Goal: Task Accomplishment & Management: Use online tool/utility

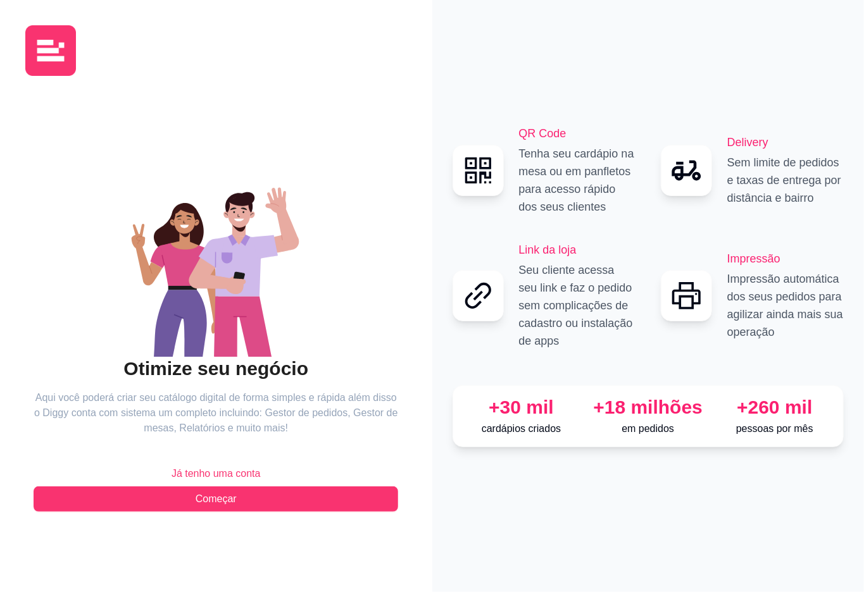
click at [492, 495] on div "QR Code Tenha seu cardápio na mesa ou em panfletos para acesso rápido dos seus …" at bounding box center [648, 296] width 432 height 592
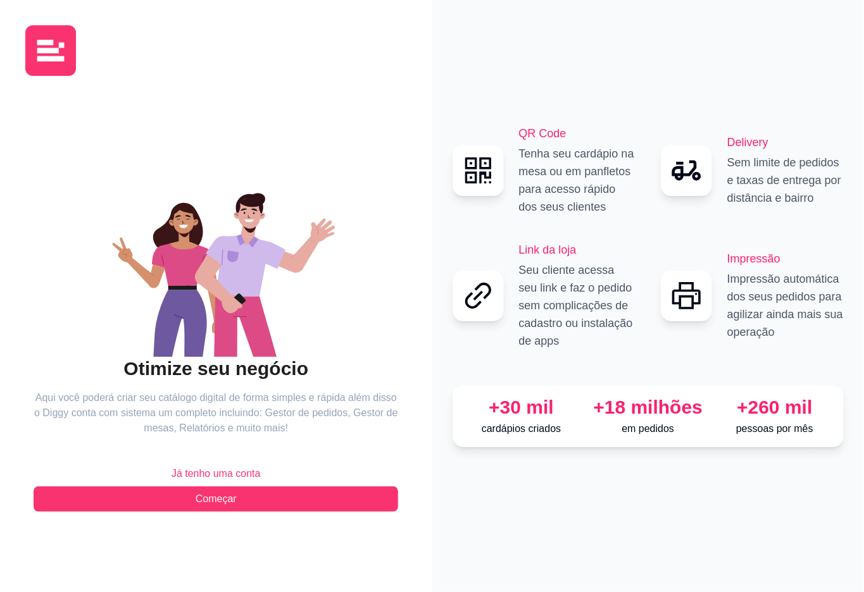
click at [197, 472] on span "Já tenho uma conta" at bounding box center [216, 473] width 89 height 15
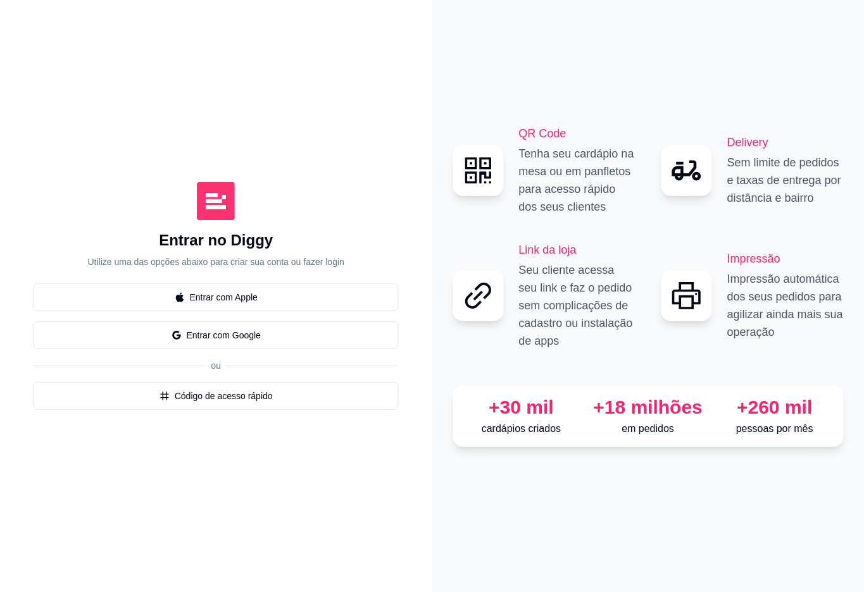
click at [615, 535] on div "QR Code Tenha seu cardápio na mesa ou em panfletos para acesso rápido dos seus …" at bounding box center [648, 296] width 432 height 592
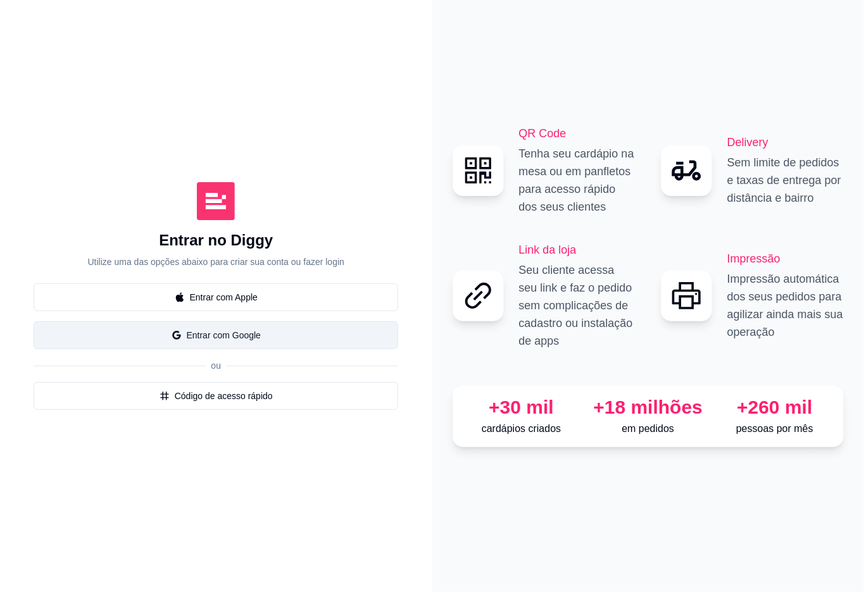
click at [292, 335] on button "Entrar com Google" at bounding box center [216, 336] width 365 height 28
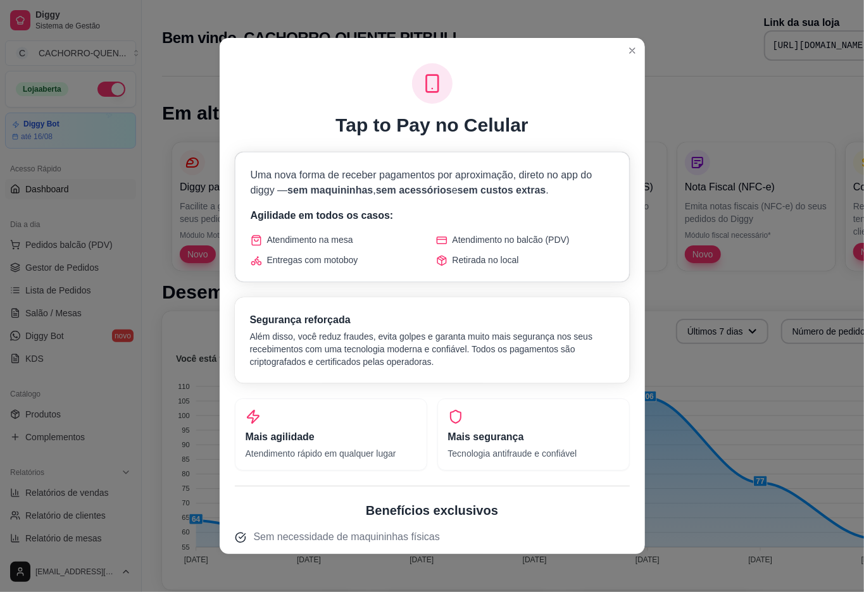
click at [773, 109] on h1 "Em alta" at bounding box center [532, 113] width 740 height 23
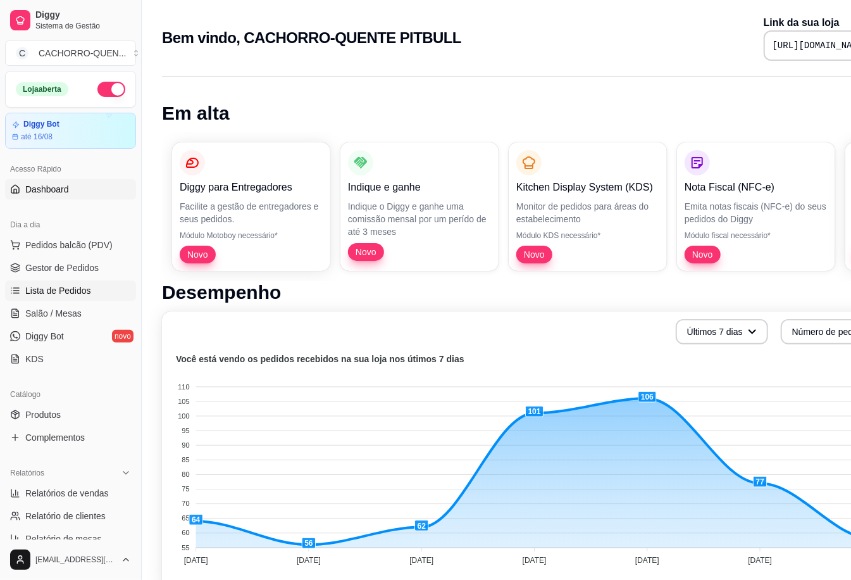
click at [37, 292] on span "Lista de Pedidos" at bounding box center [58, 290] width 66 height 13
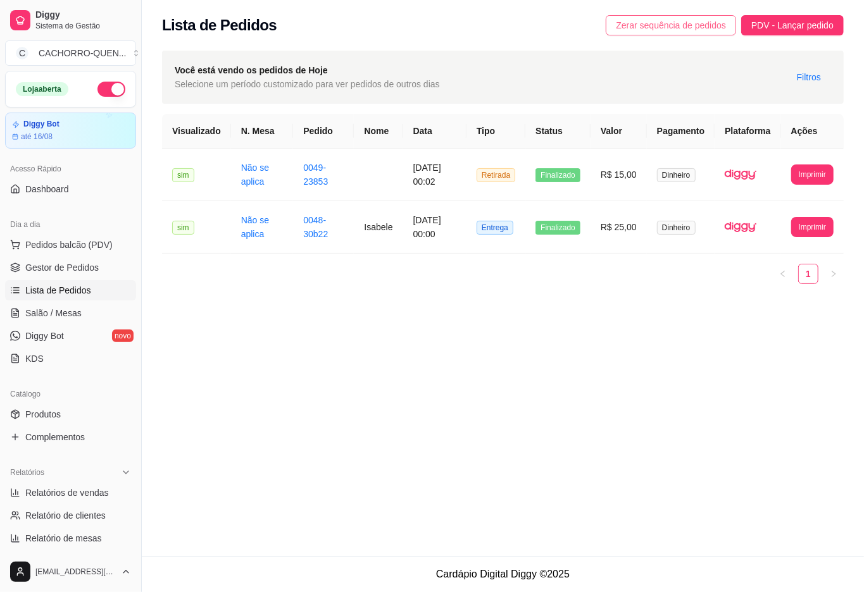
click at [651, 24] on span "Zerar sequência de pedidos" at bounding box center [671, 25] width 110 height 14
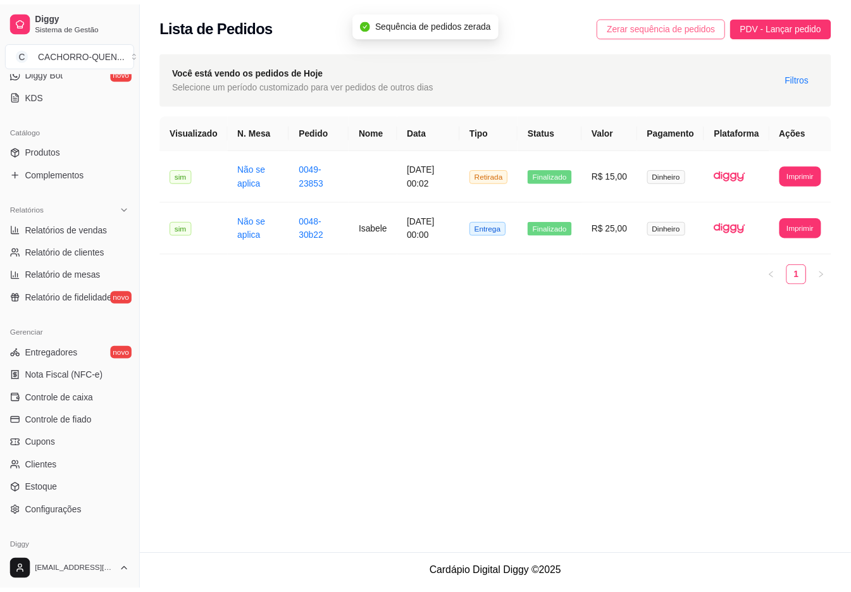
scroll to position [319, 0]
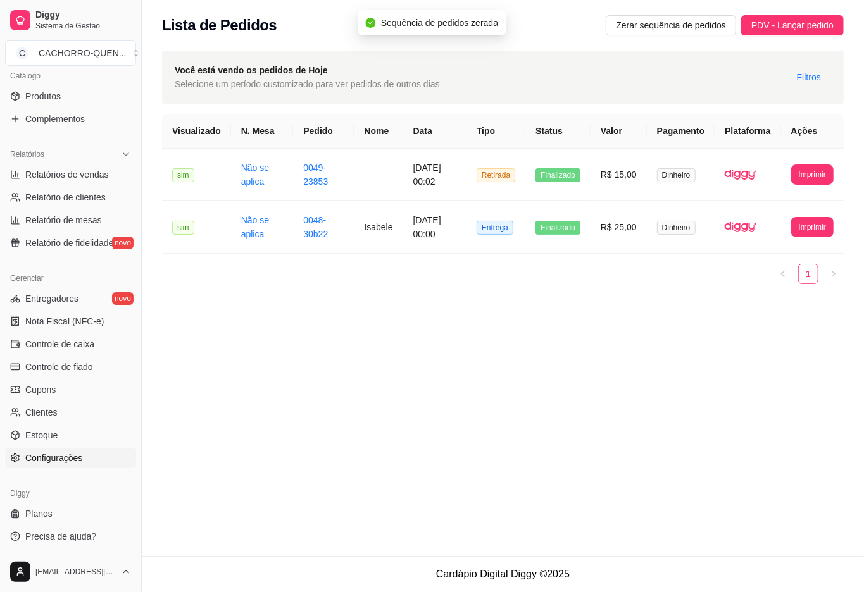
click at [73, 459] on span "Configurações" at bounding box center [53, 458] width 57 height 13
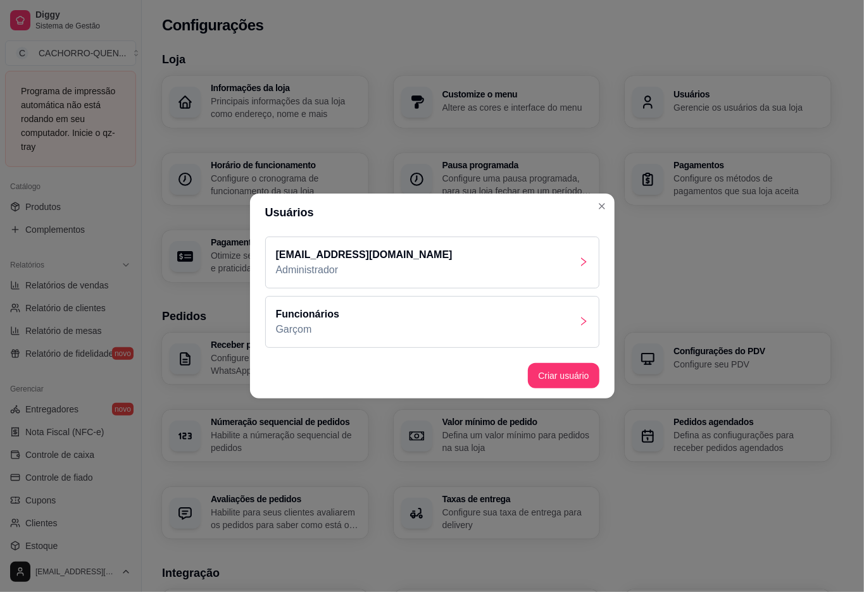
click at [573, 322] on div "Funcionários Garçom" at bounding box center [432, 322] width 334 height 52
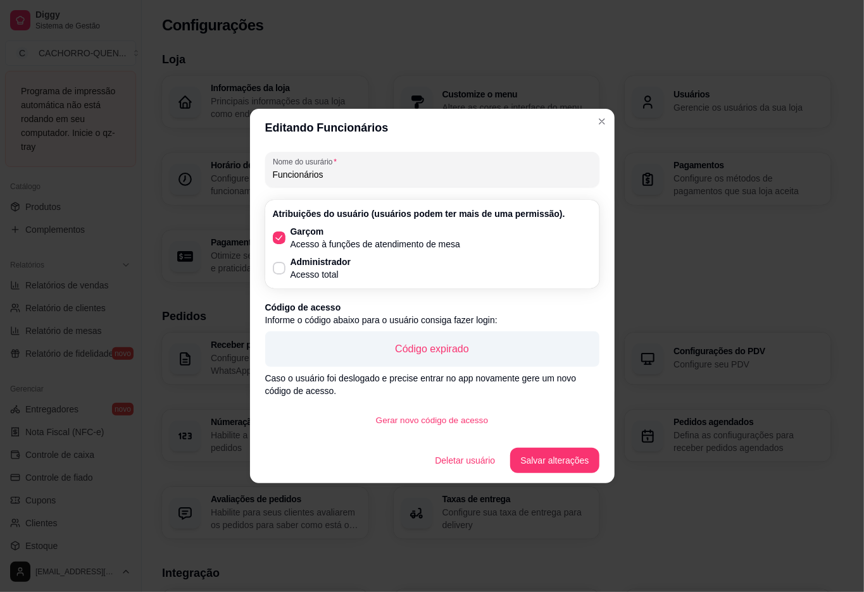
click at [447, 419] on button "Gerar novo código de acesso" at bounding box center [432, 420] width 132 height 25
click at [565, 457] on button "Salvar alterações" at bounding box center [554, 460] width 89 height 25
click at [734, 532] on div "Usuários [EMAIL_ADDRESS][DOMAIN_NAME] Administrador Funcionários Garçom Criar u…" at bounding box center [432, 296] width 864 height 592
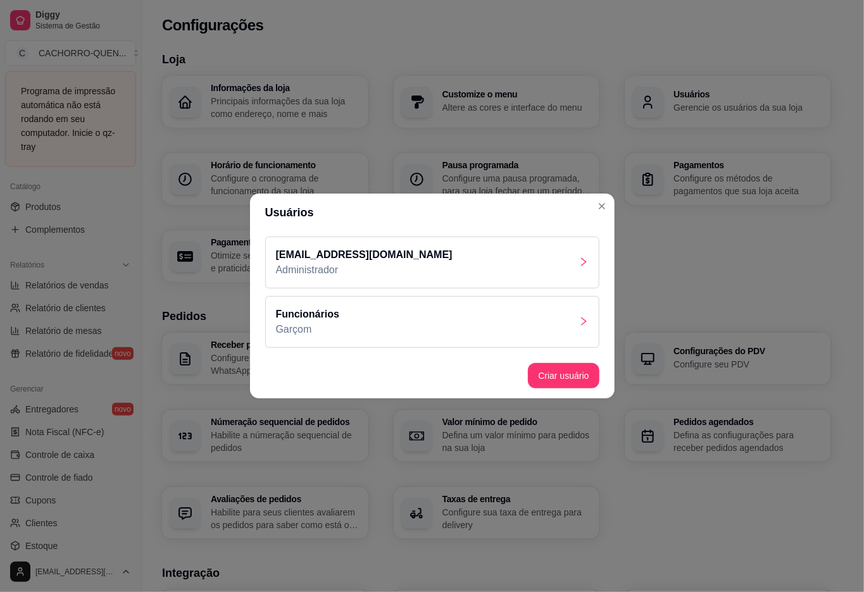
click at [734, 560] on div "Loja Informações da loja Principais informações da sua loja como endereço, nome…" at bounding box center [496, 446] width 669 height 790
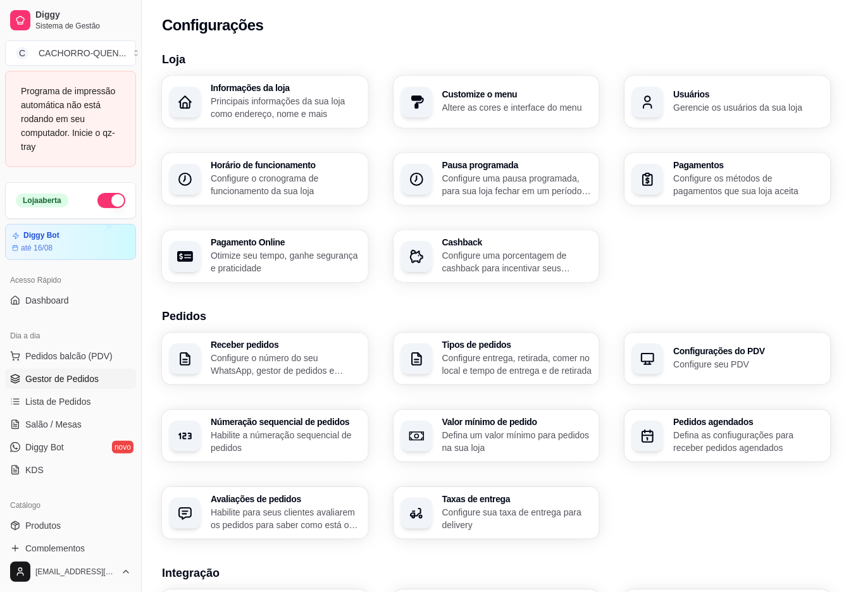
click at [32, 380] on span "Gestor de Pedidos" at bounding box center [61, 379] width 73 height 13
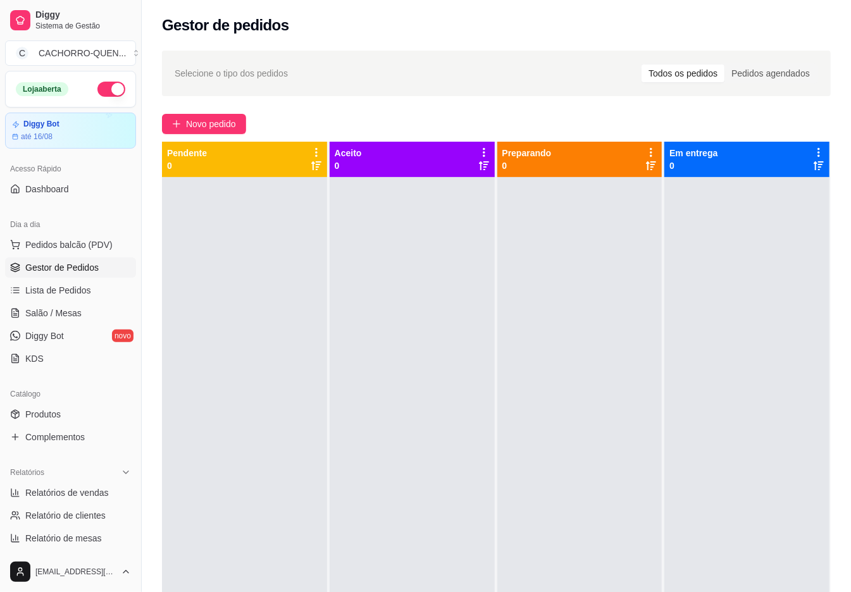
click at [599, 362] on div at bounding box center [579, 473] width 165 height 592
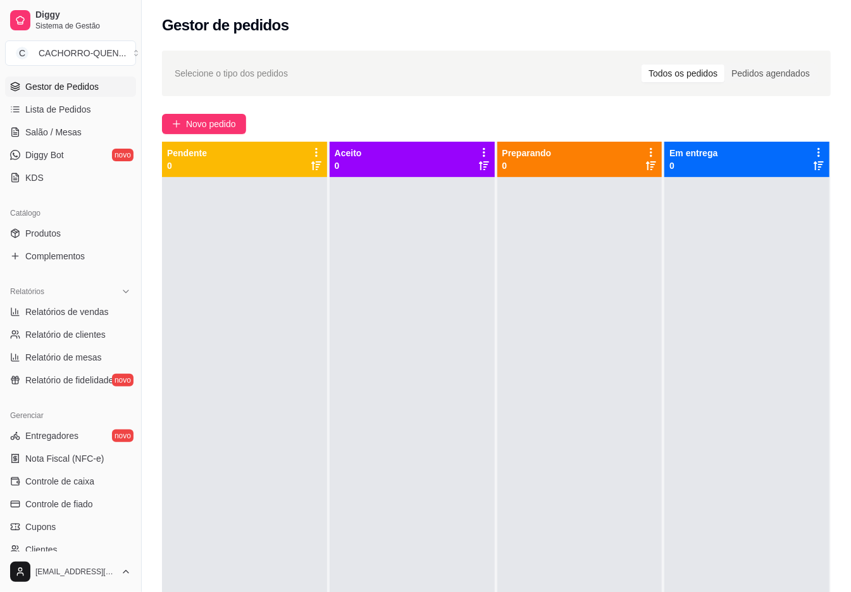
scroll to position [230, 0]
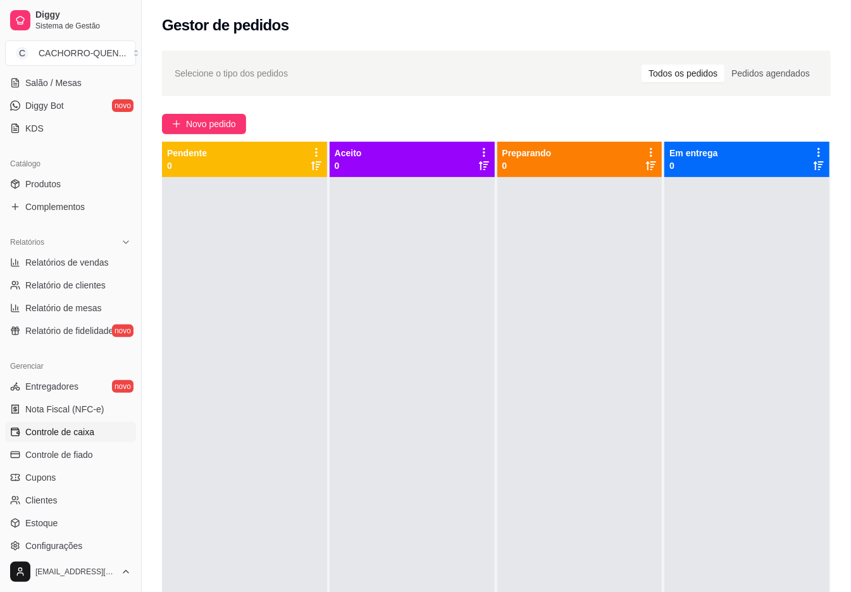
click at [47, 433] on span "Controle de caixa" at bounding box center [59, 432] width 69 height 13
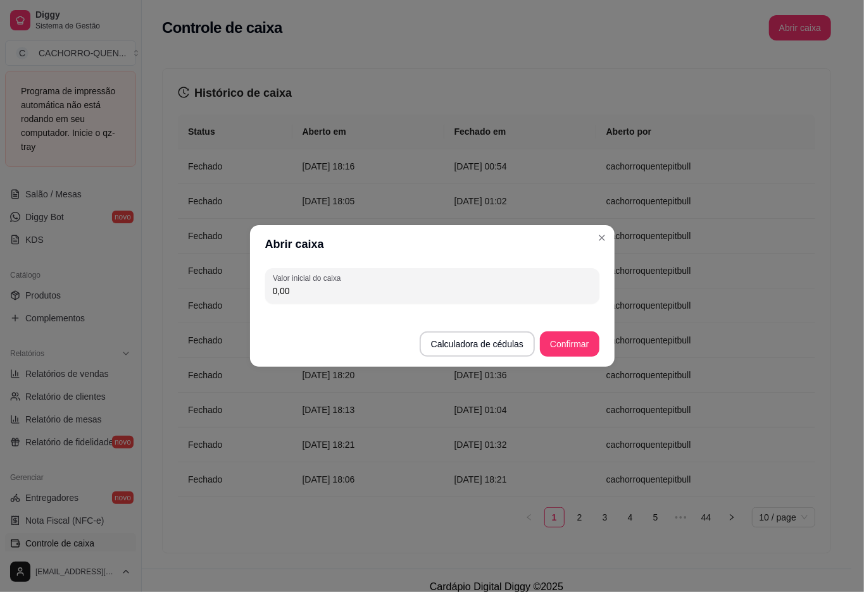
click at [446, 294] on input "0,00" at bounding box center [432, 291] width 319 height 13
type input "267,10"
click at [570, 356] on button "Confirmar" at bounding box center [569, 344] width 59 height 25
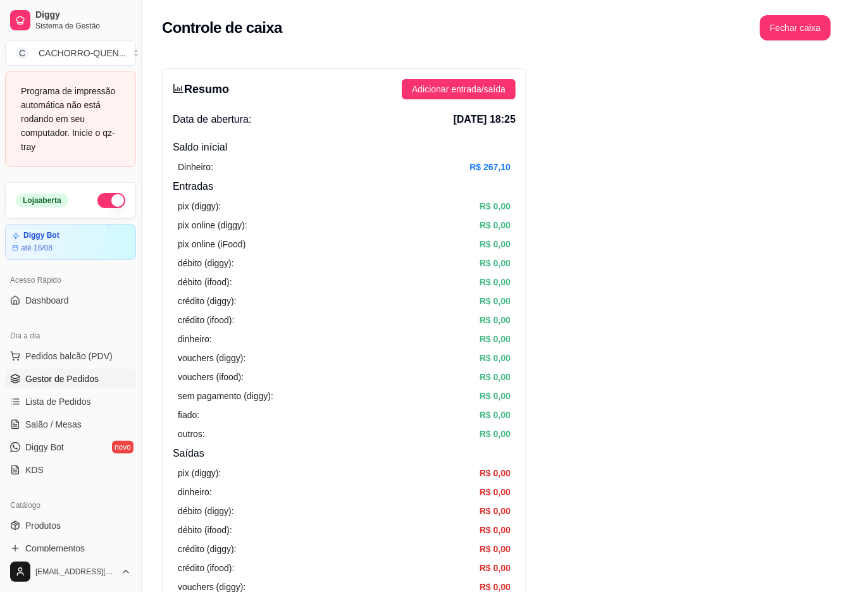
click at [65, 380] on span "Gestor de Pedidos" at bounding box center [61, 379] width 73 height 13
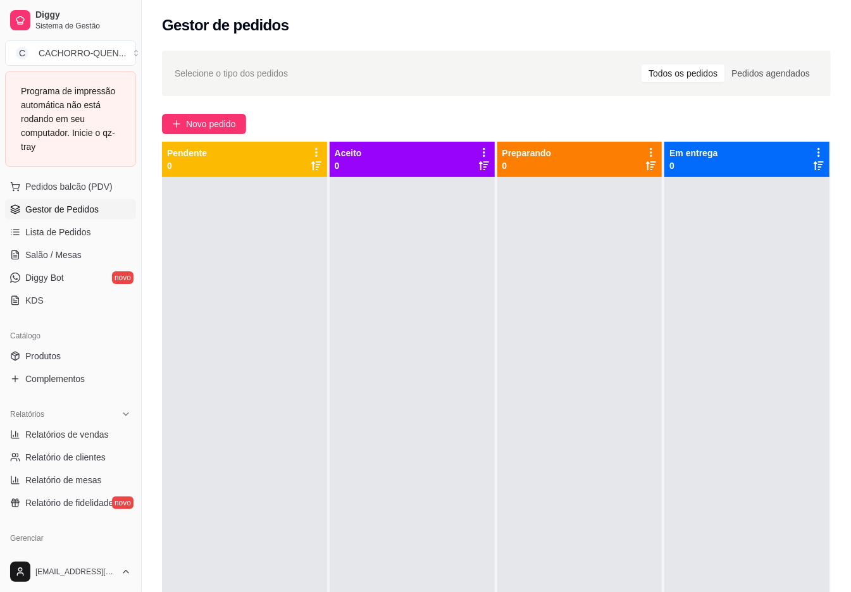
scroll to position [319, 0]
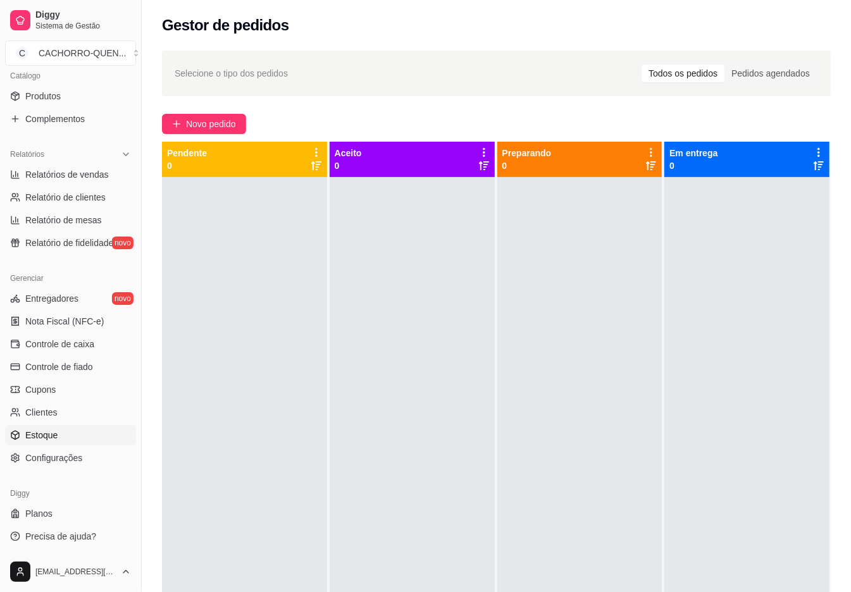
click at [44, 436] on span "Estoque" at bounding box center [41, 435] width 32 height 13
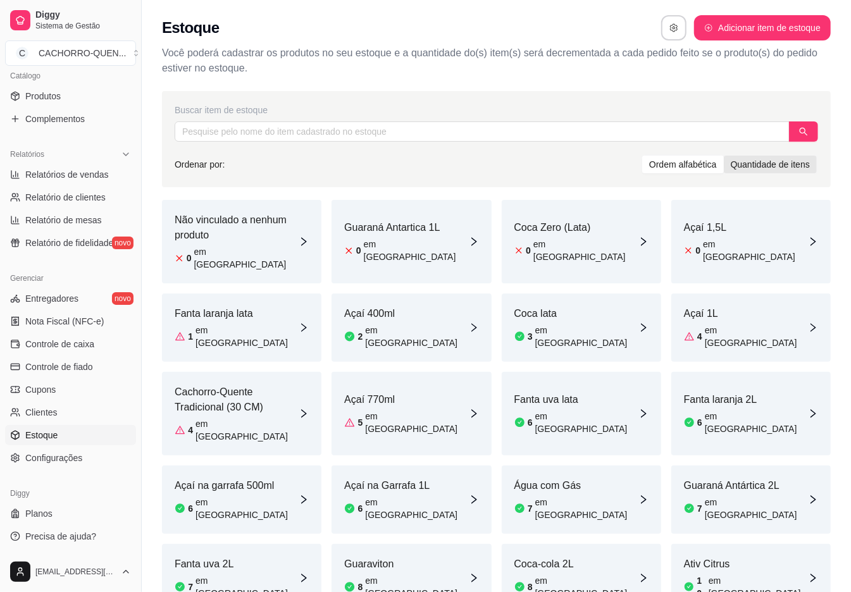
click at [806, 173] on div "Quantidade de itens" at bounding box center [770, 165] width 93 height 18
click at [724, 156] on input "Quantidade de itens" at bounding box center [724, 156] width 0 height 0
click at [677, 167] on div "Ordem alfabética" at bounding box center [683, 165] width 82 height 18
click at [642, 156] on input "Ordem alfabética" at bounding box center [642, 156] width 0 height 0
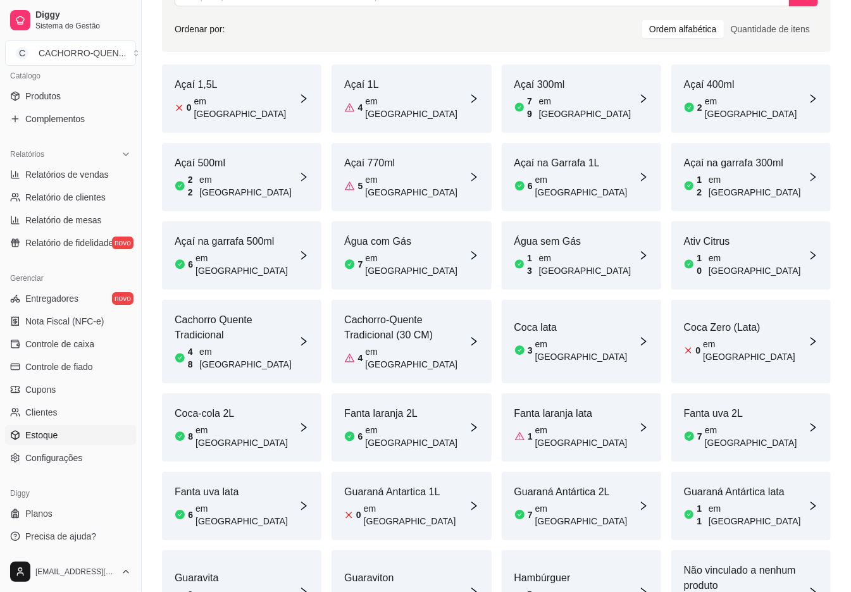
scroll to position [130, 0]
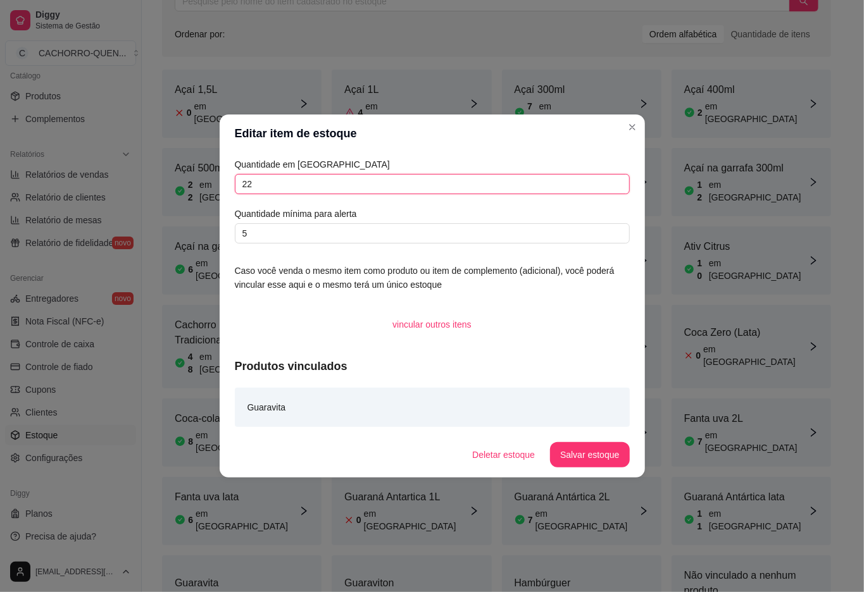
click at [395, 188] on input "22" at bounding box center [432, 184] width 395 height 20
type input "21"
click at [596, 457] on button "Salvar estoque" at bounding box center [589, 455] width 77 height 25
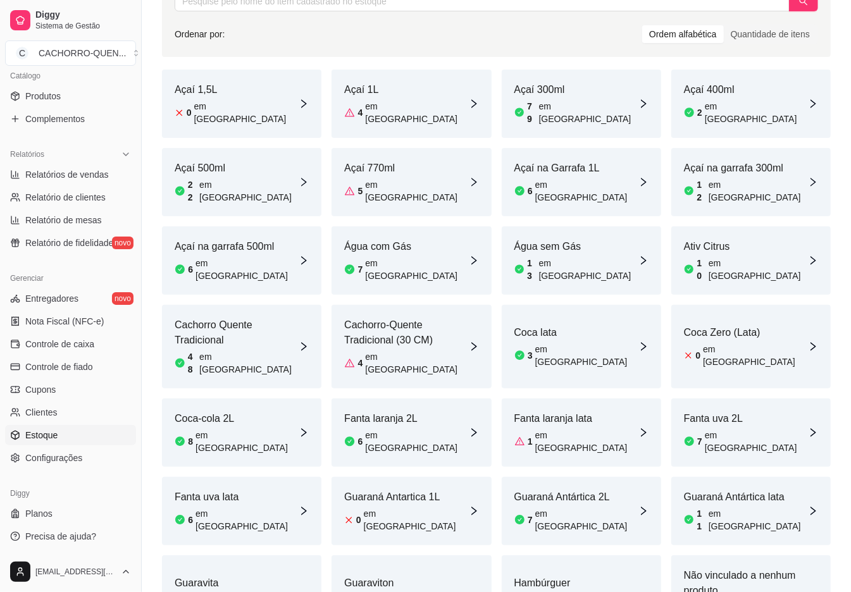
scroll to position [141, 0]
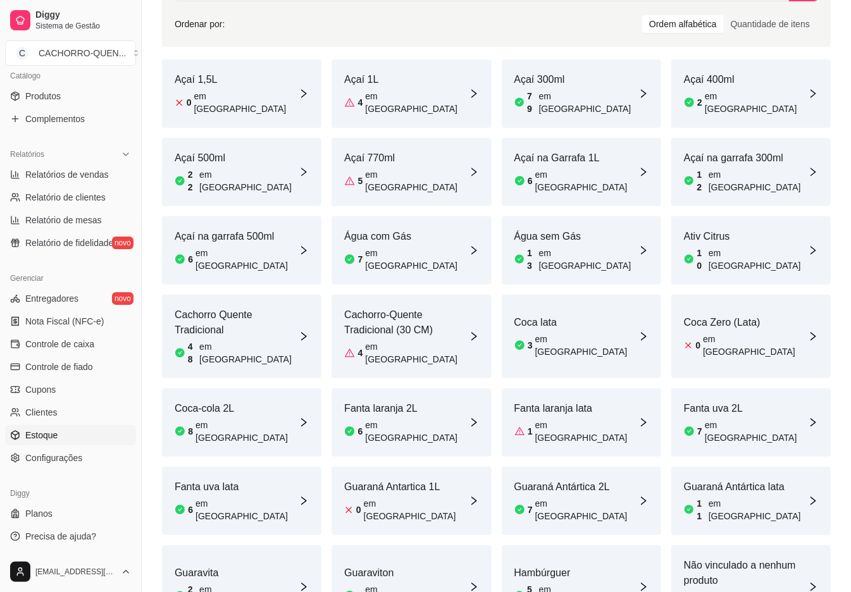
click at [749, 419] on article "em [GEOGRAPHIC_DATA]" at bounding box center [756, 431] width 103 height 25
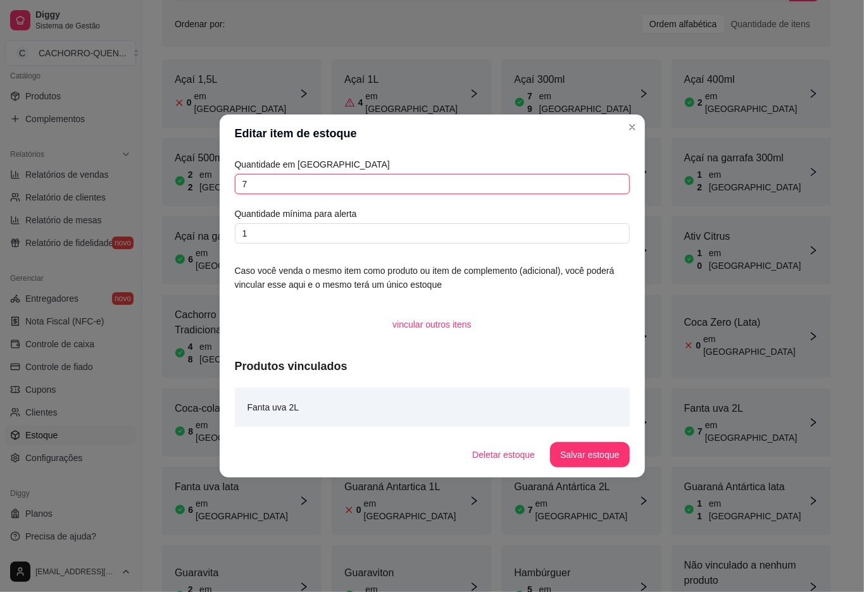
click at [357, 185] on input "7" at bounding box center [432, 184] width 395 height 20
type input "6"
click at [570, 452] on button "Salvar estoque" at bounding box center [589, 454] width 79 height 25
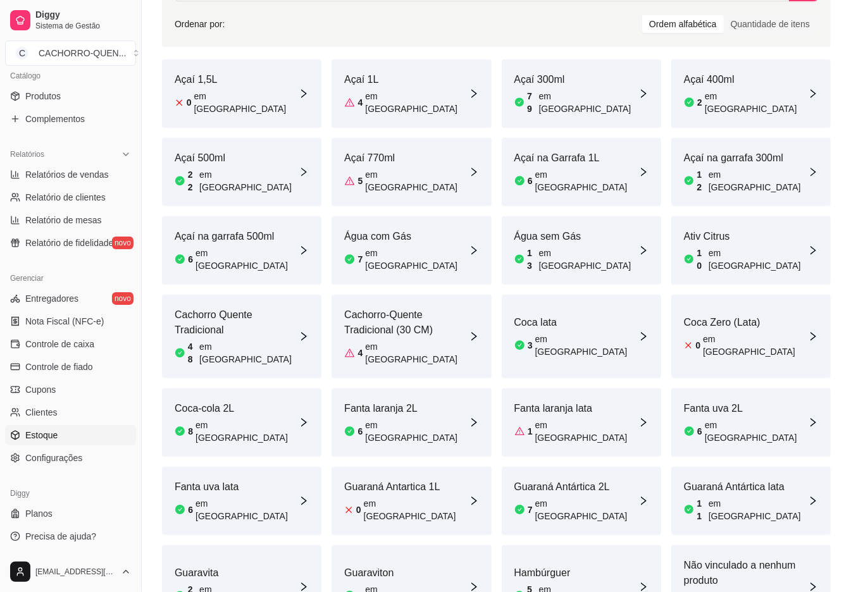
click at [570, 247] on article "em [GEOGRAPHIC_DATA]" at bounding box center [588, 259] width 99 height 25
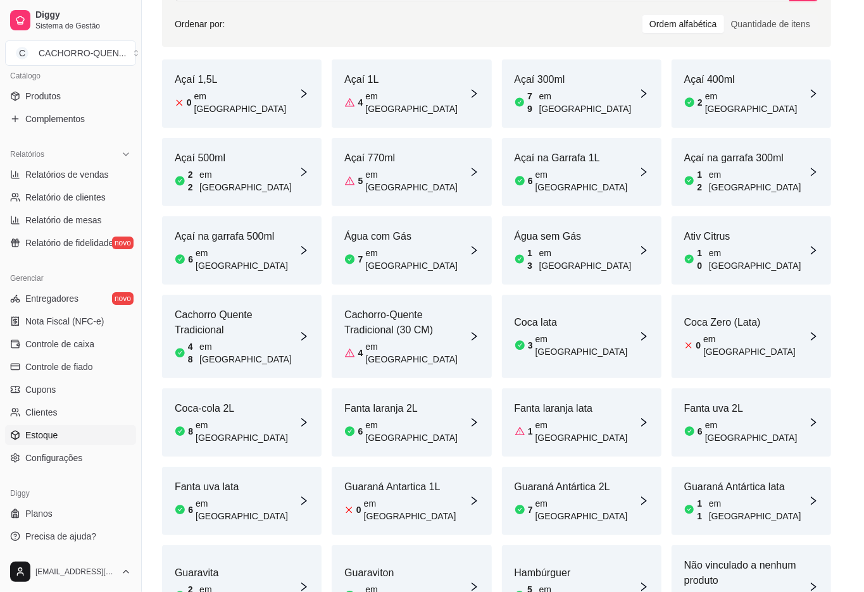
click at [373, 188] on input "13" at bounding box center [432, 184] width 395 height 20
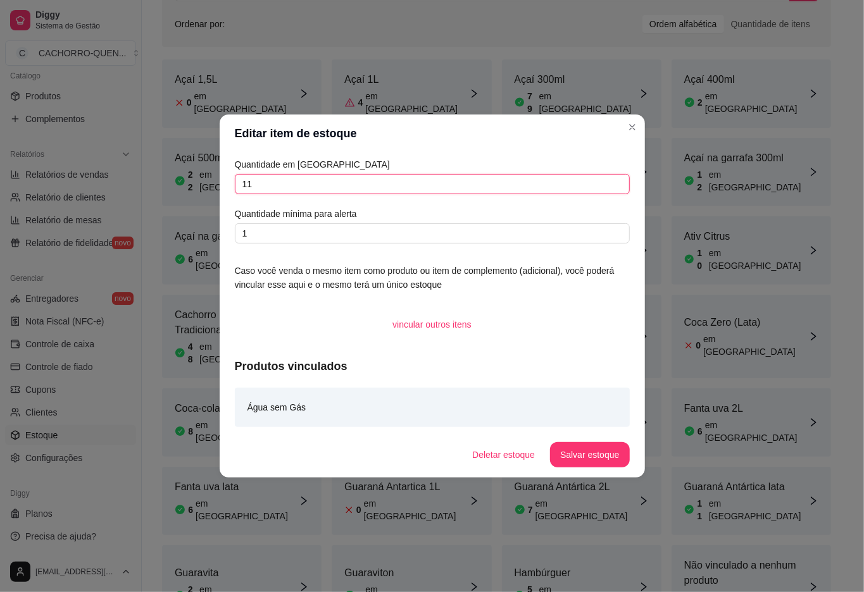
type input "11"
click at [597, 459] on button "Salvar estoque" at bounding box center [589, 454] width 79 height 25
click at [684, 546] on div "Buscar item de estoque Ordenar por: Ordem alfabética Quantidade de itens Açaí 1…" at bounding box center [496, 293] width 709 height 701
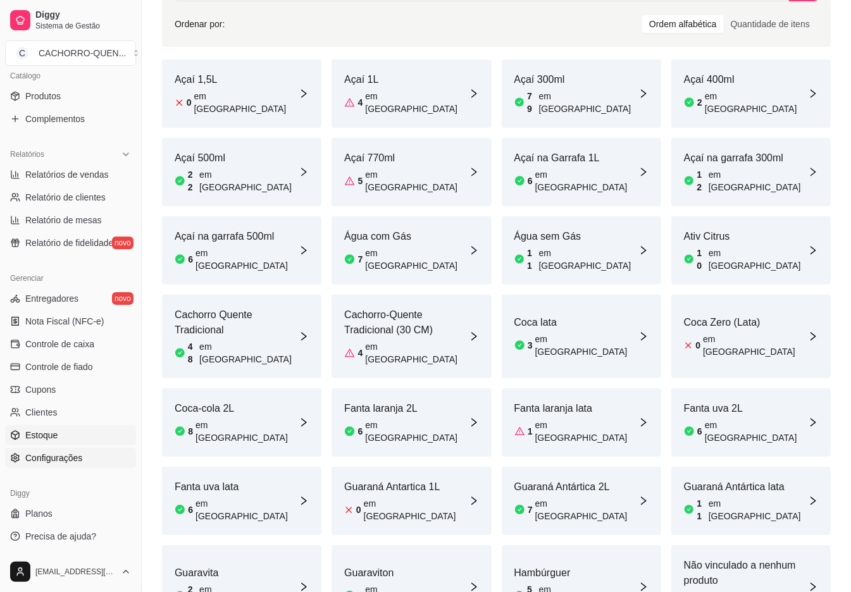
click at [59, 461] on span "Configurações" at bounding box center [53, 458] width 57 height 13
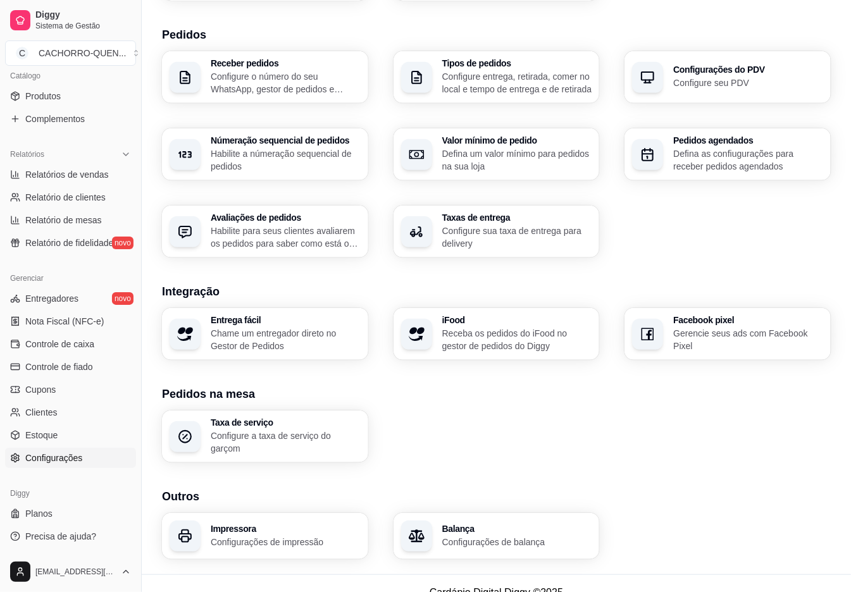
scroll to position [282, 0]
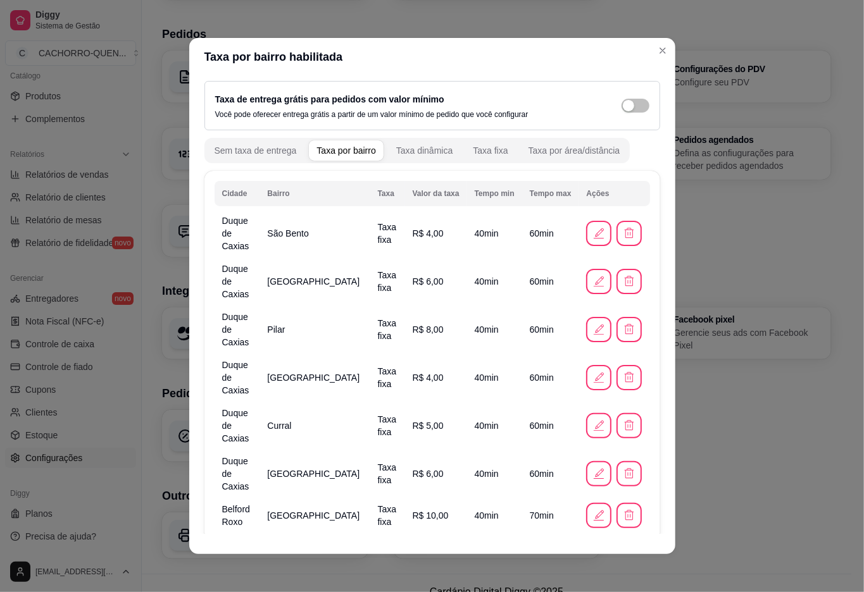
click at [773, 456] on div "Taxa de serviço Configure a taxa de serviço do garçom" at bounding box center [496, 436] width 669 height 52
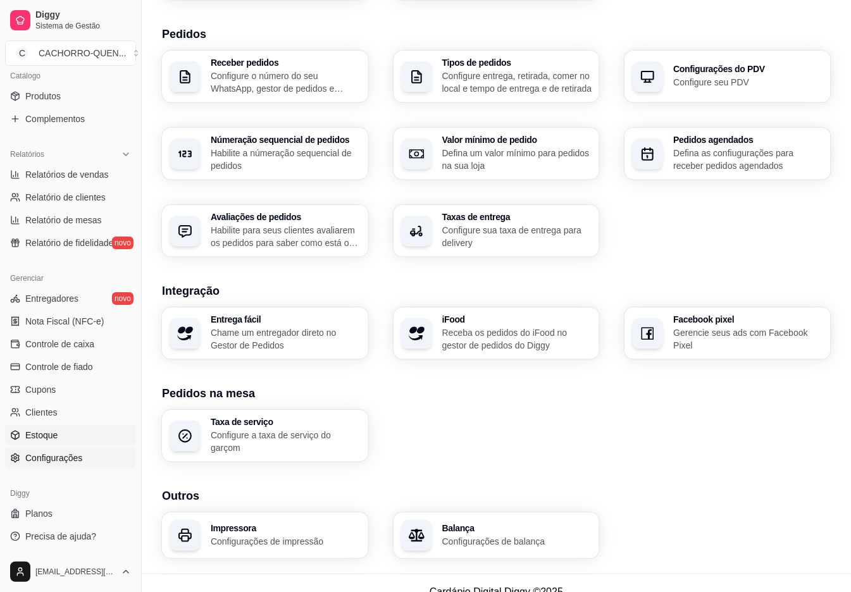
click at [38, 434] on span "Estoque" at bounding box center [41, 435] width 32 height 13
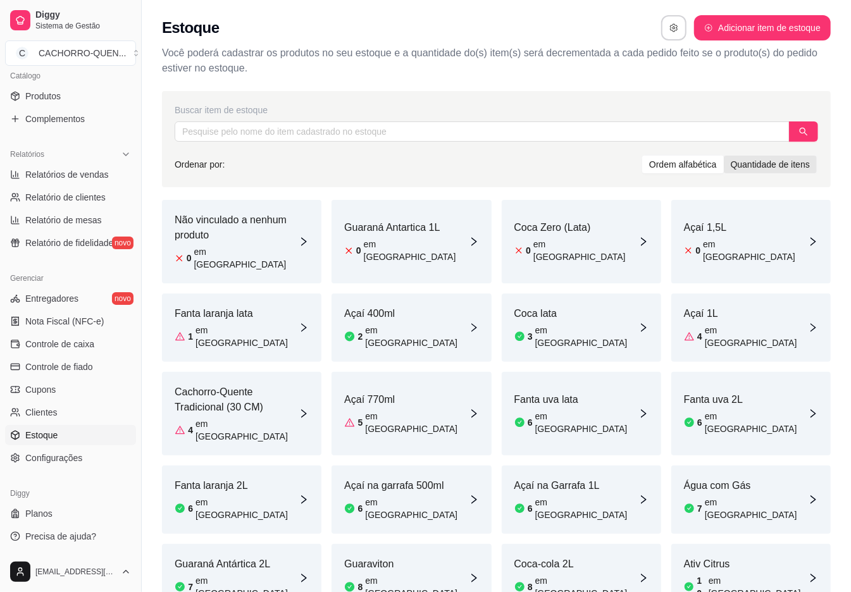
click at [783, 168] on div "Quantidade de itens" at bounding box center [770, 165] width 93 height 18
click at [724, 156] on input "Quantidade de itens" at bounding box center [724, 156] width 0 height 0
click at [682, 165] on div "Ordem alfabética" at bounding box center [683, 165] width 82 height 18
click at [642, 156] on input "Ordem alfabética" at bounding box center [642, 156] width 0 height 0
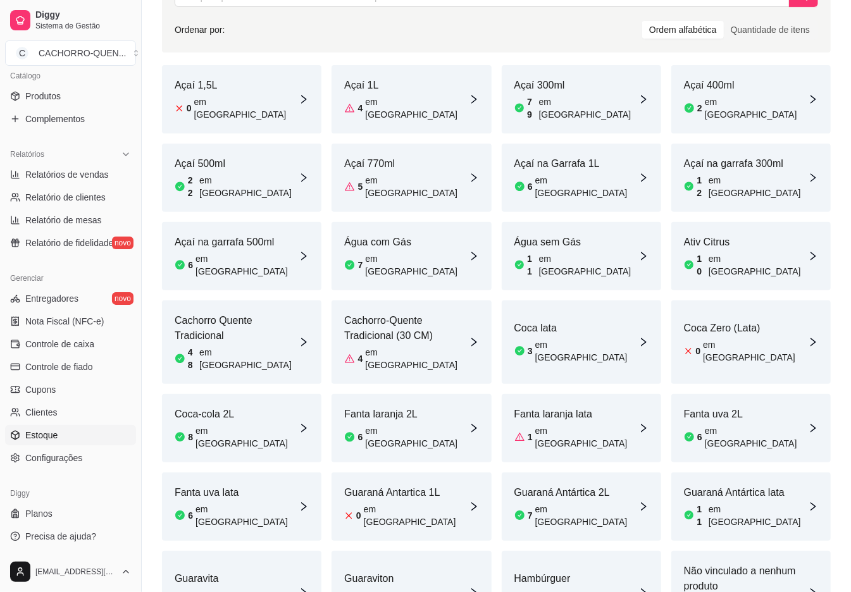
scroll to position [137, 0]
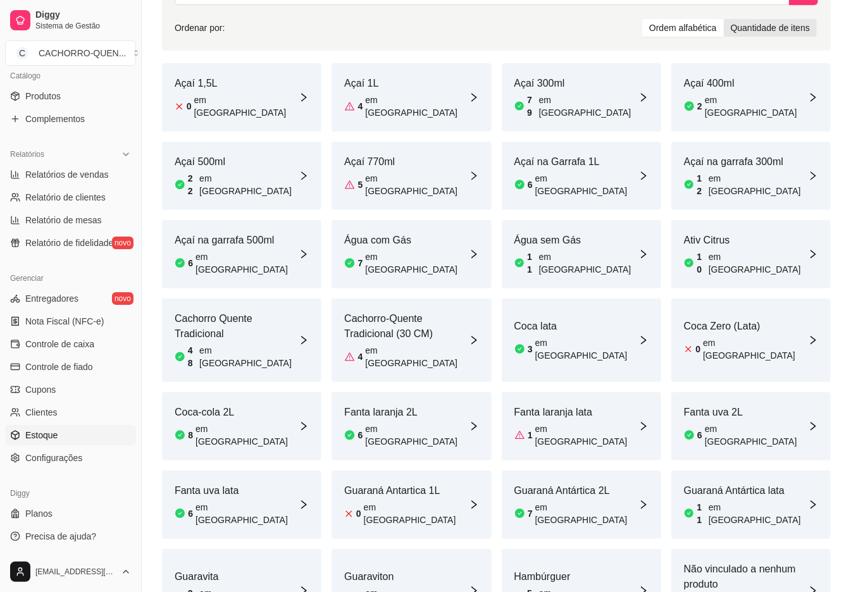
click at [765, 28] on div "Quantidade de itens" at bounding box center [770, 28] width 93 height 18
click at [724, 19] on input "Quantidade de itens" at bounding box center [724, 19] width 0 height 0
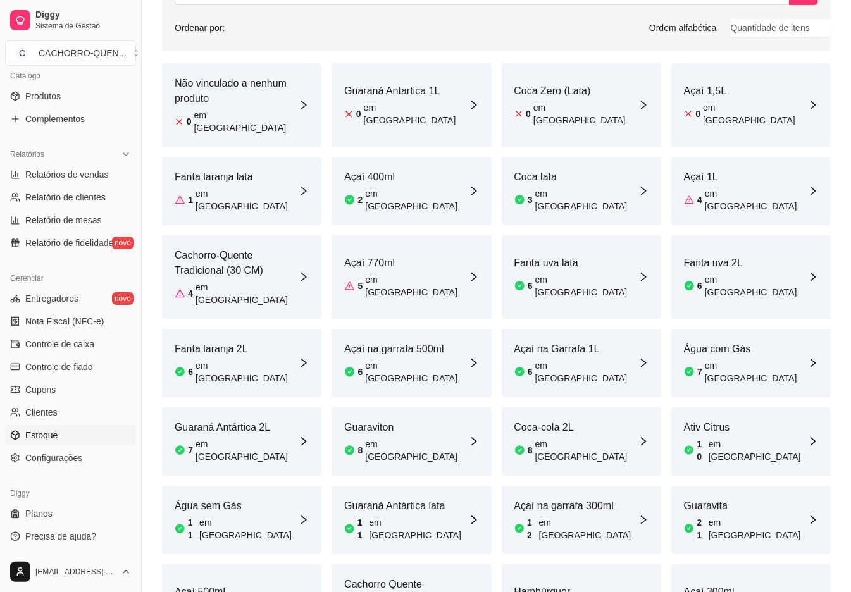
click at [694, 28] on div "Ordem alfabética" at bounding box center [683, 28] width 82 height 18
click at [642, 19] on input "Ordem alfabética" at bounding box center [642, 19] width 0 height 0
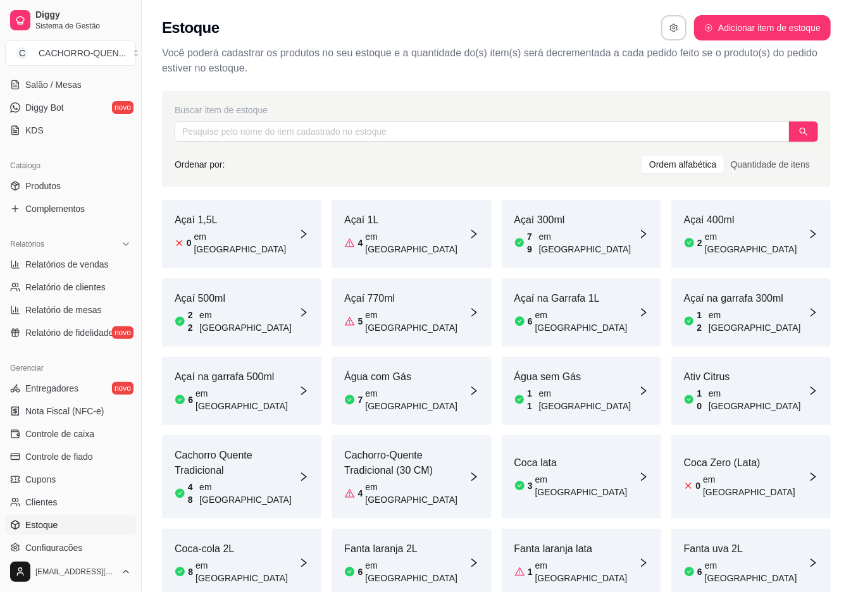
scroll to position [0, 0]
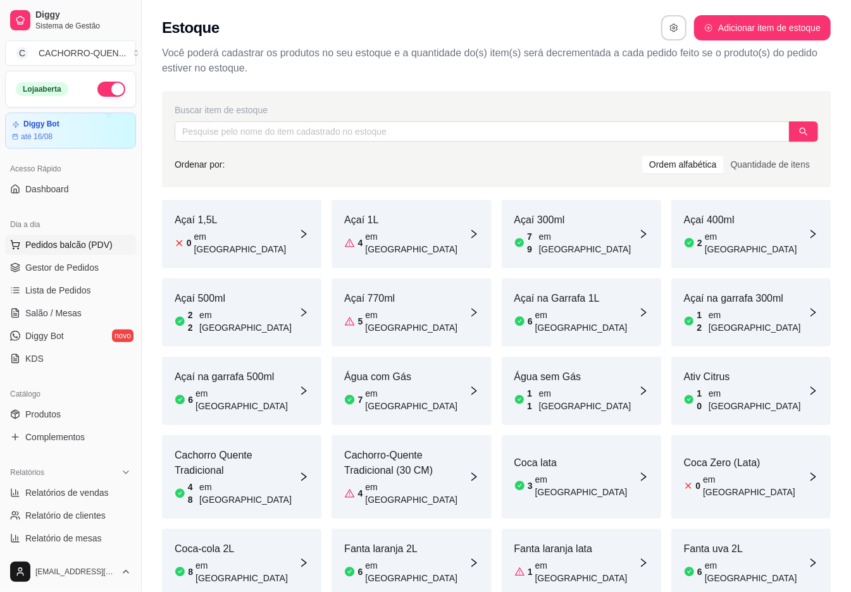
click at [26, 239] on span "Pedidos balcão (PDV)" at bounding box center [68, 245] width 87 height 13
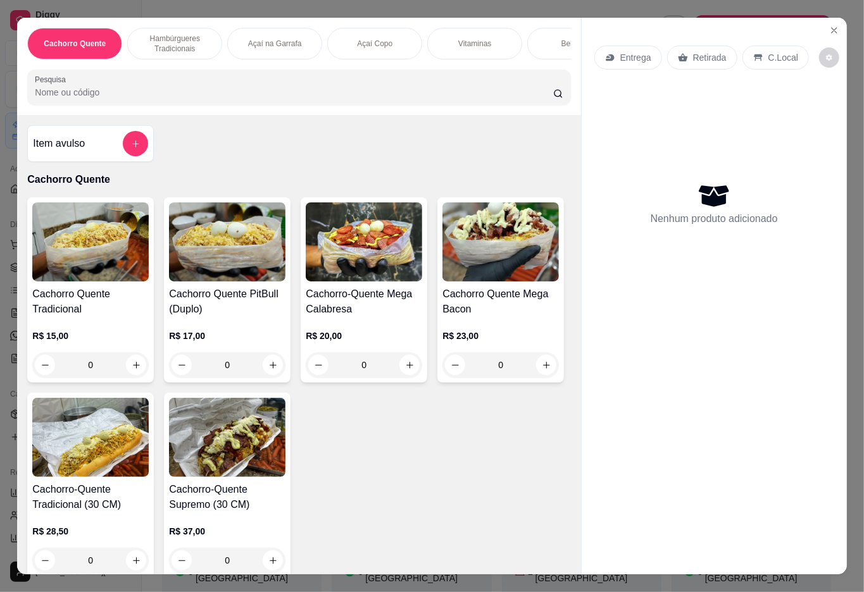
click at [51, 265] on img at bounding box center [90, 242] width 116 height 79
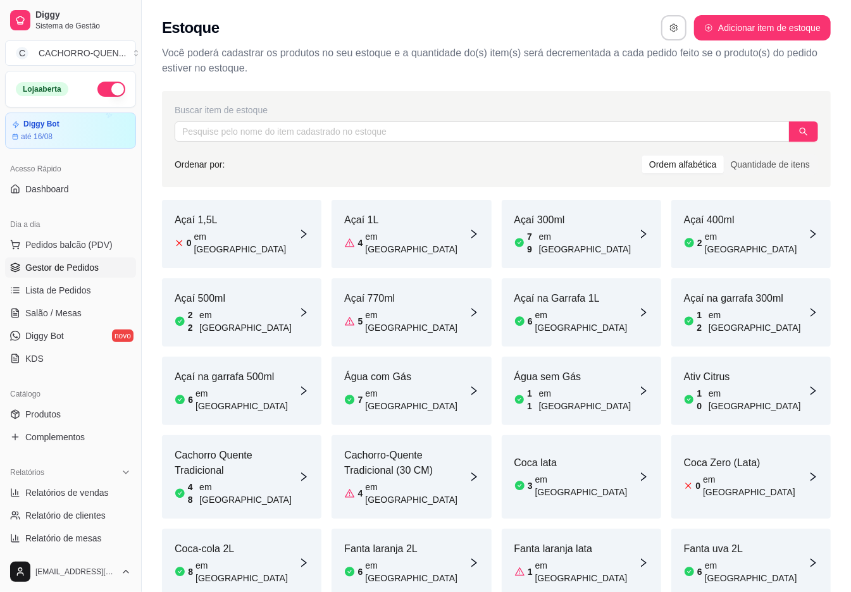
click at [75, 269] on span "Gestor de Pedidos" at bounding box center [61, 267] width 73 height 13
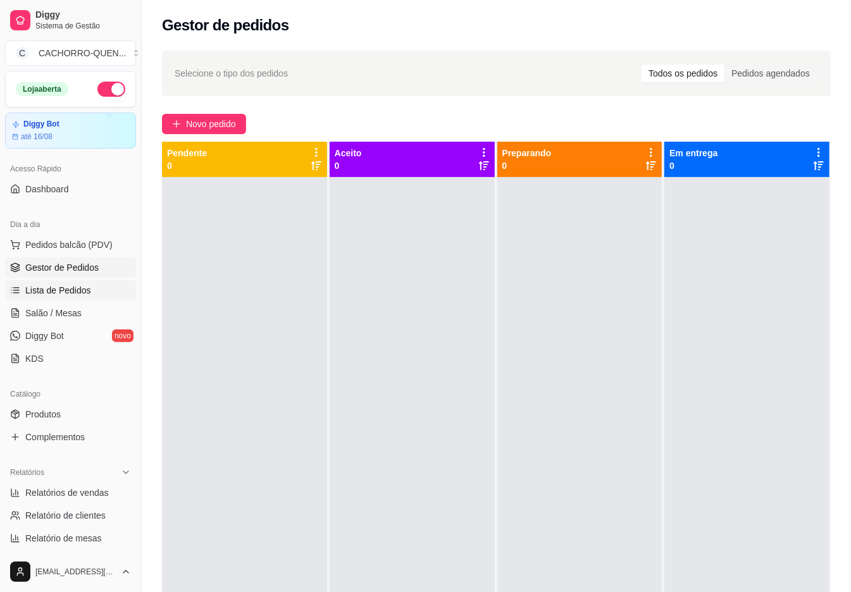
click at [91, 300] on link "Lista de Pedidos" at bounding box center [70, 290] width 131 height 20
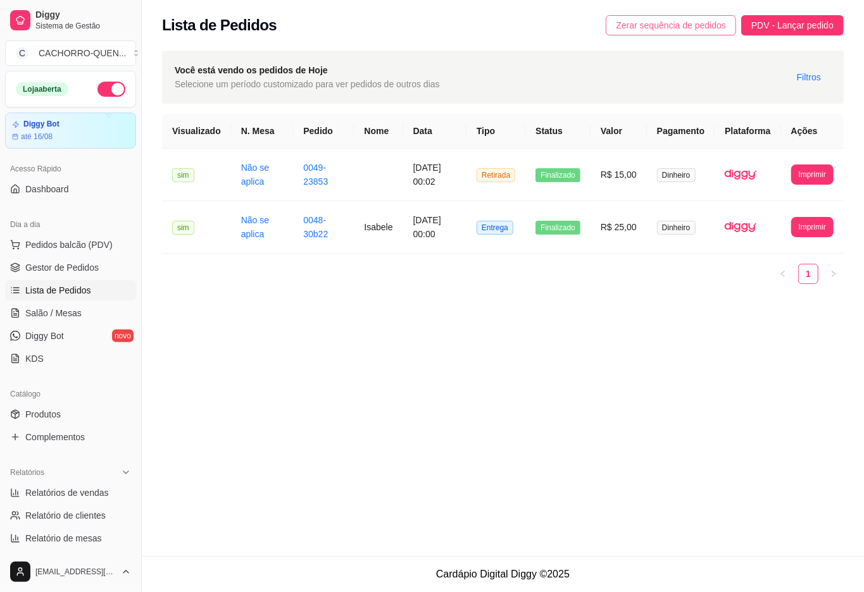
click at [644, 28] on span "Zerar sequência de pedidos" at bounding box center [671, 25] width 110 height 14
click at [84, 270] on span "Gestor de Pedidos" at bounding box center [61, 267] width 73 height 13
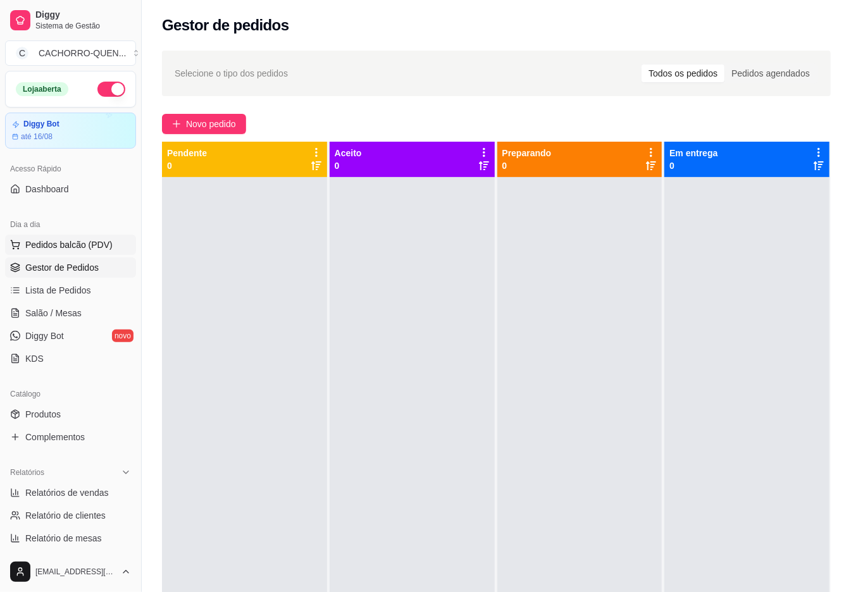
click at [61, 251] on span "Pedidos balcão (PDV)" at bounding box center [68, 245] width 87 height 13
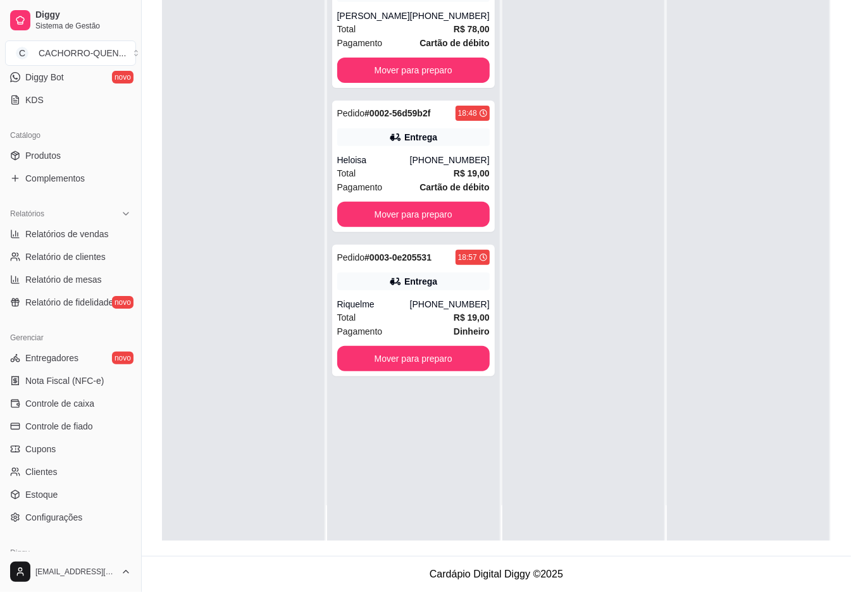
scroll to position [319, 0]
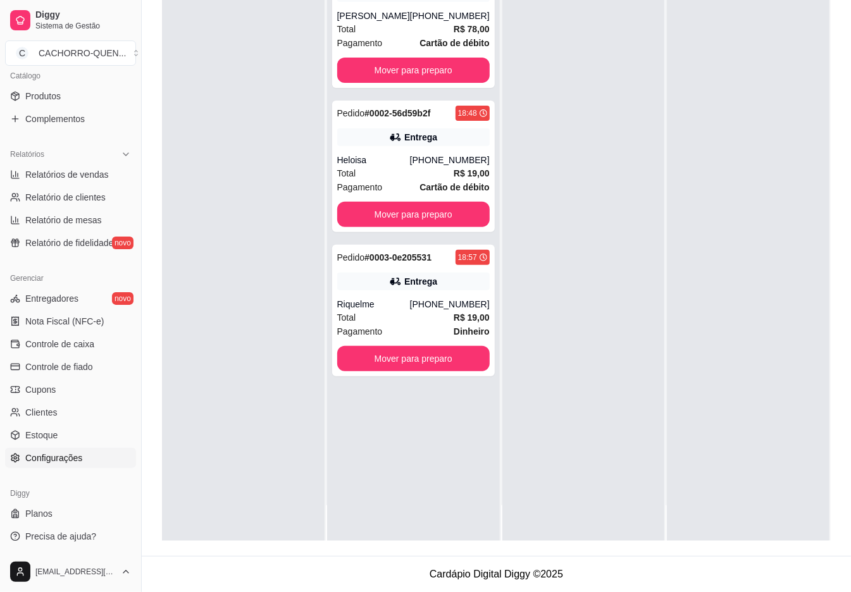
click at [77, 458] on span "Configurações" at bounding box center [53, 458] width 57 height 13
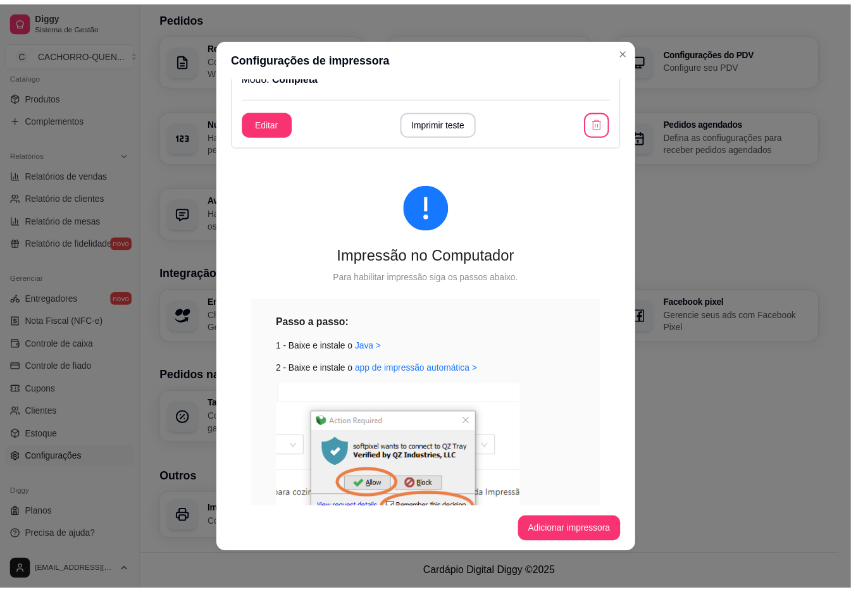
scroll to position [75, 0]
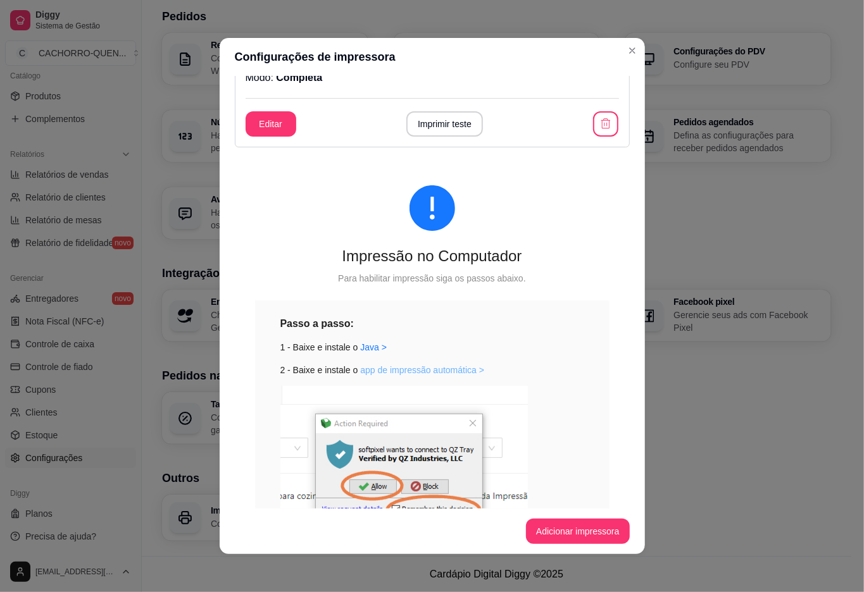
click at [406, 370] on link "app de impressão automática >" at bounding box center [422, 370] width 124 height 10
click at [755, 446] on div "Loja Informações da loja Principais informações da sua loja como endereço, nome…" at bounding box center [496, 146] width 669 height 790
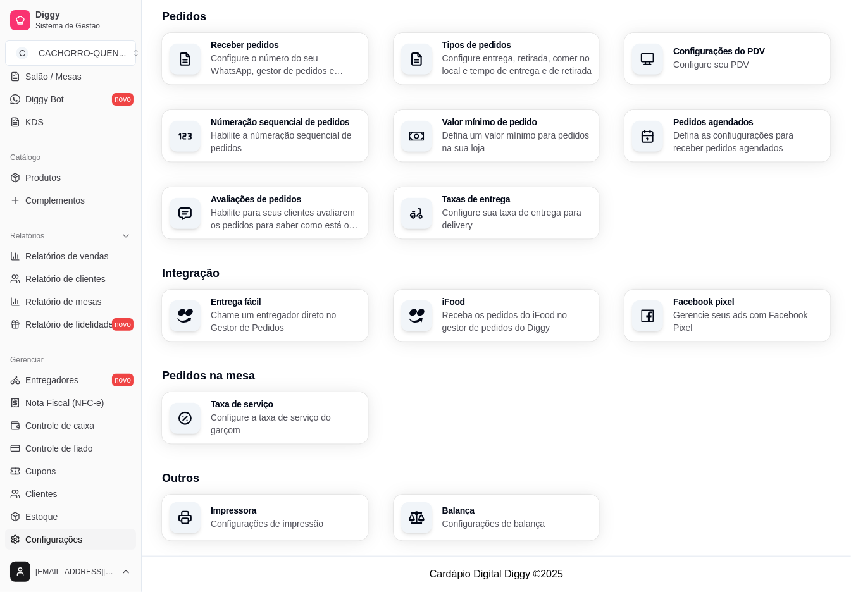
scroll to position [0, 0]
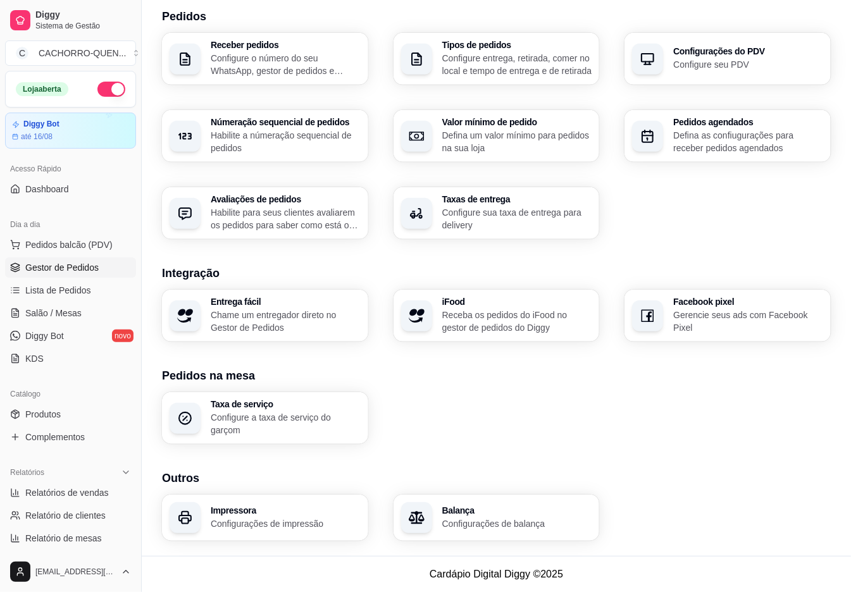
click at [75, 264] on span "Gestor de Pedidos" at bounding box center [61, 267] width 73 height 13
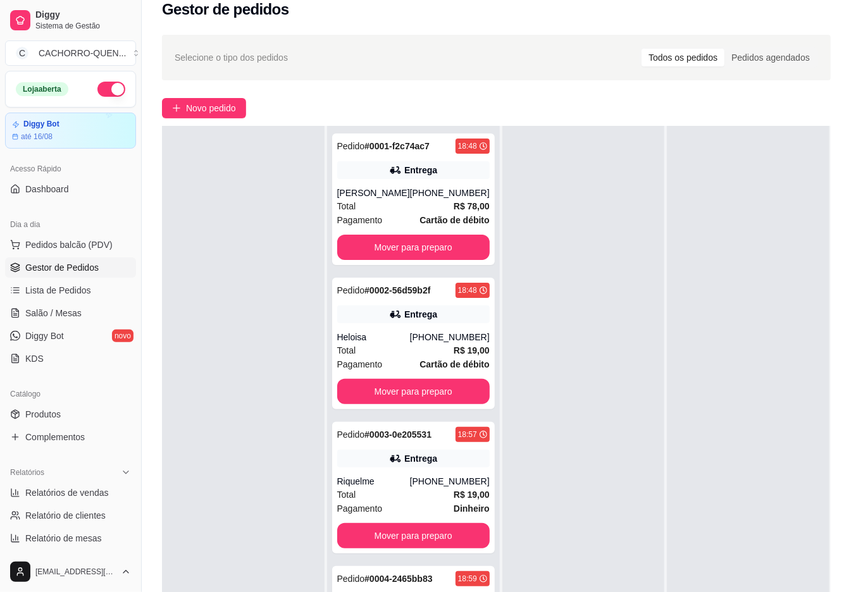
scroll to position [193, 0]
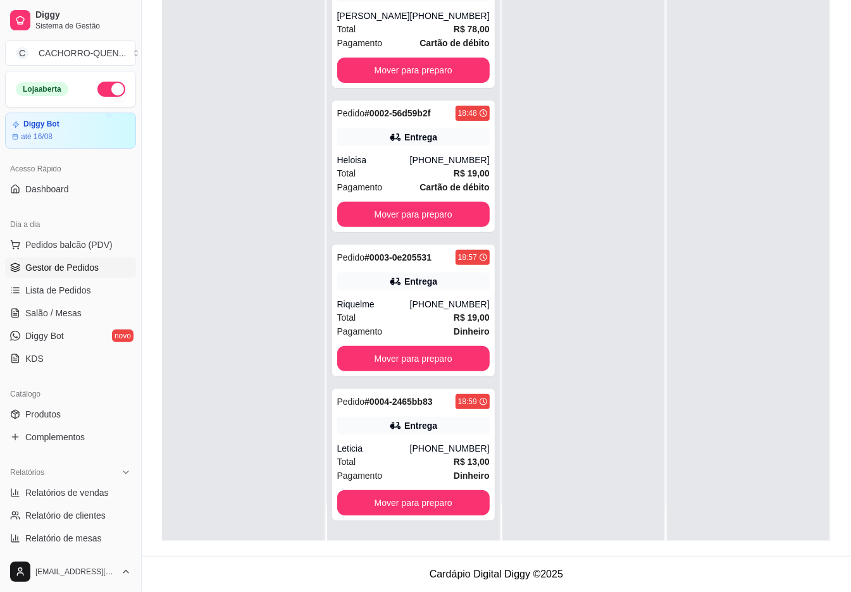
click at [601, 380] on div at bounding box center [584, 245] width 163 height 592
click at [810, 337] on div at bounding box center [748, 245] width 163 height 592
click at [378, 287] on div "Entrega" at bounding box center [413, 282] width 153 height 18
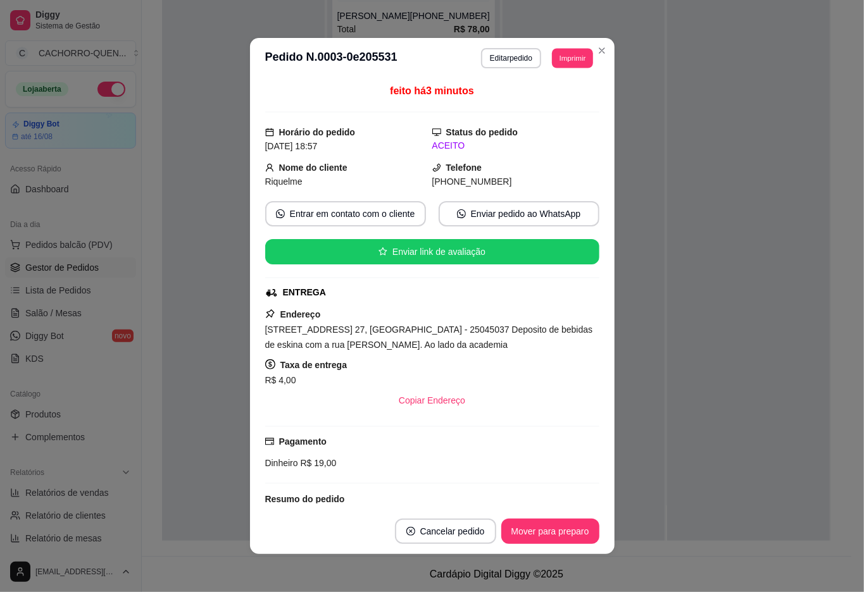
click at [581, 66] on button "Imprimir" at bounding box center [572, 58] width 41 height 20
click at [548, 102] on button "IMPRESSORA" at bounding box center [536, 102] width 89 height 20
click at [757, 251] on div at bounding box center [748, 245] width 163 height 592
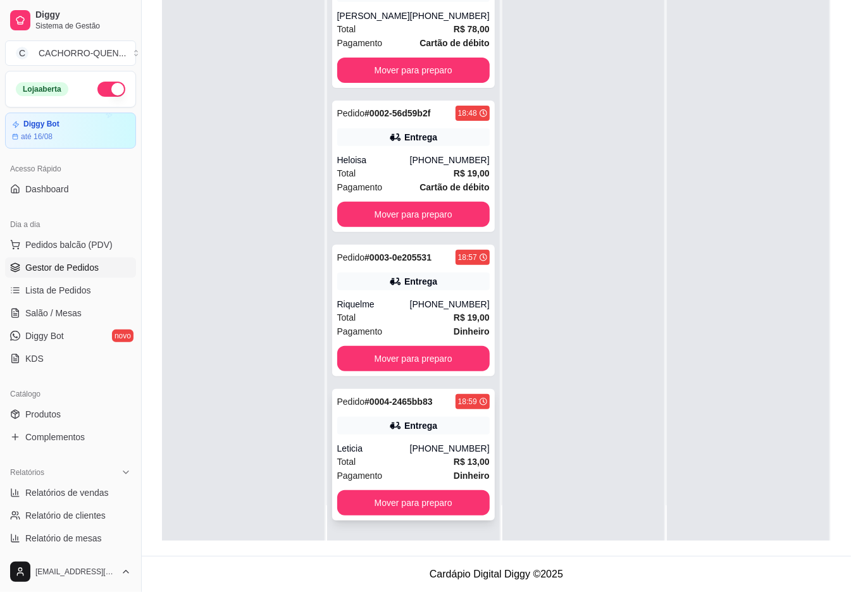
click at [378, 439] on div "Pedido # 0004-2465bb83 18:59 Entrega Leticia [PHONE_NUMBER] Total R$ 13,00 Paga…" at bounding box center [413, 455] width 163 height 132
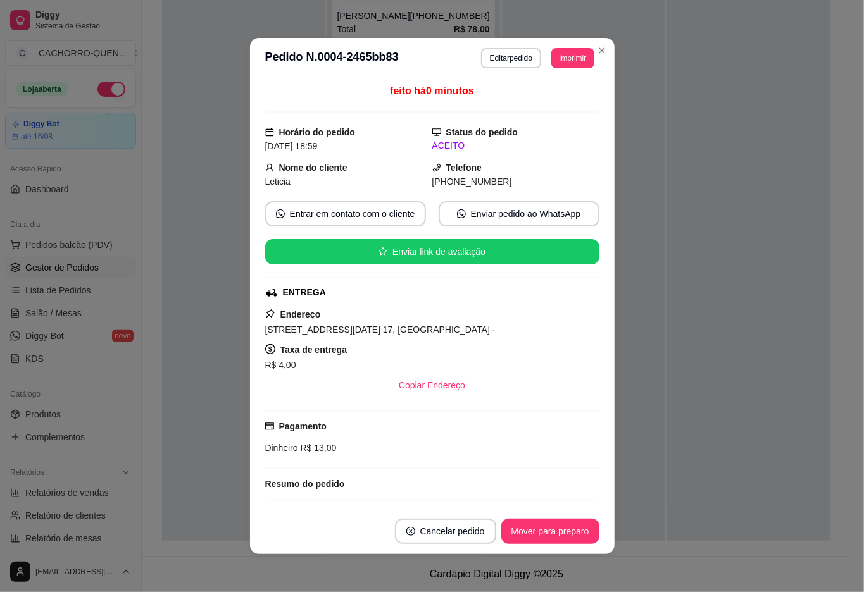
click at [573, 61] on button "Imprimir" at bounding box center [572, 58] width 42 height 20
click at [603, 140] on div "feito há 0 minutos Horário do pedido [DATE] 18:59 Status do pedido ACEITO Nome …" at bounding box center [432, 293] width 365 height 430
click at [558, 95] on div "feito há 0 minutos" at bounding box center [432, 98] width 334 height 29
click at [777, 292] on div at bounding box center [748, 245] width 163 height 592
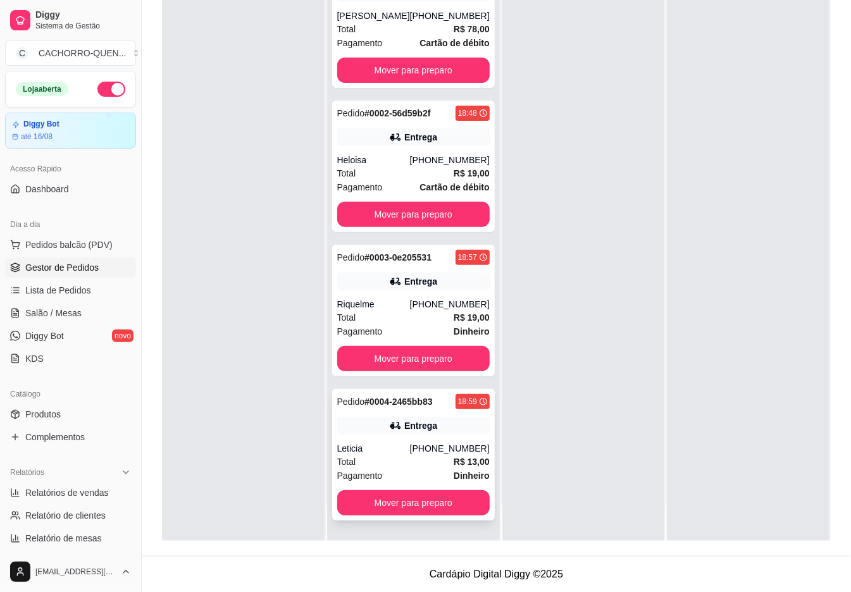
click at [406, 449] on div "Leticia" at bounding box center [373, 448] width 73 height 13
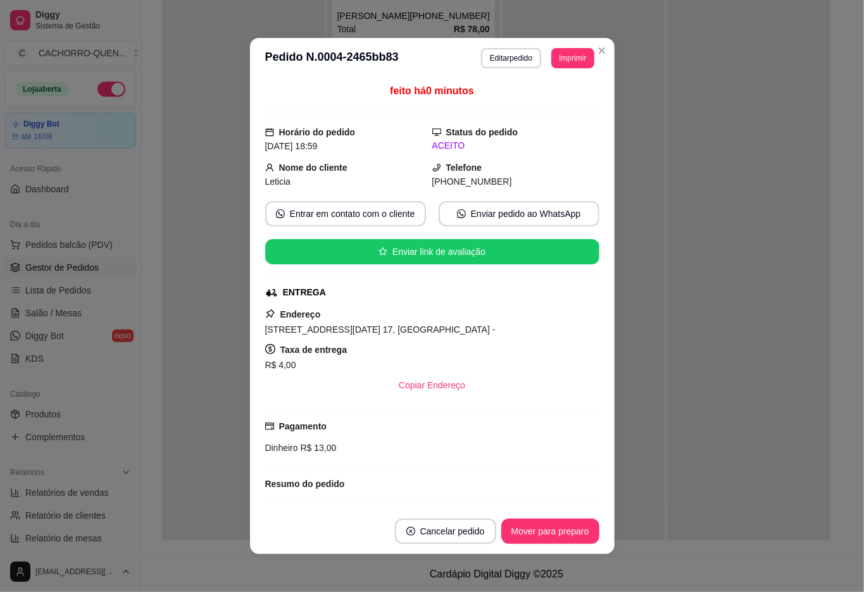
click at [571, 62] on button "Imprimir" at bounding box center [572, 58] width 42 height 20
click at [561, 95] on button "IMPRESSORA" at bounding box center [536, 102] width 92 height 20
click at [735, 459] on div at bounding box center [748, 245] width 163 height 592
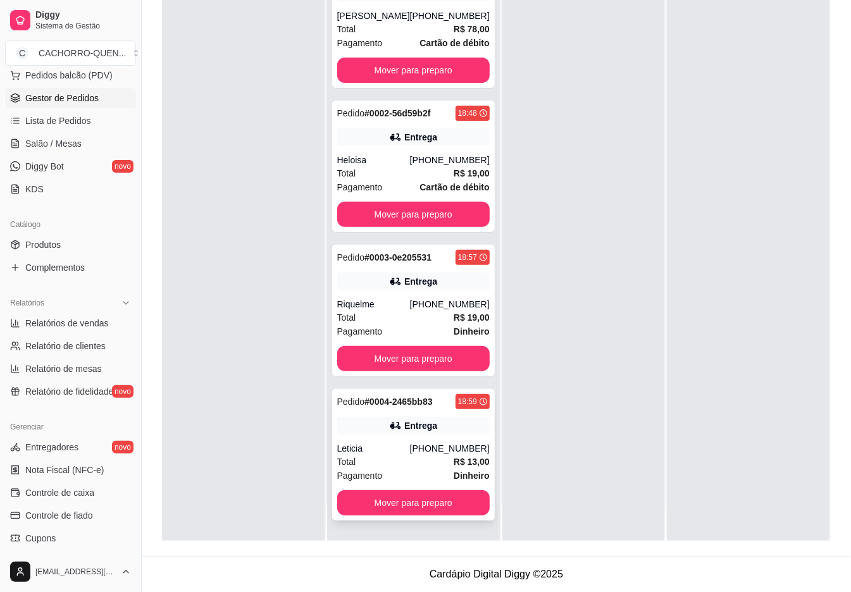
scroll to position [319, 0]
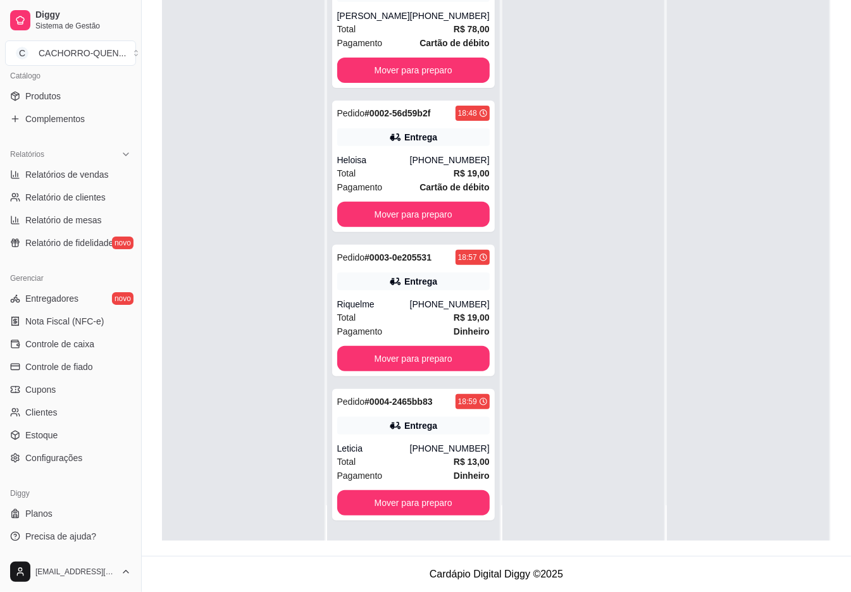
click at [67, 484] on div "Diggy" at bounding box center [70, 494] width 131 height 20
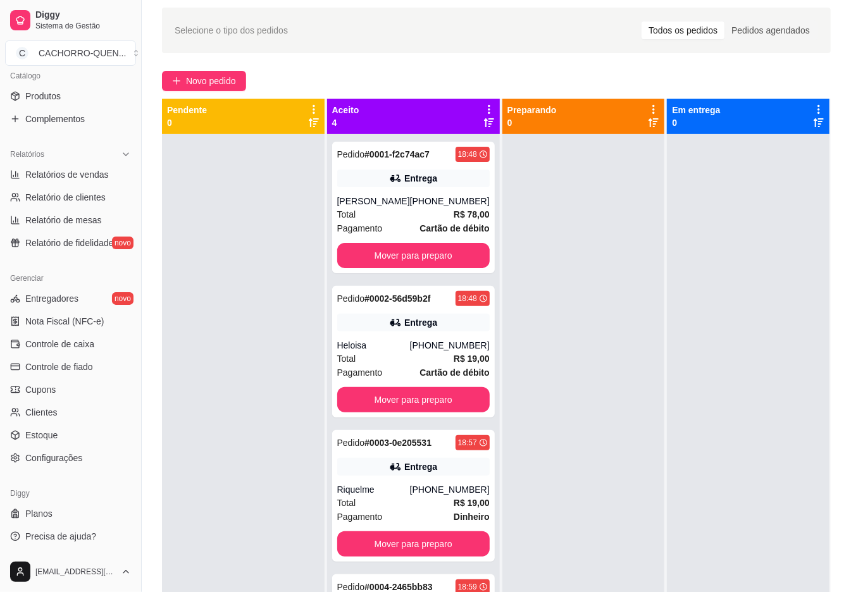
scroll to position [193, 0]
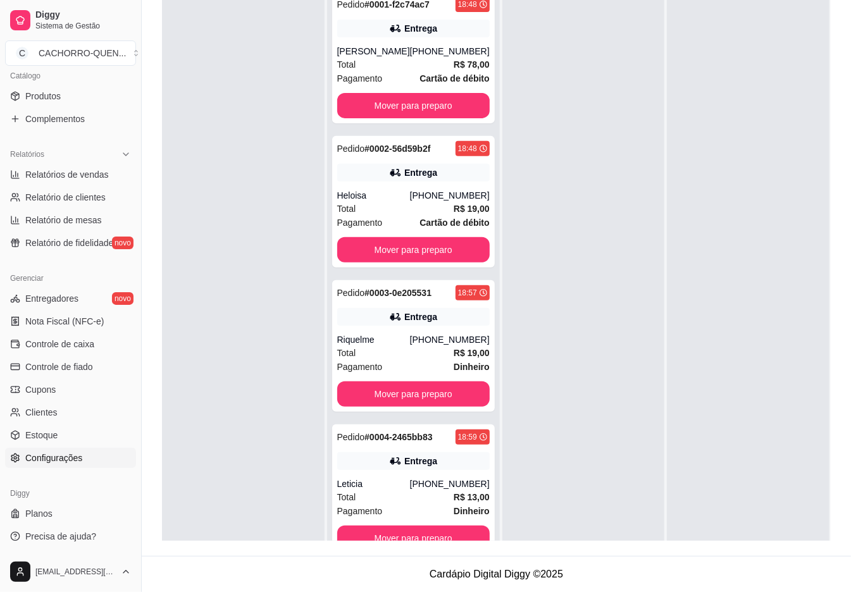
click at [80, 453] on span "Configurações" at bounding box center [53, 458] width 57 height 13
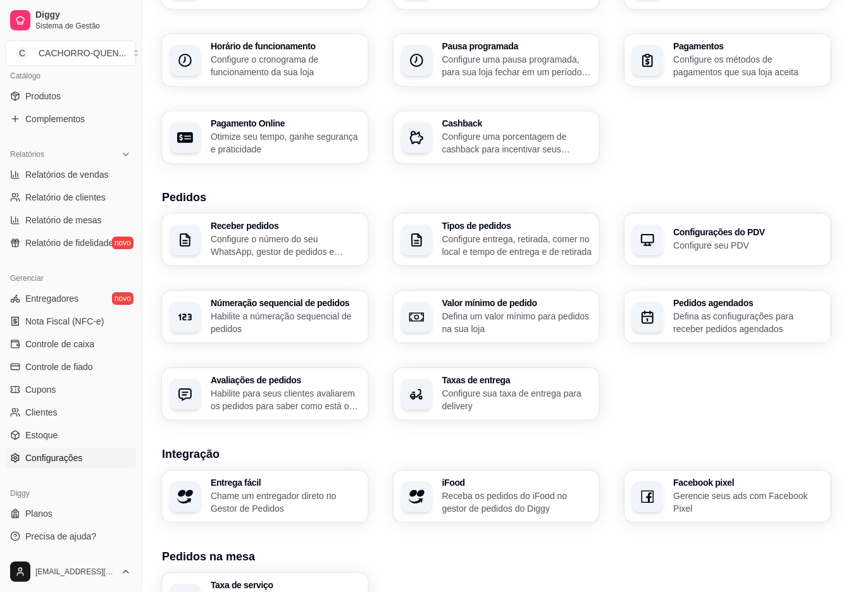
scroll to position [300, 0]
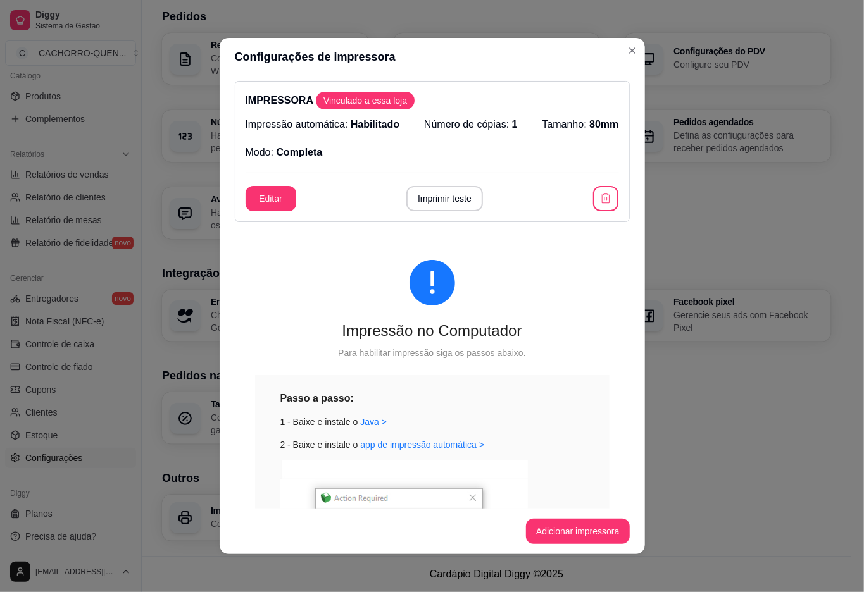
click at [434, 204] on button "Imprimir teste" at bounding box center [444, 198] width 77 height 25
click at [746, 449] on div "Loja Informações da loja Principais informações da sua loja como endereço, nome…" at bounding box center [496, 146] width 669 height 790
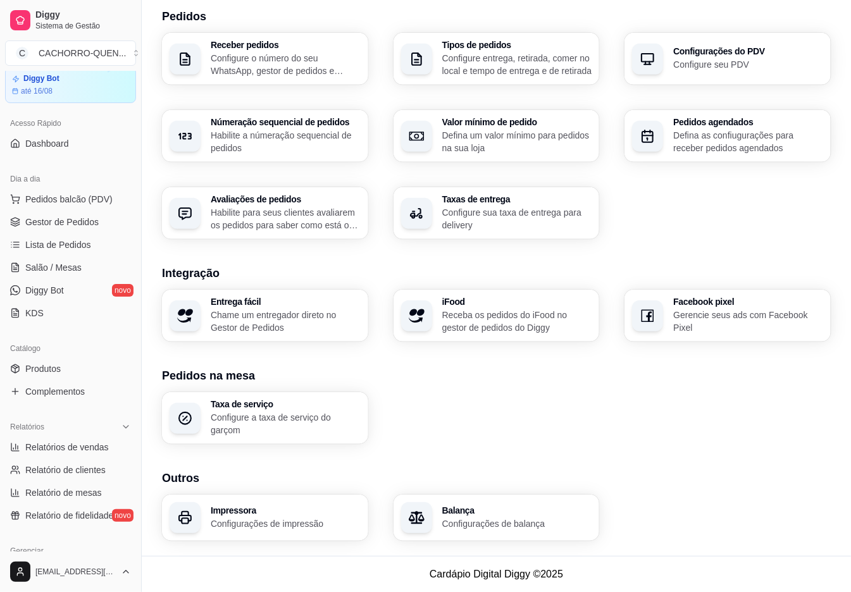
scroll to position [0, 0]
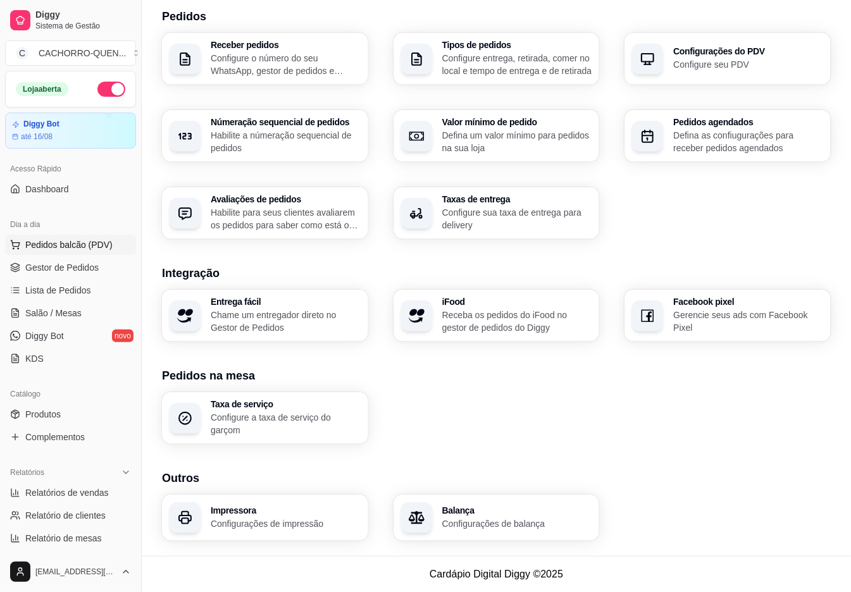
click at [53, 239] on span "Pedidos balcão (PDV)" at bounding box center [68, 245] width 87 height 13
click at [49, 268] on span "Gestor de Pedidos" at bounding box center [61, 267] width 73 height 13
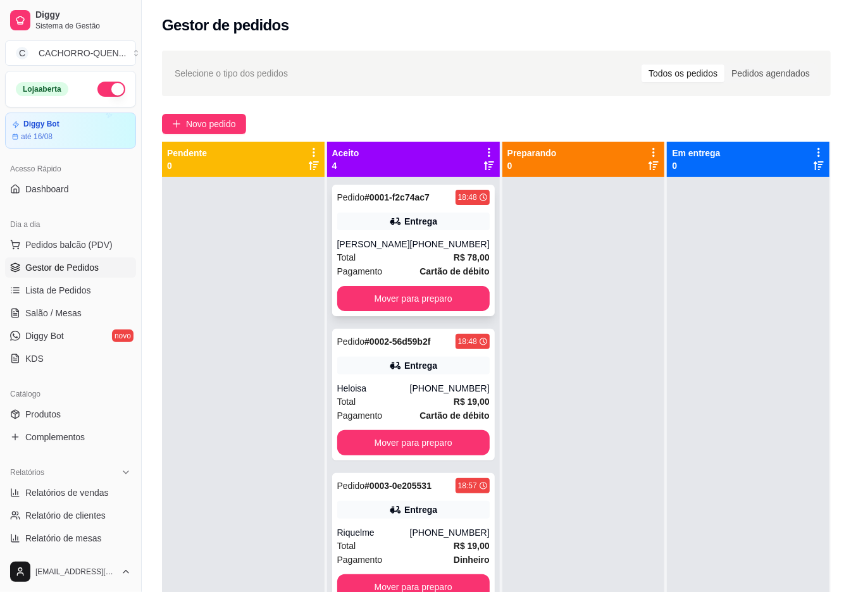
click at [368, 272] on span "Pagamento" at bounding box center [360, 272] width 46 height 14
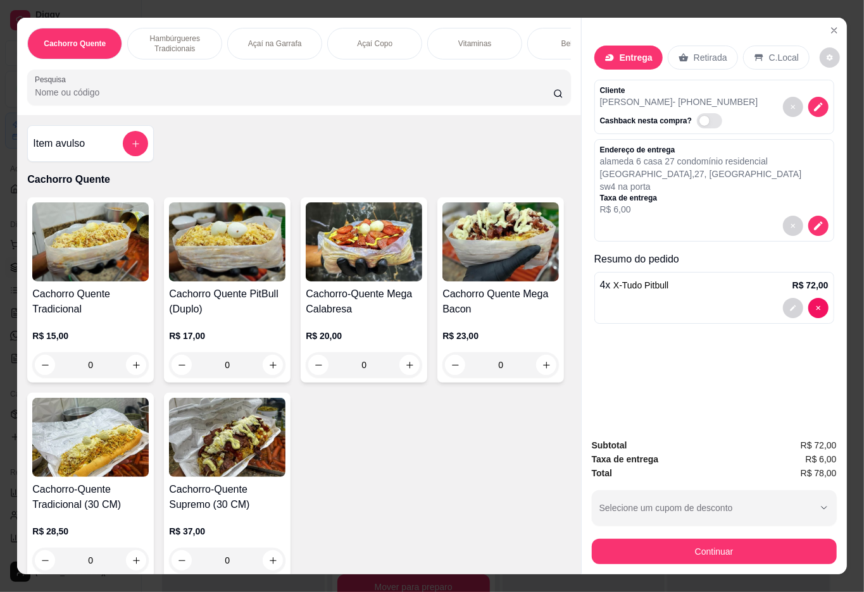
click at [675, 291] on div "4 x X-Tudo Pitbull R$ 72,00" at bounding box center [714, 298] width 240 height 52
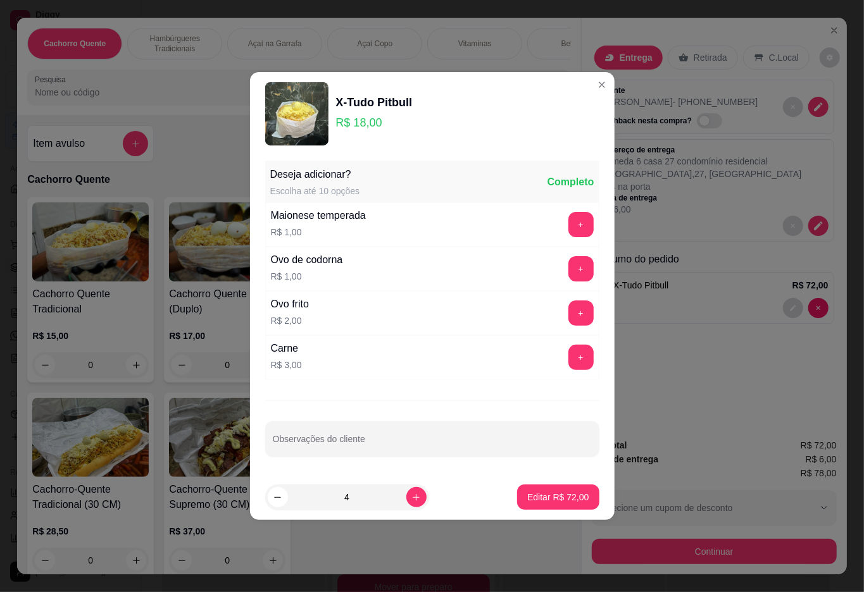
click at [416, 499] on button "increase-product-quantity" at bounding box center [416, 497] width 20 height 20
click at [413, 499] on icon "increase-product-quantity" at bounding box center [416, 497] width 7 height 7
type input "5"
click at [518, 497] on button "Editar R$ 90,00" at bounding box center [557, 497] width 79 height 25
type input "5"
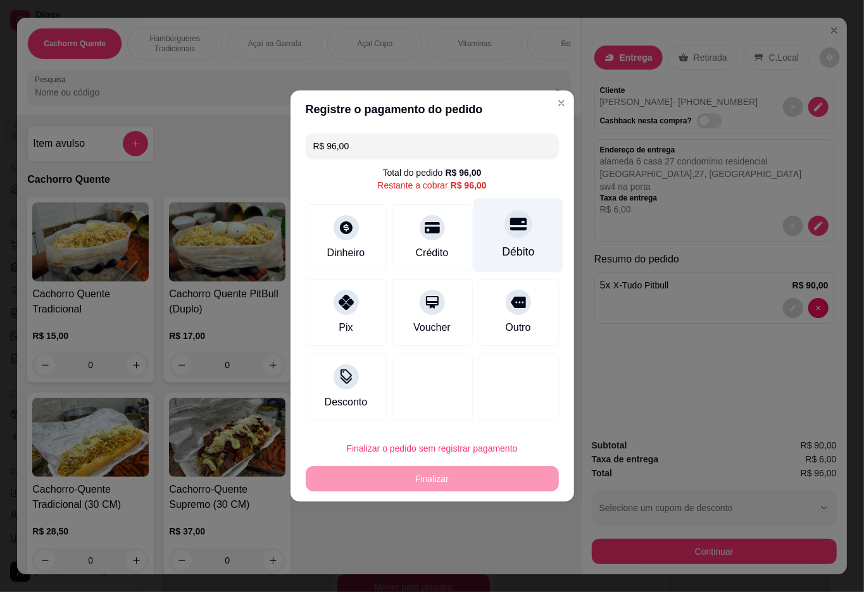
click at [511, 238] on div at bounding box center [518, 224] width 28 height 28
type input "R$ 0,00"
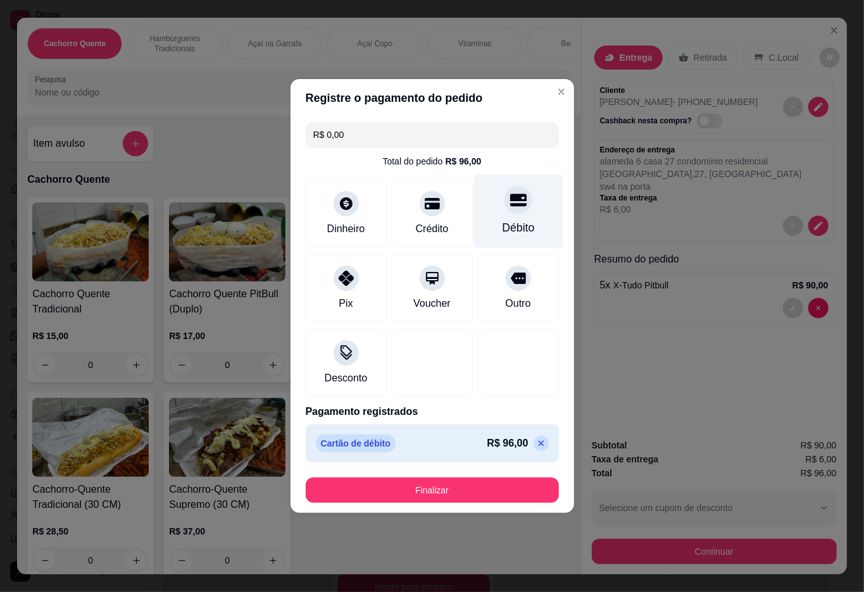
click at [461, 489] on button "Finalizar" at bounding box center [432, 490] width 253 height 25
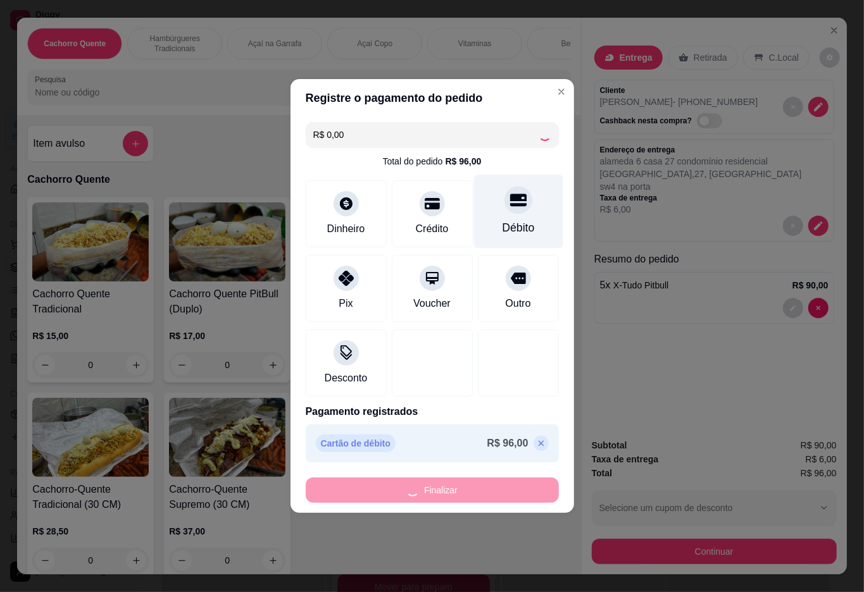
type input "0"
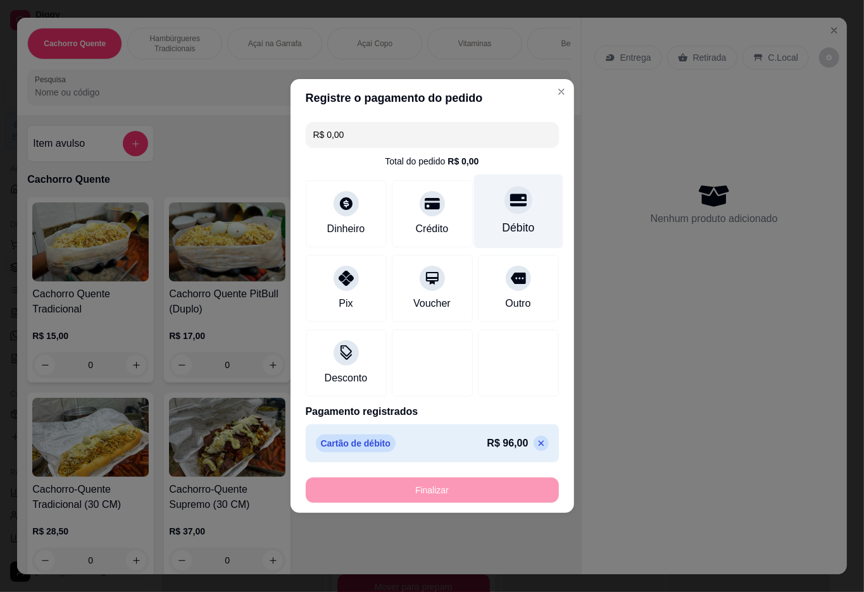
type input "-R$ 96,00"
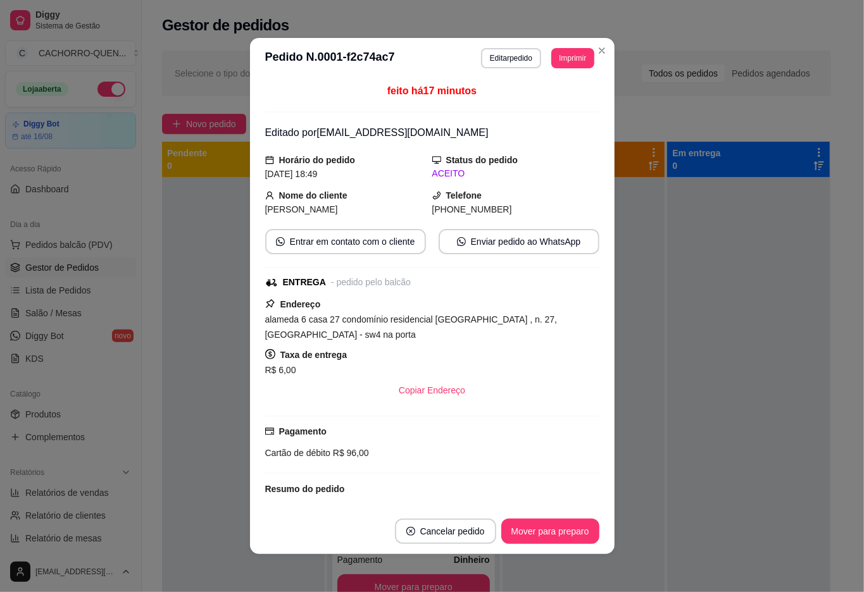
click at [747, 385] on div at bounding box center [748, 473] width 163 height 592
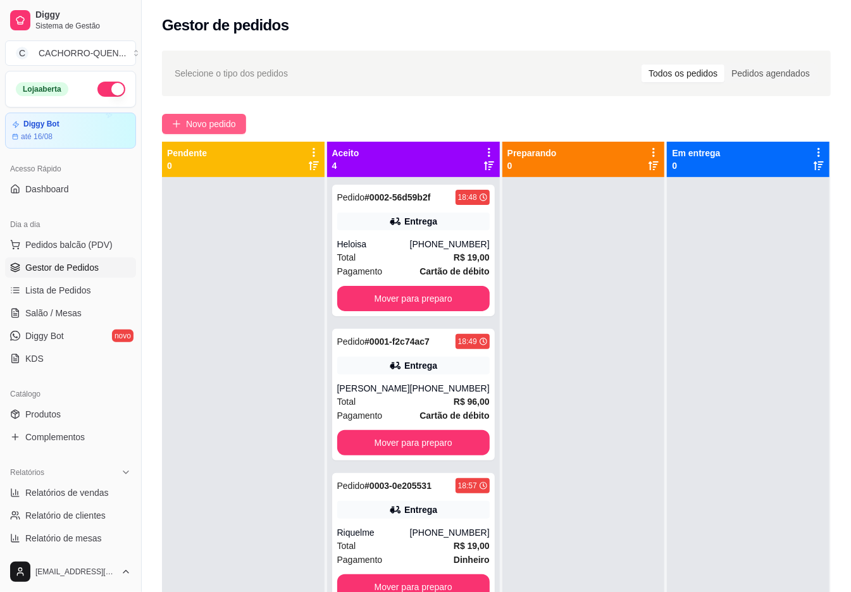
click at [176, 124] on icon "plus" at bounding box center [176, 123] width 7 height 1
click at [423, 311] on button "Mover para preparo" at bounding box center [413, 299] width 148 height 25
click at [421, 311] on button "Mover para preparo" at bounding box center [413, 298] width 153 height 25
click at [434, 311] on button "Mover para preparo" at bounding box center [413, 298] width 153 height 25
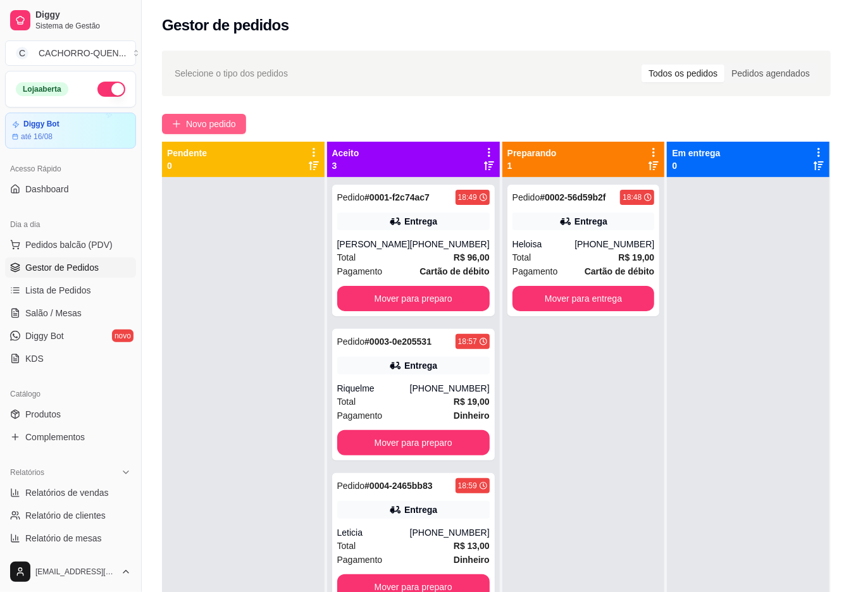
click at [395, 299] on button "Mover para preparo" at bounding box center [413, 298] width 153 height 25
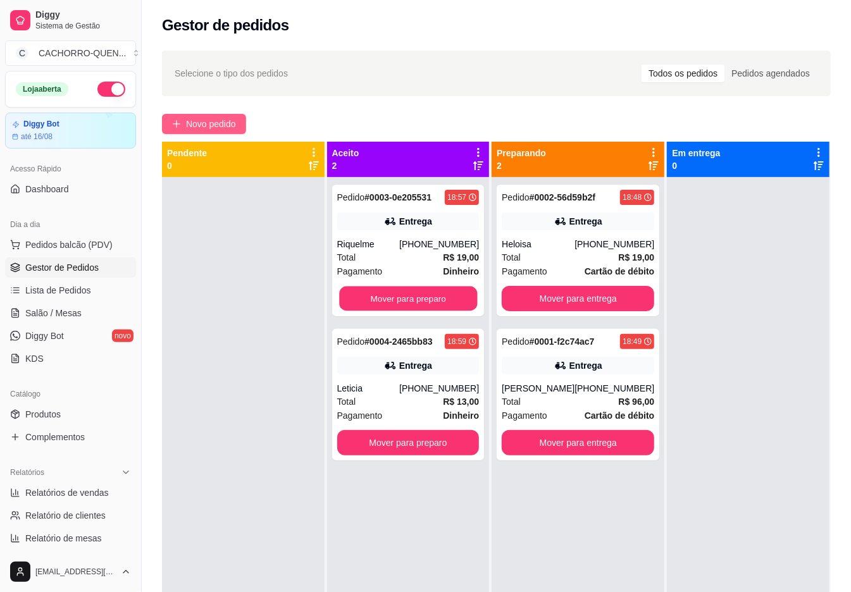
click at [408, 303] on button "Mover para preparo" at bounding box center [408, 299] width 138 height 25
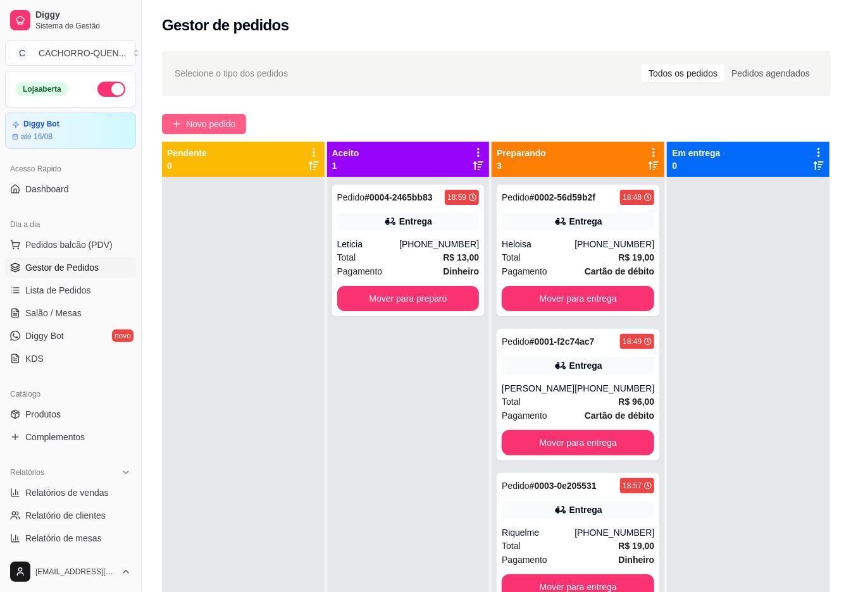
click at [399, 295] on button "Mover para preparo" at bounding box center [408, 298] width 142 height 25
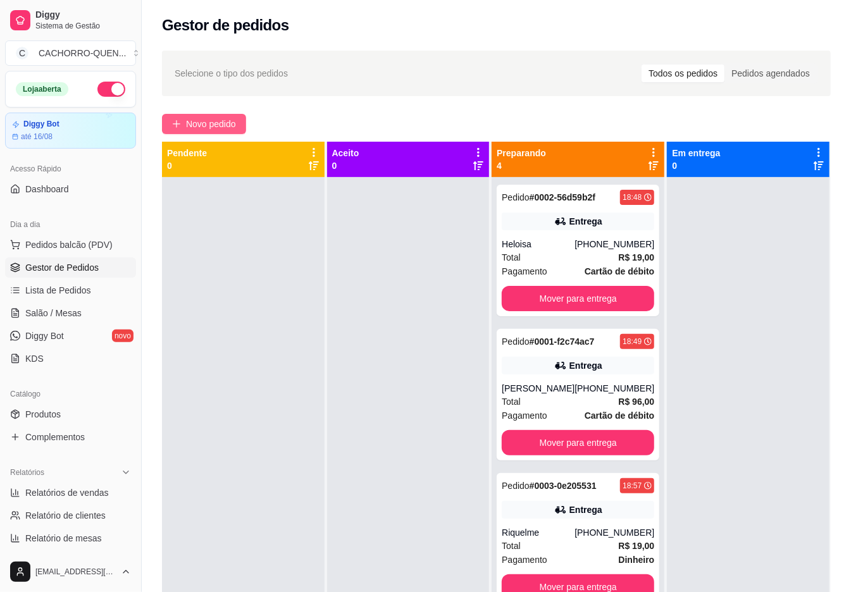
click at [216, 123] on span "Novo pedido" at bounding box center [211, 124] width 50 height 14
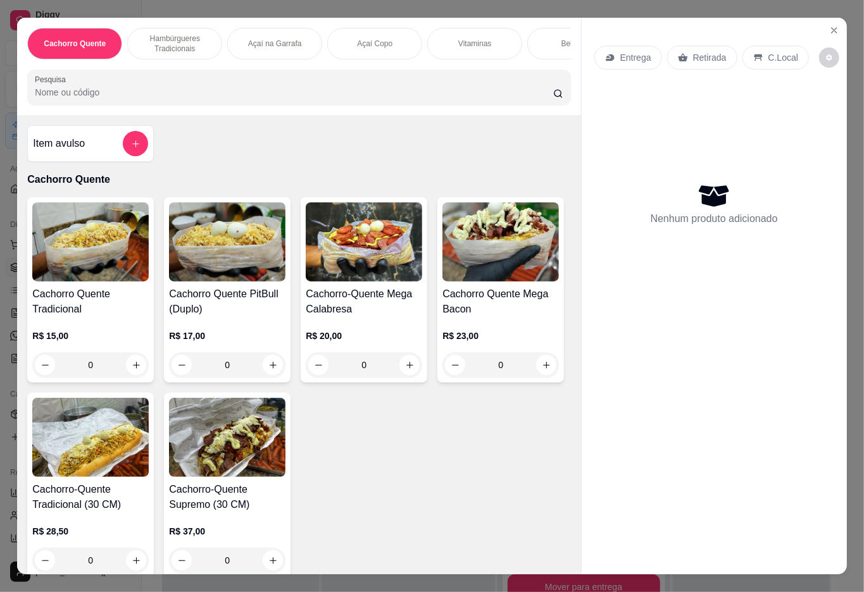
click at [442, 317] on h4 "Cachorro Quente Mega Bacon" at bounding box center [500, 302] width 116 height 30
click at [570, 235] on button "+" at bounding box center [583, 226] width 26 height 26
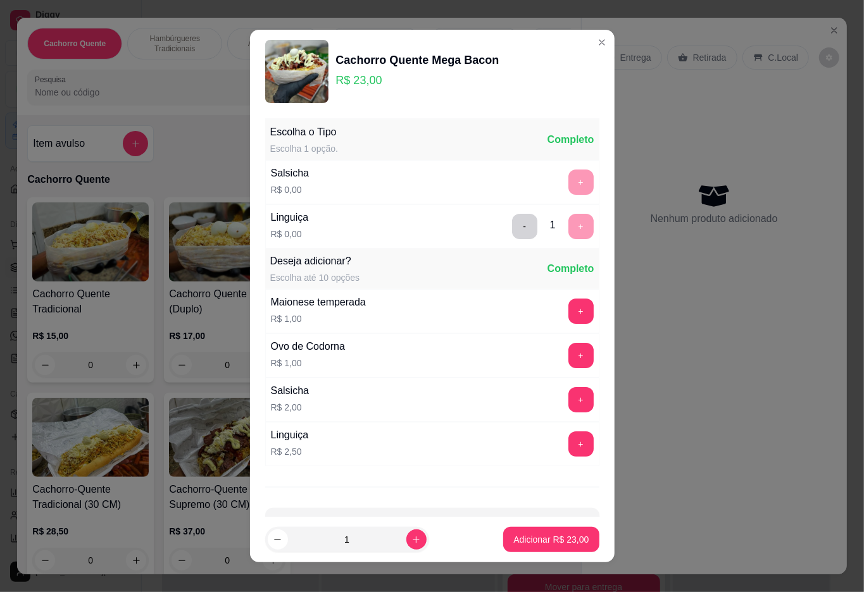
scroll to position [11, 0]
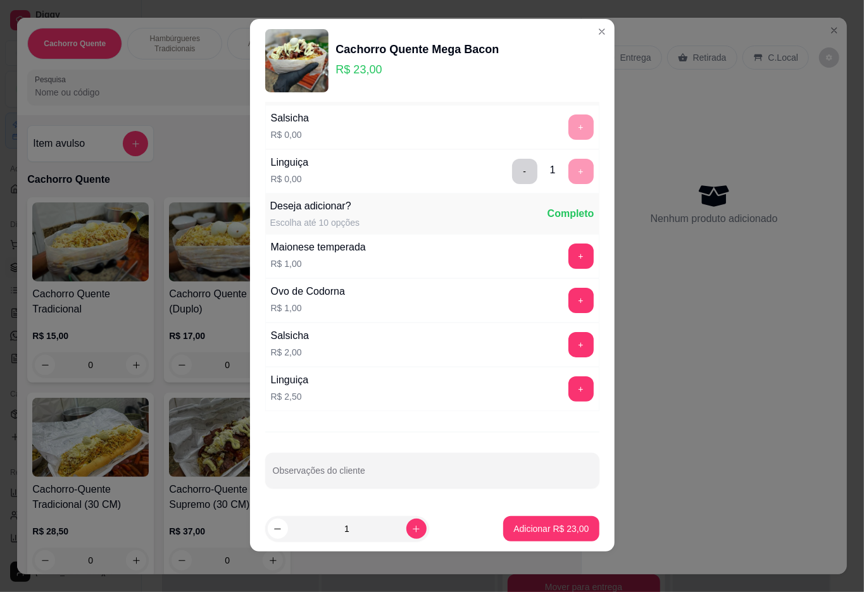
click at [517, 532] on p "Adicionar R$ 23,00" at bounding box center [550, 529] width 75 height 13
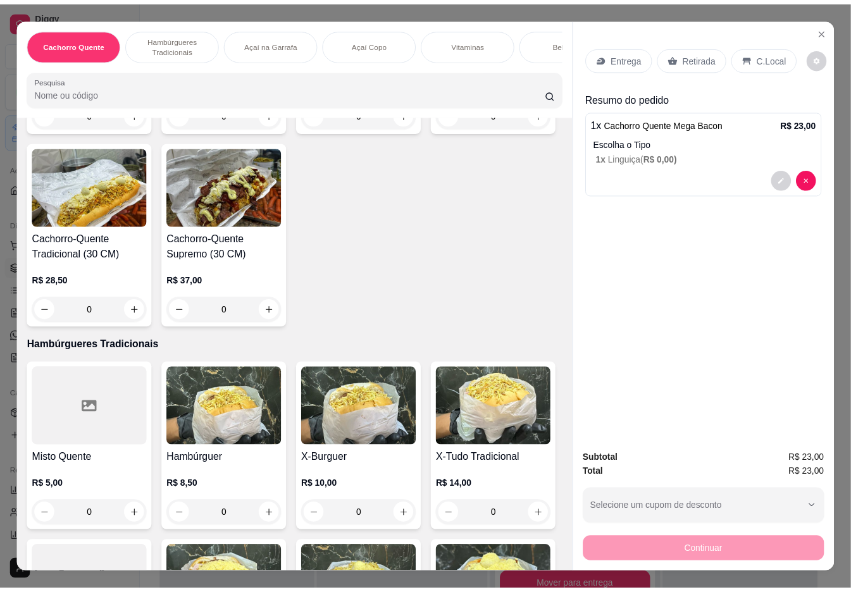
scroll to position [338, 0]
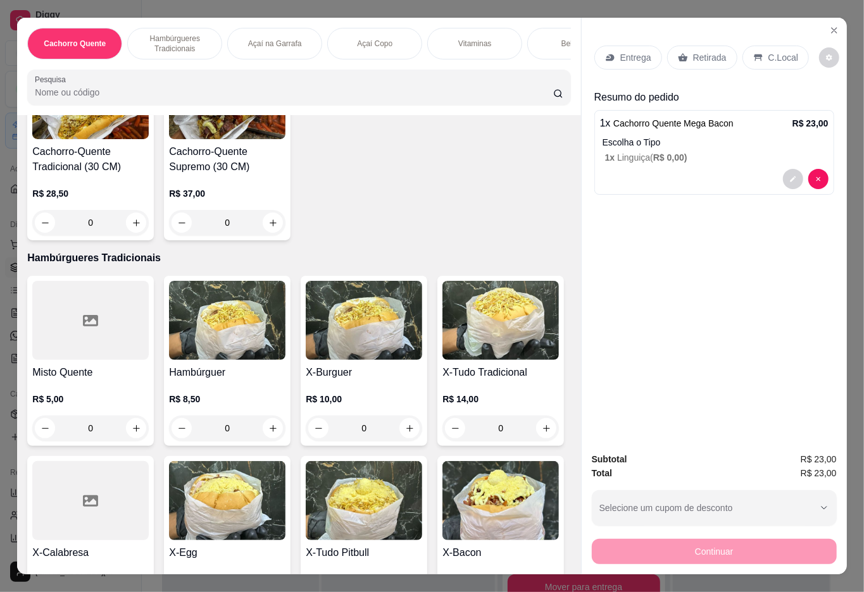
click at [442, 360] on img at bounding box center [500, 320] width 116 height 79
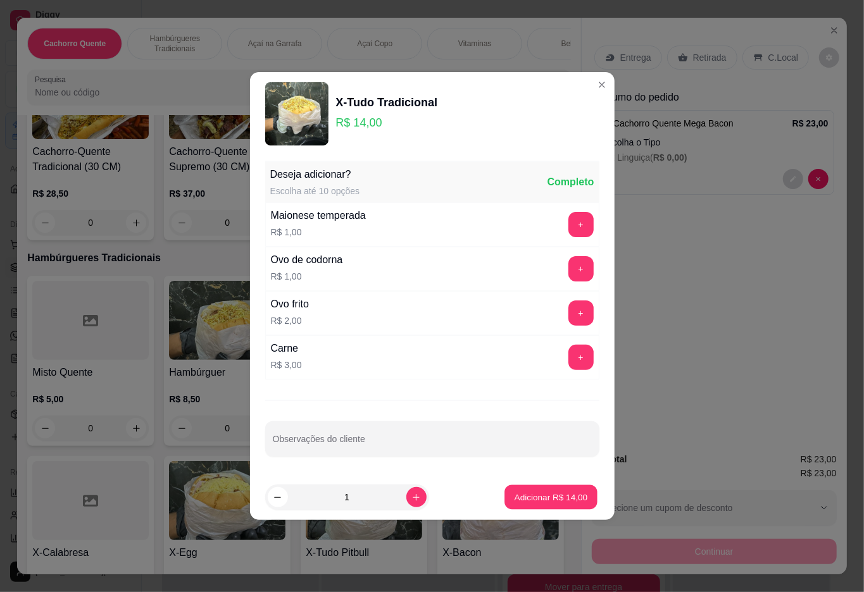
click at [515, 497] on p "Adicionar R$ 14,00" at bounding box center [551, 497] width 73 height 12
type input "1"
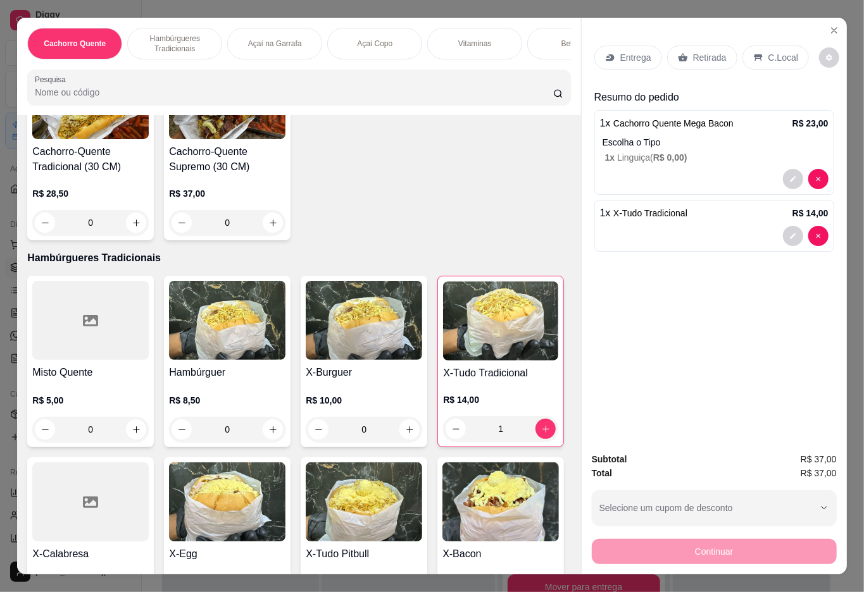
click at [694, 52] on p "Retirada" at bounding box center [710, 57] width 34 height 13
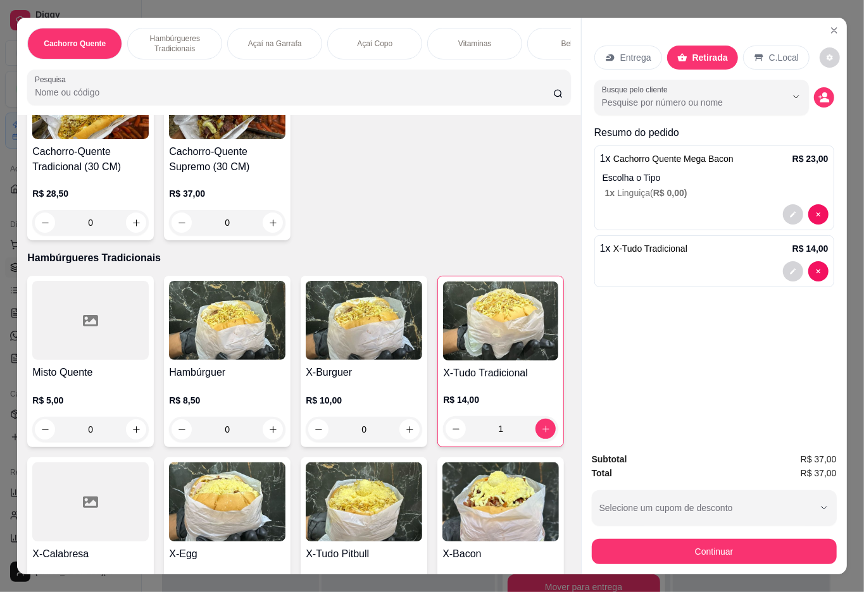
click at [818, 96] on icon "decrease-product-quantity" at bounding box center [819, 97] width 3 height 3
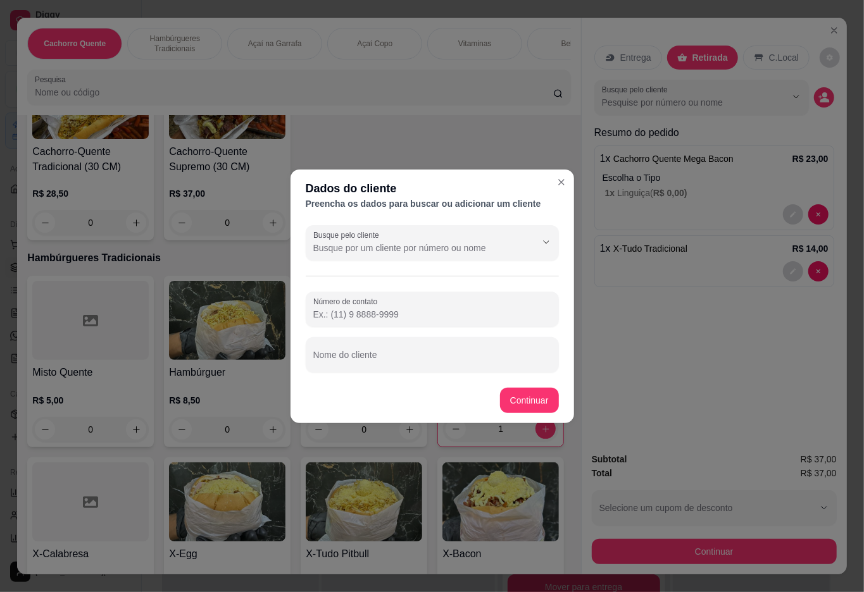
click at [449, 363] on input "Nome do cliente" at bounding box center [432, 360] width 238 height 13
type input "viviane"
click at [530, 403] on div "Misto Quente R$ 5,00 0 Hambúrguer R$ 8,50 0 X-Burguer R$ 10,00 0 X-Tudo Tradici…" at bounding box center [298, 542] width 543 height 532
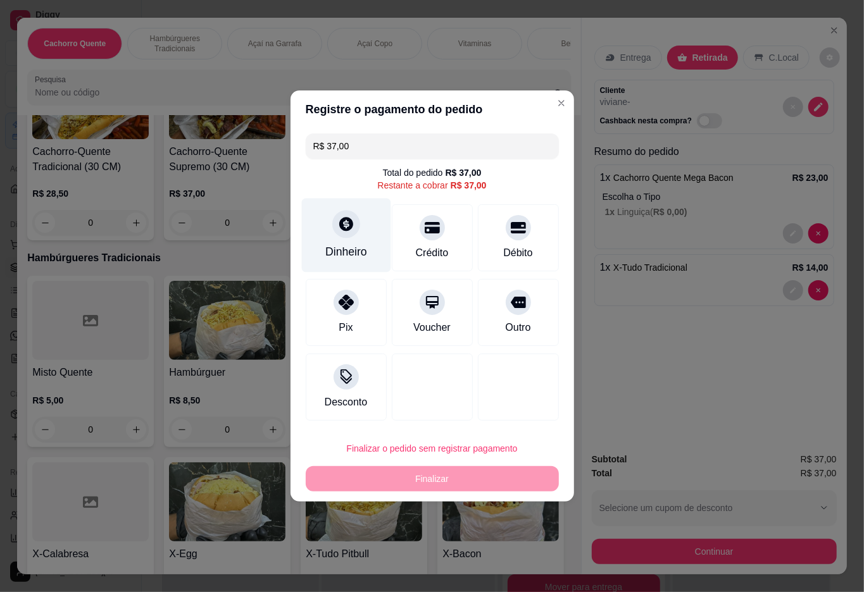
click at [345, 243] on div "Dinheiro" at bounding box center [345, 236] width 89 height 74
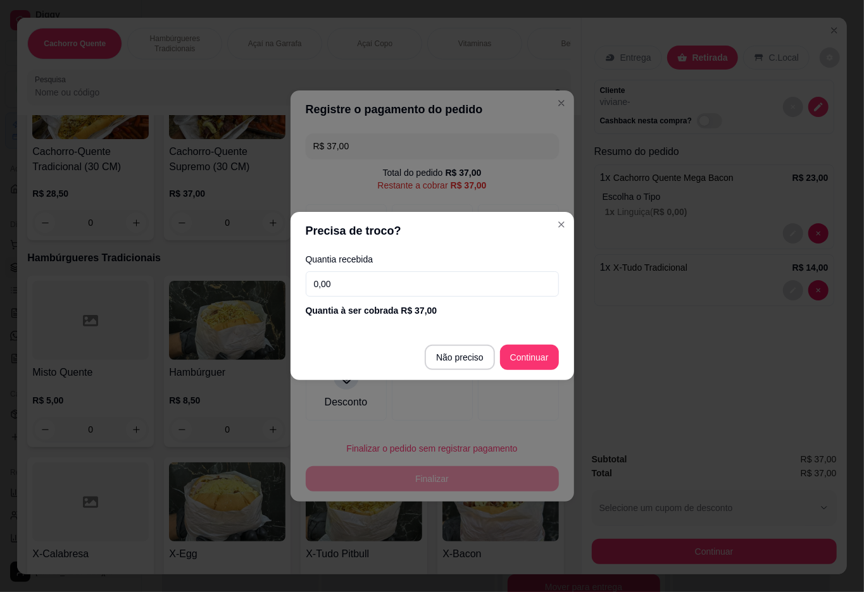
click at [414, 284] on input "0,00" at bounding box center [432, 284] width 253 height 25
type input "50,00"
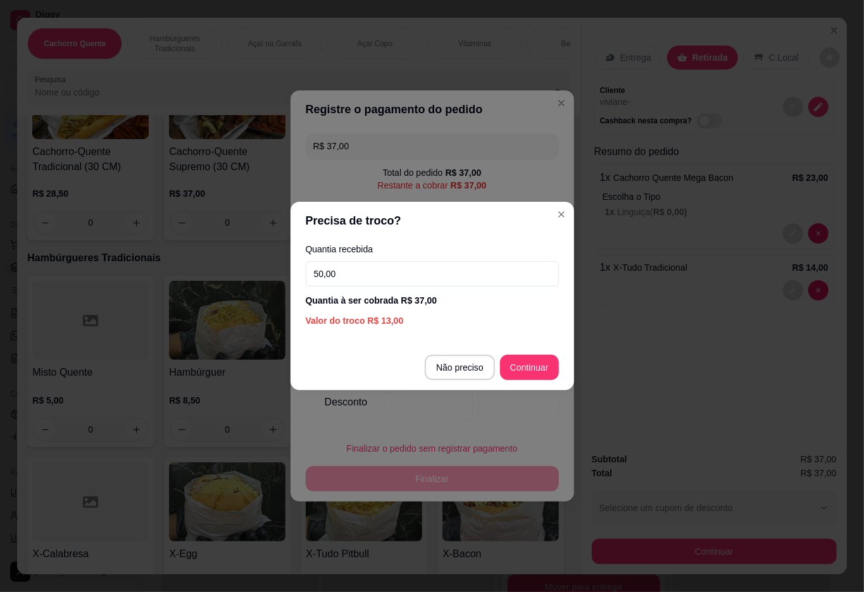
click at [533, 372] on div at bounding box center [518, 387] width 81 height 67
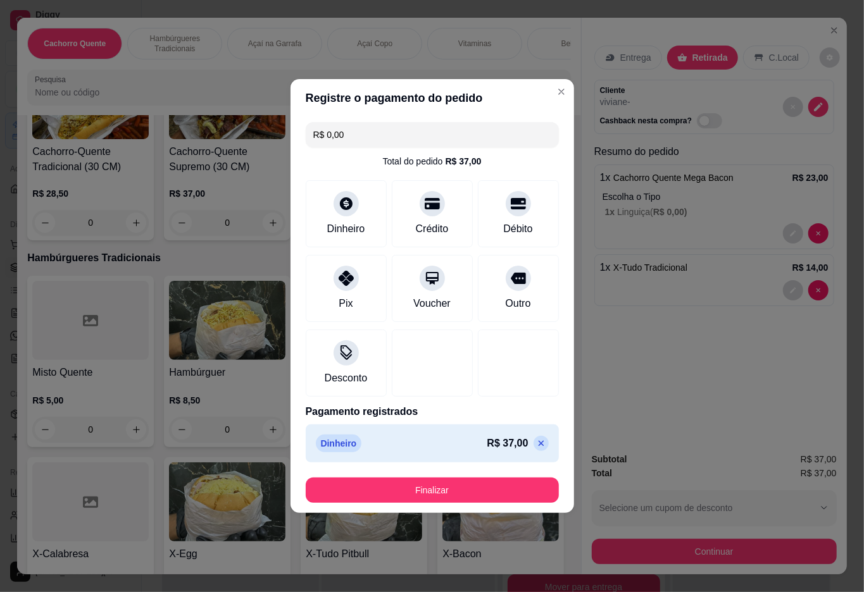
type input "R$ 0,00"
click at [473, 486] on button "Finalizar" at bounding box center [432, 490] width 253 height 25
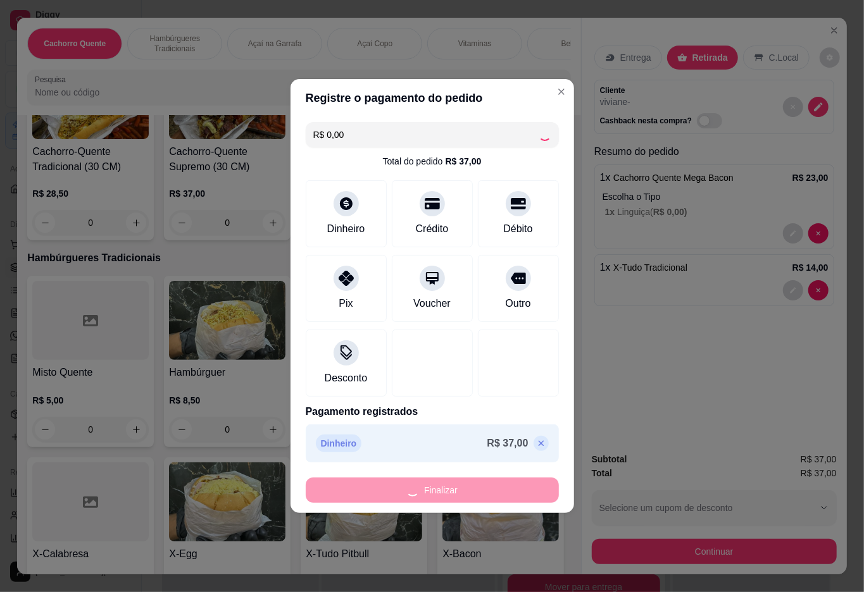
type input "0"
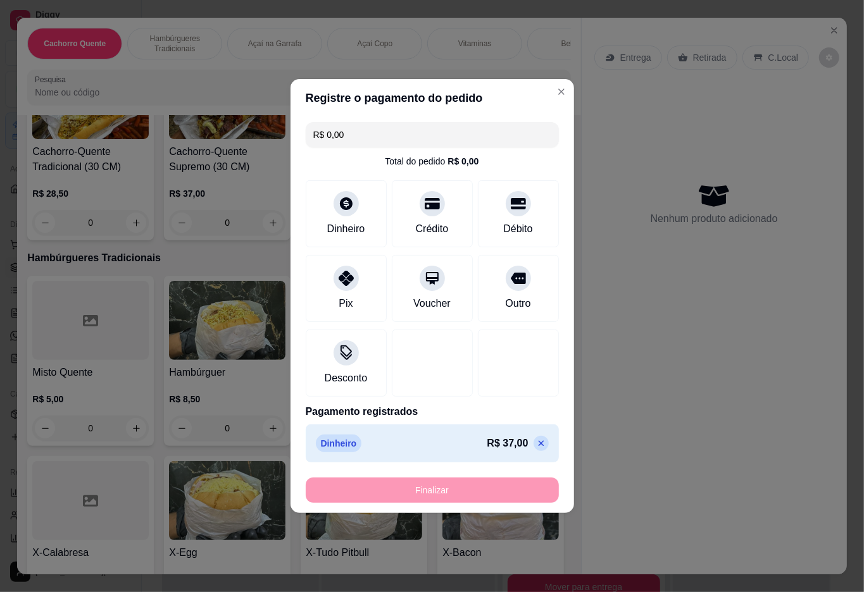
type input "-R$ 37,00"
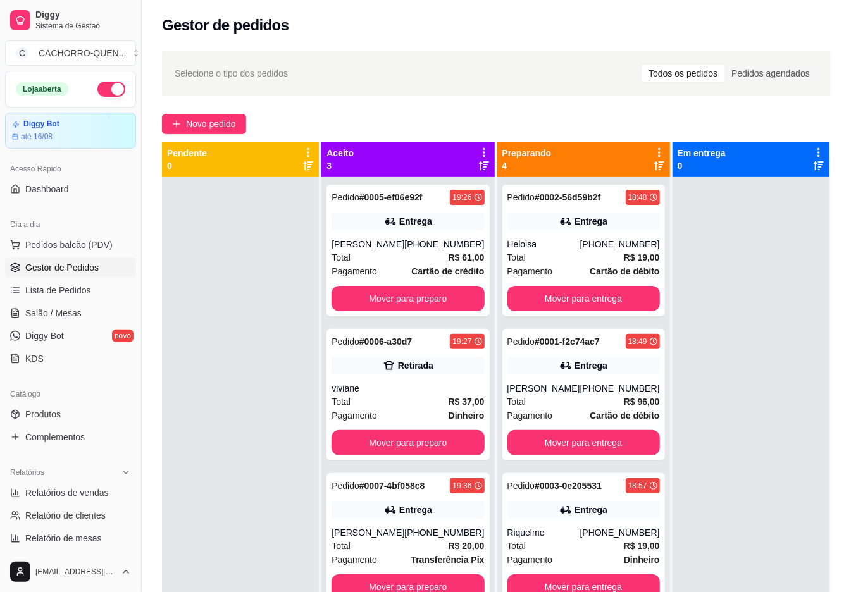
click at [605, 300] on button "Mover para entrega" at bounding box center [584, 298] width 153 height 25
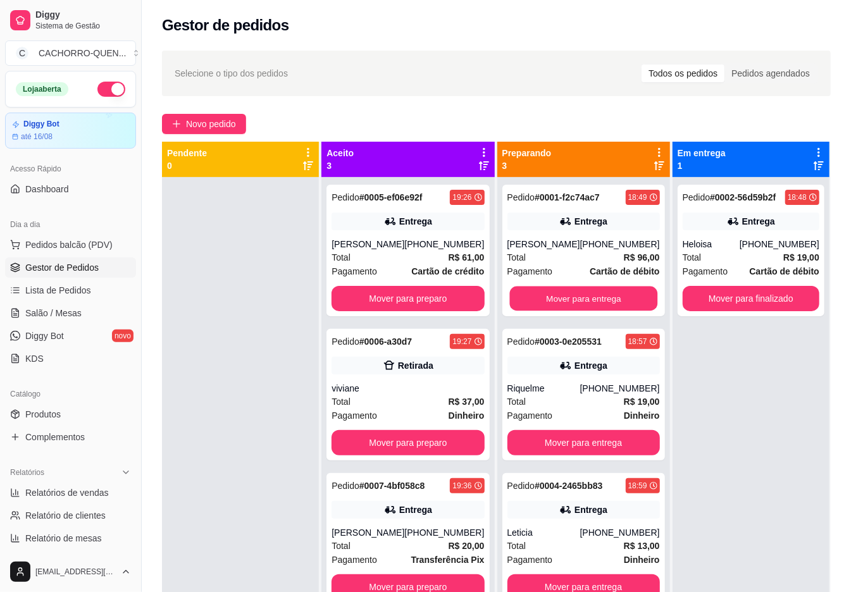
click at [588, 301] on button "Mover para entrega" at bounding box center [583, 299] width 148 height 25
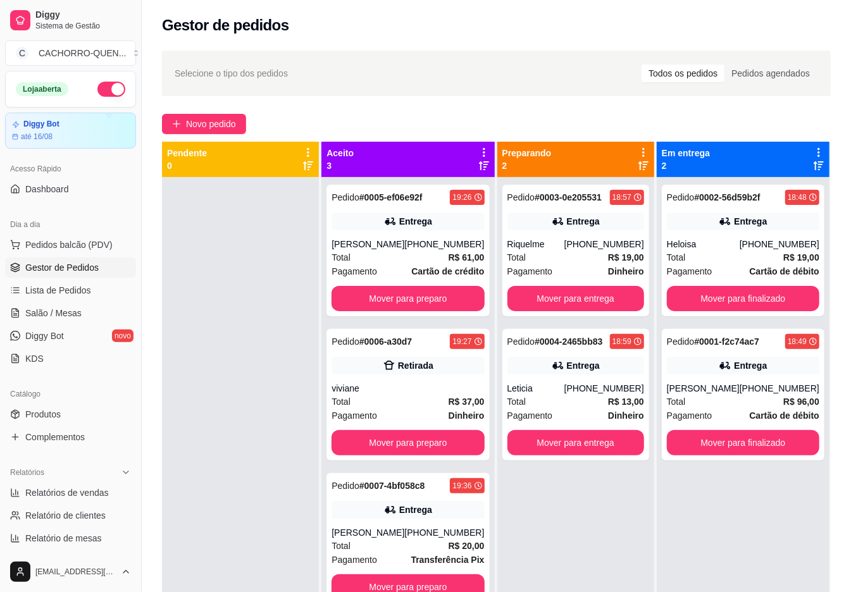
click at [559, 297] on button "Mover para entrega" at bounding box center [576, 298] width 137 height 25
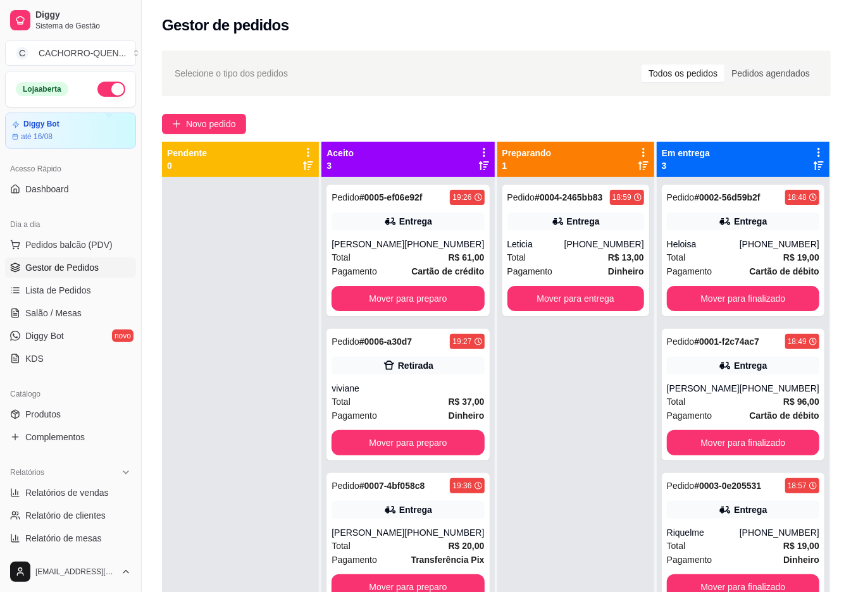
click at [570, 299] on button "Mover para entrega" at bounding box center [576, 298] width 137 height 25
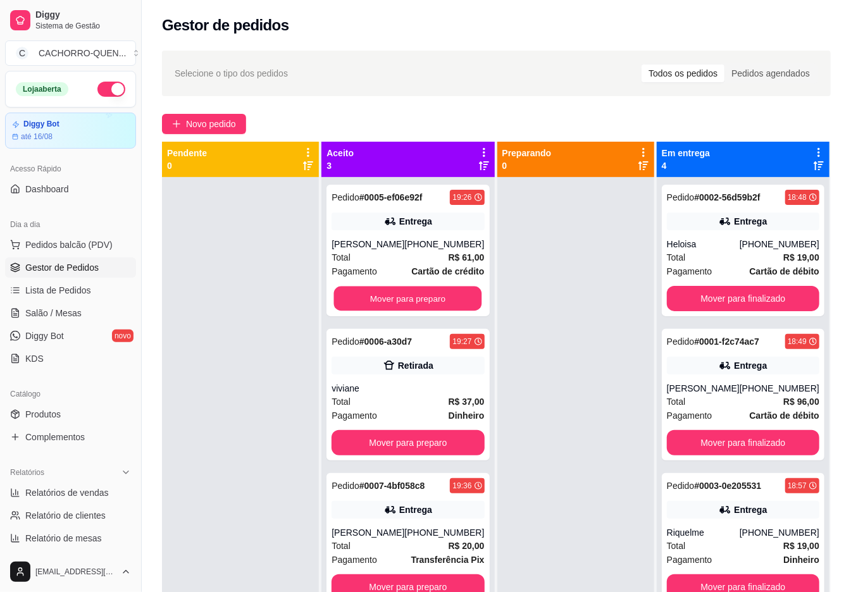
click at [434, 297] on button "Mover para preparo" at bounding box center [408, 299] width 148 height 25
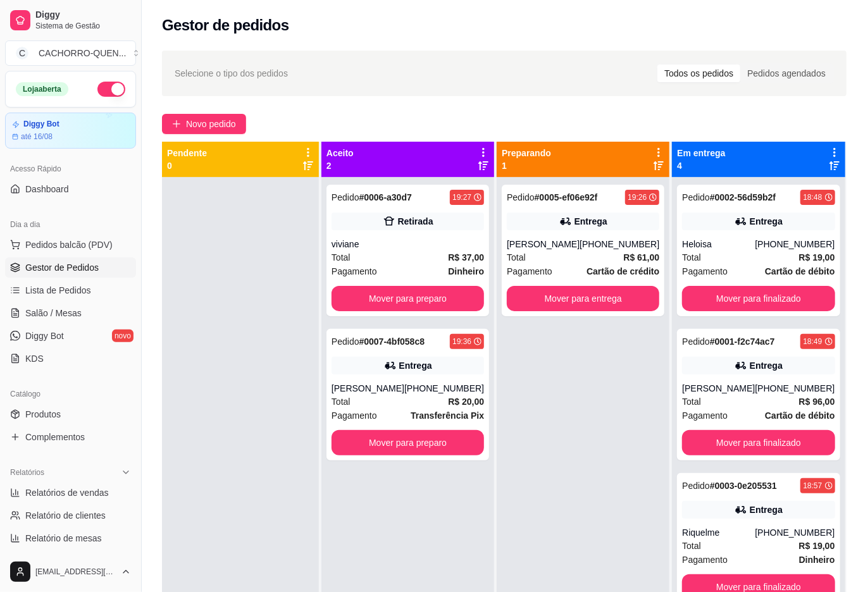
click at [428, 299] on button "Mover para preparo" at bounding box center [408, 298] width 153 height 25
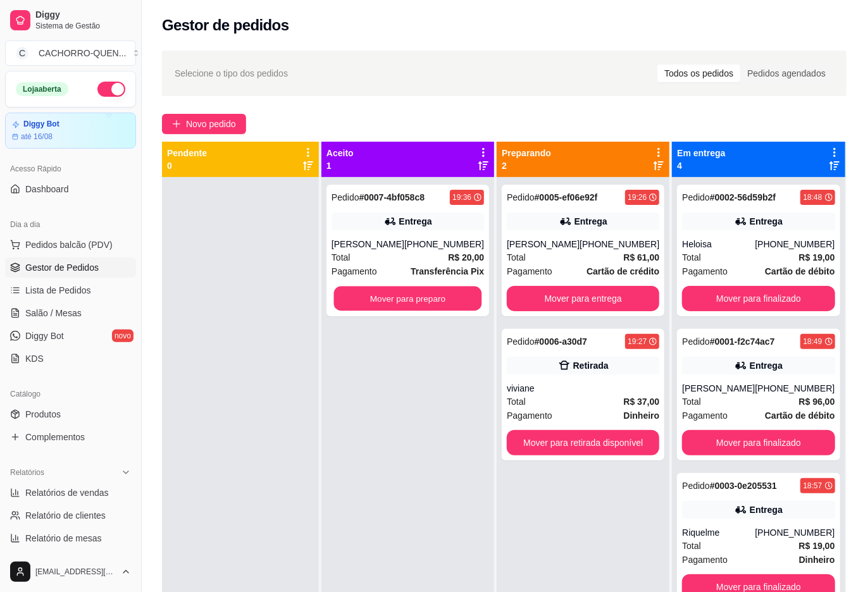
click at [396, 297] on button "Mover para preparo" at bounding box center [408, 299] width 148 height 25
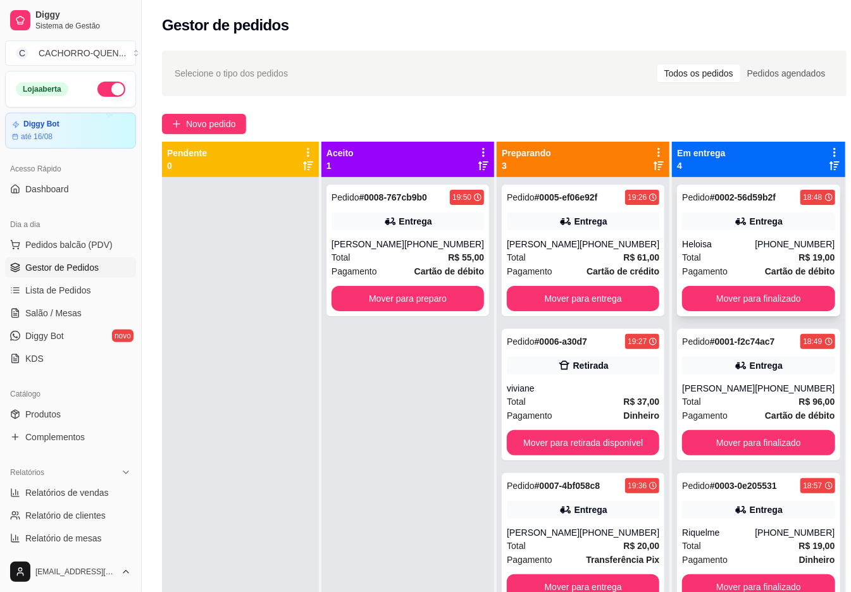
click at [682, 251] on span "Total" at bounding box center [691, 258] width 19 height 14
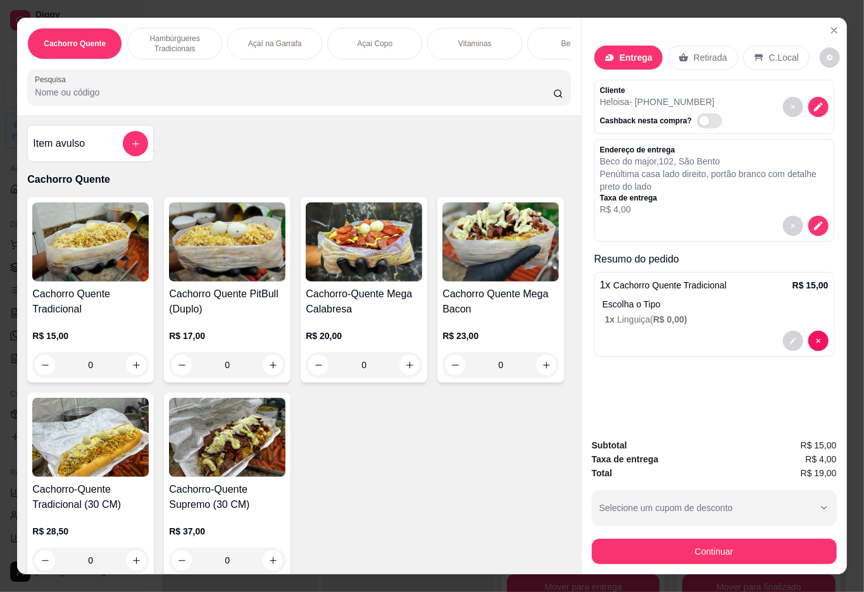
click at [749, 554] on button "Continuar" at bounding box center [714, 551] width 245 height 25
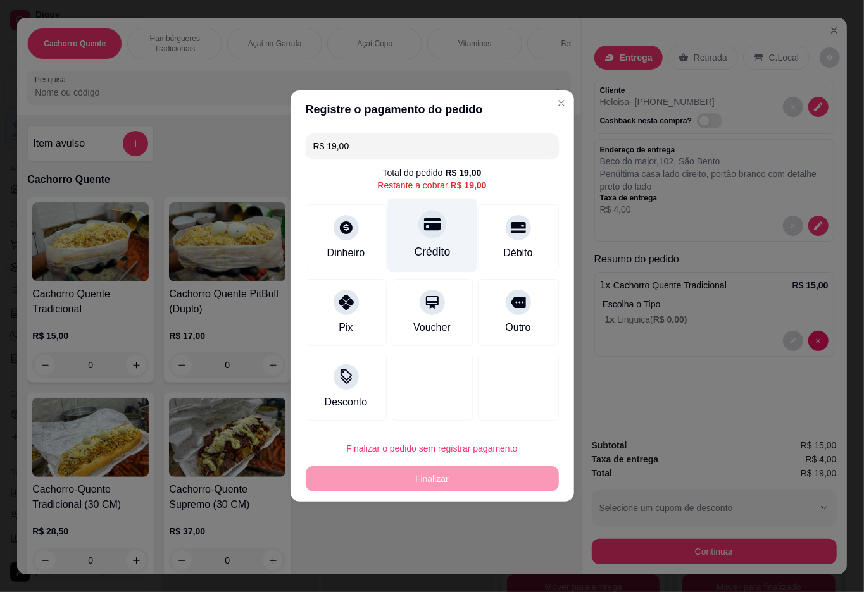
click at [408, 239] on div "Crédito" at bounding box center [431, 236] width 89 height 74
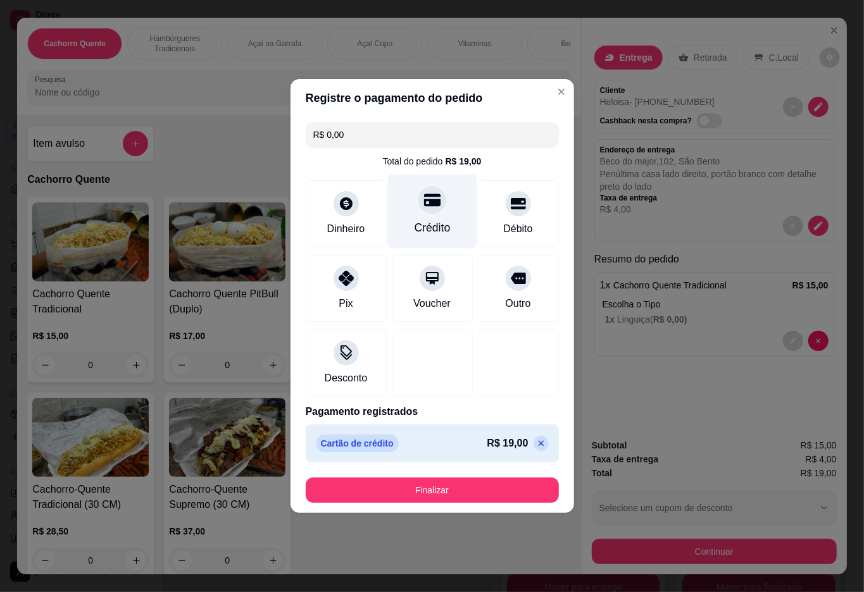
click at [419, 491] on button "Finalizar" at bounding box center [432, 490] width 253 height 25
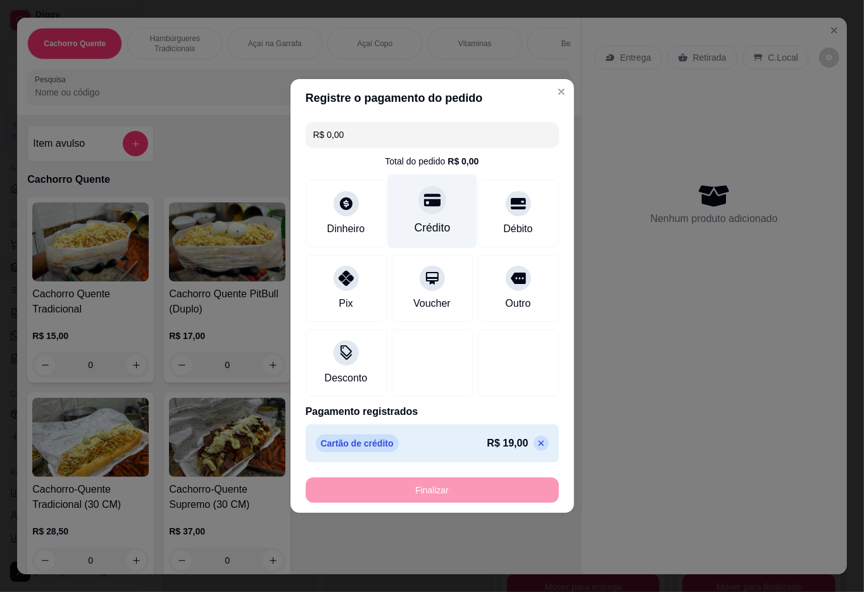
type input "-R$ 19,00"
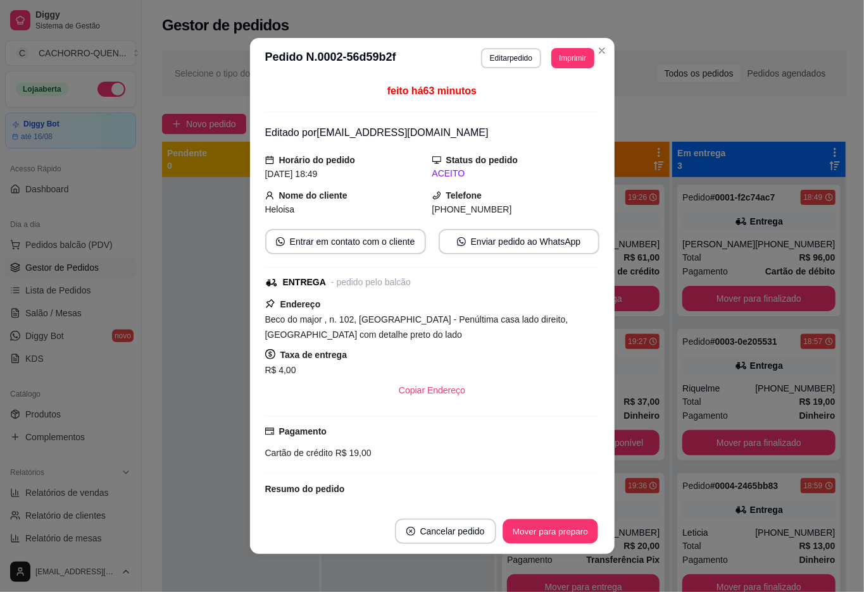
click at [529, 532] on button "Mover para preparo" at bounding box center [550, 532] width 95 height 25
click at [544, 528] on button "Mover para preparo" at bounding box center [542, 531] width 116 height 25
click at [552, 535] on button "Mover para entrega" at bounding box center [550, 532] width 95 height 25
click at [555, 529] on button "Mover para finalizado" at bounding box center [547, 532] width 102 height 25
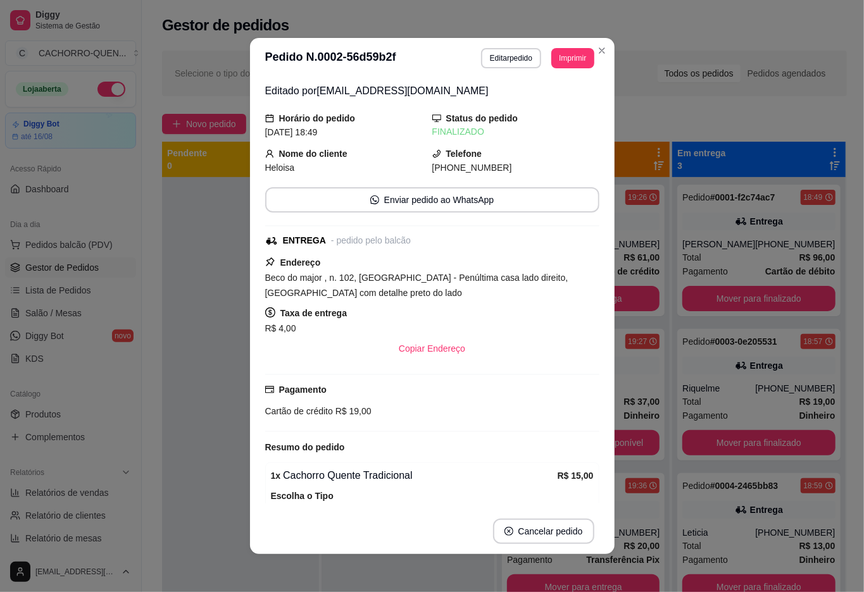
click at [185, 424] on div at bounding box center [240, 473] width 157 height 592
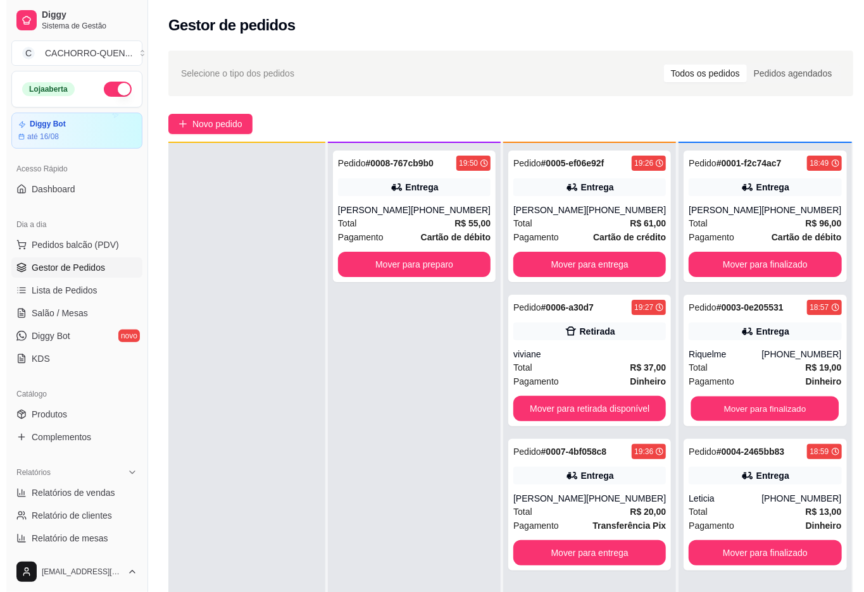
scroll to position [35, 0]
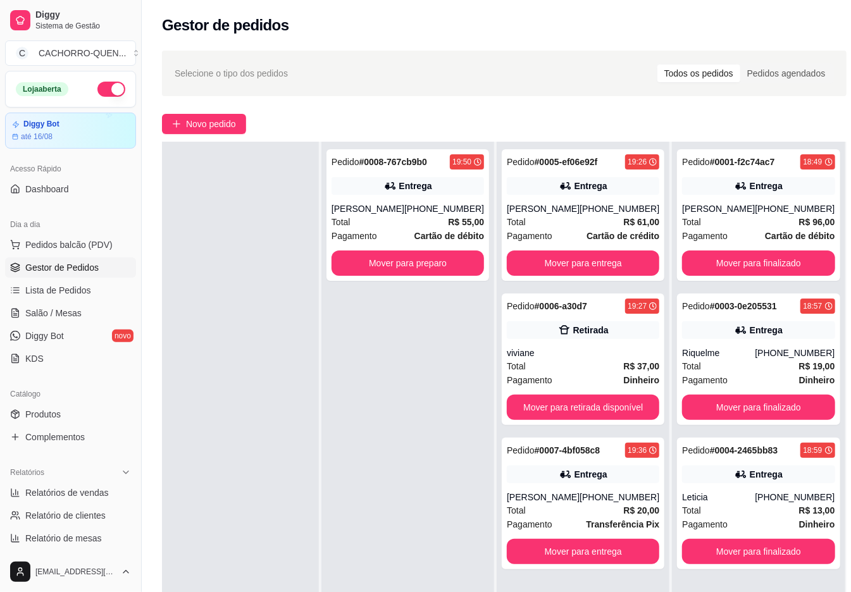
click at [775, 409] on button "Mover para finalizado" at bounding box center [758, 407] width 153 height 25
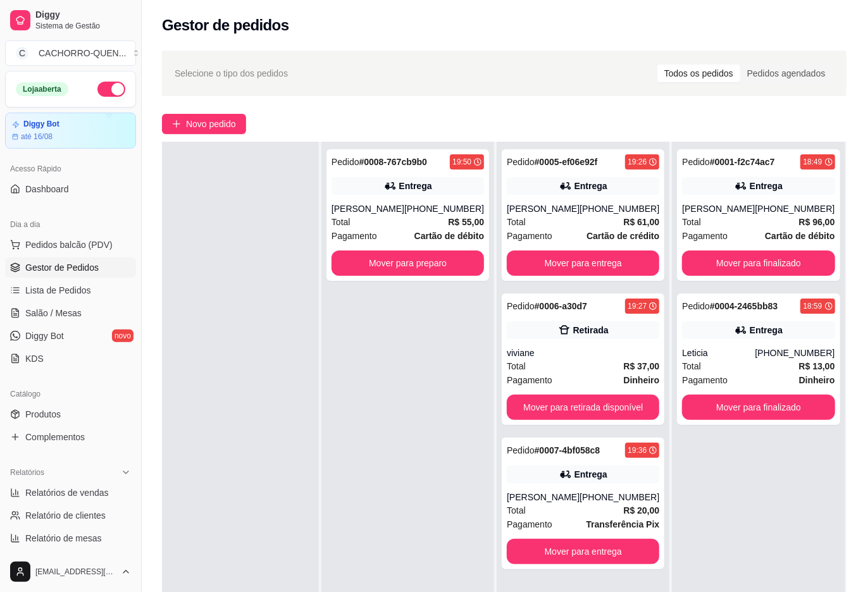
click at [773, 411] on button "Mover para finalizado" at bounding box center [758, 407] width 153 height 25
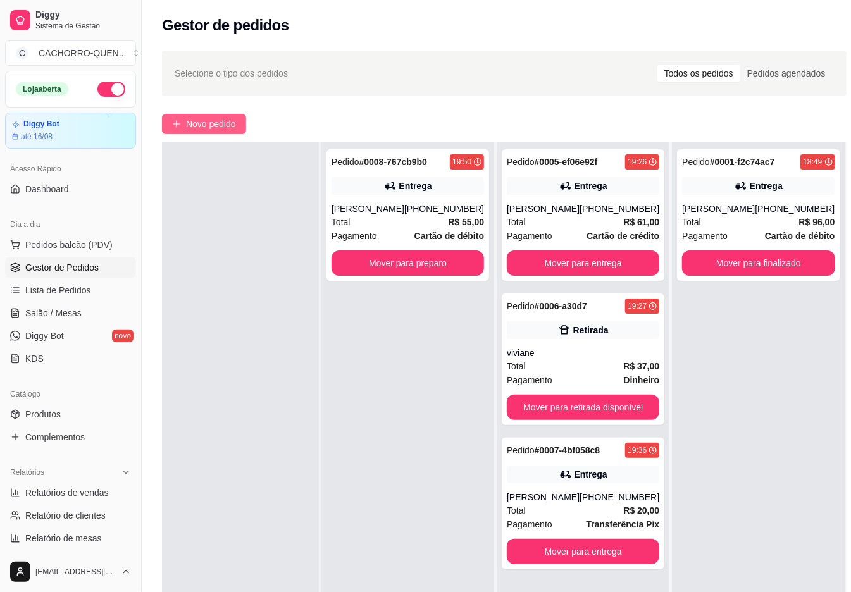
click at [216, 122] on span "Novo pedido" at bounding box center [211, 124] width 50 height 14
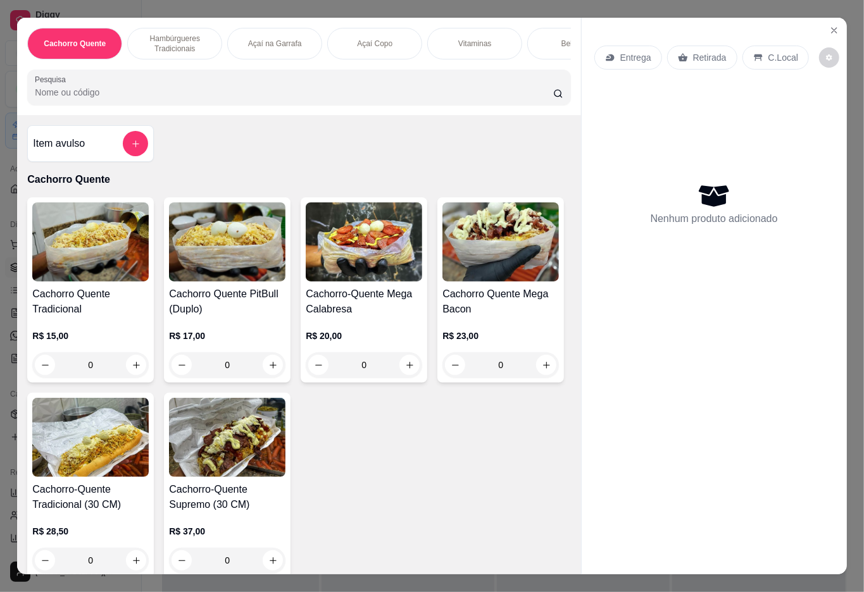
click at [208, 304] on h4 "Cachorro Quente PitBull (Duplo)" at bounding box center [227, 302] width 116 height 30
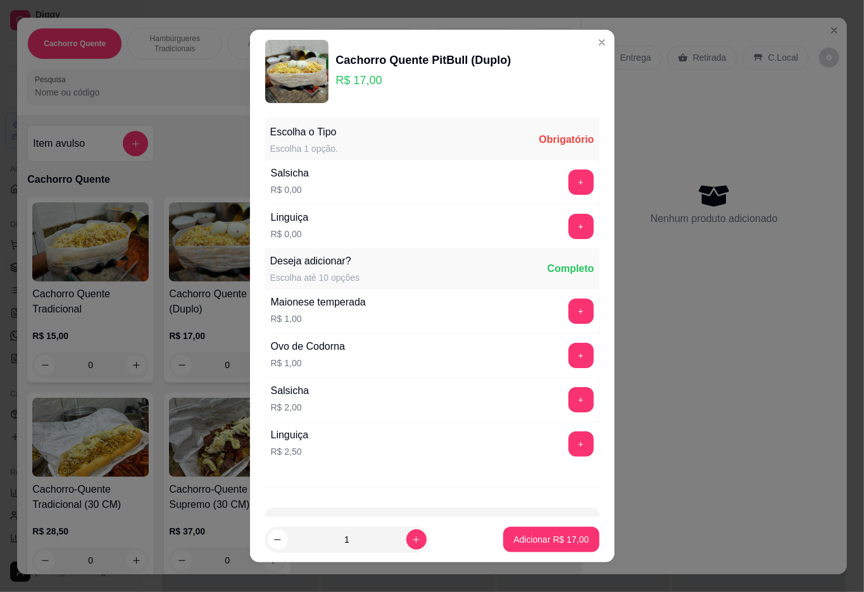
click at [568, 234] on button "+" at bounding box center [580, 226] width 25 height 25
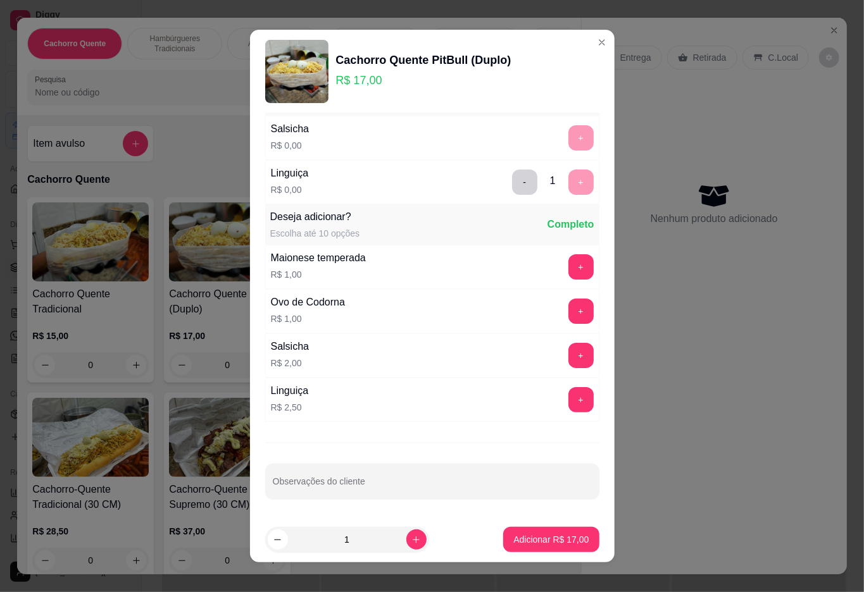
scroll to position [11, 0]
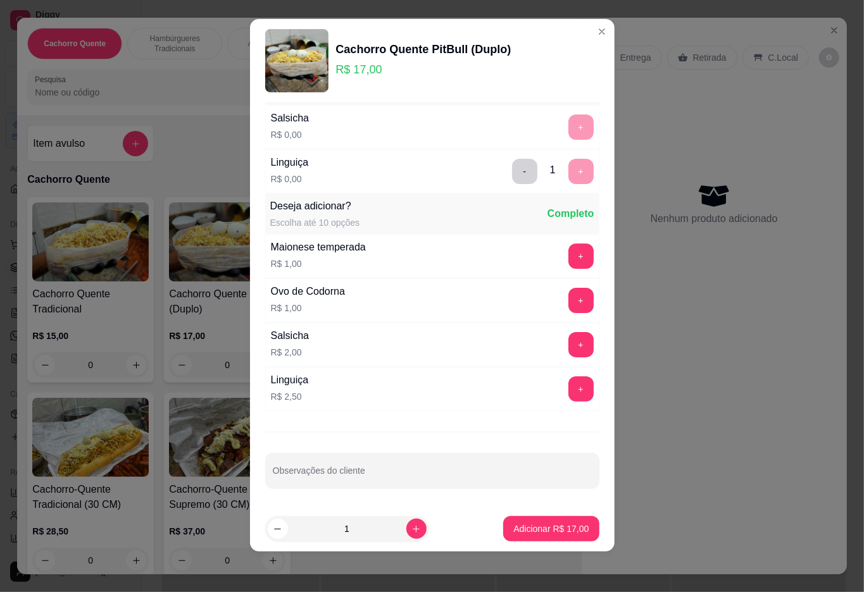
click at [451, 479] on input "Observações do cliente" at bounding box center [432, 476] width 319 height 13
type input "caprichado no vinagrete"
click at [520, 529] on p "Adicionar R$ 17,00" at bounding box center [551, 529] width 73 height 12
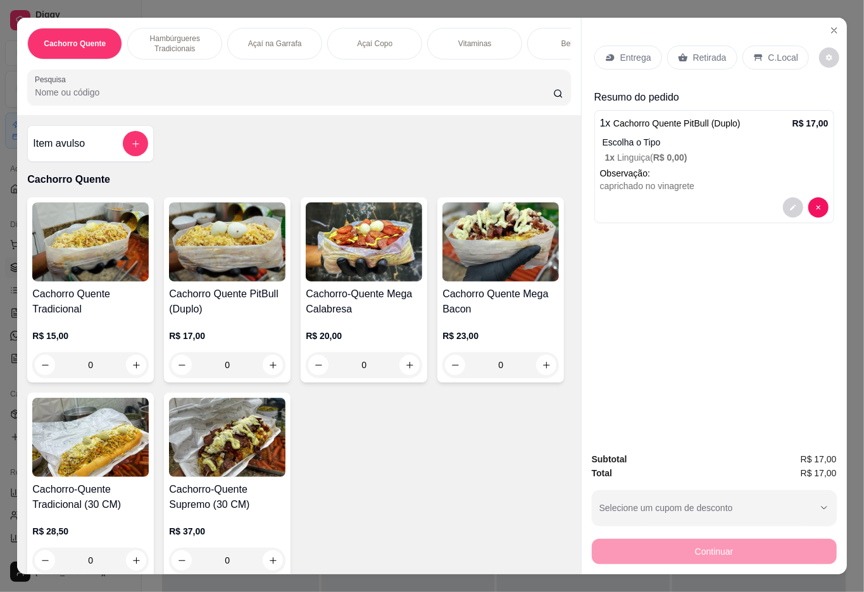
click at [669, 180] on div "caprichado no vinagrete" at bounding box center [714, 186] width 228 height 13
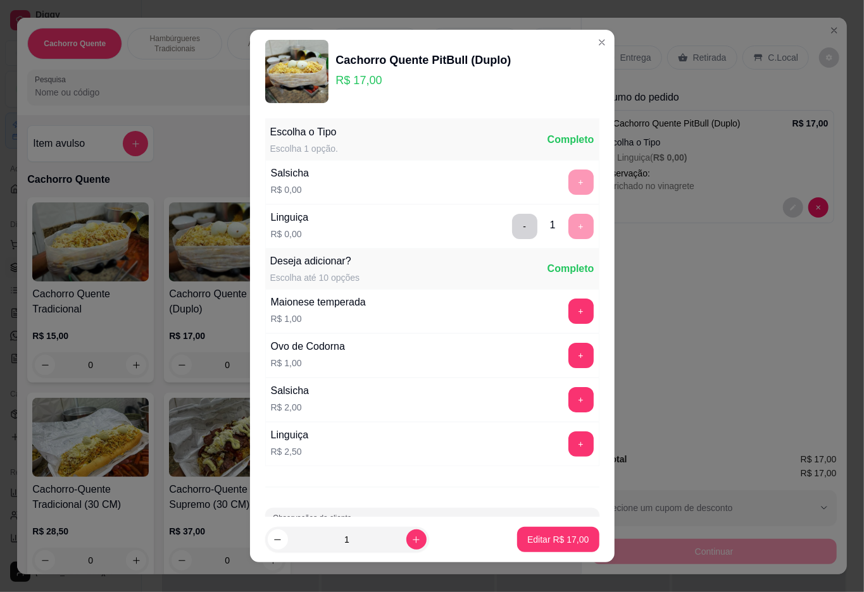
click at [568, 313] on button "+" at bounding box center [580, 311] width 25 height 25
click at [568, 315] on button "+" at bounding box center [580, 311] width 25 height 25
click at [527, 545] on p "Editar R$ 19,00" at bounding box center [557, 540] width 61 height 13
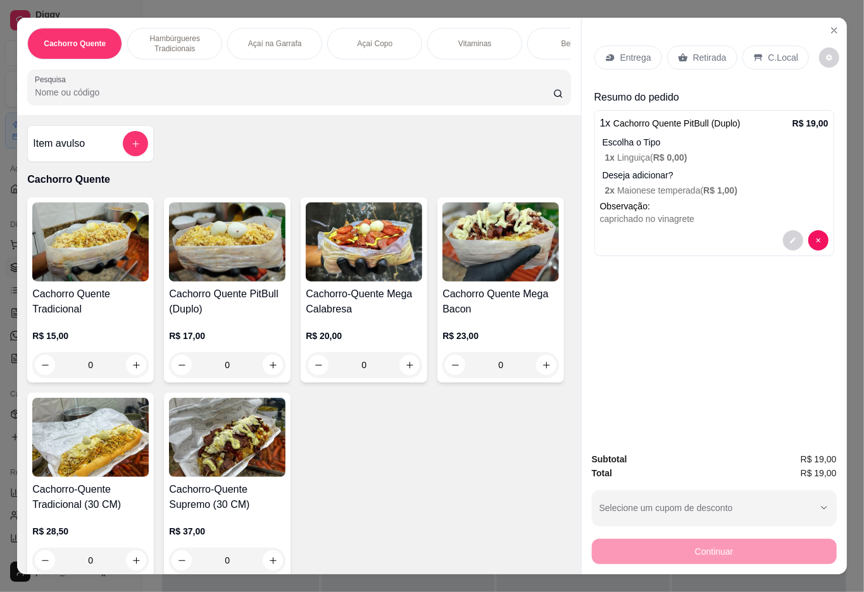
click at [618, 59] on div "Entrega" at bounding box center [628, 58] width 68 height 24
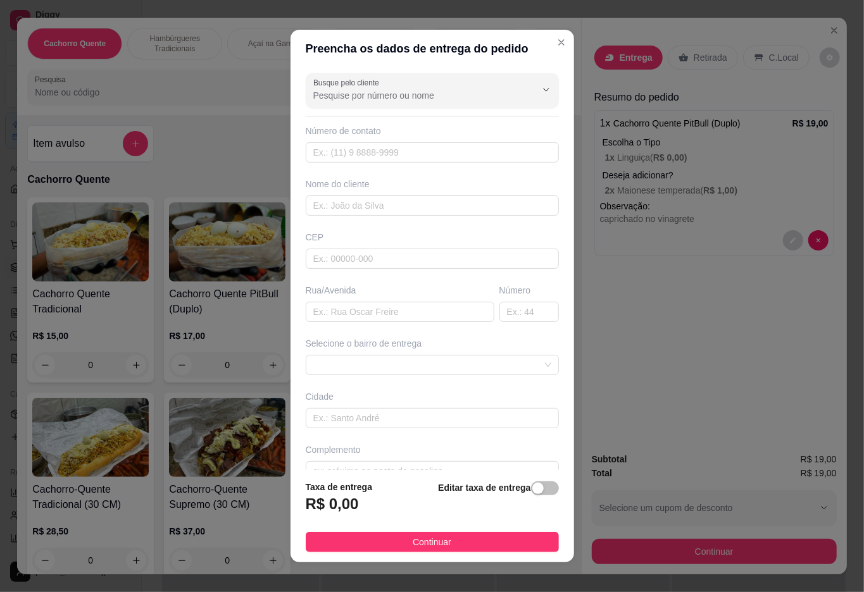
click at [389, 89] on input "Busque pelo cliente" at bounding box center [414, 95] width 203 height 13
type input "4"
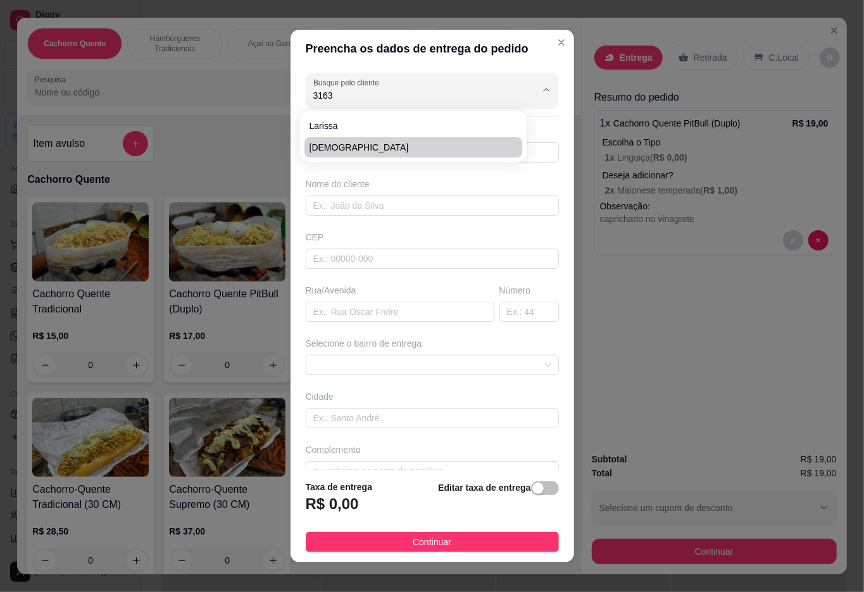
type input "[DEMOGRAPHIC_DATA]"
type input "21974603163"
type input "[DEMOGRAPHIC_DATA]"
type input "25045332"
type input "[GEOGRAPHIC_DATA][PERSON_NAME]"
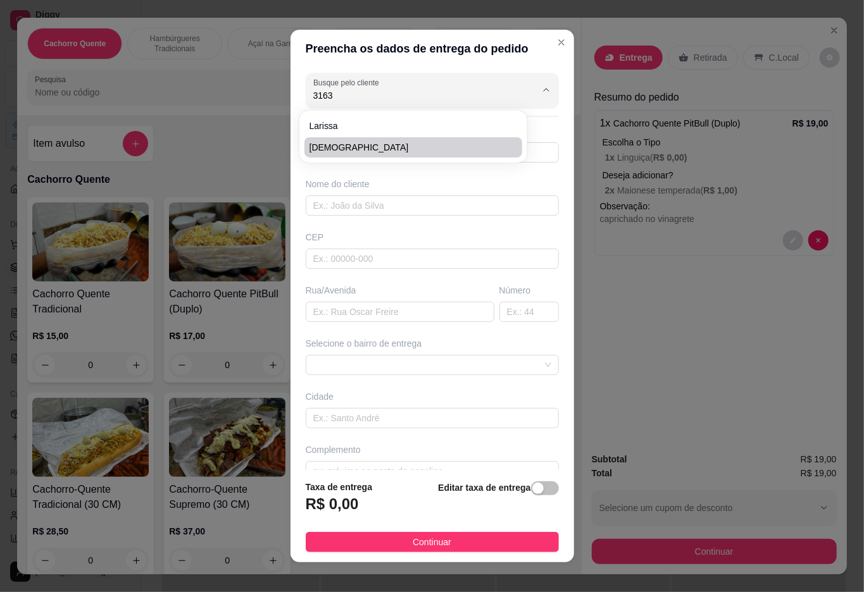
type input "15"
type input "Duque de Caxias"
type input "Em frente ao bar da Marinalva"
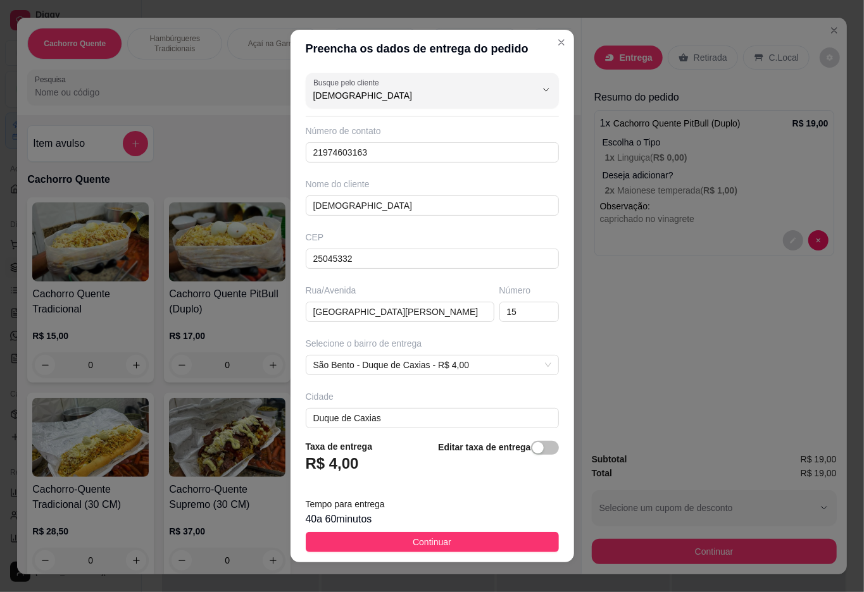
scroll to position [67, 0]
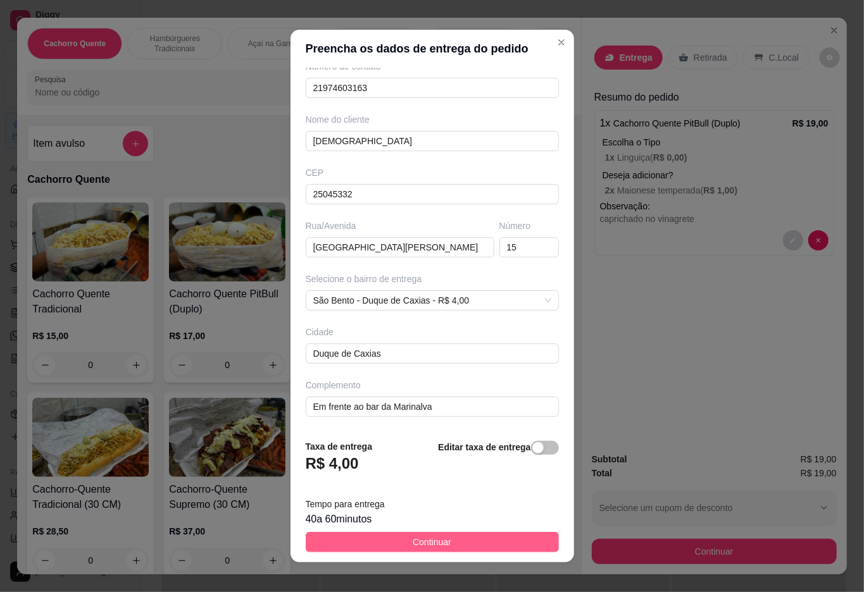
click at [433, 545] on span "Continuar" at bounding box center [432, 542] width 39 height 14
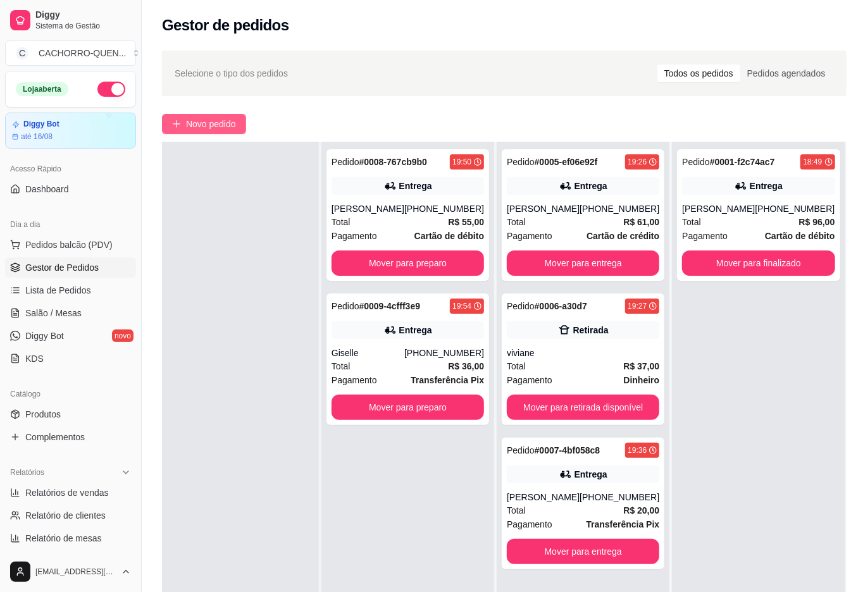
click at [224, 130] on span "Novo pedido" at bounding box center [211, 124] width 50 height 14
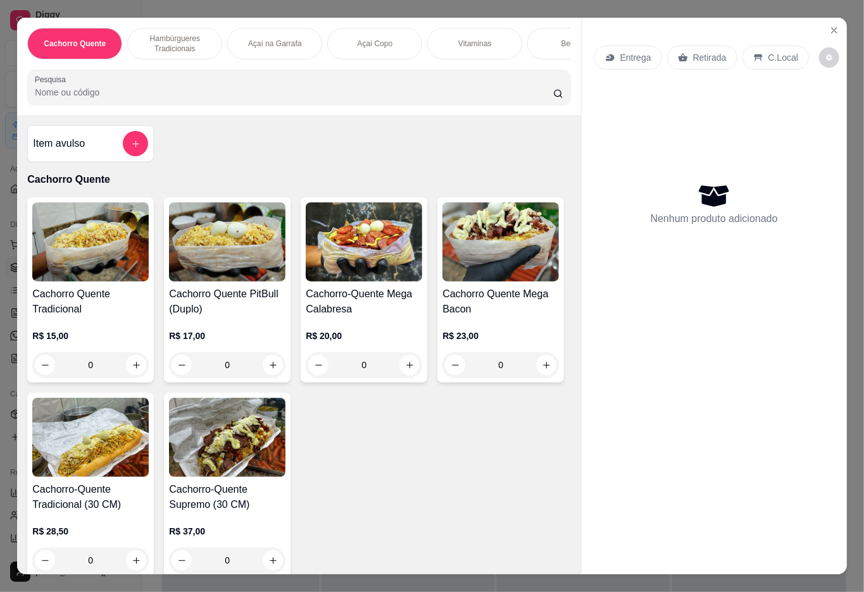
click at [236, 335] on div "R$ 17,00 0" at bounding box center [227, 347] width 116 height 61
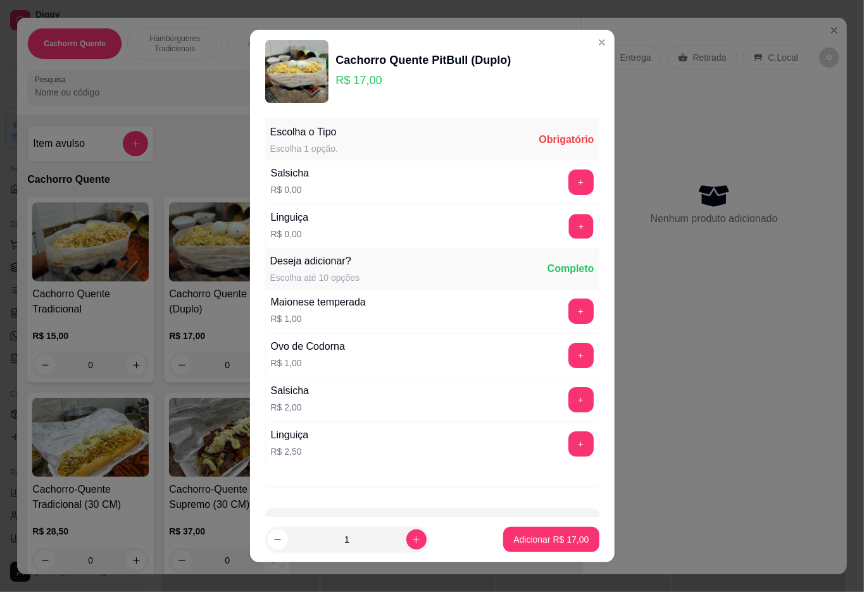
click at [568, 220] on button "+" at bounding box center [580, 226] width 25 height 25
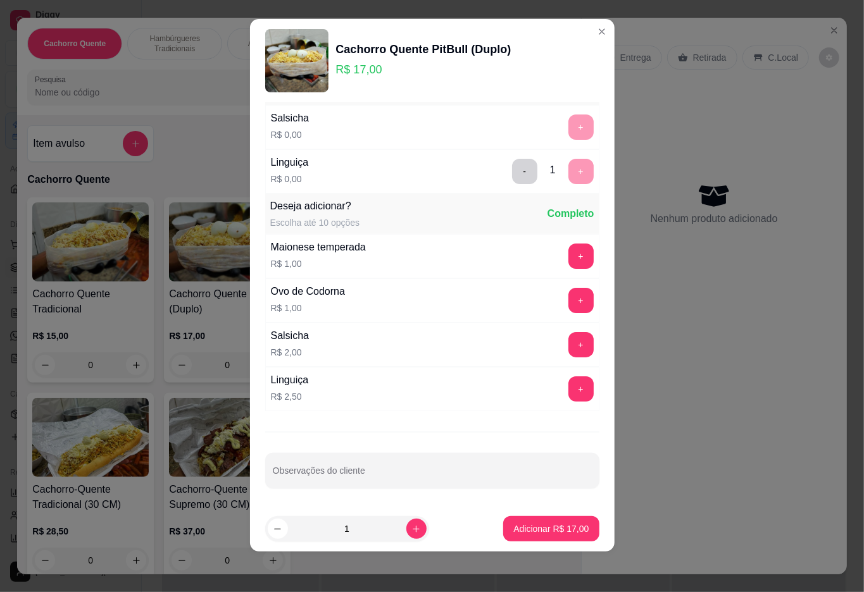
click at [568, 297] on button "+" at bounding box center [580, 300] width 25 height 25
click at [512, 299] on button "-" at bounding box center [524, 300] width 25 height 25
click at [568, 254] on button "+" at bounding box center [580, 256] width 25 height 25
click at [568, 256] on button "+" at bounding box center [580, 256] width 25 height 25
click at [484, 477] on input "Observações do cliente" at bounding box center [432, 476] width 319 height 13
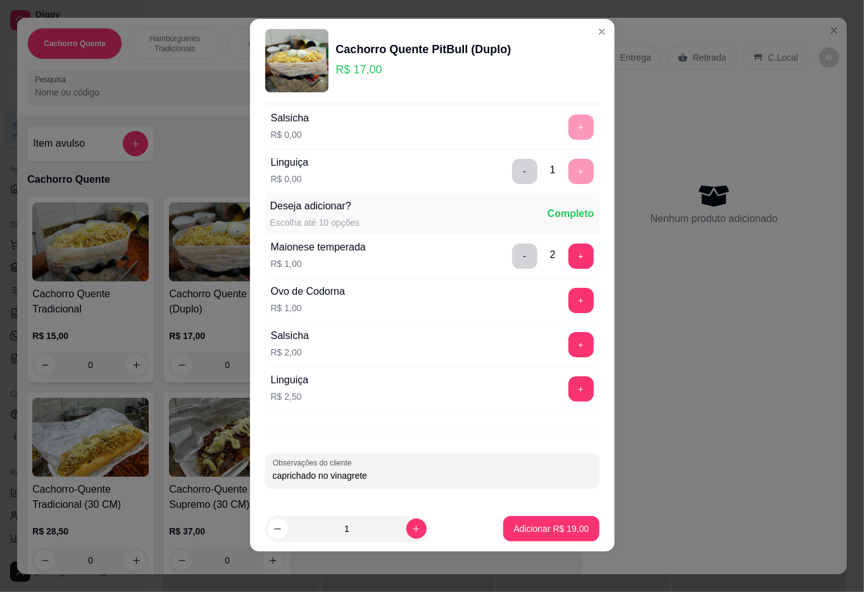
type input "caprichado no vinagrete"
click at [537, 547] on footer "1 Adicionar R$ 19,00" at bounding box center [432, 529] width 365 height 46
click at [516, 528] on p "Adicionar R$ 19,00" at bounding box center [550, 529] width 75 height 13
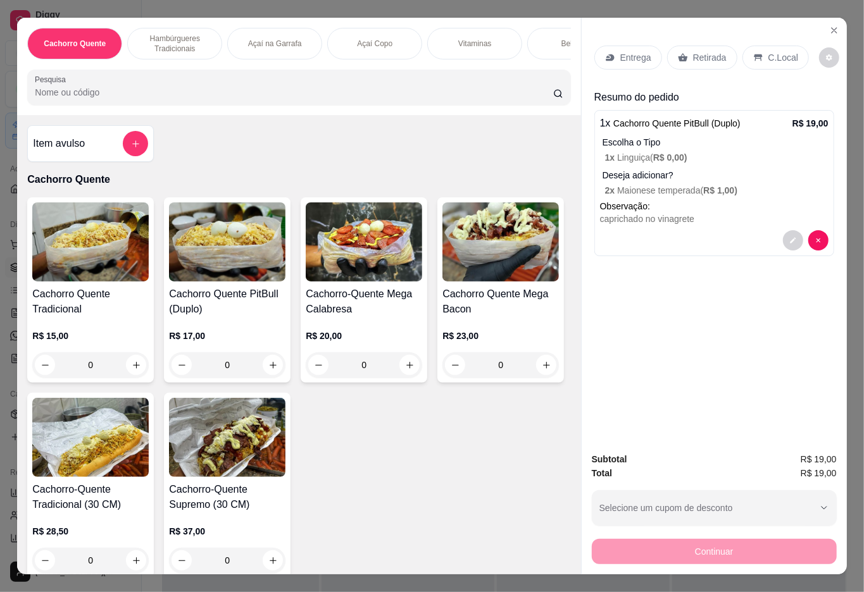
click at [606, 54] on icon at bounding box center [610, 57] width 8 height 7
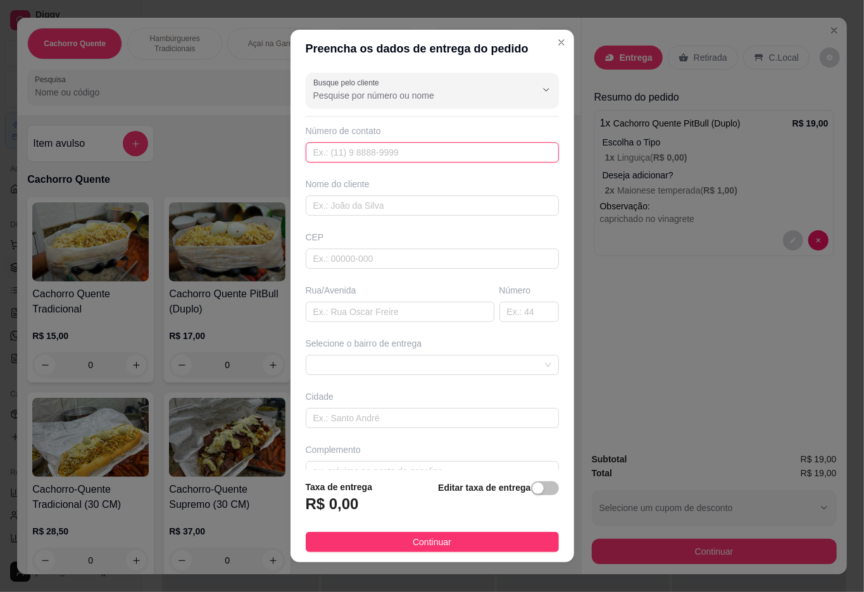
click at [388, 159] on input "text" at bounding box center [432, 152] width 253 height 20
type input "[PHONE_NUMBER]"
click at [433, 206] on input "text" at bounding box center [432, 206] width 253 height 20
type input "[DEMOGRAPHIC_DATA]"
click at [389, 320] on input "text" at bounding box center [400, 312] width 189 height 20
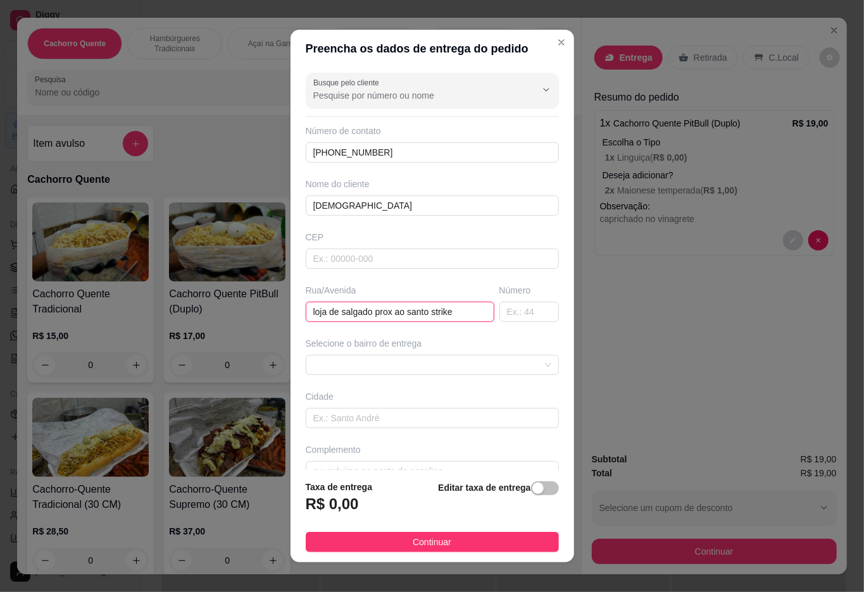
scroll to position [0, 1]
click at [495, 371] on span at bounding box center [432, 365] width 238 height 19
type input "loja de salgado prox ao santo strike"
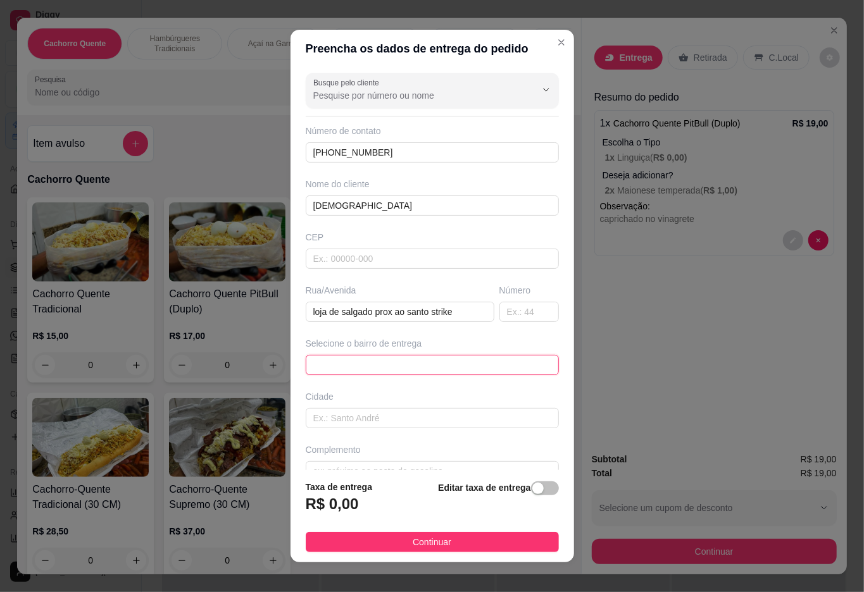
scroll to position [0, 0]
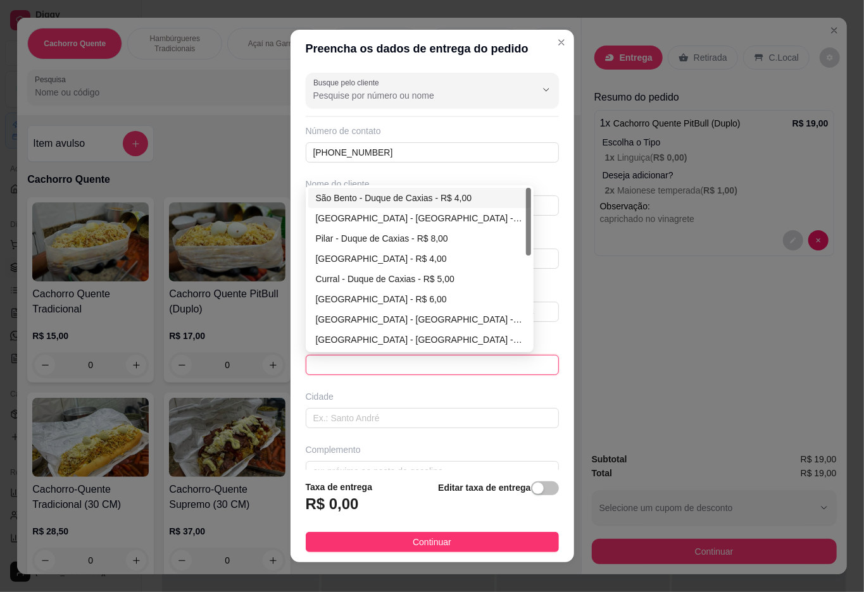
type input "Duque de Caxias"
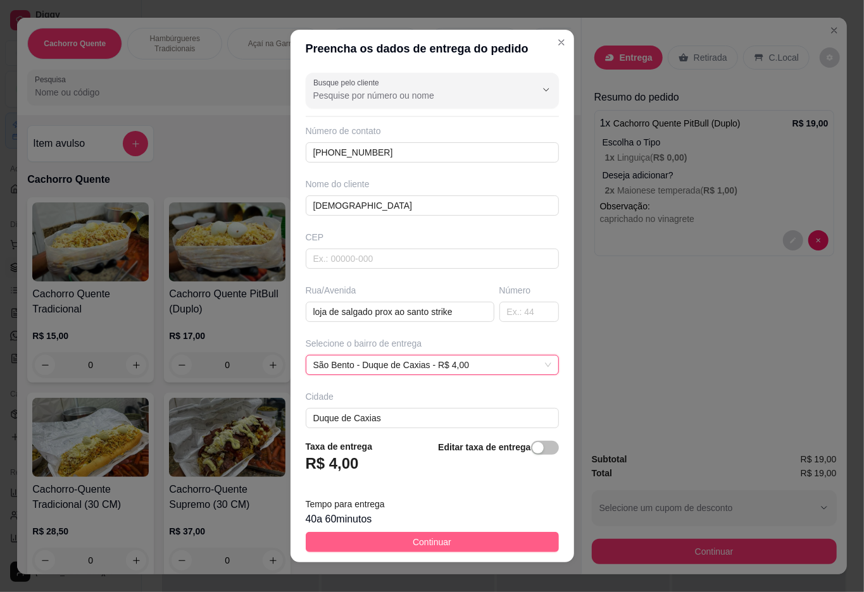
click at [375, 549] on button "Continuar" at bounding box center [432, 542] width 253 height 20
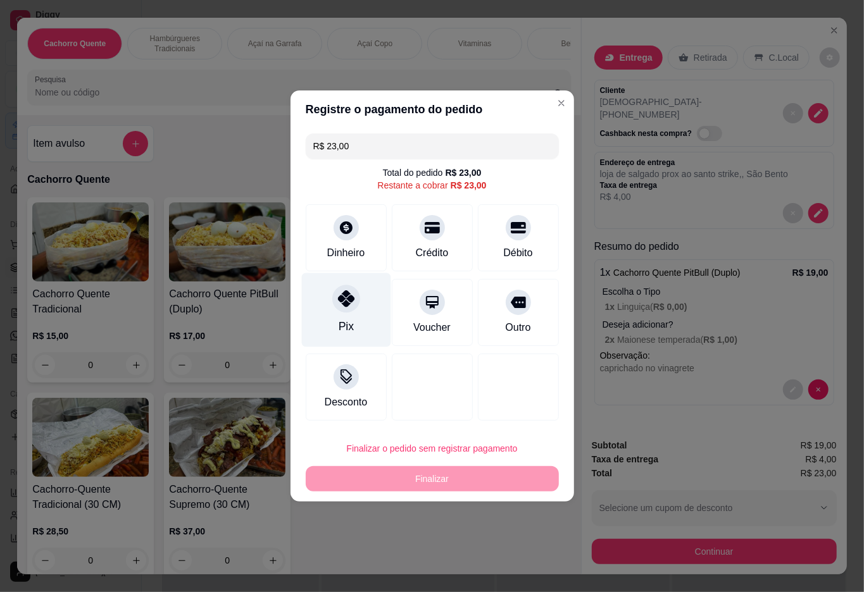
click at [335, 309] on div at bounding box center [346, 299] width 28 height 28
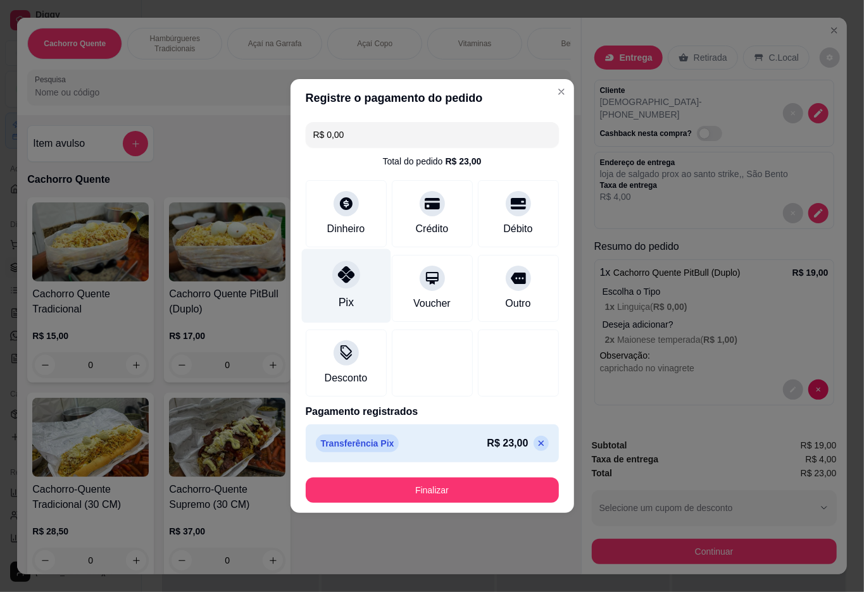
click at [446, 497] on button "Finalizar" at bounding box center [432, 490] width 253 height 25
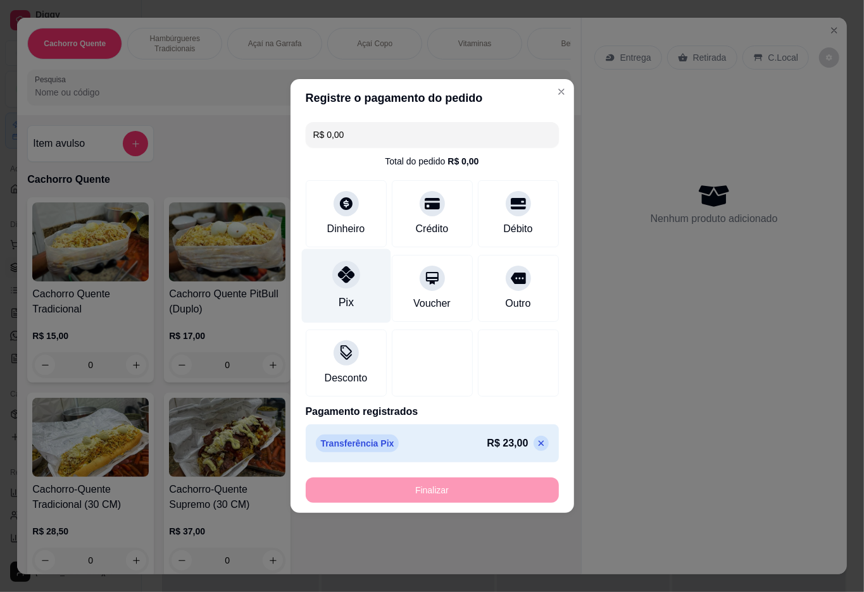
type input "-R$ 23,00"
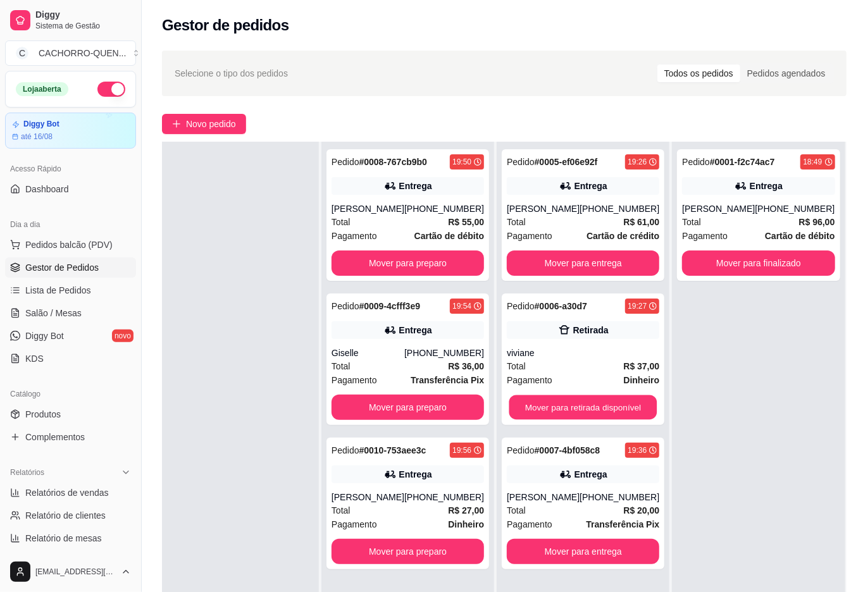
click at [630, 405] on button "Mover para retirada disponível" at bounding box center [583, 408] width 148 height 25
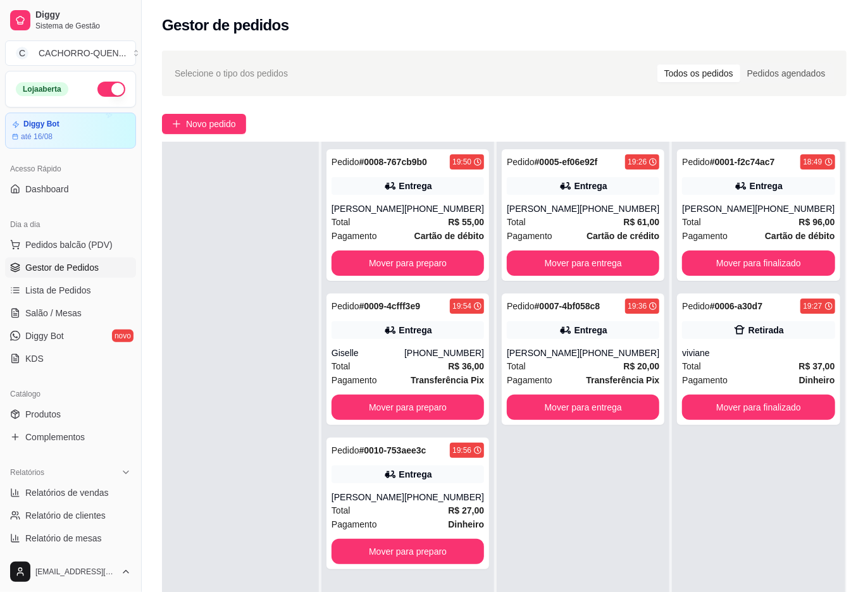
click at [761, 401] on button "Mover para finalizado" at bounding box center [758, 407] width 153 height 25
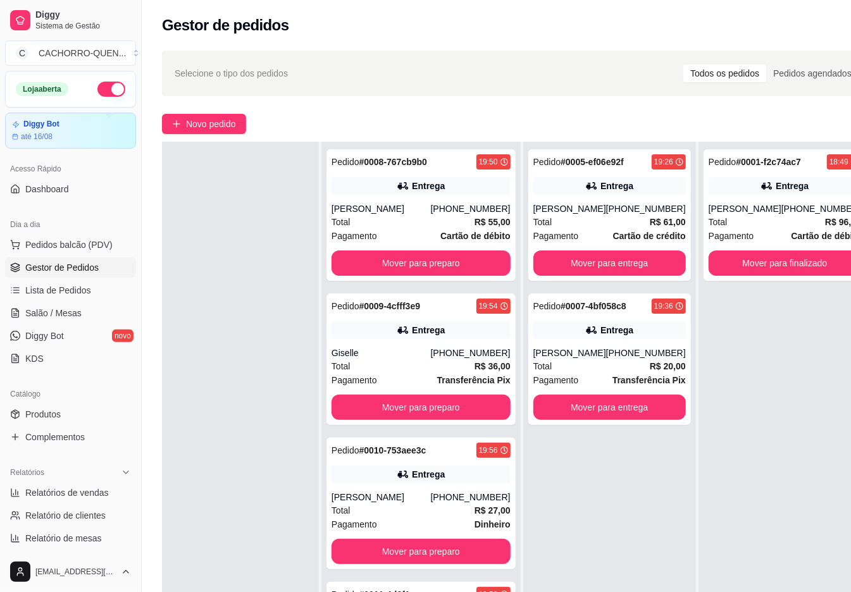
click at [578, 263] on button "Mover para entrega" at bounding box center [610, 263] width 153 height 25
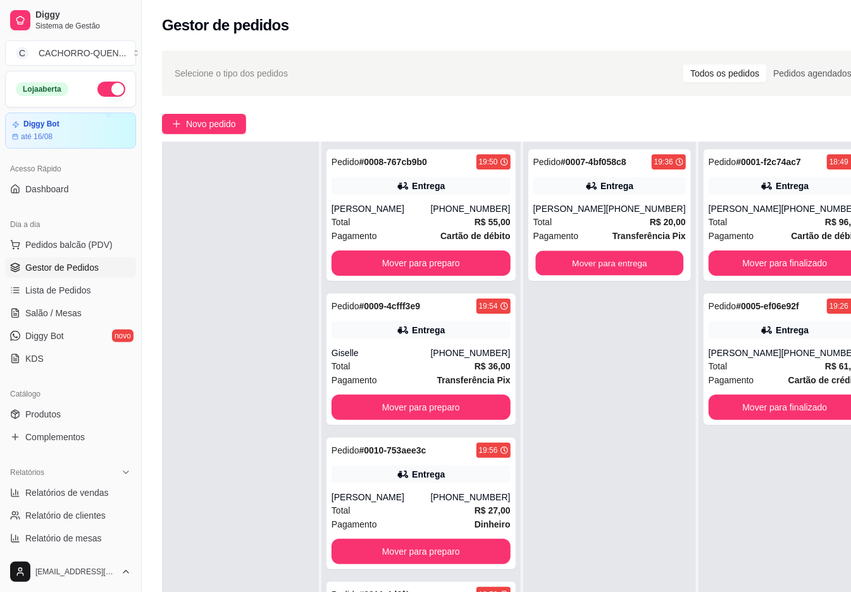
click at [554, 262] on button "Mover para entrega" at bounding box center [609, 263] width 148 height 25
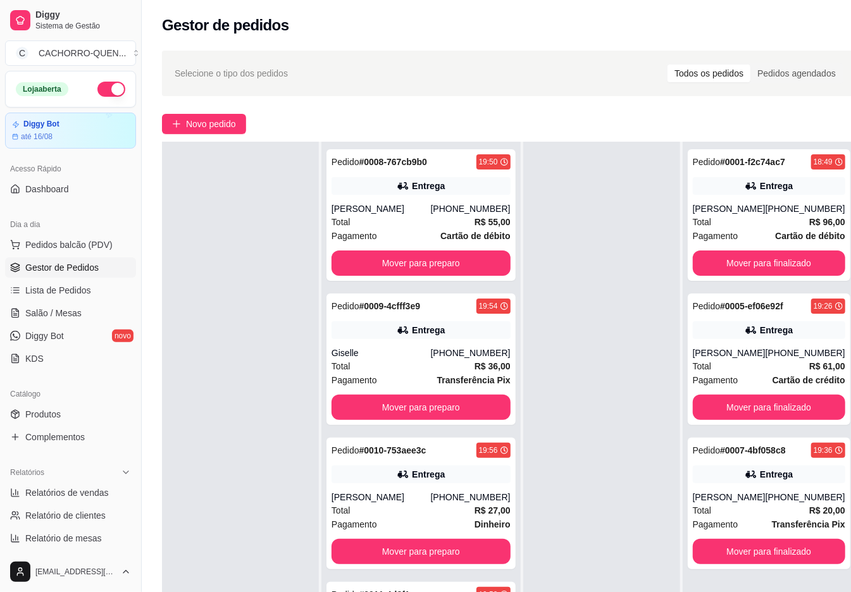
click at [434, 262] on button "Mover para preparo" at bounding box center [421, 263] width 179 height 25
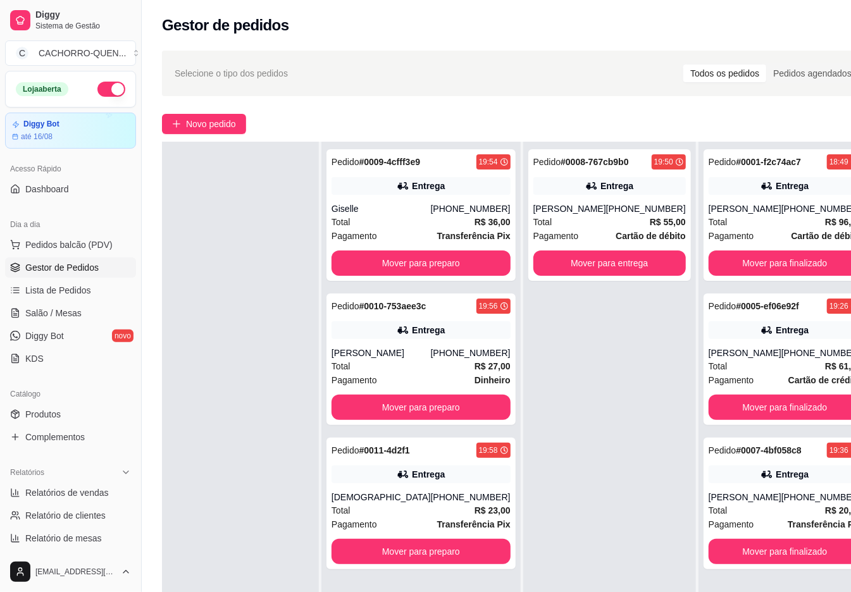
click at [421, 259] on button "Mover para preparo" at bounding box center [421, 263] width 179 height 25
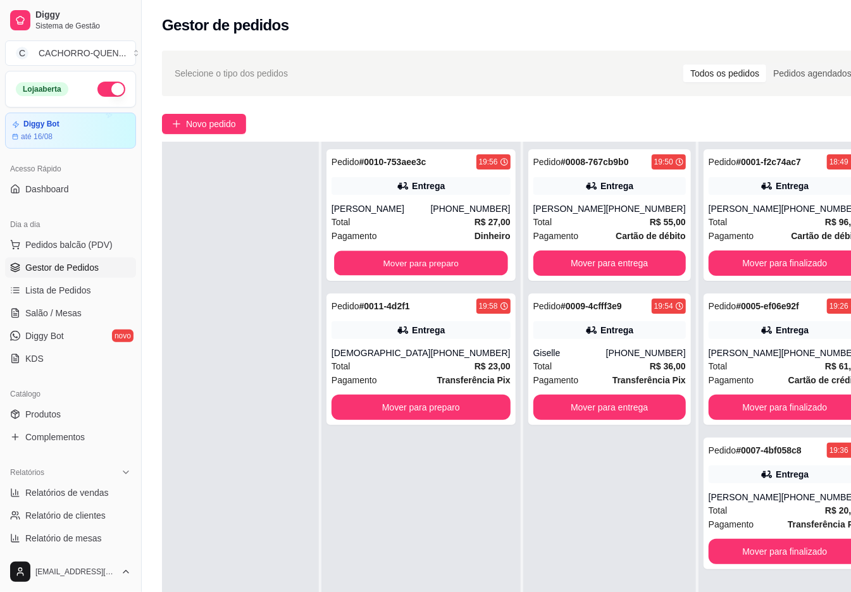
click at [358, 259] on button "Mover para preparo" at bounding box center [420, 263] width 173 height 25
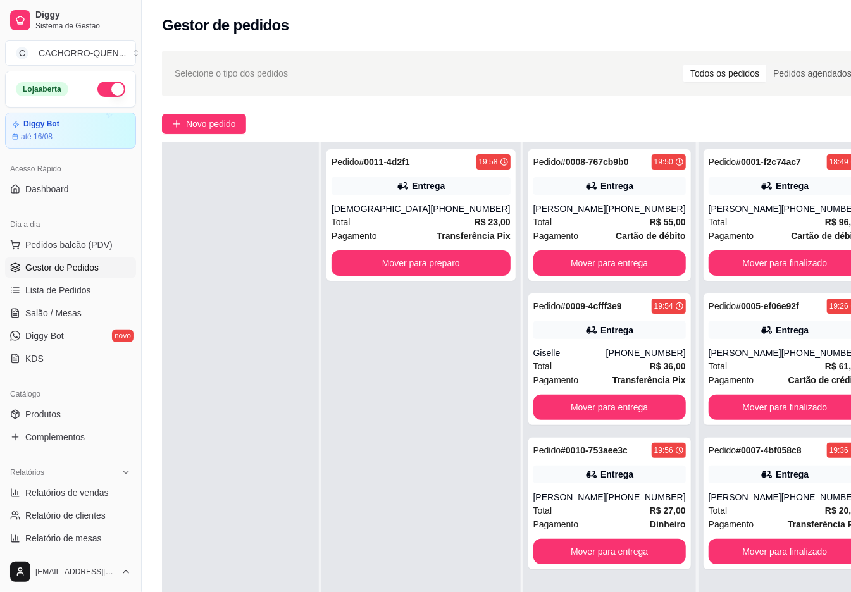
click at [375, 266] on button "Mover para preparo" at bounding box center [421, 263] width 179 height 25
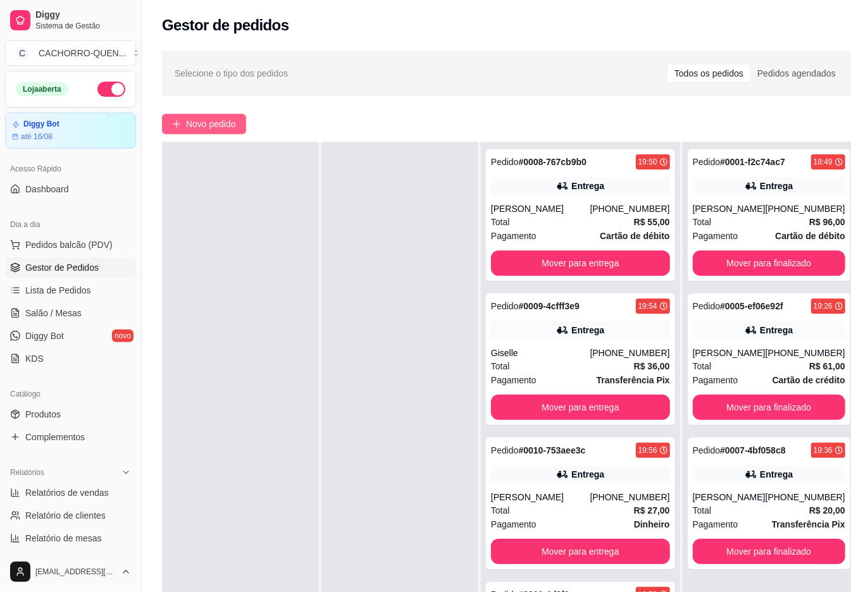
click at [216, 132] on button "Novo pedido" at bounding box center [204, 124] width 84 height 20
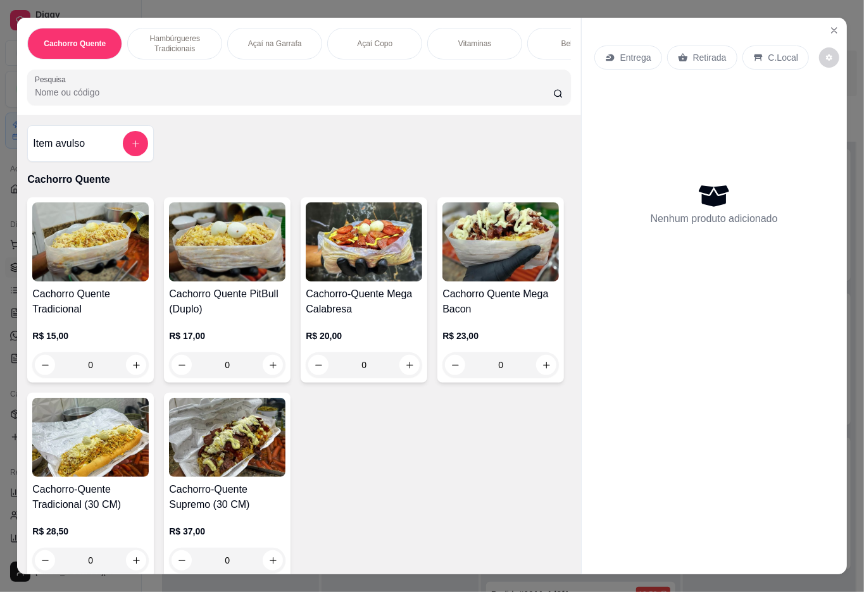
click at [81, 302] on h4 "Cachorro Quente Tradicional" at bounding box center [90, 302] width 116 height 30
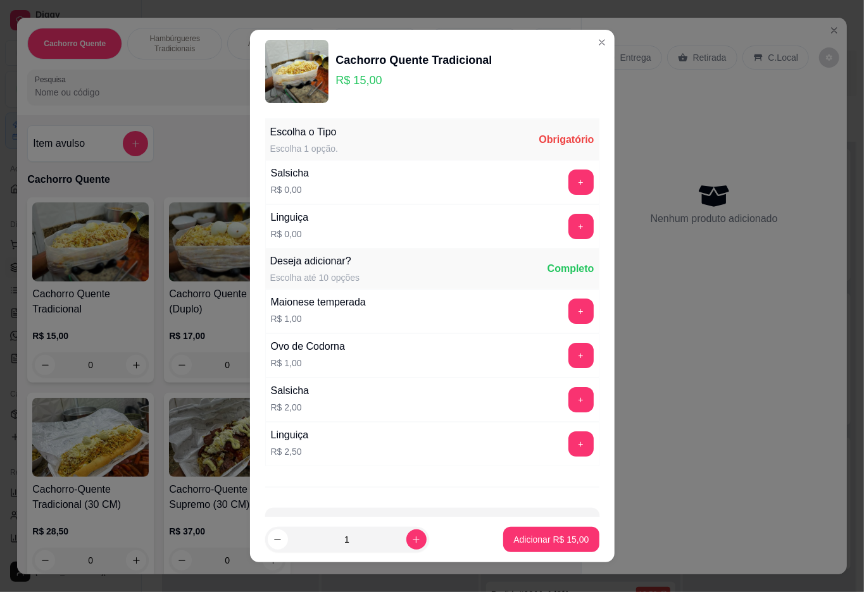
click at [568, 183] on button "+" at bounding box center [580, 182] width 25 height 25
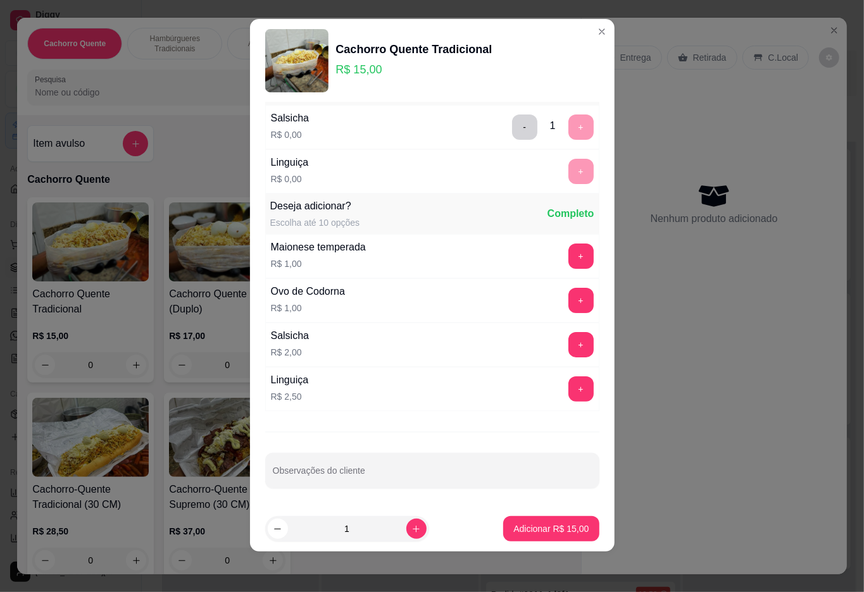
click at [542, 532] on p "Adicionar R$ 15,00" at bounding box center [550, 529] width 75 height 13
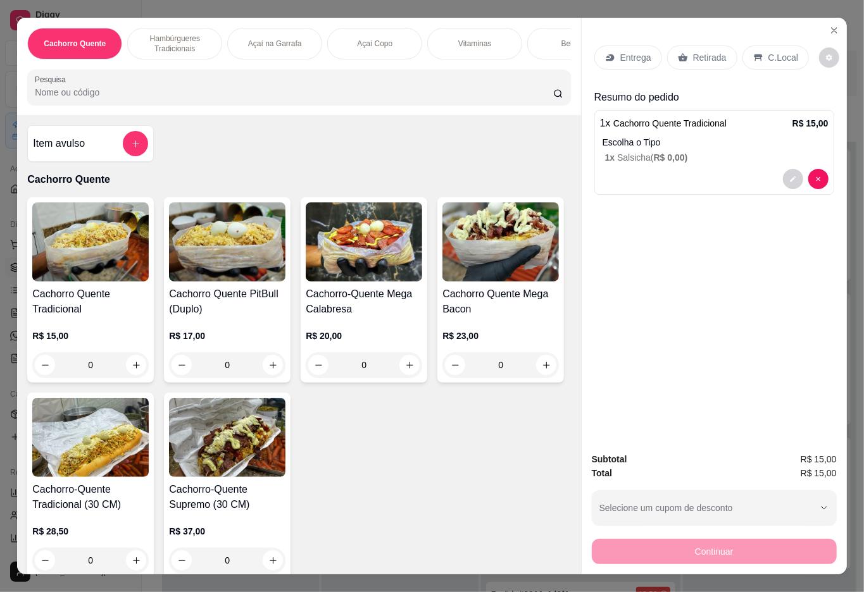
click at [214, 294] on h4 "Cachorro Quente PitBull (Duplo)" at bounding box center [227, 302] width 116 height 30
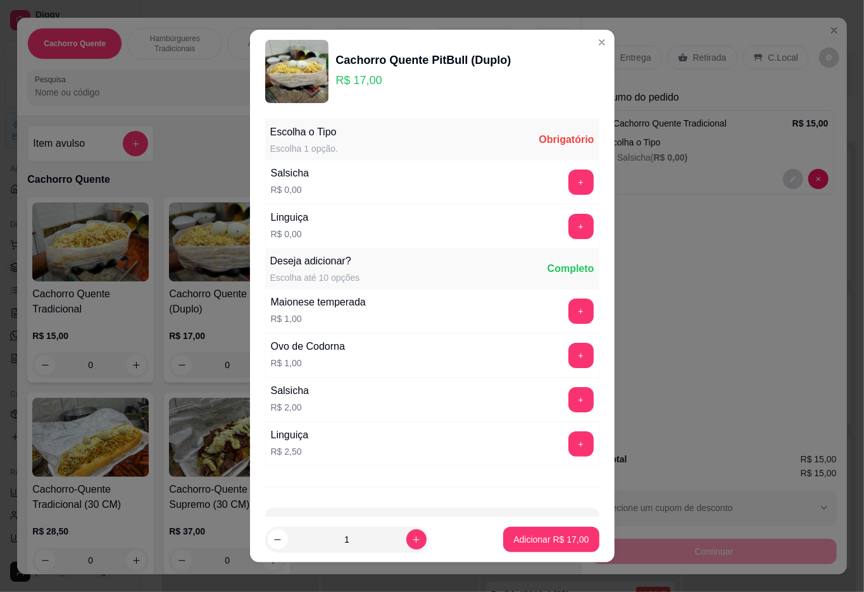
click at [568, 180] on button "+" at bounding box center [580, 182] width 25 height 25
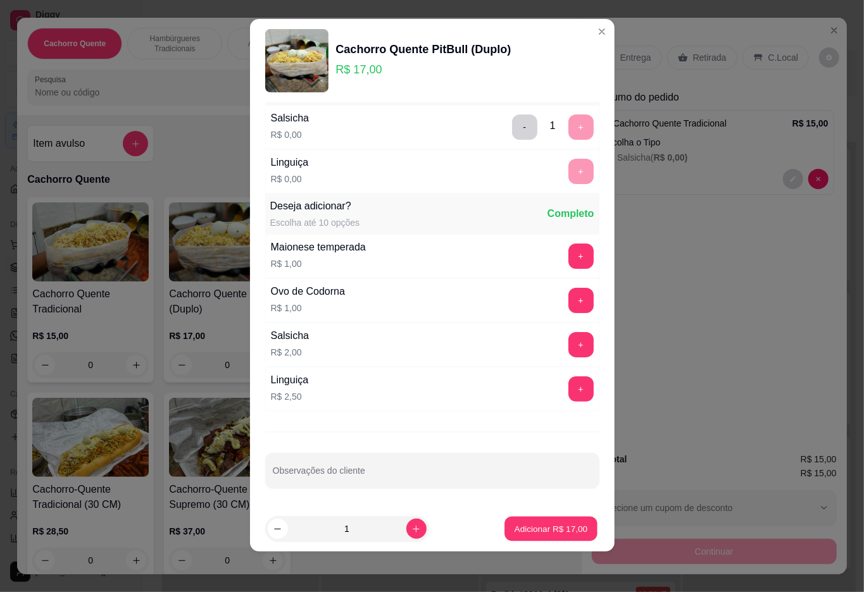
click at [546, 527] on p "Adicionar R$ 17,00" at bounding box center [551, 529] width 73 height 12
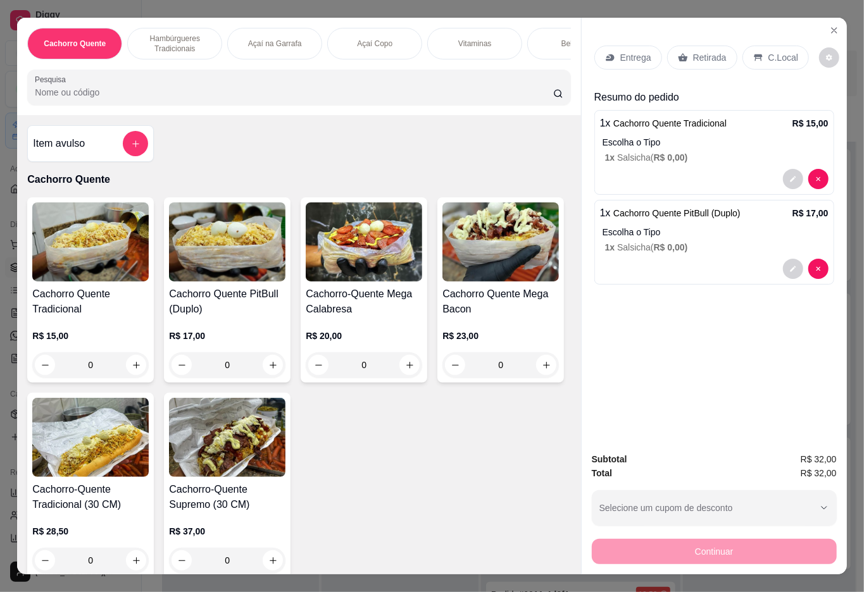
click at [620, 51] on p "Entrega" at bounding box center [635, 57] width 31 height 13
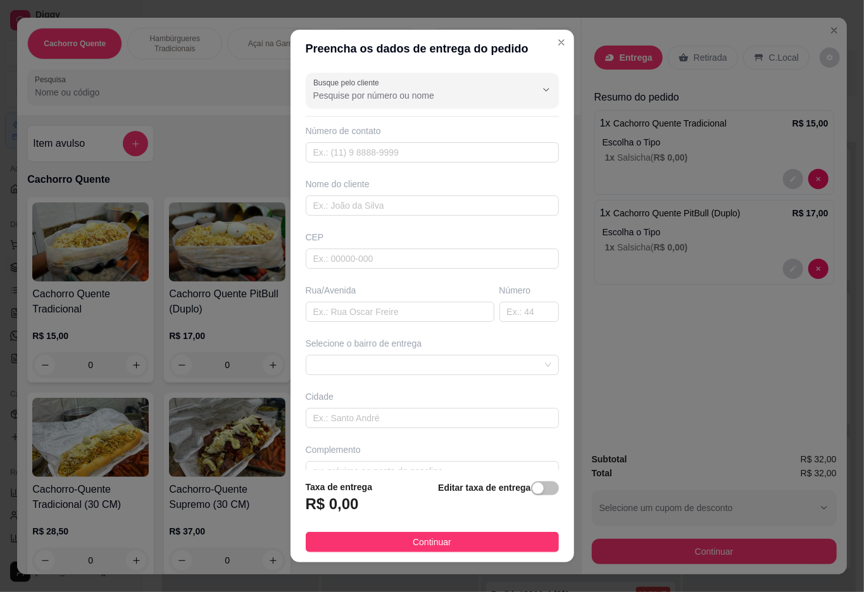
click at [396, 97] on input "Busque pelo cliente" at bounding box center [414, 95] width 203 height 13
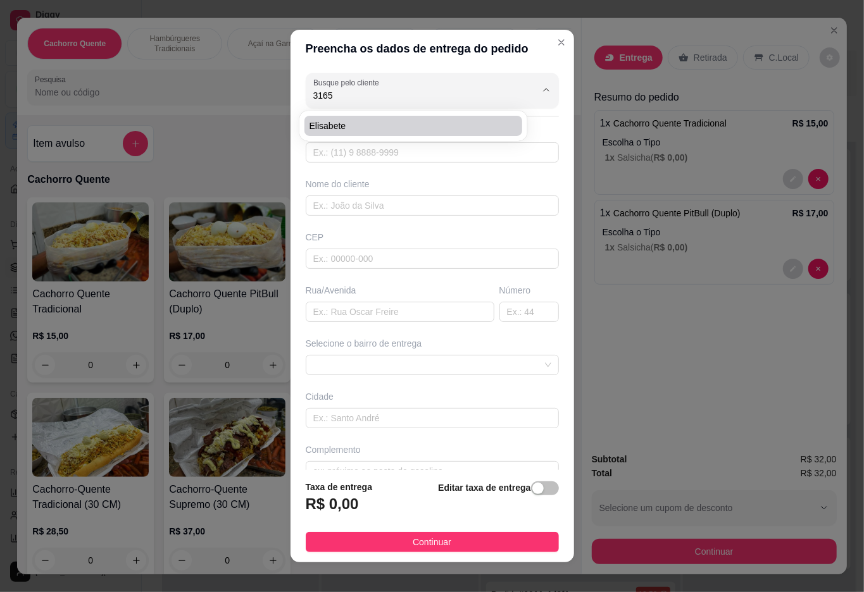
type input "elisabete"
type input "21967343165"
type input "elisabete"
type input "[PERSON_NAME]"
type input "130"
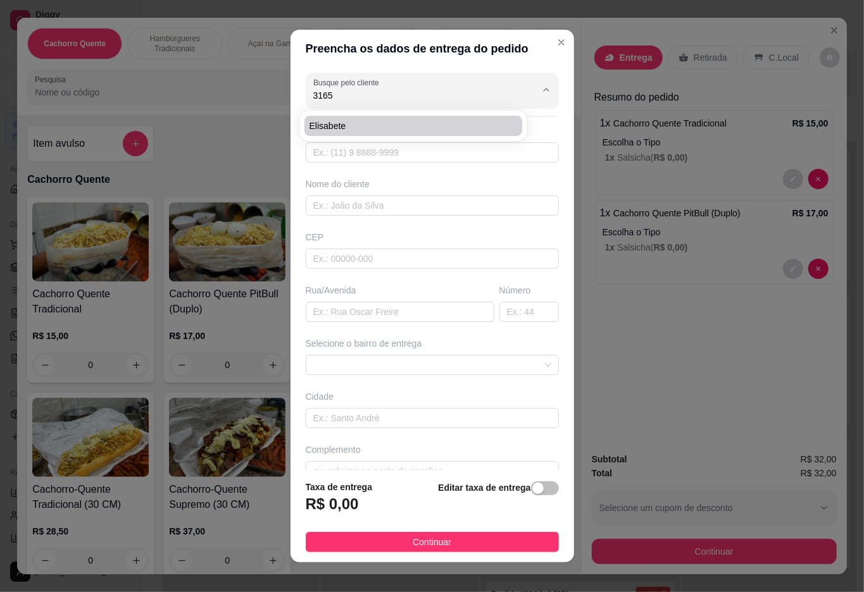
type input "Duque de Caxias"
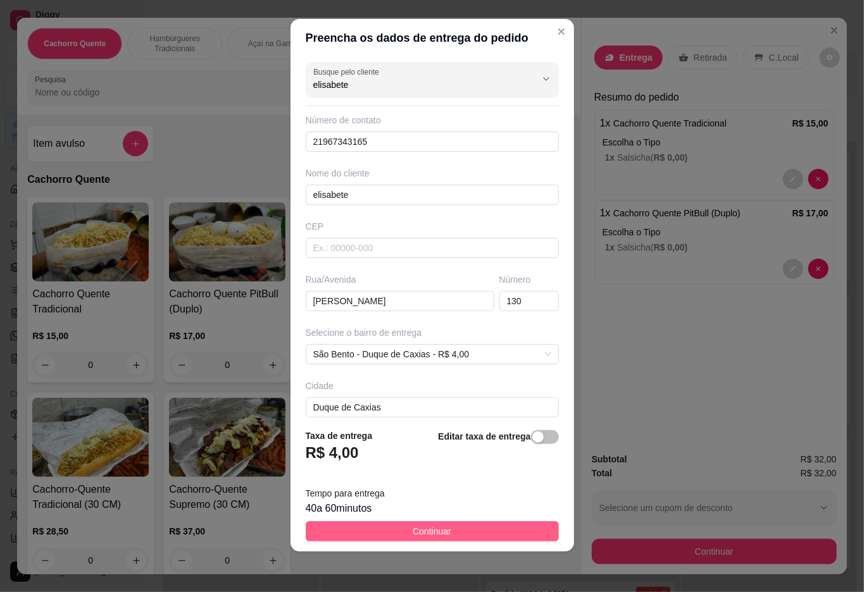
click at [385, 533] on button "Continuar" at bounding box center [432, 532] width 253 height 20
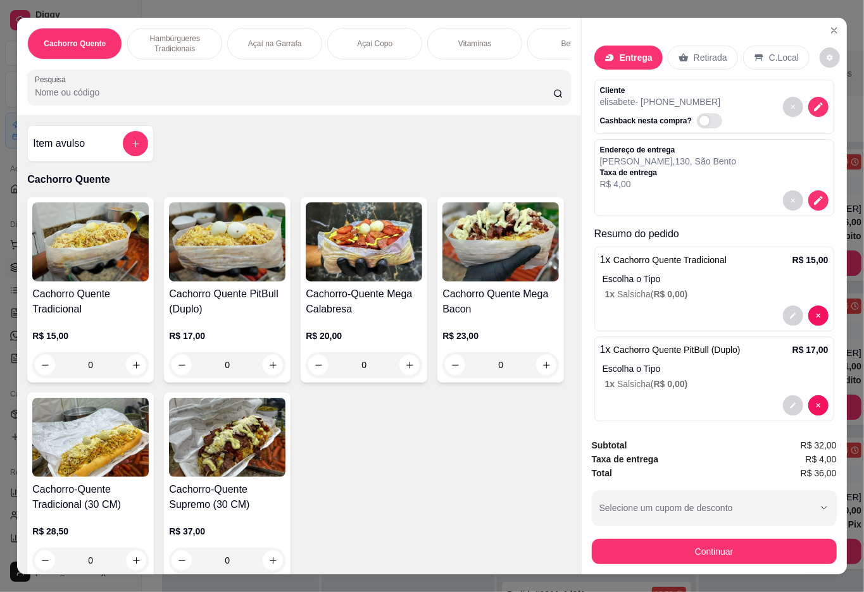
click at [654, 294] on span "R$ 0,00 )" at bounding box center [671, 294] width 34 height 10
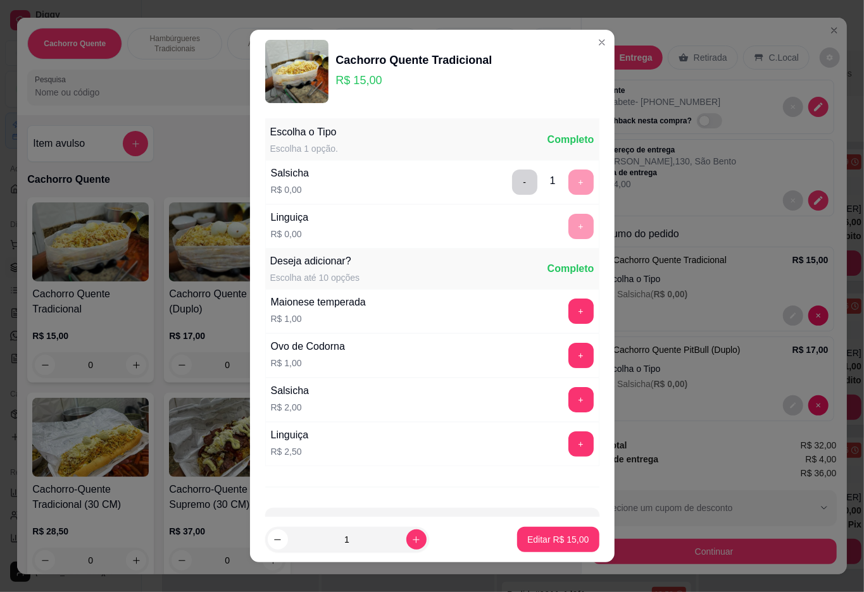
scroll to position [47, 0]
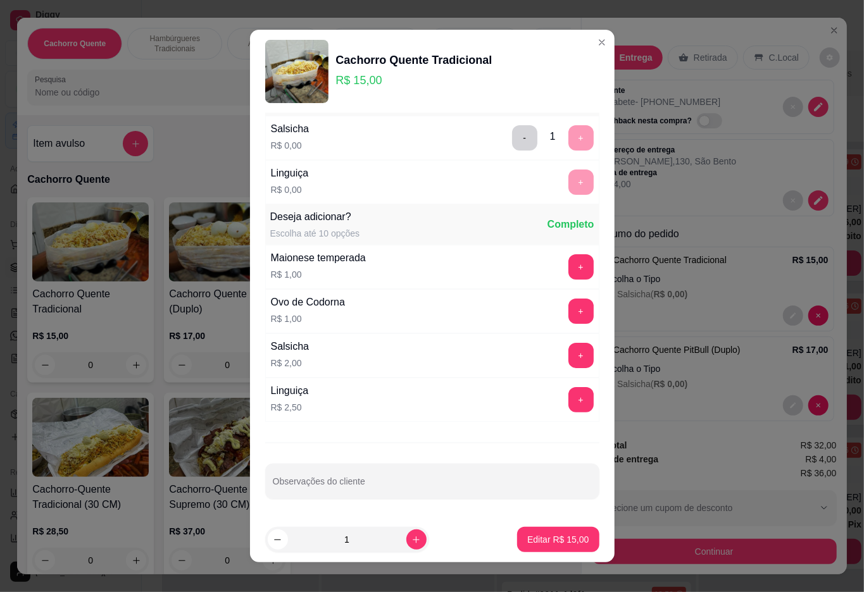
click at [373, 481] on input "Observações do cliente" at bounding box center [432, 486] width 319 height 13
type input "c"
type input "COM OVO CORDONA"
click at [532, 540] on p "Editar R$ 15,00" at bounding box center [557, 540] width 59 height 12
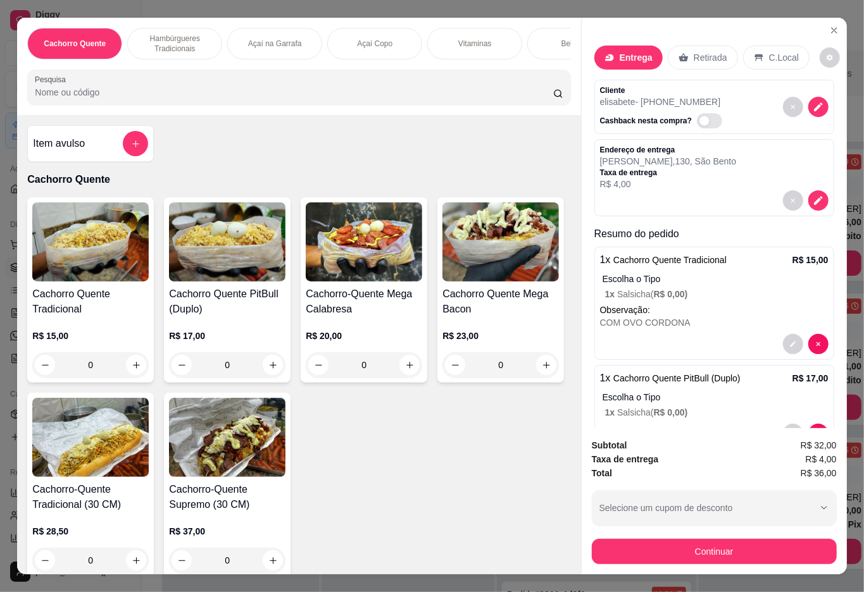
scroll to position [54, 0]
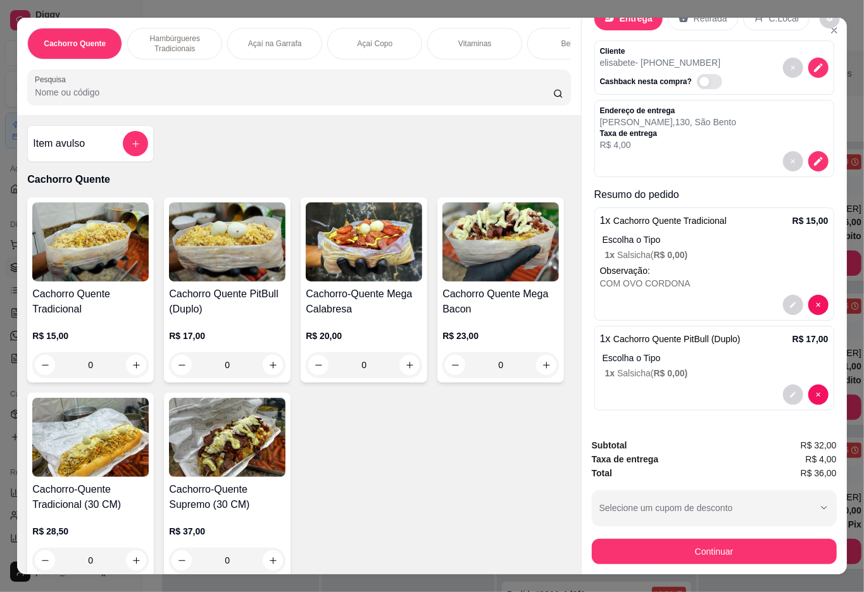
click at [613, 385] on div at bounding box center [714, 395] width 228 height 20
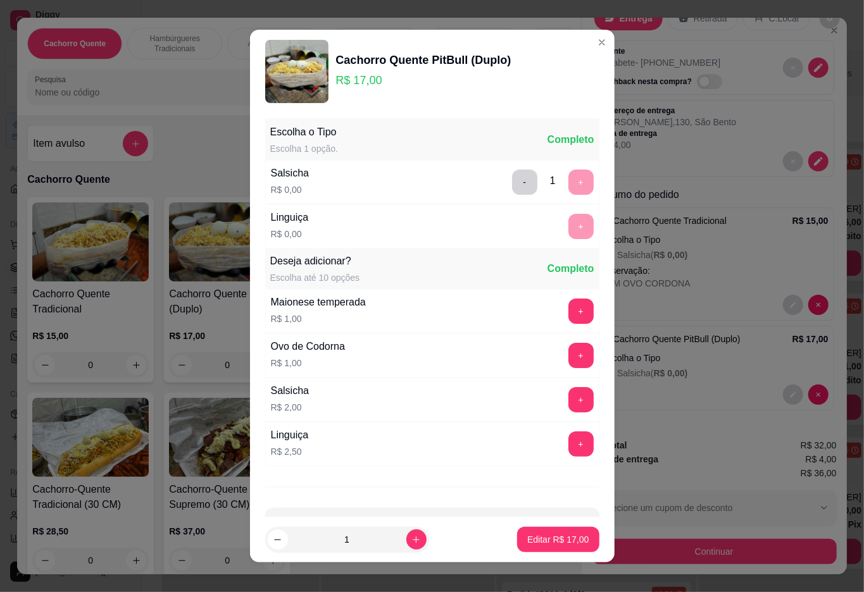
click at [429, 496] on div "Escolha o Tipo Escolha 1 opção. Completo Salsicha R$ 0,00 - 1 + Linguiça R$ 0,0…" at bounding box center [432, 315] width 365 height 404
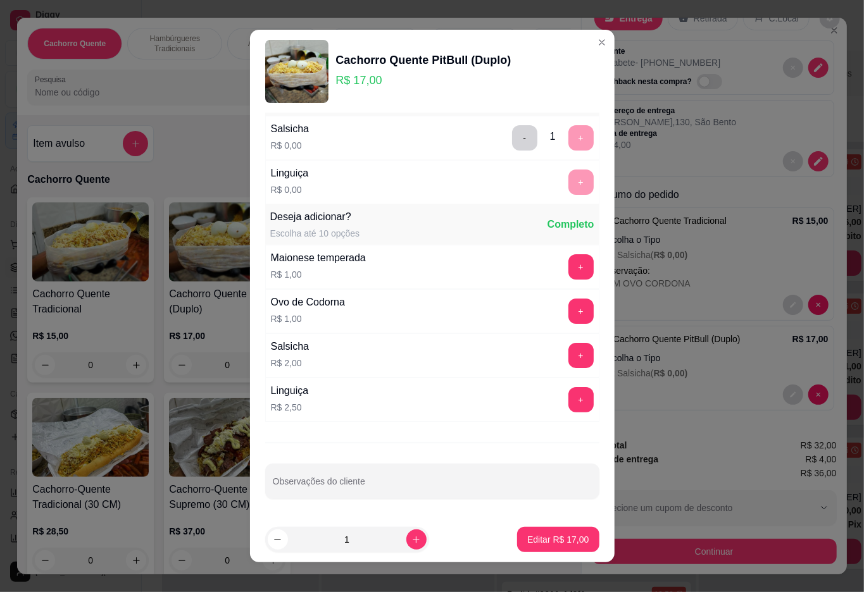
click at [372, 484] on input "Observações do cliente" at bounding box center [432, 486] width 319 height 13
type input "COM OVO DE CODORNA"
click at [527, 540] on p "Editar R$ 17,00" at bounding box center [557, 540] width 61 height 13
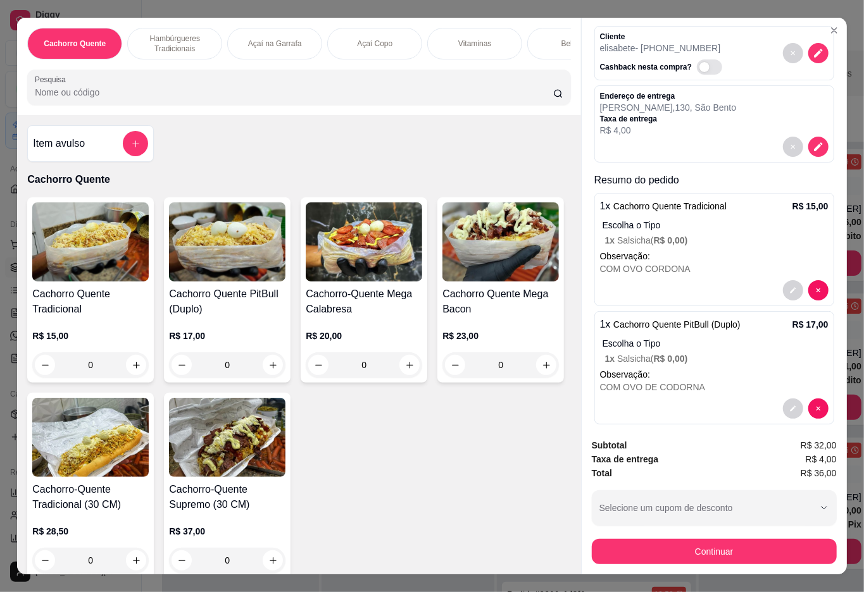
click at [658, 289] on div at bounding box center [714, 290] width 228 height 20
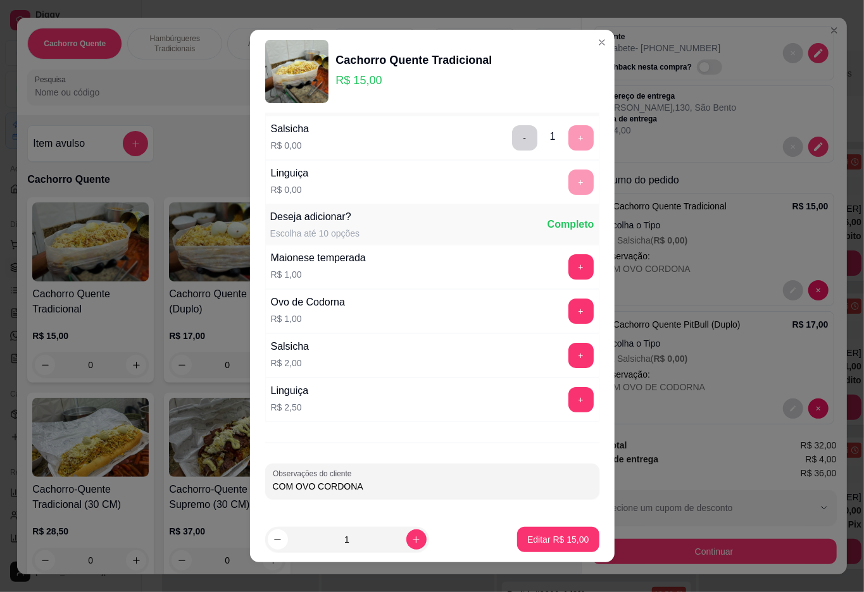
click at [286, 490] on input "COM OVO CORDONA" at bounding box center [432, 486] width 319 height 13
type input "COM MAIS OVO CORDONA"
click at [528, 540] on p "Editar R$ 15,00" at bounding box center [557, 540] width 59 height 12
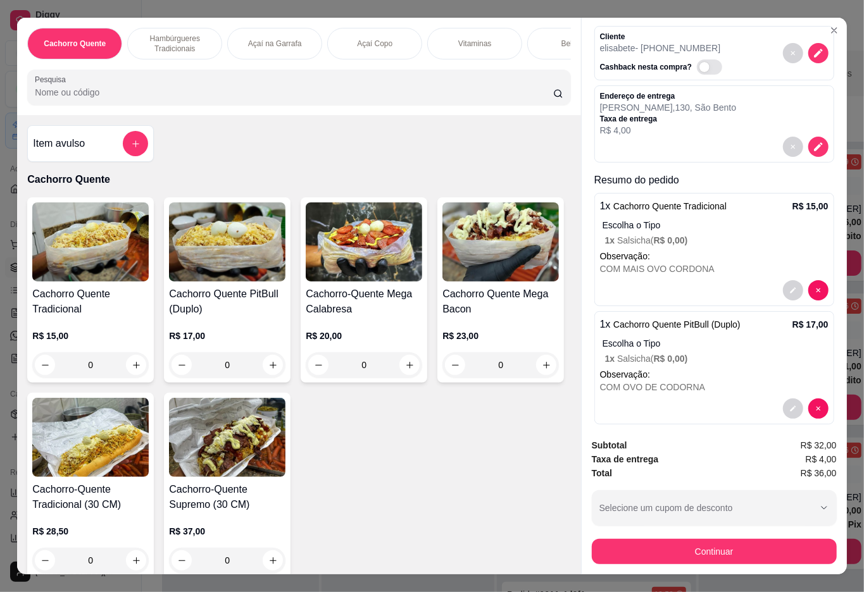
click at [666, 399] on div at bounding box center [714, 409] width 228 height 20
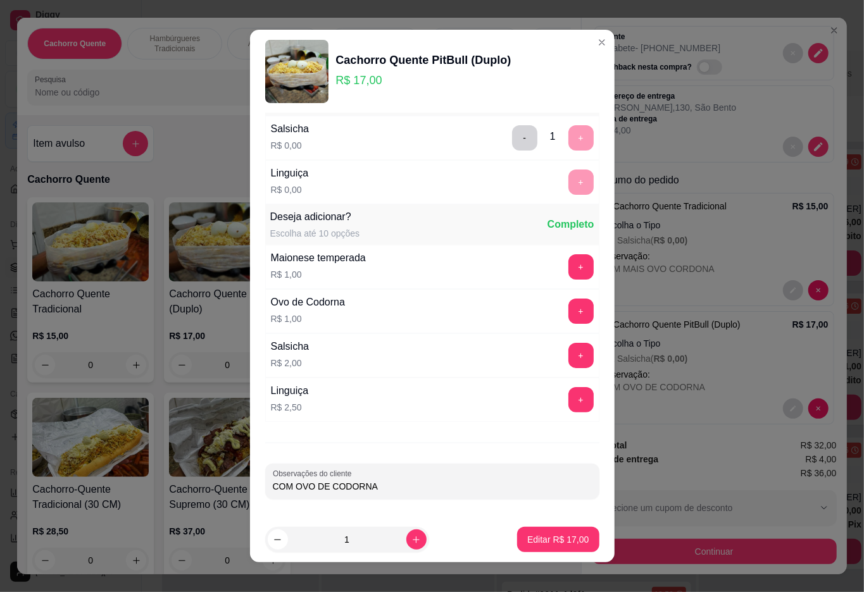
click at [287, 487] on input "COM OVO DE CODORNA" at bounding box center [432, 486] width 319 height 13
type input "COM MAIS OVO DE CODORNA"
click at [528, 539] on p "Editar R$ 17,00" at bounding box center [557, 540] width 59 height 12
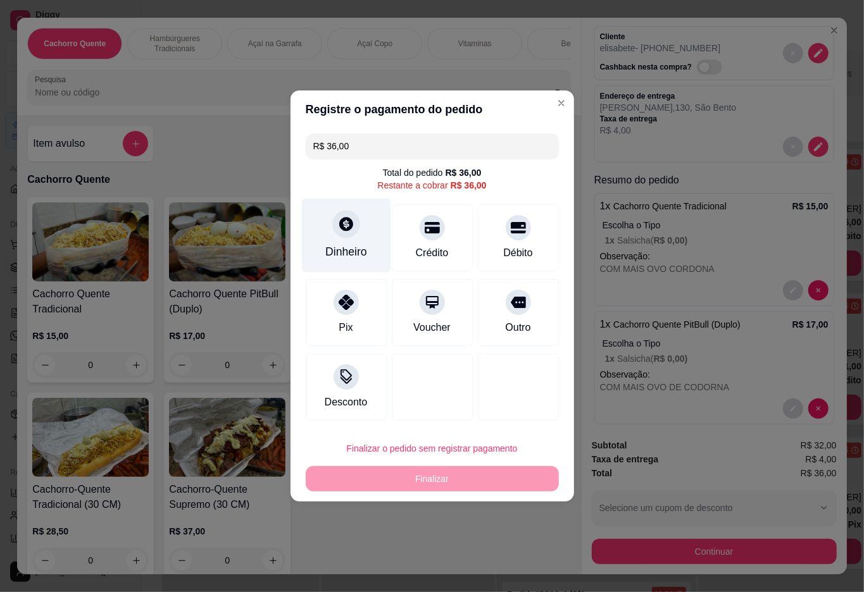
click at [337, 251] on div "Dinheiro" at bounding box center [346, 252] width 42 height 16
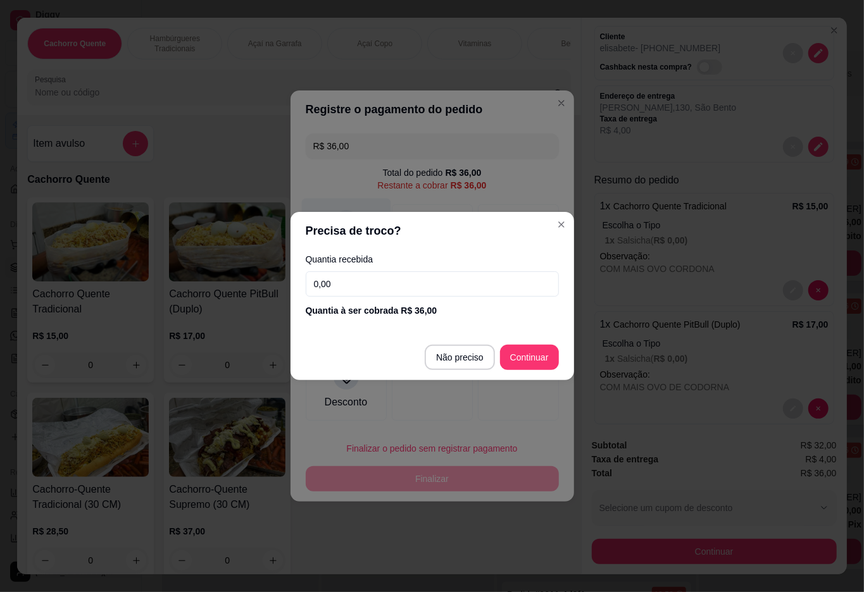
click at [444, 358] on div at bounding box center [432, 387] width 81 height 67
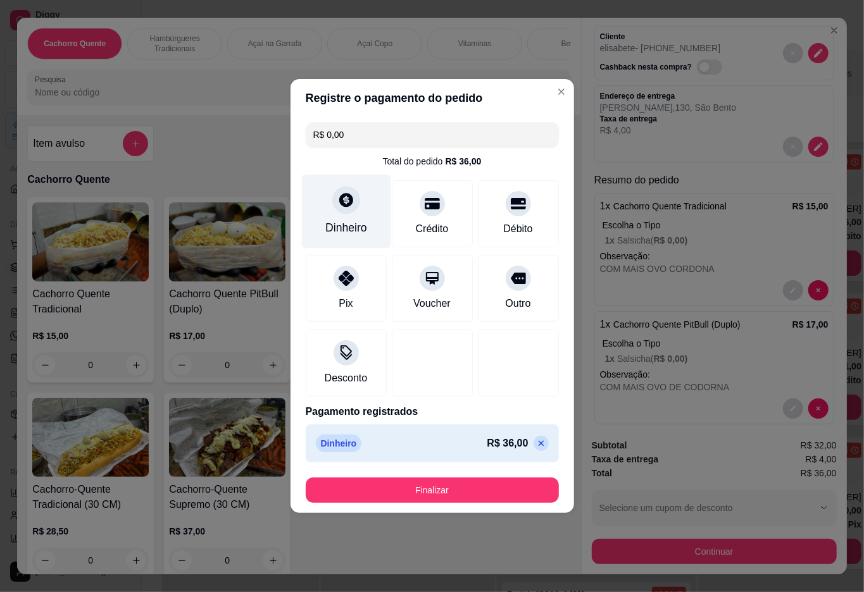
click at [479, 501] on button "Finalizar" at bounding box center [432, 490] width 253 height 25
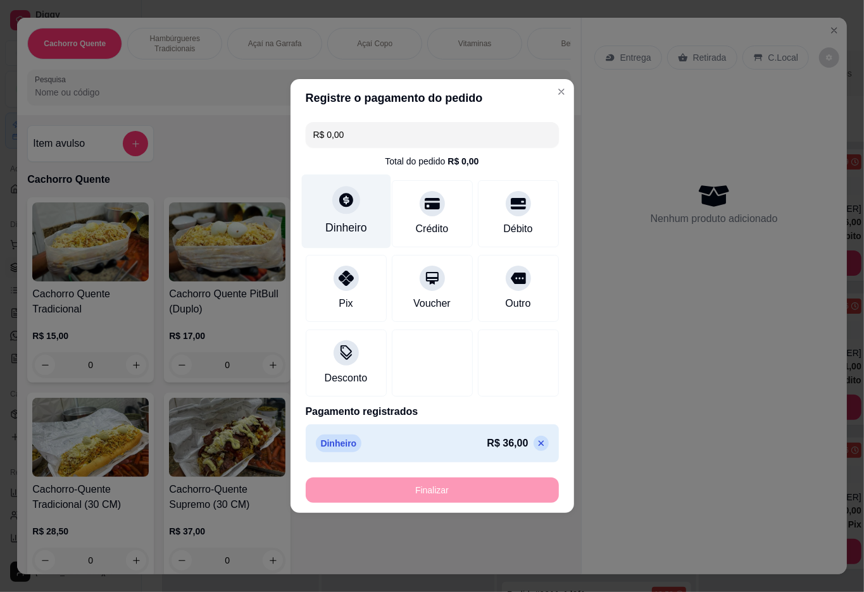
type input "-R$ 36,00"
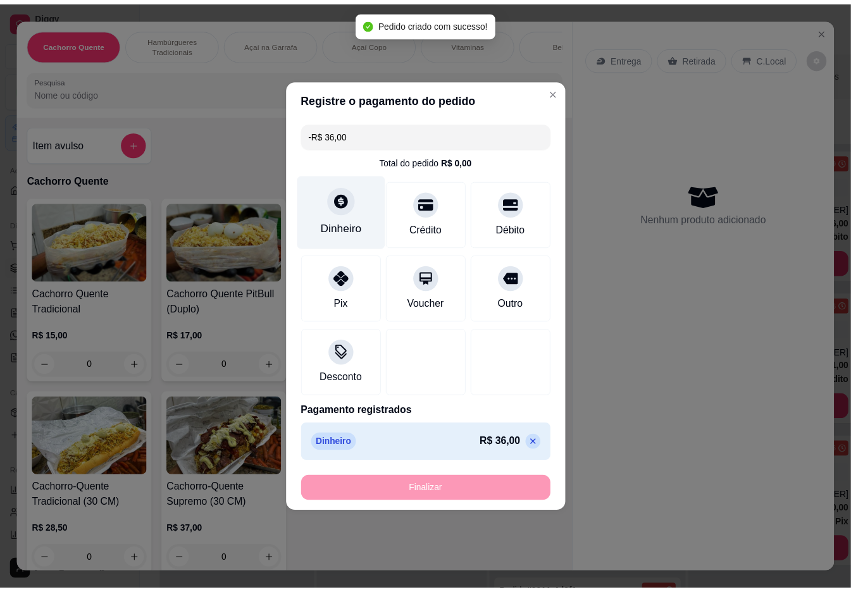
scroll to position [0, 0]
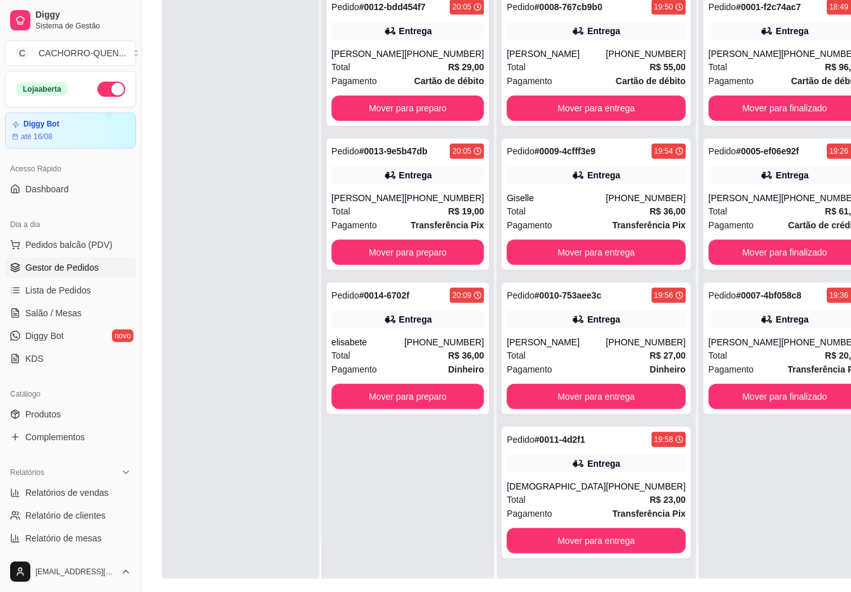
scroll to position [158, 0]
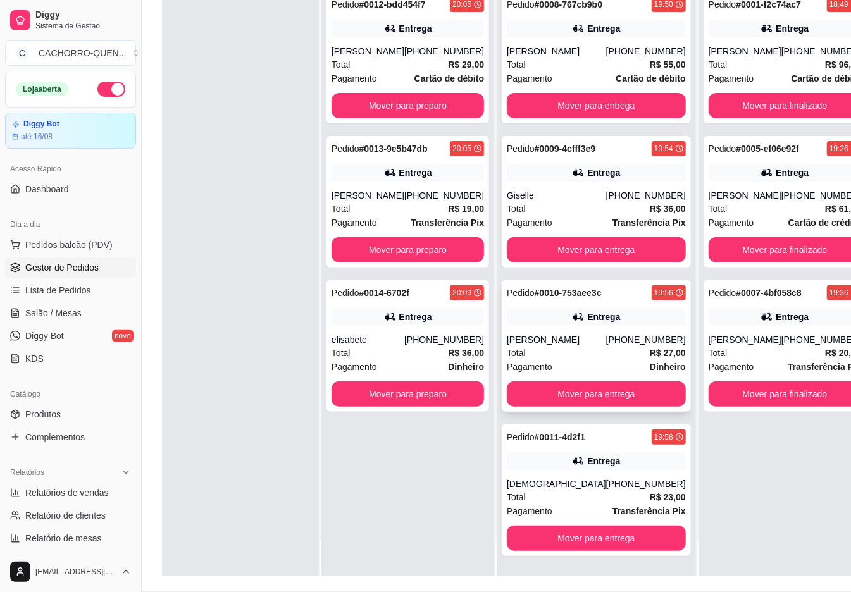
click at [510, 347] on span "Total" at bounding box center [516, 353] width 19 height 14
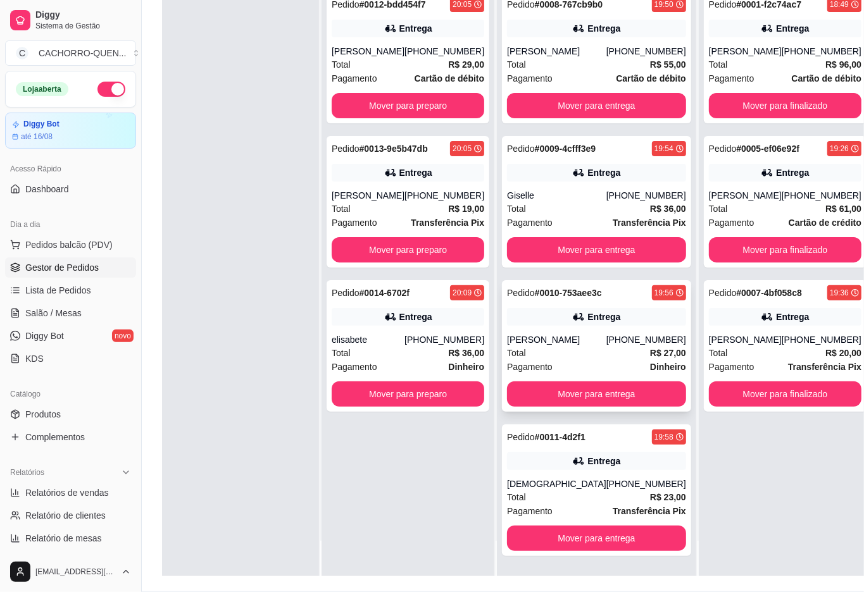
click at [430, 543] on button "Cancelar pedido" at bounding box center [445, 532] width 101 height 25
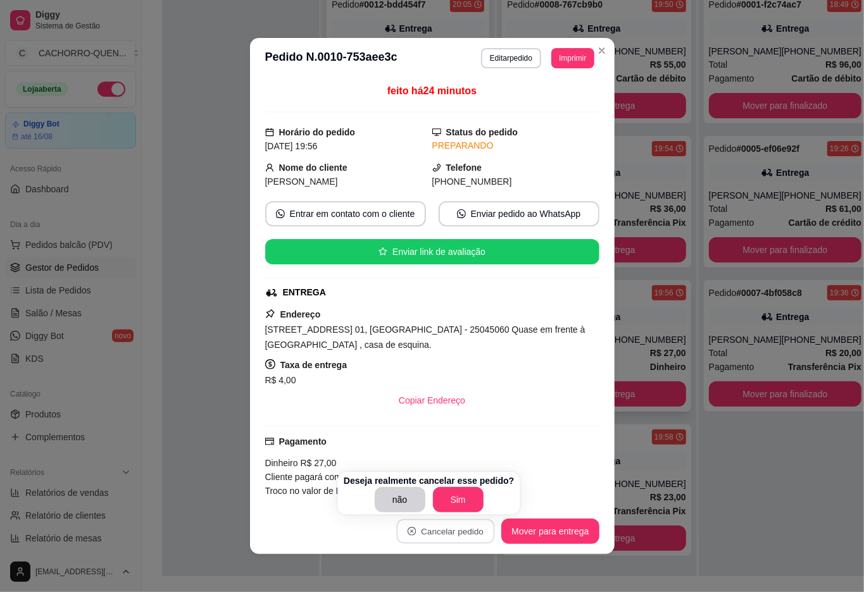
click at [470, 497] on button "Sim" at bounding box center [458, 499] width 51 height 25
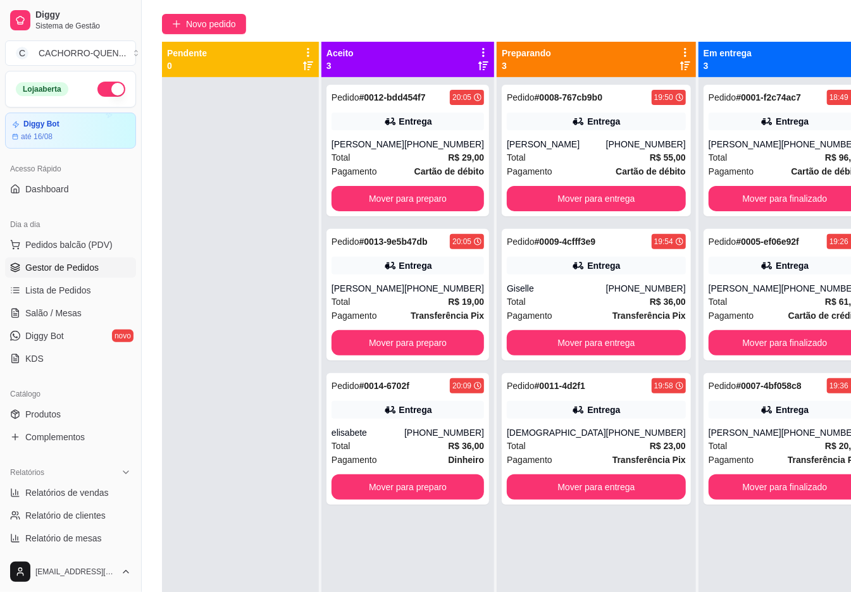
scroll to position [89, 0]
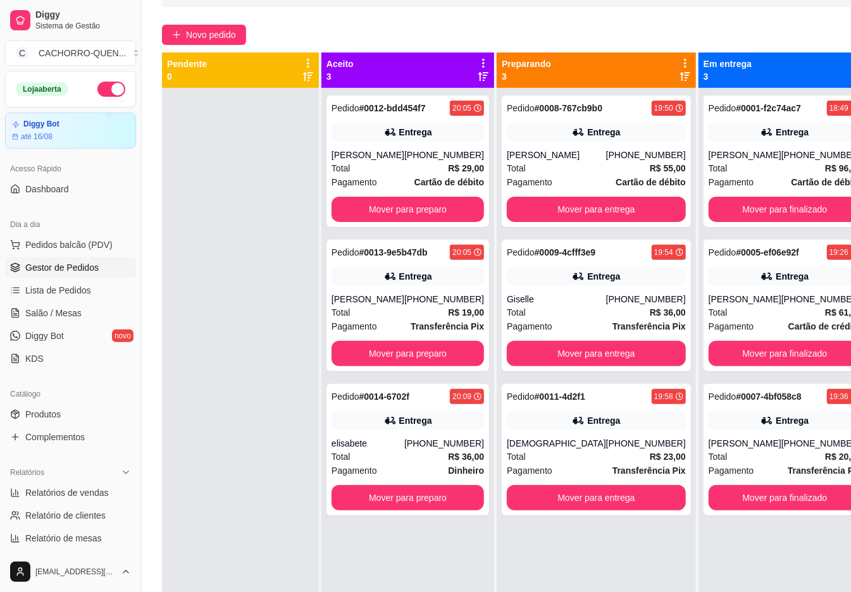
click at [593, 221] on button "Mover para entrega" at bounding box center [596, 209] width 179 height 25
click at [599, 208] on button "Mover para entrega" at bounding box center [595, 209] width 173 height 25
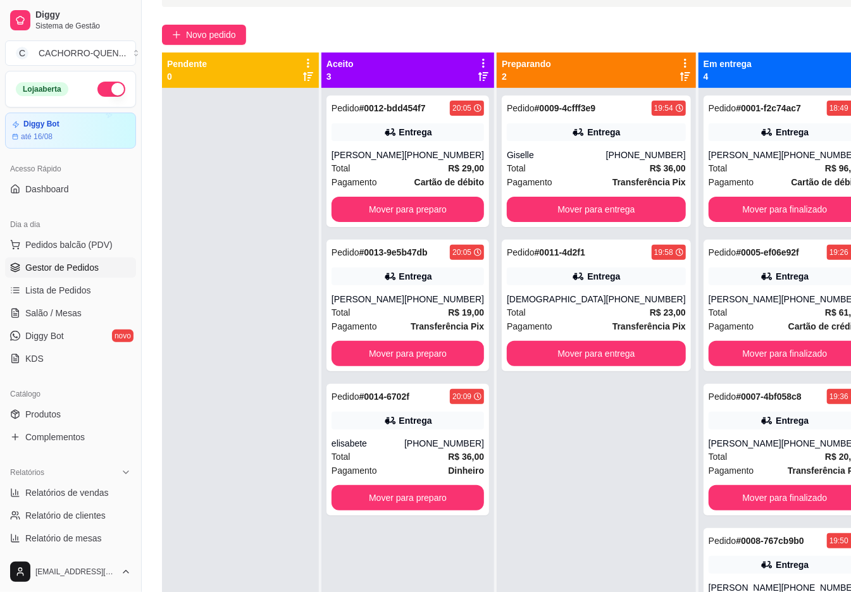
click at [603, 354] on button "Mover para entrega" at bounding box center [596, 353] width 179 height 25
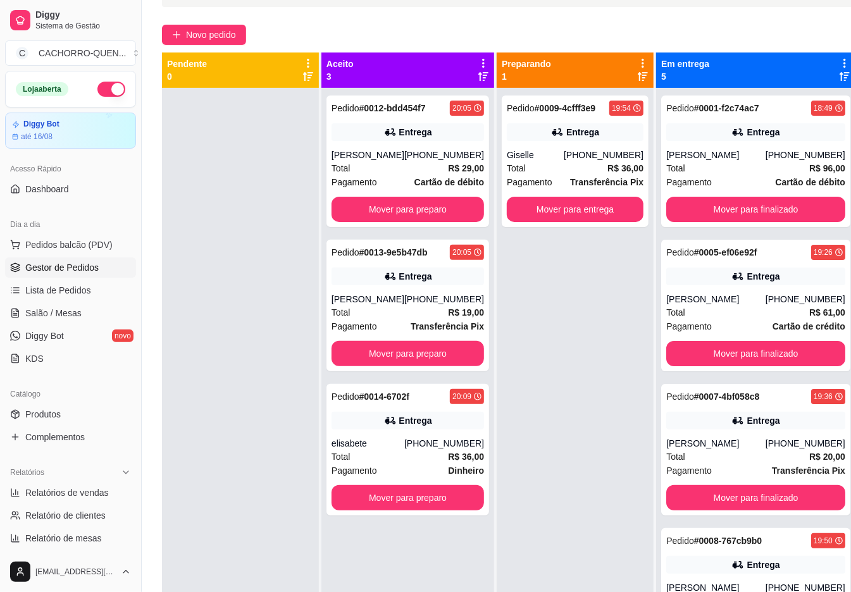
click at [432, 222] on button "Mover para preparo" at bounding box center [408, 209] width 153 height 25
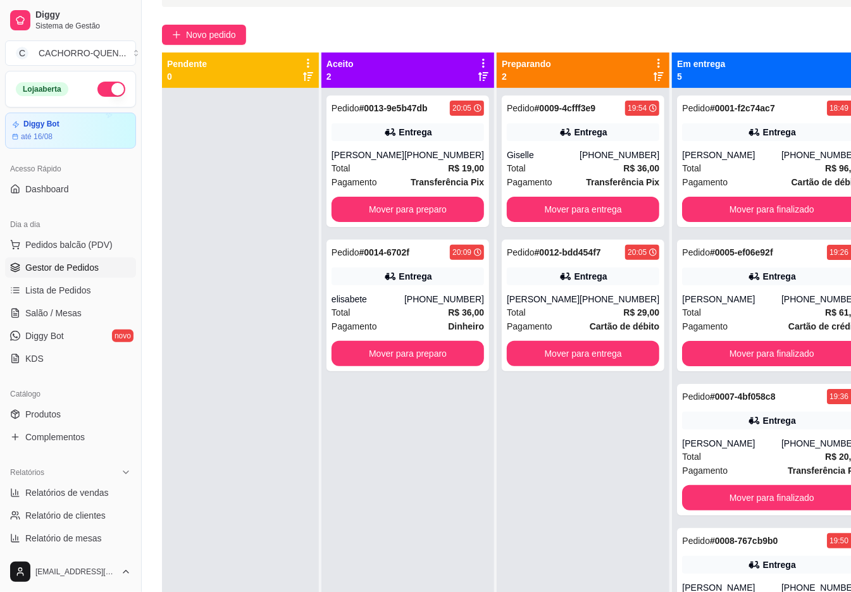
click at [584, 366] on button "Mover para entrega" at bounding box center [583, 353] width 153 height 25
click at [595, 366] on button "Mover para entrega" at bounding box center [583, 354] width 148 height 25
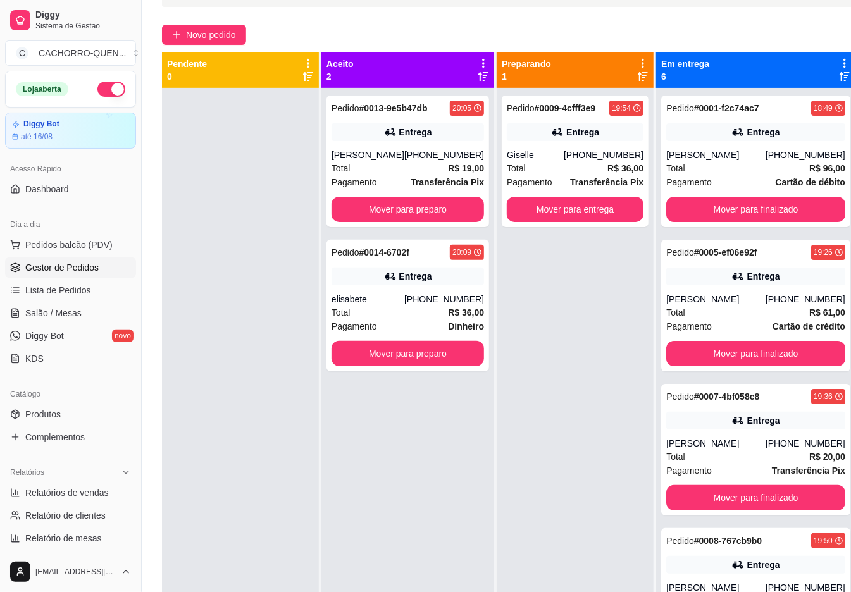
click at [426, 205] on button "Mover para preparo" at bounding box center [408, 209] width 153 height 25
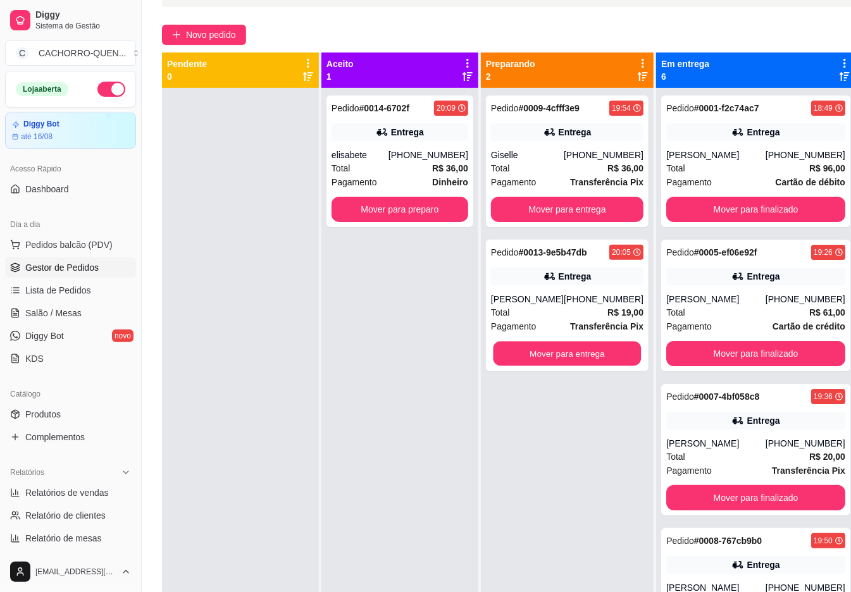
click at [571, 354] on button "Mover para entrega" at bounding box center [568, 354] width 148 height 25
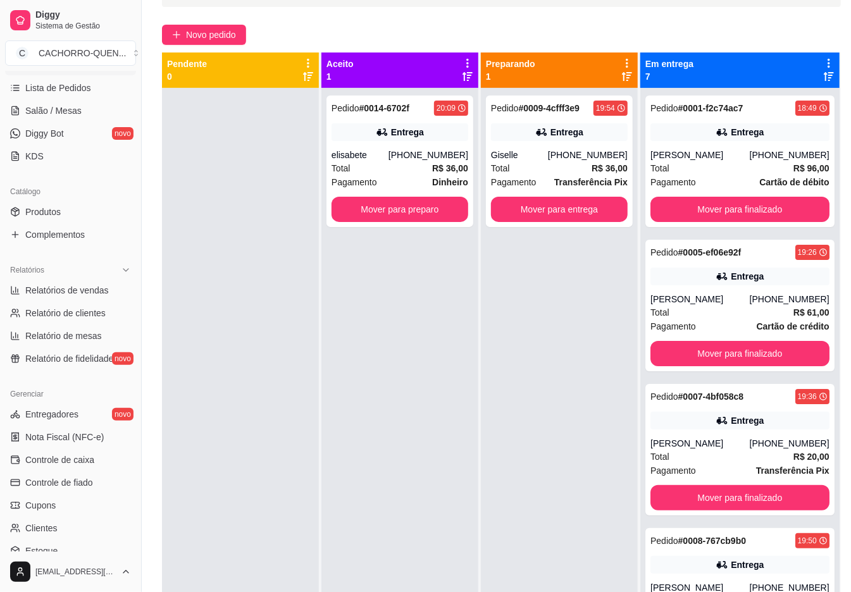
scroll to position [213, 0]
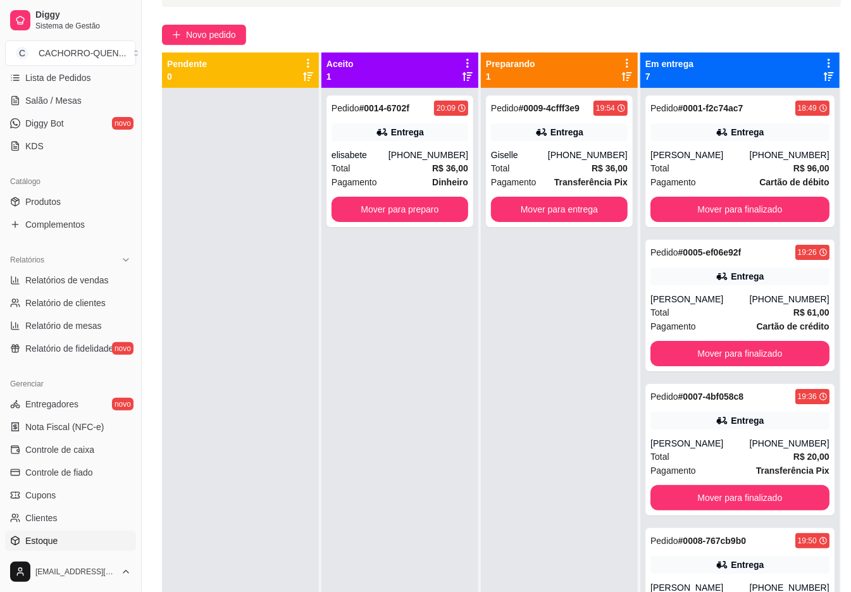
click at [54, 534] on link "Estoque" at bounding box center [70, 541] width 131 height 20
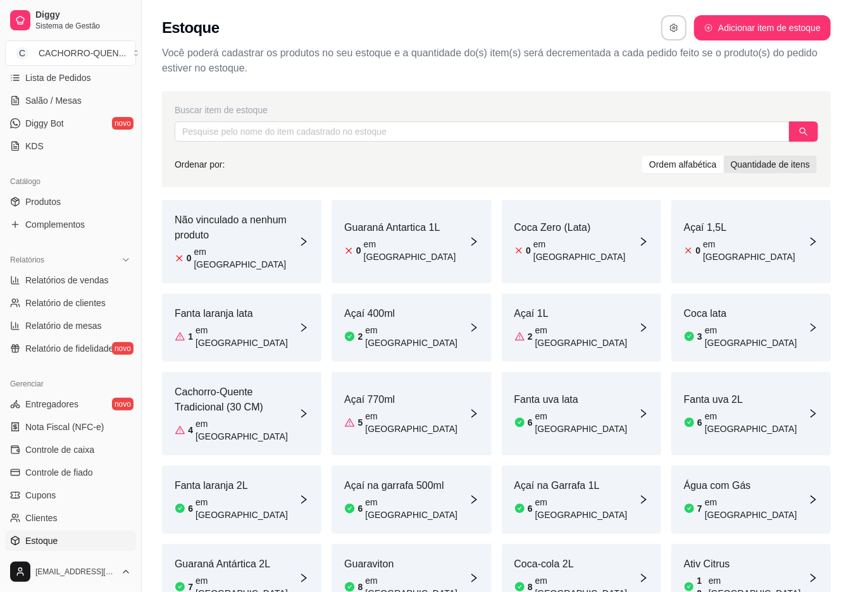
click at [785, 165] on div "Quantidade de itens" at bounding box center [770, 165] width 93 height 18
click at [724, 156] on input "Quantidade de itens" at bounding box center [724, 156] width 0 height 0
click at [694, 165] on div "Ordem alfabética" at bounding box center [683, 165] width 82 height 18
click at [642, 156] on input "Ordem alfabética" at bounding box center [642, 156] width 0 height 0
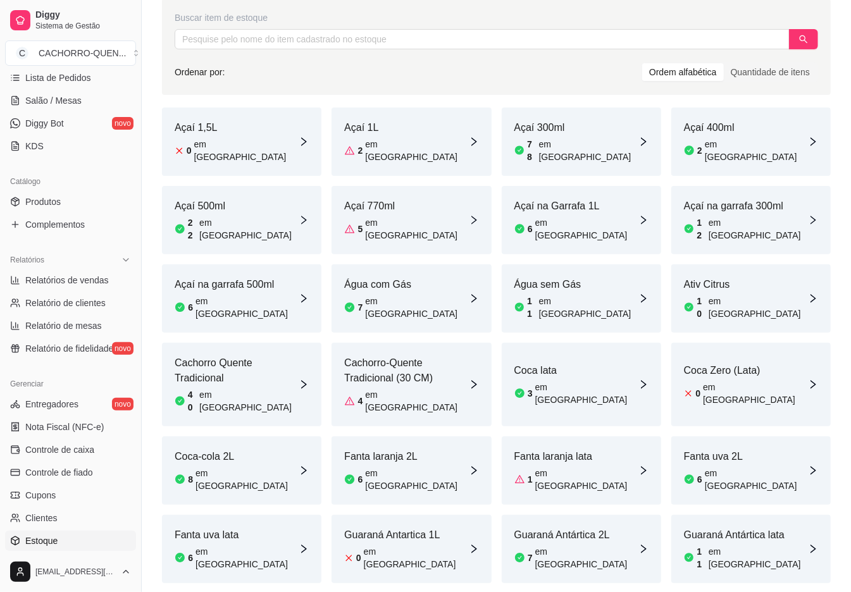
scroll to position [141, 0]
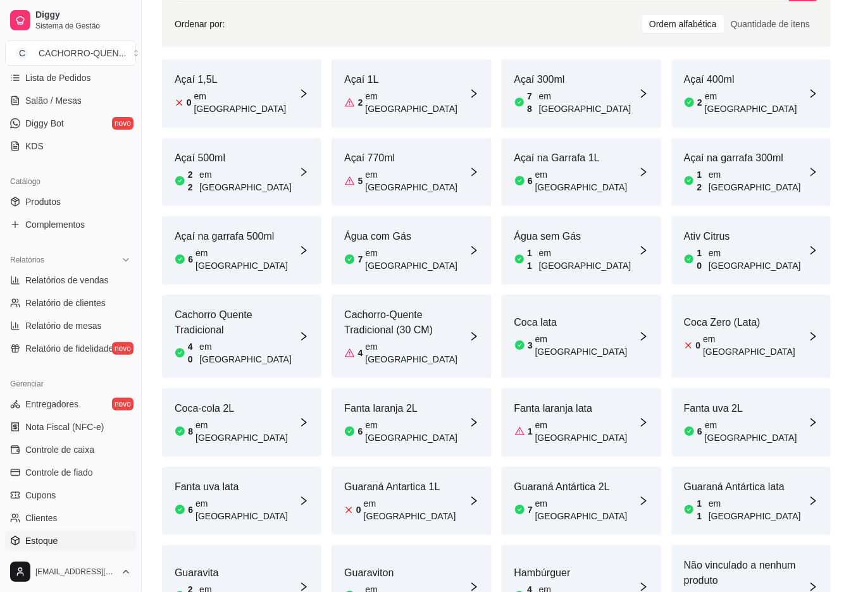
click at [252, 389] on div "Coca-cola 2L 8 em [GEOGRAPHIC_DATA]" at bounding box center [241, 423] width 159 height 68
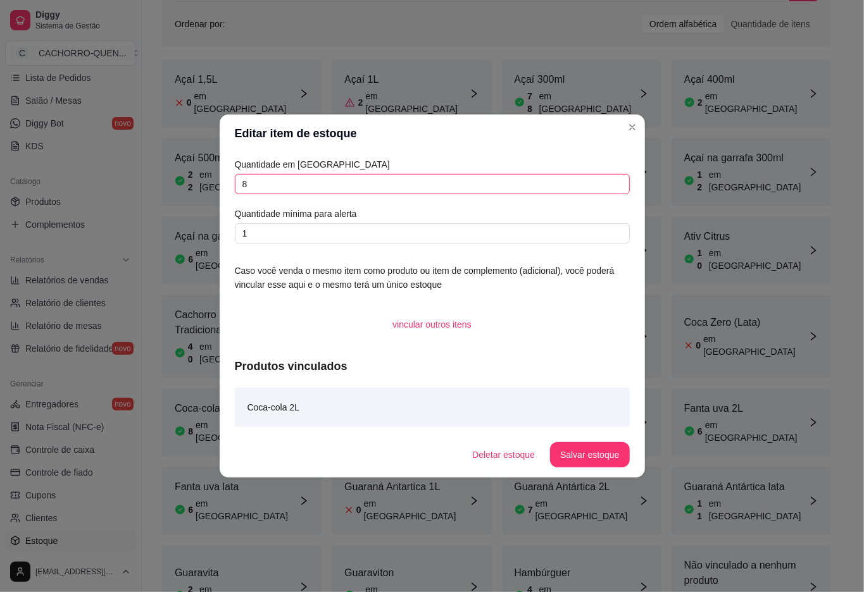
click at [438, 178] on input "8" at bounding box center [432, 184] width 395 height 20
type input "7"
click at [613, 448] on button "Salvar estoque" at bounding box center [589, 454] width 79 height 25
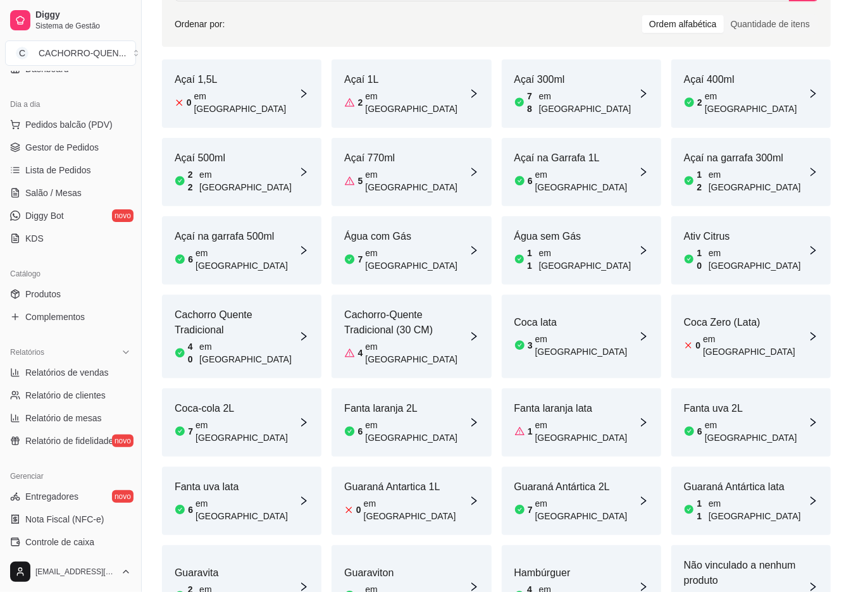
scroll to position [0, 0]
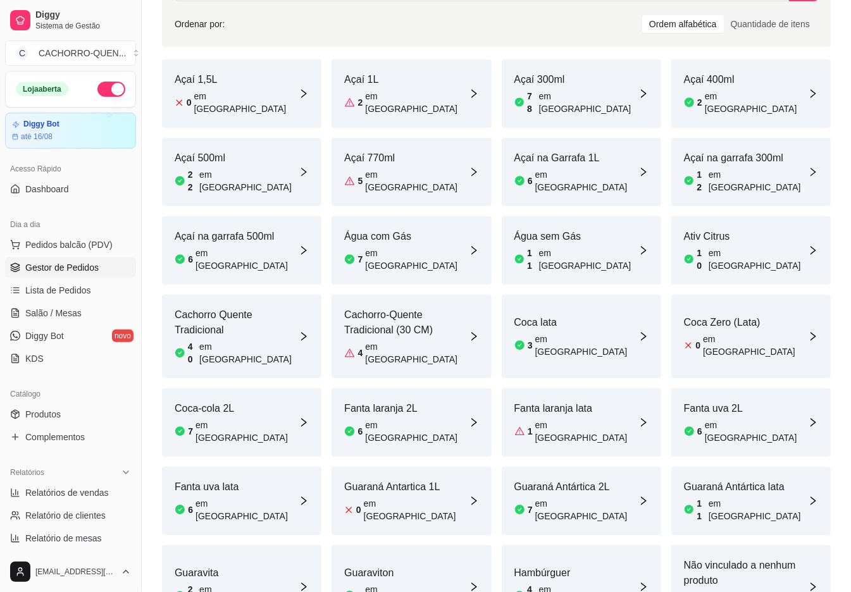
click at [81, 269] on span "Gestor de Pedidos" at bounding box center [61, 267] width 73 height 13
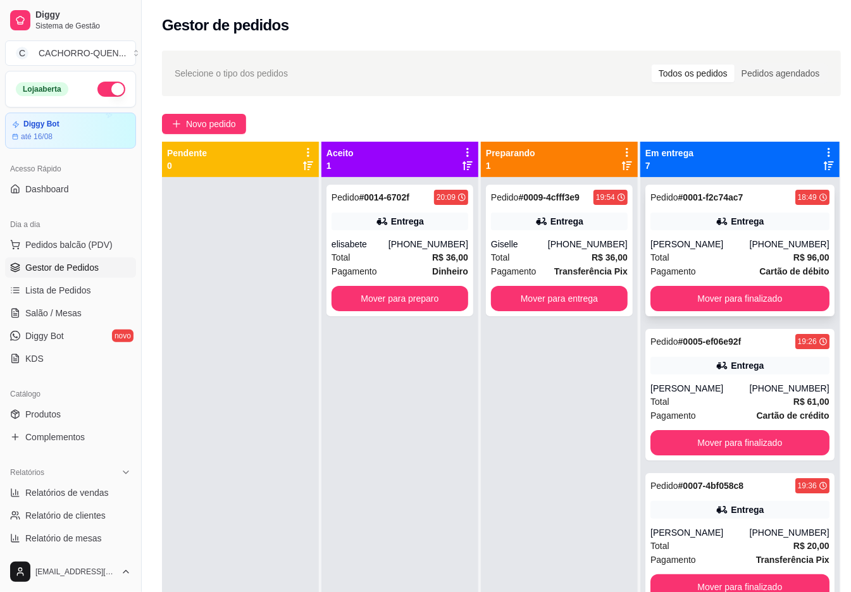
click at [720, 265] on div "Total R$ 96,00" at bounding box center [740, 258] width 179 height 14
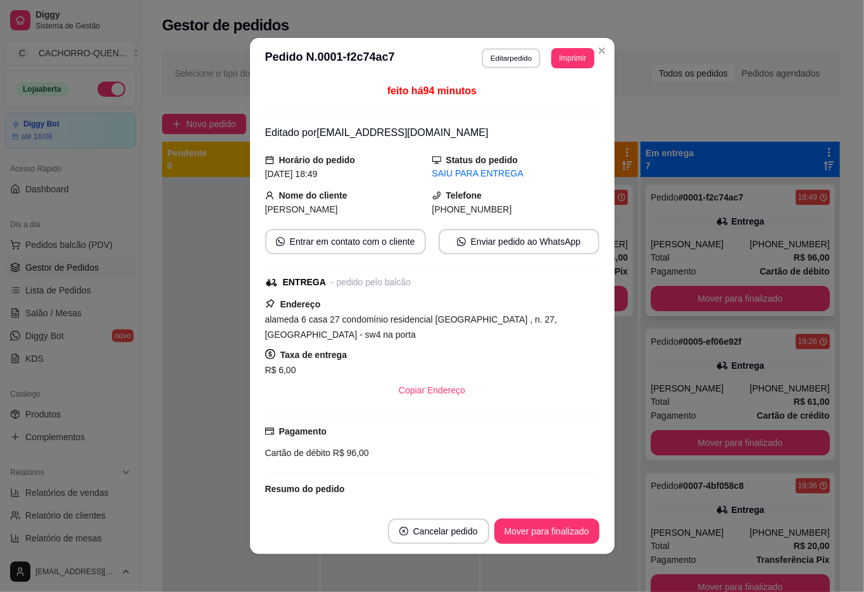
click at [511, 54] on button "Editar pedido" at bounding box center [511, 58] width 59 height 20
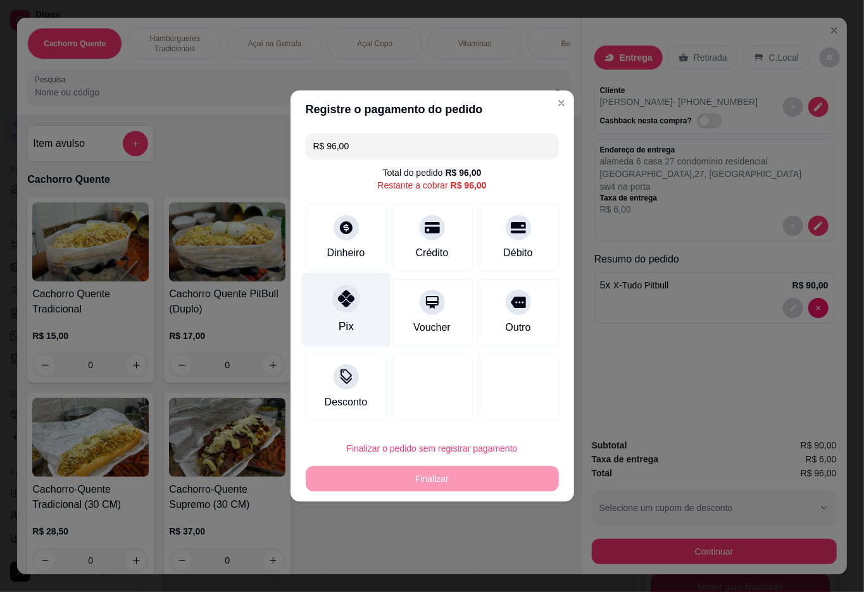
click at [323, 322] on div "Pix" at bounding box center [345, 310] width 89 height 74
type input "R$ 0,00"
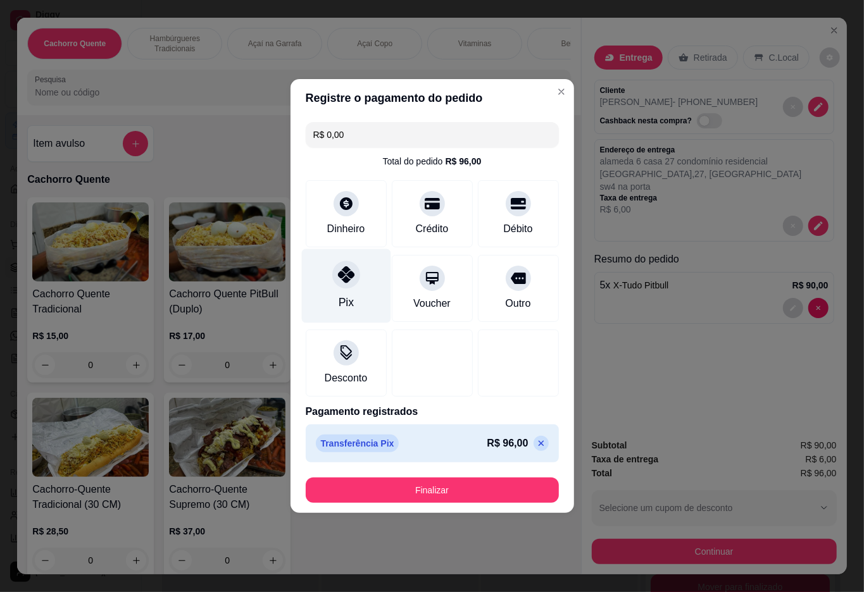
click at [432, 491] on button "Finalizar" at bounding box center [432, 490] width 253 height 25
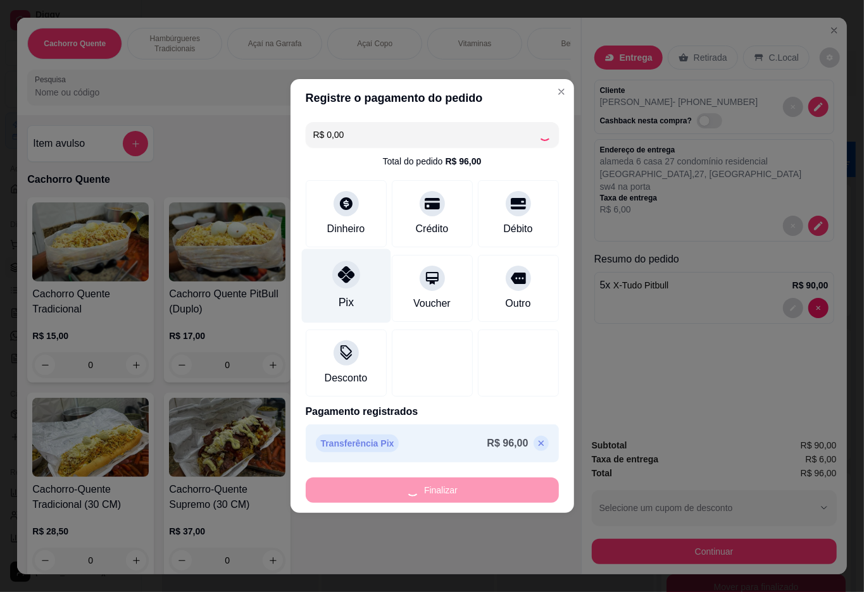
type input "0"
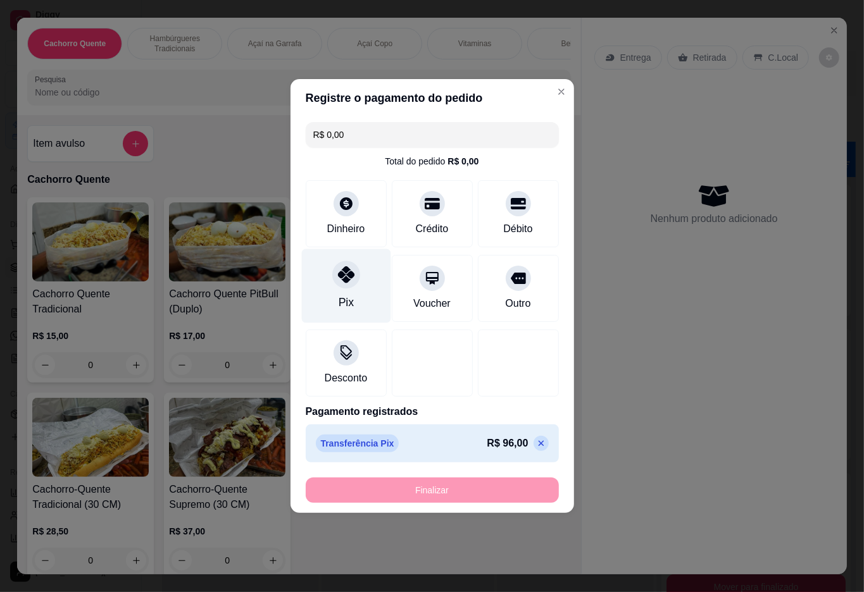
type input "-R$ 96,00"
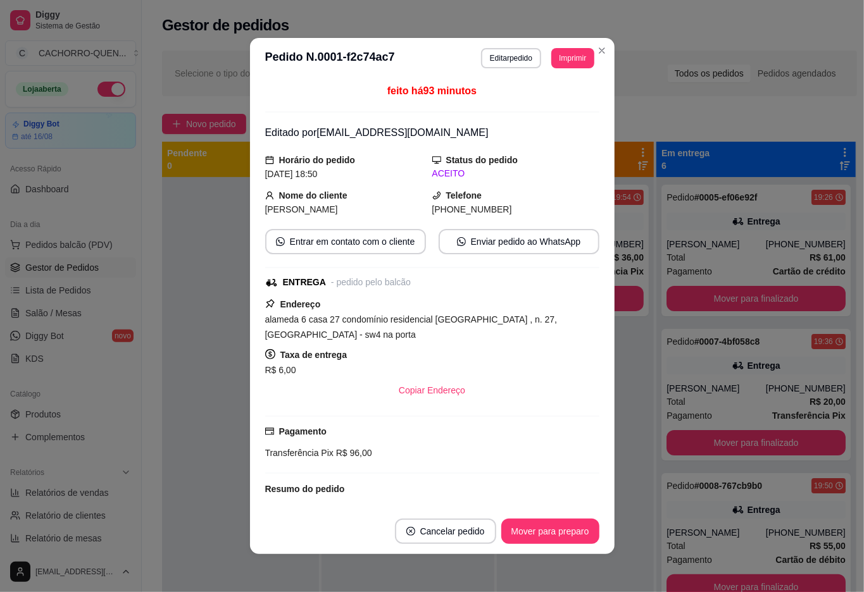
click at [542, 532] on div "Mover para preparo" at bounding box center [550, 531] width 98 height 25
click at [542, 537] on button "Mover para entrega" at bounding box center [550, 532] width 95 height 25
click at [566, 533] on button "Mover para entrega" at bounding box center [549, 531] width 97 height 25
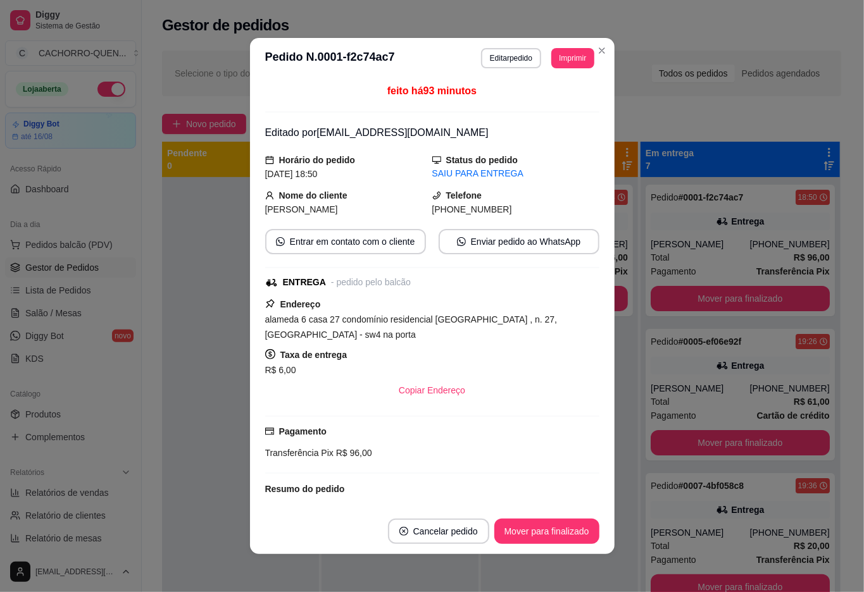
click at [545, 535] on button "Mover para finalizado" at bounding box center [546, 531] width 105 height 25
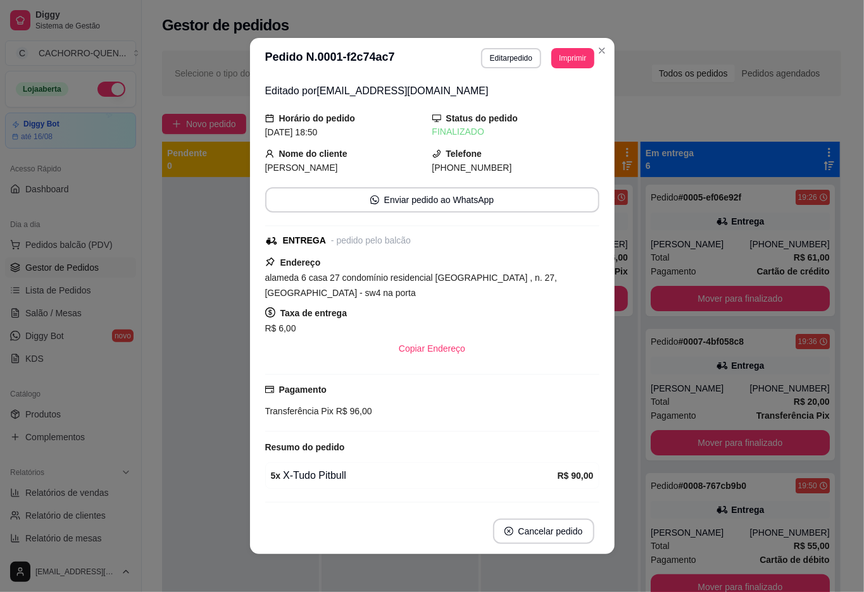
click at [172, 439] on div at bounding box center [240, 473] width 157 height 592
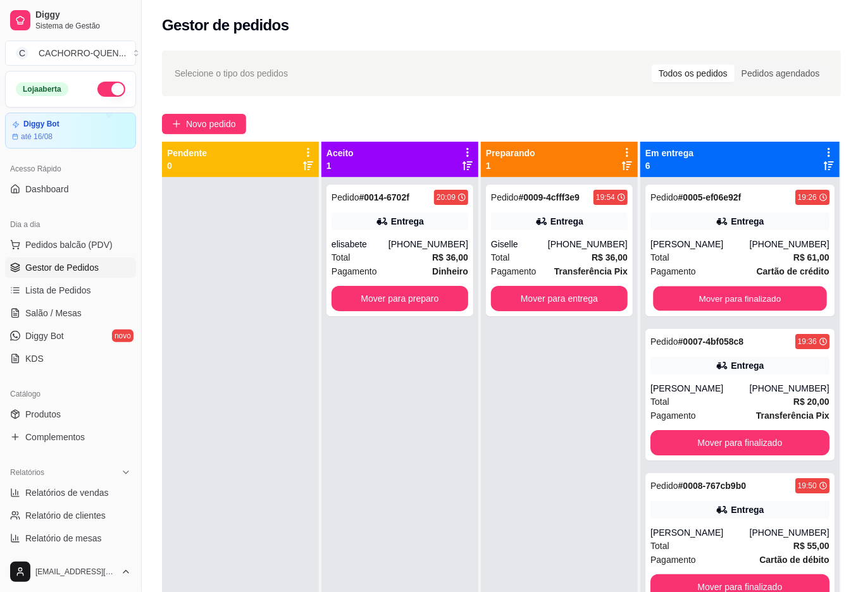
click at [737, 308] on button "Mover para finalizado" at bounding box center [739, 299] width 173 height 25
click at [770, 302] on button "Mover para finalizado" at bounding box center [739, 299] width 173 height 25
click at [575, 299] on button "Mover para entrega" at bounding box center [559, 298] width 137 height 25
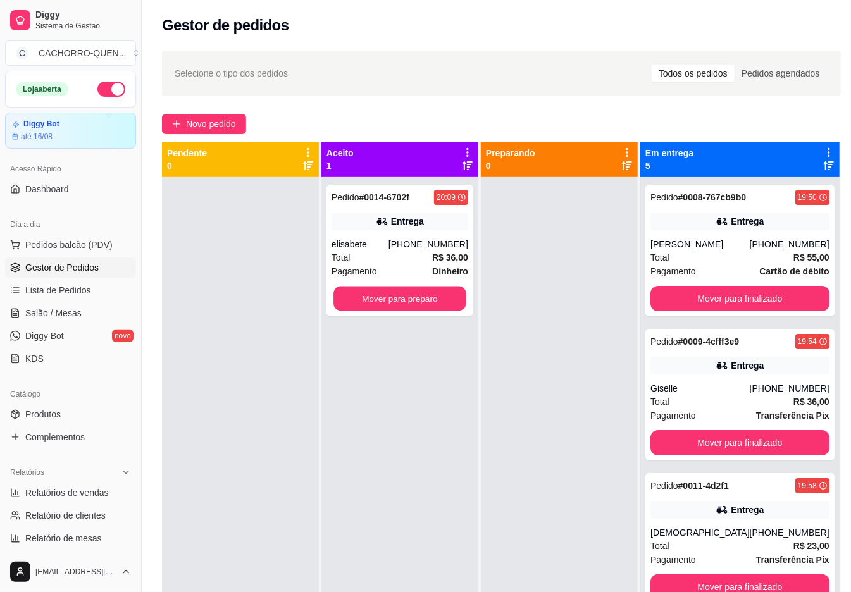
click at [401, 299] on button "Mover para preparo" at bounding box center [400, 299] width 133 height 25
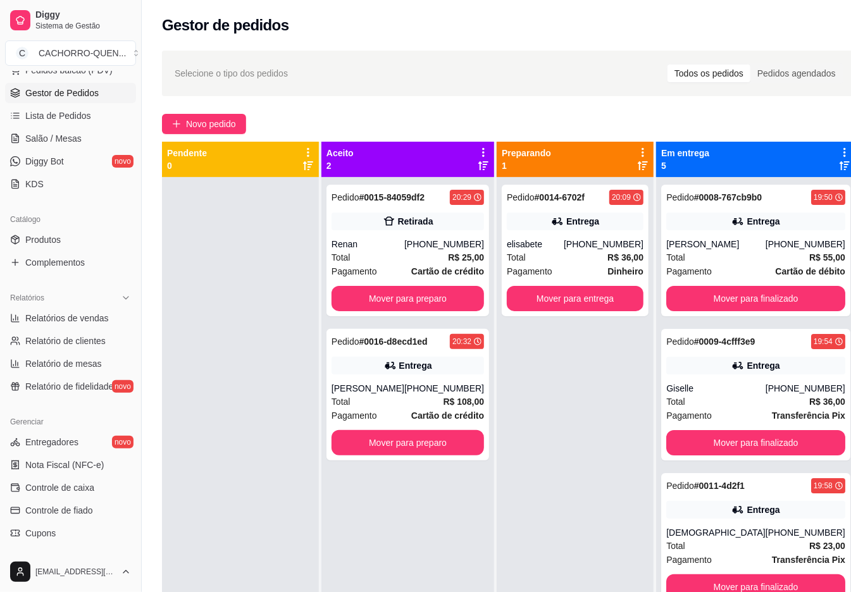
scroll to position [219, 0]
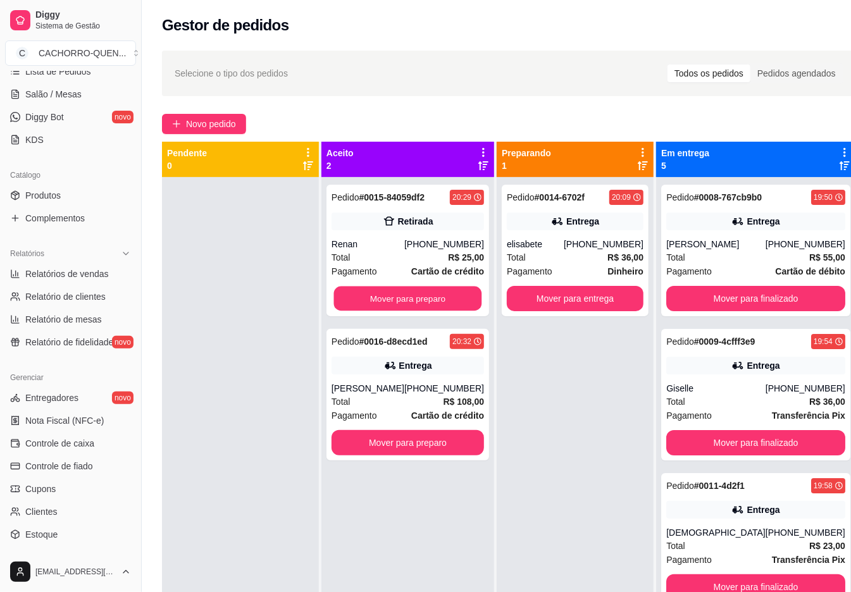
click at [410, 299] on button "Mover para preparo" at bounding box center [408, 299] width 148 height 25
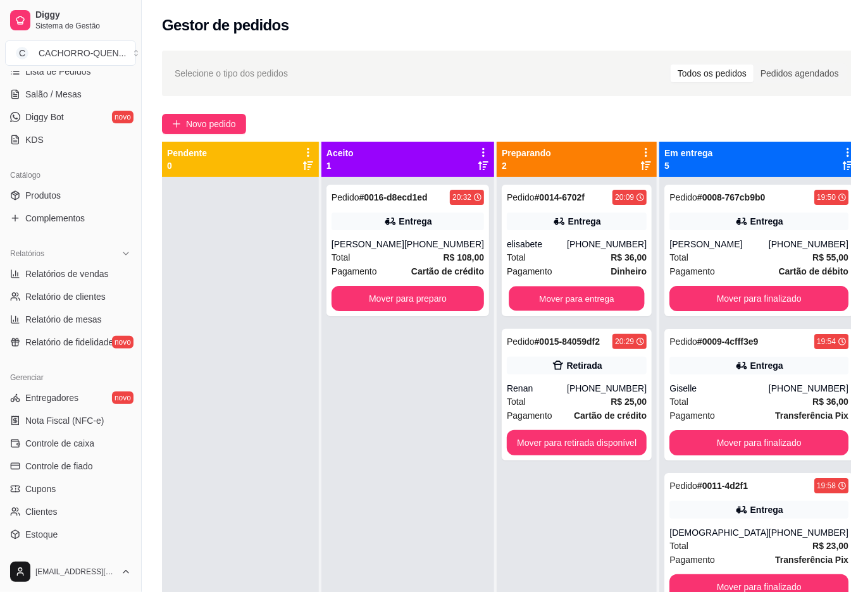
click at [595, 294] on button "Mover para entrega" at bounding box center [576, 299] width 135 height 25
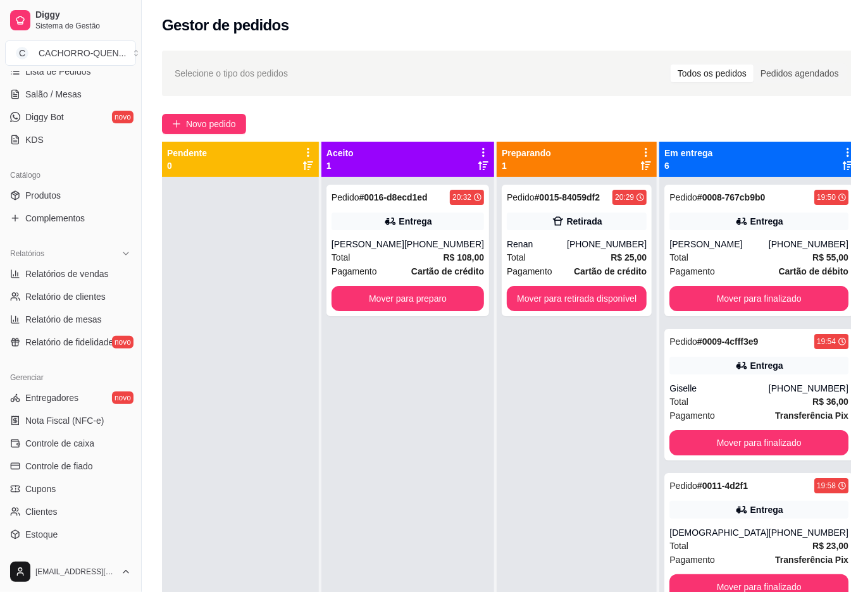
click at [567, 304] on button "Mover para retirada disponível" at bounding box center [577, 298] width 140 height 25
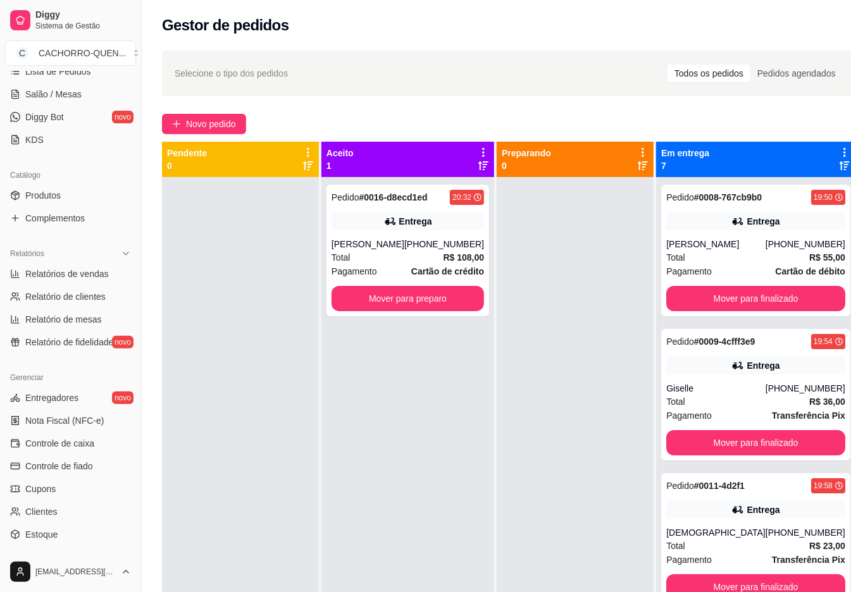
click at [416, 299] on button "Mover para preparo" at bounding box center [408, 298] width 153 height 25
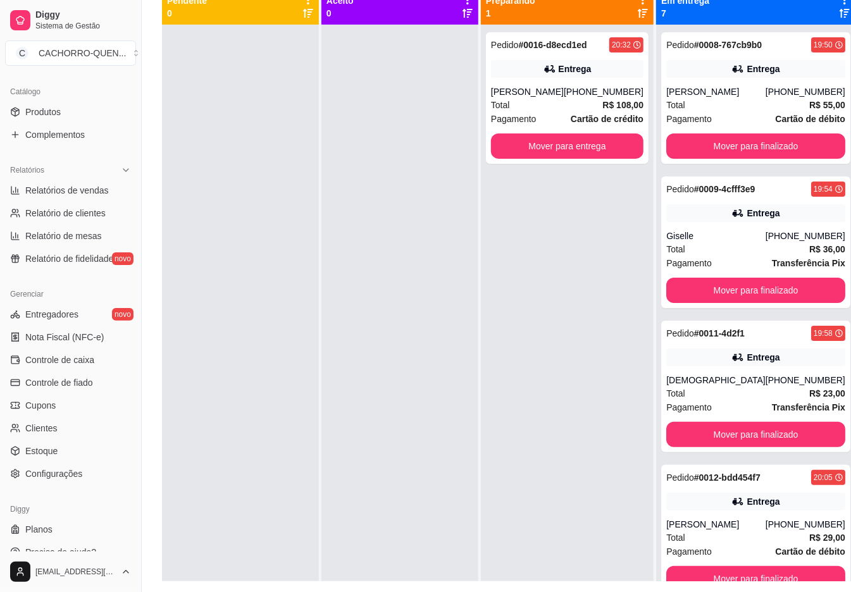
scroll to position [319, 0]
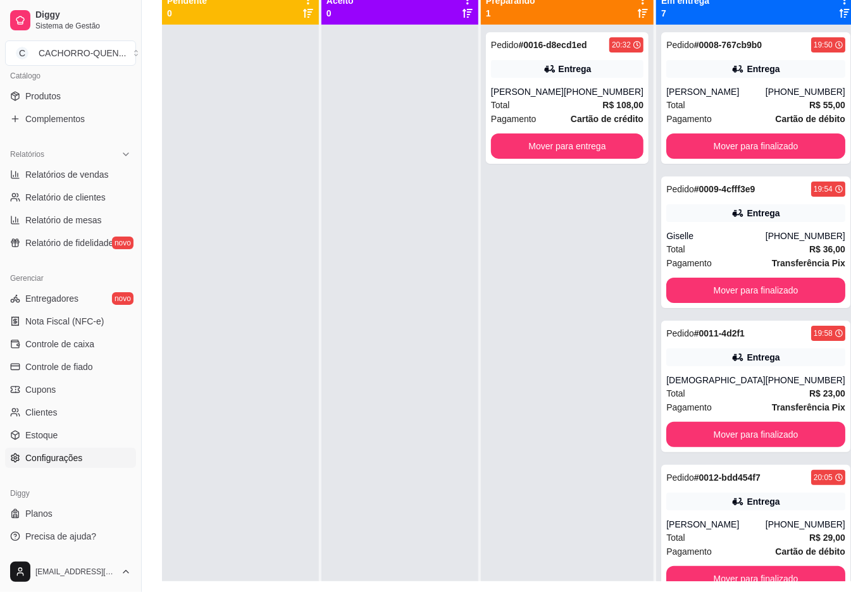
click at [94, 462] on link "Configurações" at bounding box center [70, 458] width 131 height 20
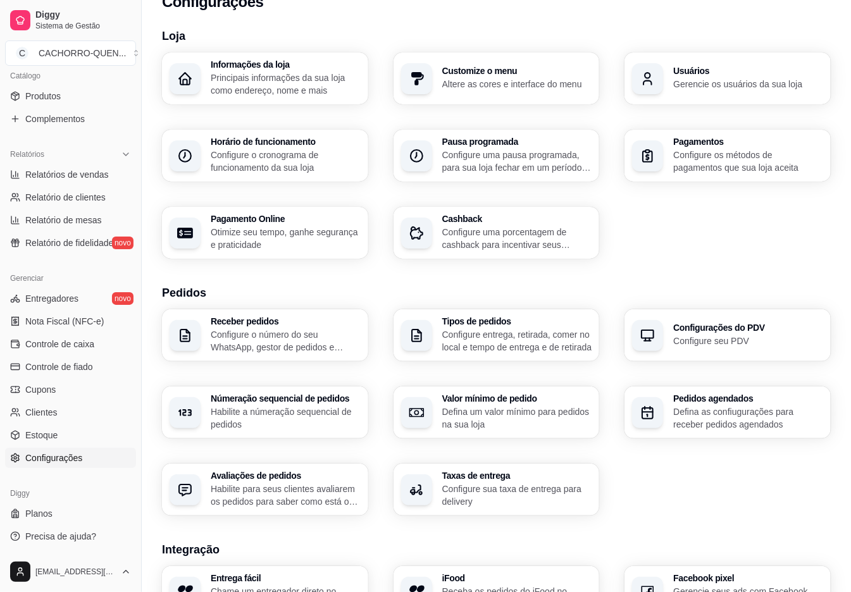
scroll to position [16, 0]
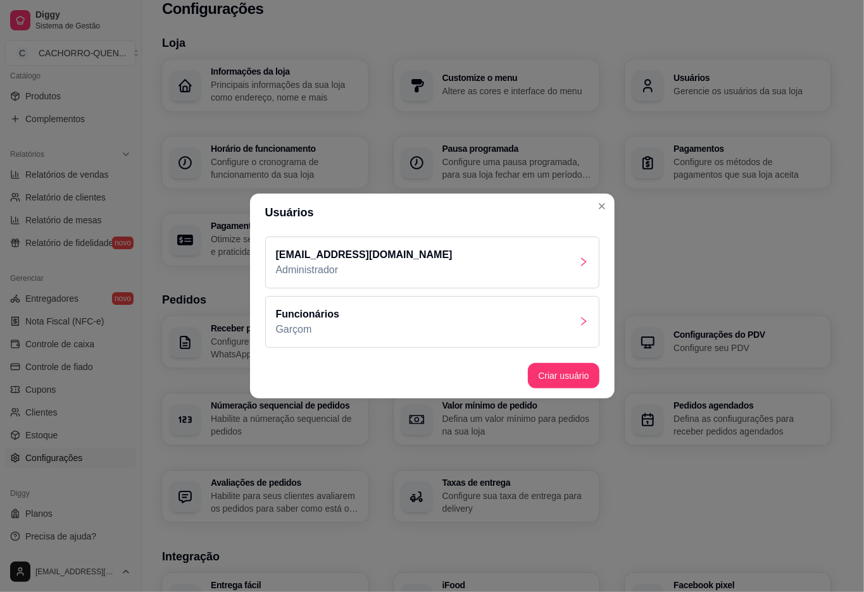
click at [539, 325] on div "Funcionários Garçom" at bounding box center [432, 322] width 334 height 52
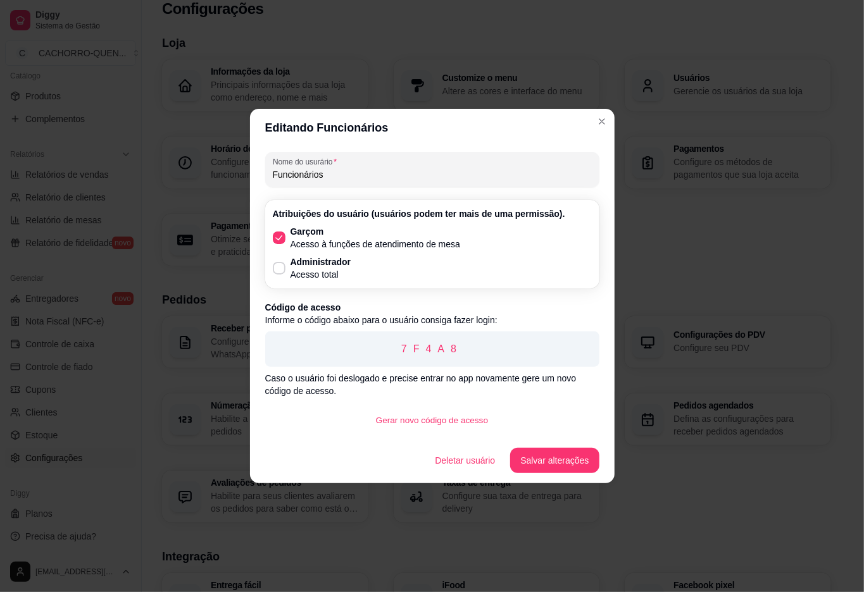
click at [454, 420] on button "Gerar novo código de acesso" at bounding box center [432, 420] width 132 height 25
click at [584, 461] on button "Salvar alterações" at bounding box center [554, 461] width 86 height 25
click at [821, 543] on div "Usuários [EMAIL_ADDRESS][DOMAIN_NAME] Administrador Funcionários Garçom Criar u…" at bounding box center [432, 296] width 864 height 592
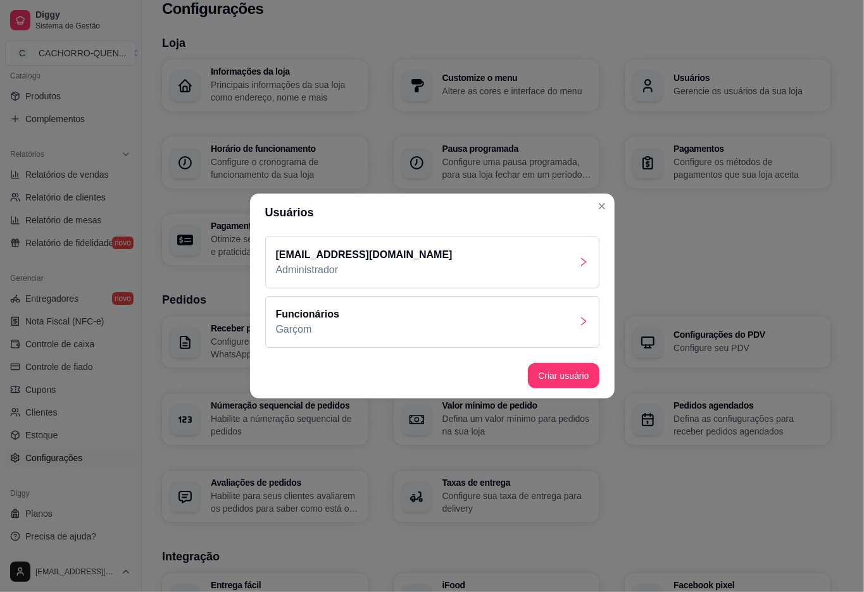
click at [790, 538] on div "Loja Informações da loja Principais informações da sua loja como endereço, nome…" at bounding box center [496, 429] width 669 height 790
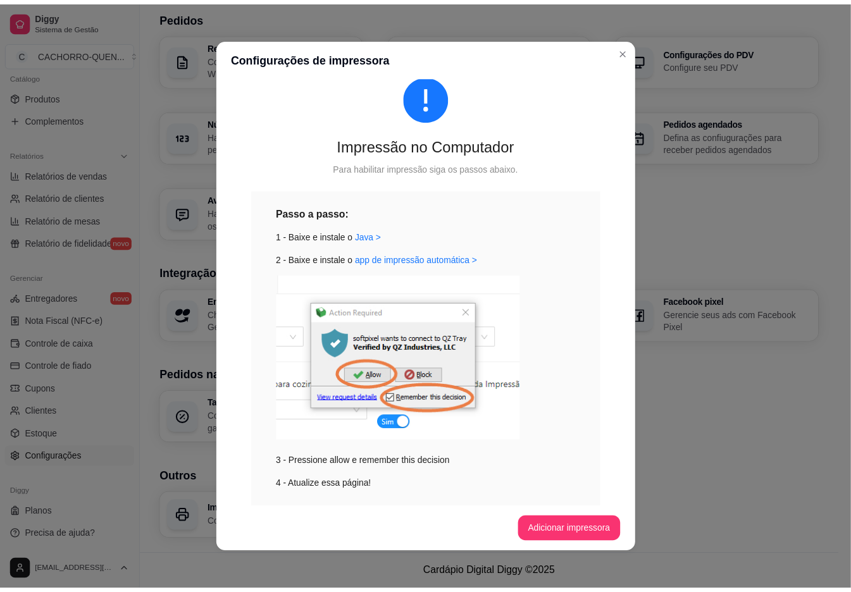
scroll to position [228, 0]
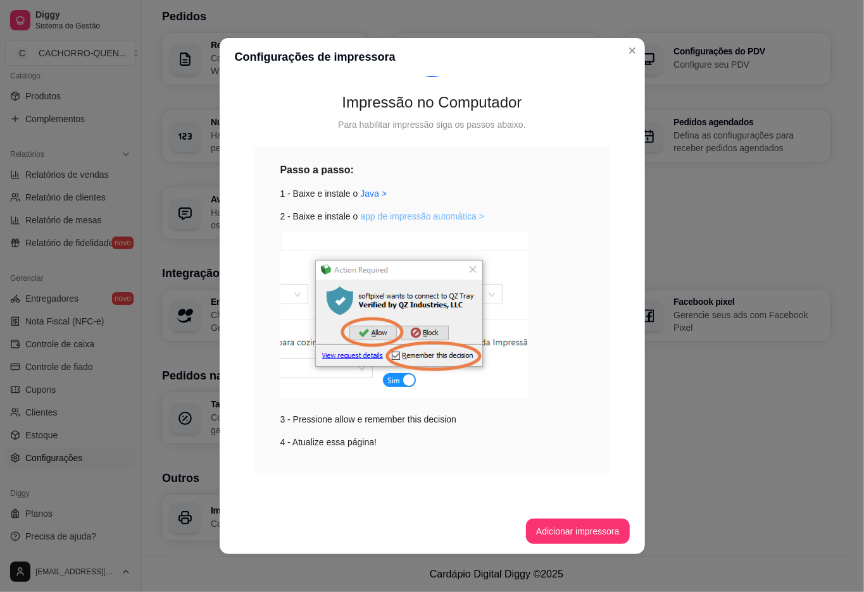
click at [433, 213] on link "app de impressão automática >" at bounding box center [422, 216] width 124 height 10
click at [755, 453] on div "Loja Informações da loja Principais informações da sua loja como endereço, nome…" at bounding box center [496, 146] width 669 height 790
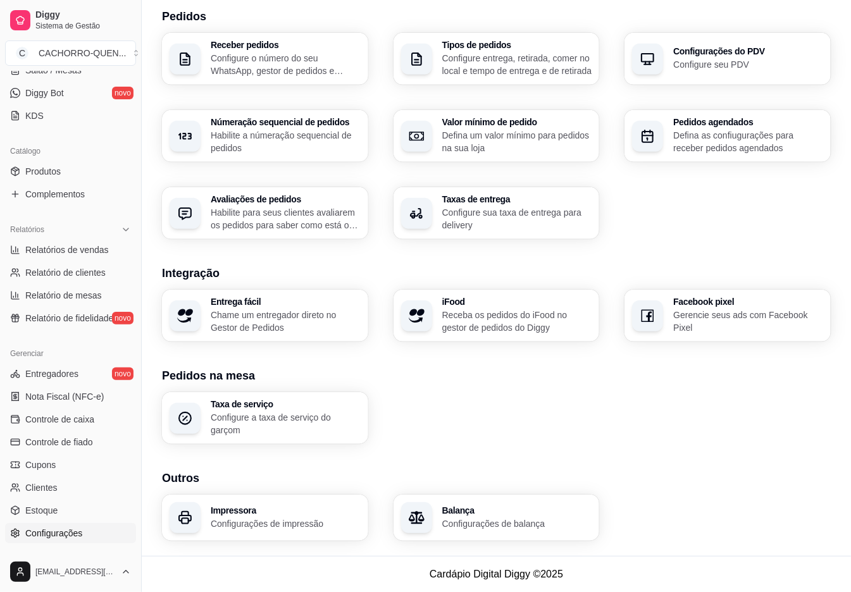
scroll to position [0, 0]
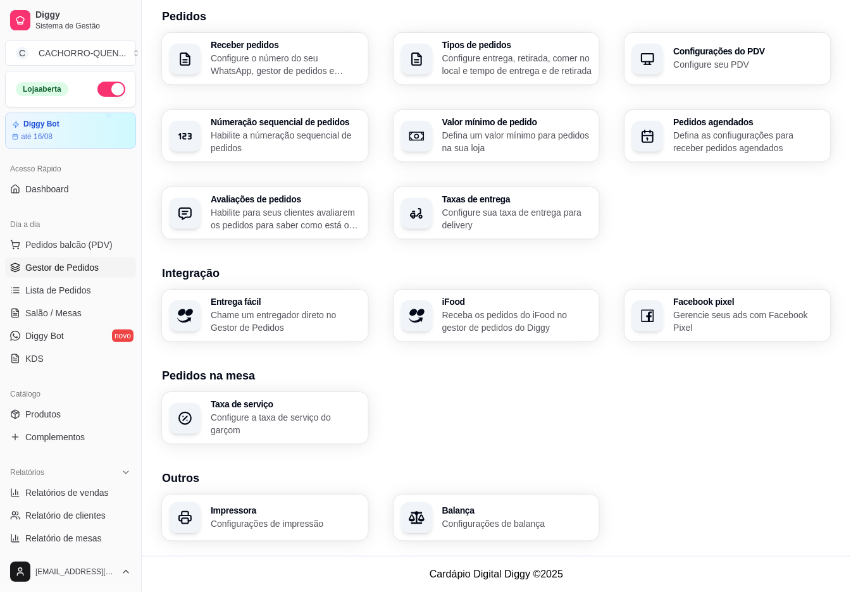
click at [49, 269] on span "Gestor de Pedidos" at bounding box center [61, 267] width 73 height 13
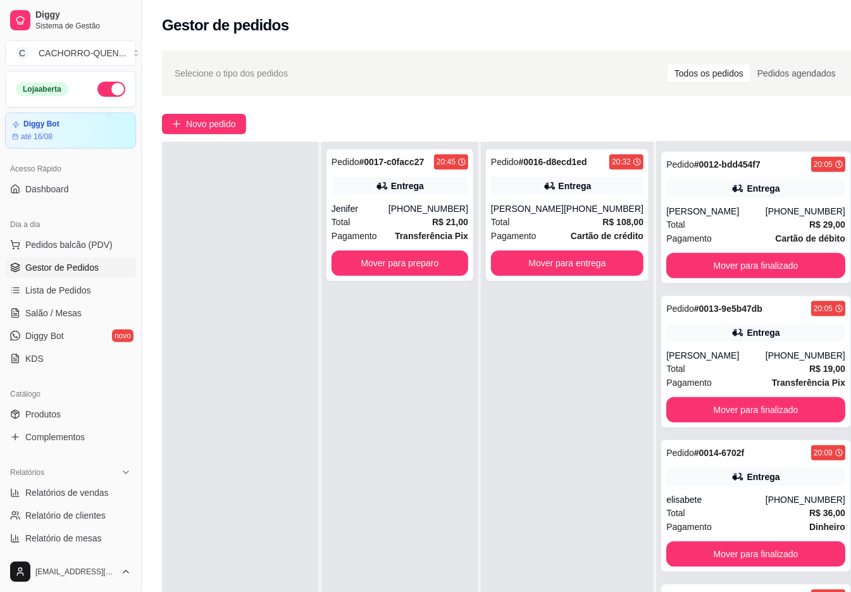
scroll to position [193, 0]
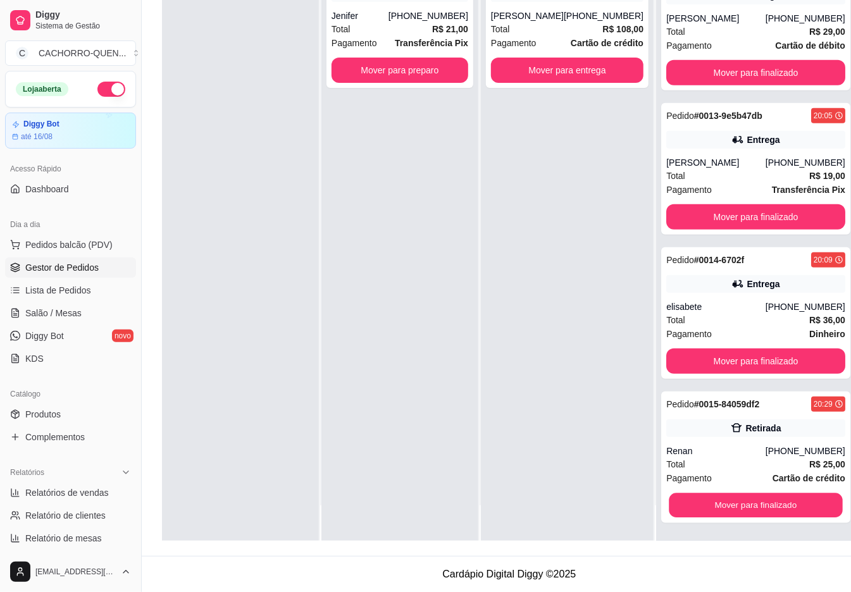
click at [748, 505] on button "Mover para finalizado" at bounding box center [755, 506] width 173 height 25
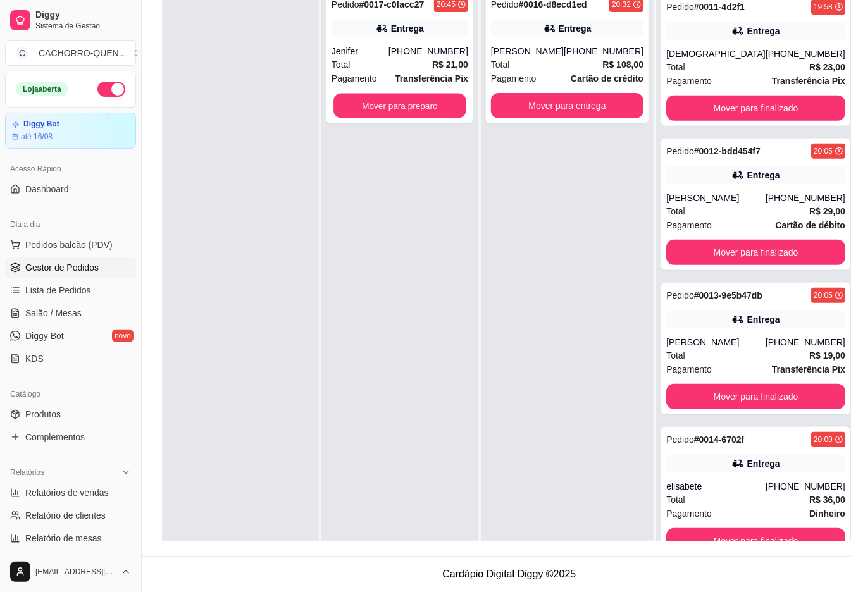
click at [390, 104] on button "Mover para preparo" at bounding box center [400, 106] width 133 height 25
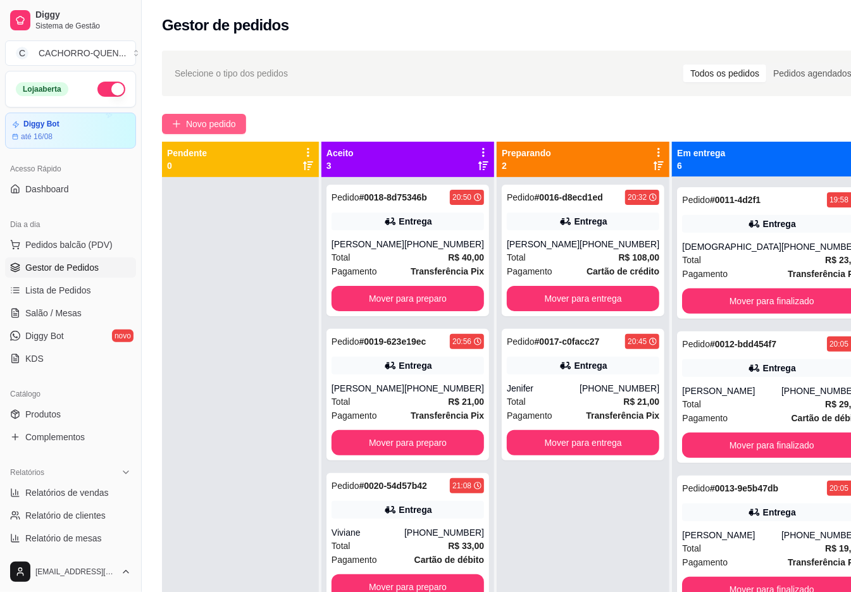
click at [197, 120] on span "Novo pedido" at bounding box center [211, 124] width 50 height 14
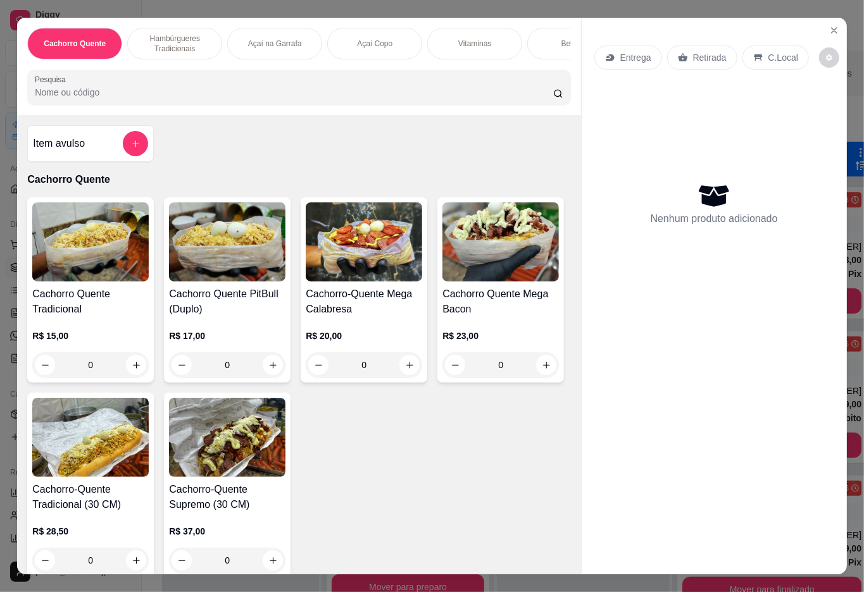
click at [239, 316] on h4 "Cachorro Quente PitBull (Duplo)" at bounding box center [227, 302] width 116 height 30
click at [568, 220] on button "+" at bounding box center [580, 226] width 25 height 25
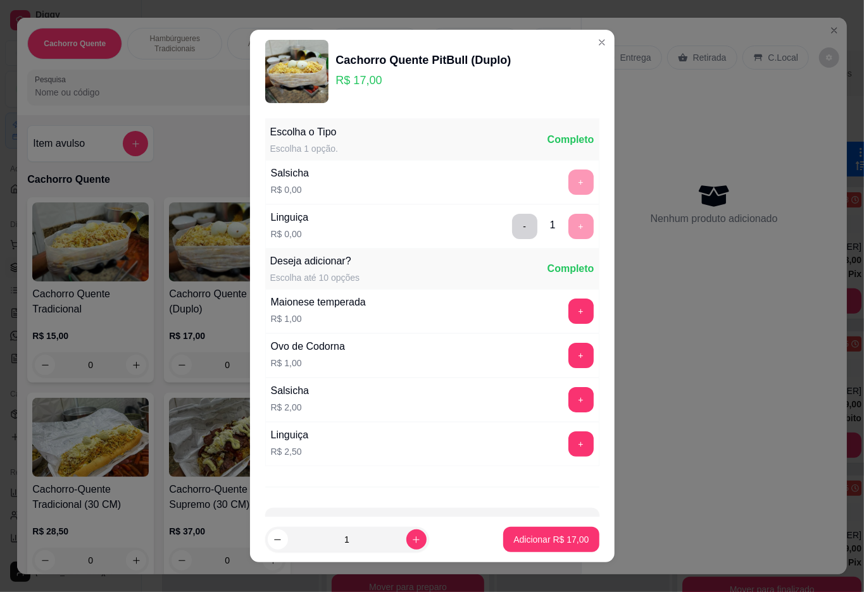
scroll to position [11, 0]
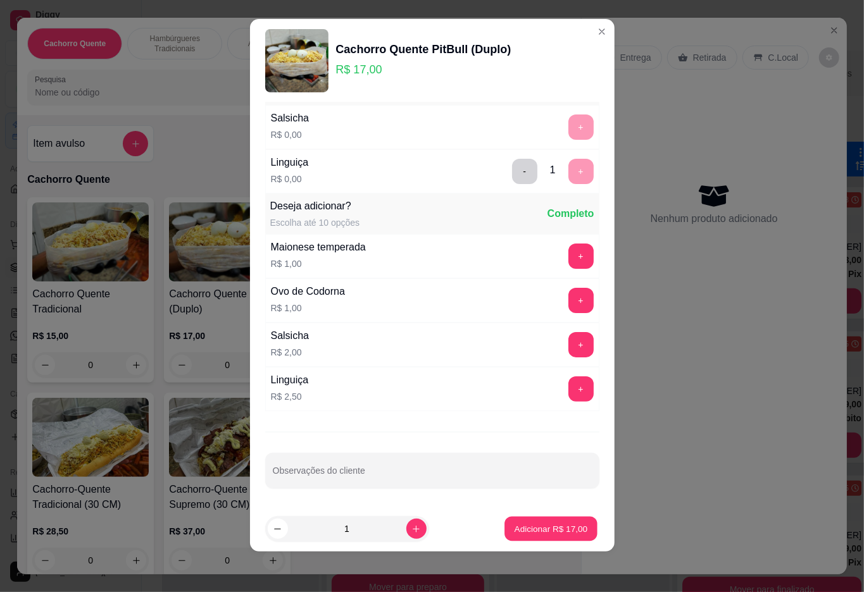
click at [530, 532] on p "Adicionar R$ 17,00" at bounding box center [551, 529] width 73 height 12
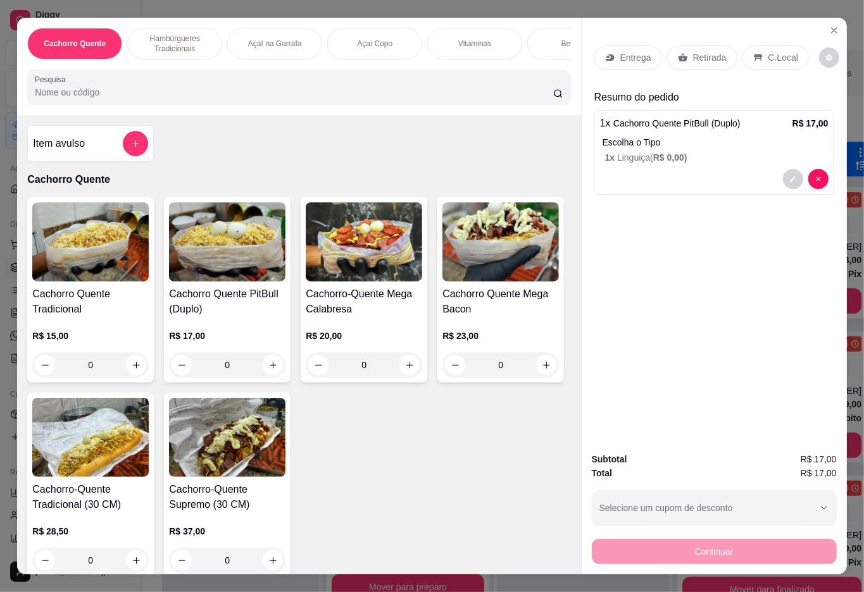
click at [712, 61] on div "Retirada" at bounding box center [702, 58] width 70 height 24
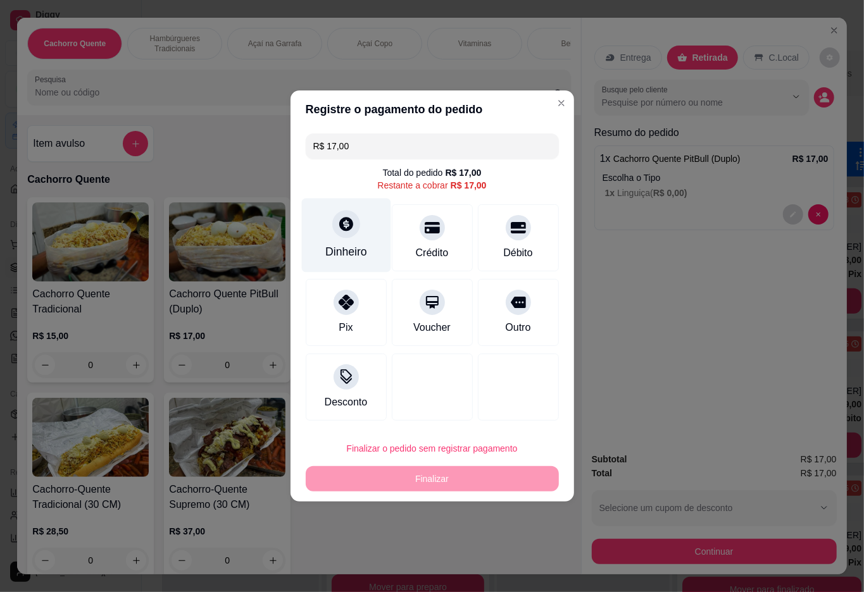
click at [339, 228] on icon at bounding box center [346, 224] width 14 height 14
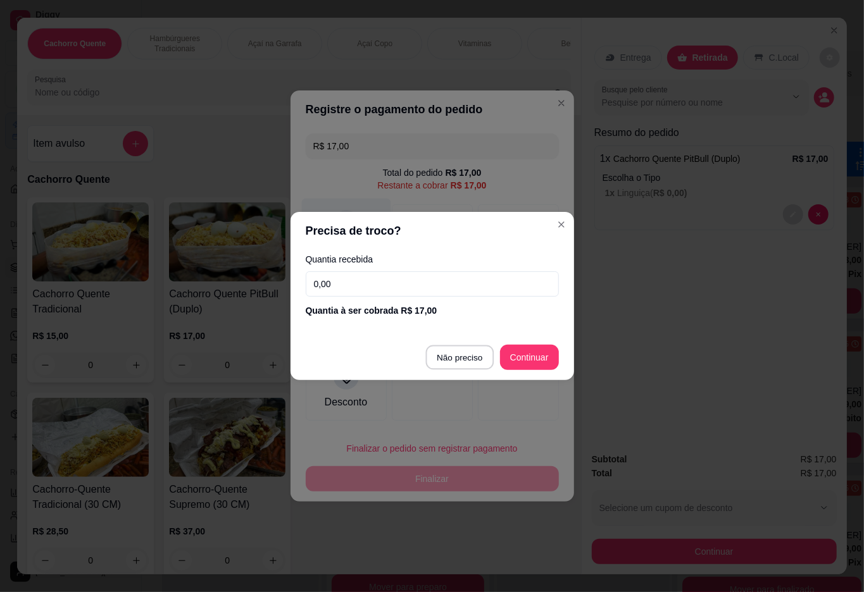
click at [446, 358] on div at bounding box center [432, 387] width 81 height 67
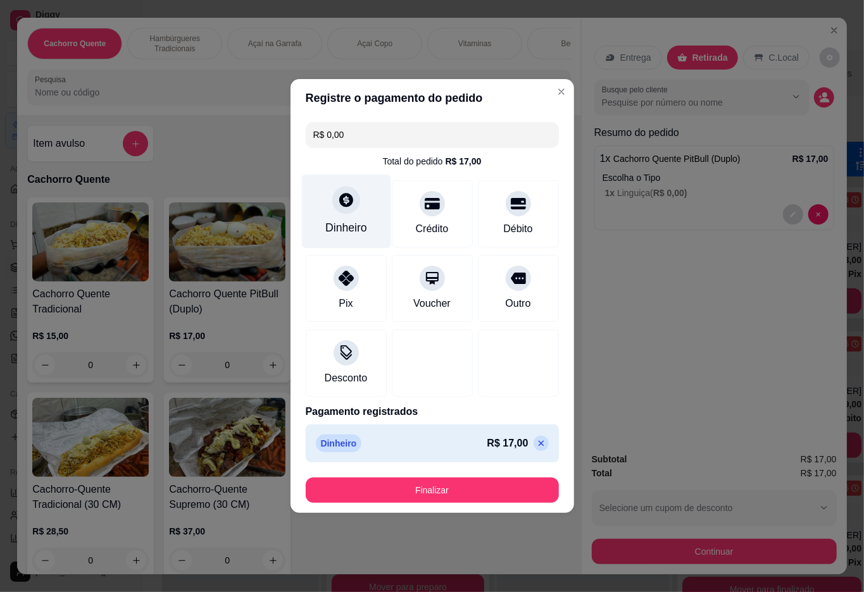
click at [433, 491] on button "Finalizar" at bounding box center [432, 490] width 253 height 25
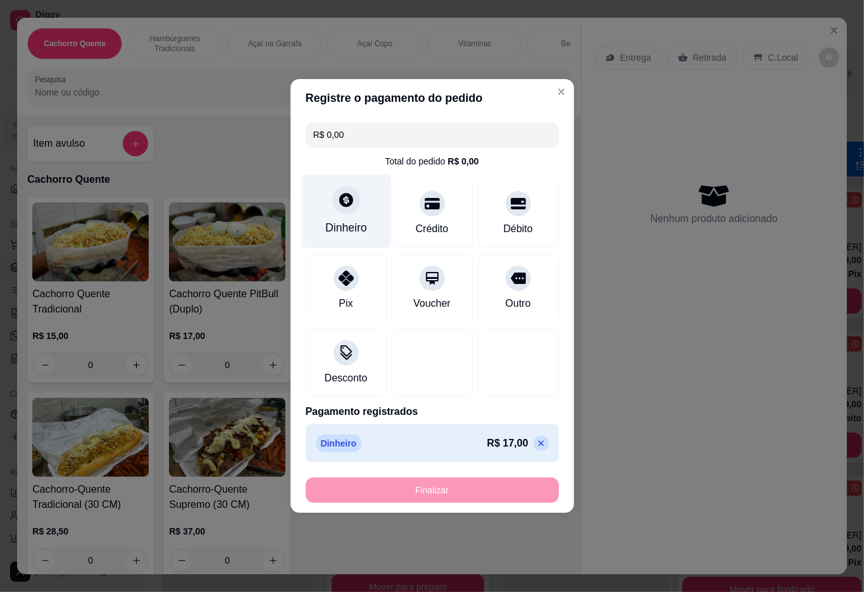
type input "-R$ 17,00"
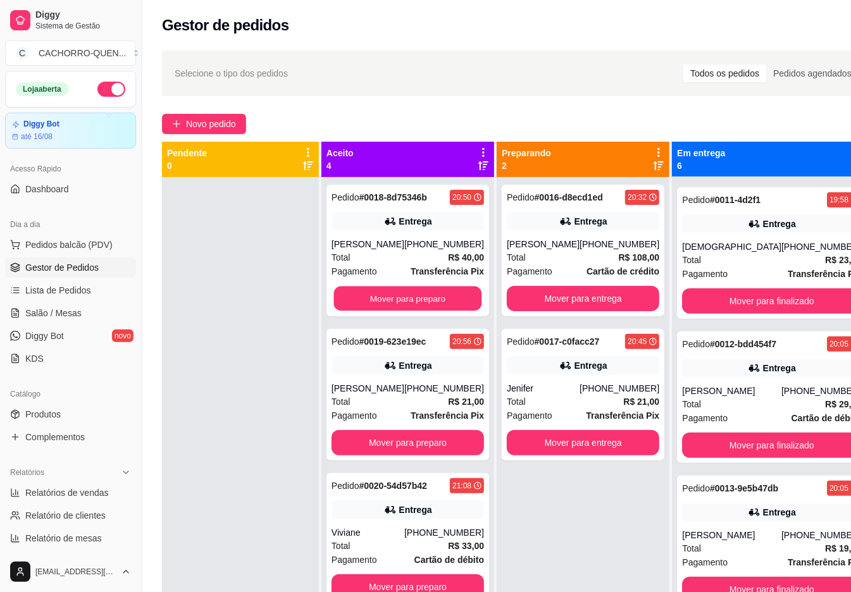
click at [378, 311] on button "Mover para preparo" at bounding box center [408, 299] width 148 height 25
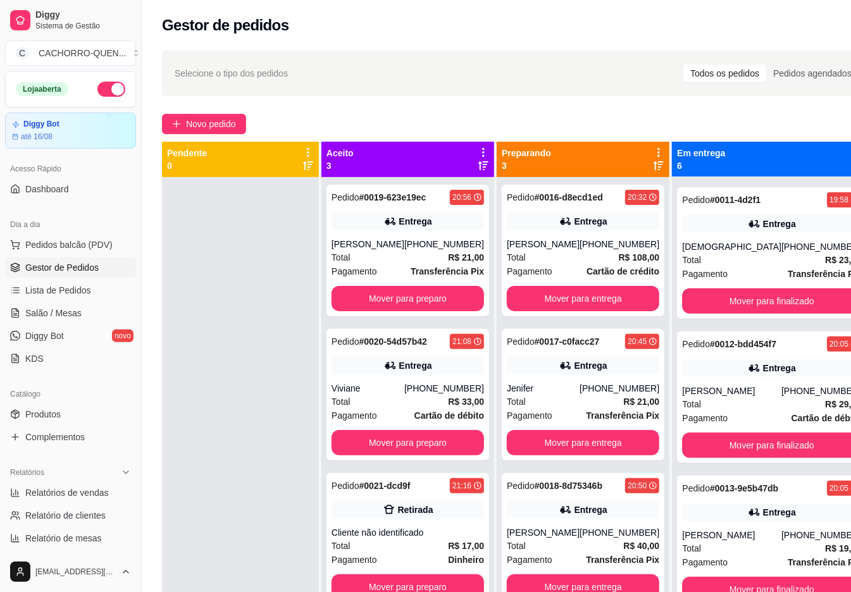
click at [420, 297] on button "Mover para preparo" at bounding box center [408, 298] width 153 height 25
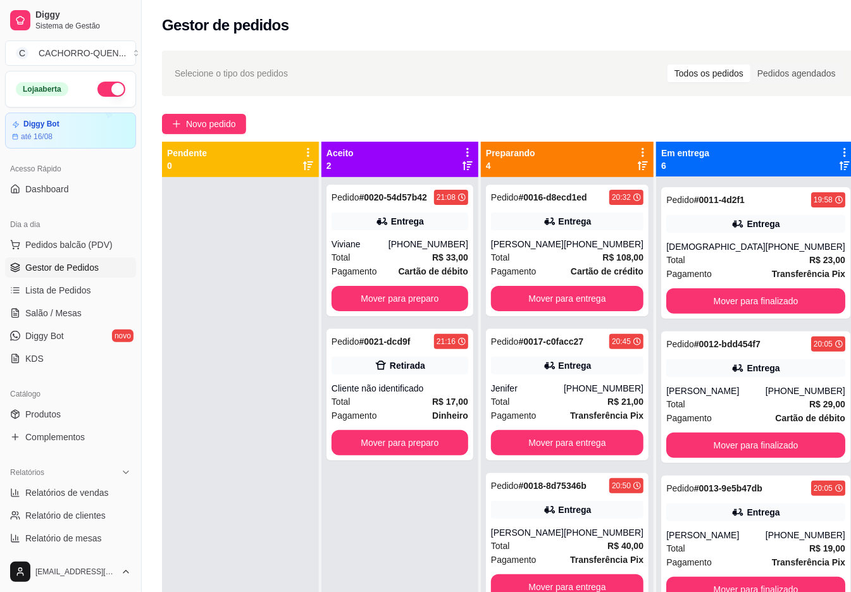
click at [394, 296] on button "Mover para preparo" at bounding box center [400, 298] width 137 height 25
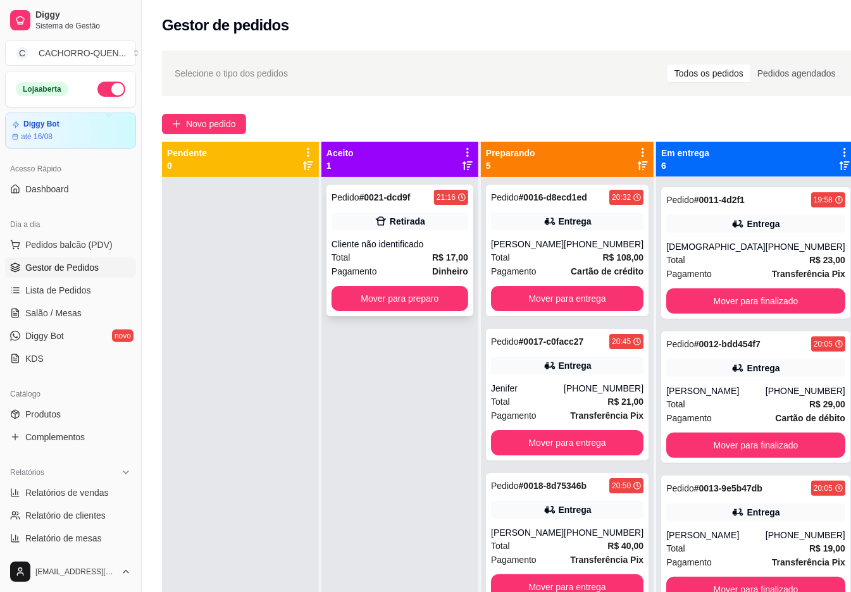
click at [385, 244] on div "Cliente não identificado" at bounding box center [400, 244] width 137 height 13
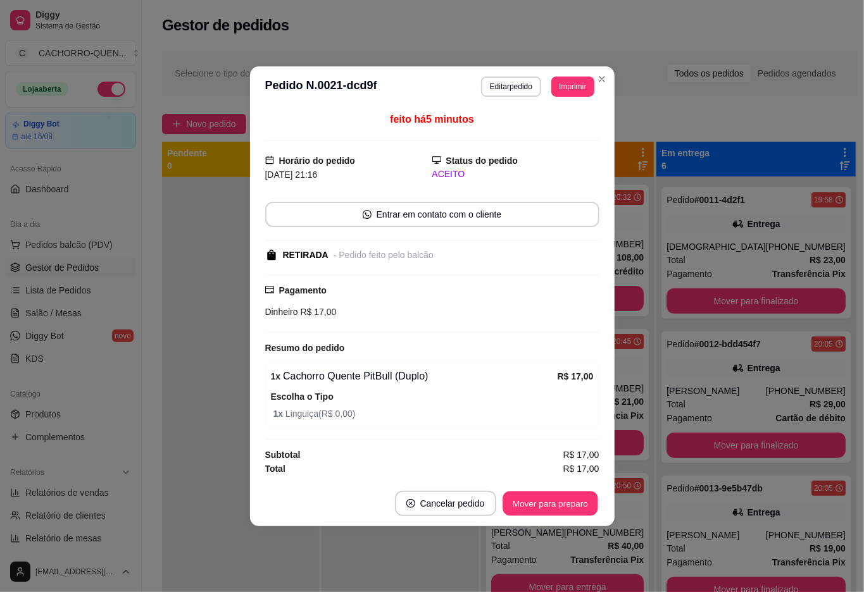
click at [529, 499] on button "Mover para preparo" at bounding box center [550, 503] width 95 height 25
click at [544, 501] on button "Mover para retirada disponível" at bounding box center [528, 503] width 135 height 25
click at [534, 499] on button "Mover para finalizado" at bounding box center [546, 503] width 105 height 25
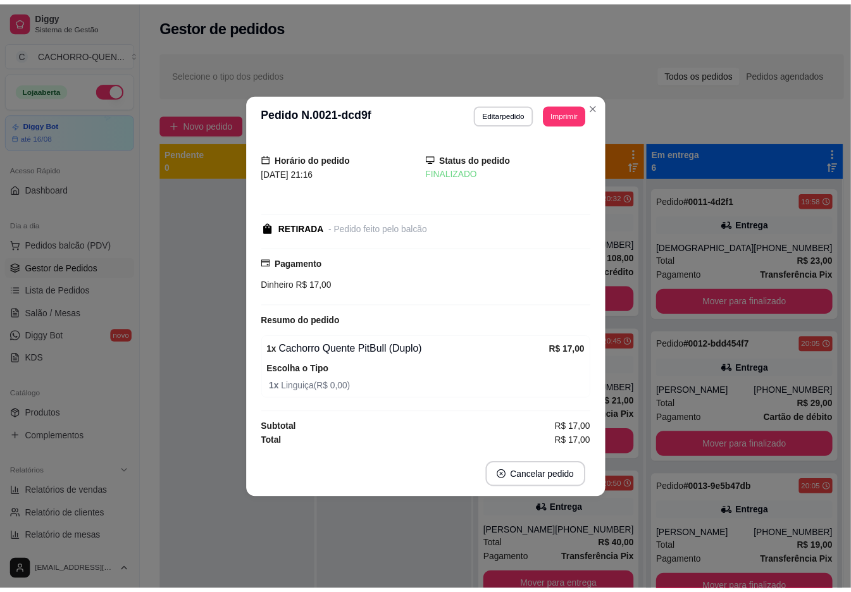
scroll to position [359, 0]
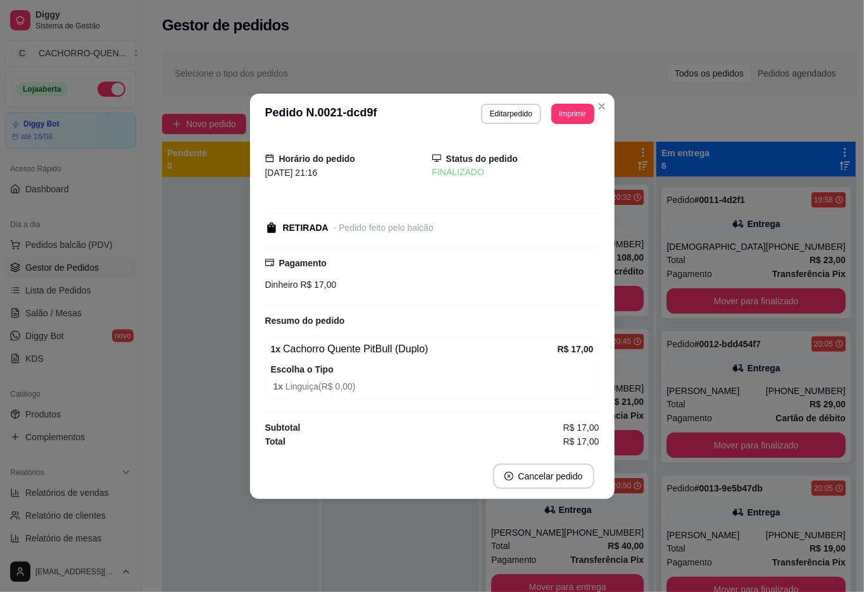
click at [444, 543] on div at bounding box center [400, 473] width 157 height 592
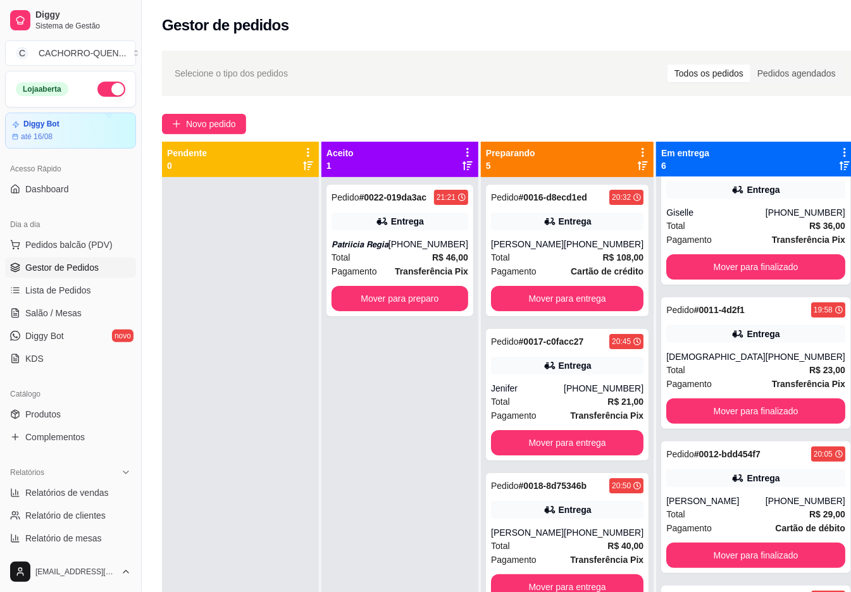
scroll to position [0, 0]
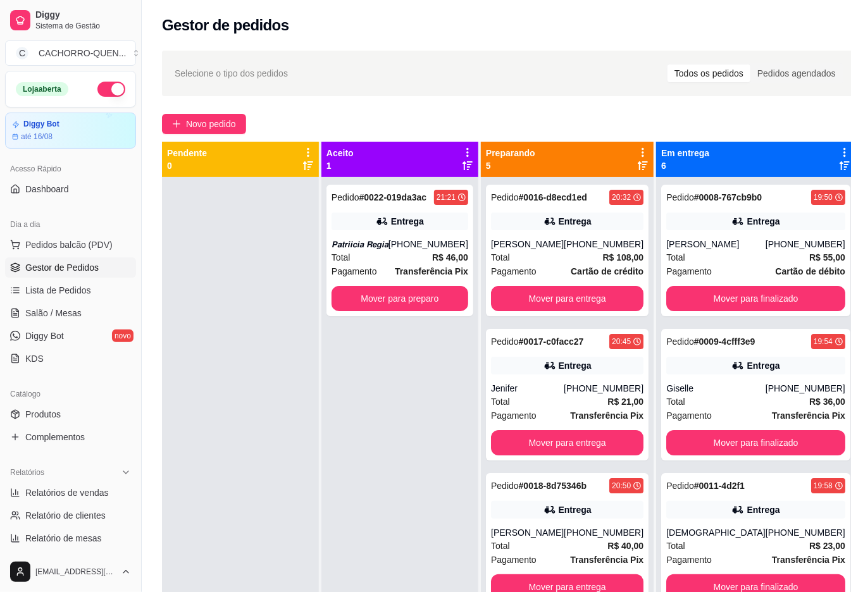
click at [786, 311] on button "Mover para finalizado" at bounding box center [755, 298] width 179 height 25
click at [790, 311] on button "Mover para finalizado" at bounding box center [755, 299] width 173 height 25
click at [788, 311] on button "Mover para finalizado" at bounding box center [755, 299] width 173 height 25
click at [777, 311] on button "Mover para finalizado" at bounding box center [755, 298] width 179 height 25
click at [766, 249] on div "[PHONE_NUMBER]" at bounding box center [806, 244] width 80 height 13
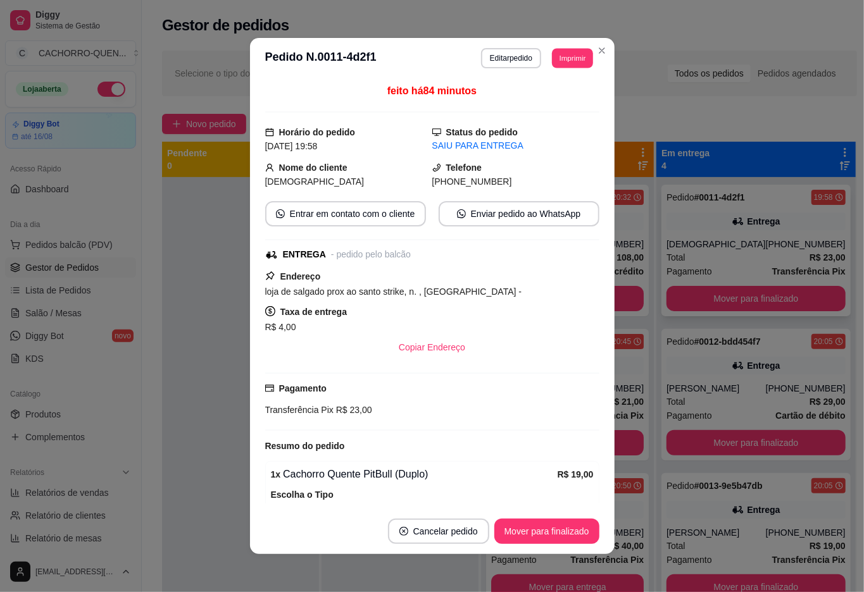
click at [580, 56] on button "Imprimir" at bounding box center [572, 58] width 41 height 20
click at [563, 105] on button "IMPRESSORA" at bounding box center [536, 102] width 92 height 20
click at [546, 532] on button "Mover para finalizado" at bounding box center [547, 532] width 102 height 25
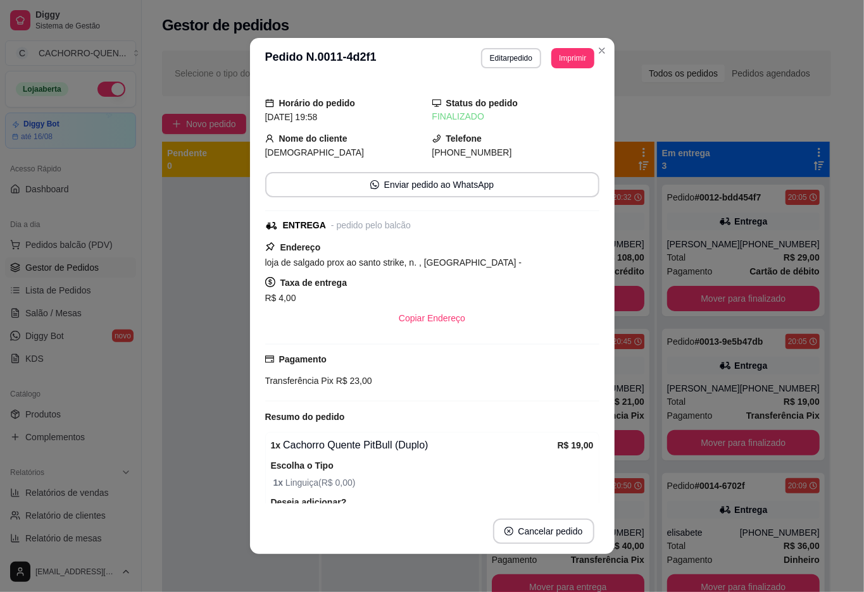
click at [186, 522] on div at bounding box center [240, 473] width 157 height 592
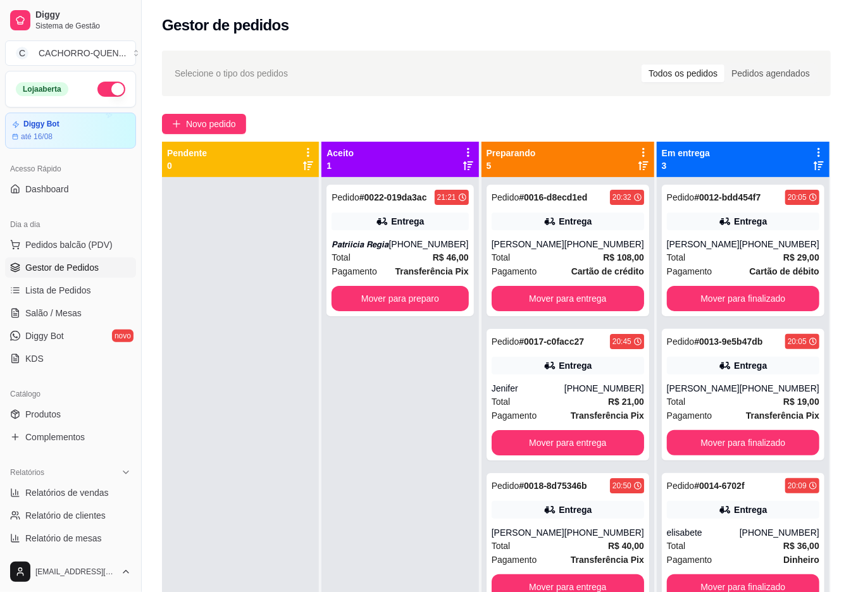
click at [790, 311] on button "Mover para finalizado" at bounding box center [743, 298] width 153 height 25
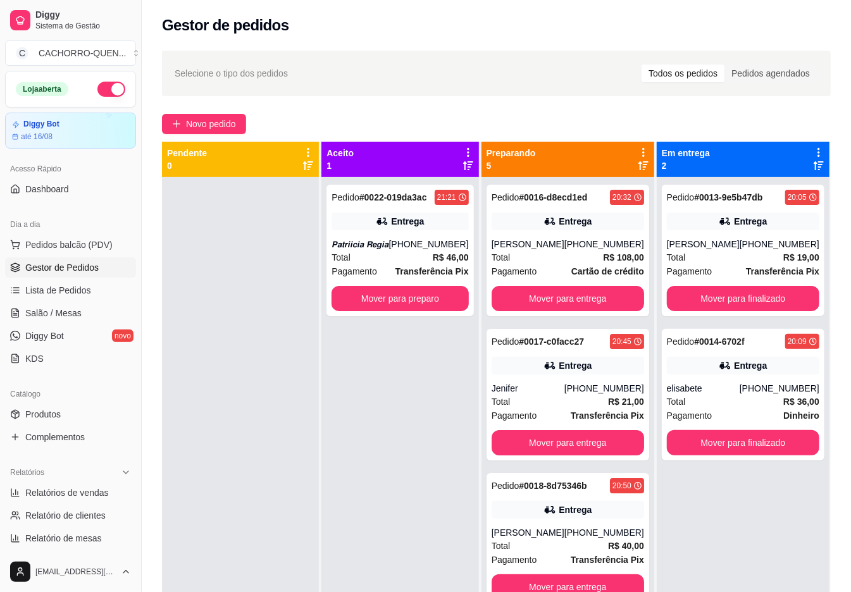
click at [791, 306] on button "Mover para finalizado" at bounding box center [743, 298] width 153 height 25
click at [770, 294] on button "Mover para finalizado" at bounding box center [743, 298] width 153 height 25
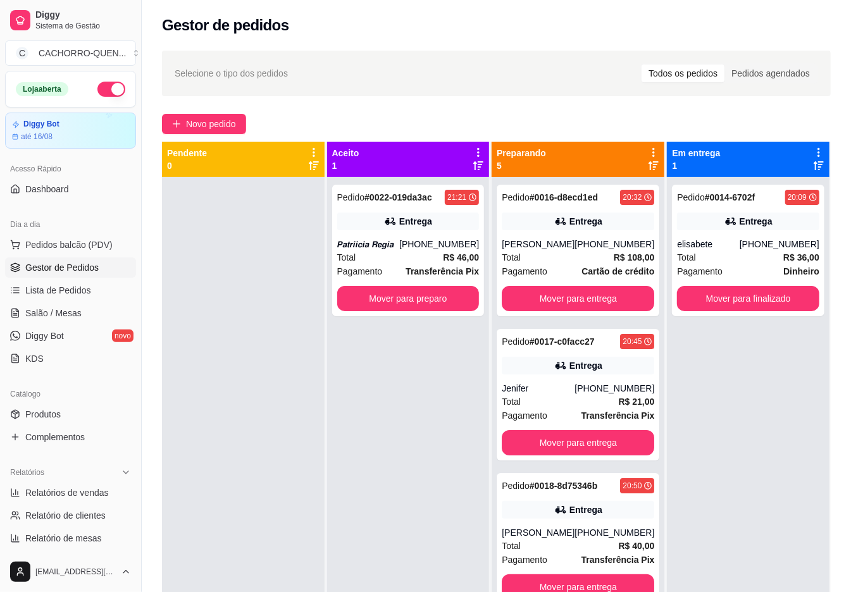
click at [793, 310] on button "Mover para finalizado" at bounding box center [748, 298] width 142 height 25
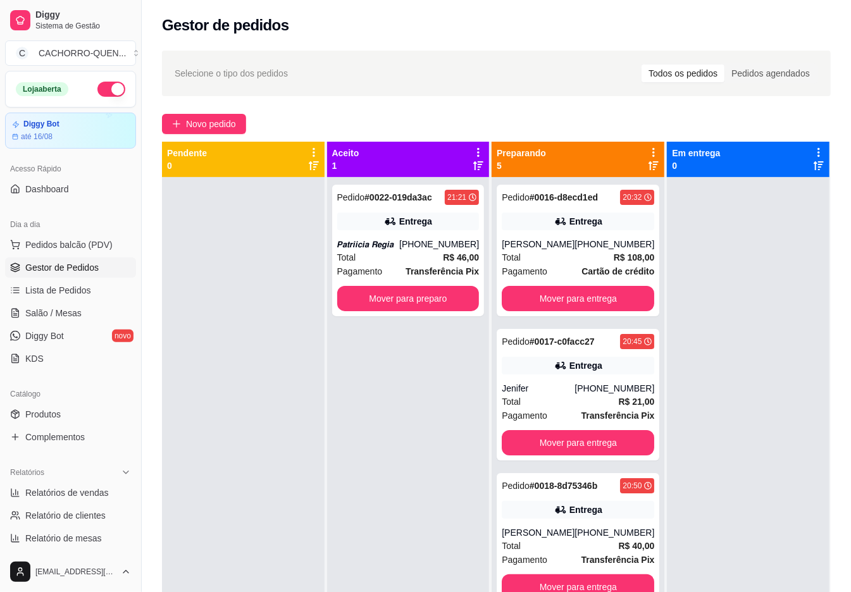
click at [580, 311] on button "Mover para entrega" at bounding box center [578, 298] width 153 height 25
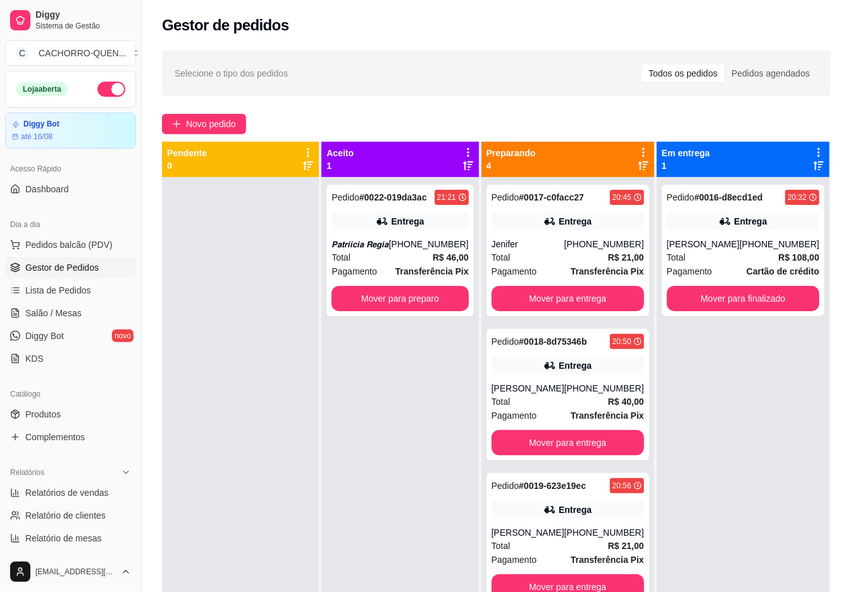
click at [560, 311] on button "Mover para entrega" at bounding box center [568, 298] width 153 height 25
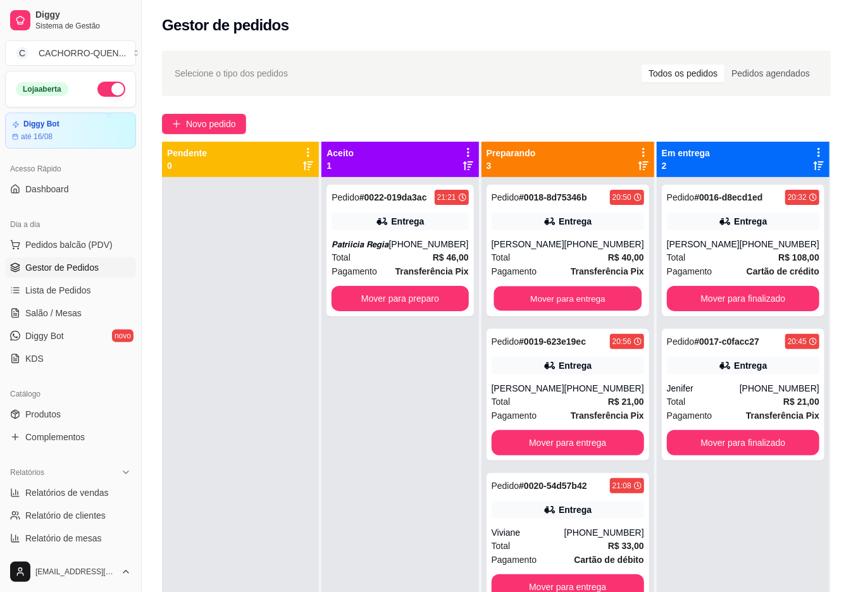
click at [576, 309] on button "Mover para entrega" at bounding box center [568, 299] width 148 height 25
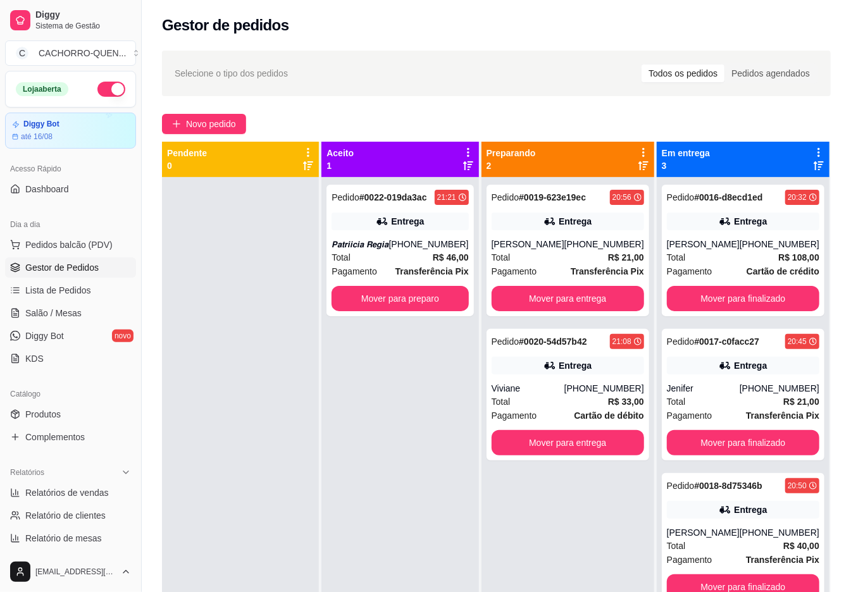
click at [549, 297] on button "Mover para entrega" at bounding box center [568, 298] width 153 height 25
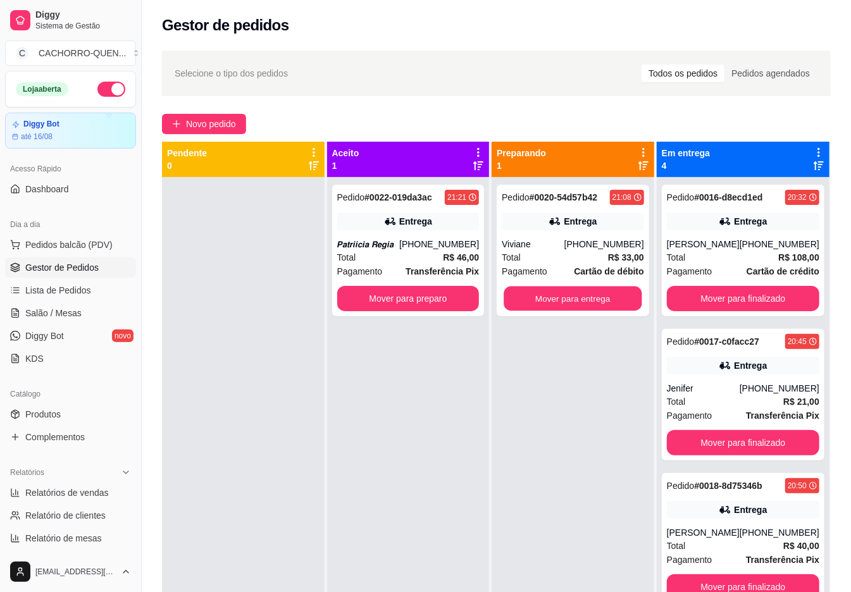
click at [575, 299] on button "Mover para entrega" at bounding box center [573, 299] width 138 height 25
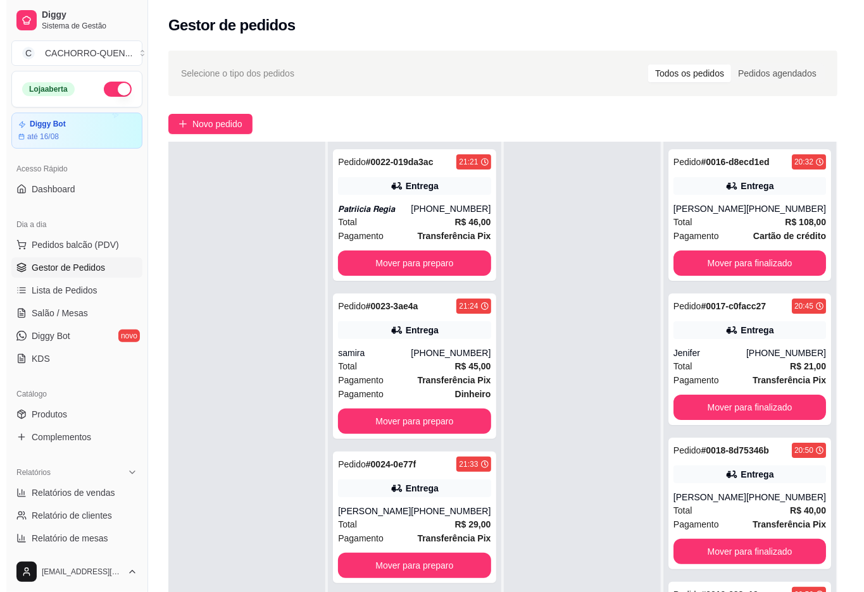
scroll to position [33, 0]
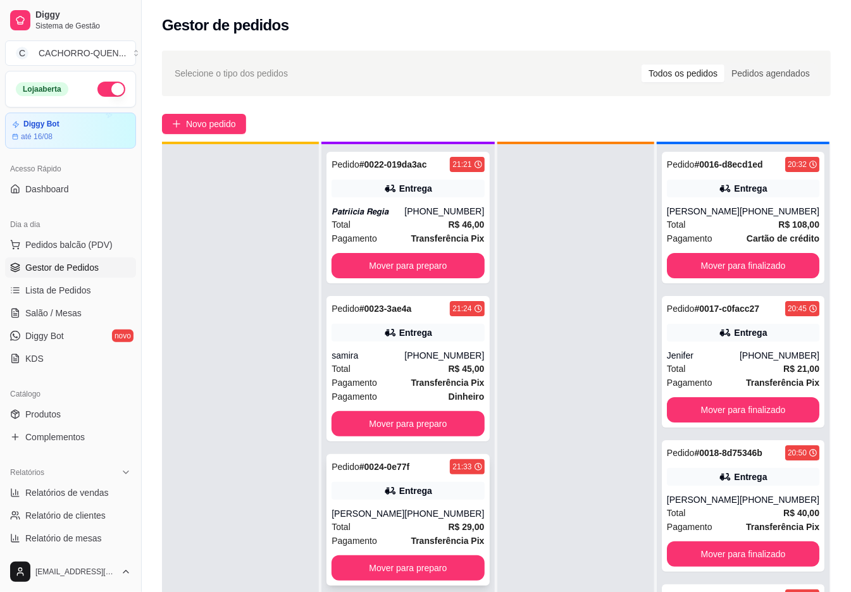
click at [363, 517] on div "[PERSON_NAME]" at bounding box center [368, 514] width 73 height 13
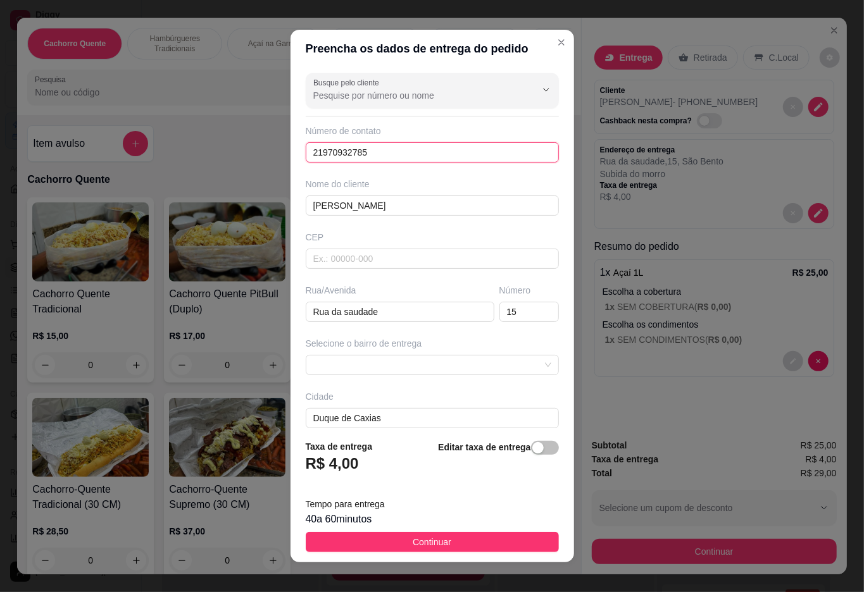
click at [347, 156] on input "21970932785" at bounding box center [432, 152] width 253 height 20
click at [353, 155] on input "[PHONE_NUMBER]" at bounding box center [432, 152] width 253 height 20
click at [513, 363] on span at bounding box center [432, 365] width 238 height 19
type input "[PHONE_NUMBER]"
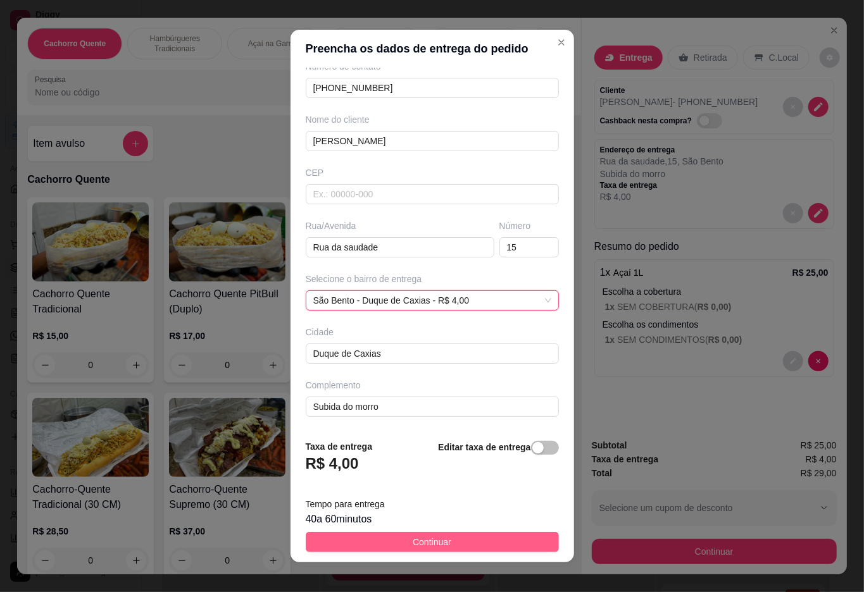
click at [429, 545] on span "Continuar" at bounding box center [432, 542] width 39 height 14
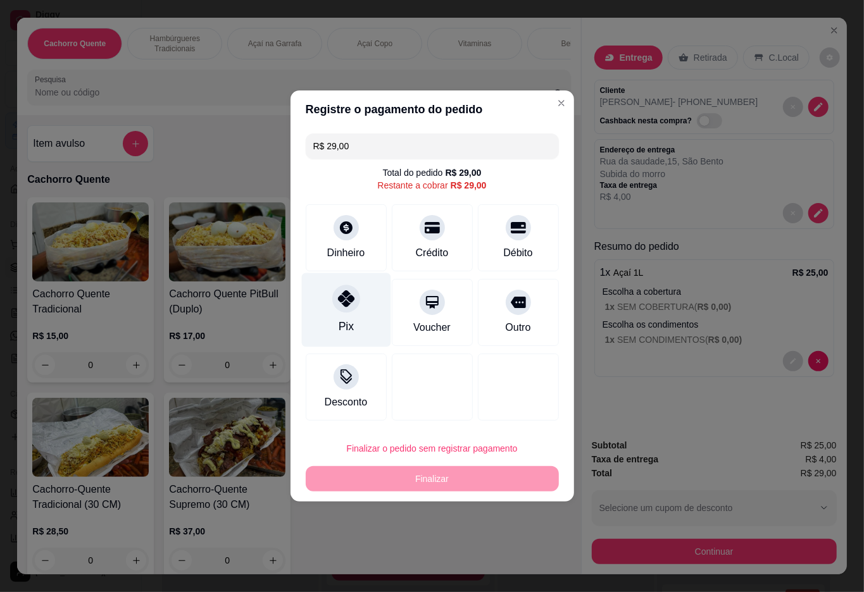
click at [338, 327] on div "Pix" at bounding box center [345, 326] width 15 height 16
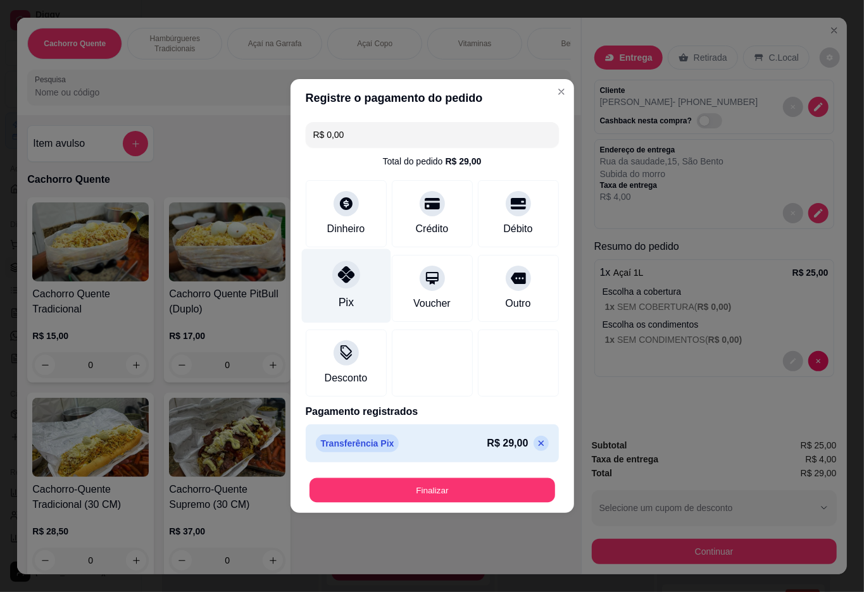
click at [444, 497] on button "Finalizar" at bounding box center [432, 490] width 246 height 25
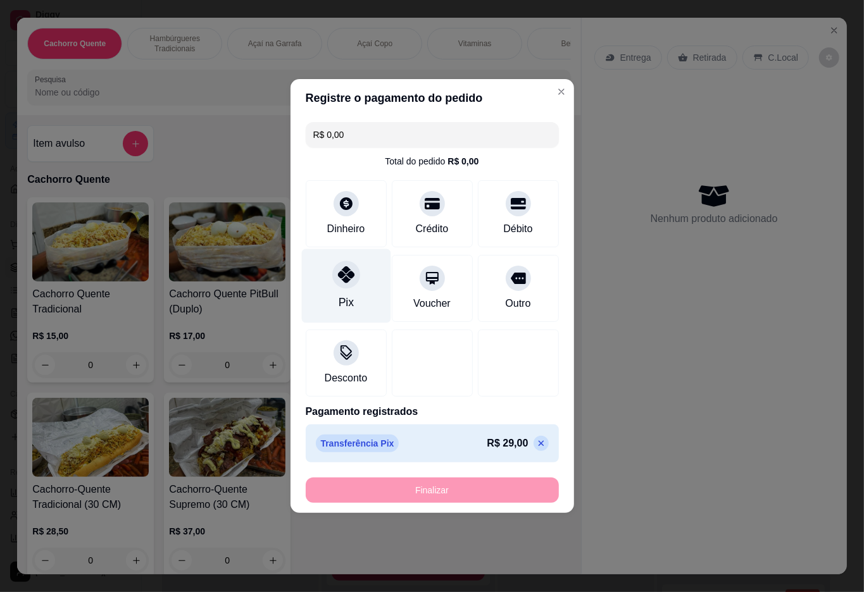
type input "-R$ 29,00"
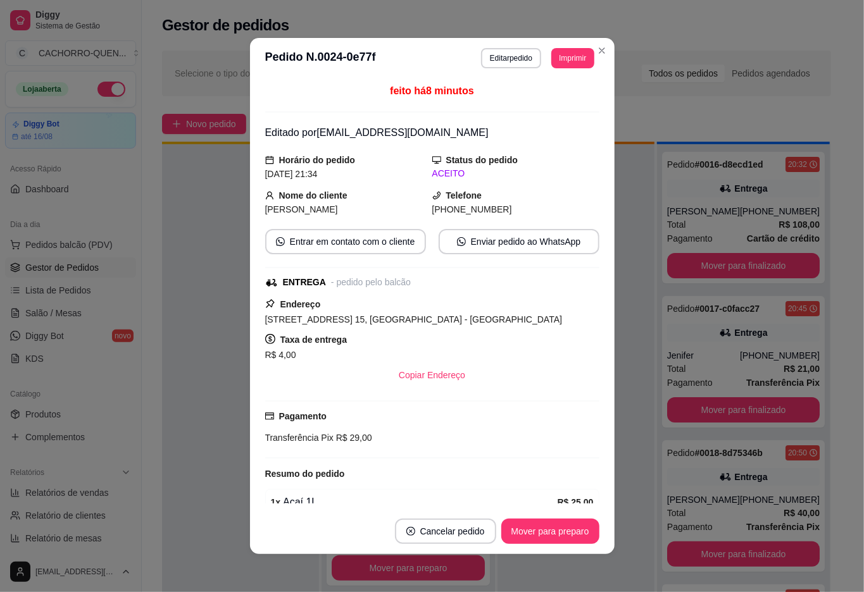
click at [175, 433] on div at bounding box center [240, 440] width 157 height 592
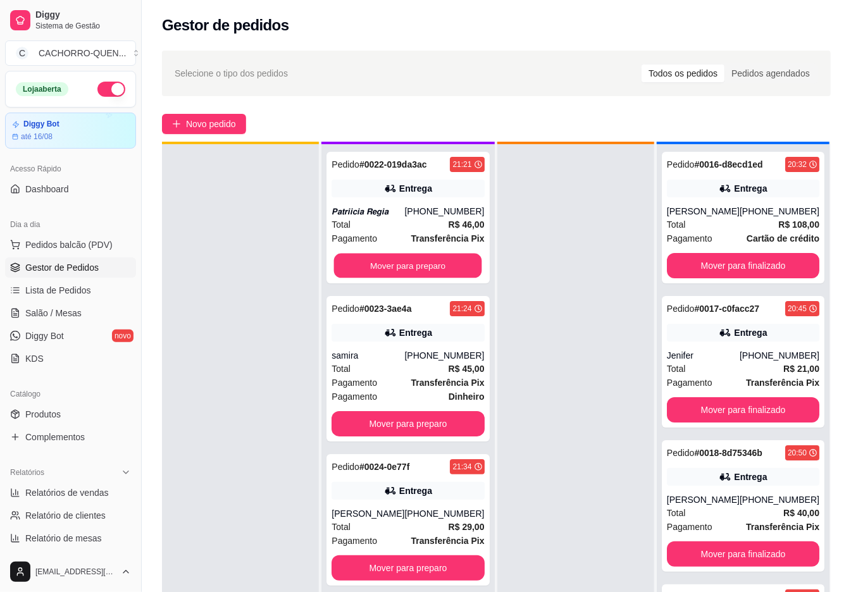
click at [409, 278] on button "Mover para preparo" at bounding box center [408, 266] width 148 height 25
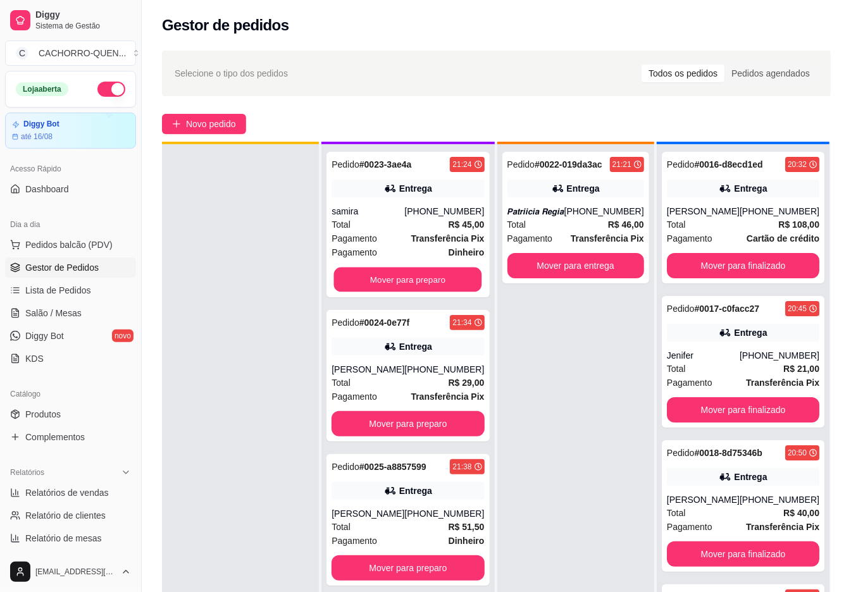
click at [414, 277] on button "Mover para preparo" at bounding box center [408, 280] width 148 height 25
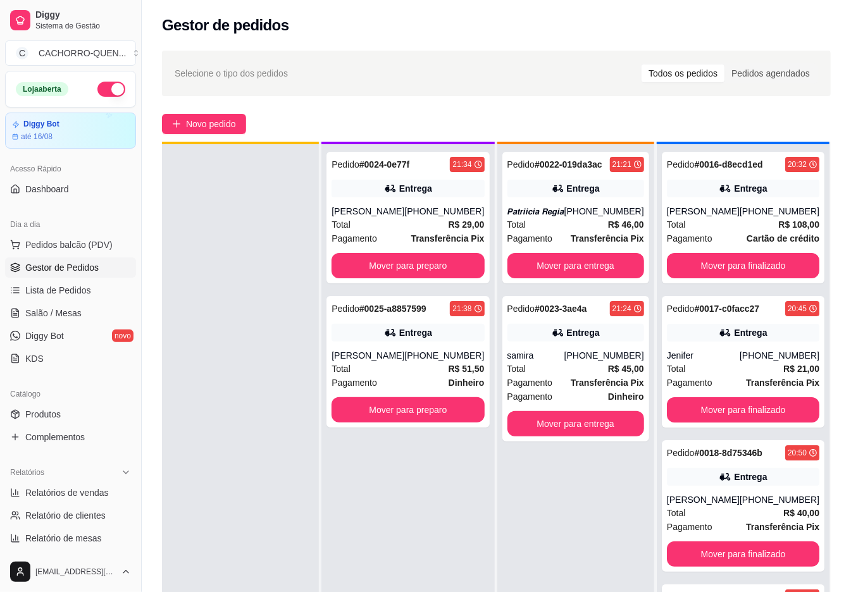
click at [413, 267] on button "Mover para preparo" at bounding box center [408, 265] width 153 height 25
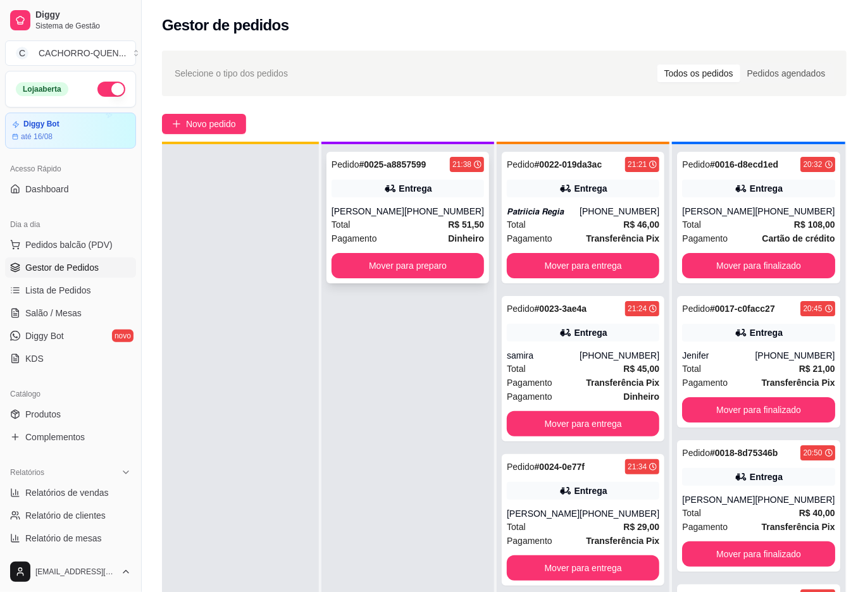
click at [371, 205] on div "[PERSON_NAME]" at bounding box center [368, 211] width 73 height 13
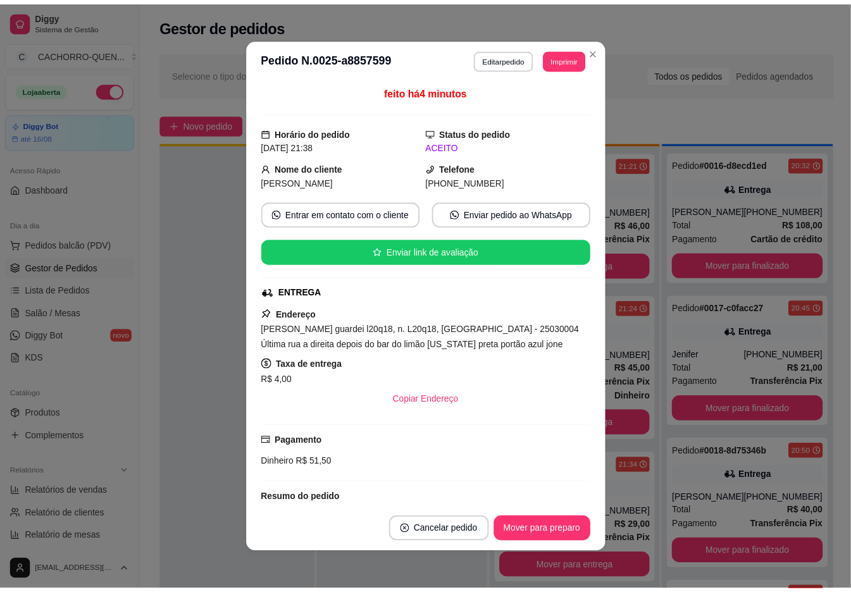
scroll to position [238, 0]
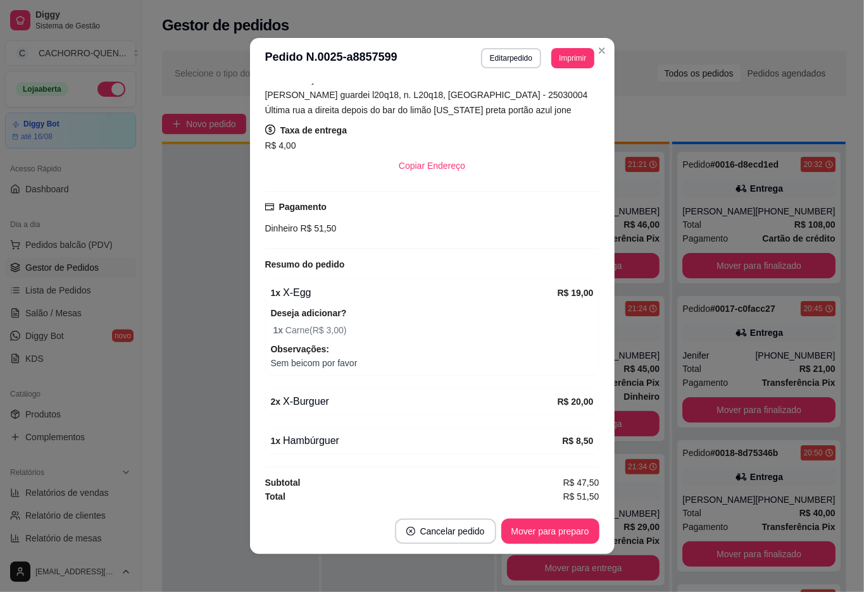
click at [155, 471] on div "Selecione o tipo dos pedidos Todos os pedidos Pedidos agendados Novo pedido Pen…" at bounding box center [504, 396] width 725 height 706
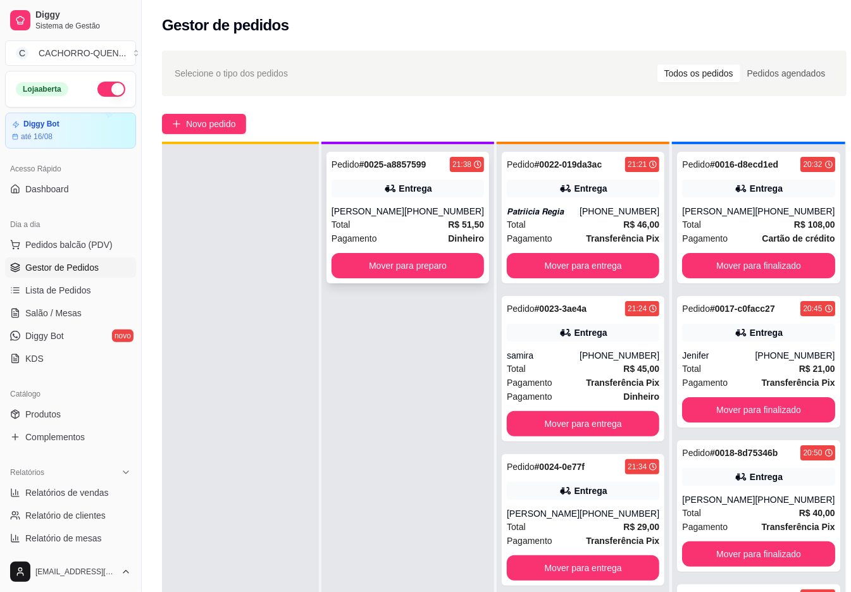
click at [784, 278] on button "Mover para finalizado" at bounding box center [758, 265] width 153 height 25
click at [765, 278] on button "Mover para finalizado" at bounding box center [759, 266] width 148 height 25
click at [792, 278] on button "Mover para finalizado" at bounding box center [758, 265] width 153 height 25
click at [773, 274] on button "Mover para finalizado" at bounding box center [758, 265] width 153 height 25
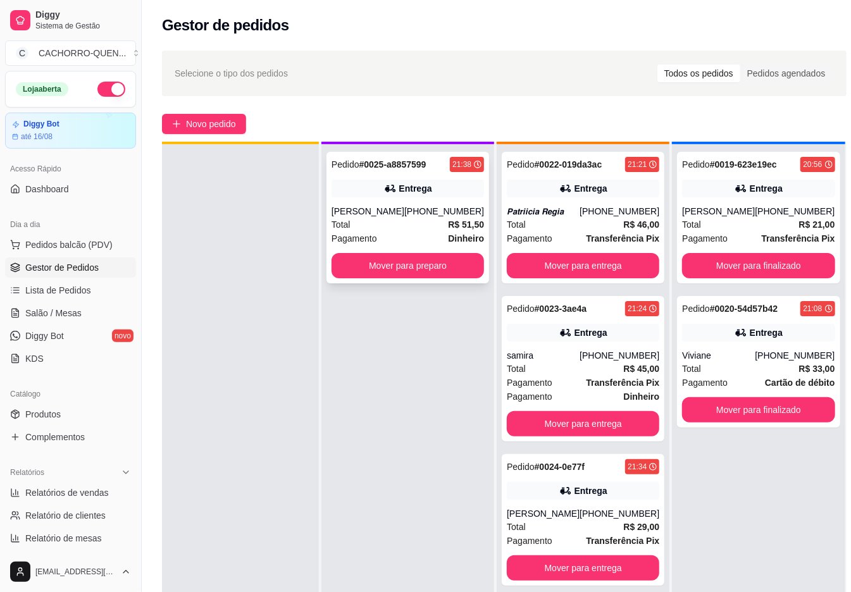
click at [793, 268] on button "Mover para finalizado" at bounding box center [758, 265] width 153 height 25
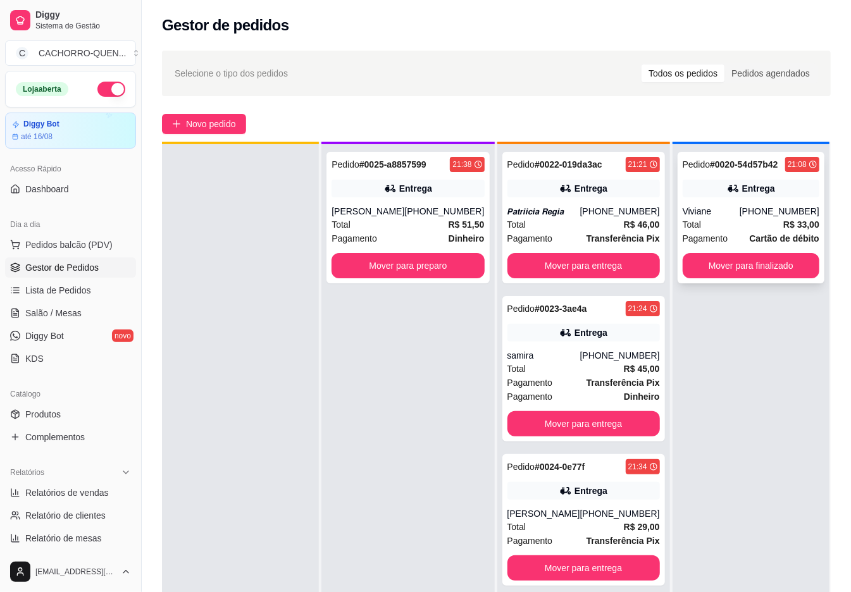
click at [788, 216] on div "[PHONE_NUMBER]" at bounding box center [780, 211] width 80 height 13
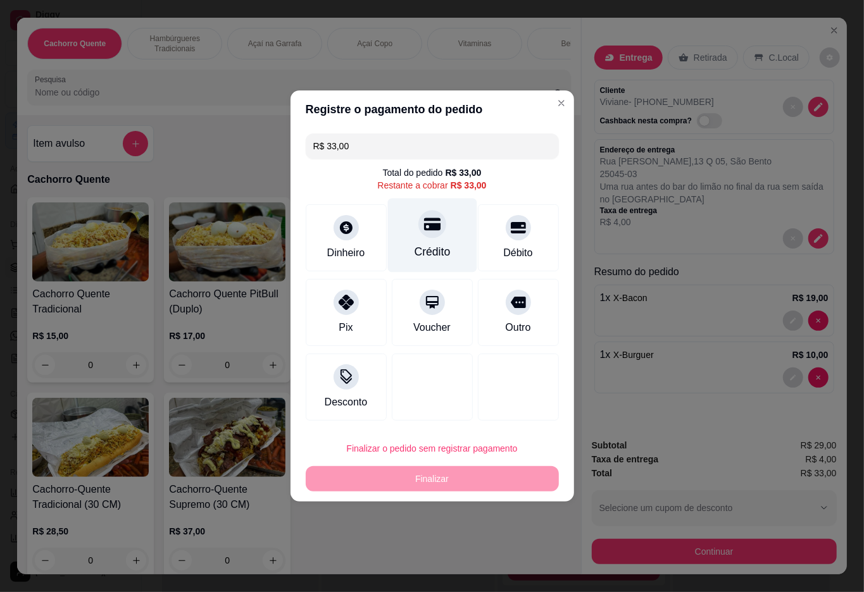
click at [419, 235] on div at bounding box center [432, 224] width 28 height 28
type input "R$ 0,00"
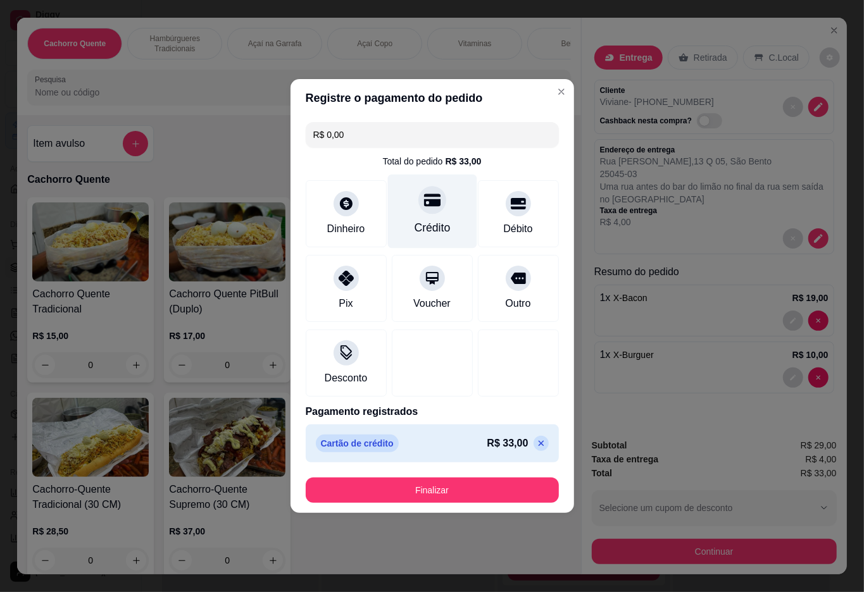
click at [440, 484] on button "Finalizar" at bounding box center [432, 490] width 253 height 25
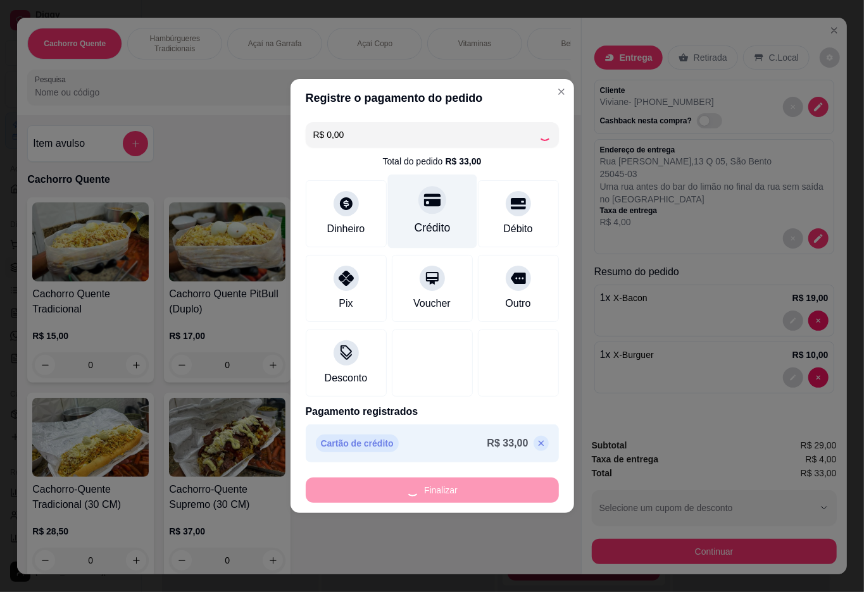
type input "0"
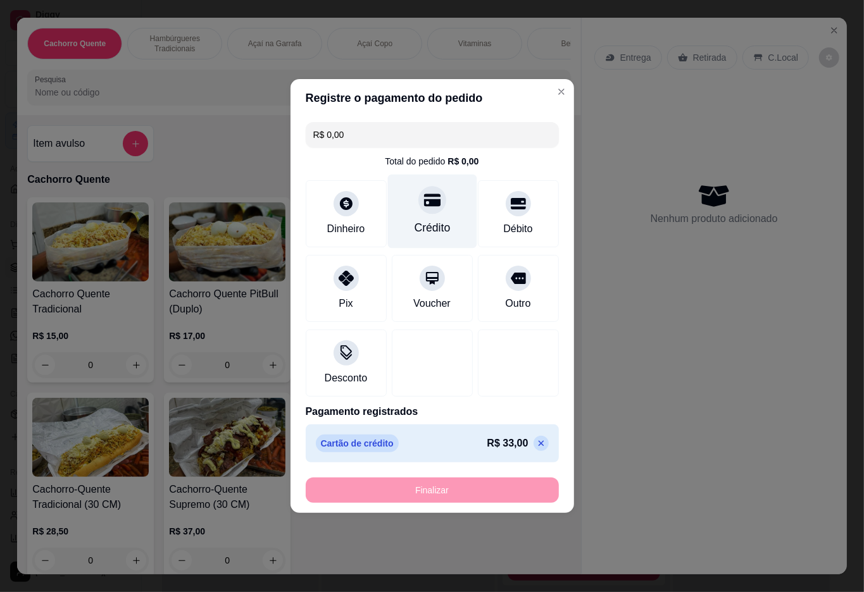
type input "-R$ 33,00"
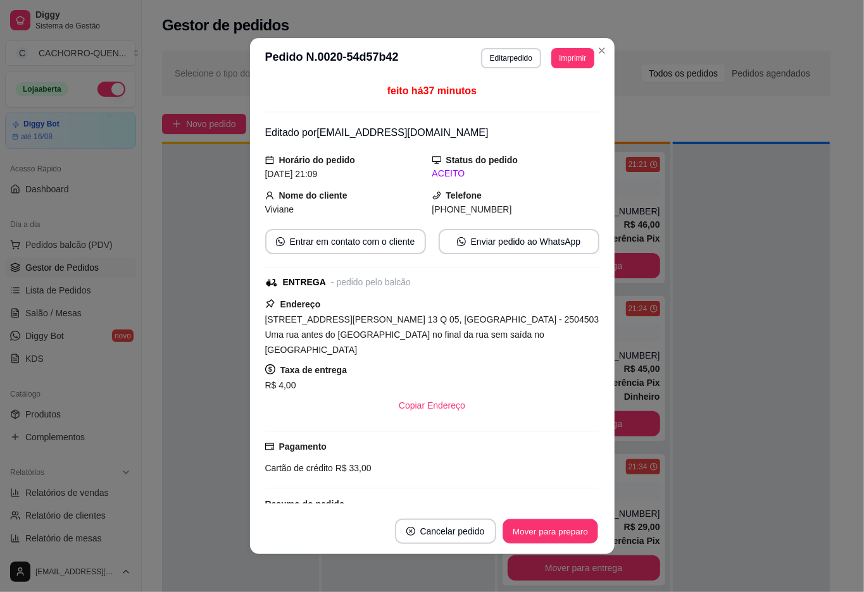
click at [547, 537] on button "Mover para preparo" at bounding box center [550, 532] width 95 height 25
click at [556, 534] on button "Mover para entrega" at bounding box center [550, 532] width 95 height 25
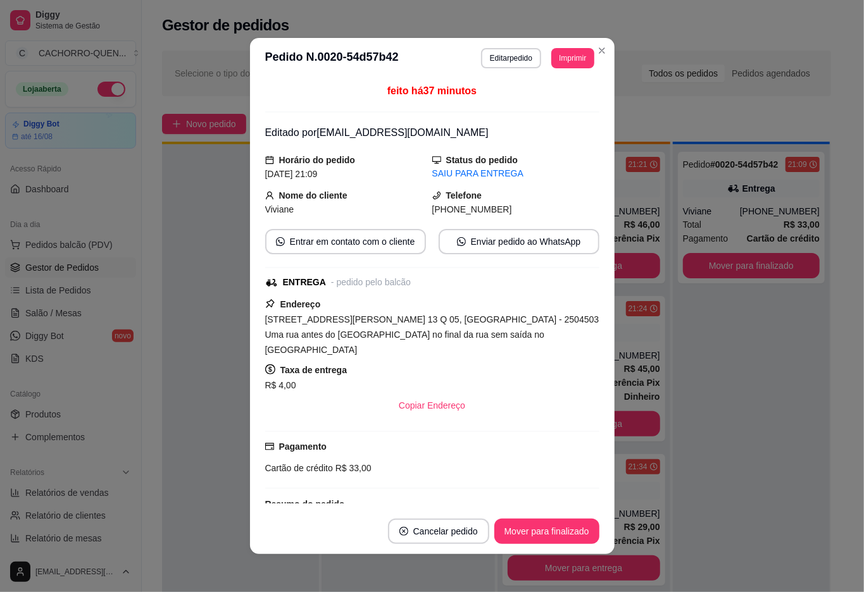
click at [551, 534] on button "Mover para finalizado" at bounding box center [546, 531] width 105 height 25
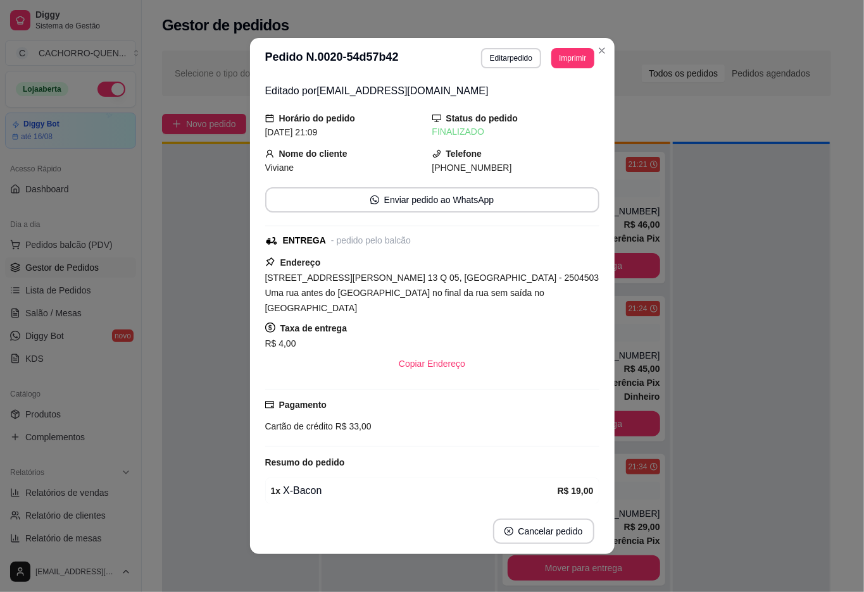
click at [757, 494] on div at bounding box center [751, 440] width 157 height 592
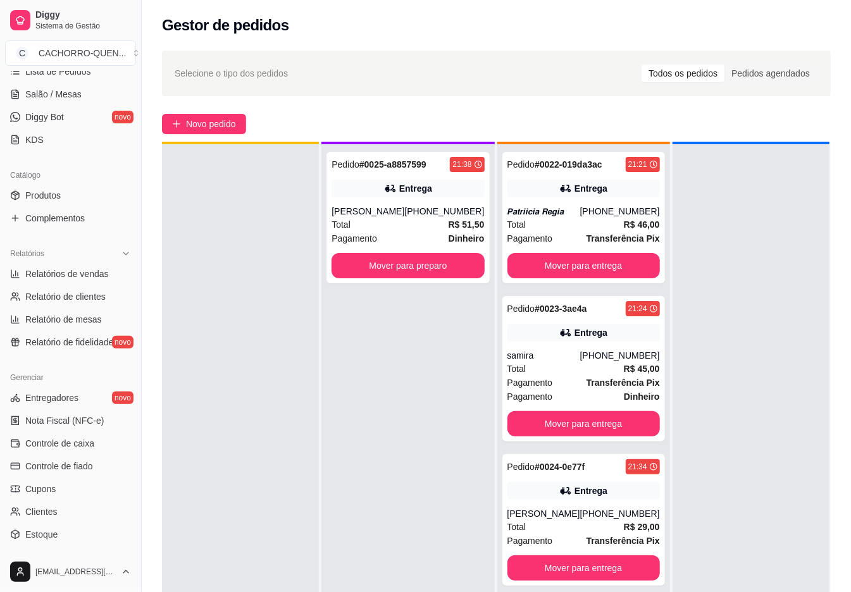
scroll to position [230, 0]
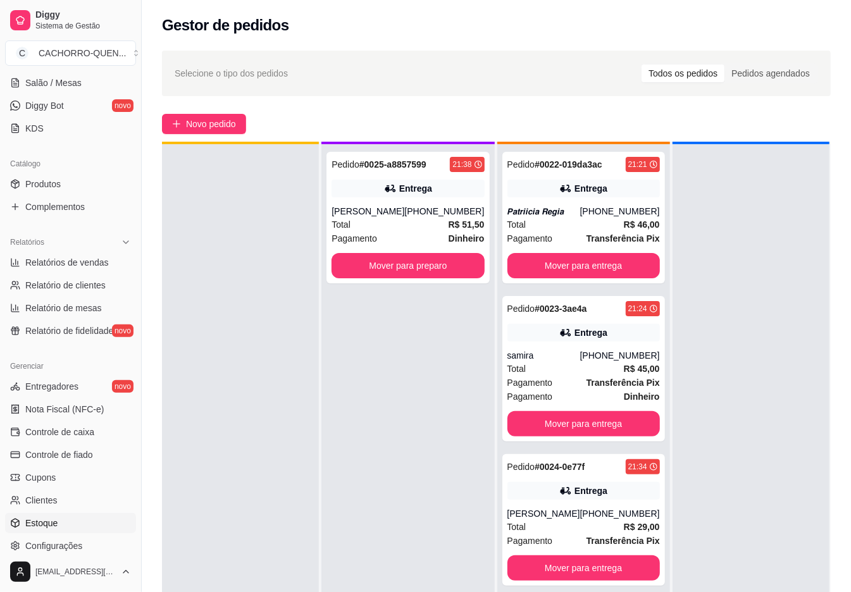
click at [32, 532] on link "Estoque" at bounding box center [70, 523] width 131 height 20
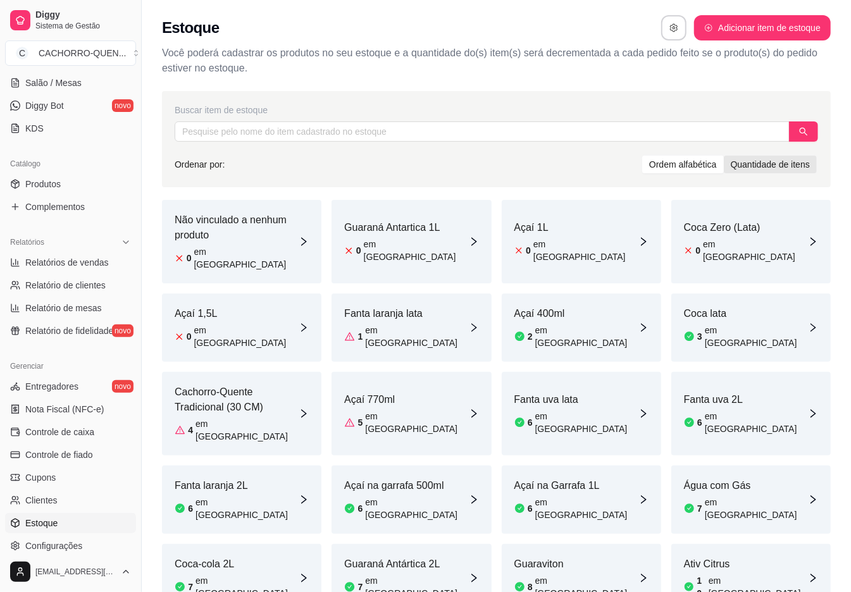
click at [763, 165] on div "Quantidade de itens" at bounding box center [770, 165] width 93 height 18
click at [724, 156] on input "Quantidade de itens" at bounding box center [724, 156] width 0 height 0
click at [689, 163] on div "Ordem alfabética" at bounding box center [683, 165] width 82 height 18
click at [642, 156] on input "Ordem alfabética" at bounding box center [642, 156] width 0 height 0
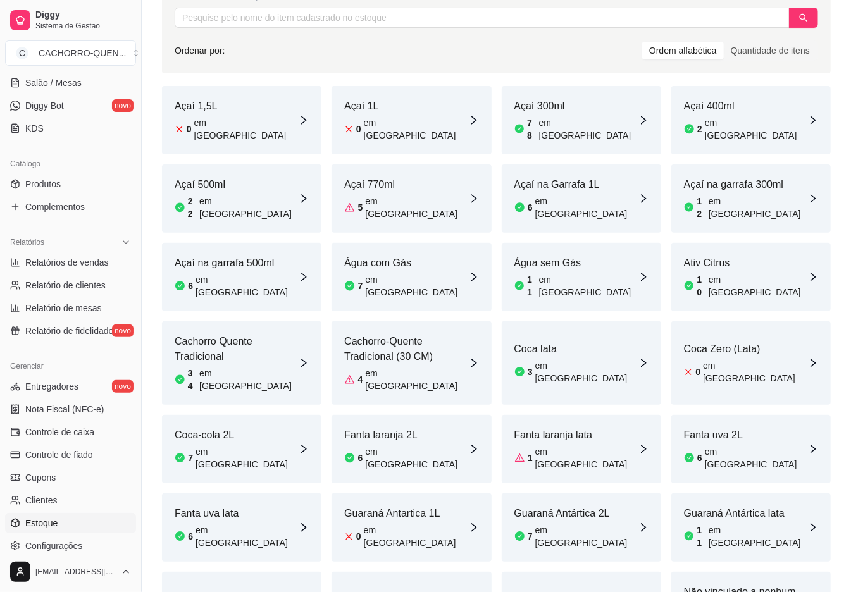
scroll to position [141, 0]
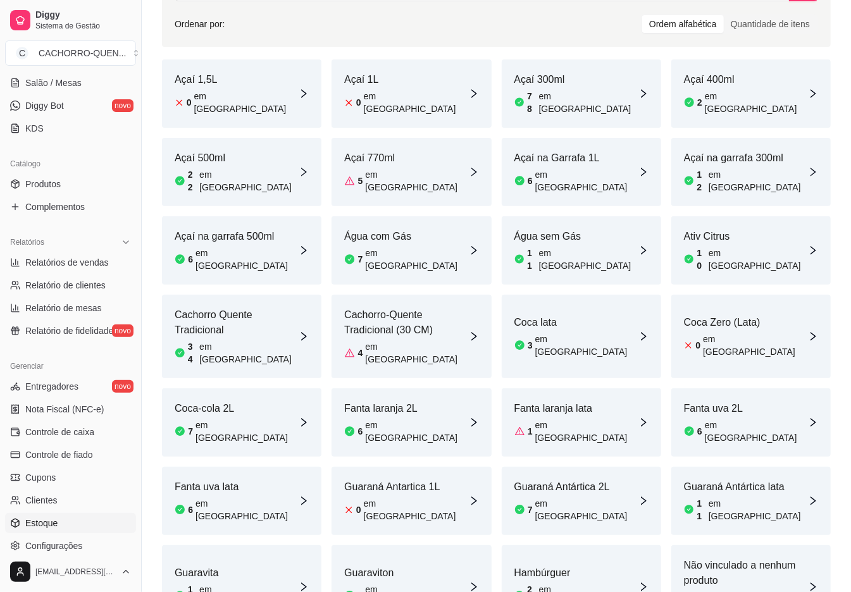
click at [252, 340] on div "34 em [GEOGRAPHIC_DATA]" at bounding box center [237, 352] width 124 height 25
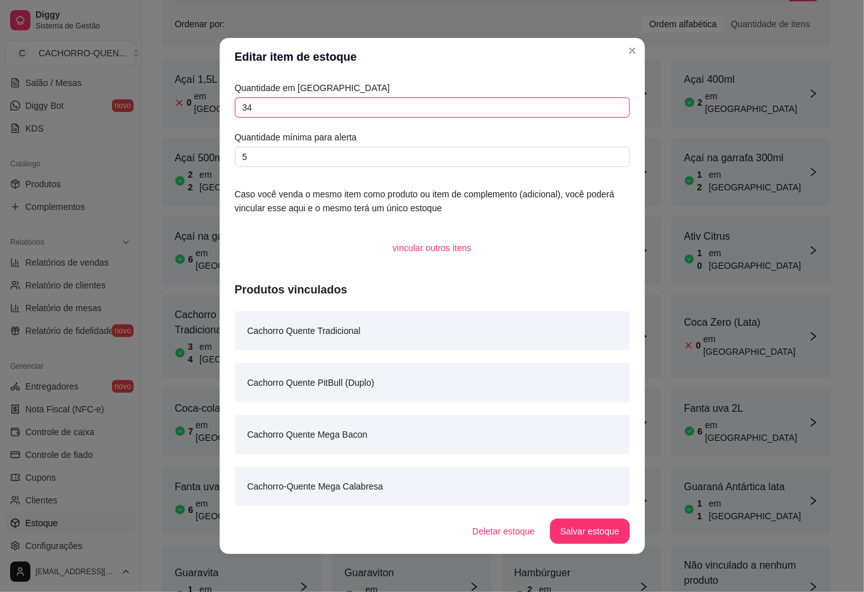
click at [424, 116] on input "34" at bounding box center [432, 107] width 395 height 20
type input "3"
type input "94"
click at [596, 532] on button "Salvar estoque" at bounding box center [589, 532] width 77 height 25
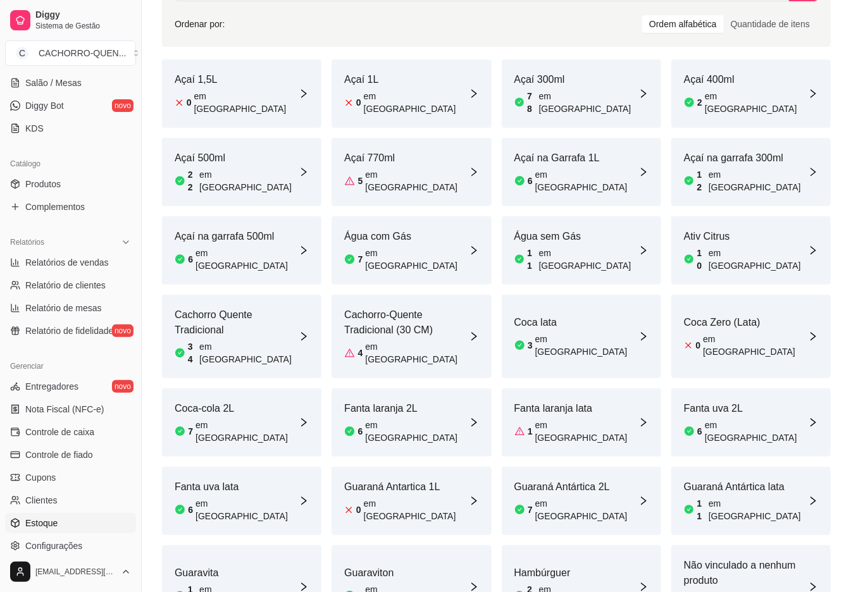
click at [570, 546] on div "Hambúrguer 25 em [GEOGRAPHIC_DATA]" at bounding box center [581, 588] width 159 height 84
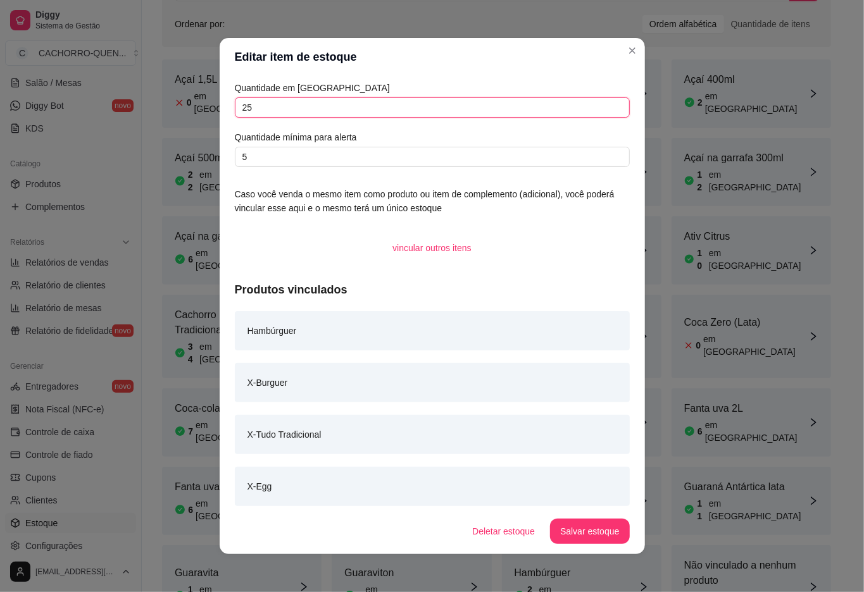
click at [394, 108] on input "25" at bounding box center [432, 107] width 395 height 20
type input "2"
type input "85"
click at [596, 537] on button "Salvar estoque" at bounding box center [589, 531] width 79 height 25
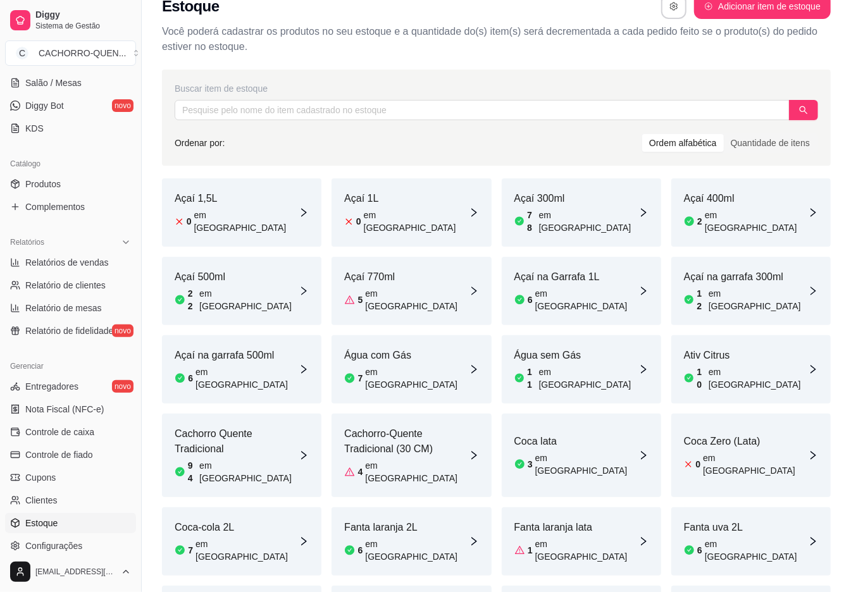
scroll to position [0, 0]
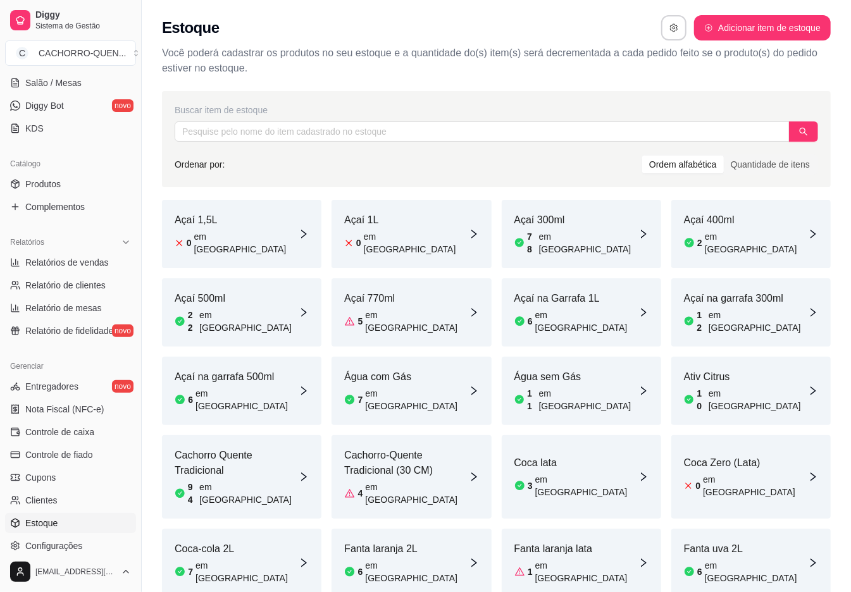
click at [770, 224] on div "Açaí 400ml 2 em [GEOGRAPHIC_DATA]" at bounding box center [750, 234] width 159 height 68
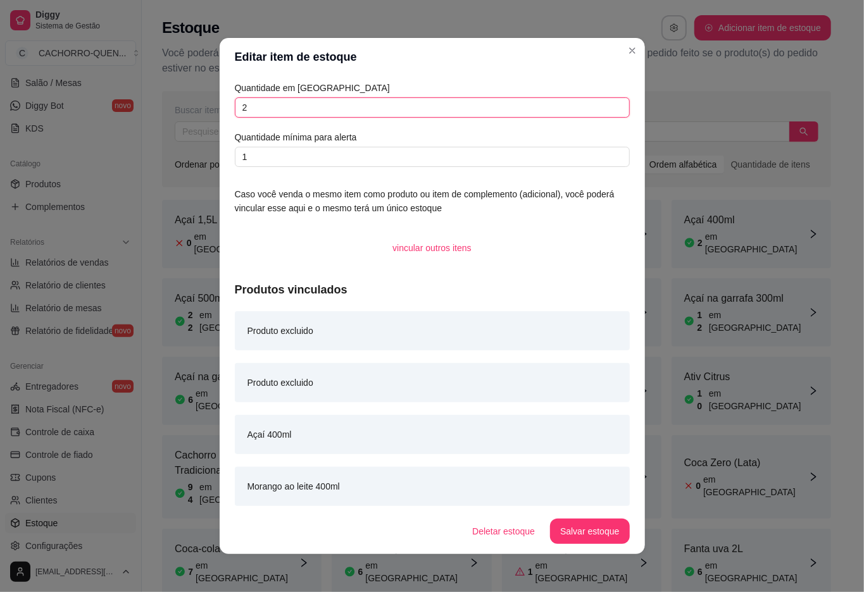
click at [440, 111] on input "2" at bounding box center [432, 107] width 395 height 20
type input "1"
click at [585, 530] on button "Salvar estoque" at bounding box center [589, 532] width 77 height 25
click at [773, 73] on p "Você poderá cadastrar os produtos no seu estoque e a quantidade do(s) item(s) s…" at bounding box center [496, 61] width 669 height 30
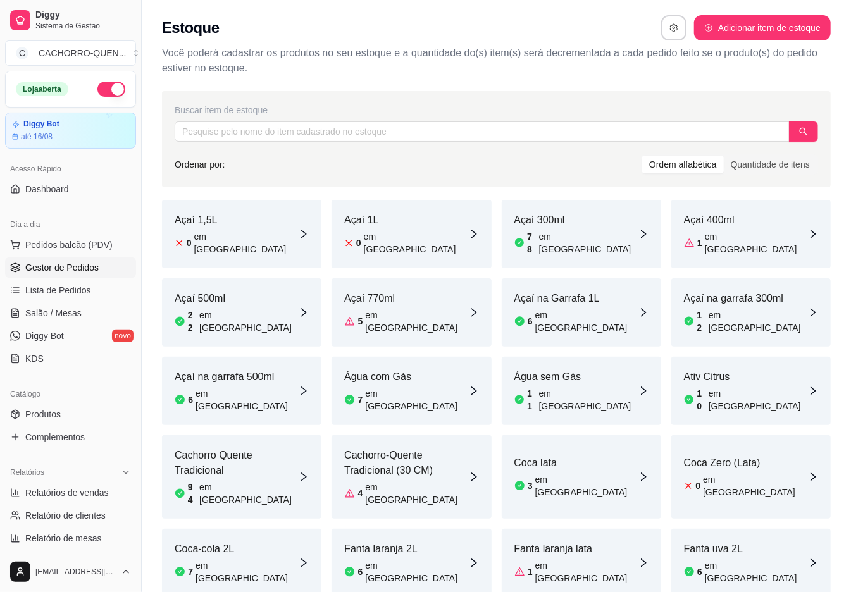
click at [87, 268] on span "Gestor de Pedidos" at bounding box center [61, 267] width 73 height 13
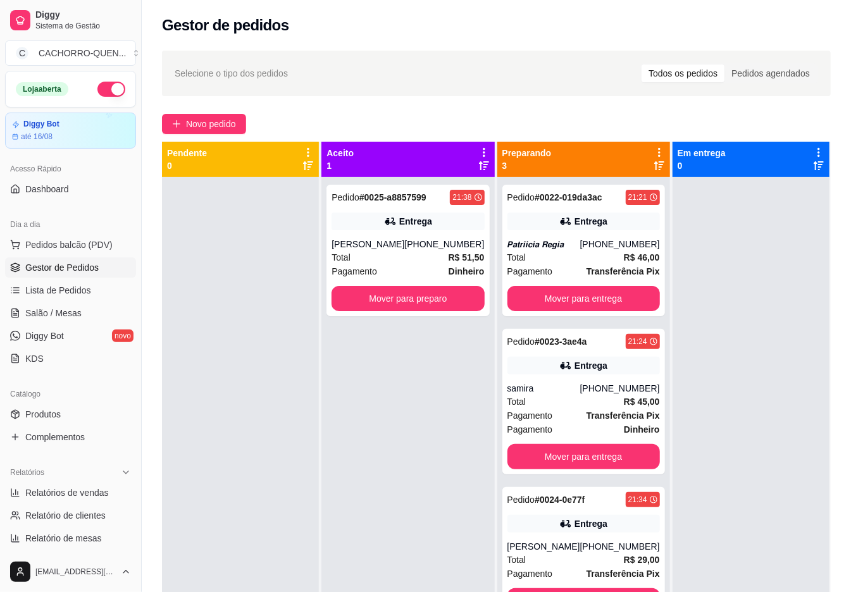
click at [577, 308] on button "Mover para entrega" at bounding box center [584, 298] width 153 height 25
click at [589, 297] on button "Mover para entrega" at bounding box center [584, 298] width 153 height 25
click at [570, 444] on button "Mover para entrega" at bounding box center [584, 456] width 153 height 25
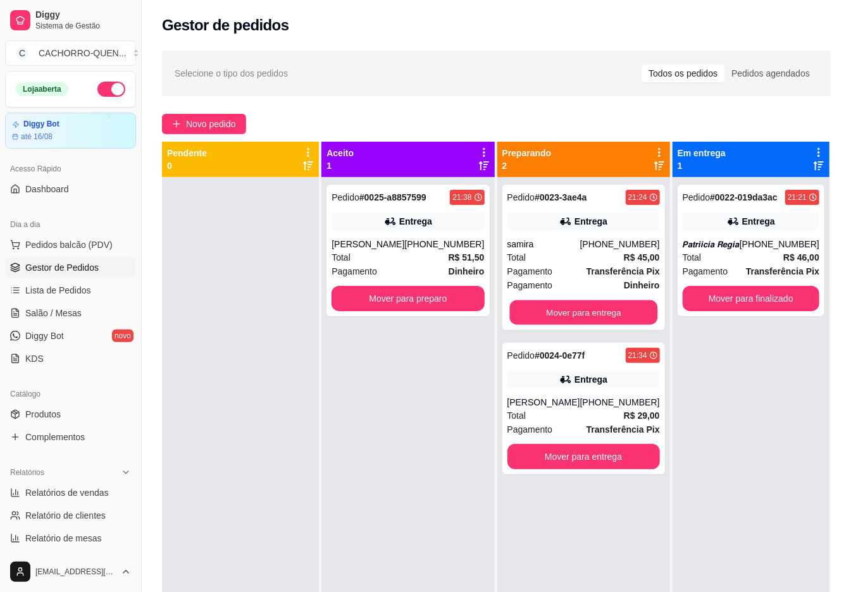
click at [588, 308] on button "Mover para entrega" at bounding box center [583, 313] width 148 height 25
click at [578, 444] on button "Mover para entrega" at bounding box center [584, 456] width 153 height 25
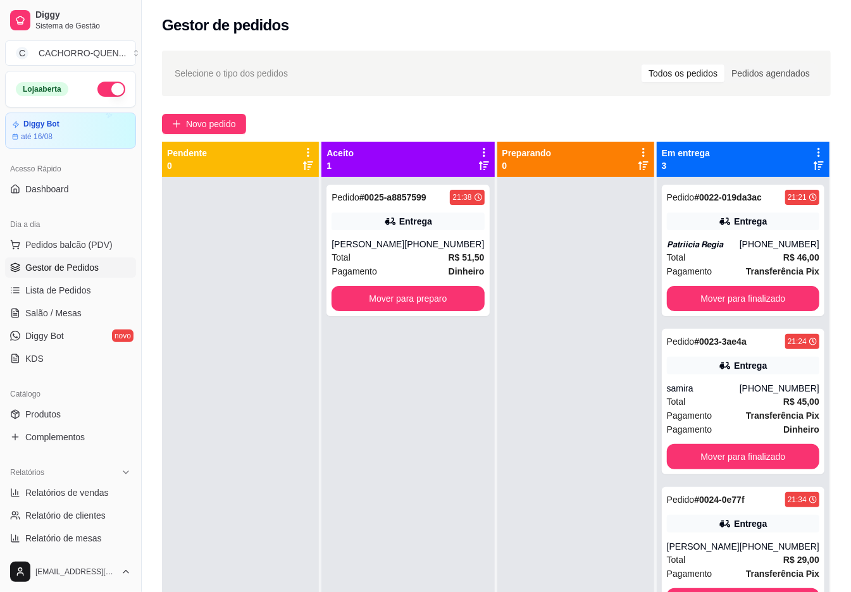
click at [441, 300] on button "Mover para preparo" at bounding box center [408, 298] width 153 height 25
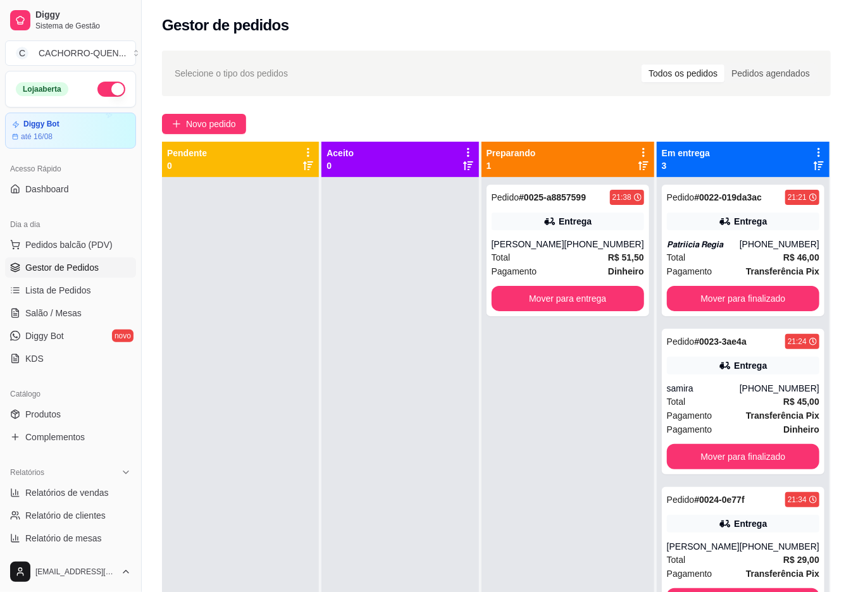
click at [575, 294] on button "Mover para entrega" at bounding box center [568, 298] width 153 height 25
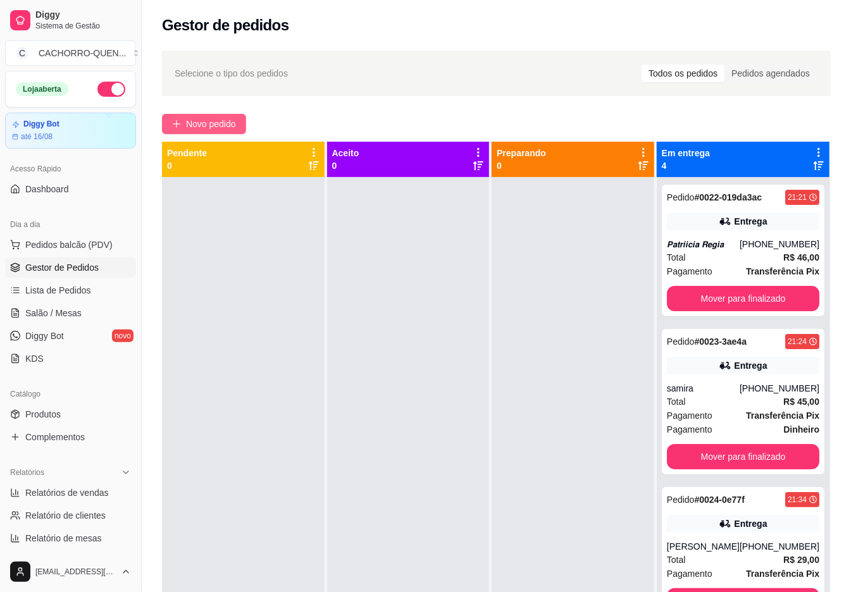
click at [199, 130] on span "Novo pedido" at bounding box center [211, 124] width 50 height 14
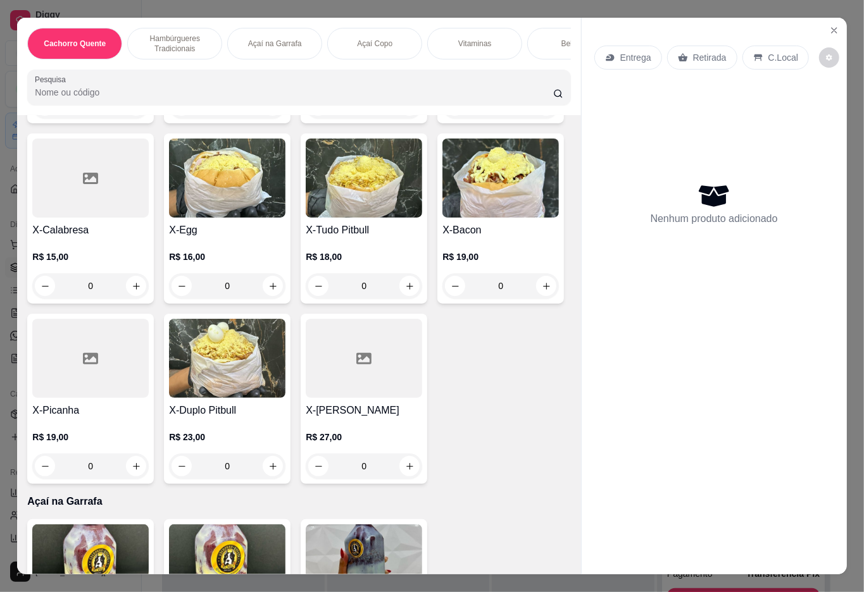
scroll to position [671, 0]
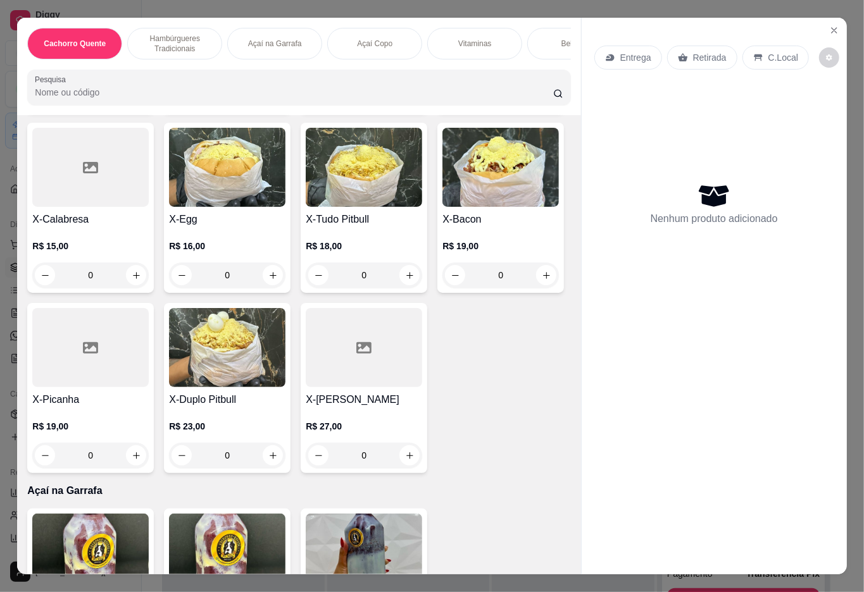
click at [169, 387] on img at bounding box center [227, 347] width 116 height 79
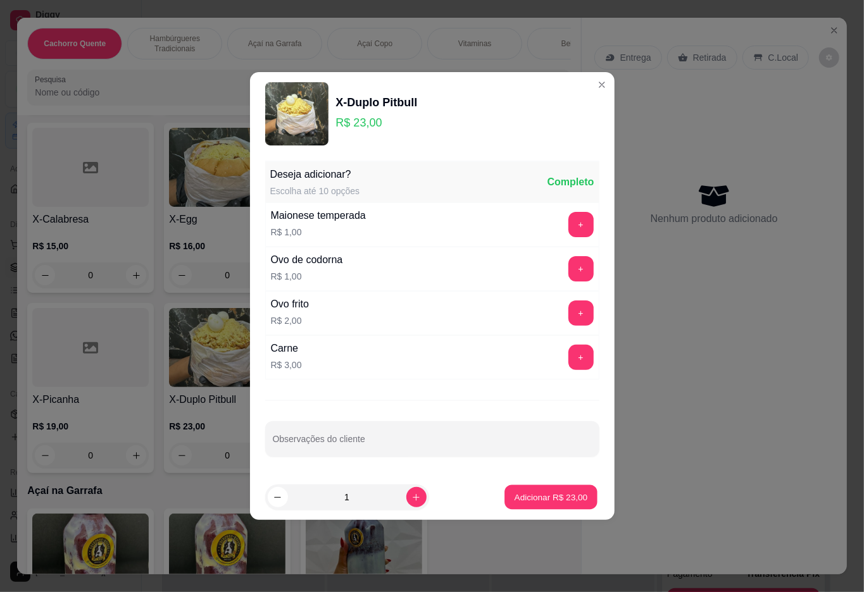
click at [533, 503] on p "Adicionar R$ 23,00" at bounding box center [551, 497] width 73 height 12
type input "1"
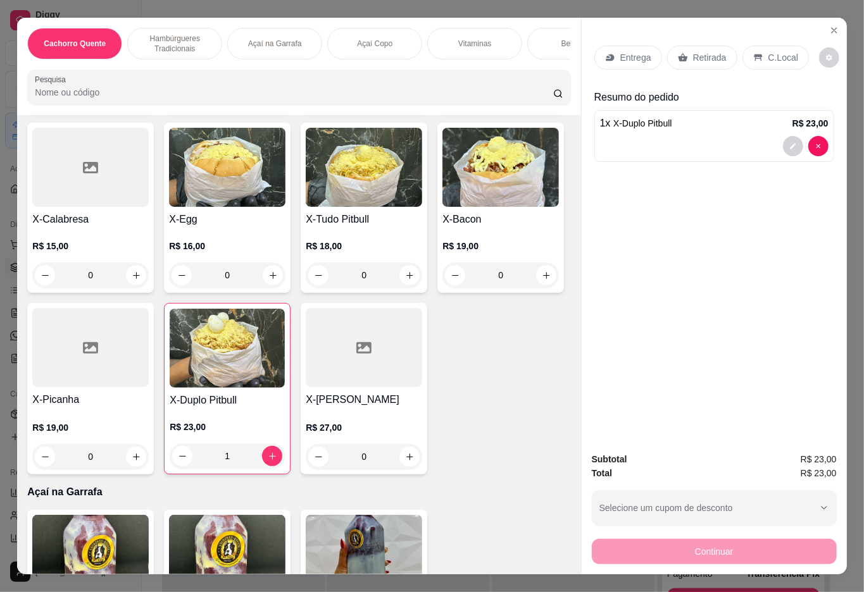
click at [692, 61] on div "Retirada" at bounding box center [702, 58] width 70 height 24
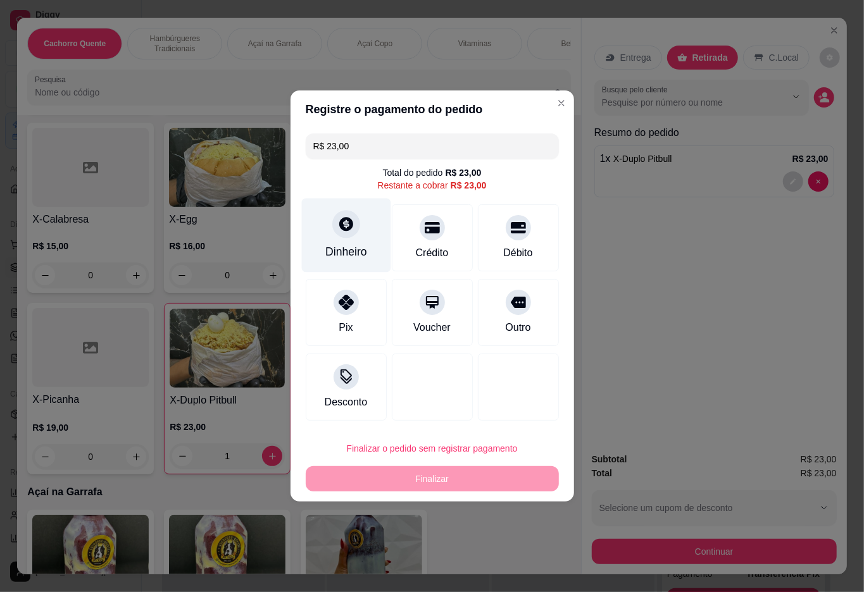
click at [332, 215] on div "Dinheiro" at bounding box center [345, 236] width 89 height 74
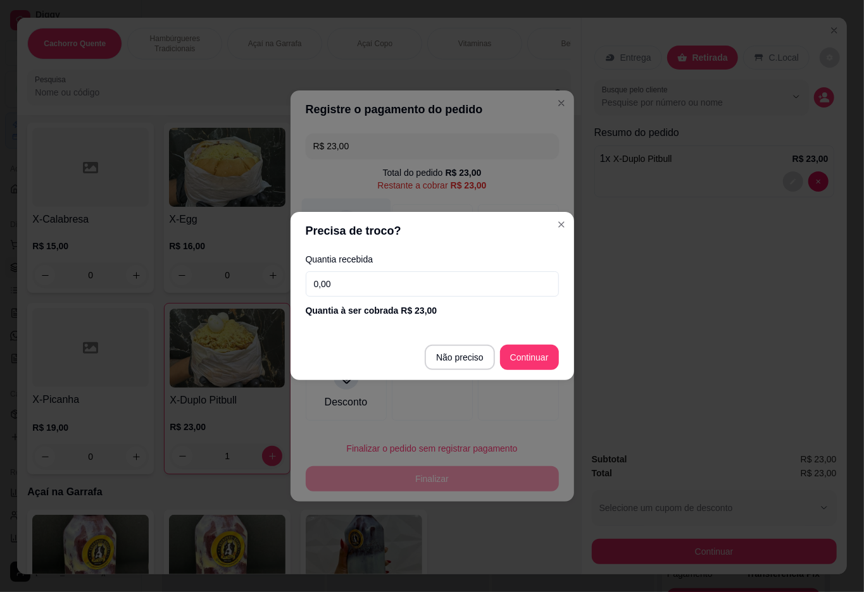
click at [454, 362] on div at bounding box center [432, 387] width 81 height 67
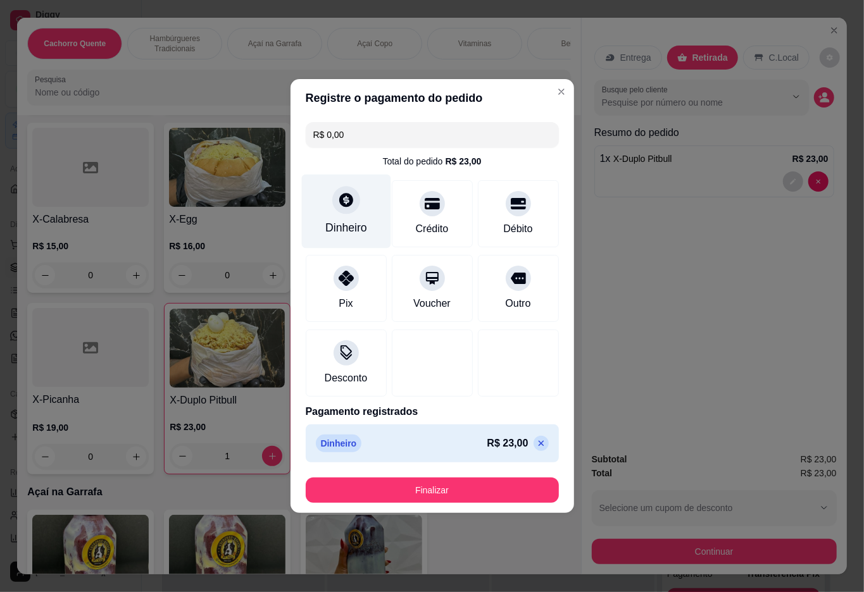
type input "R$ 0,00"
click at [406, 501] on button "Finalizar" at bounding box center [432, 490] width 246 height 25
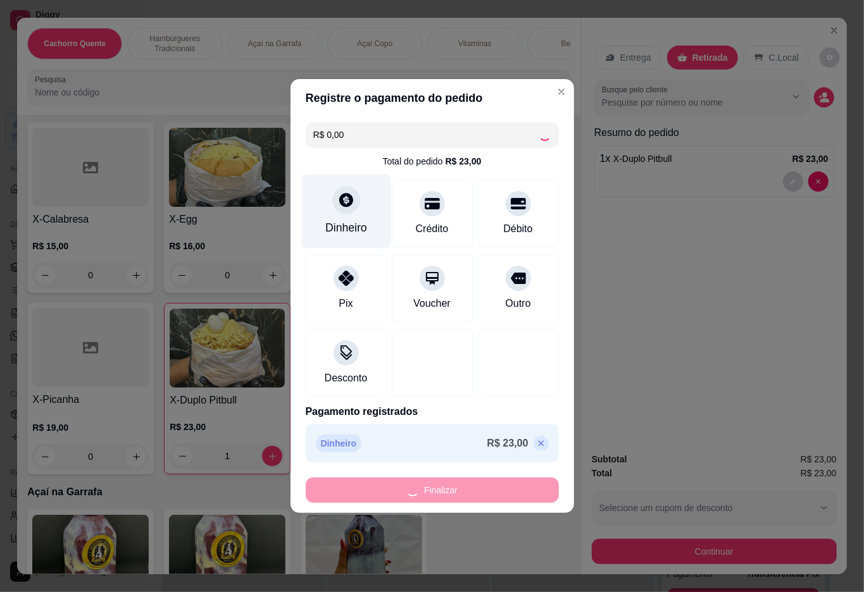
type input "0"
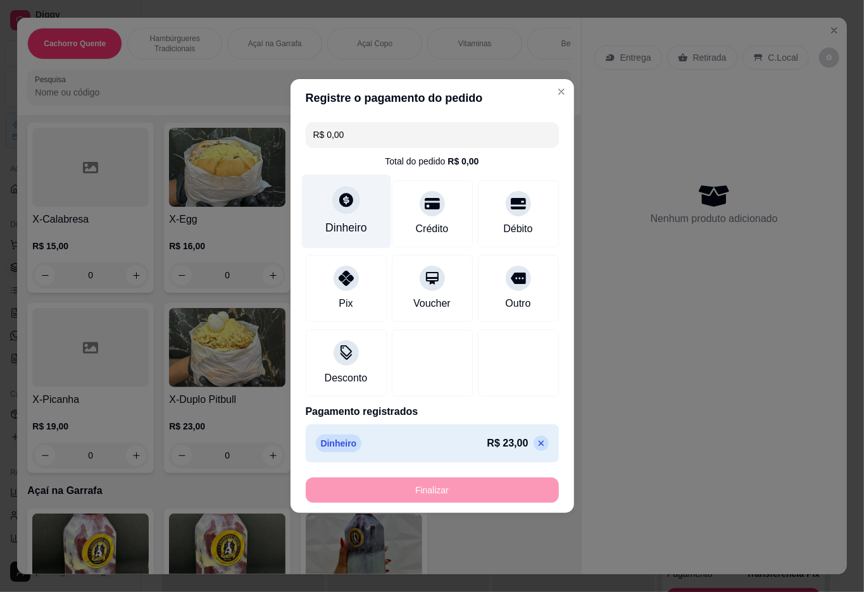
type input "-R$ 23,00"
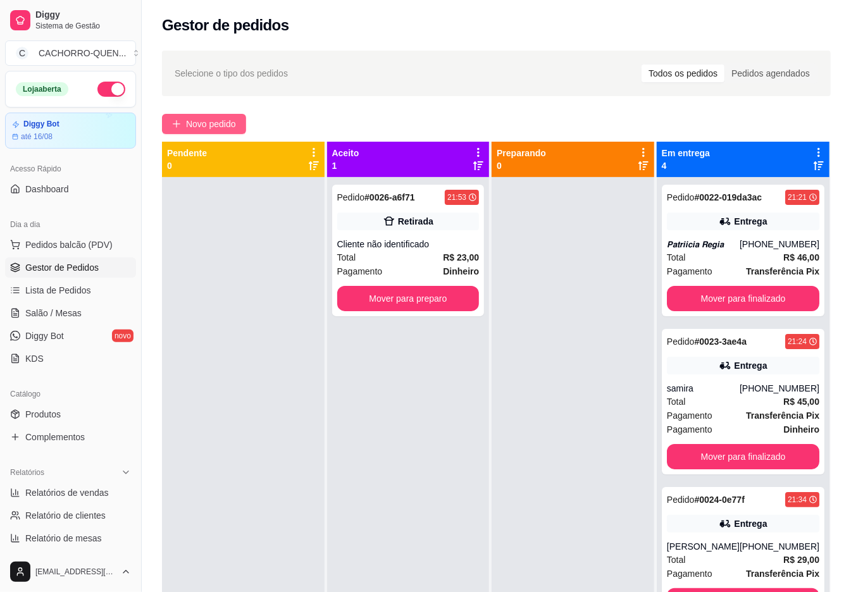
click at [209, 123] on span "Novo pedido" at bounding box center [211, 124] width 50 height 14
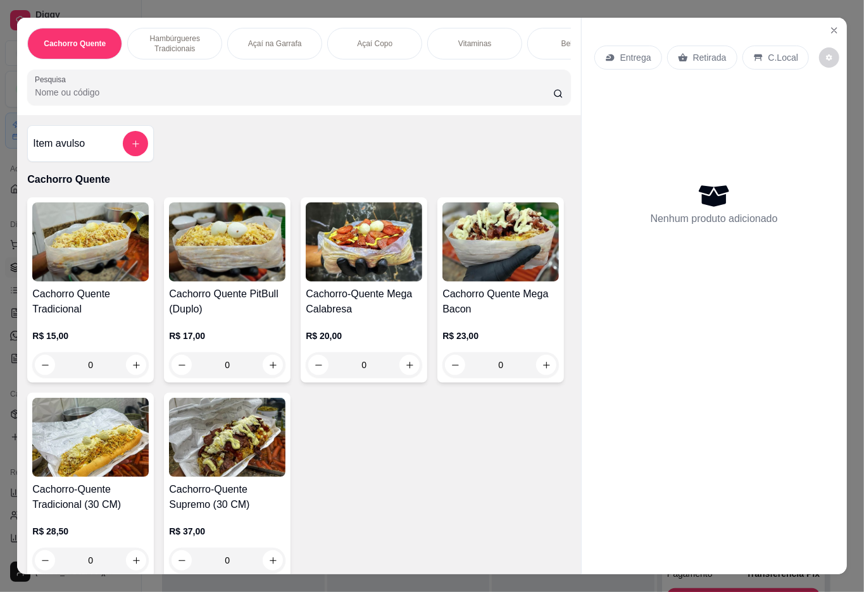
click at [71, 317] on h4 "Cachorro Quente Tradicional" at bounding box center [90, 302] width 116 height 30
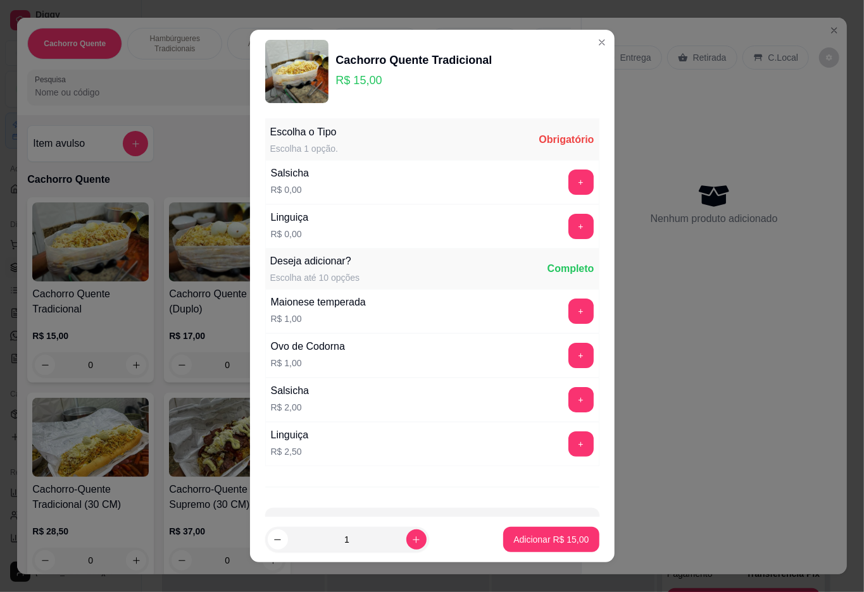
click at [727, 409] on div "Entrega Retirada C.Local Nenhum produto adicionado" at bounding box center [714, 286] width 265 height 537
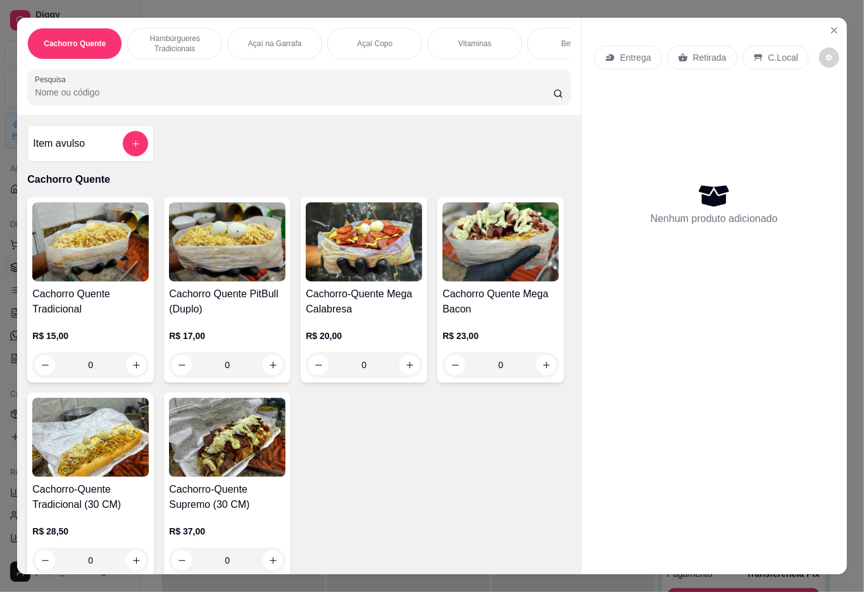
click at [620, 57] on p "Entrega" at bounding box center [635, 57] width 31 height 13
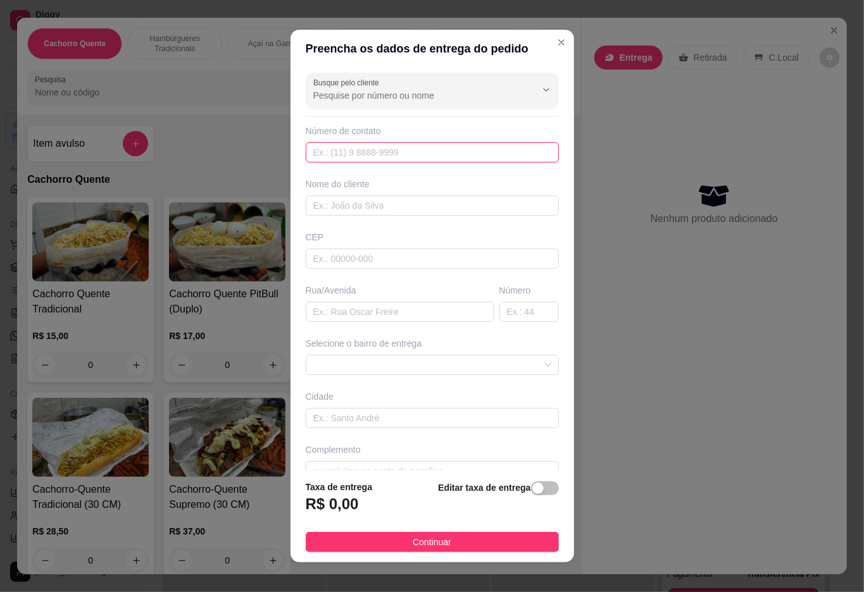
click at [477, 154] on input "text" at bounding box center [432, 152] width 253 height 20
type input "[PHONE_NUMBER]"
click at [410, 209] on input "text" at bounding box center [432, 206] width 253 height 20
type input "JUNIOR"
click at [401, 315] on input "text" at bounding box center [400, 312] width 189 height 20
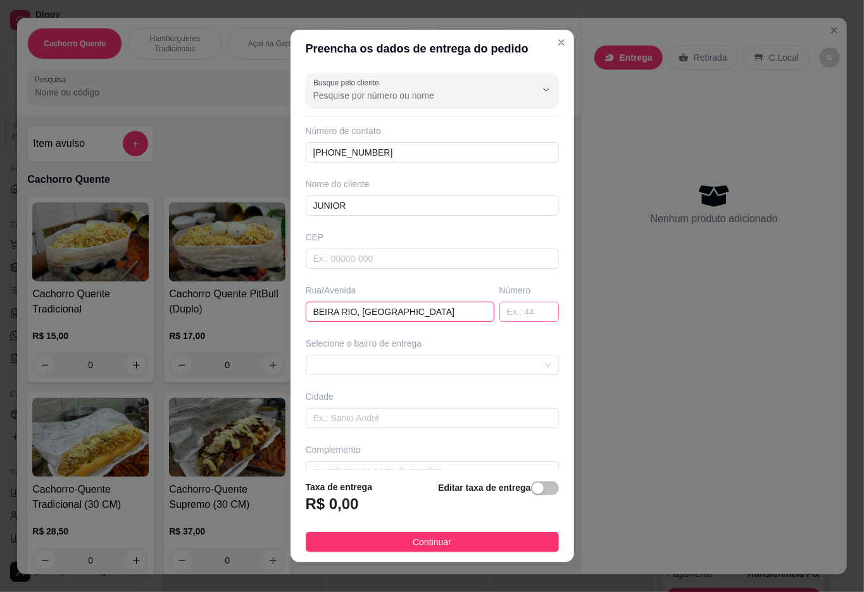
type input "BEIRA RIO, [GEOGRAPHIC_DATA]"
click at [516, 312] on input "text" at bounding box center [528, 312] width 59 height 20
click at [524, 367] on div at bounding box center [432, 365] width 253 height 20
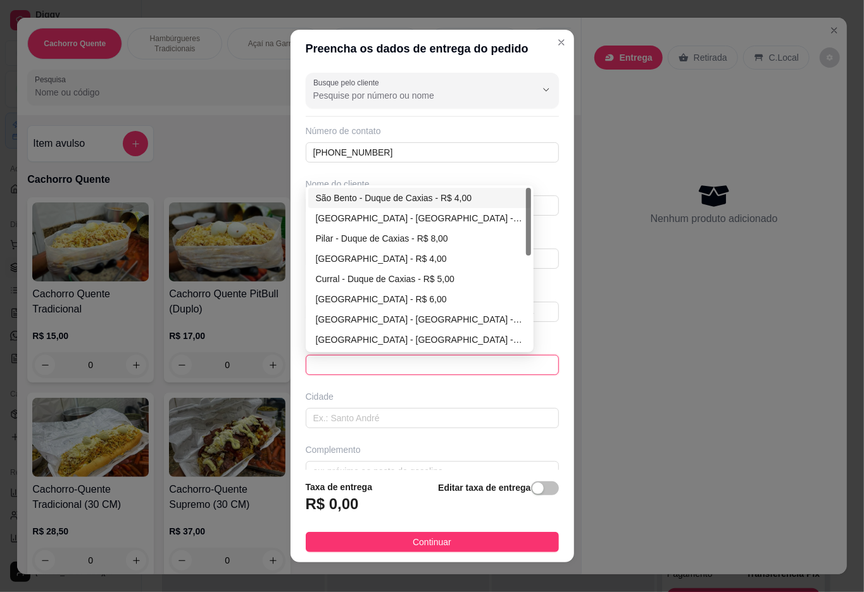
type input "Duque de Caxias"
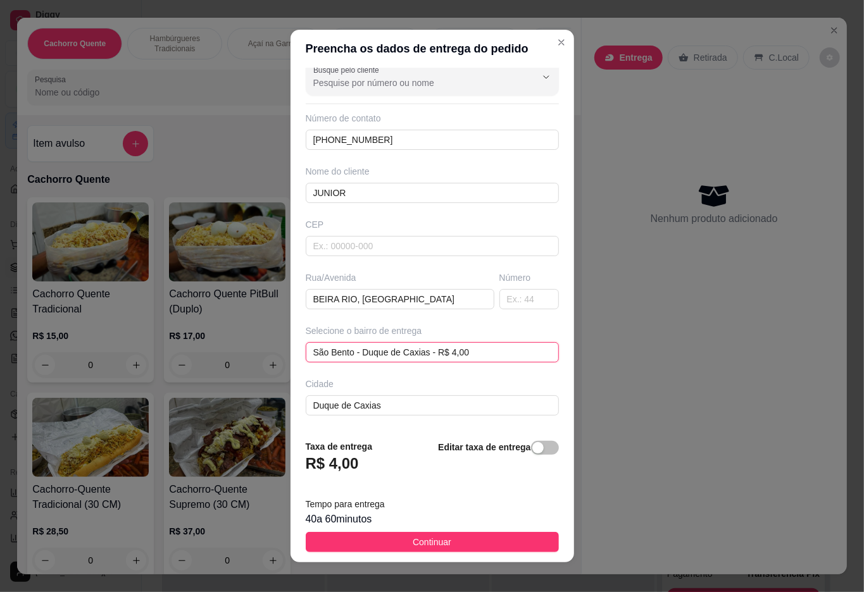
scroll to position [11, 0]
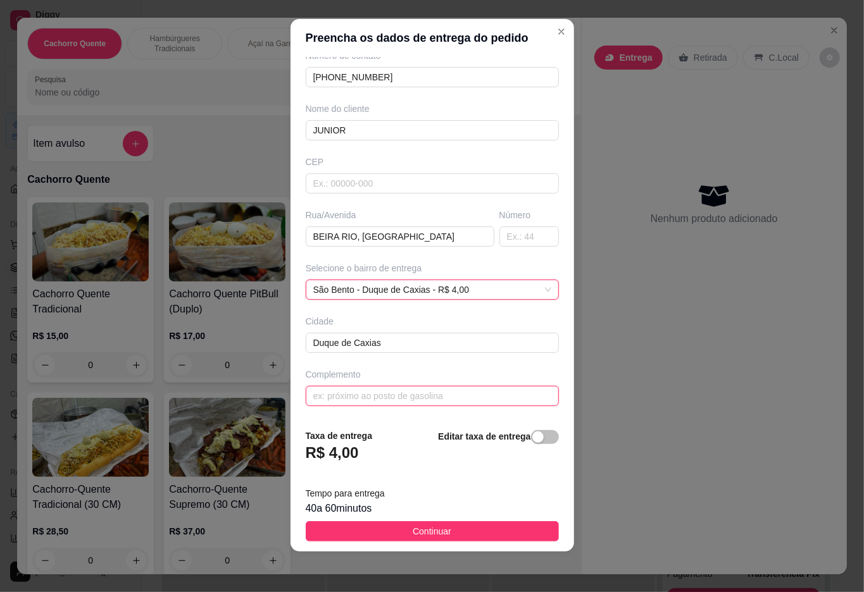
click at [418, 392] on input "text" at bounding box center [432, 396] width 253 height 20
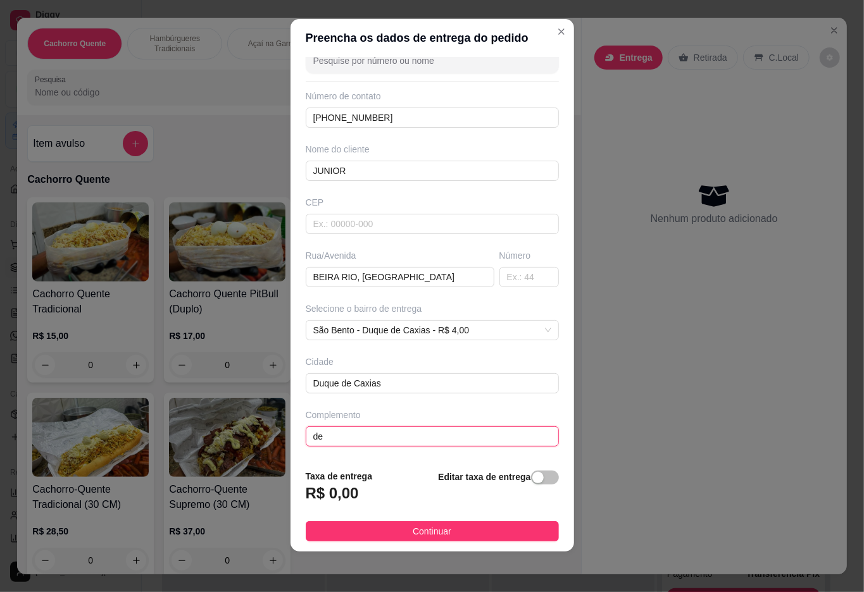
scroll to position [27, 0]
type input "depois da ponte"
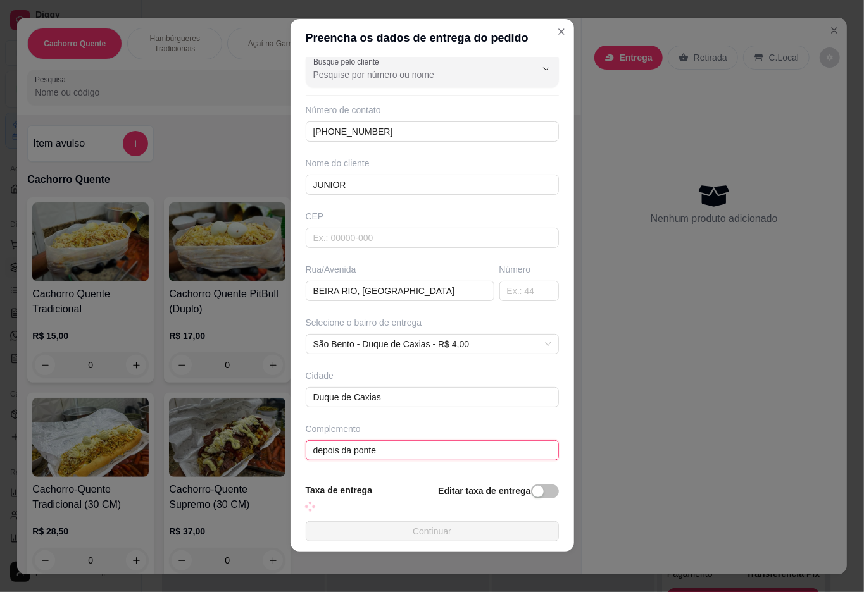
scroll to position [13, 0]
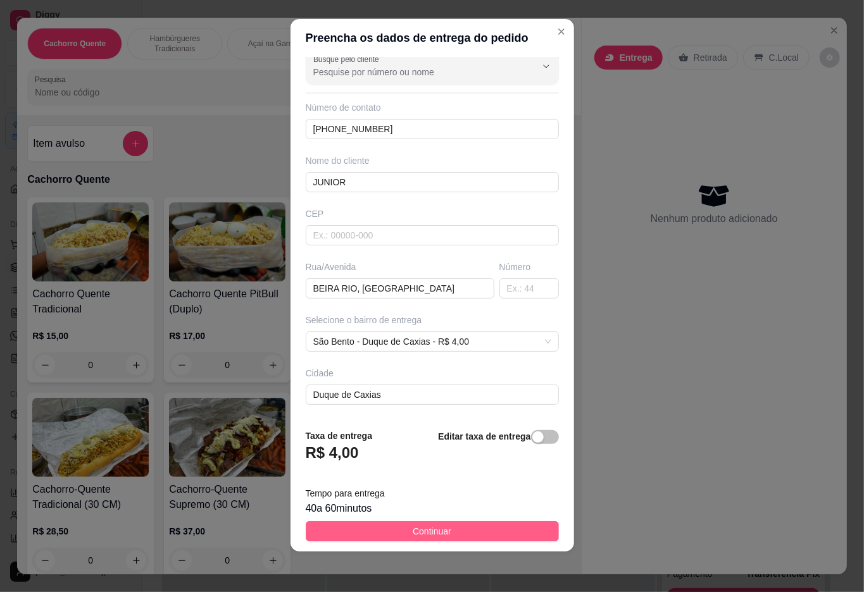
click at [468, 537] on button "Continuar" at bounding box center [432, 532] width 253 height 20
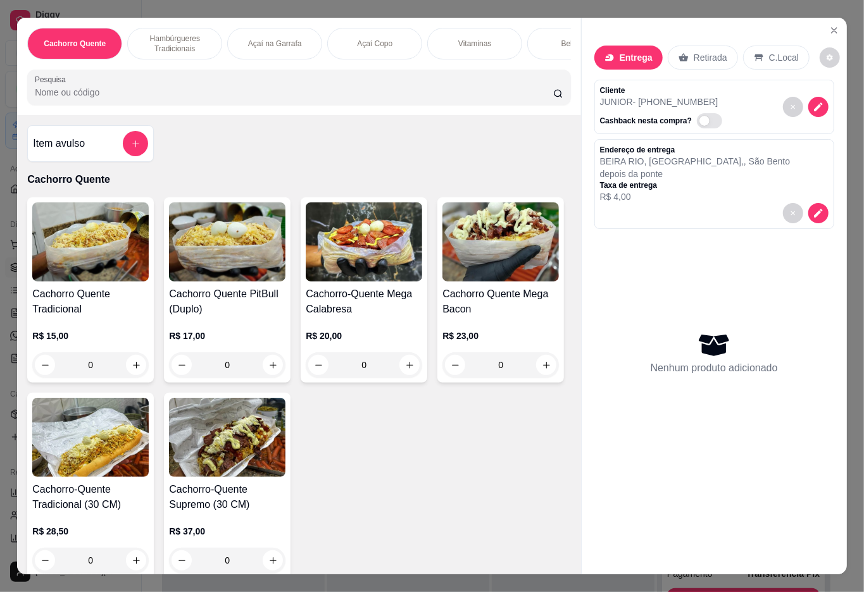
click at [99, 325] on div "R$ 15,00 0" at bounding box center [90, 347] width 116 height 61
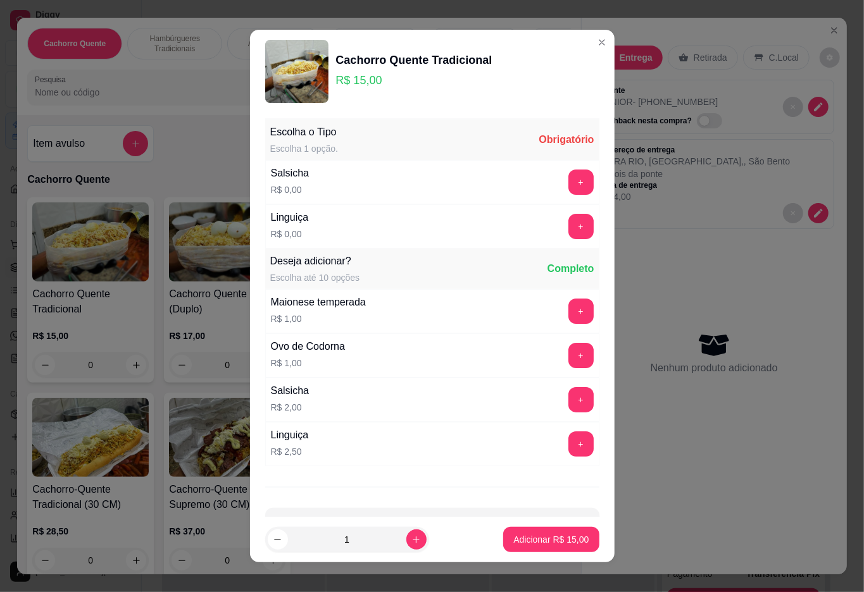
click at [568, 228] on button "+" at bounding box center [580, 226] width 25 height 25
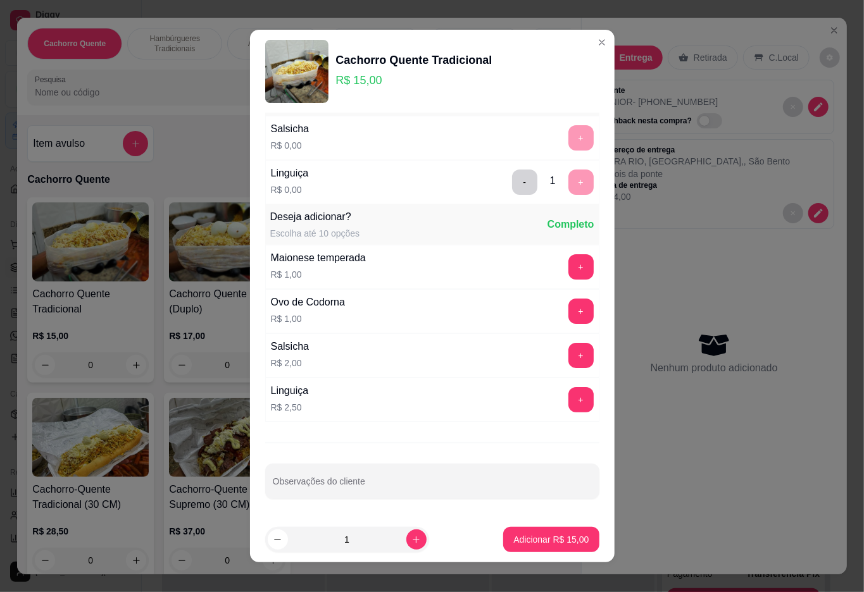
scroll to position [11, 0]
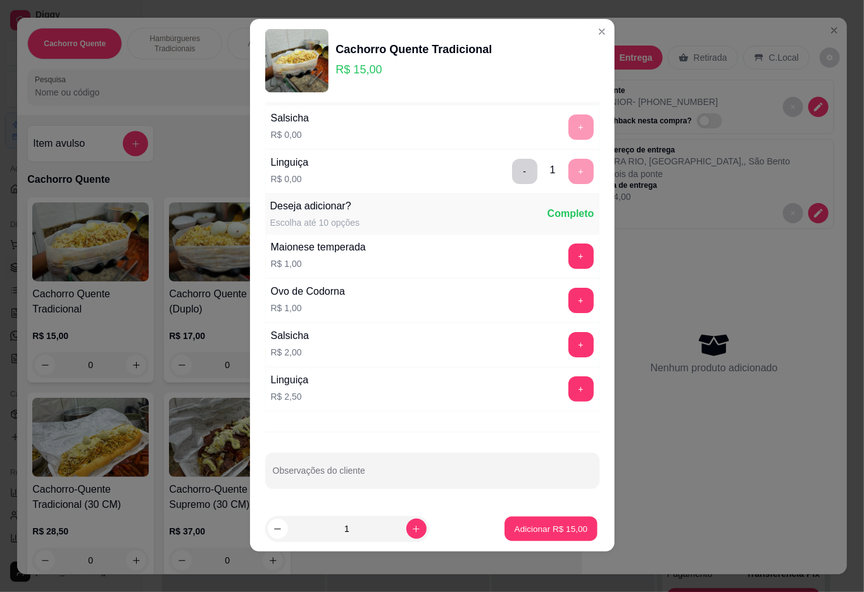
click at [532, 529] on p "Adicionar R$ 15,00" at bounding box center [551, 529] width 73 height 12
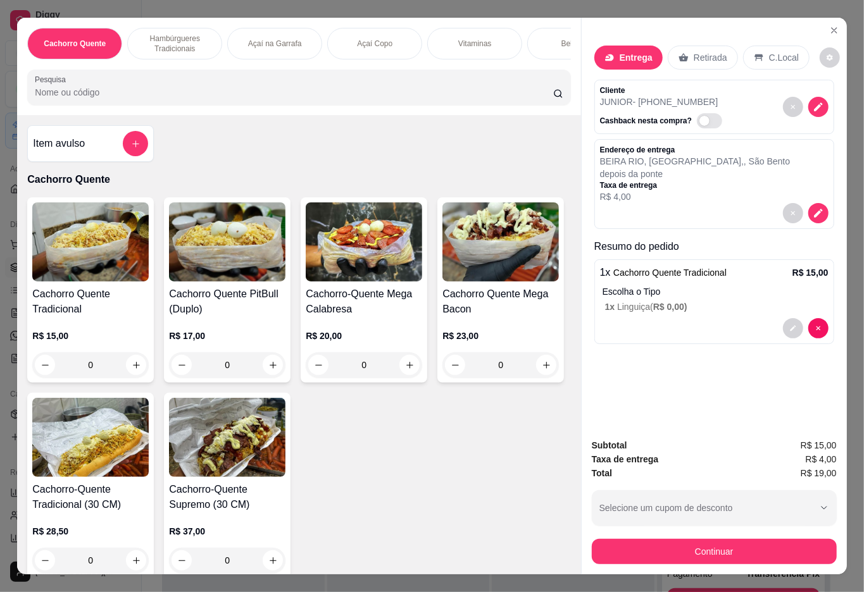
click at [75, 315] on h4 "Cachorro Quente Tradicional" at bounding box center [90, 302] width 116 height 30
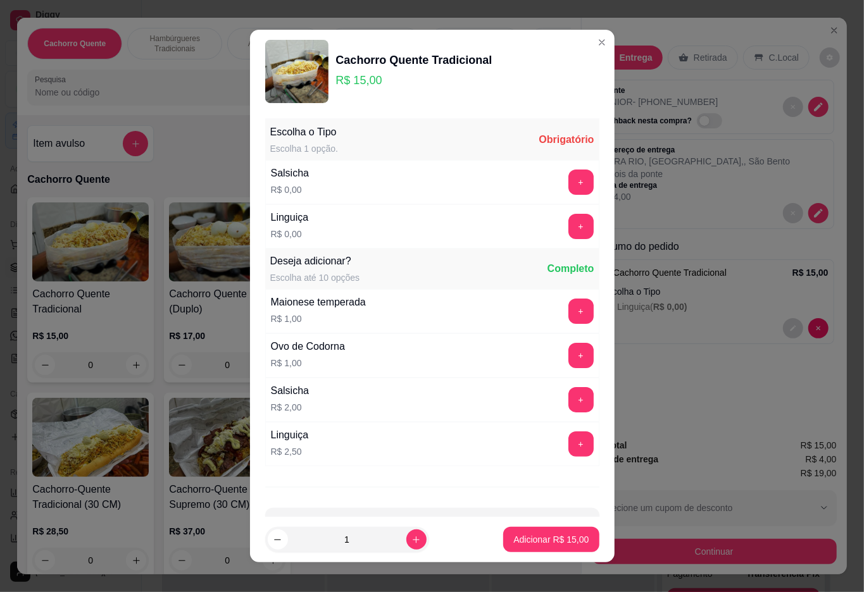
click at [568, 183] on button "+" at bounding box center [580, 182] width 25 height 25
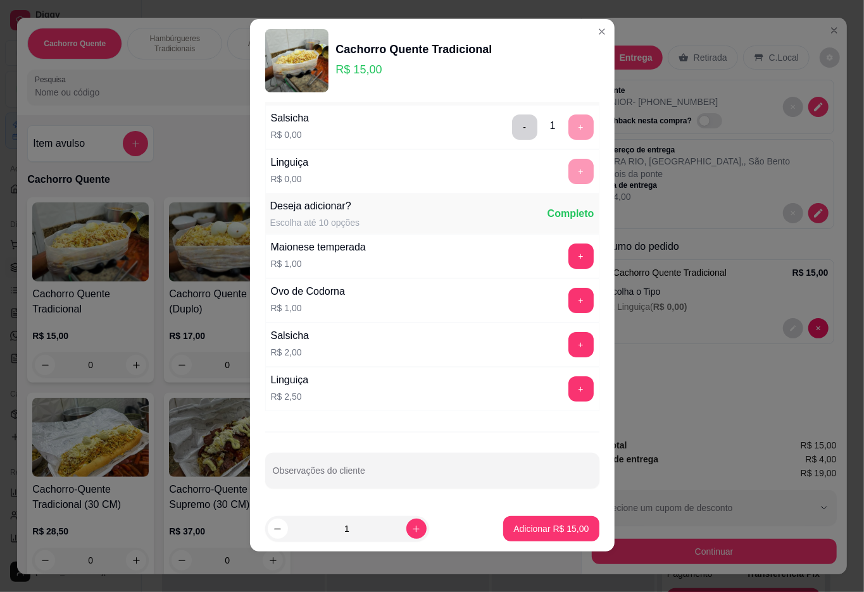
click at [532, 528] on p "Adicionar R$ 15,00" at bounding box center [550, 529] width 75 height 13
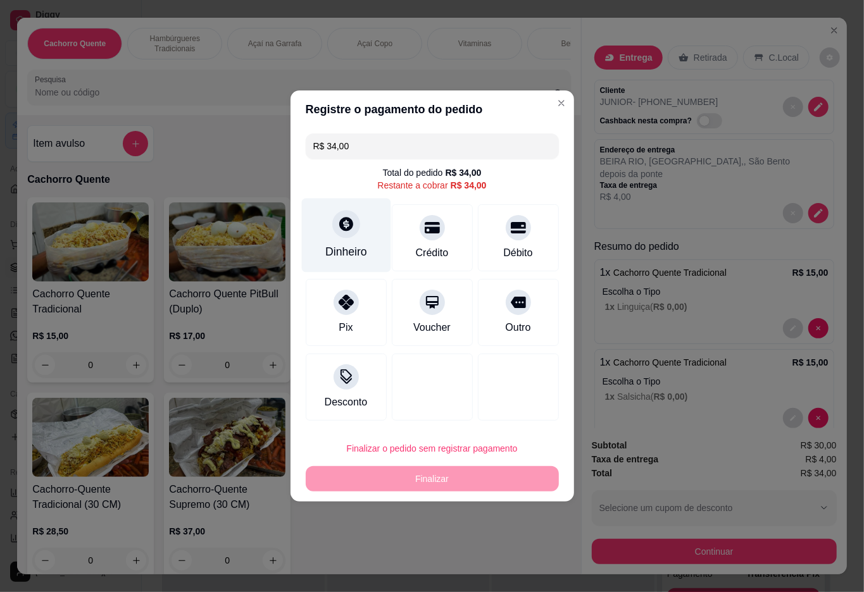
click at [337, 242] on div "Dinheiro" at bounding box center [345, 236] width 89 height 74
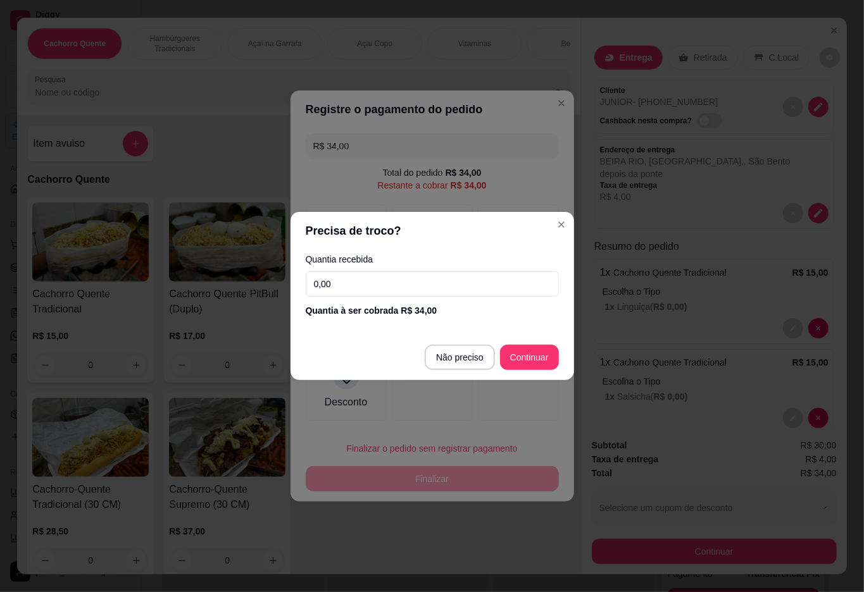
click at [434, 284] on input "0,00" at bounding box center [432, 284] width 253 height 25
type input "40,00"
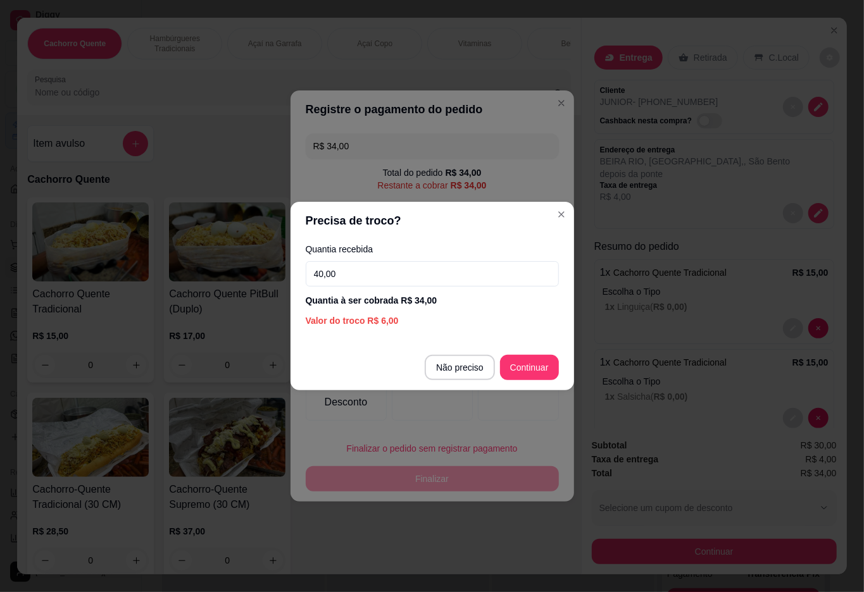
click at [518, 372] on div at bounding box center [518, 387] width 81 height 67
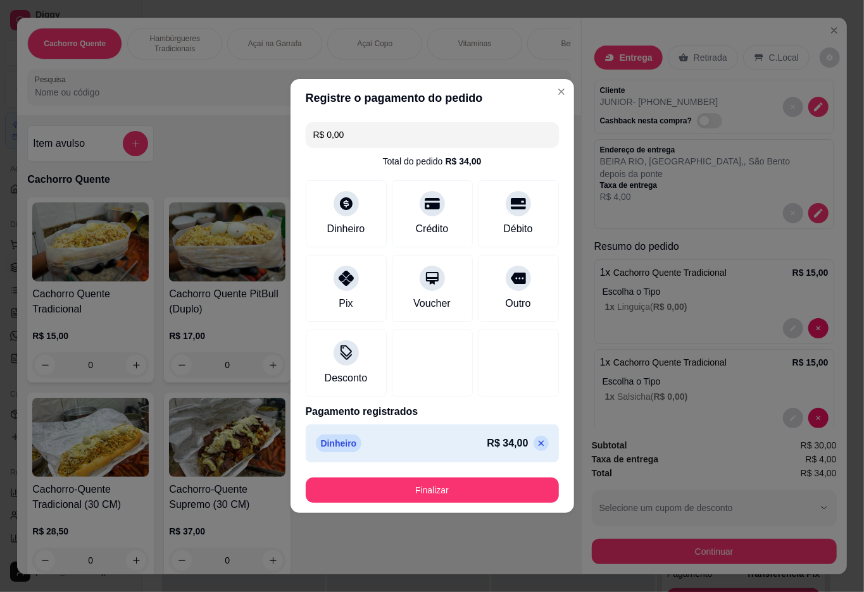
click at [459, 494] on button "Finalizar" at bounding box center [432, 490] width 253 height 25
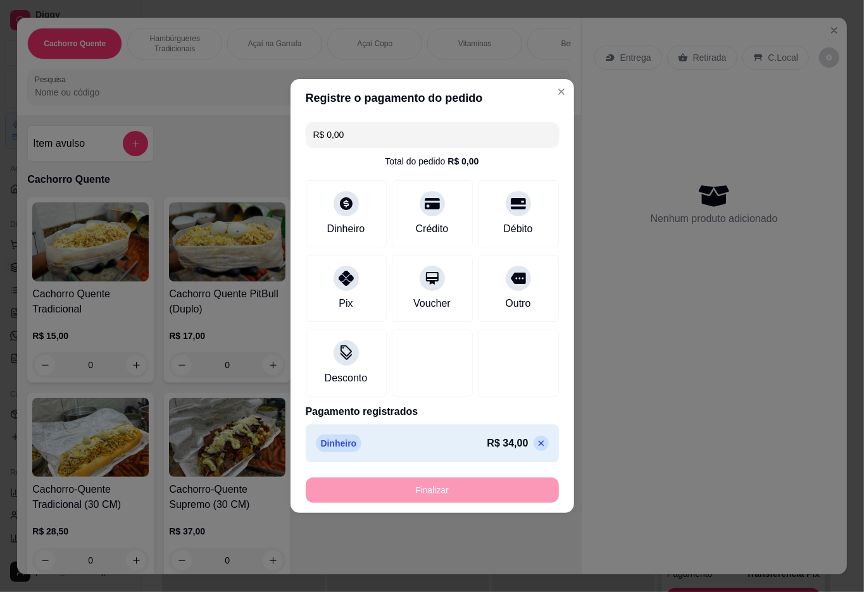
type input "-R$ 34,00"
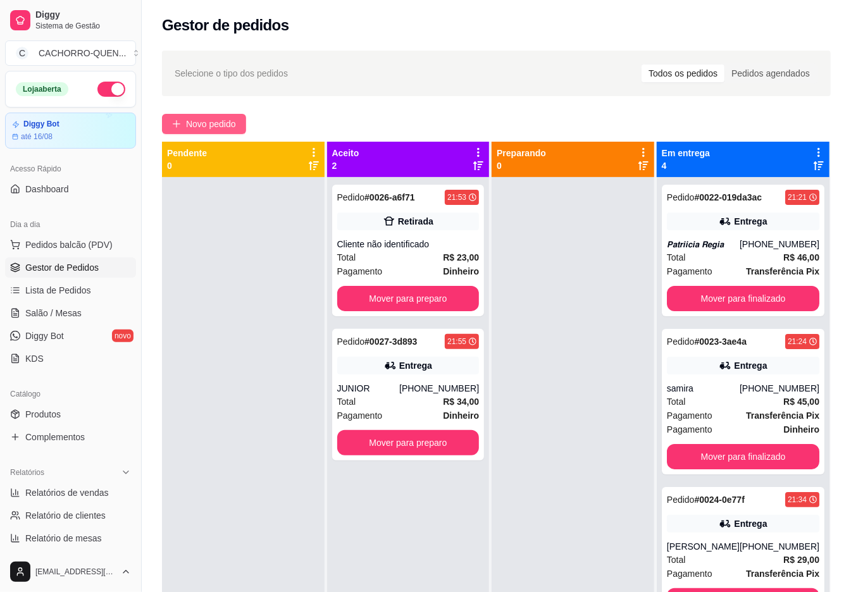
click at [204, 123] on span "Novo pedido" at bounding box center [211, 124] width 50 height 14
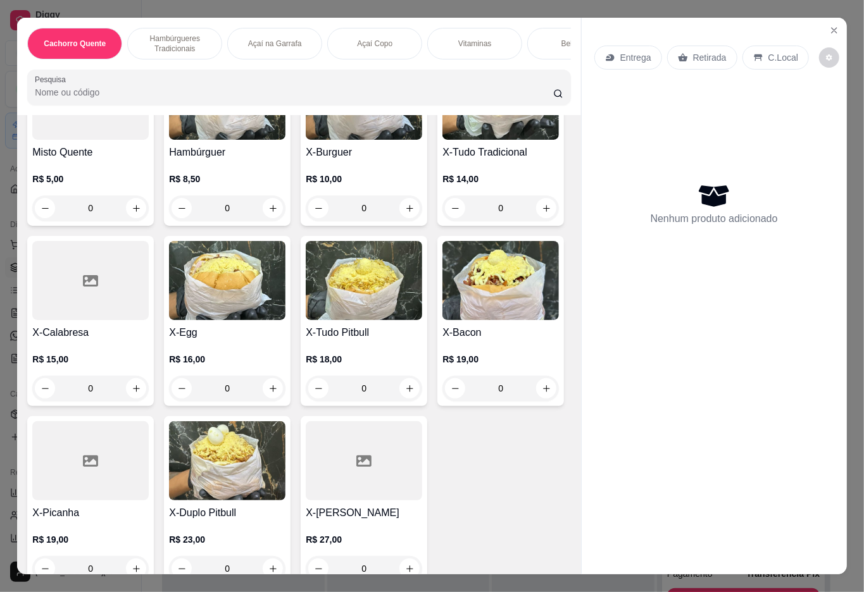
scroll to position [563, 0]
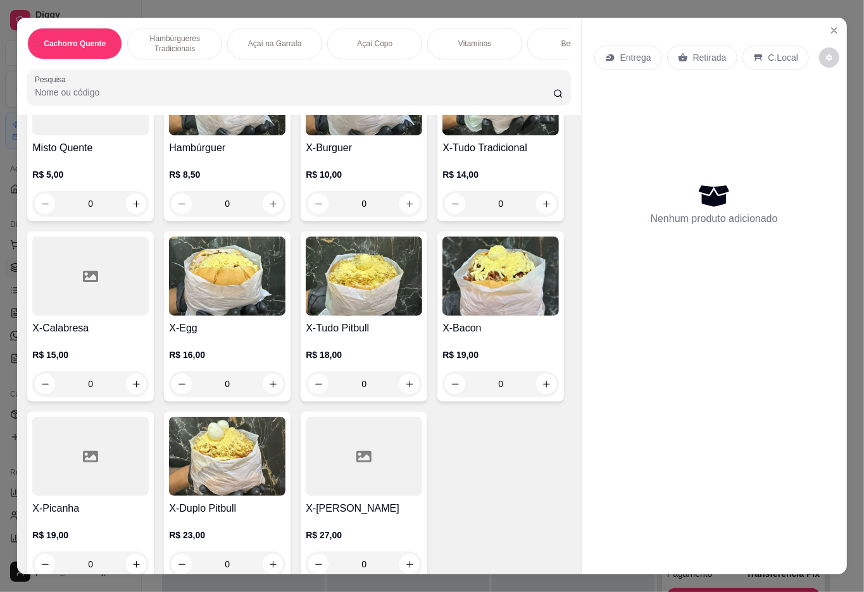
click at [442, 156] on h4 "X-Tudo Tradicional" at bounding box center [500, 148] width 116 height 15
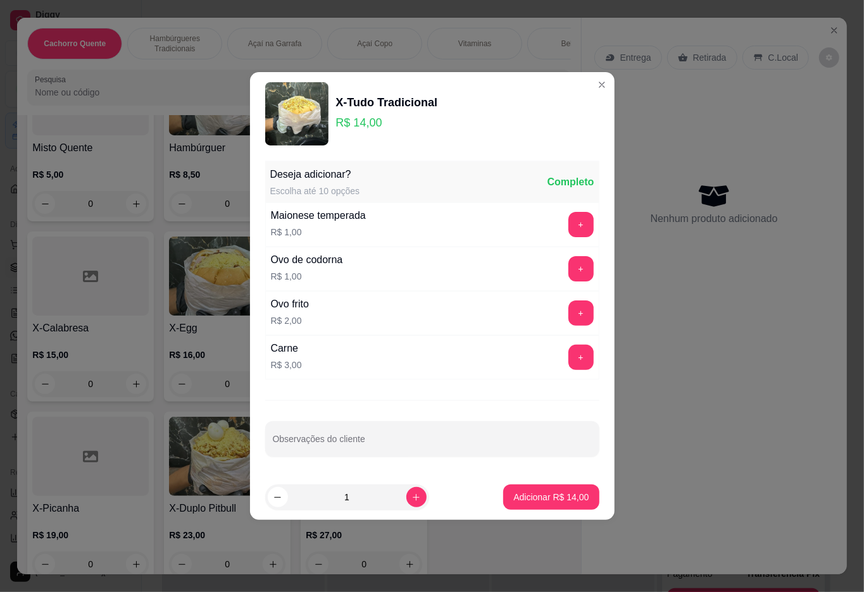
click at [551, 504] on p "Adicionar R$ 14,00" at bounding box center [550, 497] width 75 height 13
type input "1"
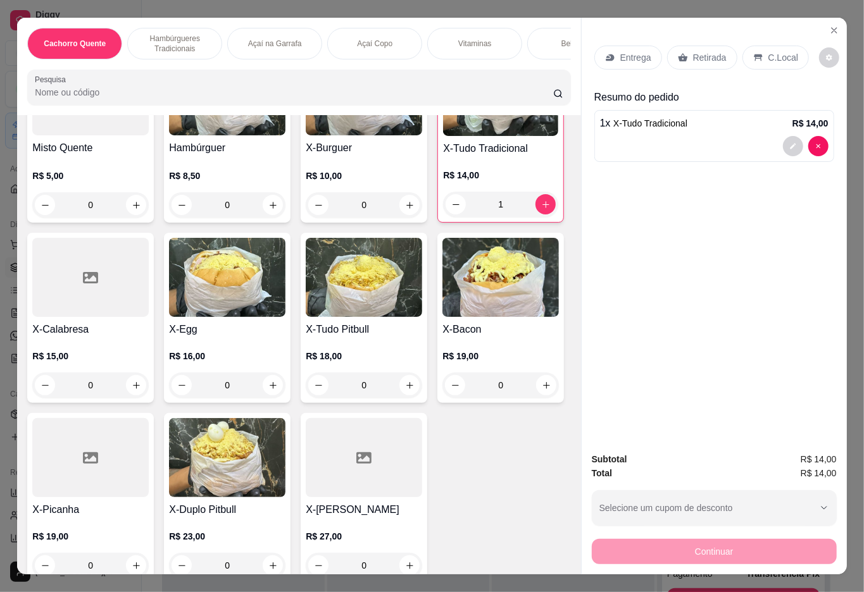
click at [306, 337] on h4 "X-Tudo Pitbull" at bounding box center [364, 329] width 116 height 15
click at [544, 499] on p "Adicionar R$ 18,00" at bounding box center [550, 497] width 75 height 13
type input "1"
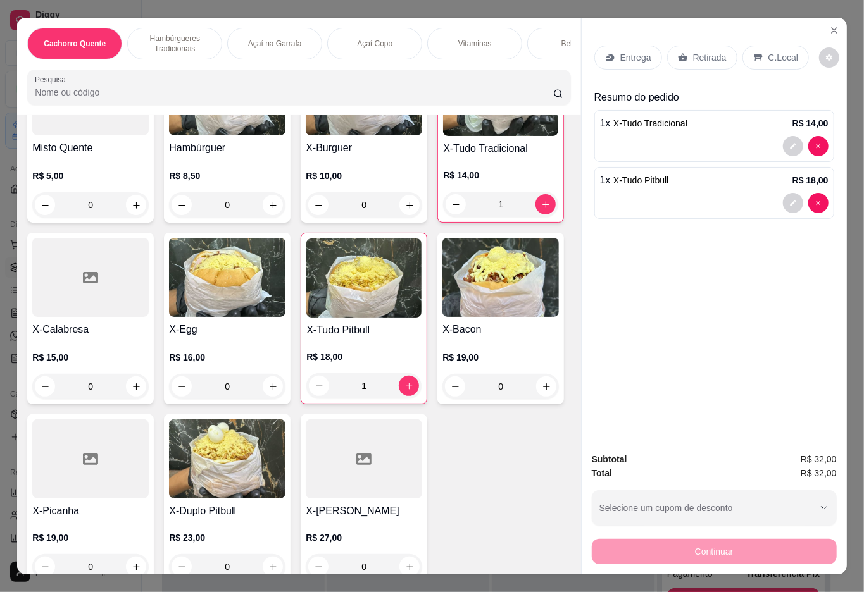
click at [363, 42] on p "Açaí Copo" at bounding box center [374, 44] width 35 height 10
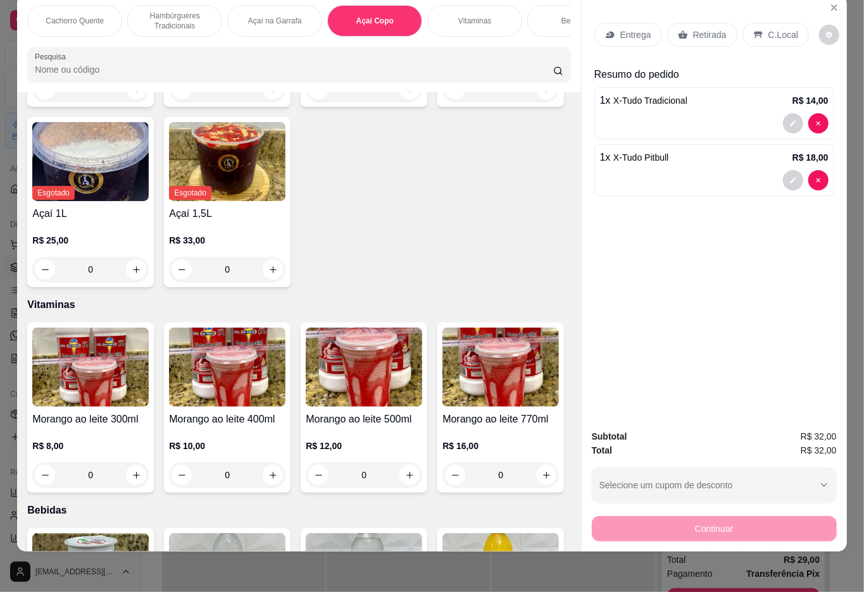
scroll to position [0, 151]
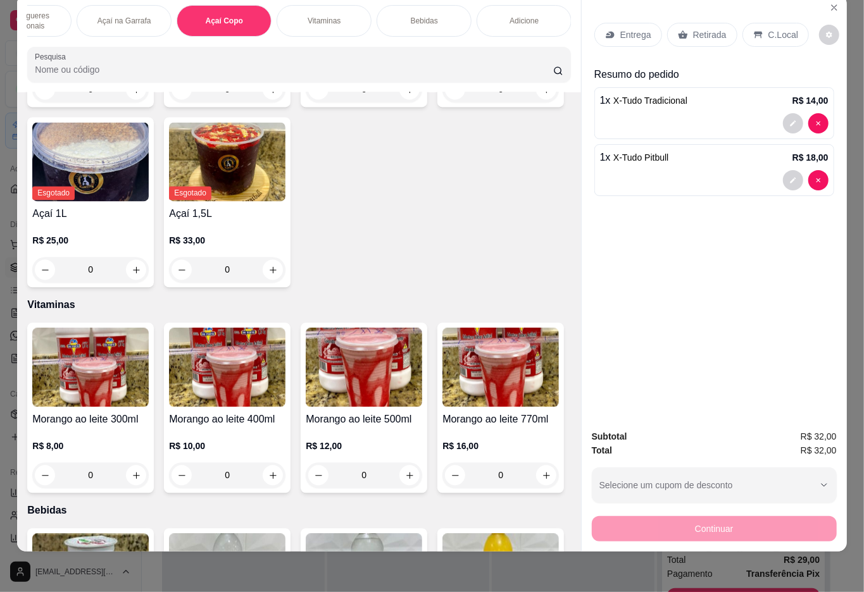
click at [416, 16] on p "Bebidas" at bounding box center [424, 21] width 27 height 10
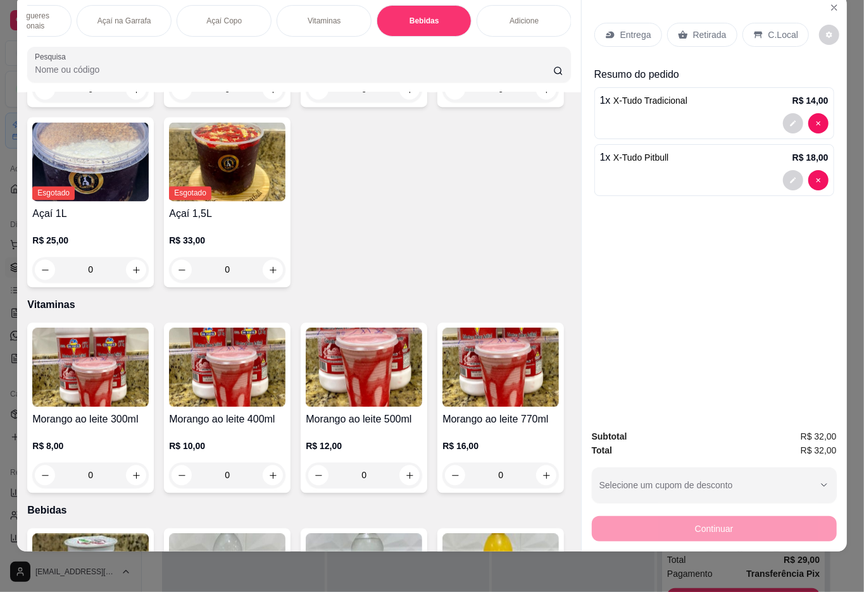
scroll to position [2201, 0]
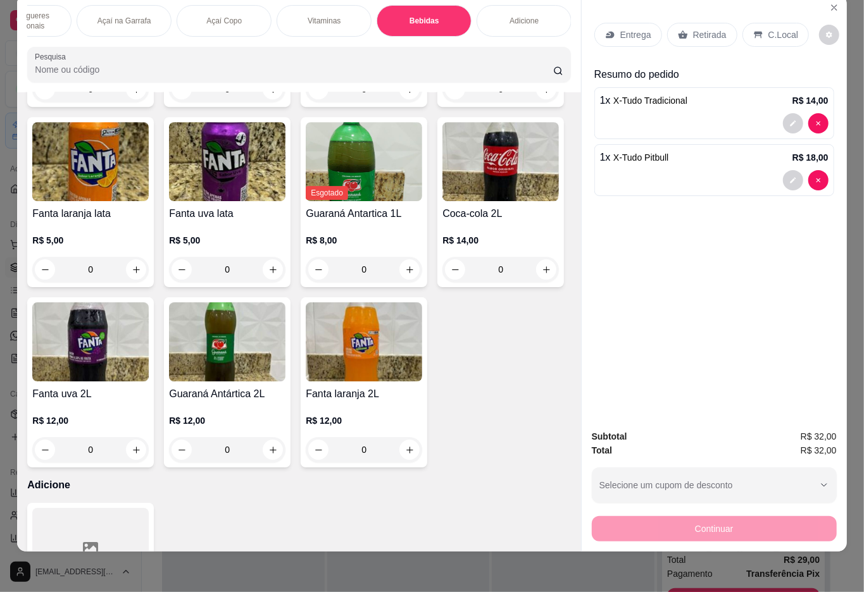
click at [320, 22] on div "Vitaminas" at bounding box center [324, 21] width 95 height 32
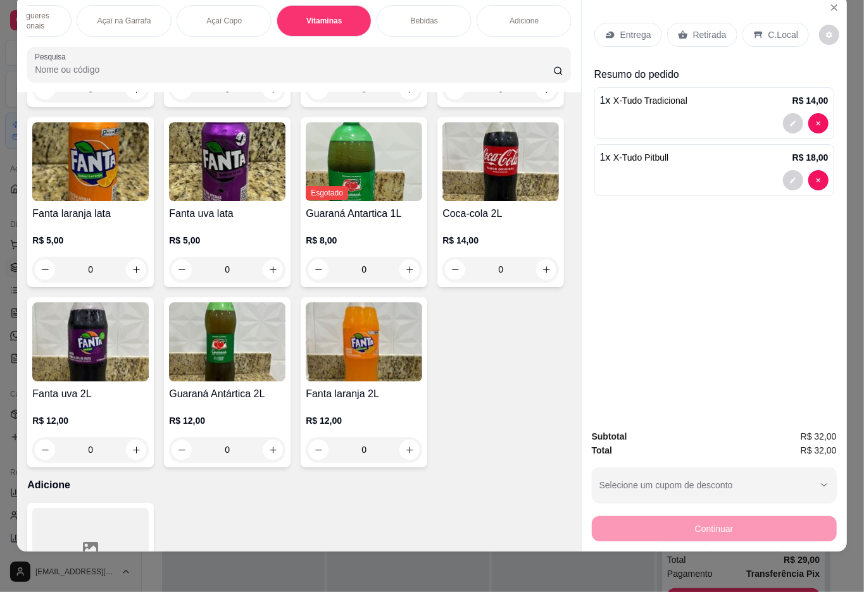
scroll to position [1816, 0]
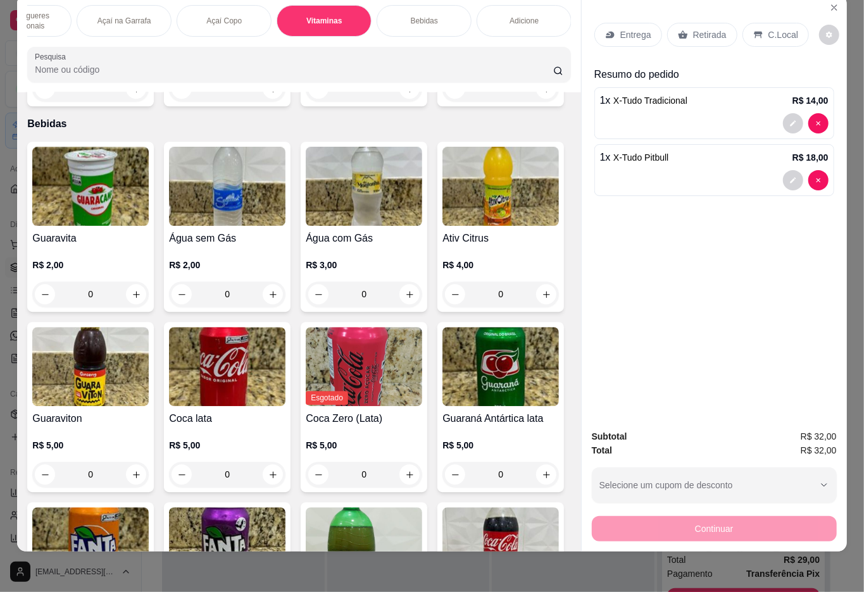
click at [132, 94] on icon "increase-product-quantity" at bounding box center [136, 88] width 9 height 9
type input "1"
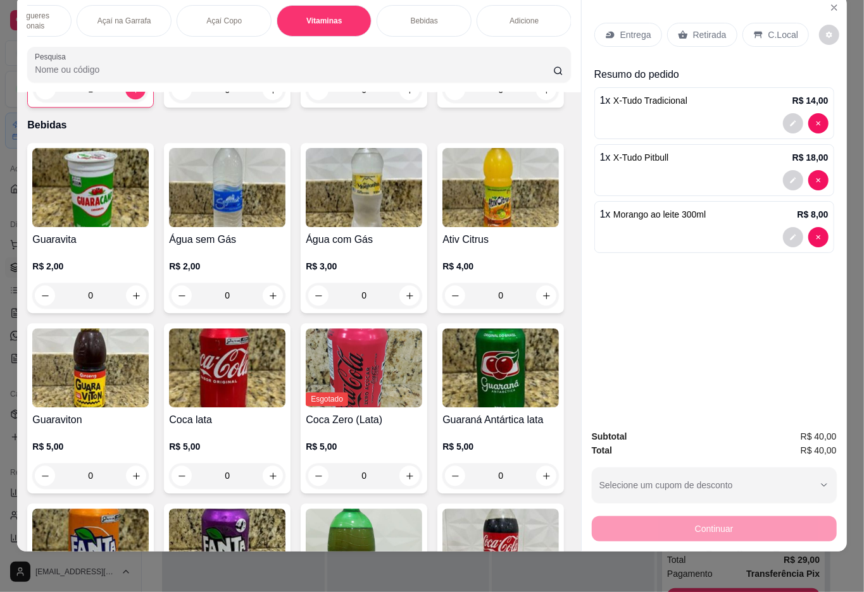
click at [266, 100] on button "increase-product-quantity" at bounding box center [273, 90] width 20 height 20
type input "1"
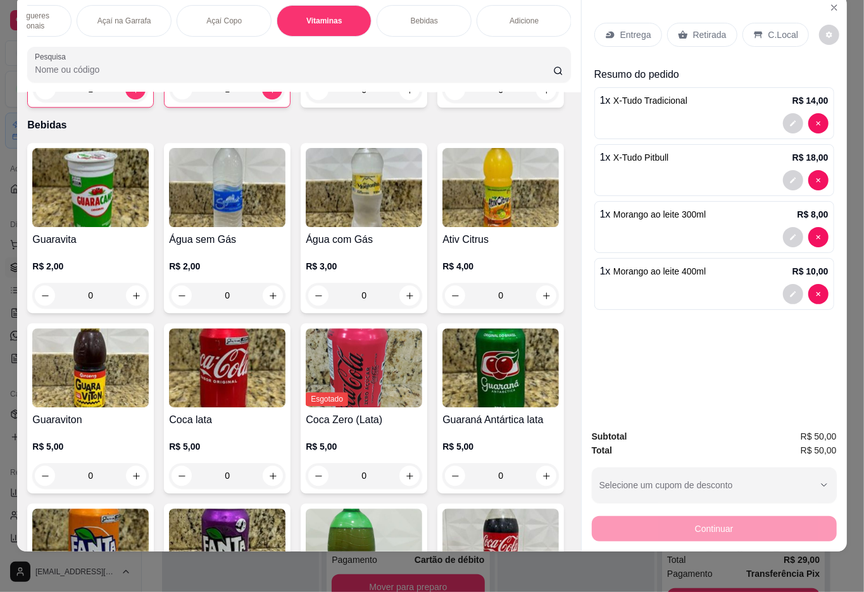
click at [601, 34] on div "Entrega" at bounding box center [628, 35] width 68 height 24
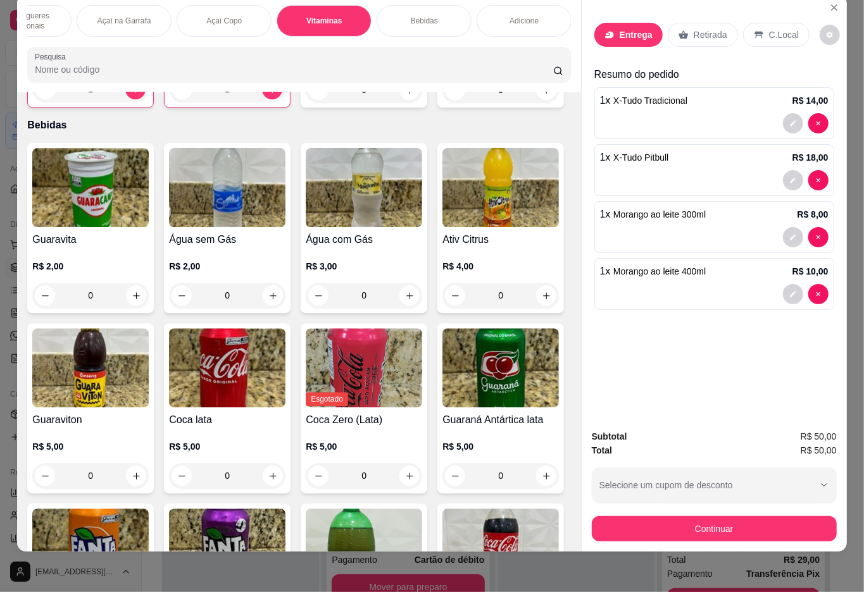
click at [638, 29] on div "Entrega" at bounding box center [628, 35] width 68 height 24
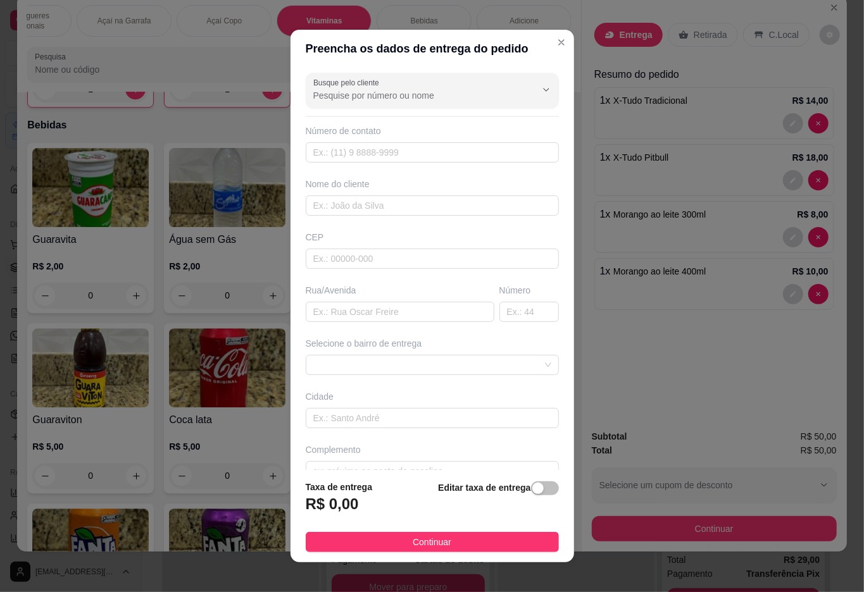
click at [395, 94] on input "Busque pelo cliente" at bounding box center [414, 95] width 203 height 13
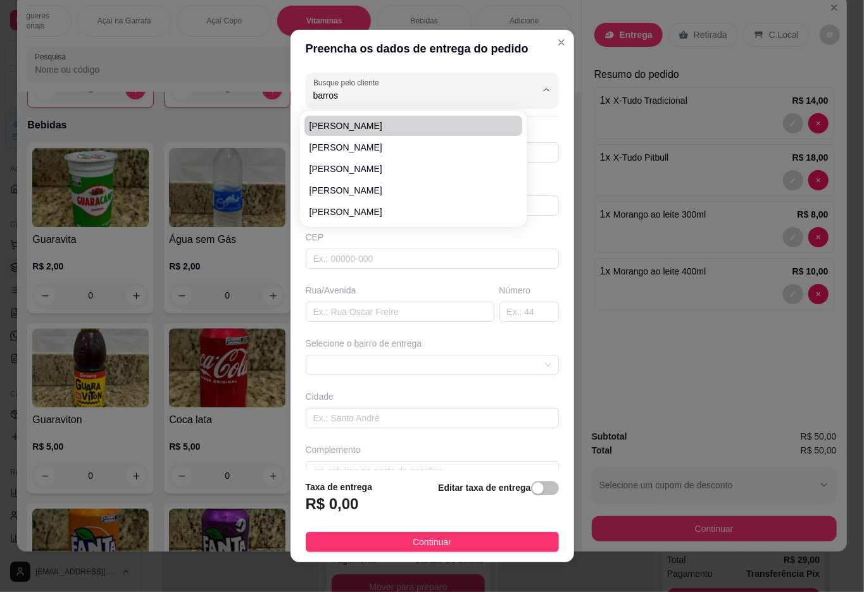
type input "[PERSON_NAME]"
type input "21984765576"
type input "[PERSON_NAME]"
type input "lt 8 qd 2"
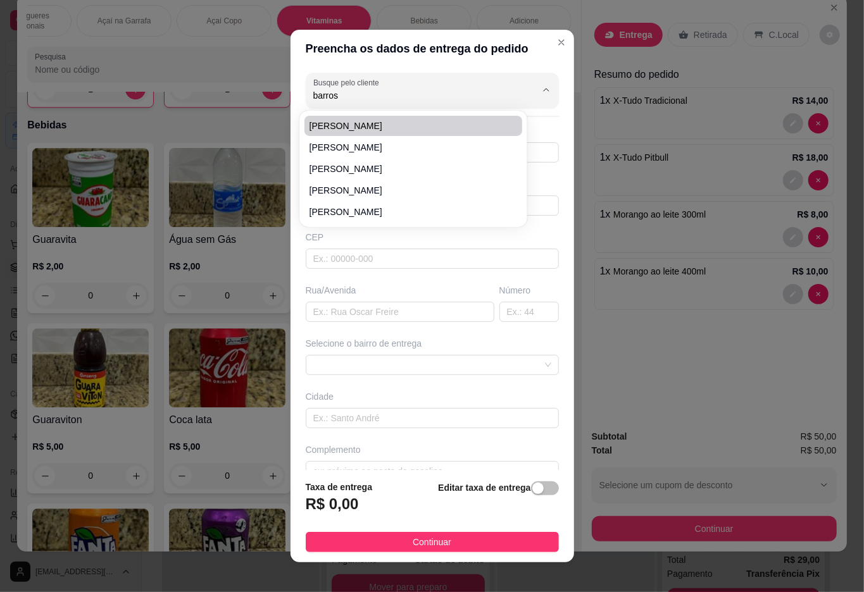
type input "Duque de Caxias"
type input "ao lado do campo, casa amarela"
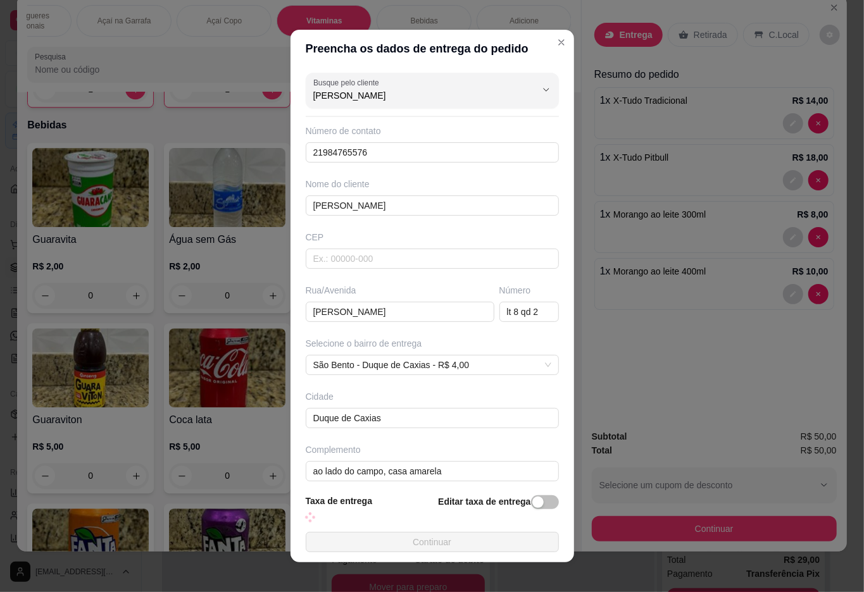
scroll to position [13, 0]
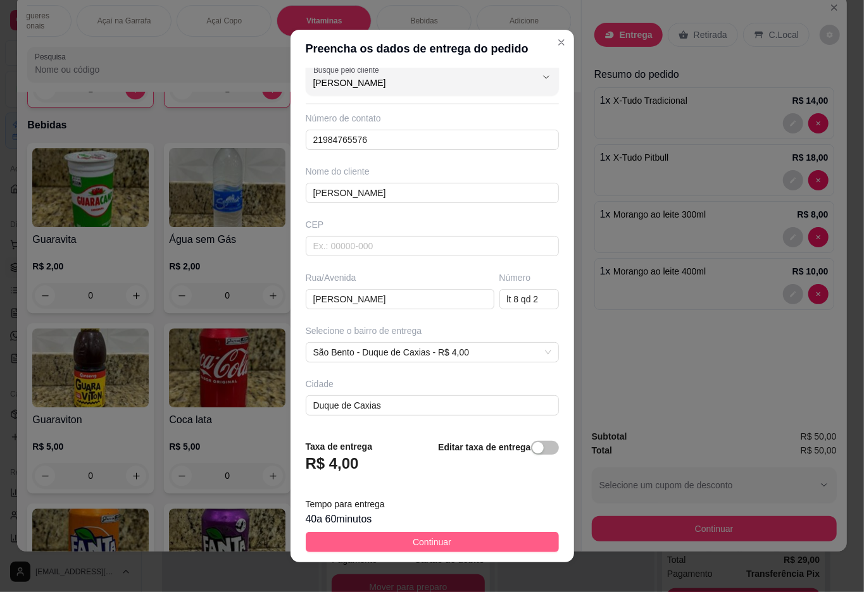
click at [378, 544] on button "Continuar" at bounding box center [432, 542] width 253 height 20
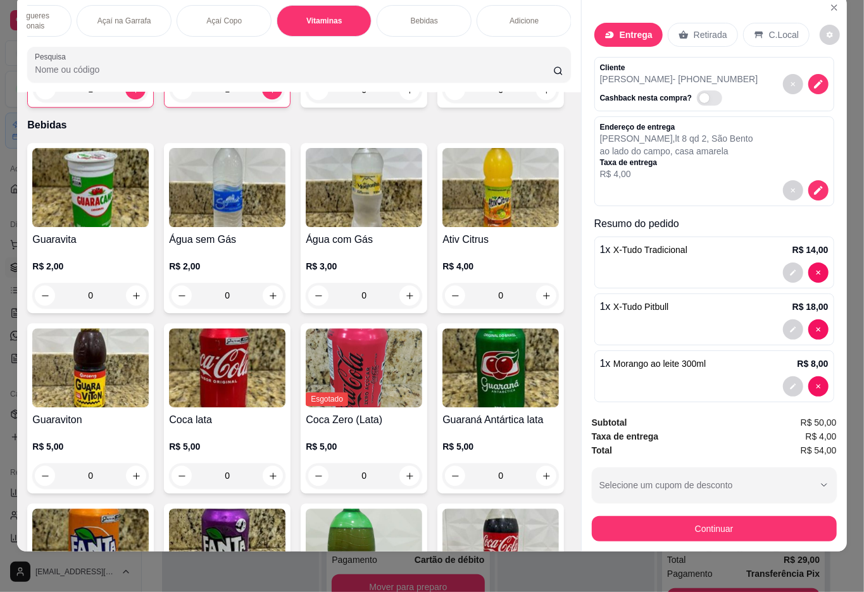
click at [709, 515] on div "Registre o pagamento do pedido R$ 54,00 Total do pedido R$ 54,00 Restante a cob…" at bounding box center [432, 296] width 890 height 610
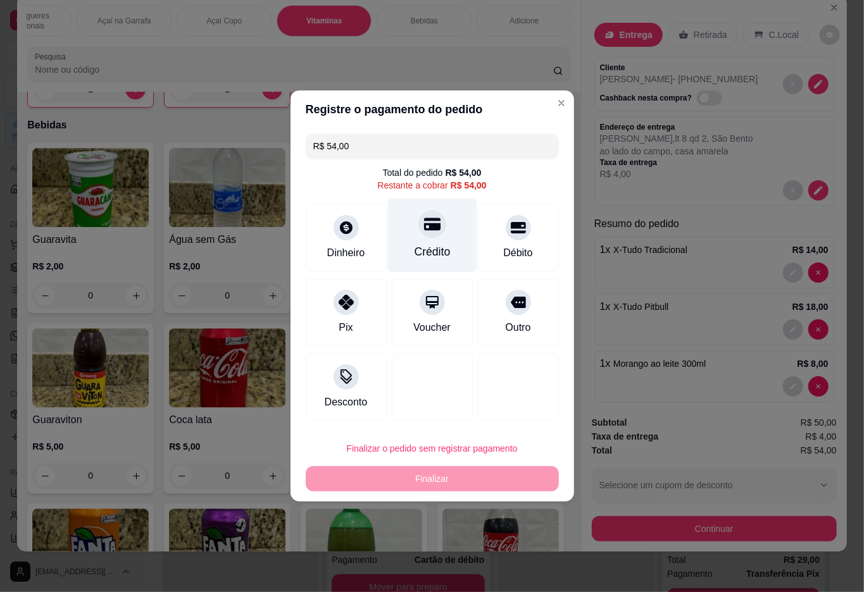
click at [423, 228] on icon at bounding box center [431, 224] width 16 height 13
type input "R$ 0,00"
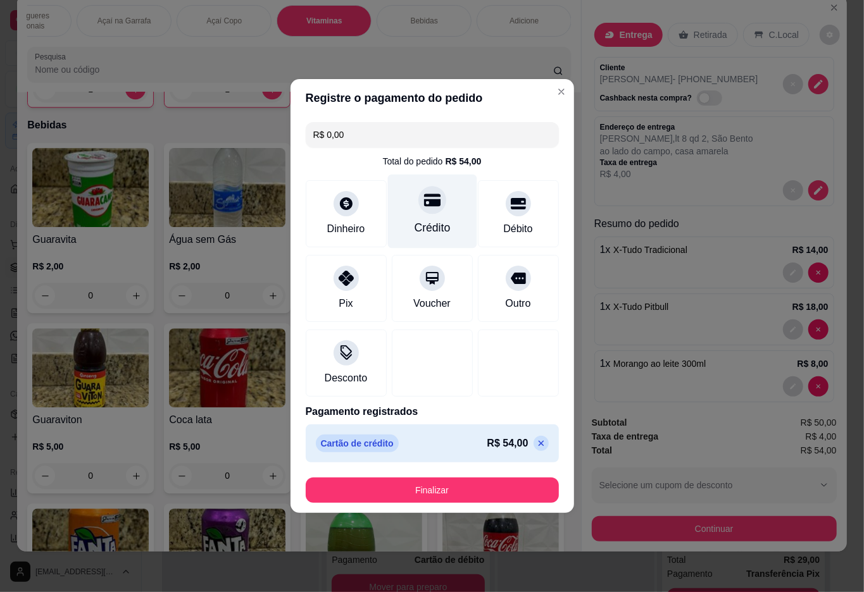
click at [429, 491] on button "Finalizar" at bounding box center [432, 490] width 253 height 25
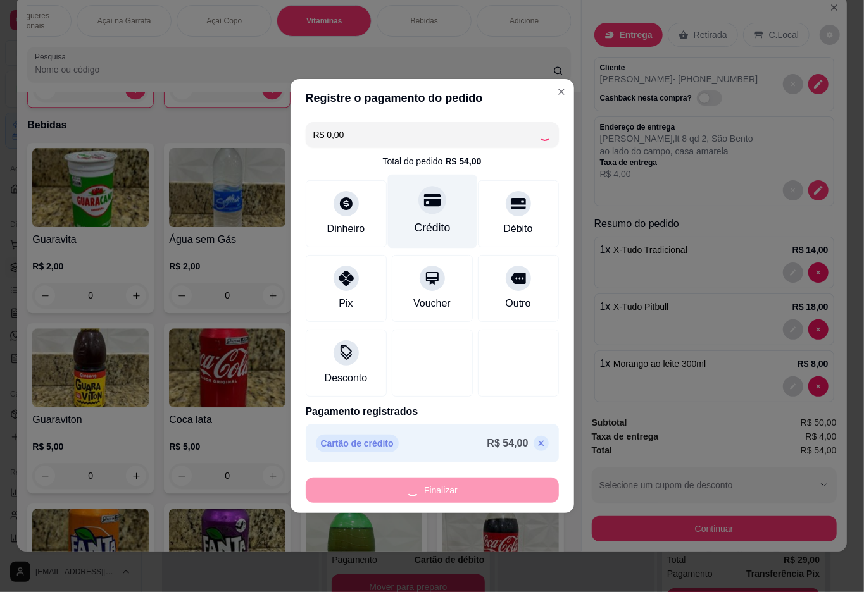
type input "0"
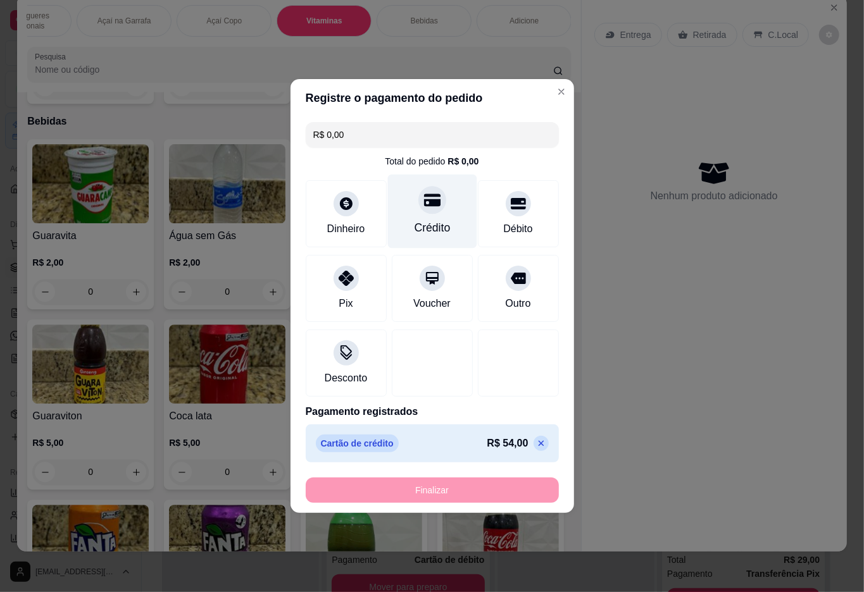
type input "-R$ 54,00"
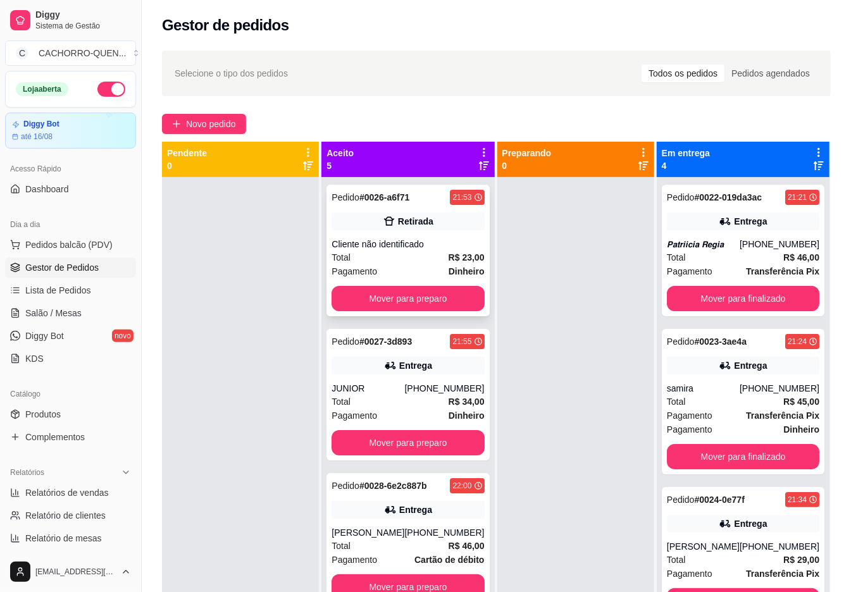
click at [449, 253] on strong "R$ 23,00" at bounding box center [467, 258] width 36 height 10
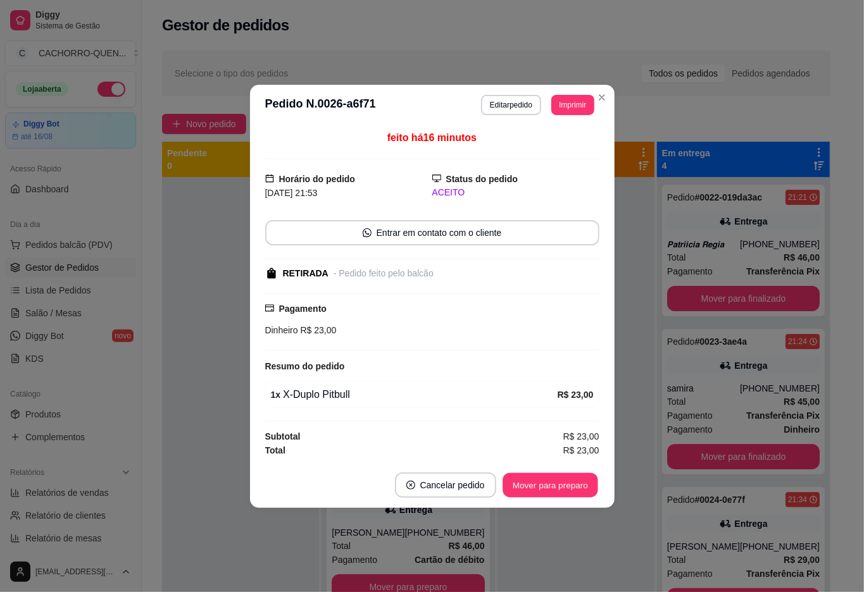
click at [542, 474] on button "Mover para preparo" at bounding box center [550, 485] width 95 height 25
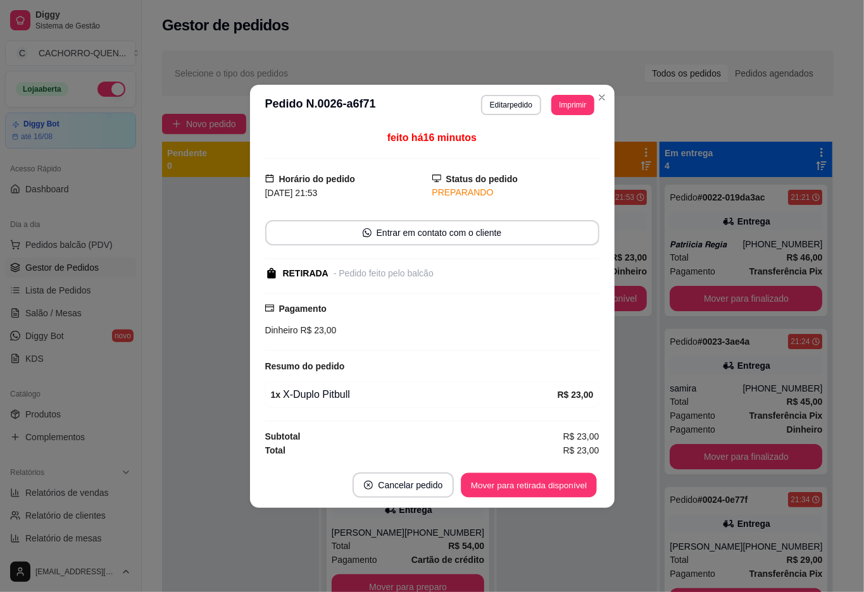
click at [522, 486] on button "Mover para retirada disponível" at bounding box center [528, 485] width 135 height 25
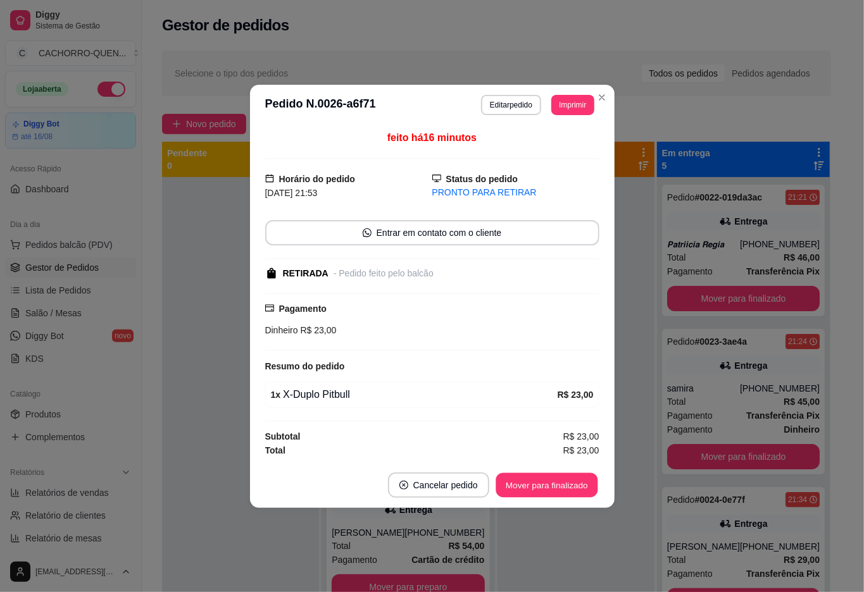
click at [537, 482] on button "Mover para finalizado" at bounding box center [547, 485] width 102 height 25
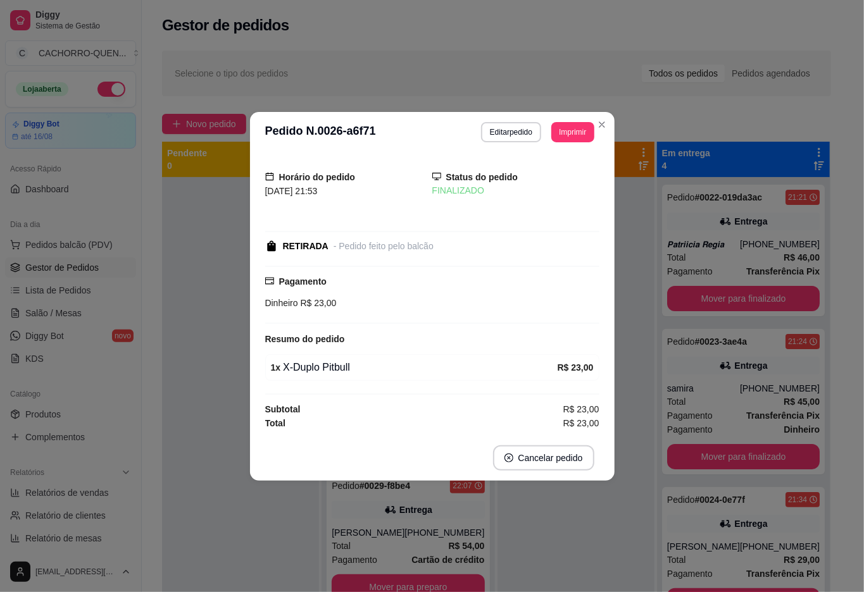
click at [546, 558] on div at bounding box center [575, 473] width 157 height 592
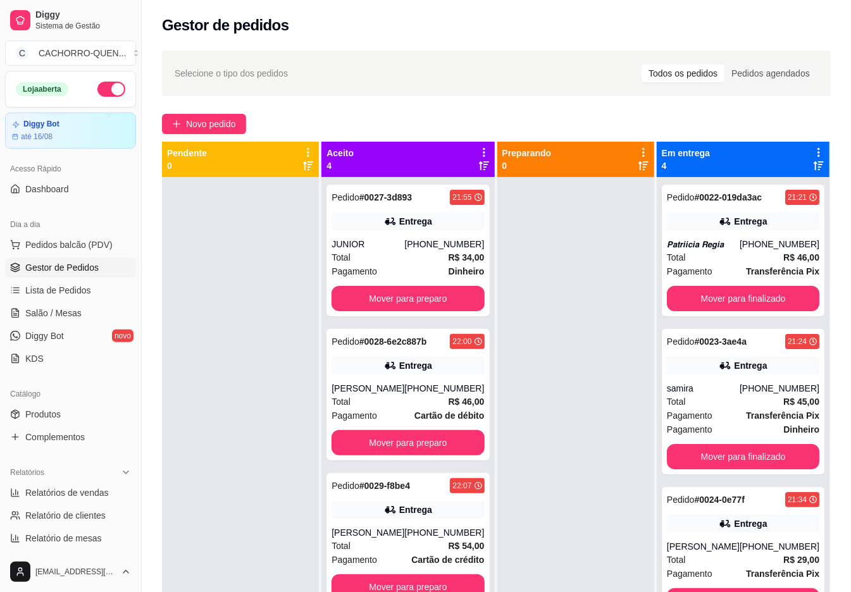
click at [432, 297] on button "Mover para preparo" at bounding box center [408, 298] width 153 height 25
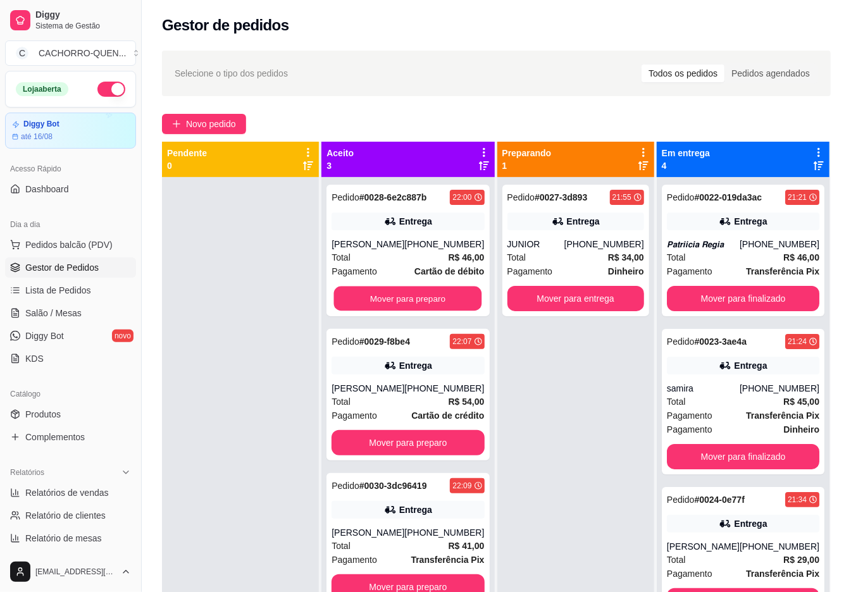
click at [393, 302] on button "Mover para preparo" at bounding box center [408, 299] width 148 height 25
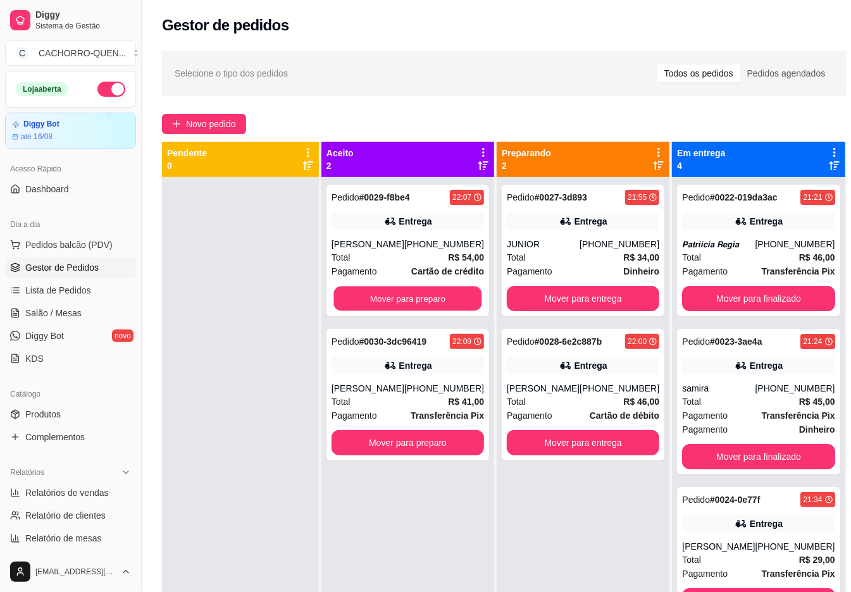
click at [396, 296] on button "Mover para preparo" at bounding box center [408, 299] width 148 height 25
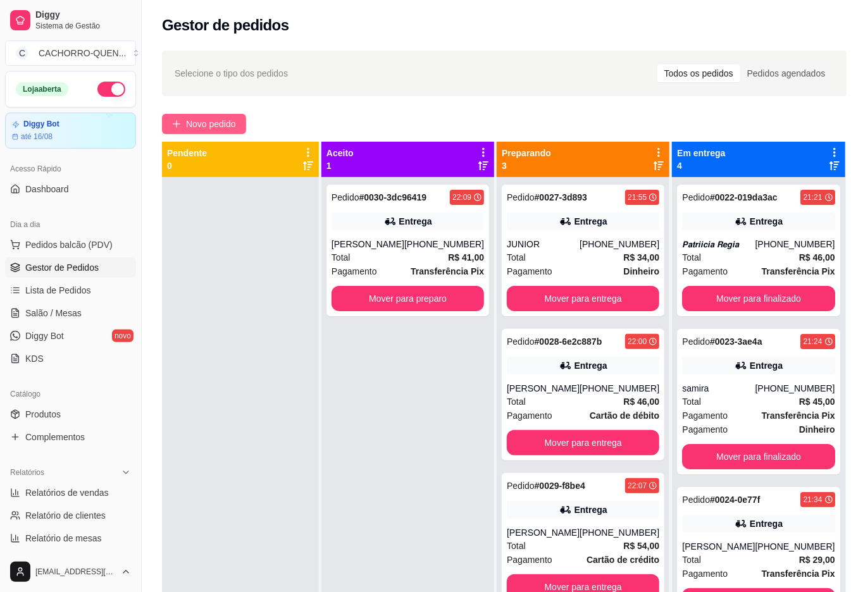
click at [246, 120] on button "Novo pedido" at bounding box center [204, 124] width 84 height 20
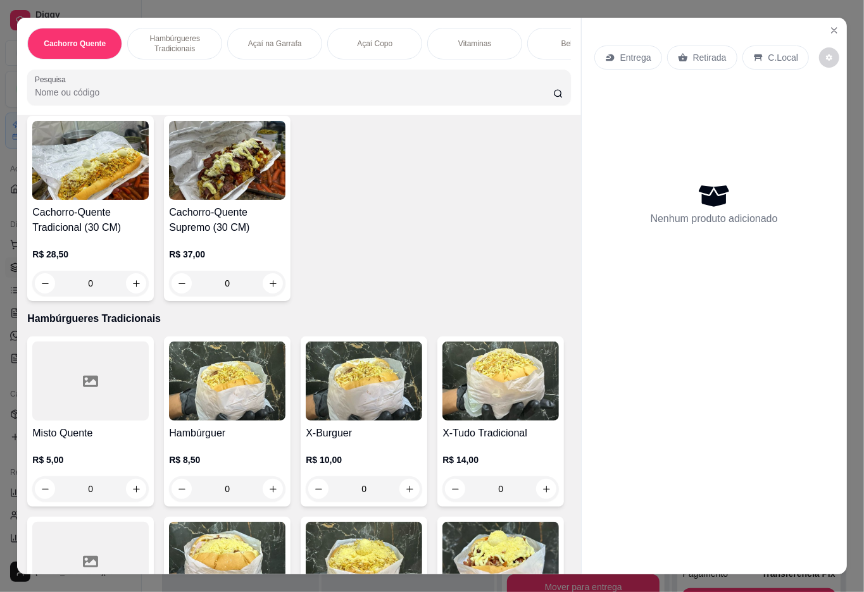
click at [472, 41] on p "Vitaminas" at bounding box center [474, 44] width 33 height 10
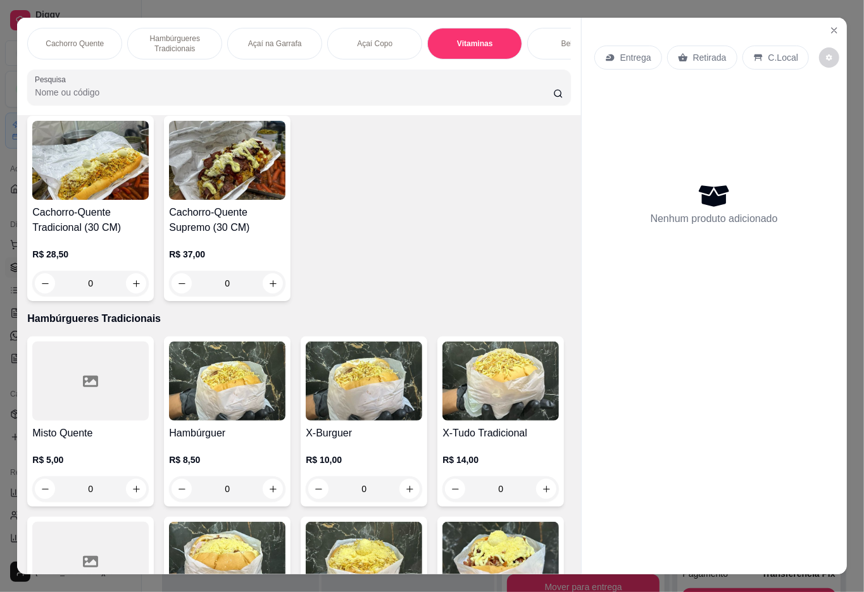
scroll to position [28, 0]
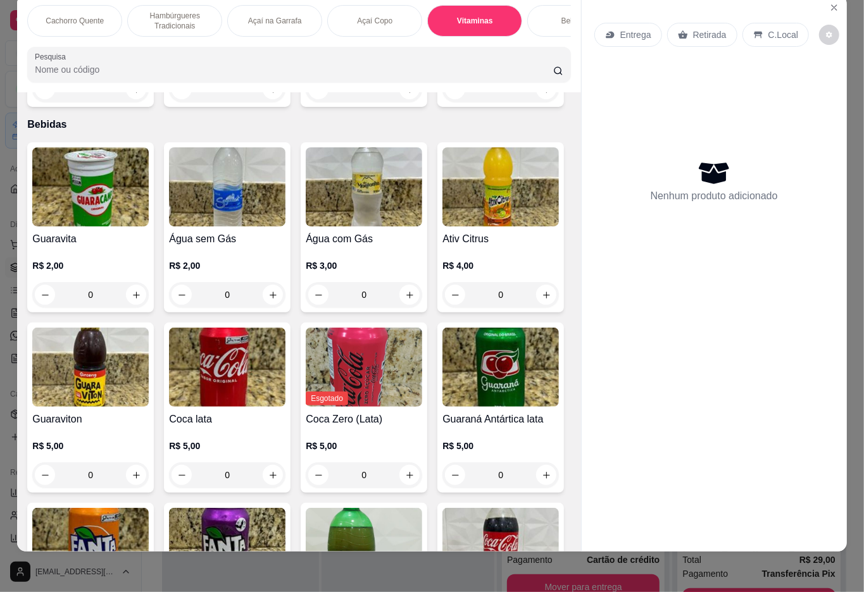
click at [543, 93] on icon "increase-product-quantity" at bounding box center [546, 89] width 7 height 7
click at [542, 94] on icon "increase-product-quantity" at bounding box center [546, 89] width 9 height 9
type input "1"
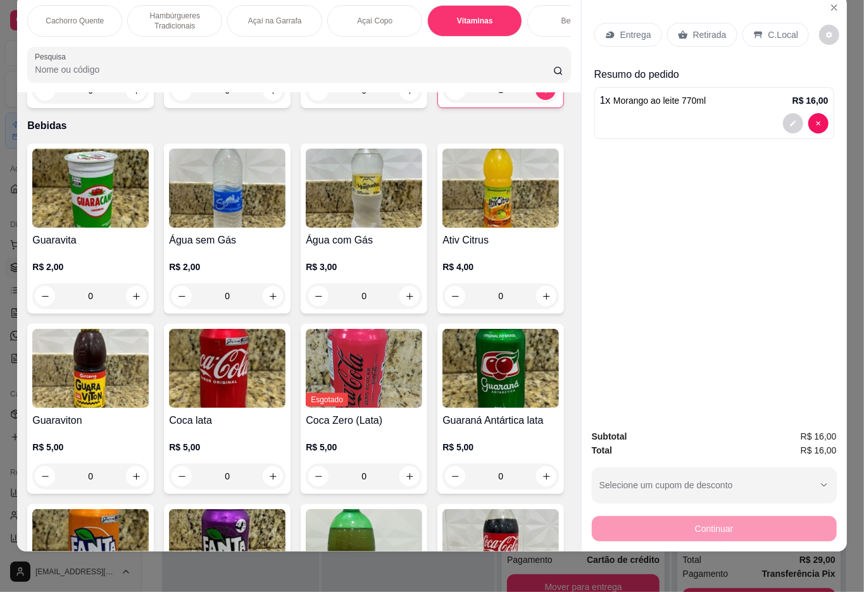
click at [628, 28] on p "Entrega" at bounding box center [635, 34] width 31 height 13
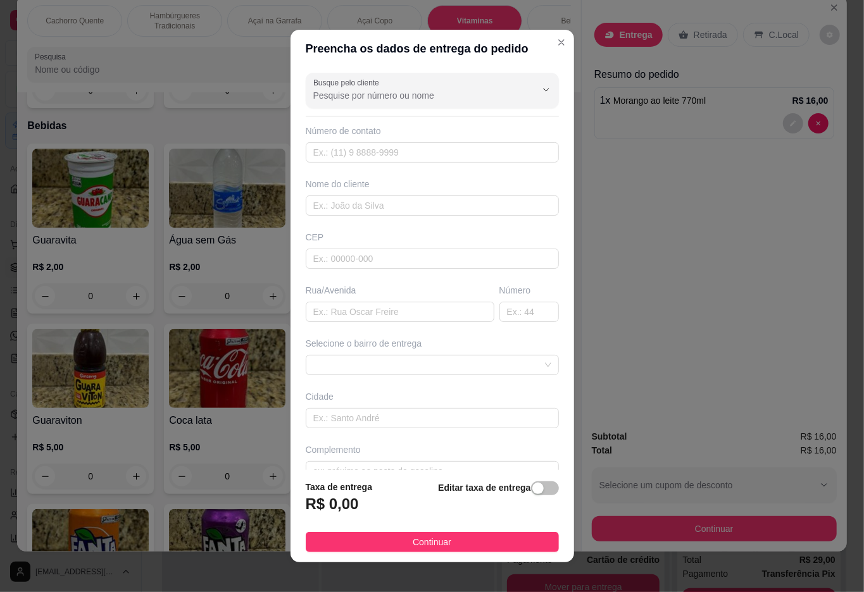
click at [375, 97] on input "Busque pelo cliente" at bounding box center [414, 95] width 203 height 13
type input "p"
click at [680, 332] on div "Preencha os dados de entrega do pedido Busque pelo cliente Número de contato No…" at bounding box center [432, 296] width 864 height 592
click at [456, 92] on input "Busque pelo cliente" at bounding box center [414, 95] width 203 height 13
type input "p"
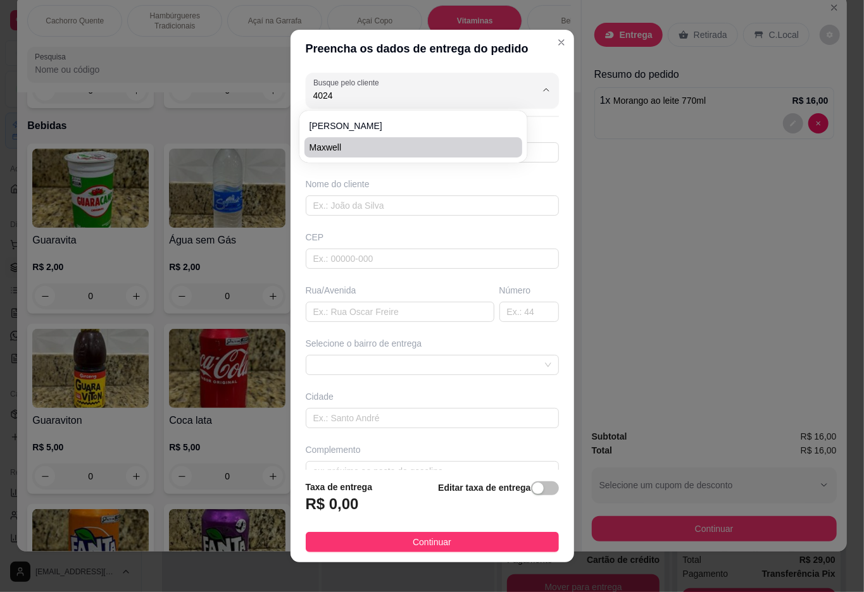
type input "Maxwell"
type input "21977184024"
type input "Maxwell"
type input "Condomínio Mendonça"
type input "Duque de Caxias"
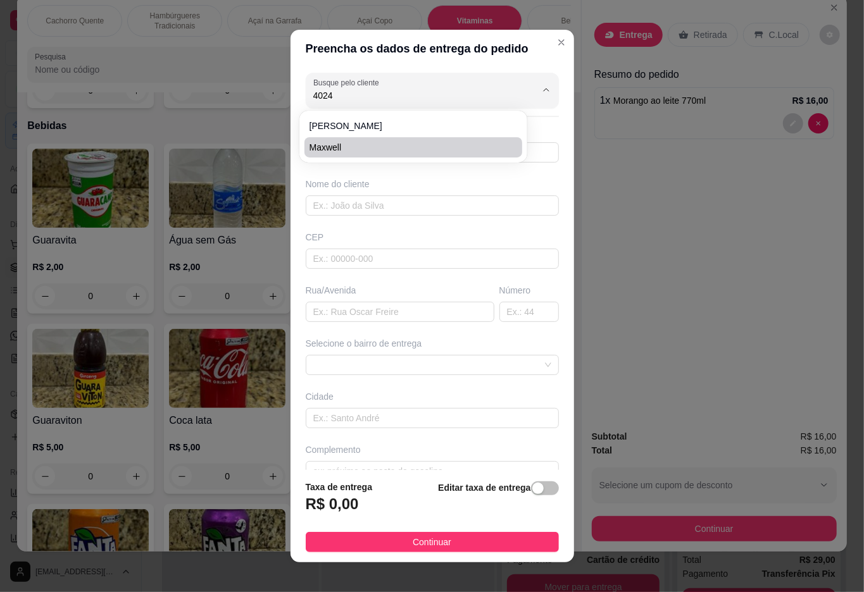
type input "[STREET_ADDRESS]"
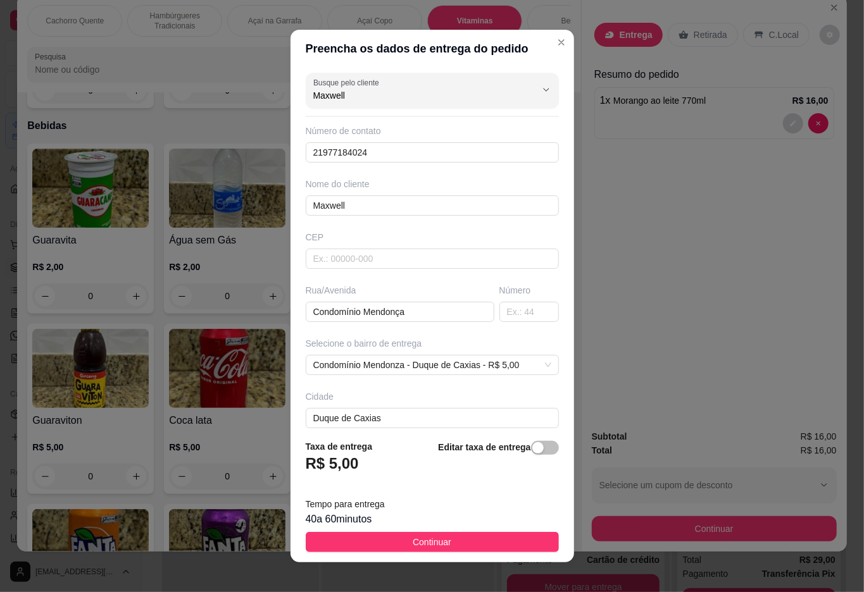
scroll to position [67, 0]
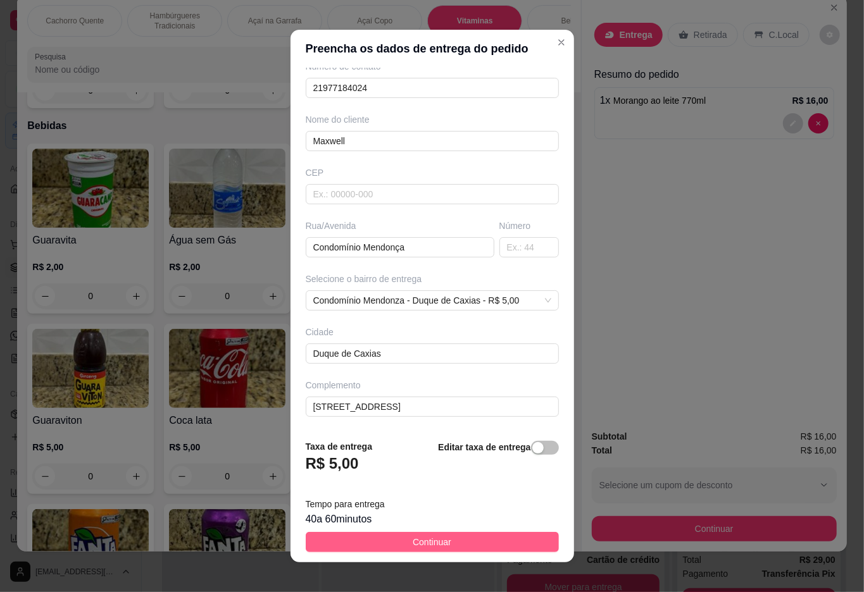
click at [437, 539] on span "Continuar" at bounding box center [432, 542] width 39 height 14
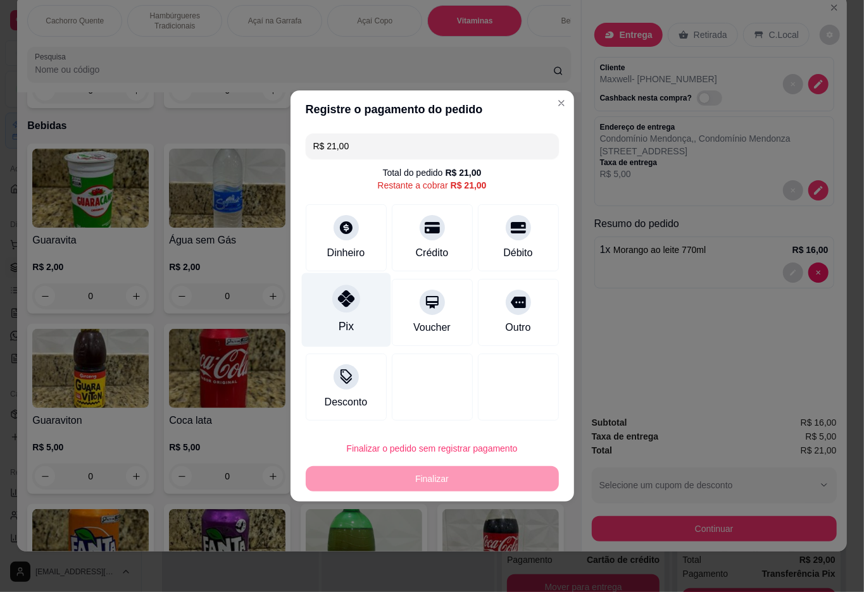
click at [353, 300] on div at bounding box center [346, 299] width 28 height 28
type input "R$ 0,00"
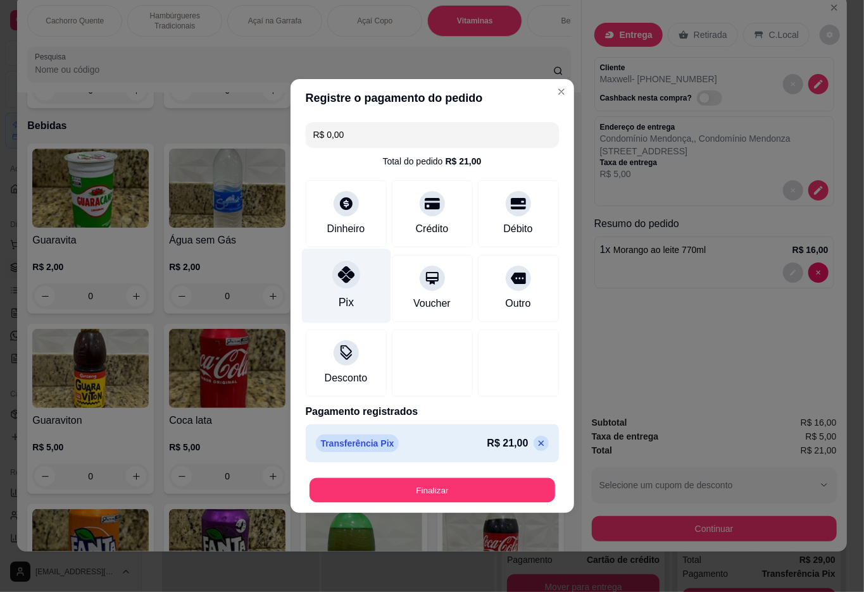
click at [428, 490] on button "Finalizar" at bounding box center [432, 490] width 246 height 25
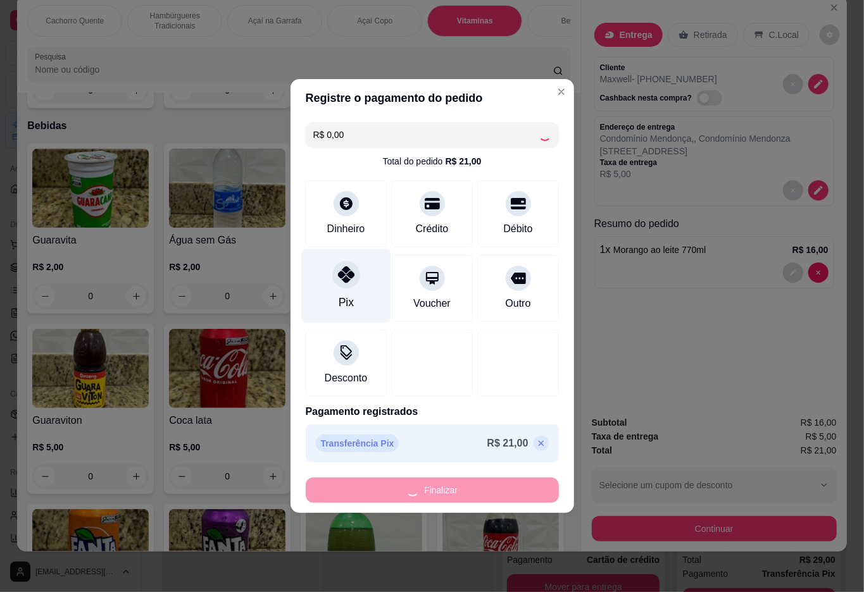
type input "0"
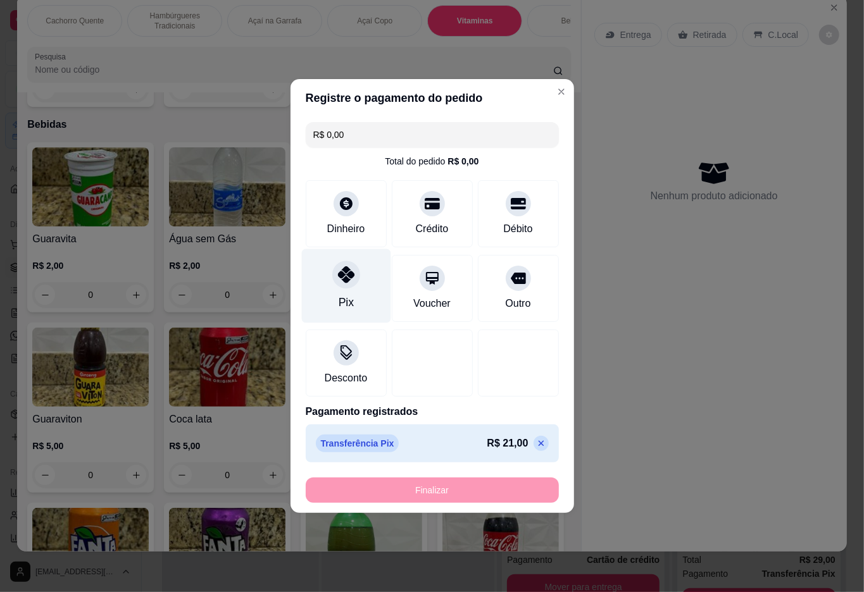
type input "-R$ 21,00"
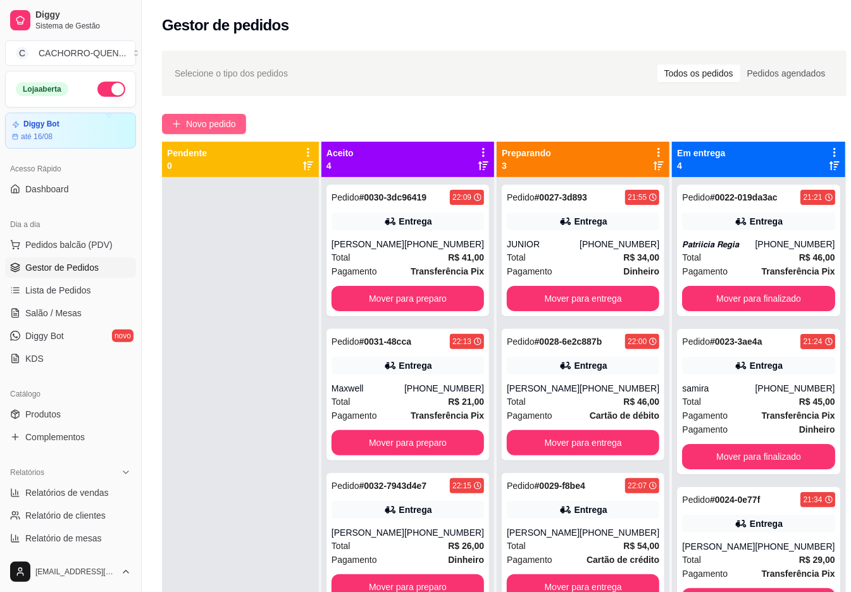
click at [203, 127] on span "Novo pedido" at bounding box center [211, 124] width 50 height 14
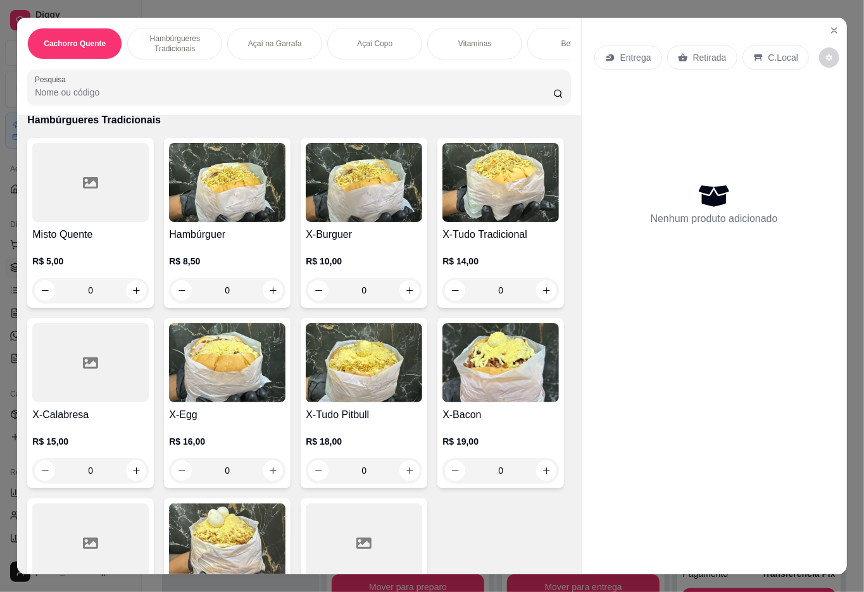
scroll to position [482, 0]
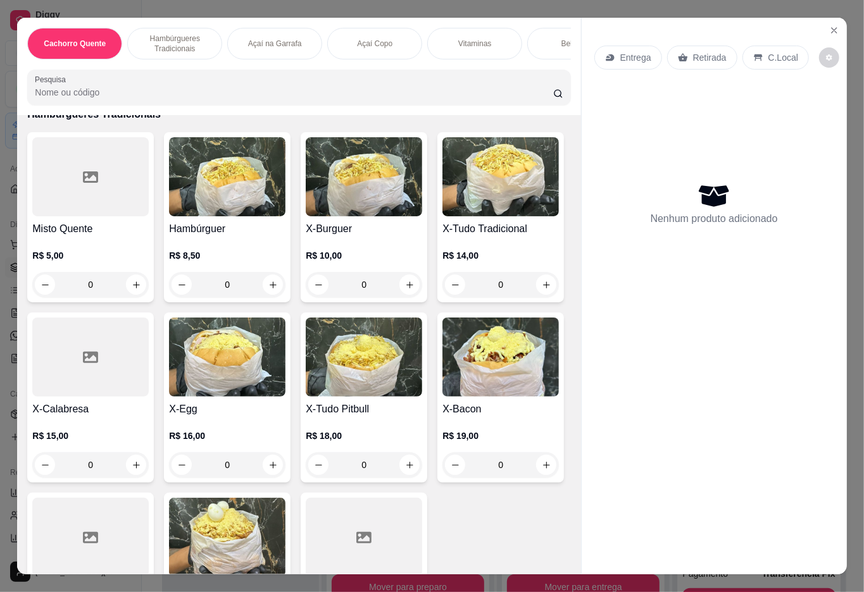
click at [442, 216] on img at bounding box center [500, 176] width 116 height 79
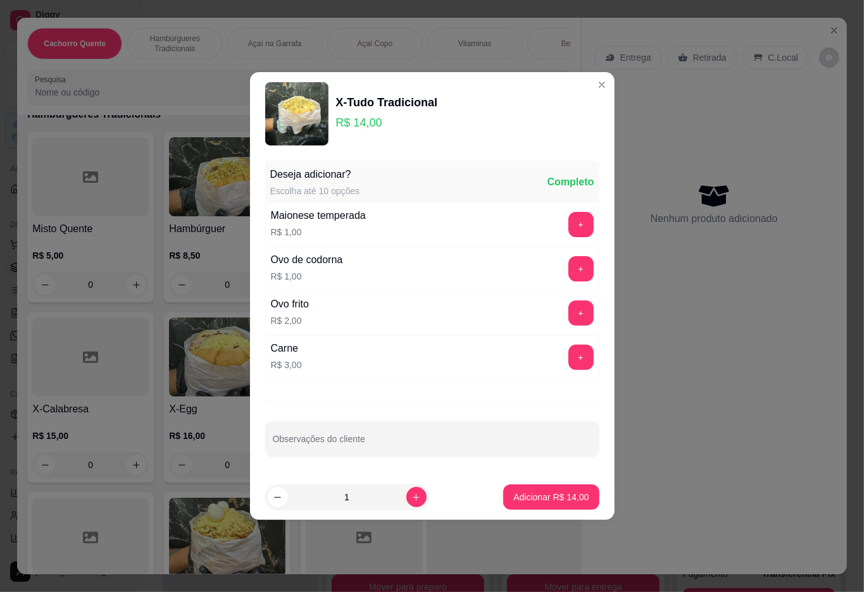
click at [423, 443] on input "Observações do cliente" at bounding box center [432, 444] width 319 height 13
type input "caprichado na maionese"
click at [515, 499] on p "Adicionar R$ 14,00" at bounding box center [551, 497] width 73 height 12
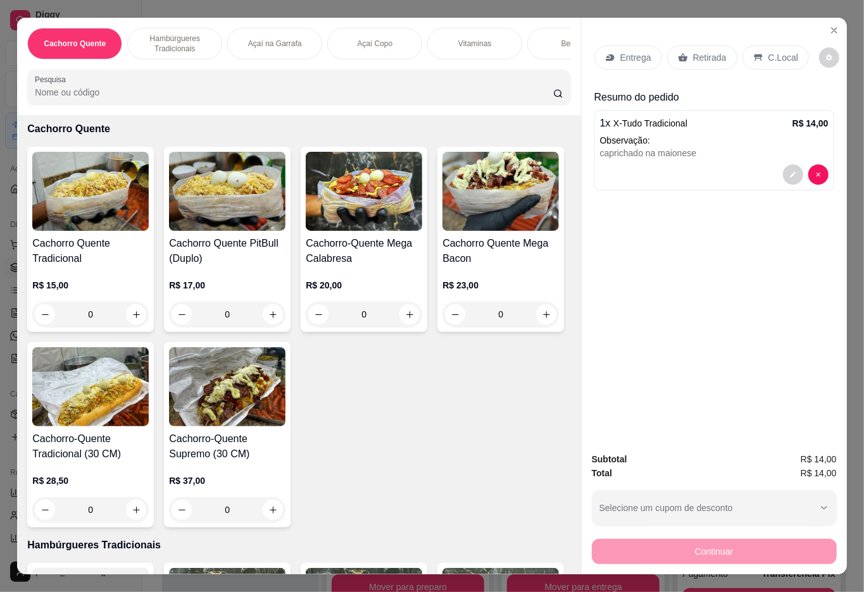
scroll to position [0, 0]
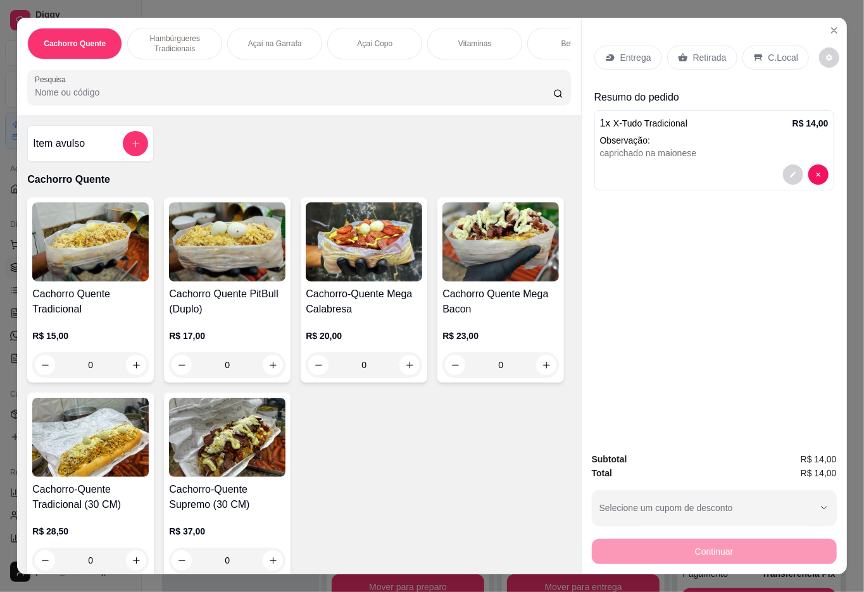
click at [195, 328] on div "R$ 17,00 0" at bounding box center [227, 347] width 116 height 61
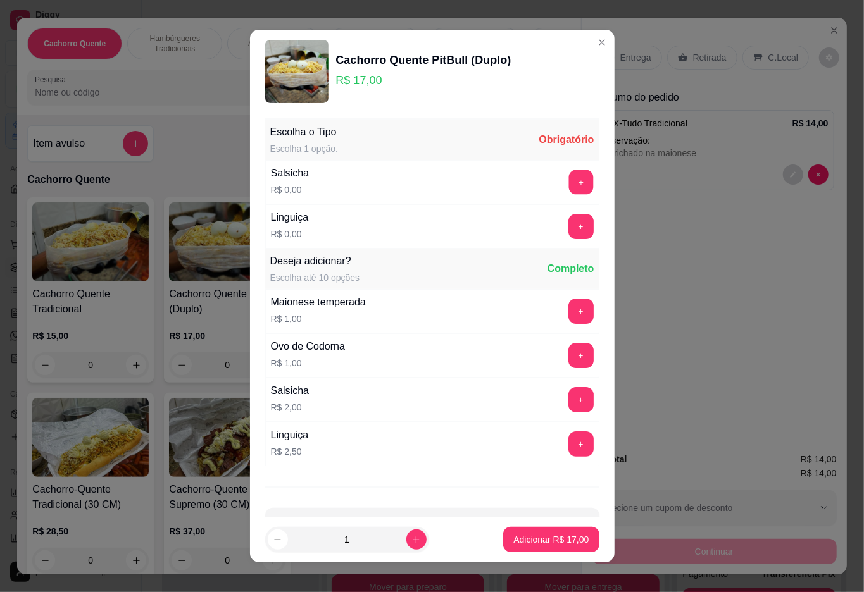
click at [568, 183] on button "+" at bounding box center [580, 182] width 25 height 25
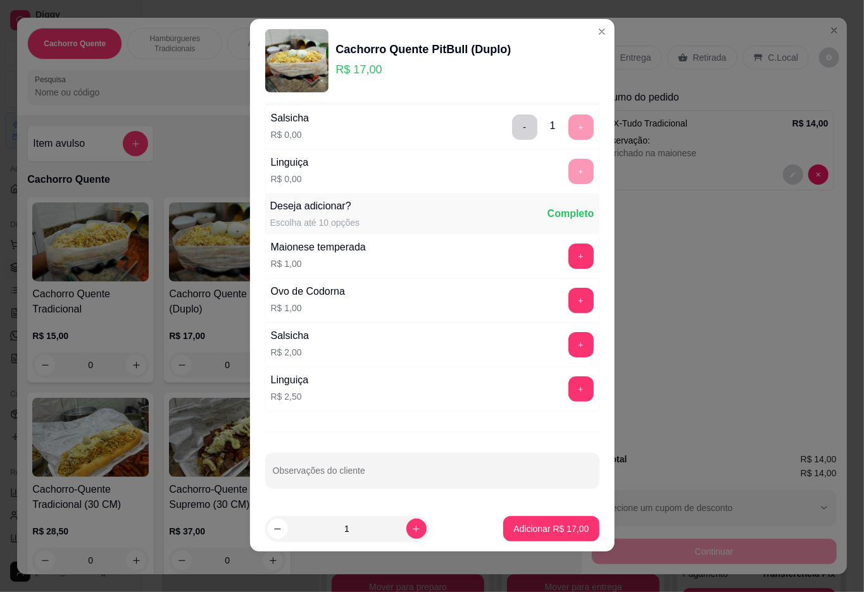
click at [395, 477] on input "Observações do cliente" at bounding box center [432, 476] width 319 height 13
type input "com passas e azeitonas, capricahdo"
click at [525, 535] on p "Adicionar R$ 17,00" at bounding box center [550, 529] width 75 height 13
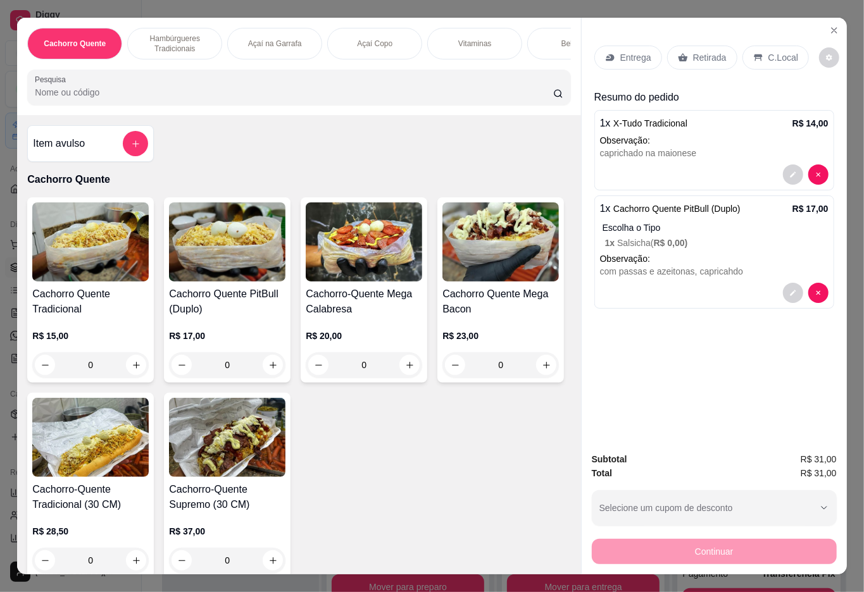
click at [690, 284] on div at bounding box center [714, 293] width 228 height 20
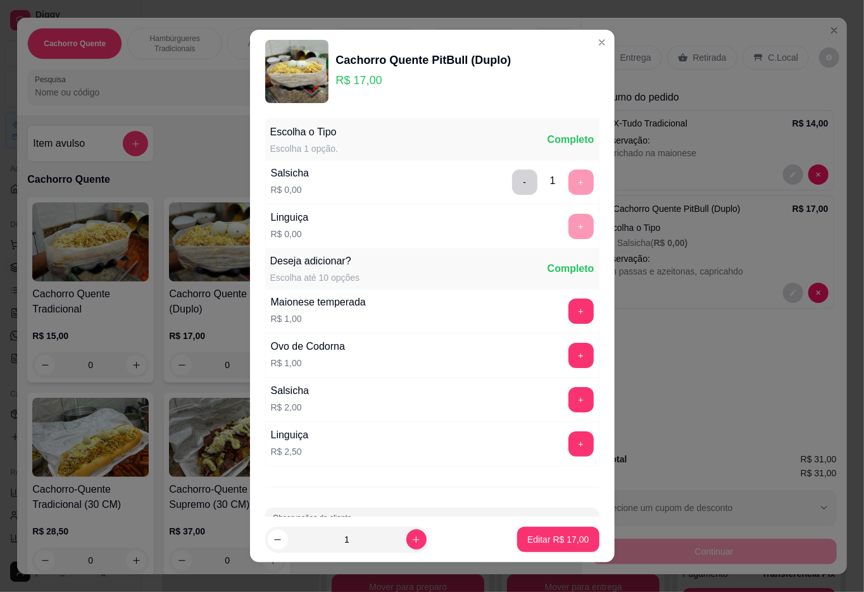
click at [478, 520] on footer "1 Editar R$ 17,00" at bounding box center [432, 540] width 365 height 46
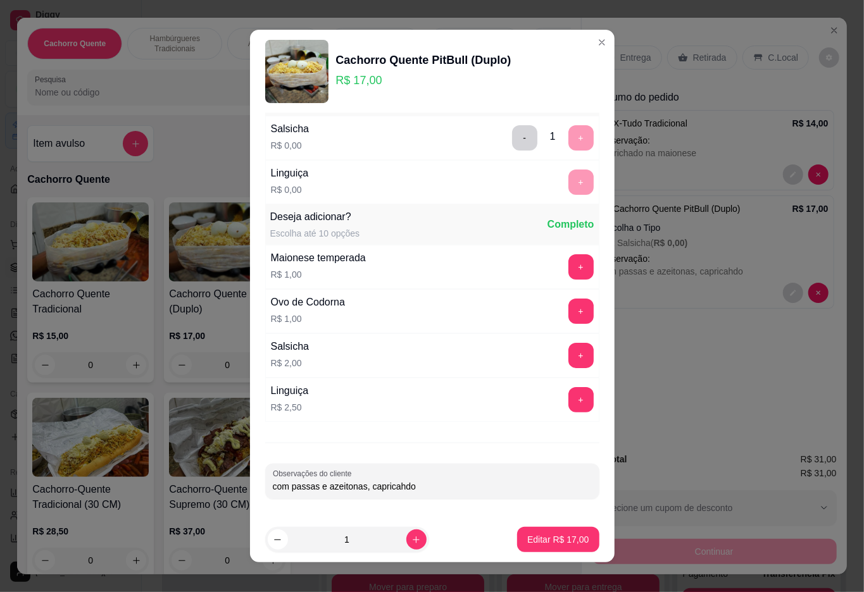
click at [481, 489] on input "com passas e azeitonas, capricahdo" at bounding box center [432, 486] width 319 height 13
type input "com passas e azeitonas, caprichado"
click at [532, 540] on p "Editar R$ 17,00" at bounding box center [557, 540] width 61 height 13
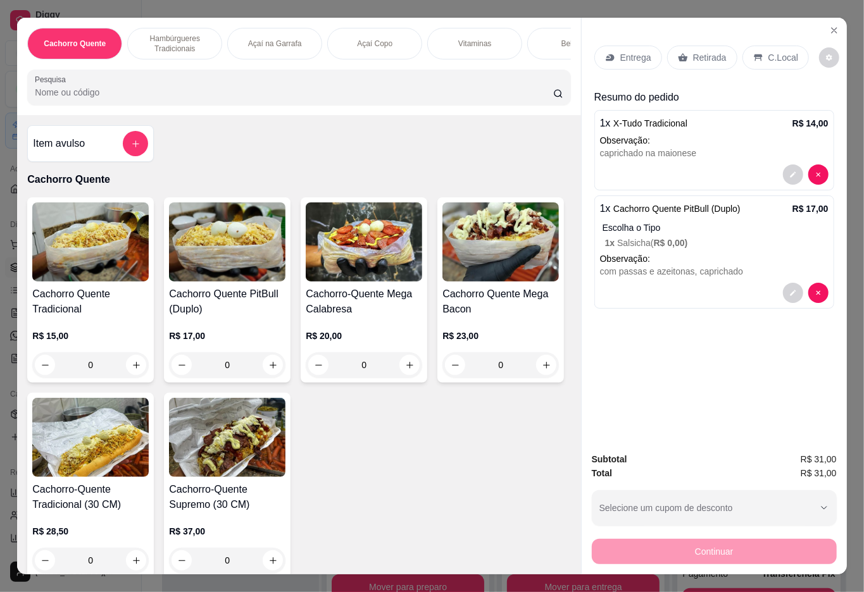
click at [639, 56] on p "Entrega" at bounding box center [635, 57] width 31 height 13
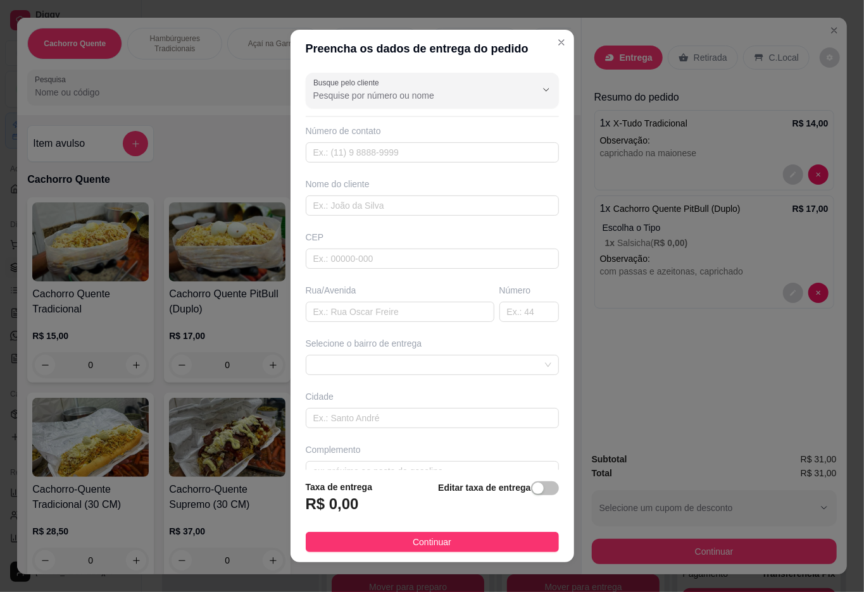
click at [428, 97] on input "Busque pelo cliente" at bounding box center [414, 95] width 203 height 13
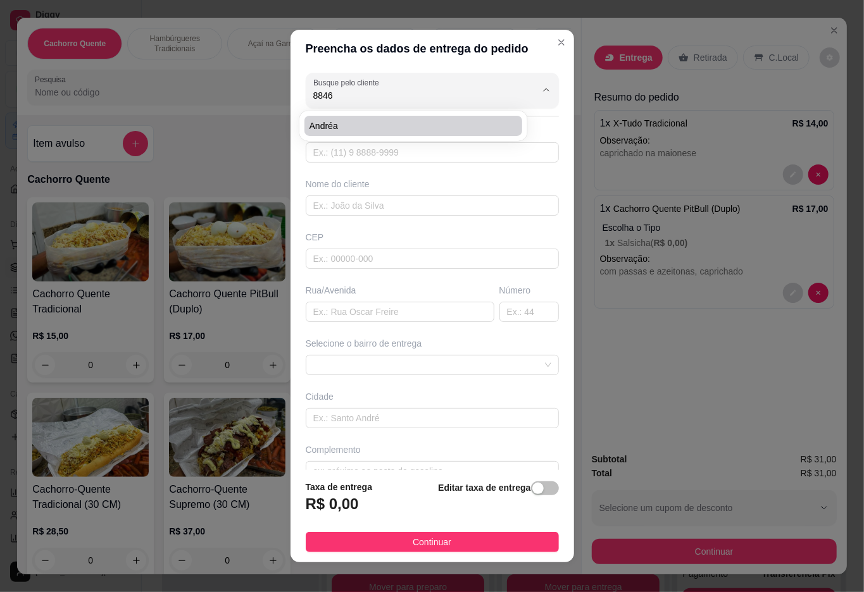
type input "Andréa"
type input "21992788846"
type input "Andréa"
type input "Rua [PERSON_NAME]"
type input "19"
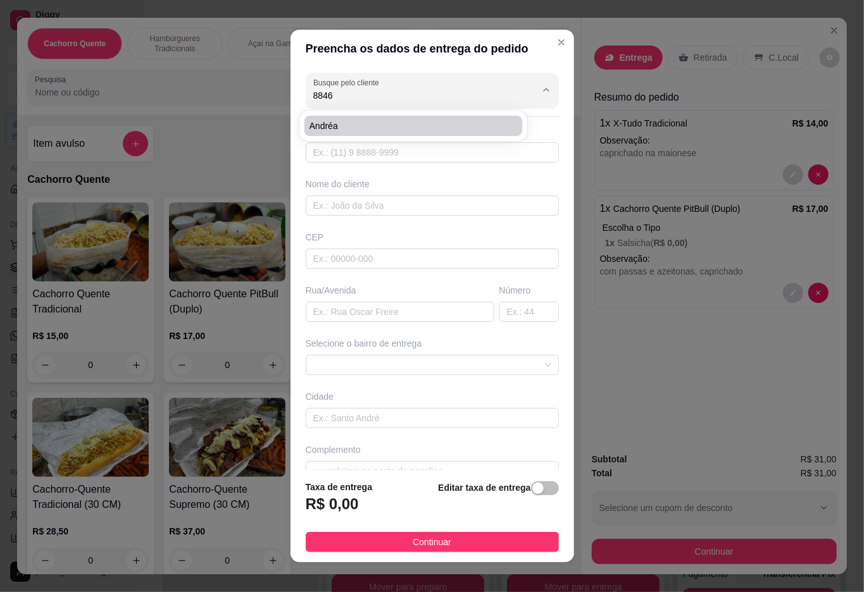
type input "Duque de Caxias"
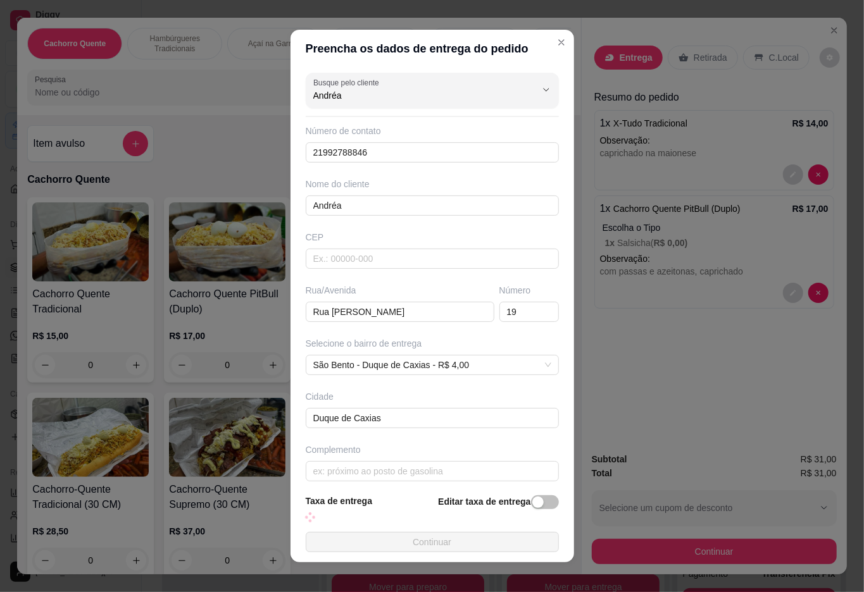
scroll to position [13, 0]
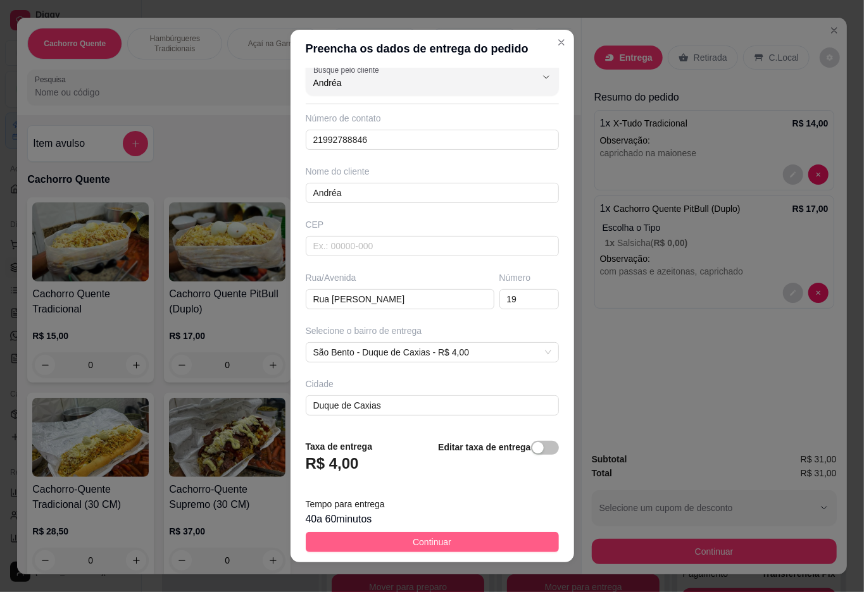
click at [433, 544] on span "Continuar" at bounding box center [432, 542] width 39 height 14
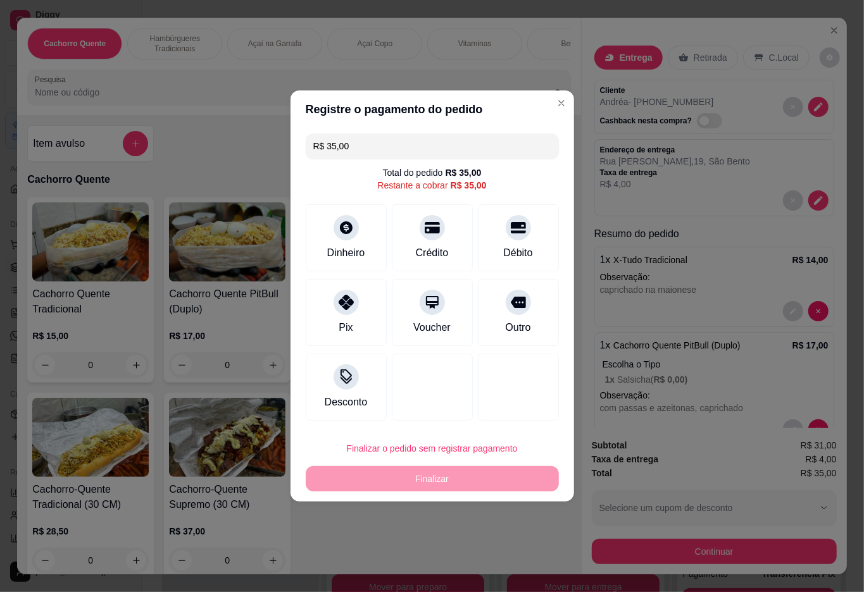
click at [494, 134] on input "R$ 35,00" at bounding box center [432, 146] width 238 height 25
click at [338, 231] on icon at bounding box center [345, 224] width 16 height 16
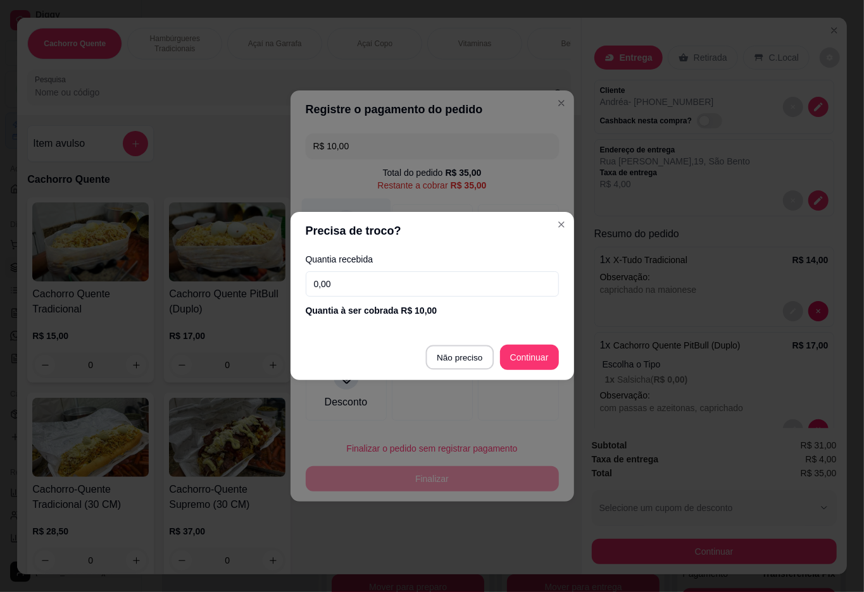
click at [449, 358] on div at bounding box center [432, 387] width 81 height 67
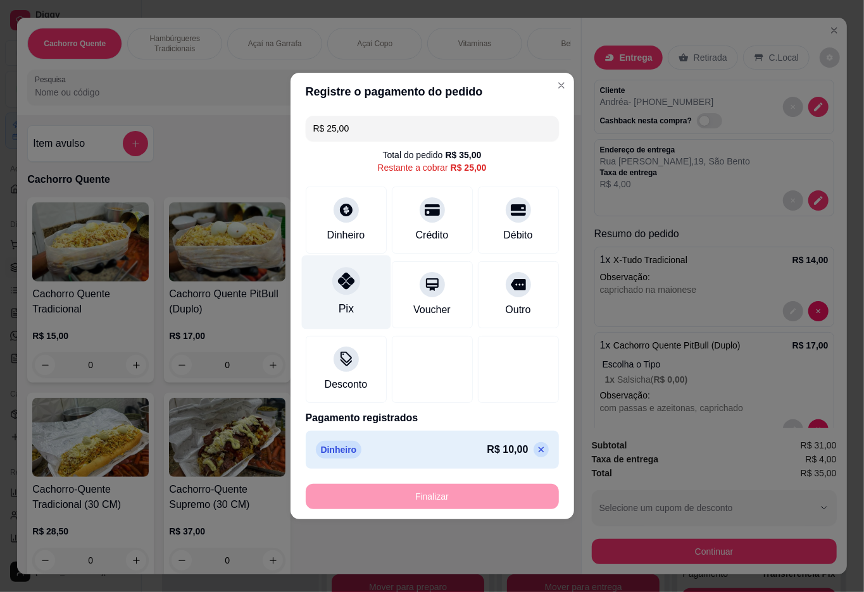
click at [353, 287] on div at bounding box center [346, 281] width 28 height 28
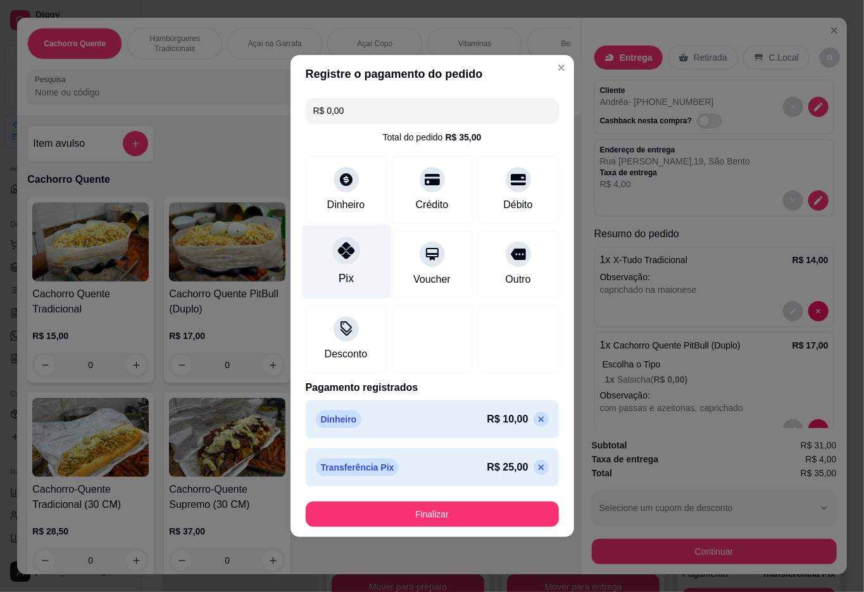
click at [427, 515] on button "Finalizar" at bounding box center [432, 514] width 253 height 25
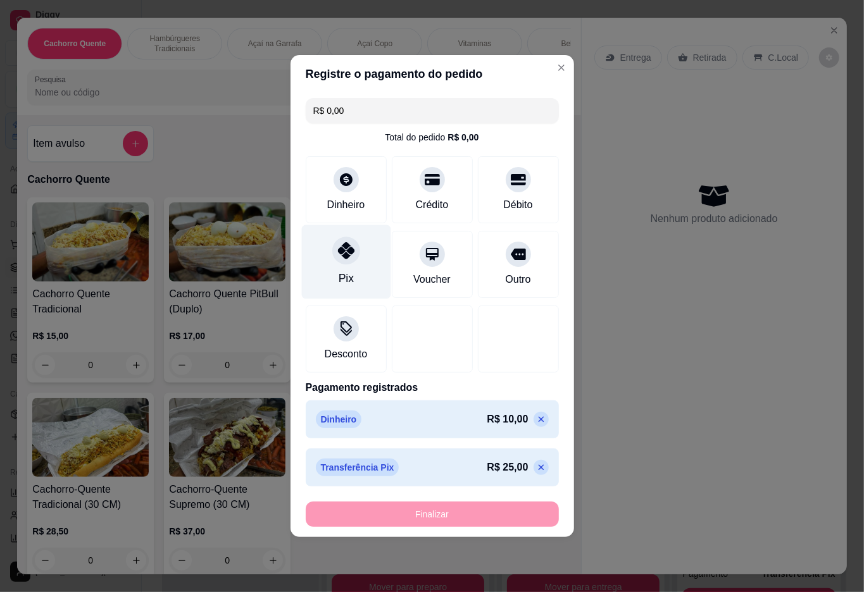
type input "-R$ 35,00"
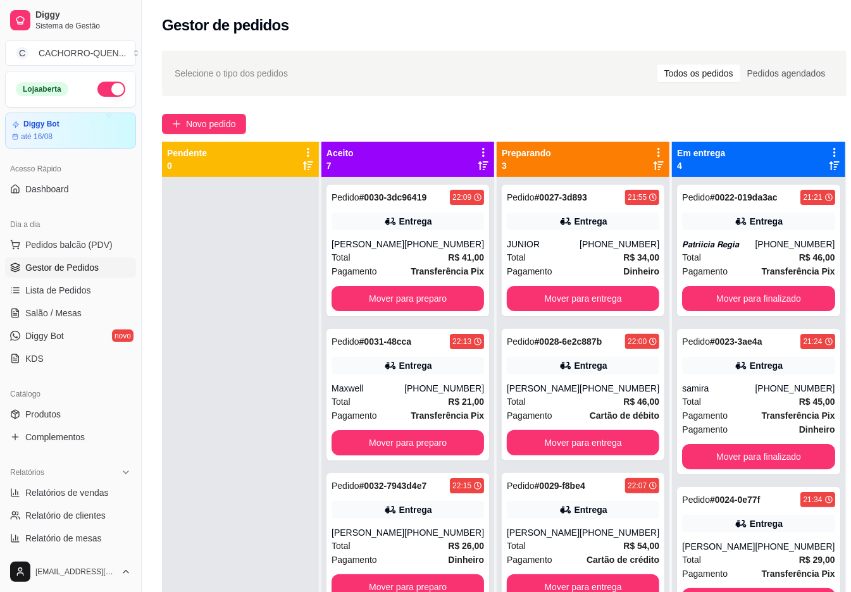
click at [772, 311] on button "Mover para finalizado" at bounding box center [758, 298] width 153 height 25
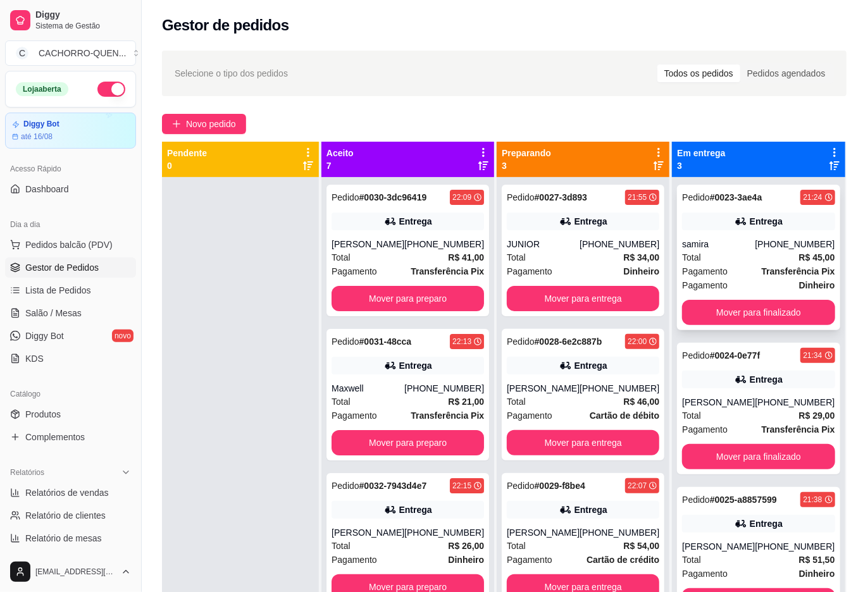
click at [799, 254] on strong "R$ 45,00" at bounding box center [817, 258] width 36 height 10
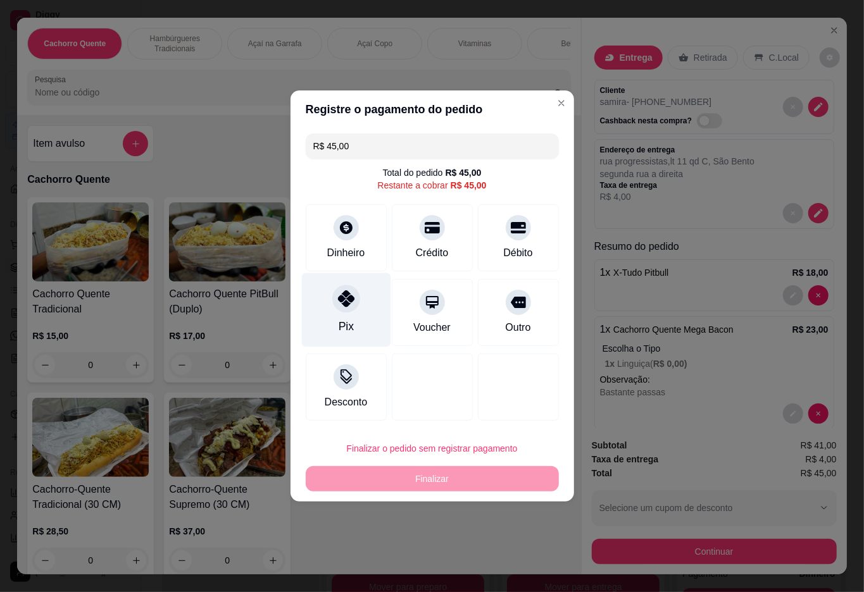
click at [335, 319] on div "Pix" at bounding box center [345, 310] width 89 height 74
type input "R$ 0,00"
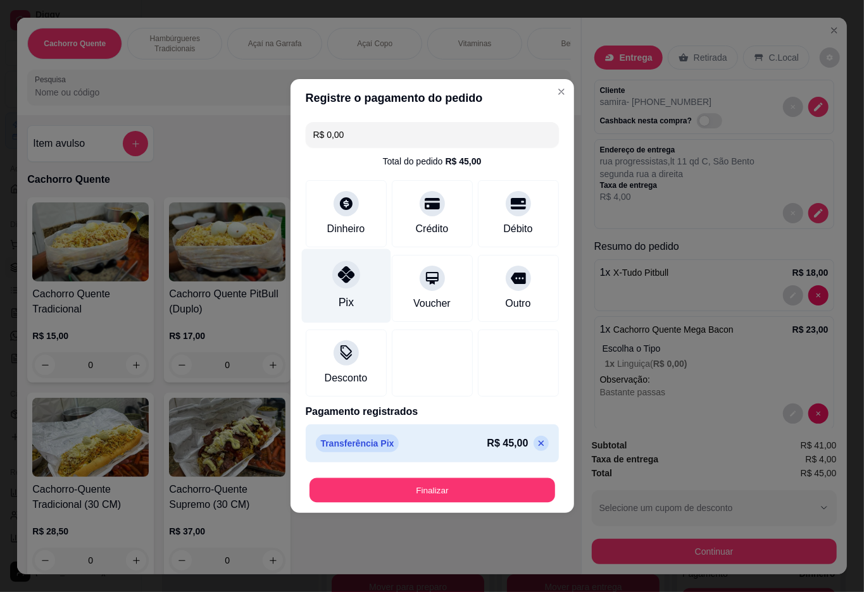
click at [424, 492] on button "Finalizar" at bounding box center [432, 490] width 246 height 25
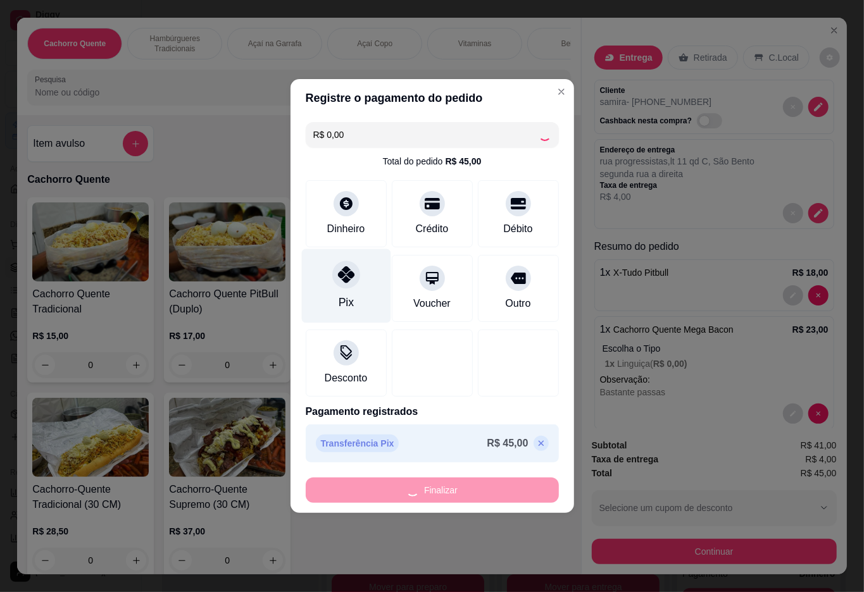
type input "0"
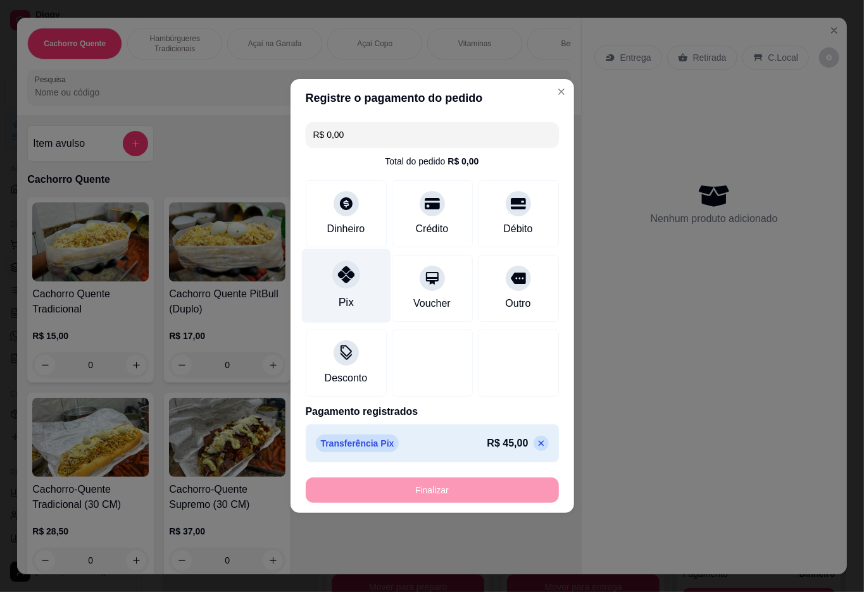
type input "-R$ 45,00"
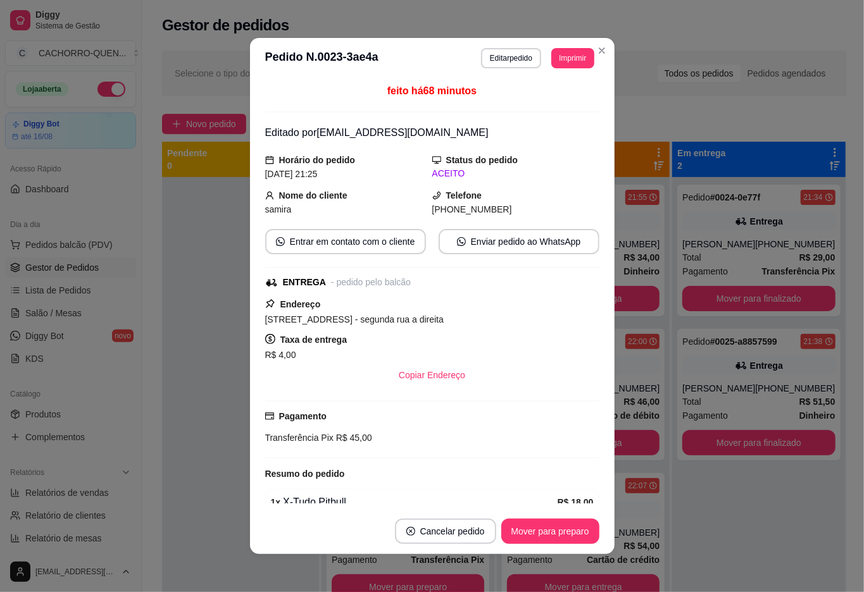
click at [540, 529] on button "Mover para preparo" at bounding box center [550, 531] width 98 height 25
click at [554, 532] on button "Mover para entrega" at bounding box center [549, 531] width 97 height 25
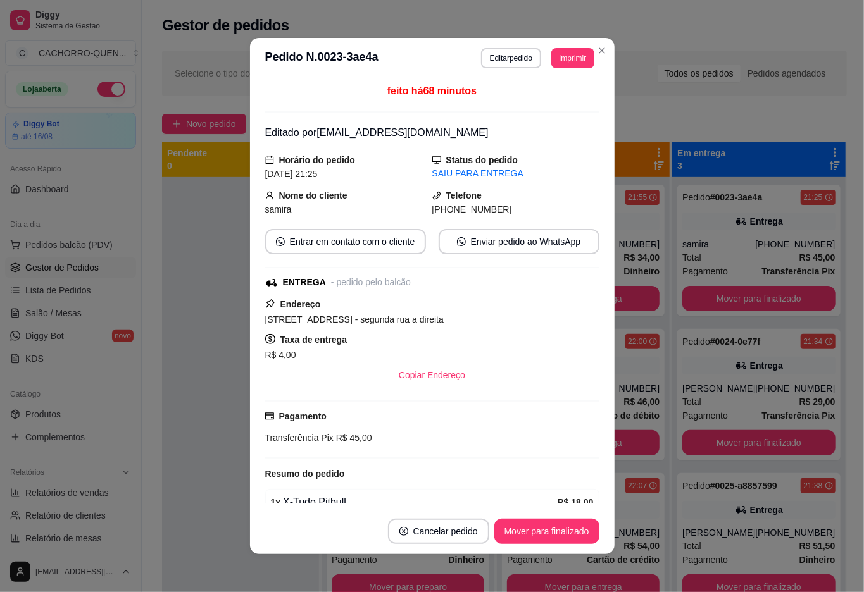
click at [555, 527] on button "Mover para finalizado" at bounding box center [546, 531] width 105 height 25
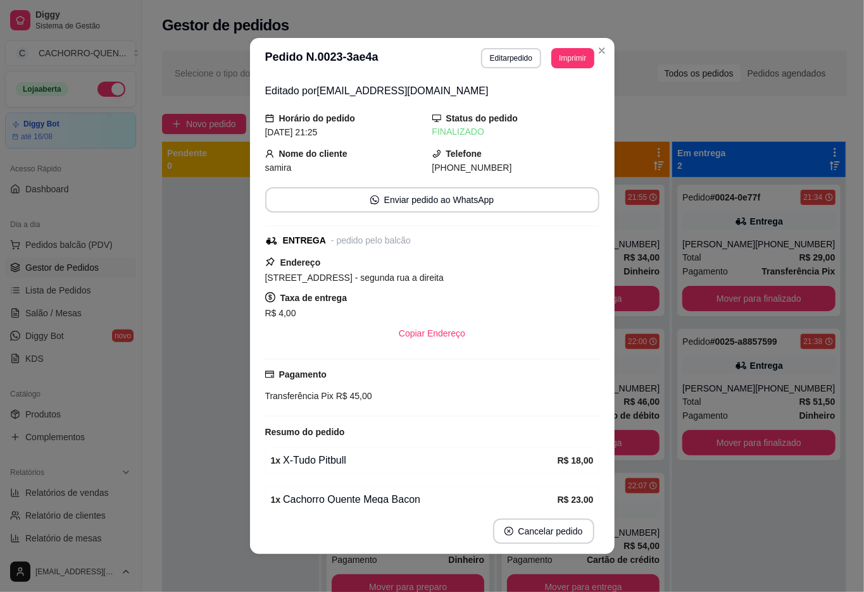
click at [198, 532] on div at bounding box center [240, 473] width 157 height 592
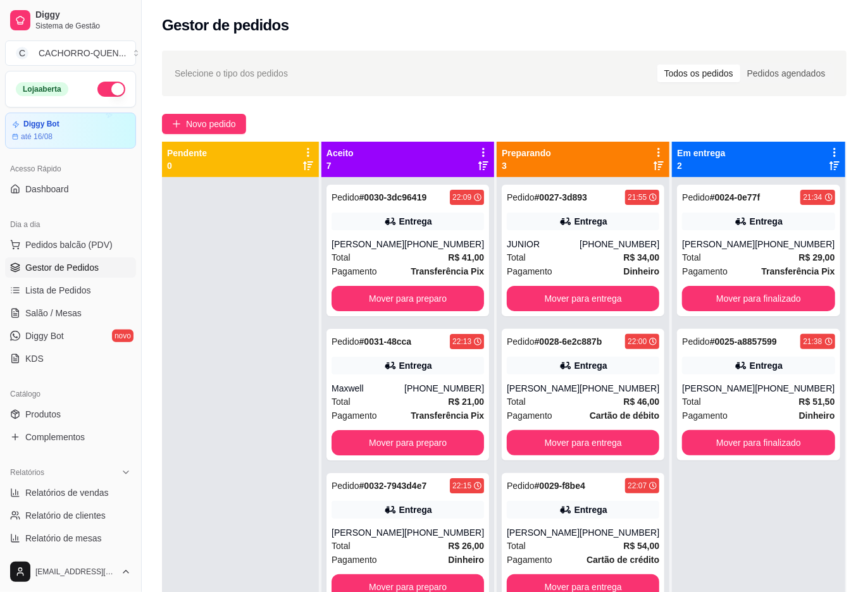
click at [762, 297] on button "Mover para finalizado" at bounding box center [758, 298] width 153 height 25
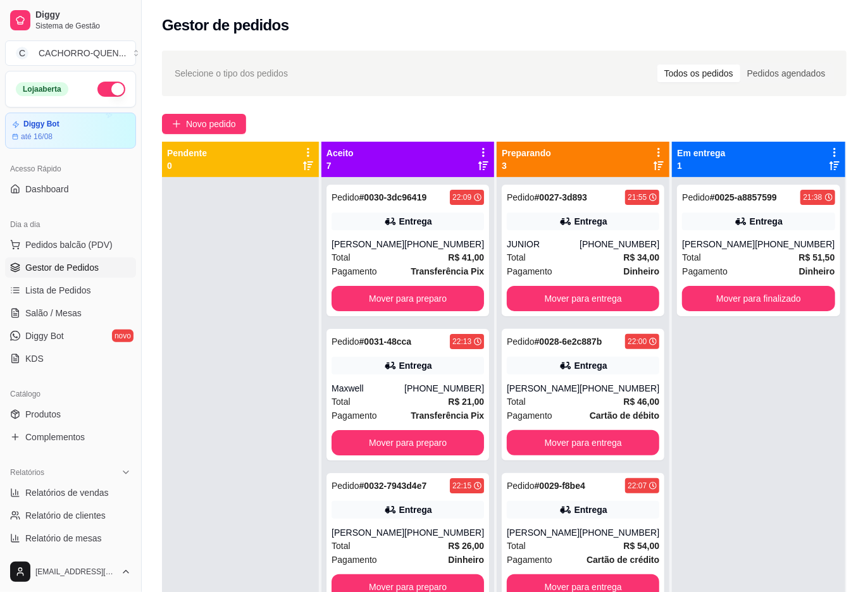
click at [768, 297] on button "Mover para finalizado" at bounding box center [758, 298] width 153 height 25
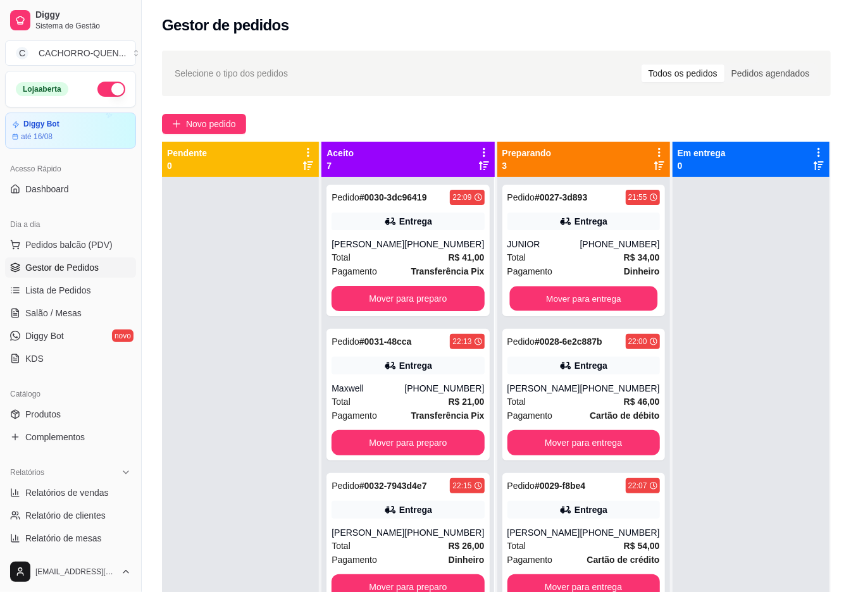
click at [576, 294] on button "Mover para entrega" at bounding box center [583, 299] width 148 height 25
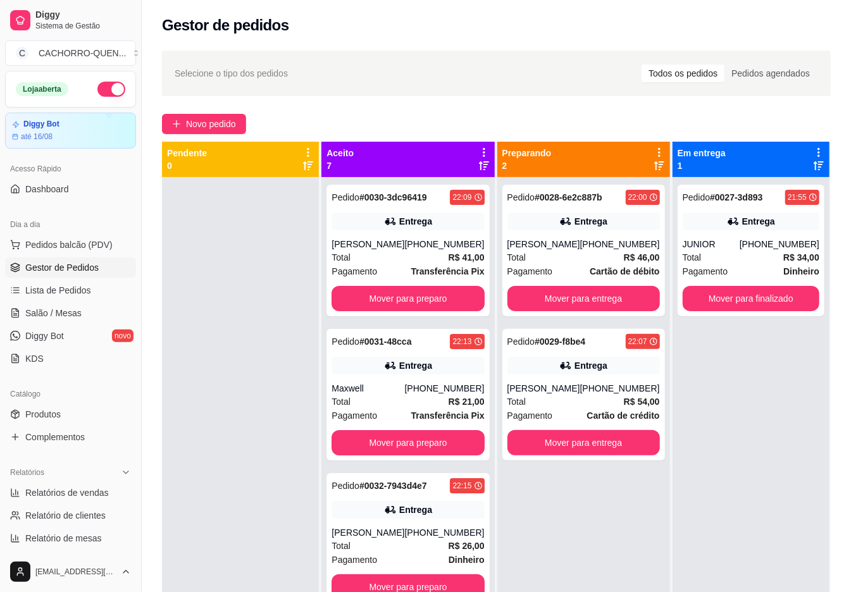
click at [590, 294] on button "Mover para entrega" at bounding box center [584, 298] width 153 height 25
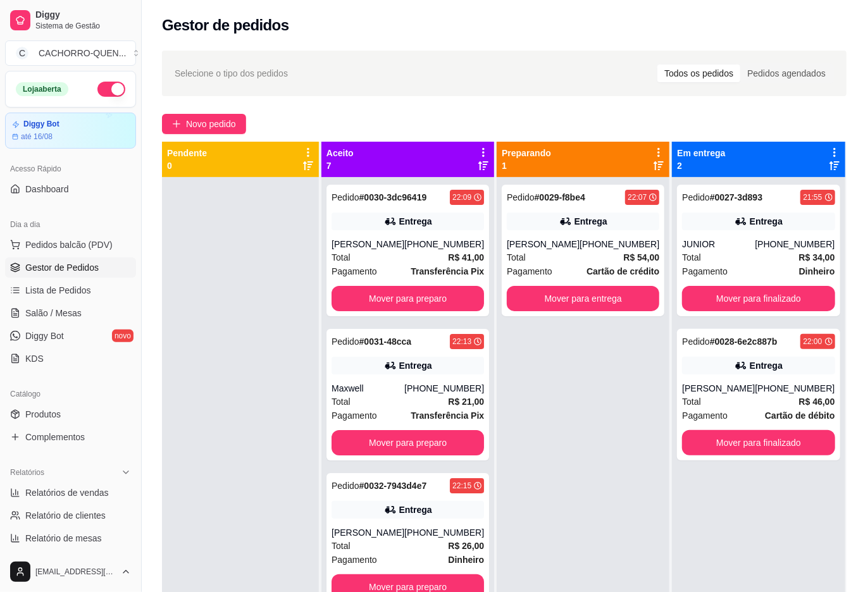
click at [405, 310] on button "Mover para preparo" at bounding box center [408, 298] width 153 height 25
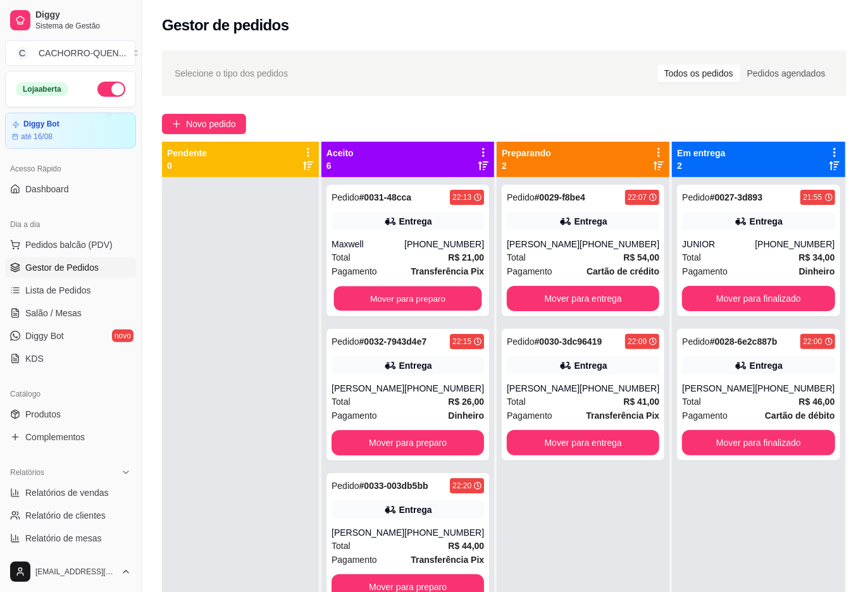
click at [409, 301] on button "Mover para preparo" at bounding box center [408, 299] width 148 height 25
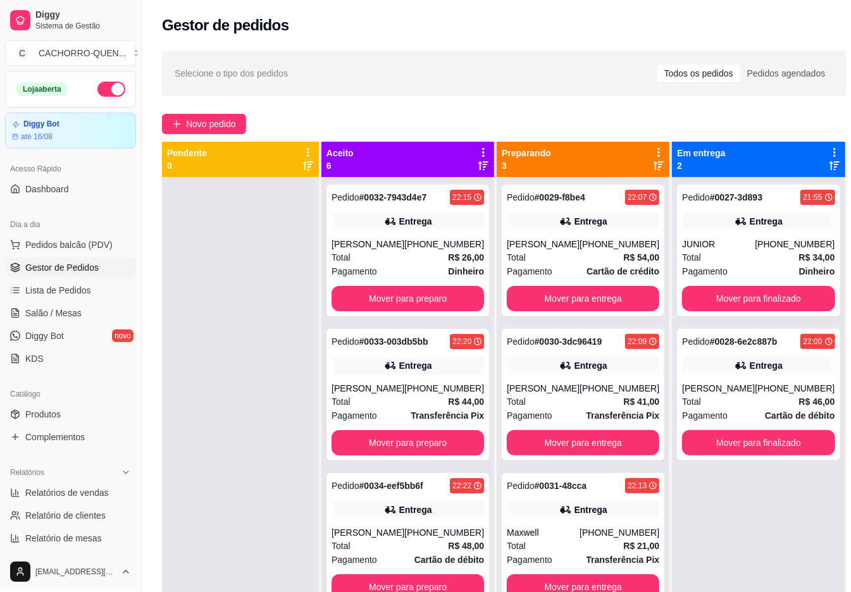
click at [783, 305] on button "Mover para finalizado" at bounding box center [758, 298] width 153 height 25
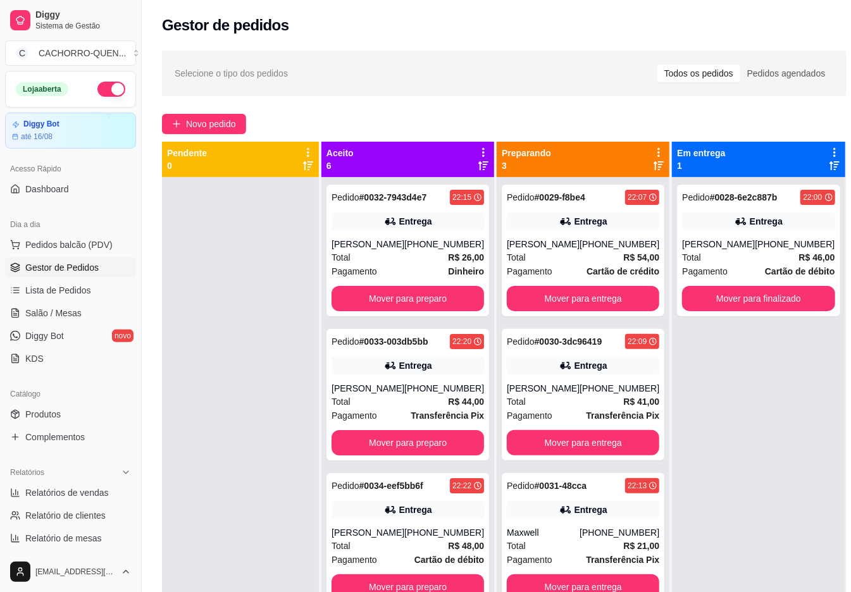
click at [549, 299] on button "Mover para entrega" at bounding box center [583, 298] width 153 height 25
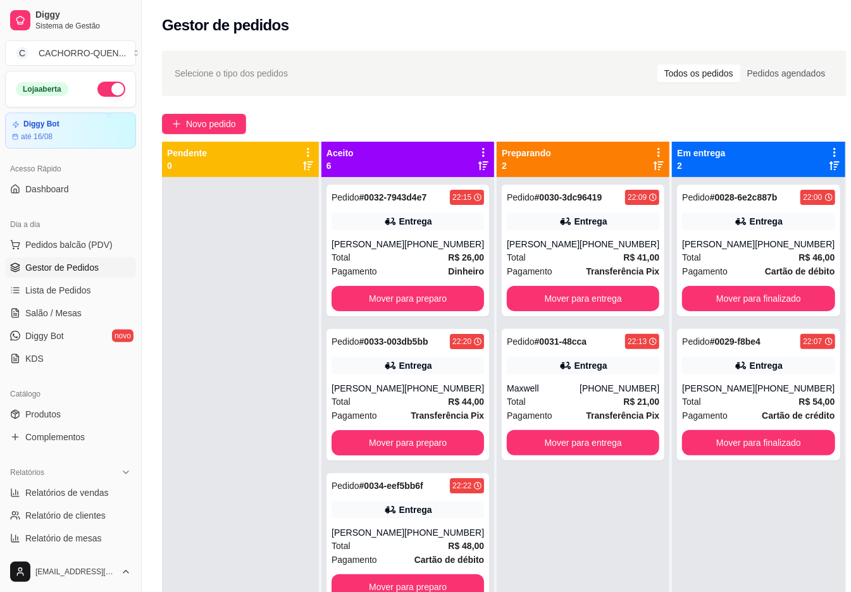
click at [552, 304] on button "Mover para entrega" at bounding box center [583, 298] width 153 height 25
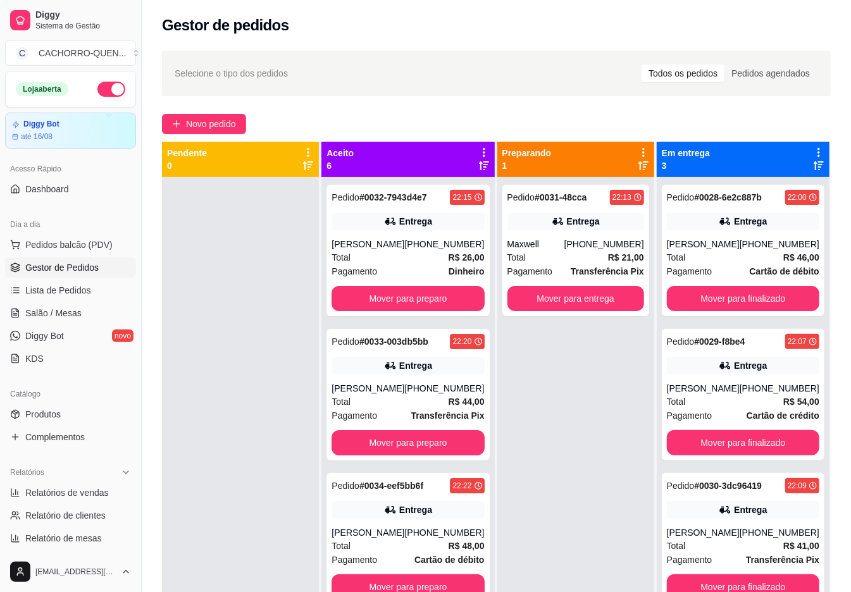
click at [552, 300] on button "Mover para entrega" at bounding box center [576, 298] width 137 height 25
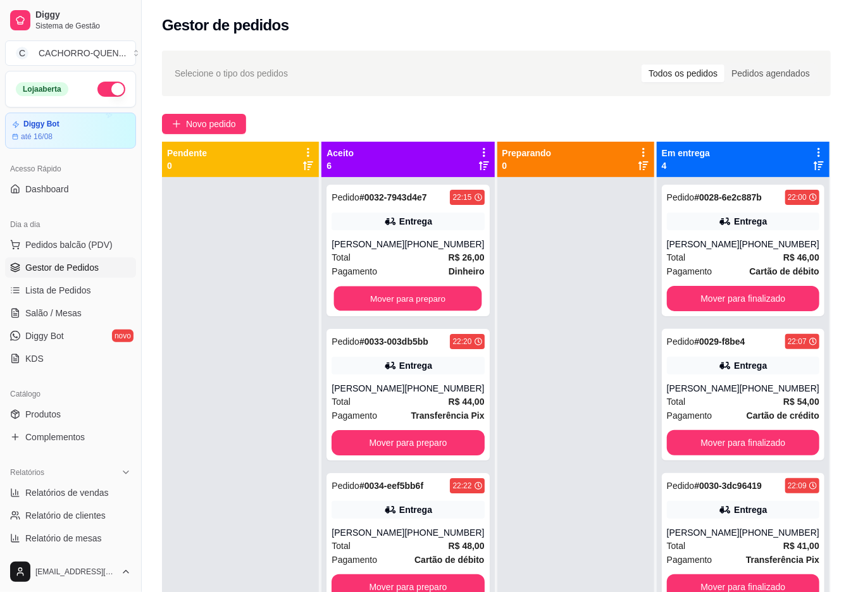
click at [406, 311] on button "Mover para preparo" at bounding box center [408, 299] width 148 height 25
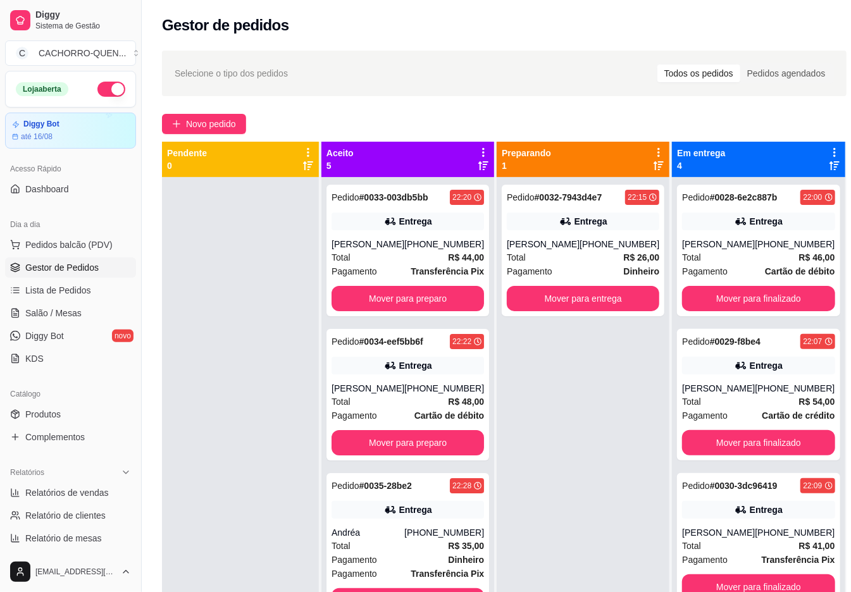
click at [397, 311] on button "Mover para preparo" at bounding box center [408, 298] width 153 height 25
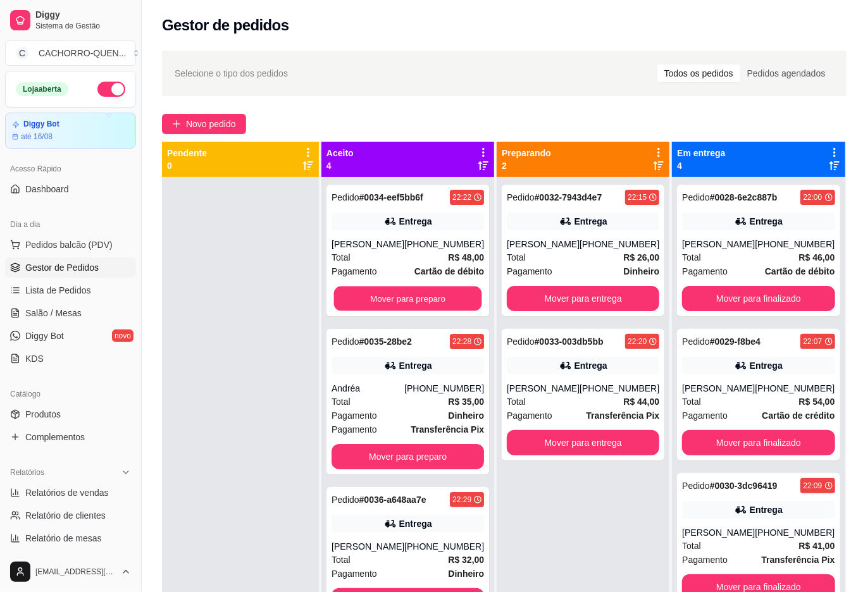
click at [409, 311] on button "Mover para preparo" at bounding box center [408, 299] width 148 height 25
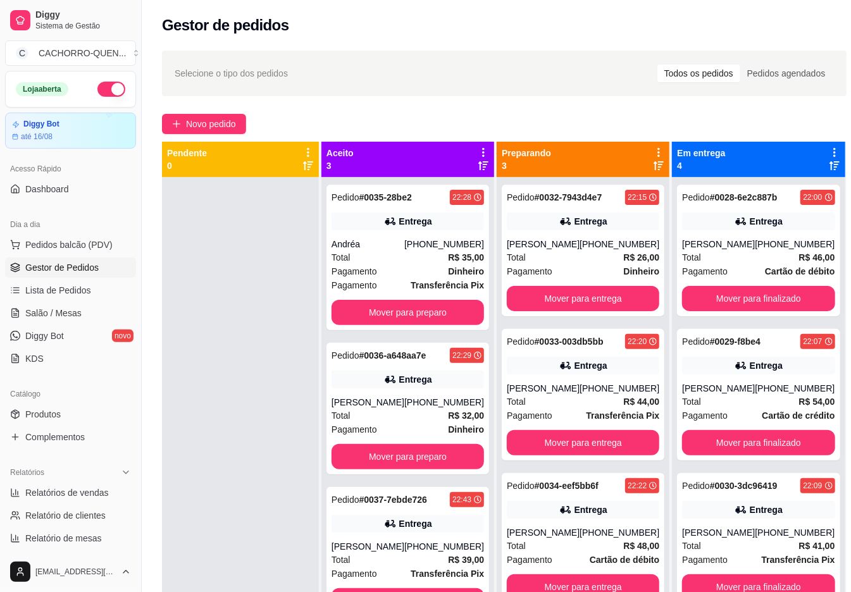
click at [416, 308] on button "Mover para preparo" at bounding box center [408, 312] width 153 height 25
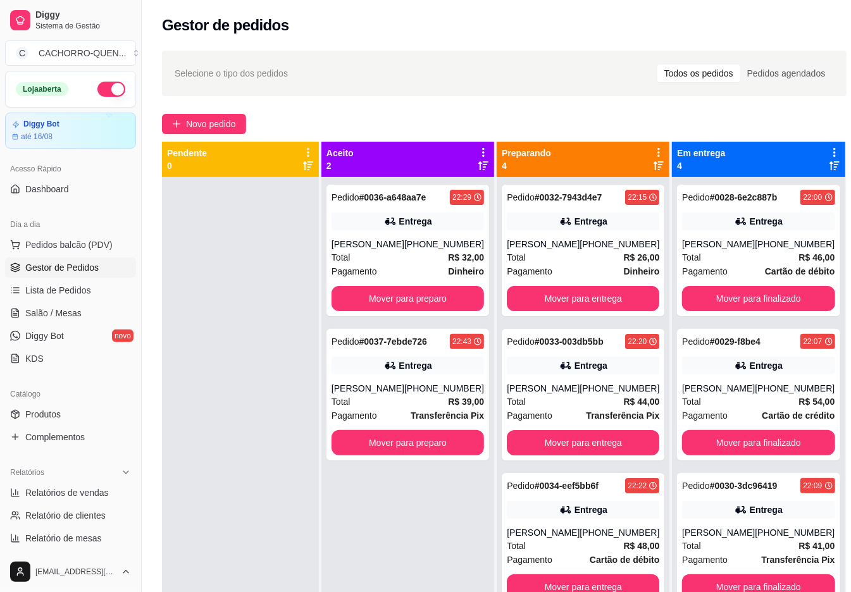
click at [413, 292] on button "Mover para preparo" at bounding box center [408, 298] width 153 height 25
click at [400, 299] on button "Mover para preparo" at bounding box center [408, 298] width 153 height 25
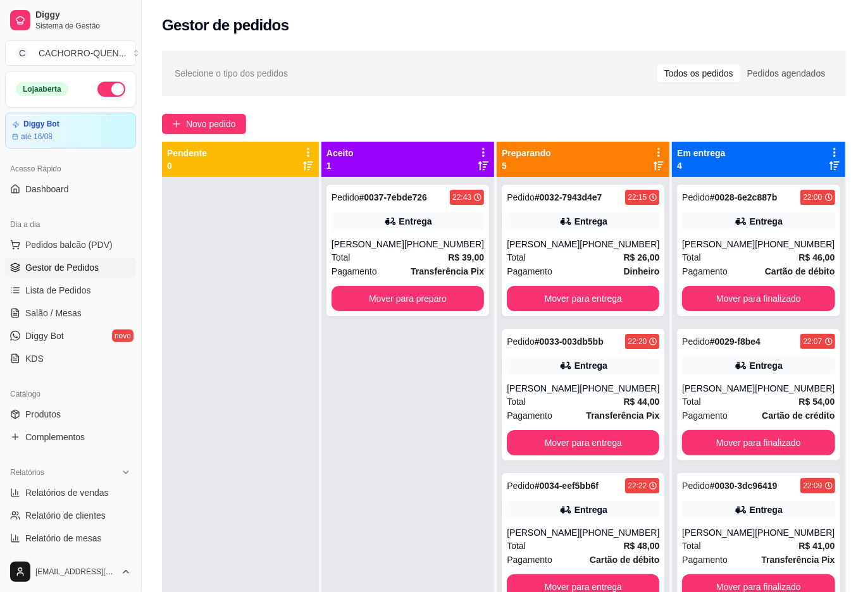
click at [759, 296] on button "Mover para finalizado" at bounding box center [758, 298] width 153 height 25
click at [616, 311] on button "Mover para entrega" at bounding box center [583, 299] width 148 height 25
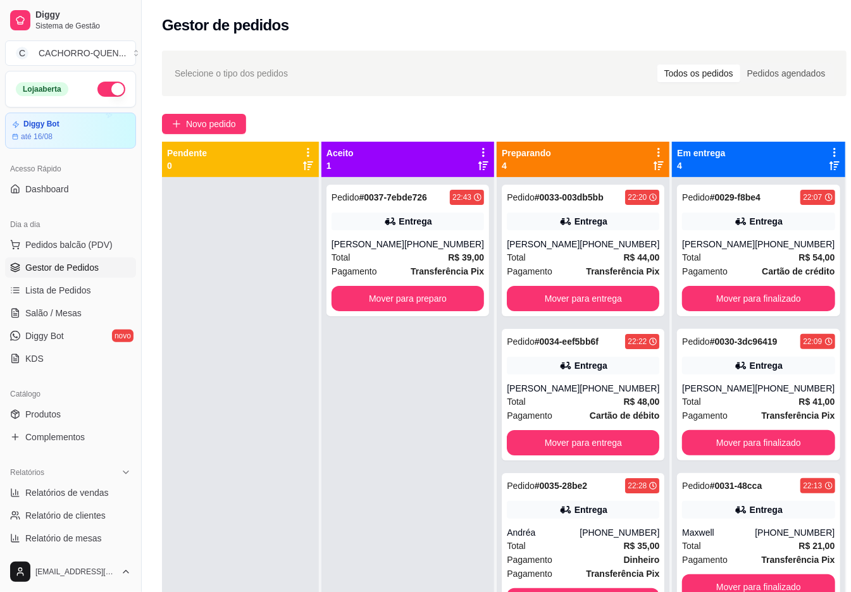
click at [618, 309] on button "Mover para entrega" at bounding box center [583, 298] width 153 height 25
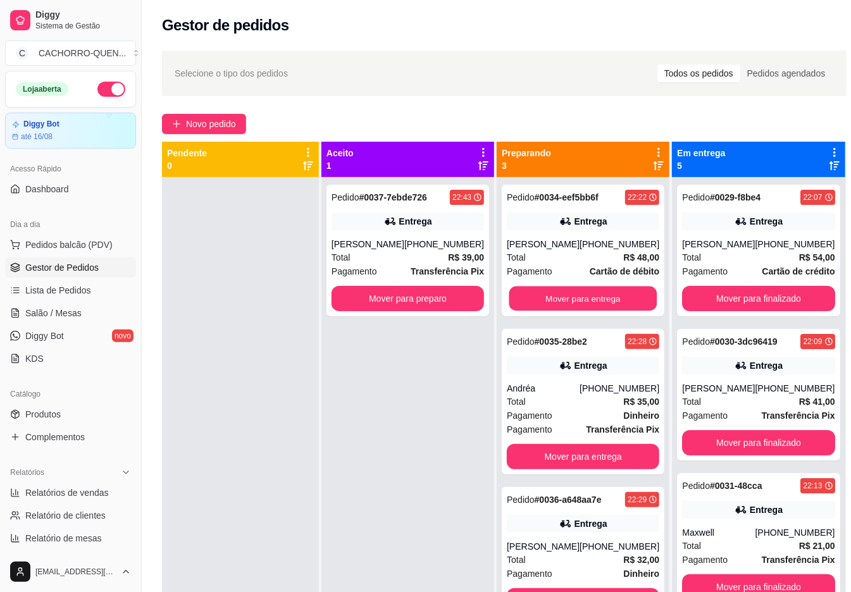
click at [618, 305] on button "Mover para entrega" at bounding box center [583, 299] width 148 height 25
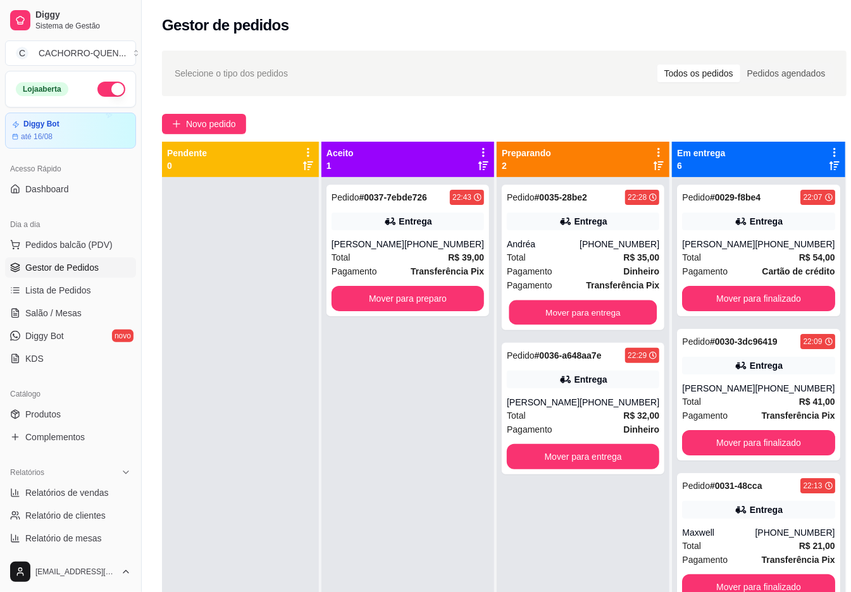
click at [614, 308] on button "Mover para entrega" at bounding box center [583, 313] width 148 height 25
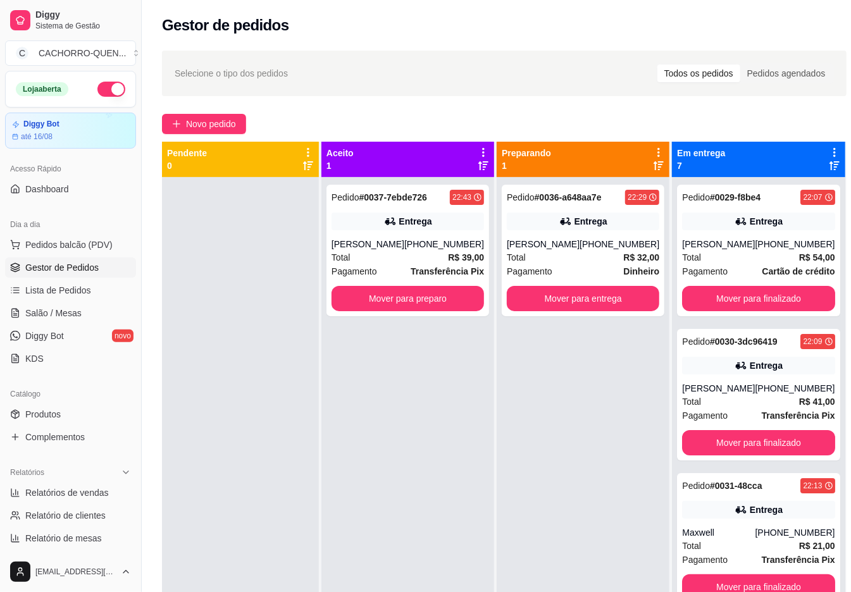
click at [624, 303] on button "Mover para entrega" at bounding box center [583, 298] width 153 height 25
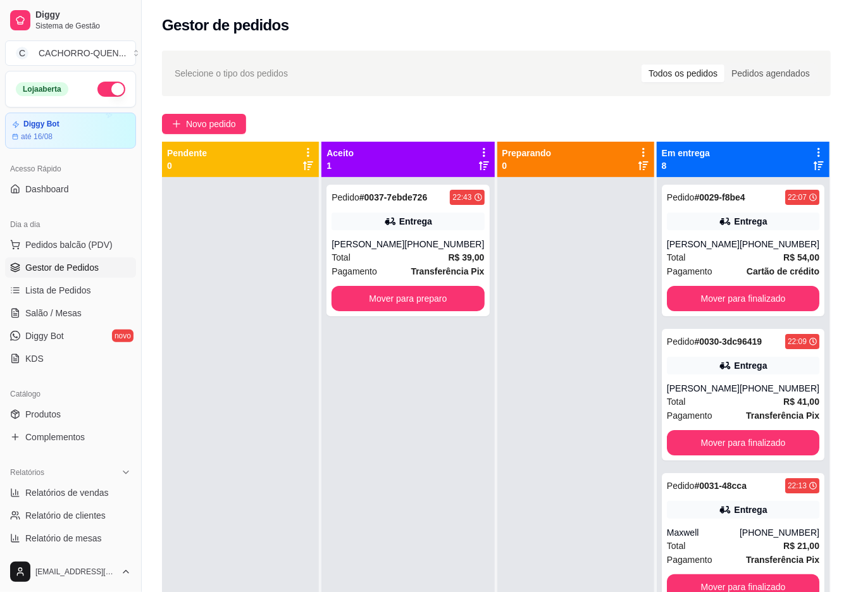
click at [428, 305] on button "Mover para preparo" at bounding box center [408, 298] width 153 height 25
click at [424, 300] on button "Mover para preparo" at bounding box center [408, 298] width 153 height 25
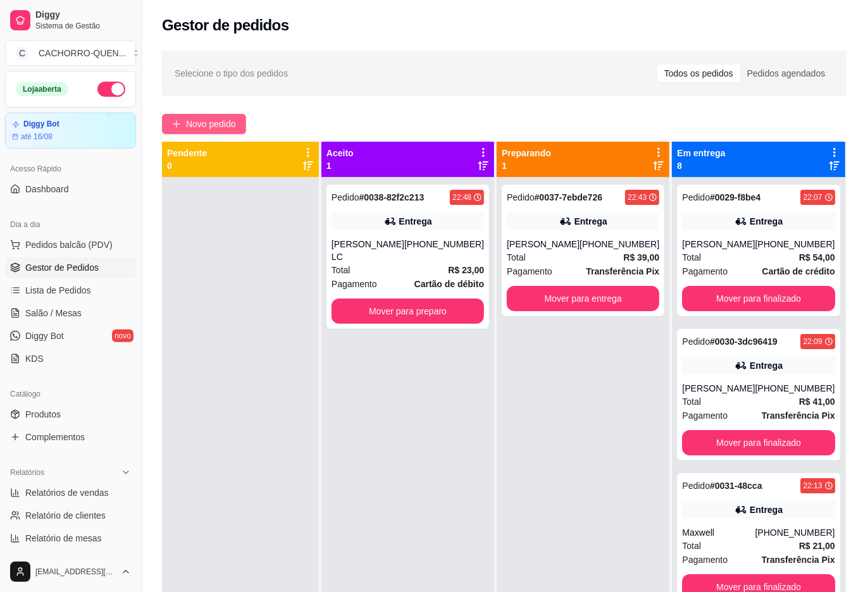
click at [228, 128] on span "Novo pedido" at bounding box center [211, 124] width 50 height 14
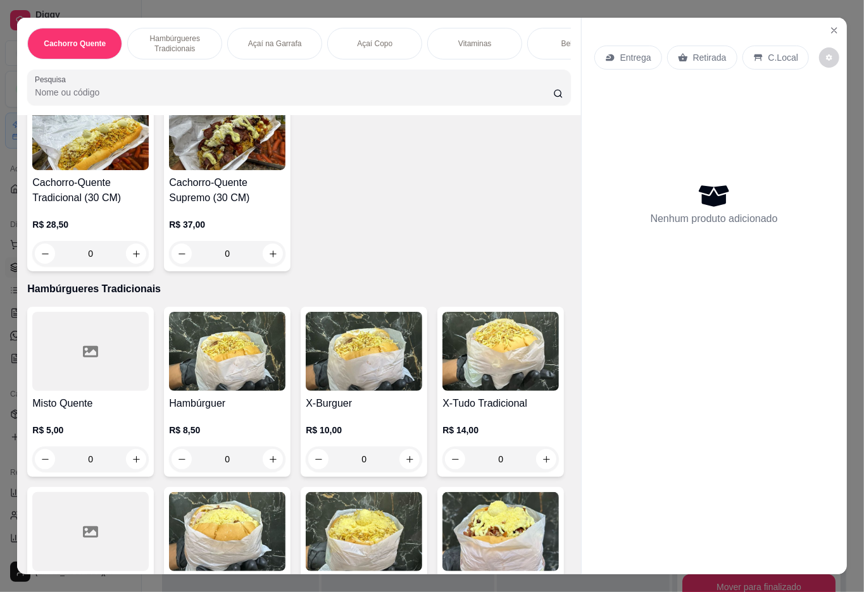
scroll to position [372, 0]
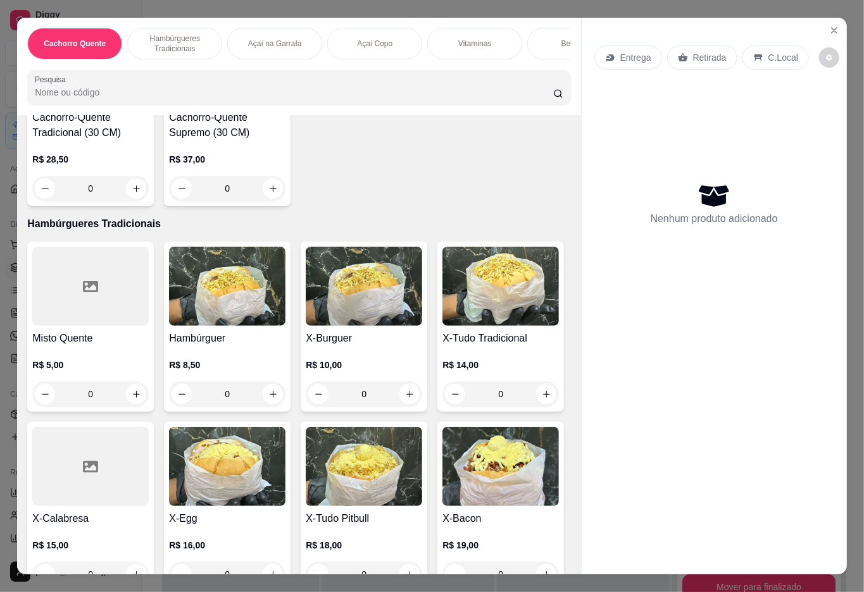
click at [228, 326] on img at bounding box center [227, 286] width 116 height 79
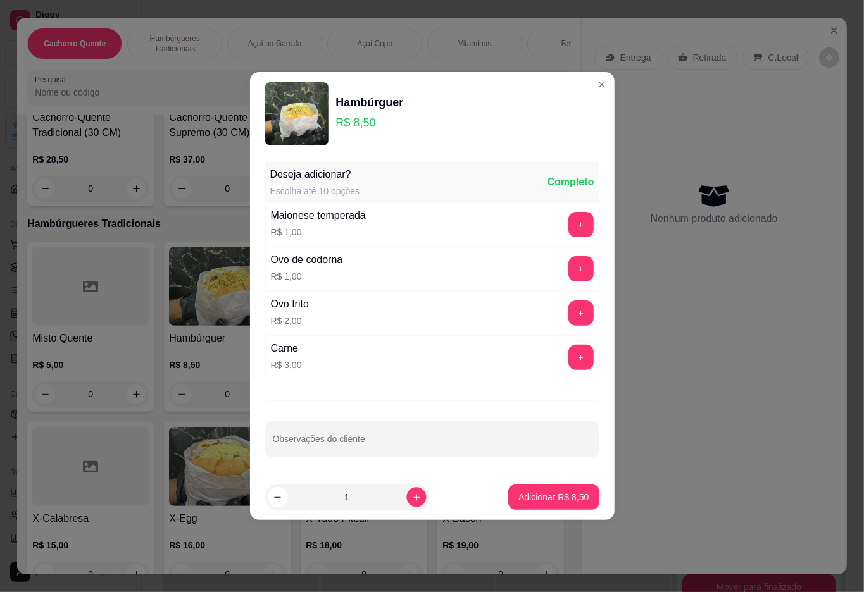
click at [411, 494] on icon "increase-product-quantity" at bounding box center [415, 497] width 9 height 9
click at [413, 499] on icon "increase-product-quantity" at bounding box center [416, 497] width 6 height 6
type input "2"
click at [503, 504] on button "Adicionar R$ 17,00" at bounding box center [551, 497] width 96 height 25
type input "2"
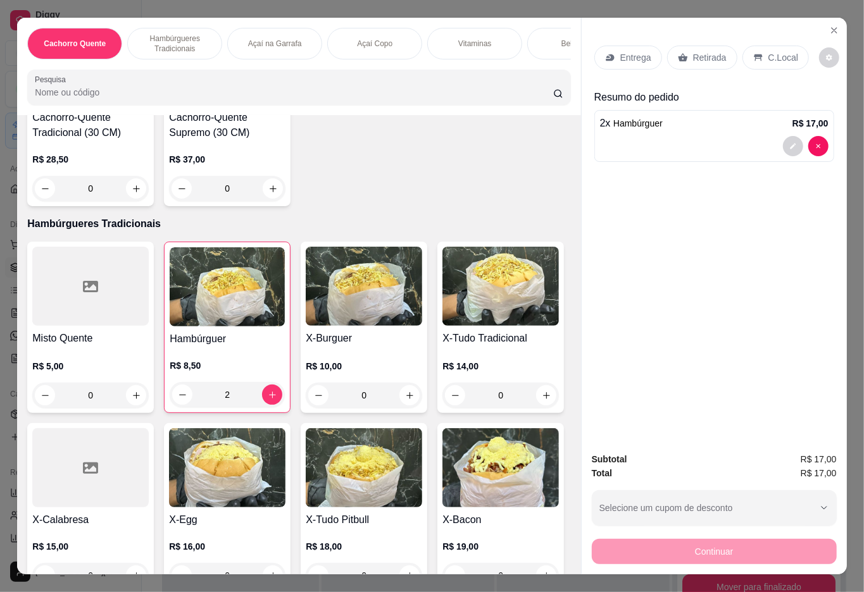
scroll to position [715, 0]
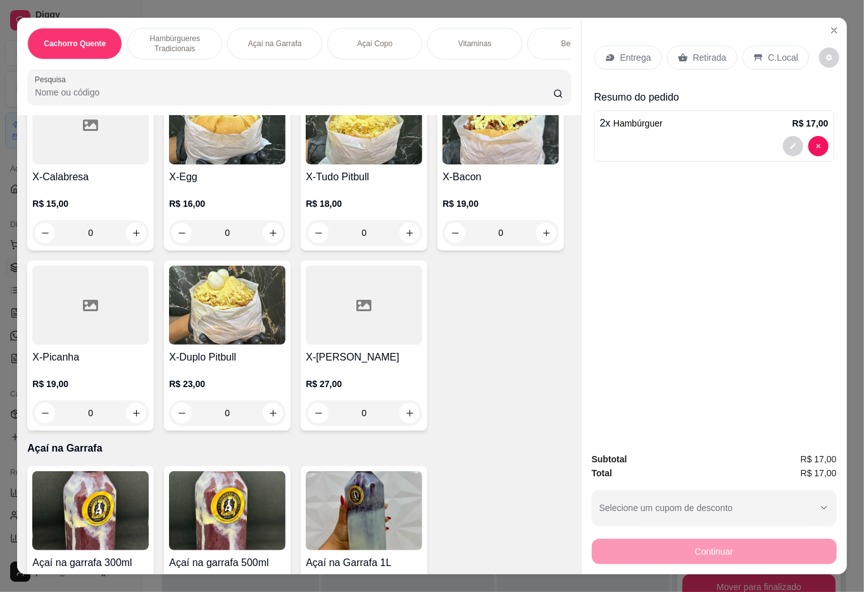
click at [149, 426] on div "0" at bounding box center [90, 413] width 116 height 25
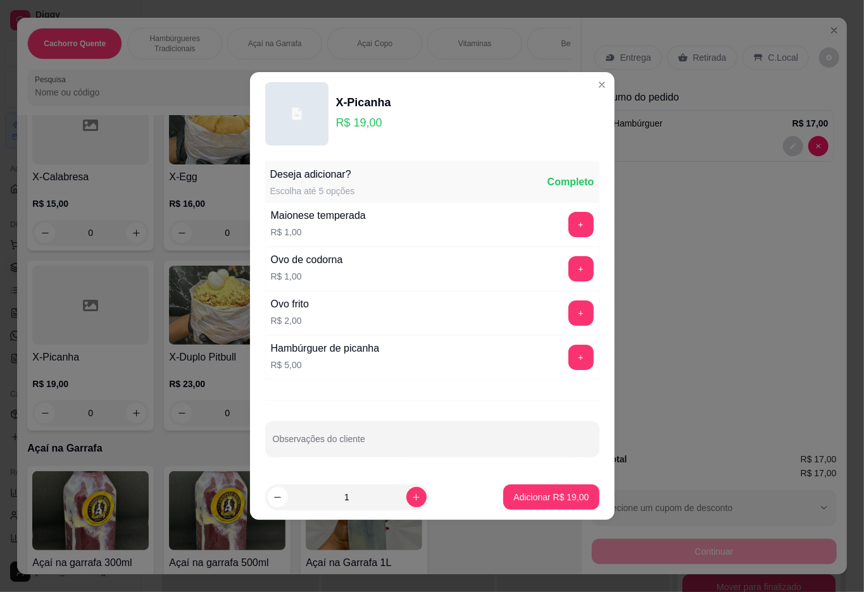
click at [406, 439] on input "Observações do cliente" at bounding box center [431, 444] width 319 height 13
click at [503, 497] on button "Adicionar R$ 19,00" at bounding box center [551, 497] width 96 height 25
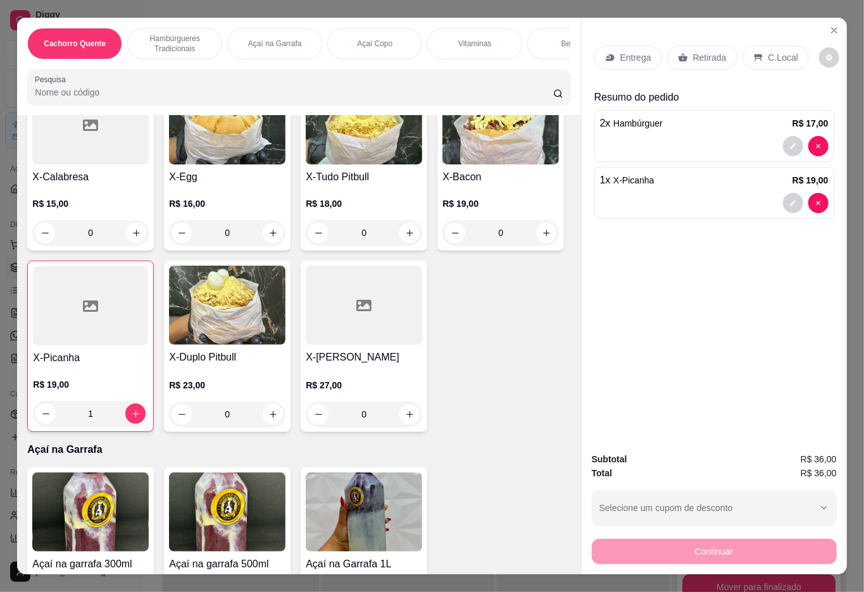
type input "1"
click at [605, 53] on icon at bounding box center [610, 58] width 10 height 10
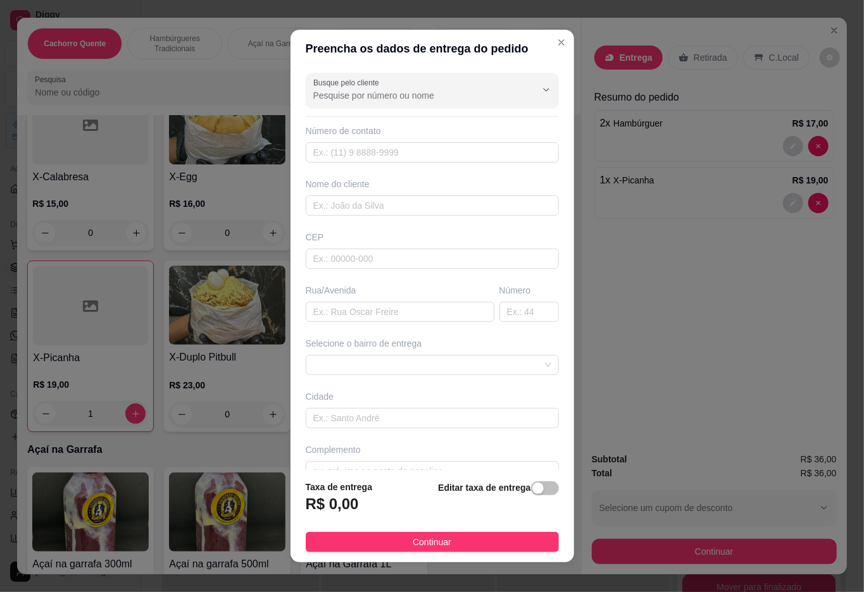
click at [434, 97] on input "Busque pelo cliente" at bounding box center [414, 95] width 203 height 13
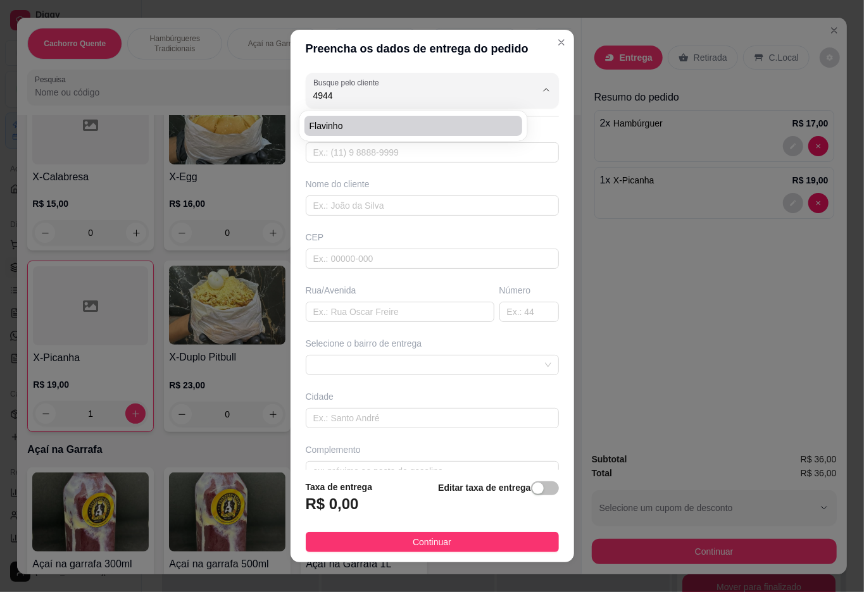
type input "Flavinho"
type input "21993734944"
type input "Flavinho"
type input "Rua [PERSON_NAME]"
type input "66"
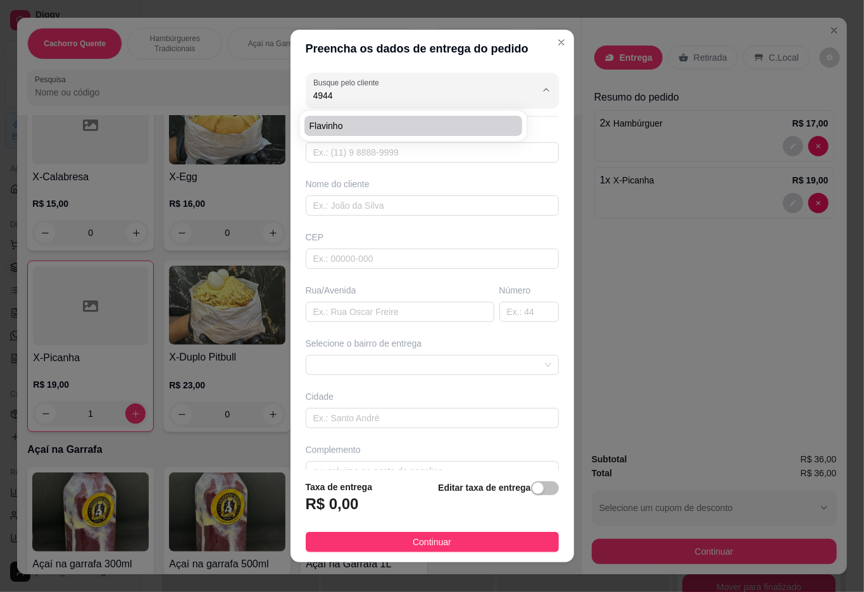
type input "Duque de Caxias"
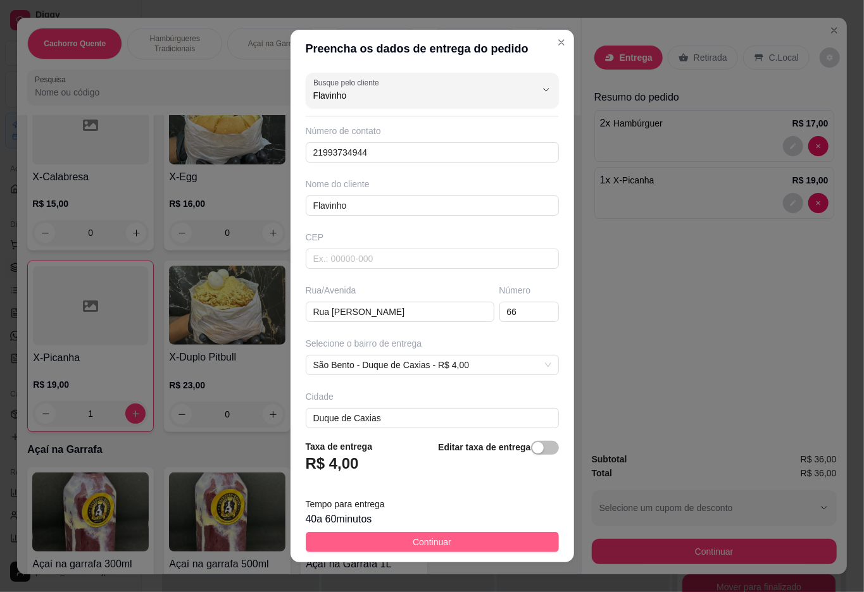
click at [454, 539] on button "Continuar" at bounding box center [432, 542] width 253 height 20
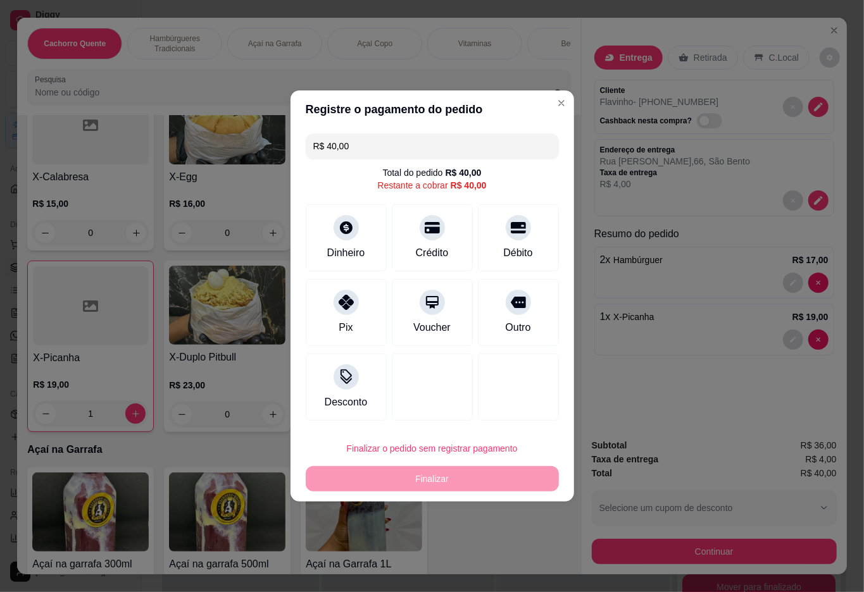
click at [423, 145] on input "R$ 40,00" at bounding box center [432, 146] width 238 height 25
click at [347, 304] on icon at bounding box center [345, 298] width 16 height 16
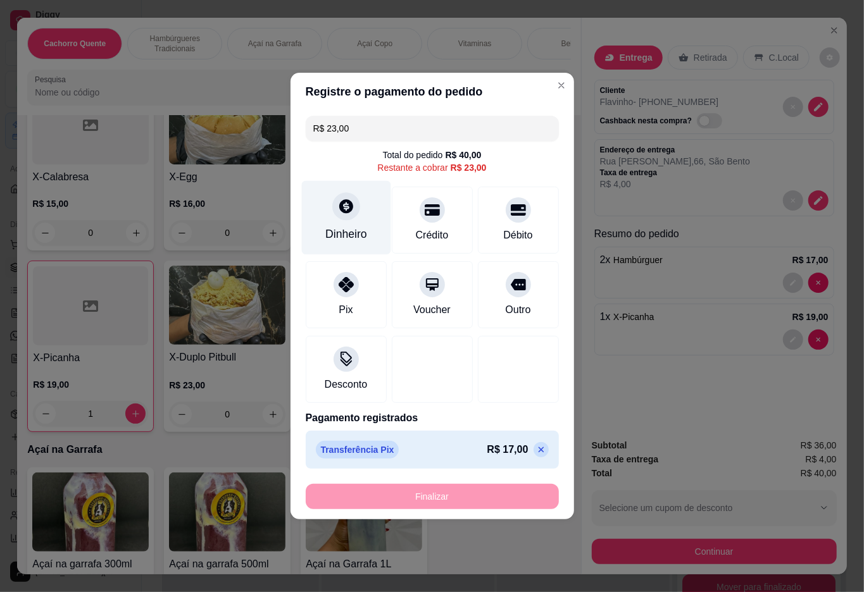
click at [344, 223] on div "Dinheiro" at bounding box center [345, 218] width 89 height 74
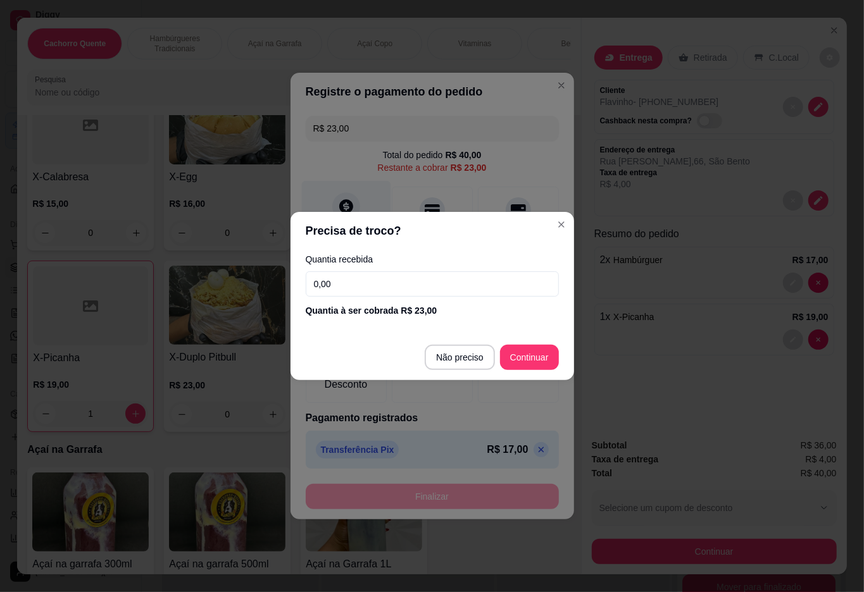
click at [461, 358] on div at bounding box center [432, 369] width 81 height 67
type input "R$ 0,00"
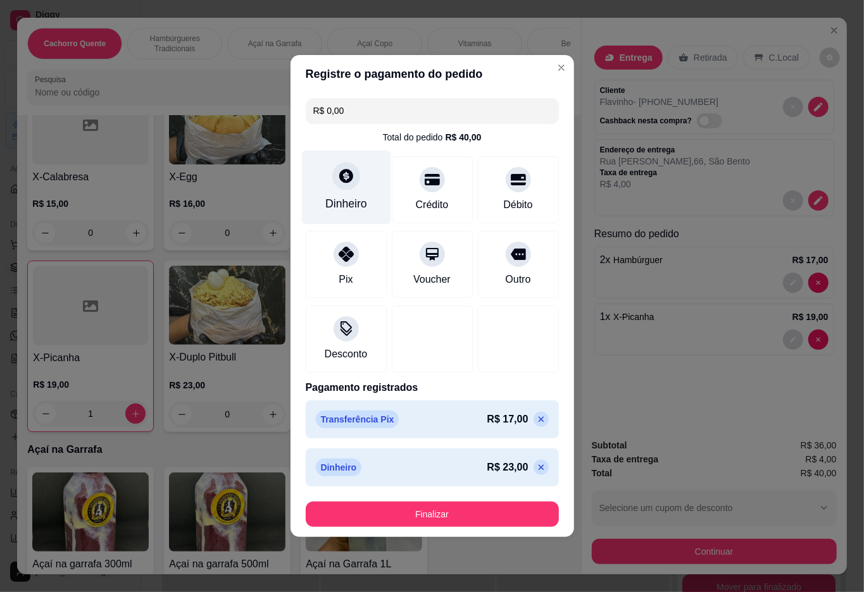
click at [434, 516] on button "Finalizar" at bounding box center [432, 514] width 253 height 25
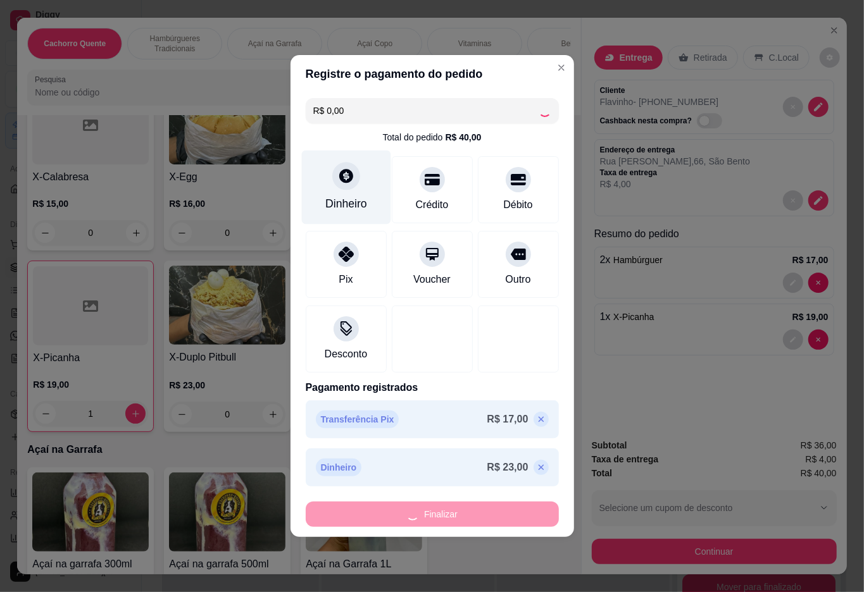
type input "0"
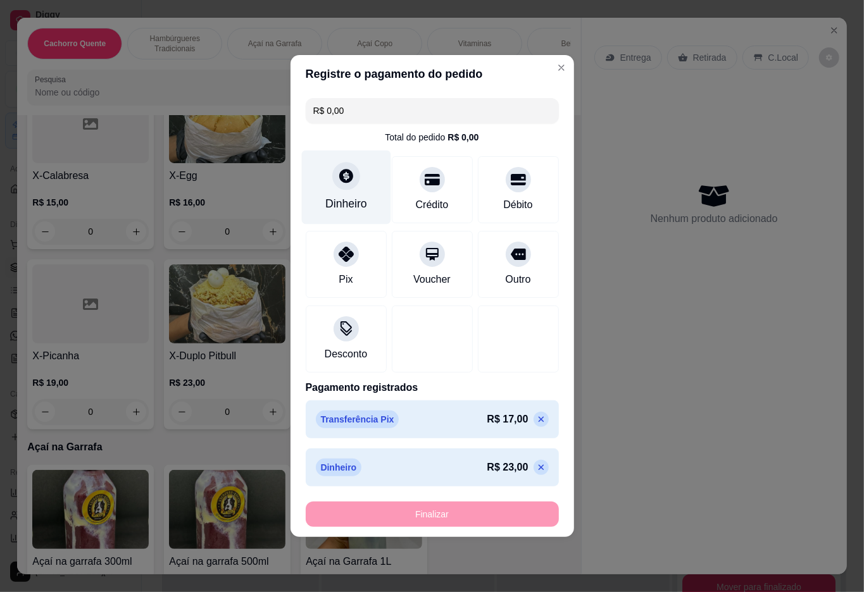
type input "-R$ 40,00"
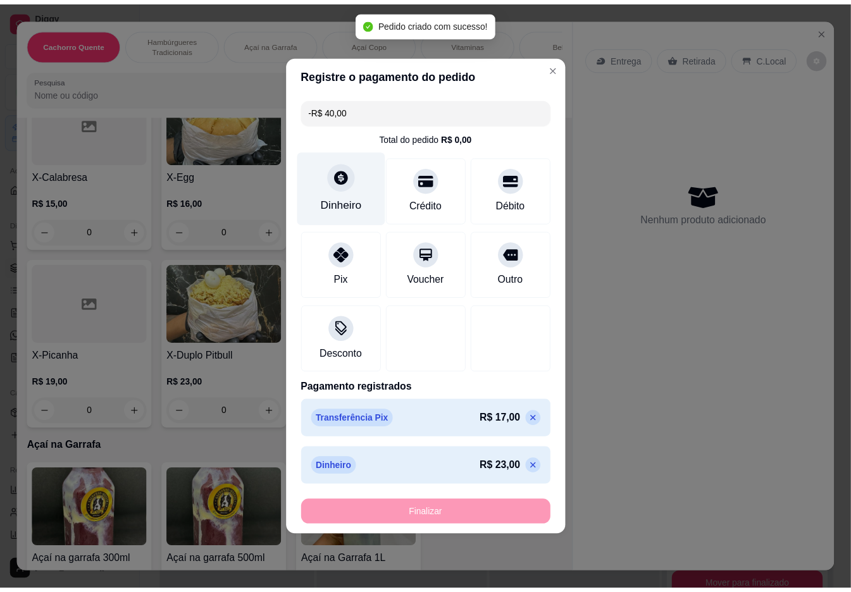
scroll to position [714, 0]
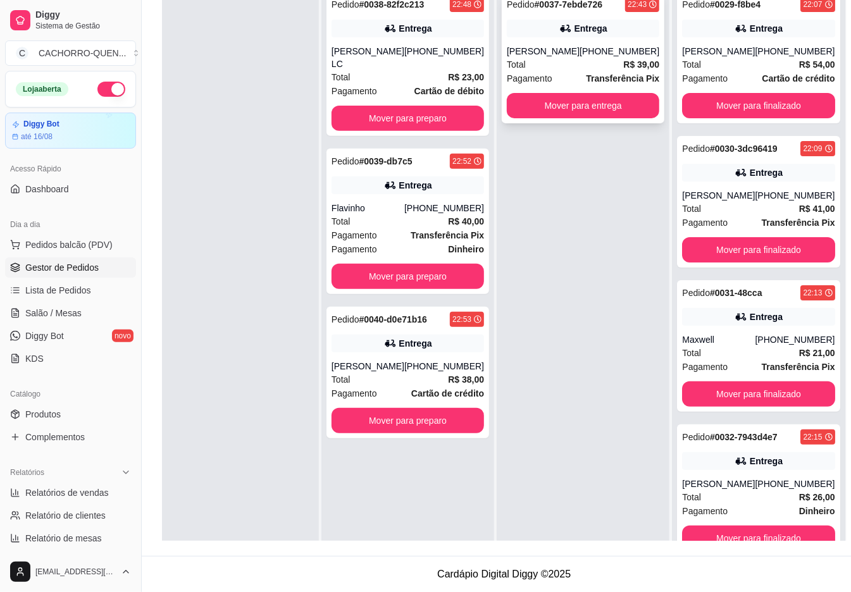
click at [555, 51] on div "[PERSON_NAME]" at bounding box center [543, 51] width 73 height 13
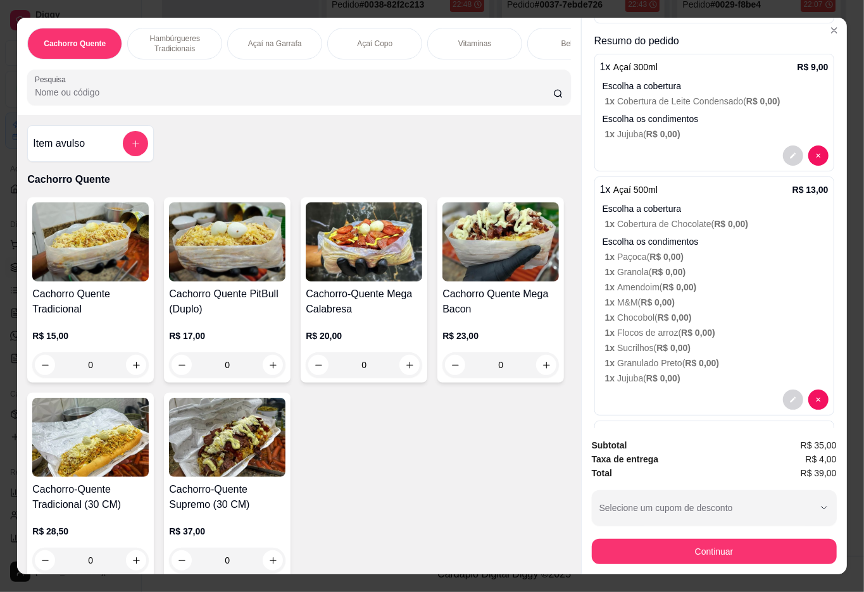
scroll to position [209, 0]
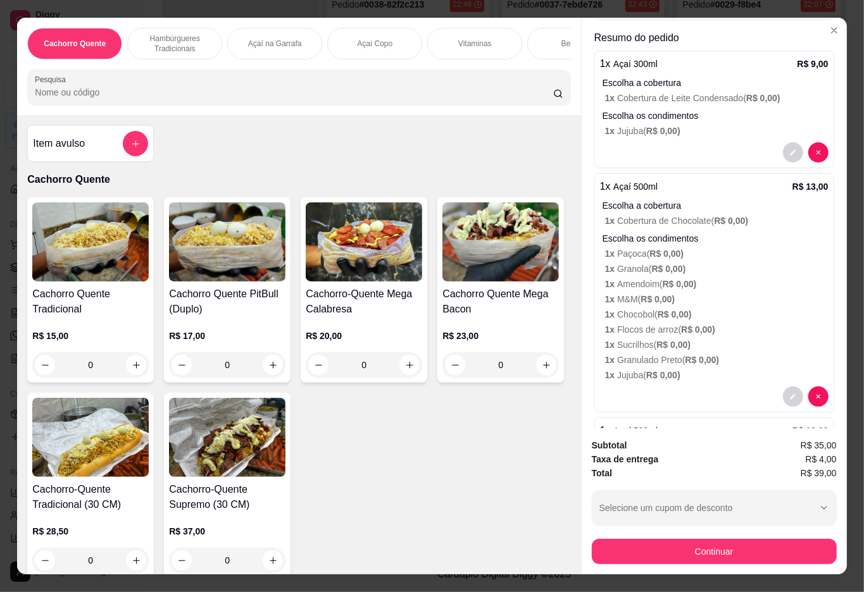
click at [799, 392] on div "Resumo do pedido 1 x Açaí 300ml R$ 9,00 Escolha a cobertura 1 x Cobertura de Le…" at bounding box center [714, 307] width 240 height 554
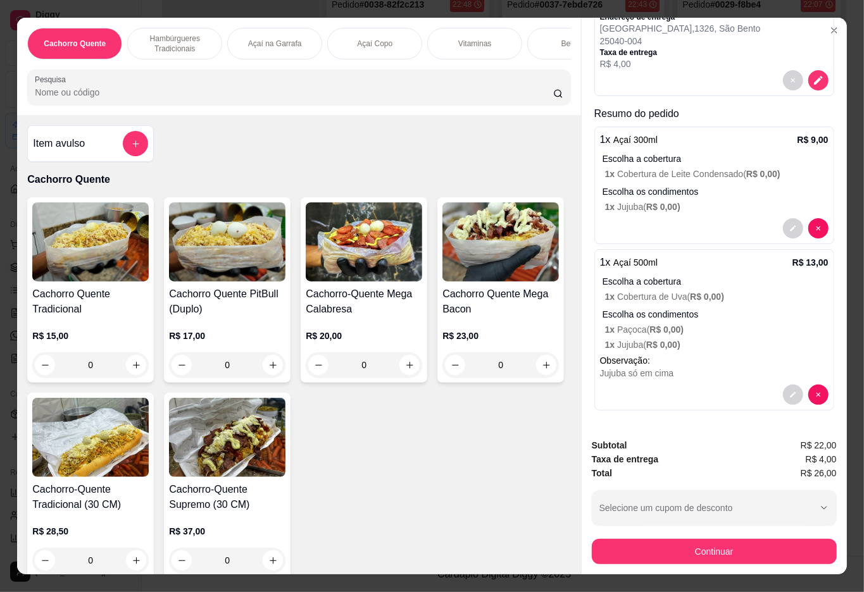
scroll to position [147, 0]
click at [372, 39] on p "Açaí Copo" at bounding box center [374, 44] width 35 height 10
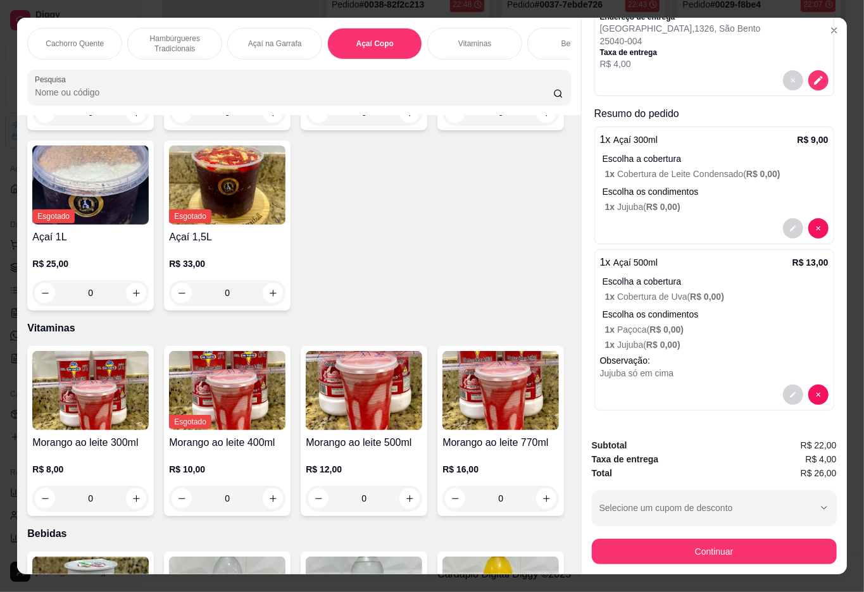
scroll to position [28, 0]
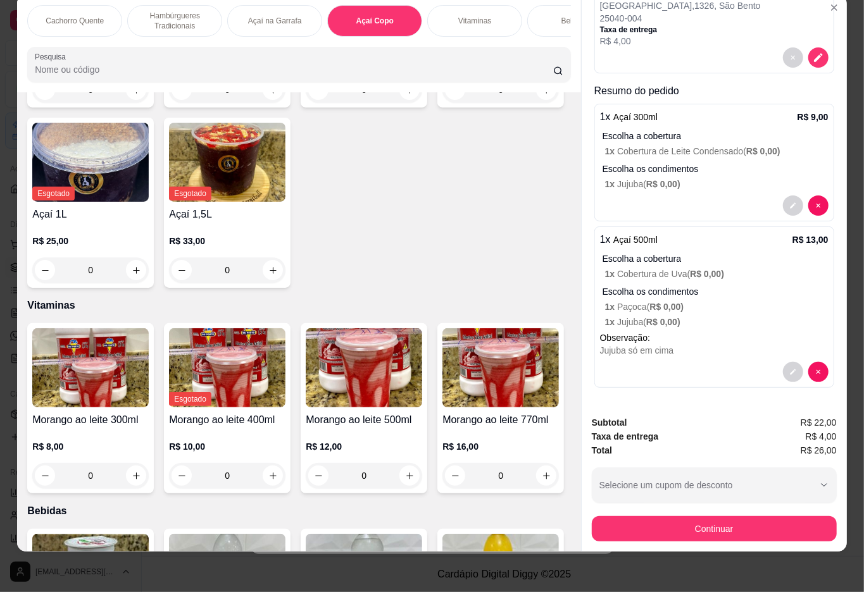
click at [72, 103] on div "R$ 9,00 0" at bounding box center [90, 72] width 116 height 61
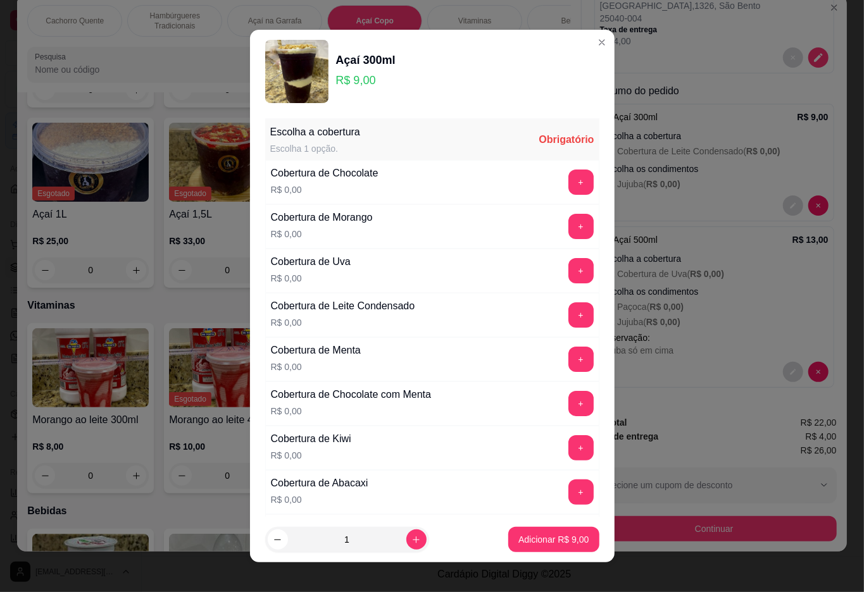
click at [568, 183] on button "+" at bounding box center [580, 182] width 25 height 25
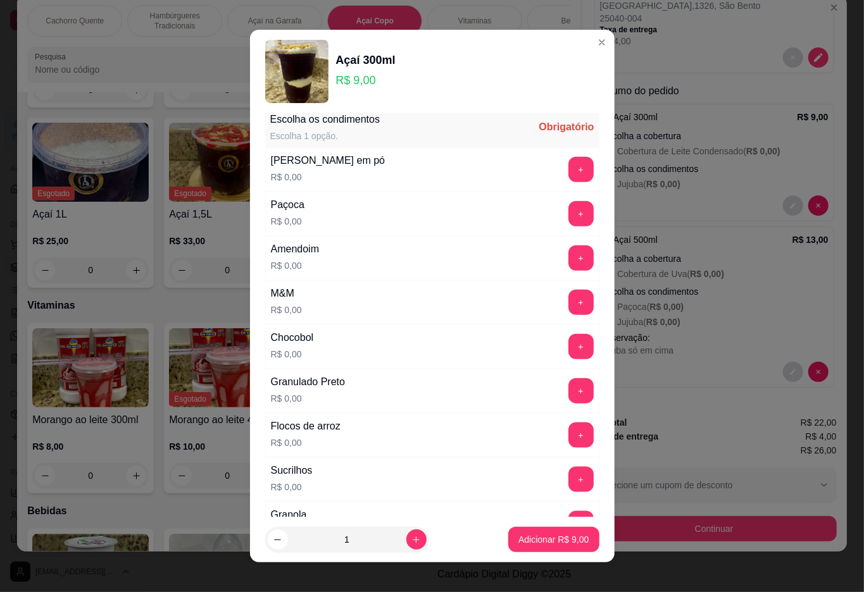
scroll to position [11, 0]
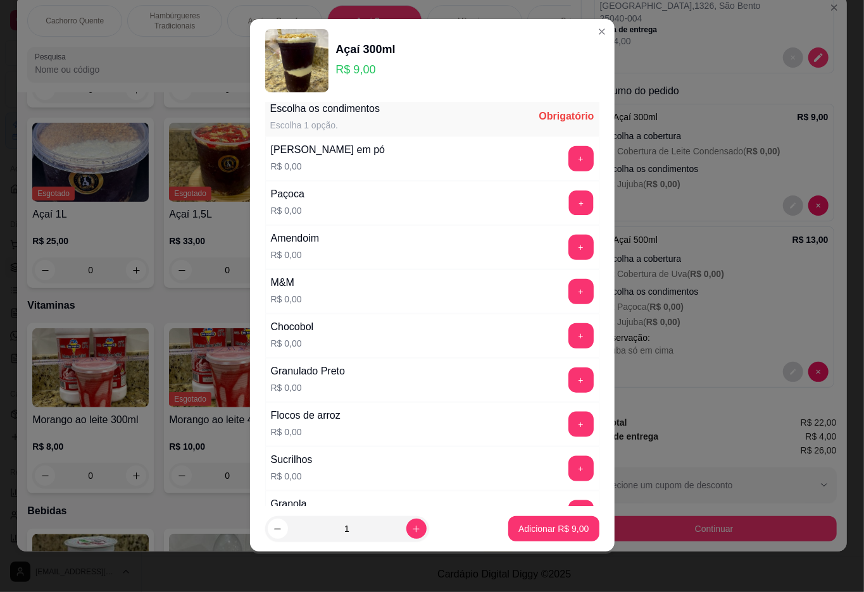
click at [568, 210] on button "+" at bounding box center [580, 202] width 25 height 25
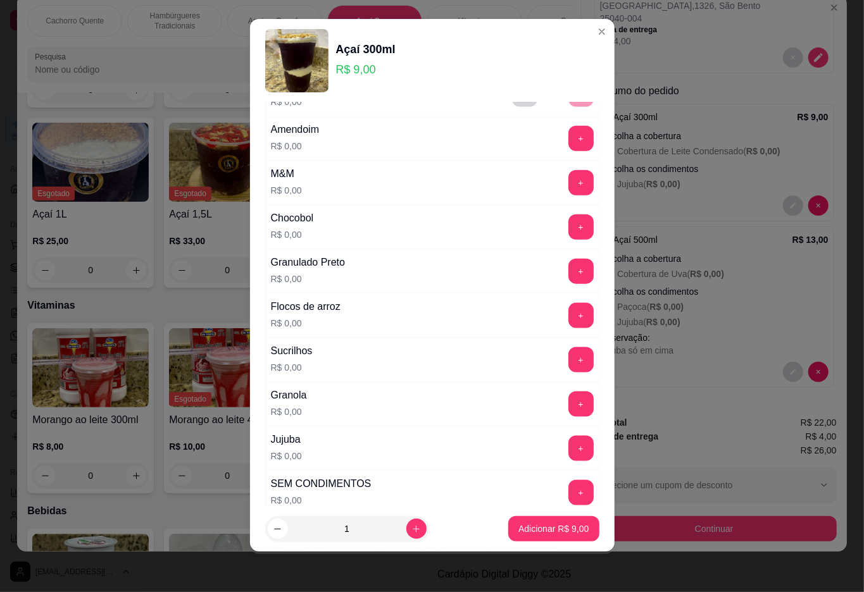
scroll to position [897, 0]
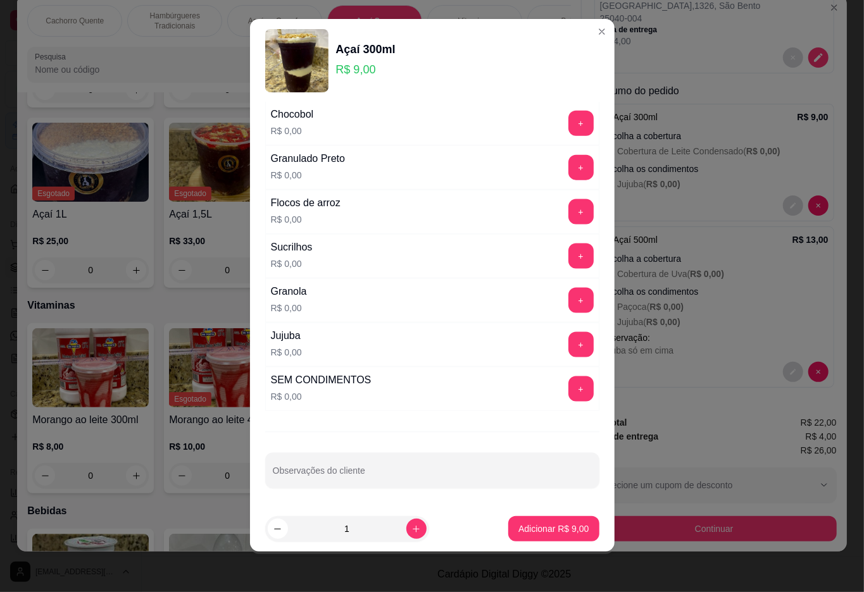
click at [568, 300] on button "+" at bounding box center [580, 300] width 25 height 25
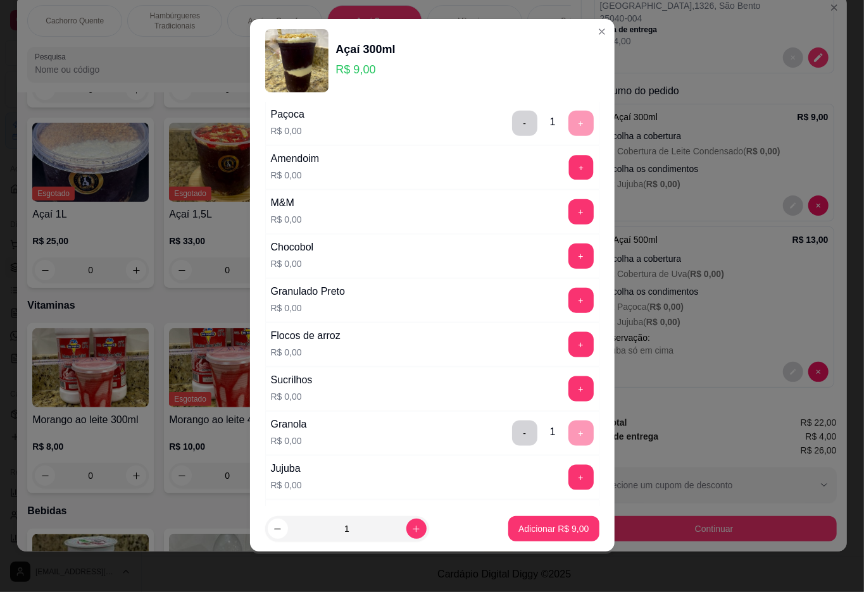
click at [568, 175] on button "+" at bounding box center [580, 167] width 25 height 25
click at [568, 219] on button "+" at bounding box center [580, 211] width 25 height 25
click at [568, 264] on button "+" at bounding box center [580, 256] width 25 height 25
click at [568, 340] on button "+" at bounding box center [580, 344] width 25 height 25
click at [568, 402] on button "+" at bounding box center [580, 389] width 25 height 25
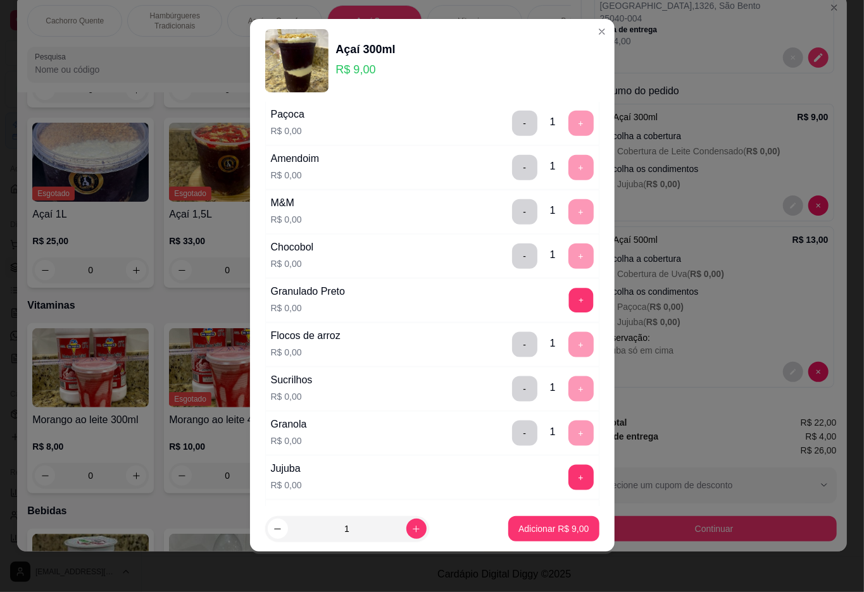
click at [568, 309] on button "+" at bounding box center [580, 300] width 25 height 25
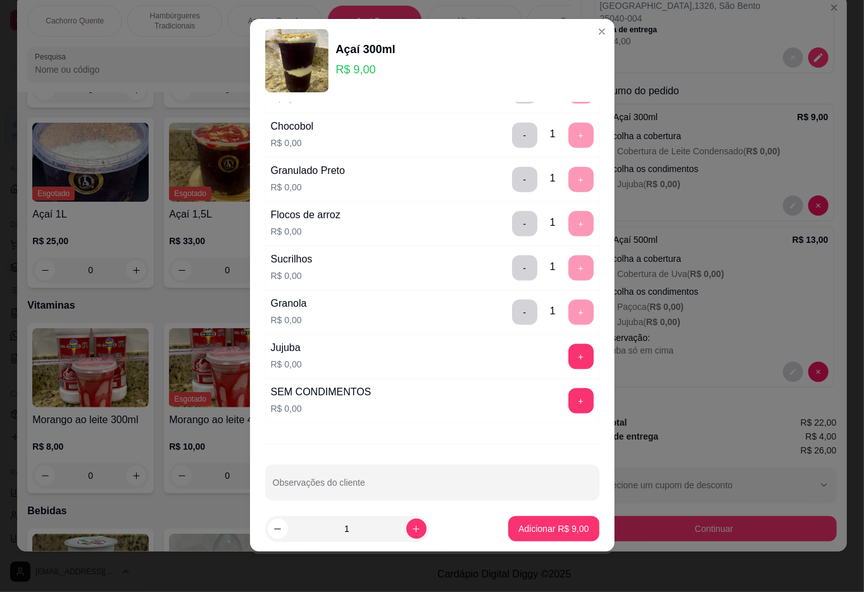
click at [568, 367] on button "+" at bounding box center [580, 356] width 25 height 25
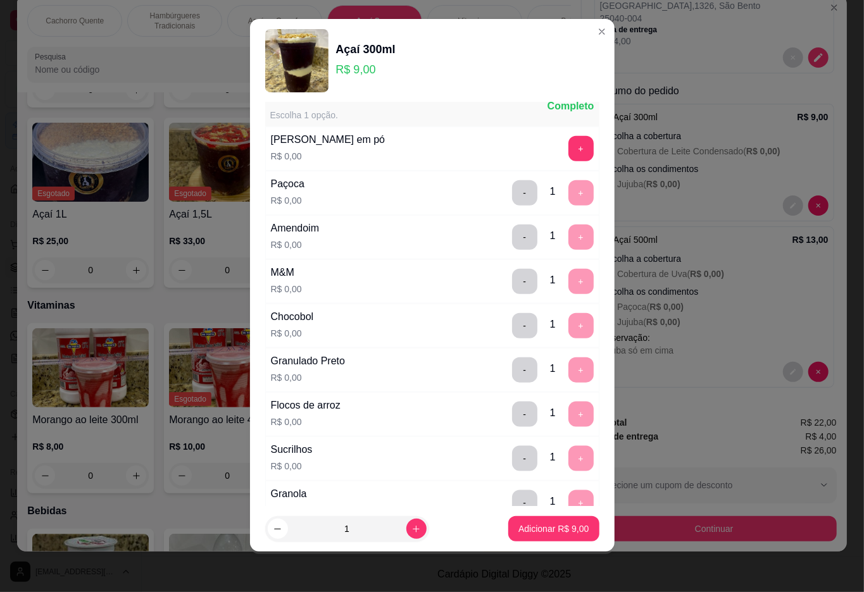
scroll to position [680, 0]
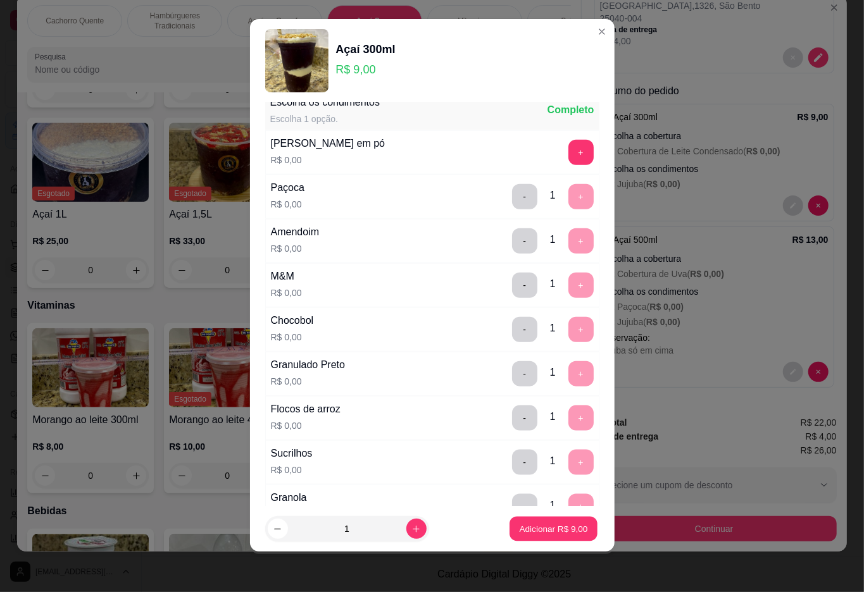
click at [520, 530] on p "Adicionar R$ 9,00" at bounding box center [554, 529] width 68 height 12
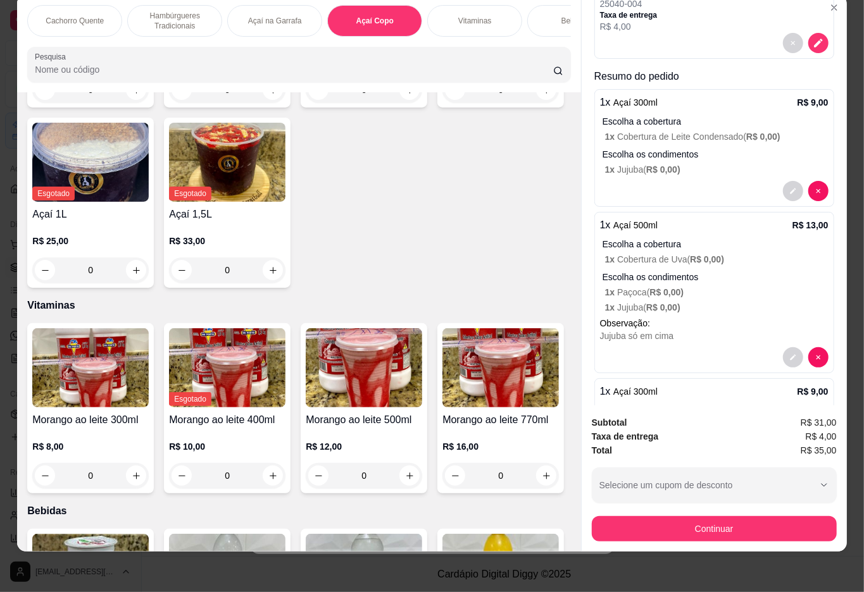
scroll to position [209, 0]
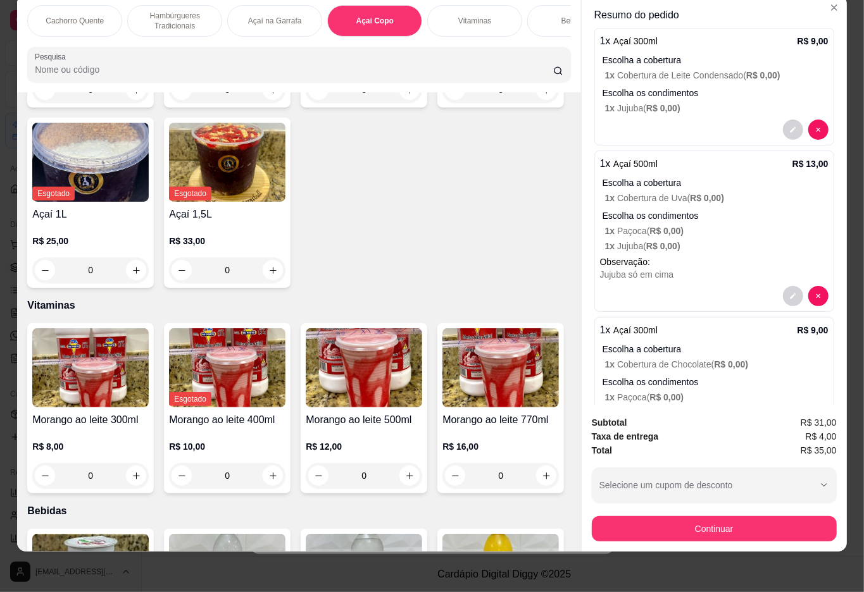
click at [373, 16] on p "Açaí Copo" at bounding box center [374, 21] width 37 height 10
click at [442, 103] on div "R$ 18,00 0" at bounding box center [500, 72] width 116 height 61
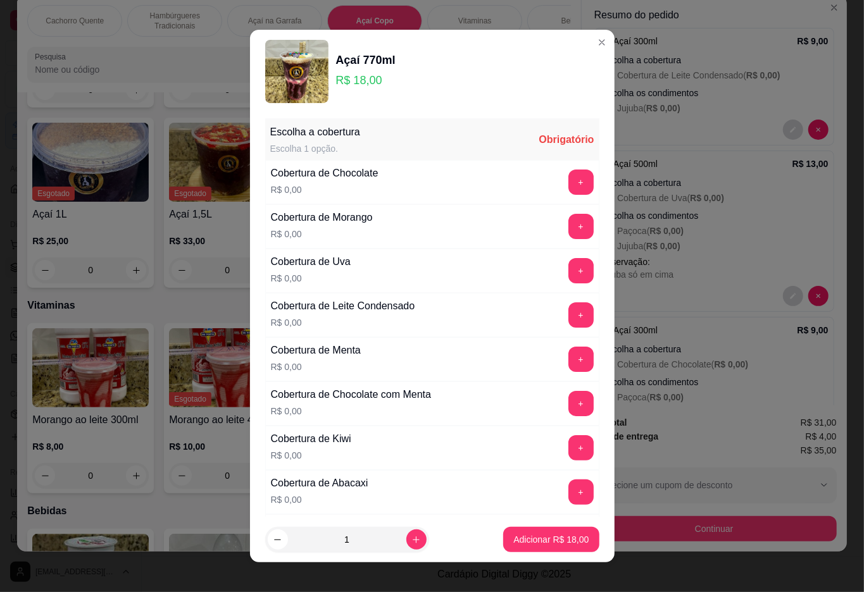
click at [568, 275] on button "+" at bounding box center [580, 270] width 25 height 25
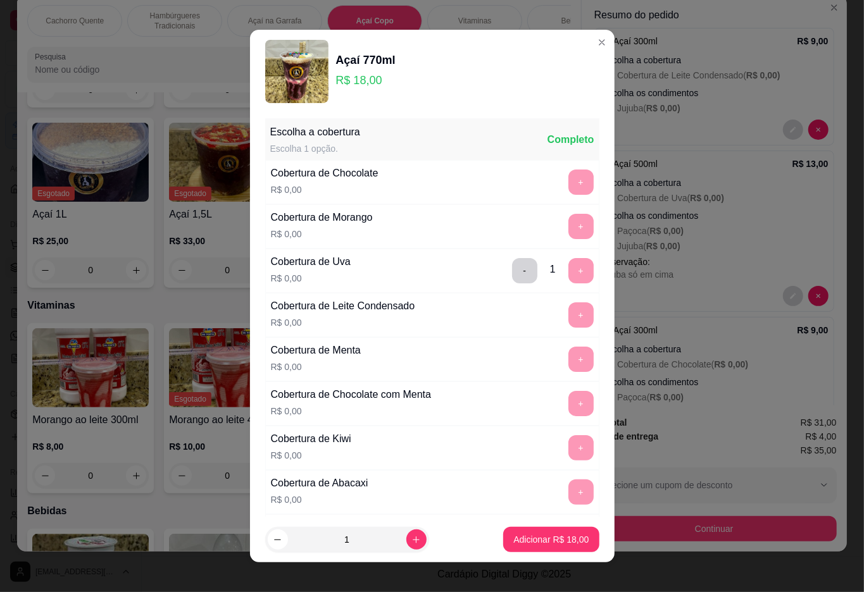
scroll to position [11, 0]
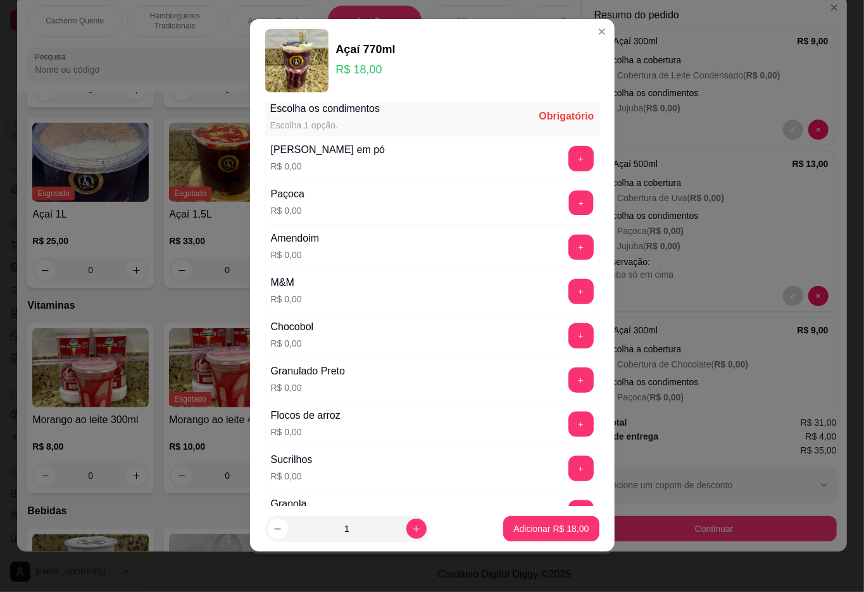
click at [568, 208] on button "+" at bounding box center [580, 202] width 25 height 25
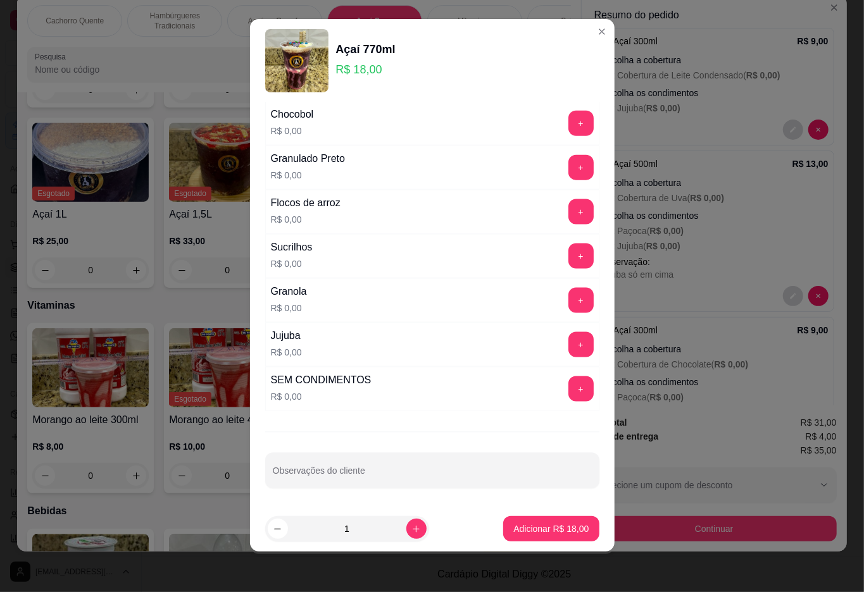
click at [568, 344] on button "+" at bounding box center [580, 344] width 25 height 25
click at [456, 480] on input "Observações do cliente" at bounding box center [432, 476] width 319 height 13
type input "jujuba só em cima"
click at [513, 535] on p "Adicionar R$ 18,00" at bounding box center [550, 529] width 75 height 13
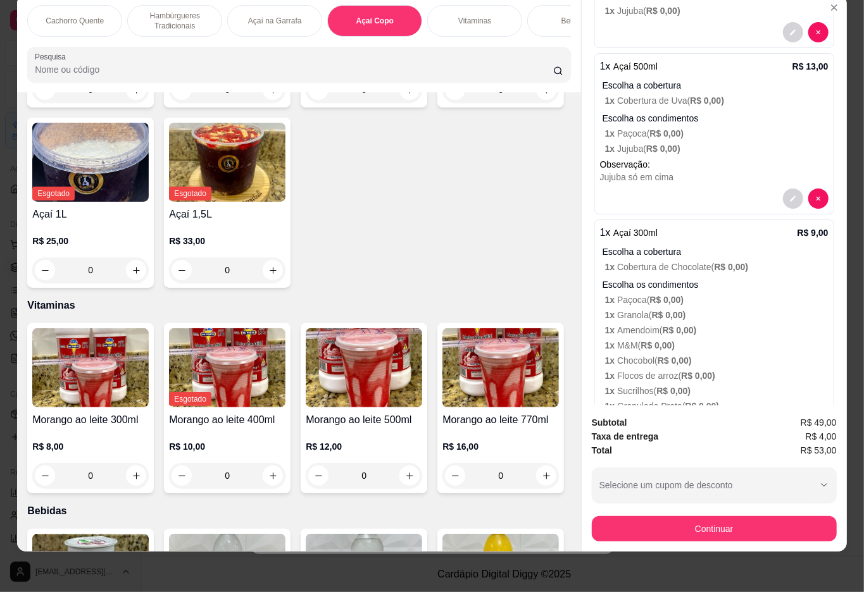
scroll to position [345, 0]
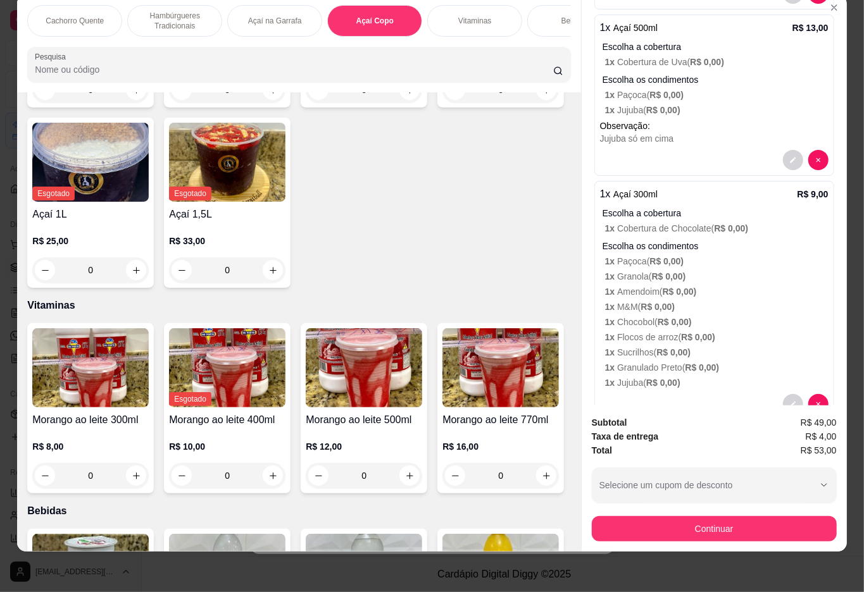
click at [799, 316] on p "1 x Chocobol ( R$ 0,00 )" at bounding box center [716, 322] width 223 height 13
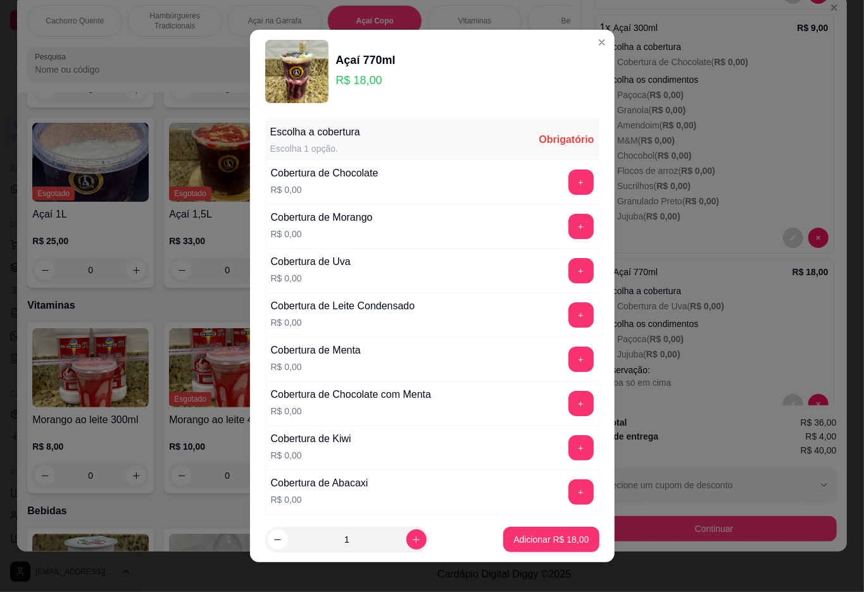
click at [568, 273] on button "+" at bounding box center [580, 270] width 25 height 25
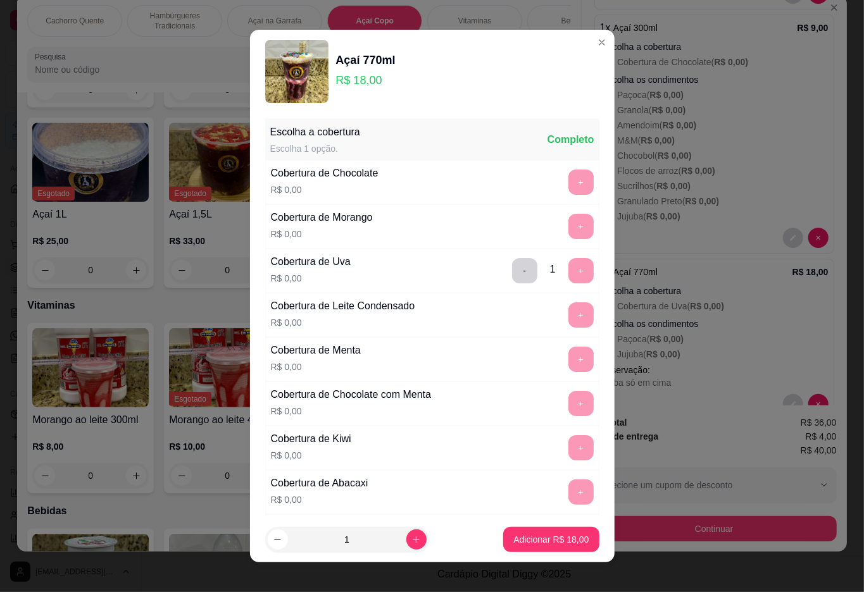
scroll to position [11, 0]
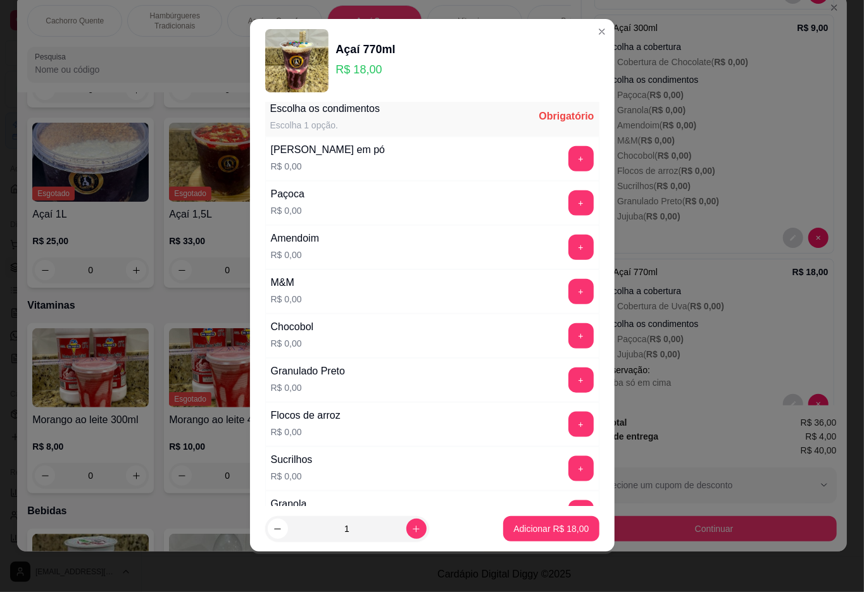
click at [582, 31] on div "Entrega Retirada C.Local Cliente [PERSON_NAME] - [PHONE_NUMBER] Cashback nesta …" at bounding box center [714, 200] width 265 height 411
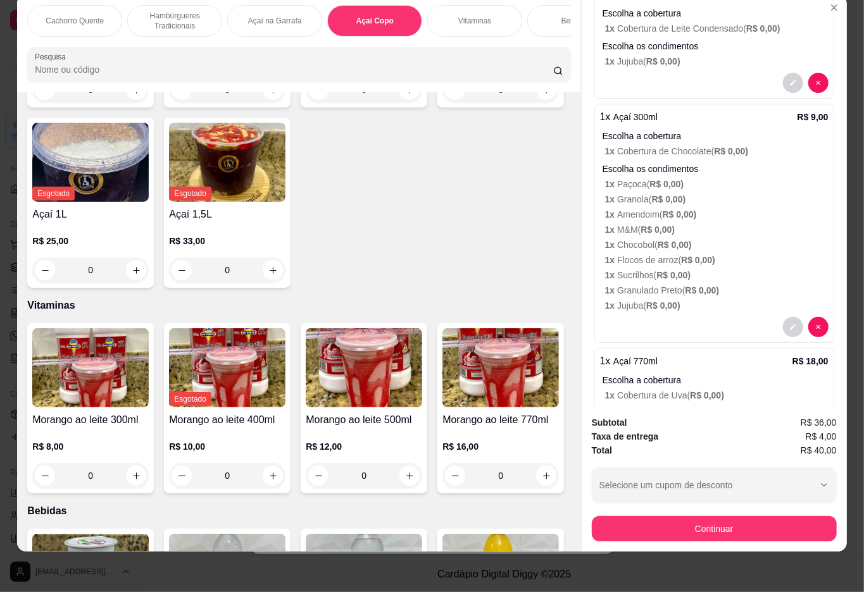
scroll to position [392, 0]
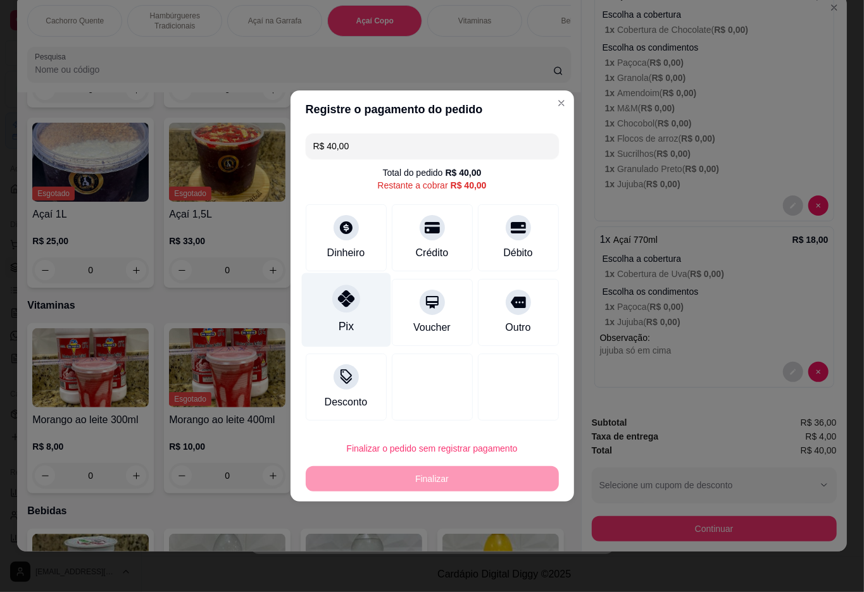
click at [333, 312] on div "Pix" at bounding box center [345, 310] width 89 height 74
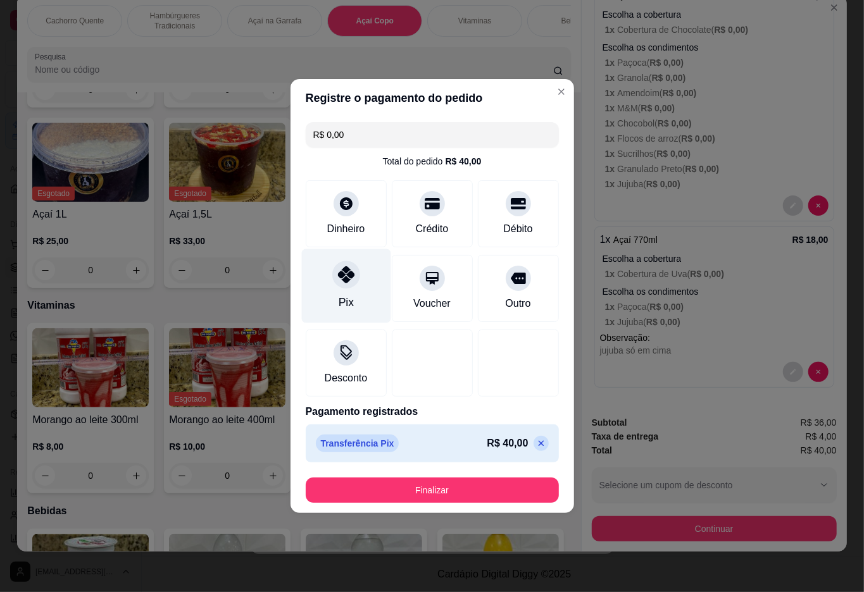
click at [378, 494] on button "Finalizar" at bounding box center [432, 490] width 253 height 25
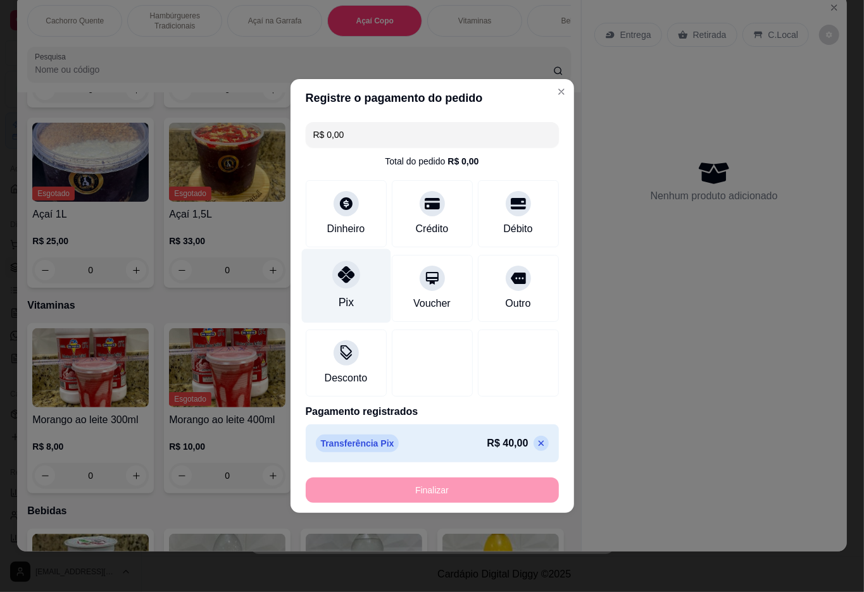
type input "-R$ 40,00"
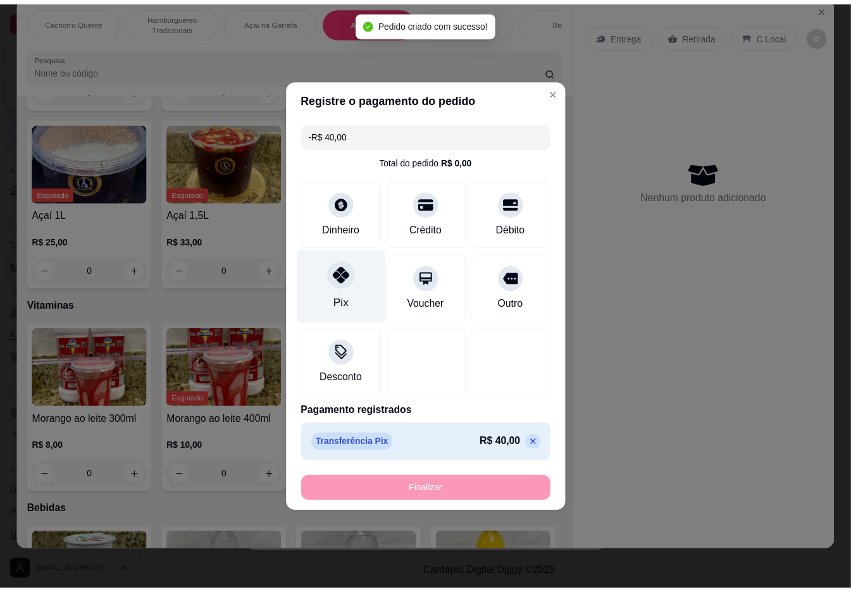
scroll to position [0, 0]
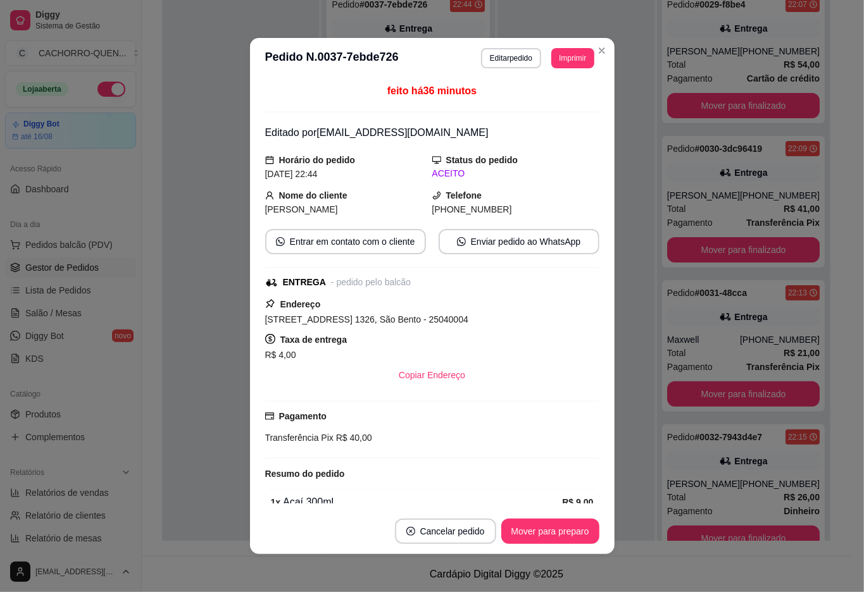
click at [192, 347] on div at bounding box center [240, 280] width 157 height 592
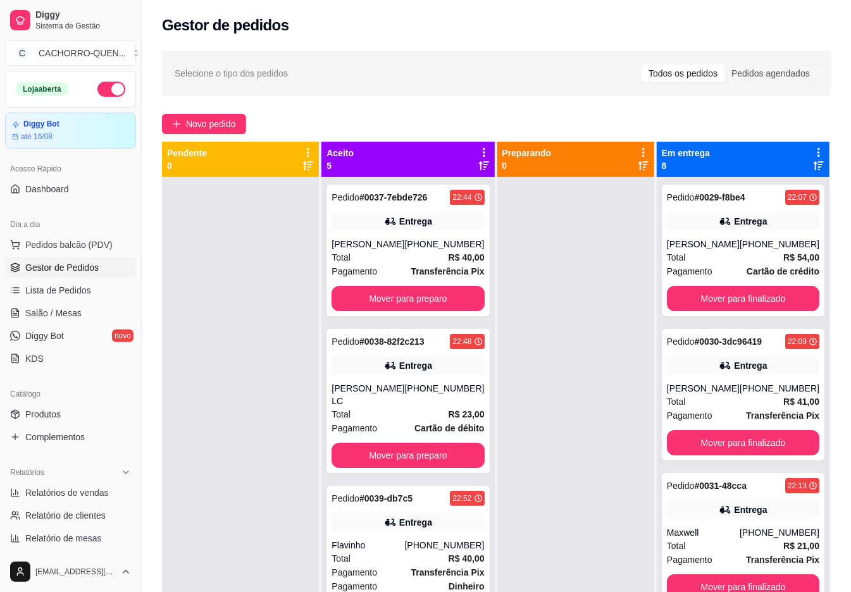
click at [421, 311] on button "Mover para preparo" at bounding box center [408, 298] width 153 height 25
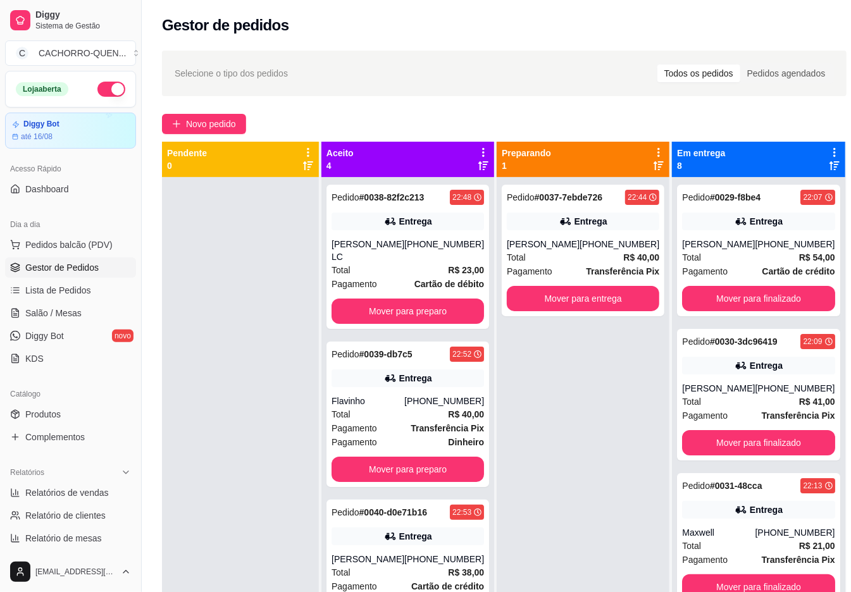
click at [382, 324] on button "Mover para preparo" at bounding box center [408, 311] width 153 height 25
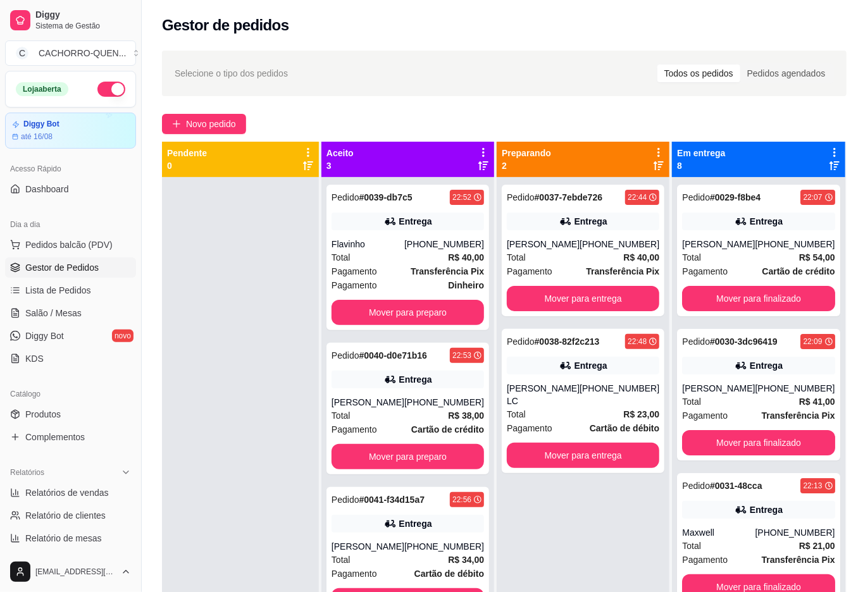
click at [395, 315] on button "Mover para preparo" at bounding box center [408, 312] width 153 height 25
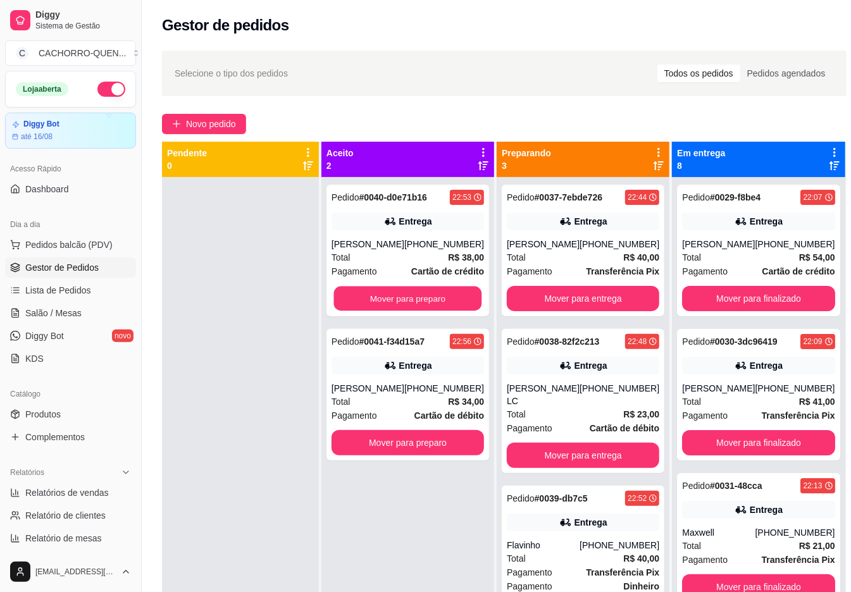
click at [404, 299] on button "Mover para preparo" at bounding box center [408, 299] width 148 height 25
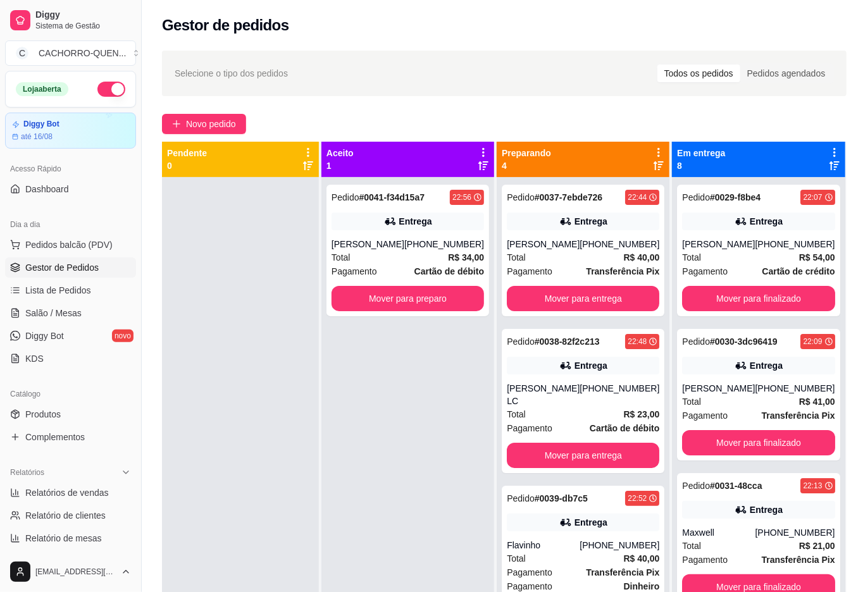
click at [403, 297] on button "Mover para preparo" at bounding box center [408, 298] width 153 height 25
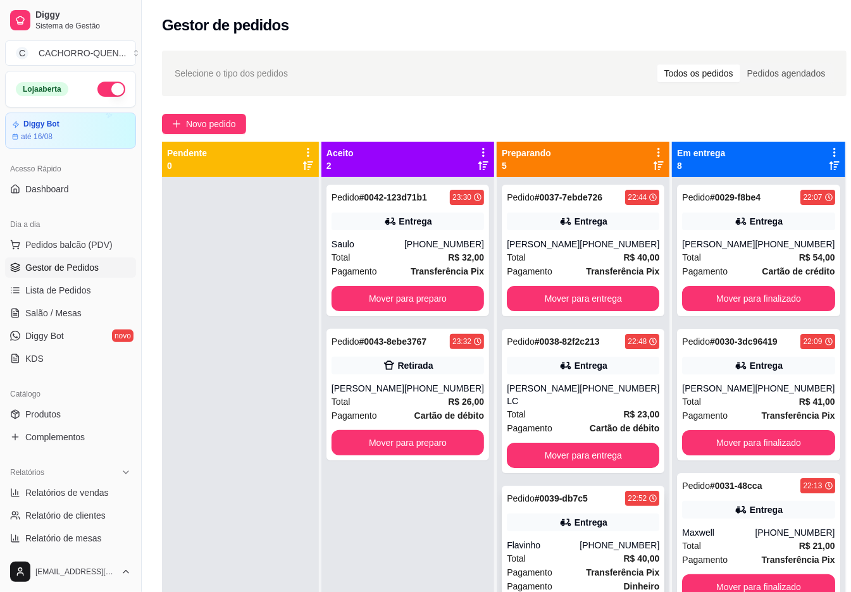
click at [535, 532] on div "Entrega" at bounding box center [583, 523] width 153 height 18
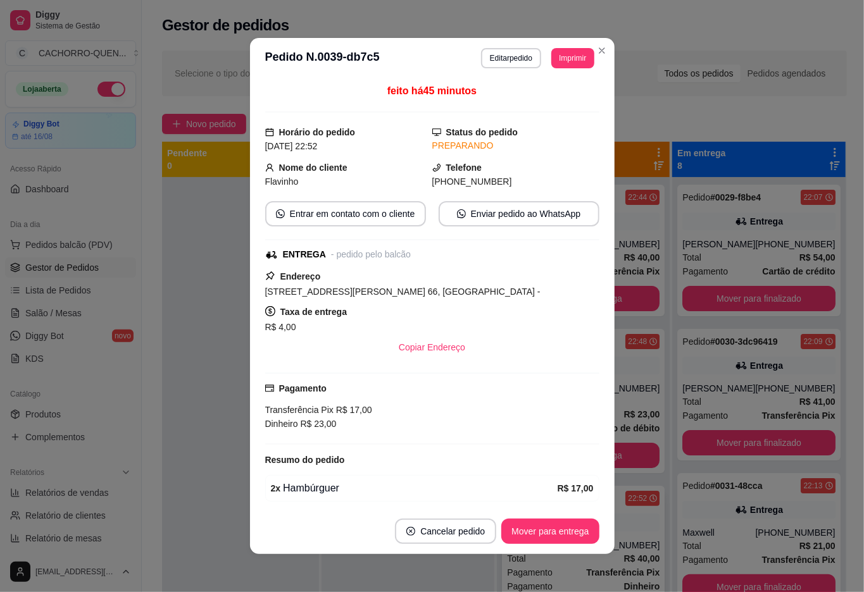
click at [178, 400] on div at bounding box center [240, 473] width 157 height 592
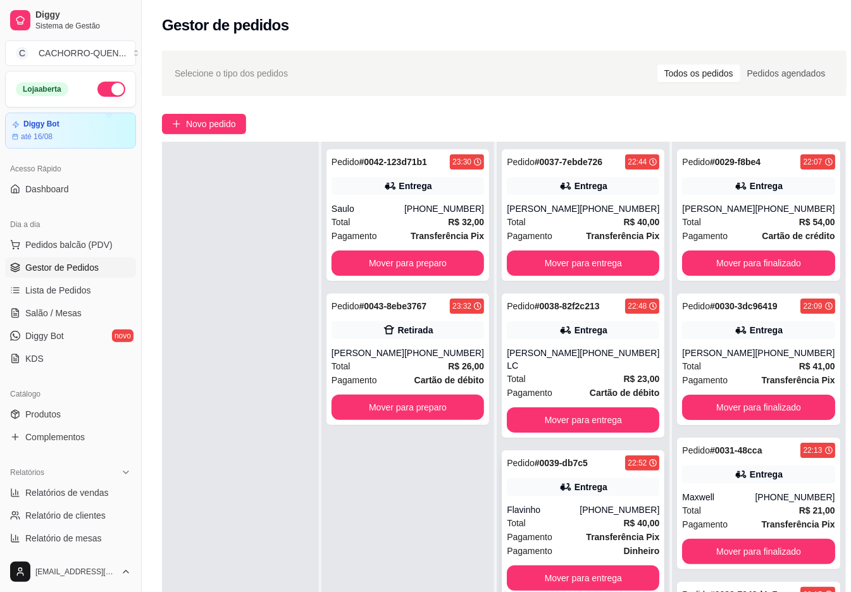
click at [775, 259] on button "Mover para finalizado" at bounding box center [758, 263] width 153 height 25
click at [773, 270] on button "Mover para finalizado" at bounding box center [758, 263] width 153 height 25
click at [775, 276] on button "Mover para finalizado" at bounding box center [758, 263] width 153 height 25
click at [778, 265] on button "Mover para finalizado" at bounding box center [758, 263] width 153 height 25
click at [782, 273] on button "Mover para finalizado" at bounding box center [759, 263] width 148 height 25
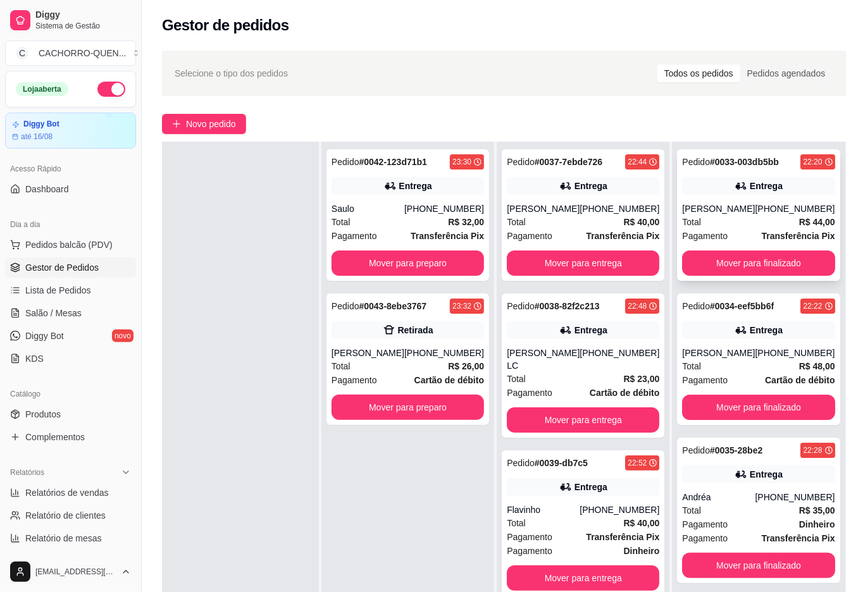
click at [757, 195] on div "Entrega" at bounding box center [758, 186] width 153 height 18
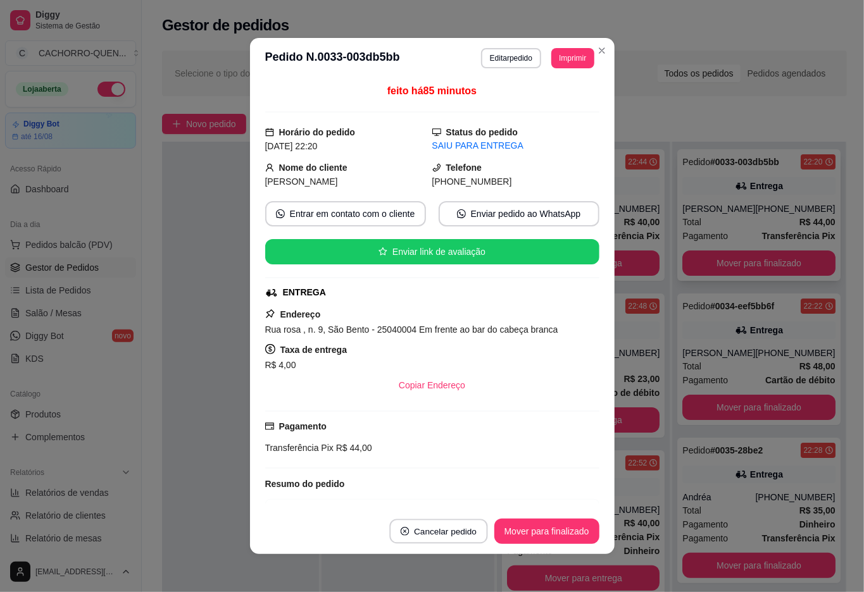
click at [430, 532] on button "Cancelar pedido" at bounding box center [438, 532] width 98 height 25
click at [459, 506] on button "Sim" at bounding box center [448, 500] width 49 height 25
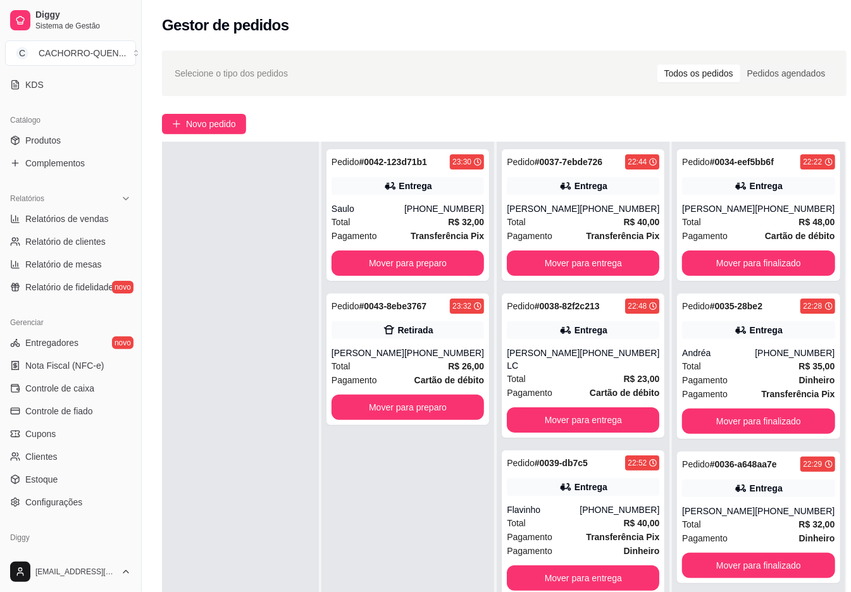
scroll to position [284, 0]
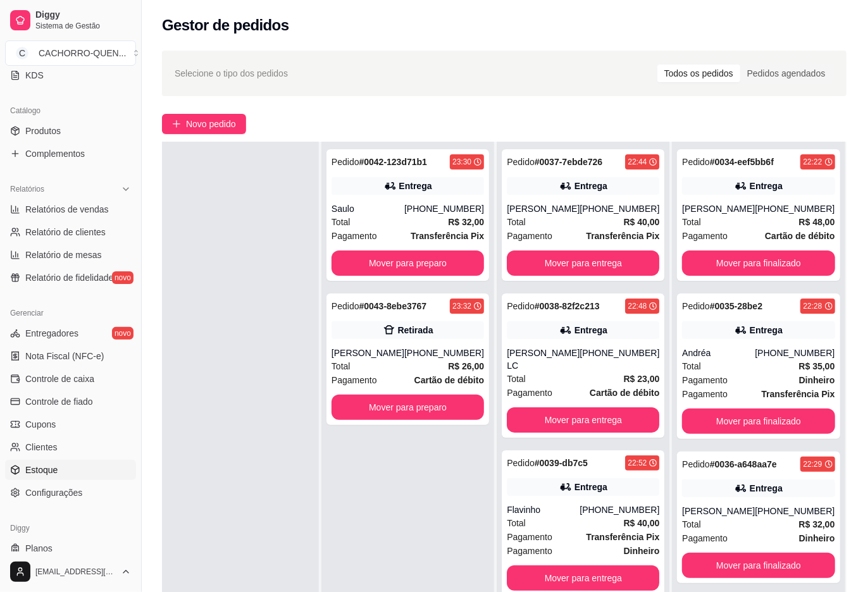
click at [79, 471] on link "Estoque" at bounding box center [70, 470] width 131 height 20
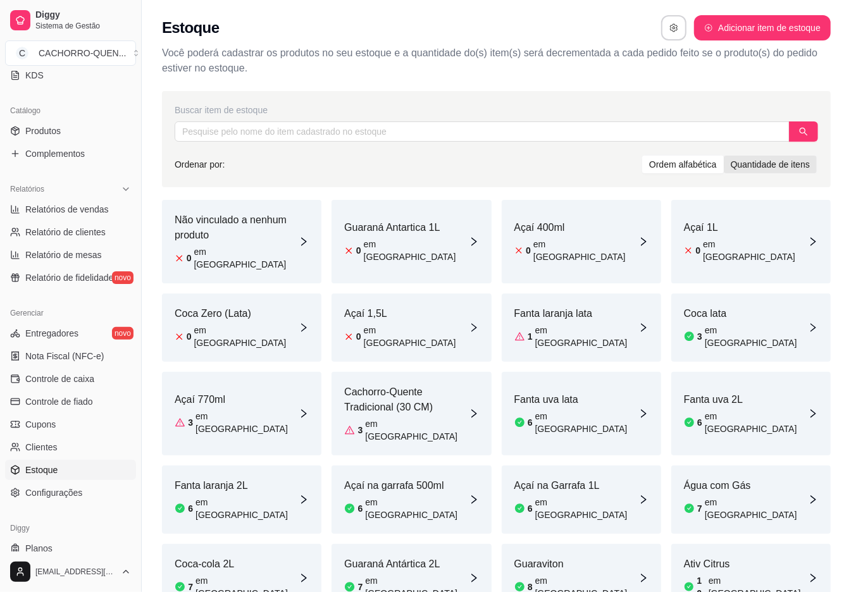
click at [758, 165] on div "Quantidade de itens" at bounding box center [770, 165] width 93 height 18
click at [724, 156] on input "Quantidade de itens" at bounding box center [724, 156] width 0 height 0
click at [684, 162] on div "Ordem alfabética" at bounding box center [683, 165] width 82 height 18
click at [642, 156] on input "Ordem alfabética" at bounding box center [642, 156] width 0 height 0
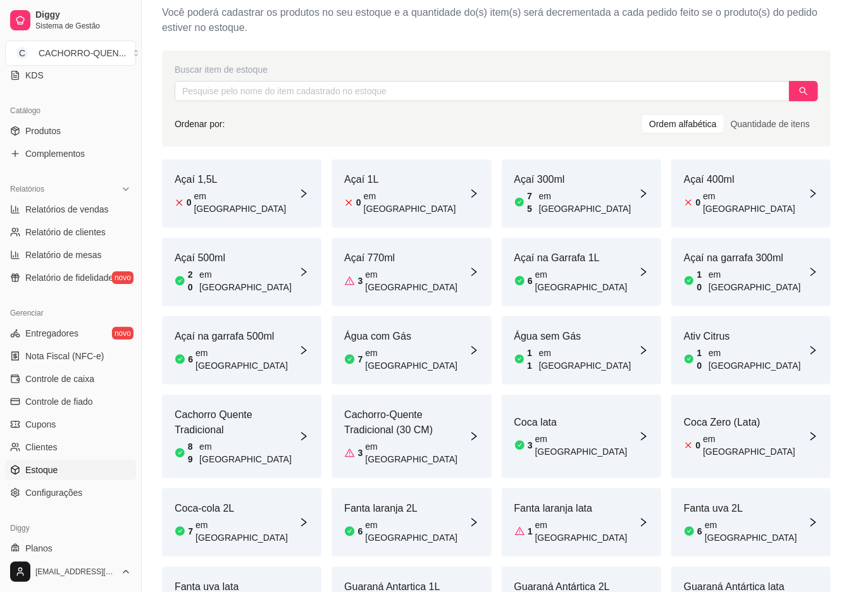
scroll to position [141, 0]
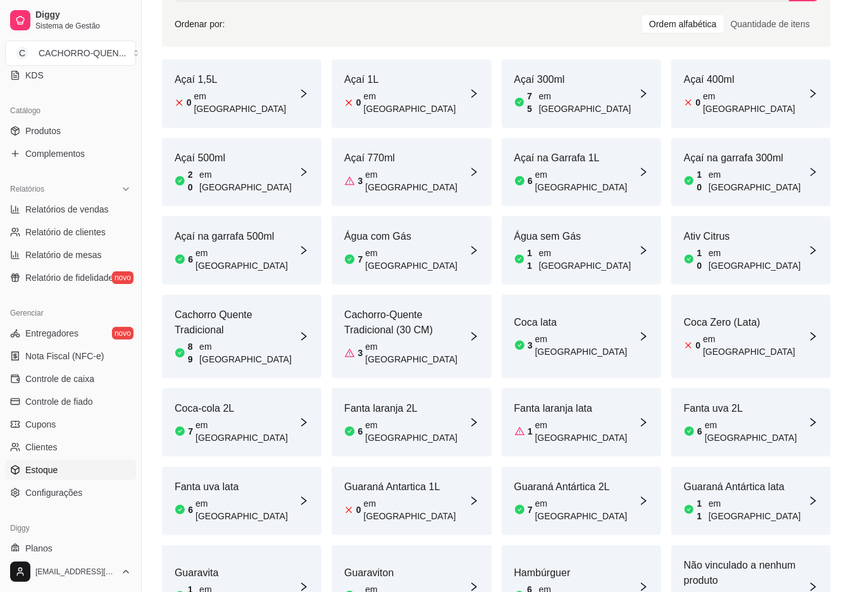
click at [575, 584] on article "em [GEOGRAPHIC_DATA]" at bounding box center [588, 596] width 99 height 25
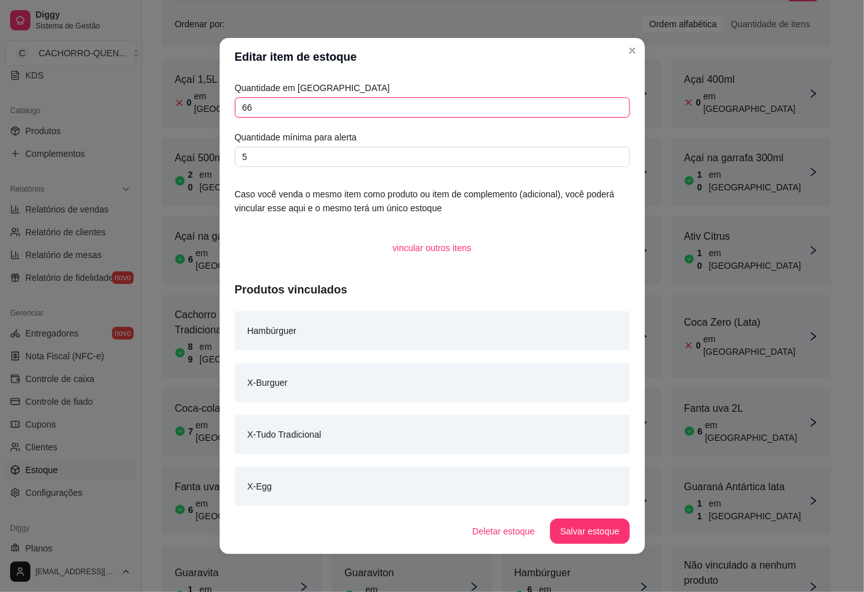
click at [456, 109] on input "66" at bounding box center [432, 107] width 395 height 20
type input "62"
click at [604, 532] on button "Salvar estoque" at bounding box center [589, 532] width 77 height 25
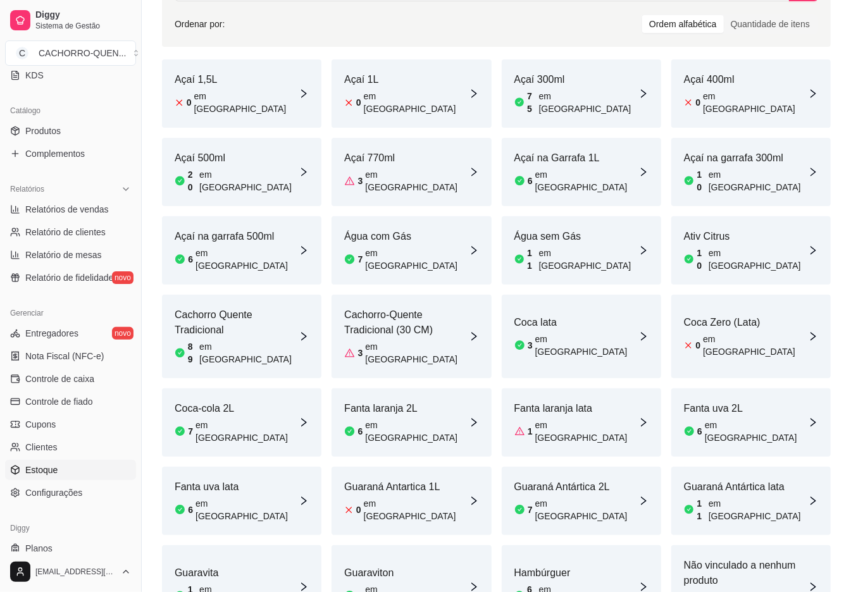
click at [590, 295] on div "Coca lata 3 em [GEOGRAPHIC_DATA]" at bounding box center [581, 337] width 159 height 84
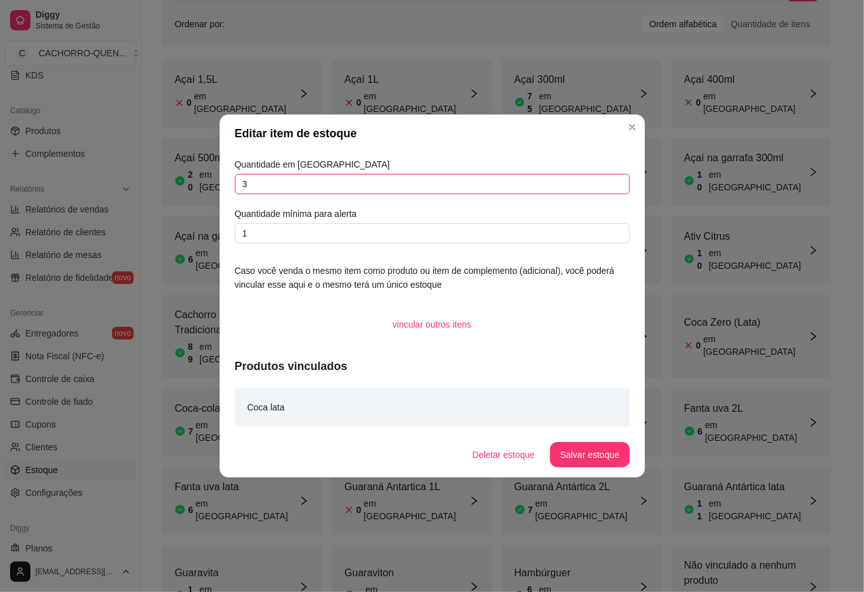
click at [428, 190] on input "3" at bounding box center [432, 184] width 395 height 20
type input "1"
click at [590, 451] on button "Salvar estoque" at bounding box center [589, 454] width 79 height 25
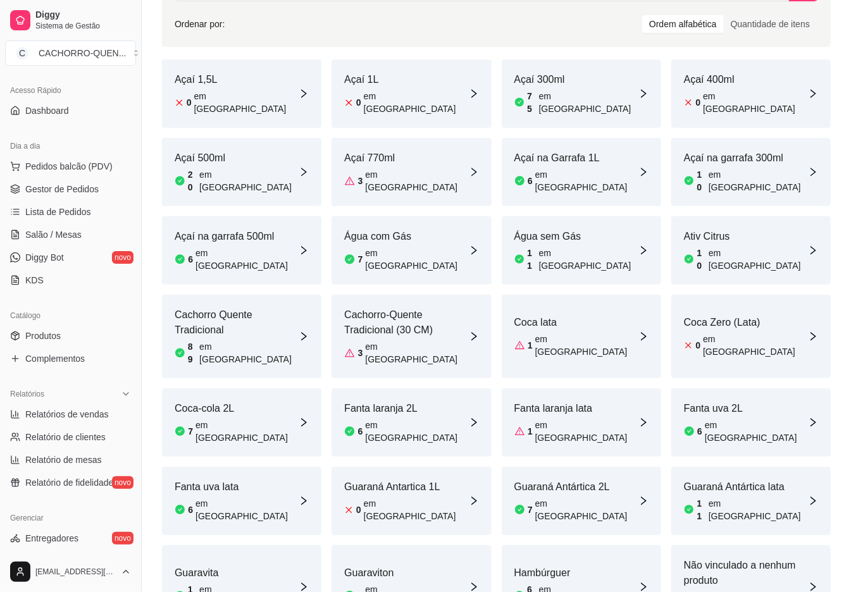
scroll to position [0, 0]
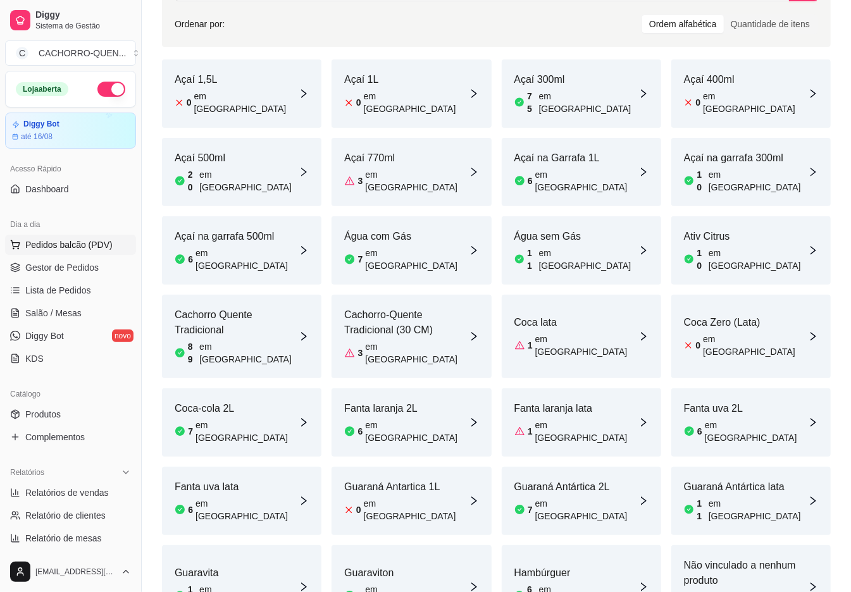
click at [56, 244] on span "Pedidos balcão (PDV)" at bounding box center [68, 245] width 87 height 13
click at [51, 266] on span "Gestor de Pedidos" at bounding box center [61, 267] width 73 height 13
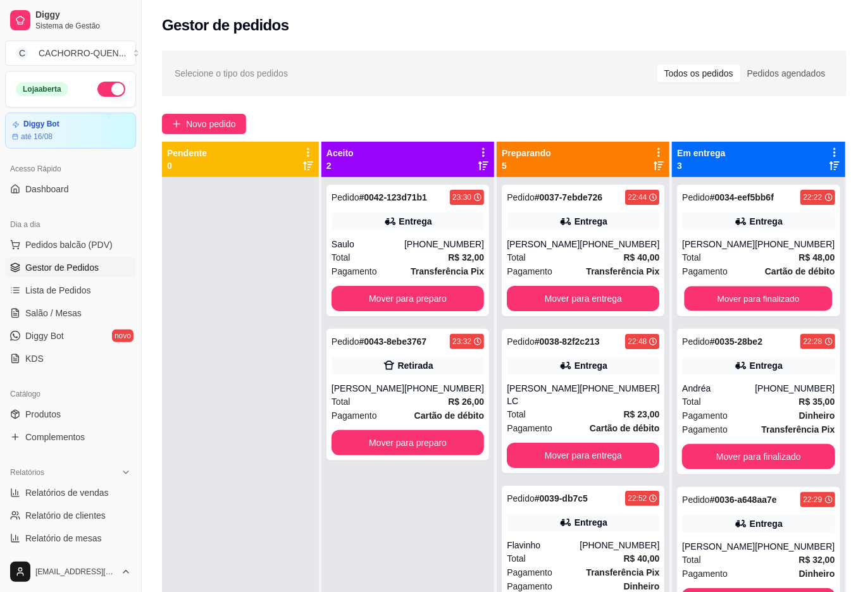
click at [795, 297] on button "Mover para finalizado" at bounding box center [759, 299] width 148 height 25
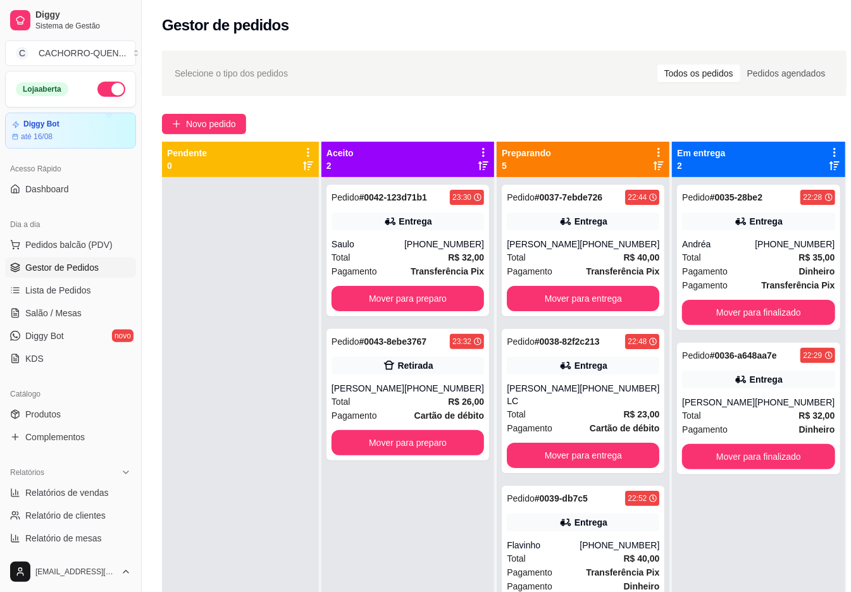
click at [772, 312] on button "Mover para finalizado" at bounding box center [758, 312] width 153 height 25
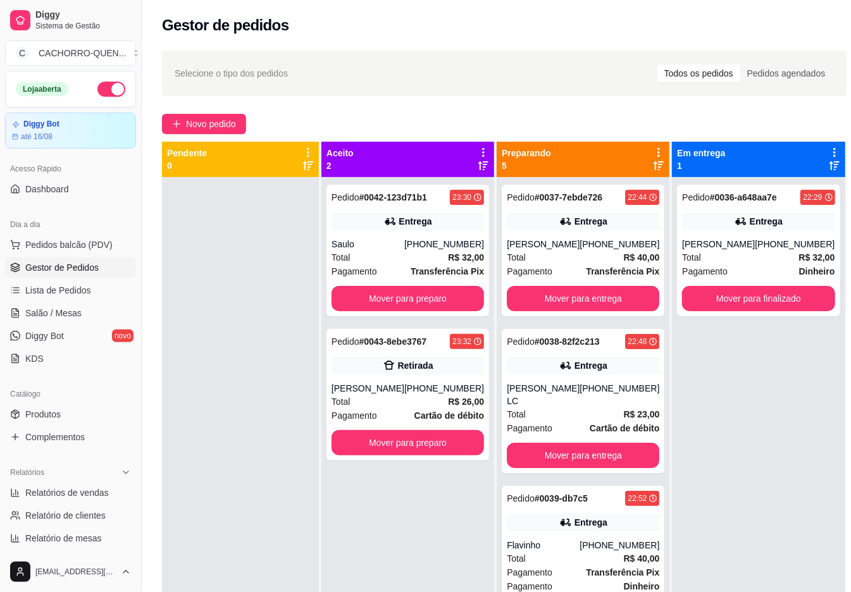
click at [790, 300] on button "Mover para finalizado" at bounding box center [758, 298] width 153 height 25
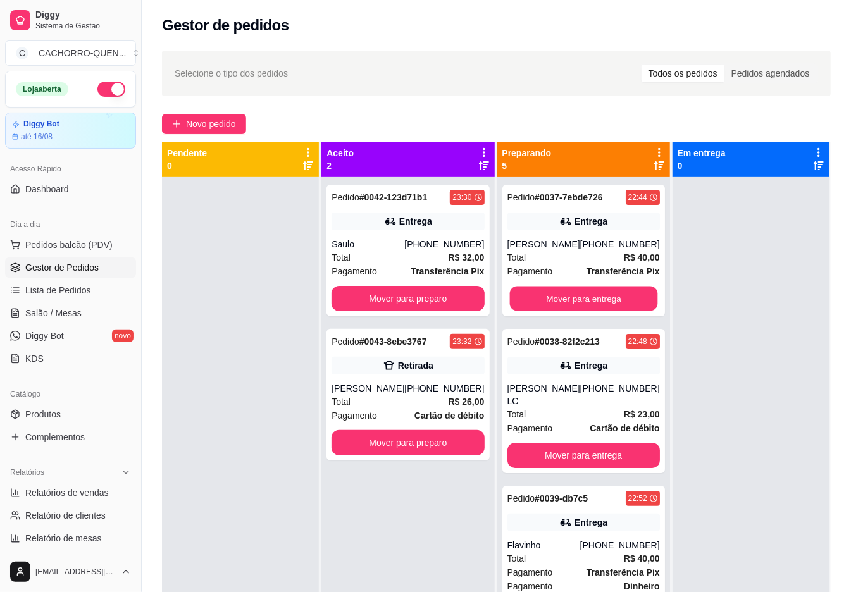
click at [603, 310] on button "Mover para entrega" at bounding box center [583, 299] width 148 height 25
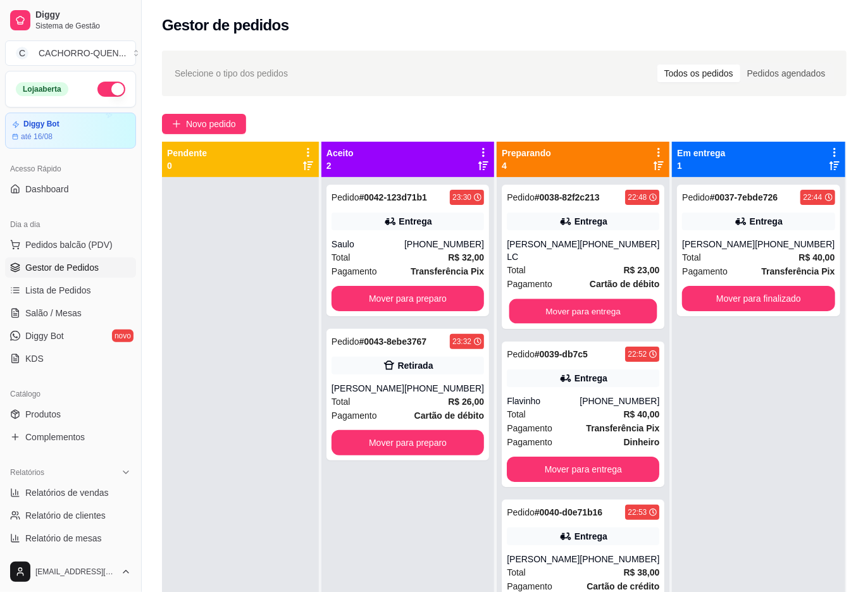
click at [571, 315] on button "Mover para entrega" at bounding box center [583, 311] width 148 height 25
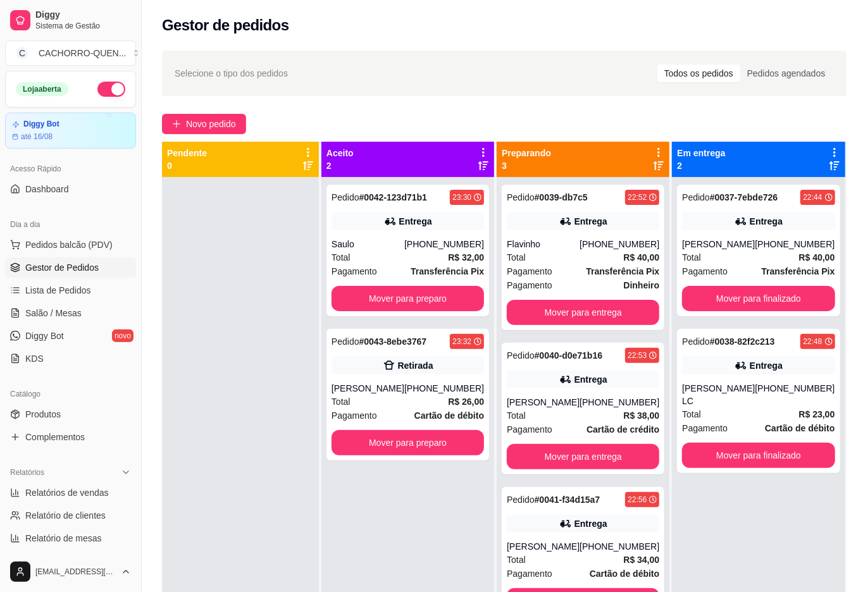
click at [596, 312] on button "Mover para entrega" at bounding box center [583, 312] width 153 height 25
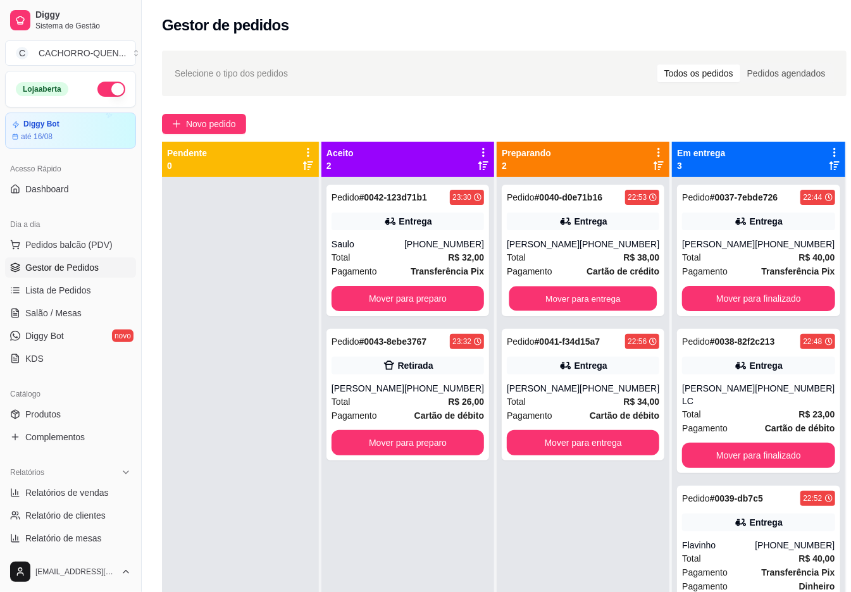
click at [571, 297] on button "Mover para entrega" at bounding box center [583, 299] width 148 height 25
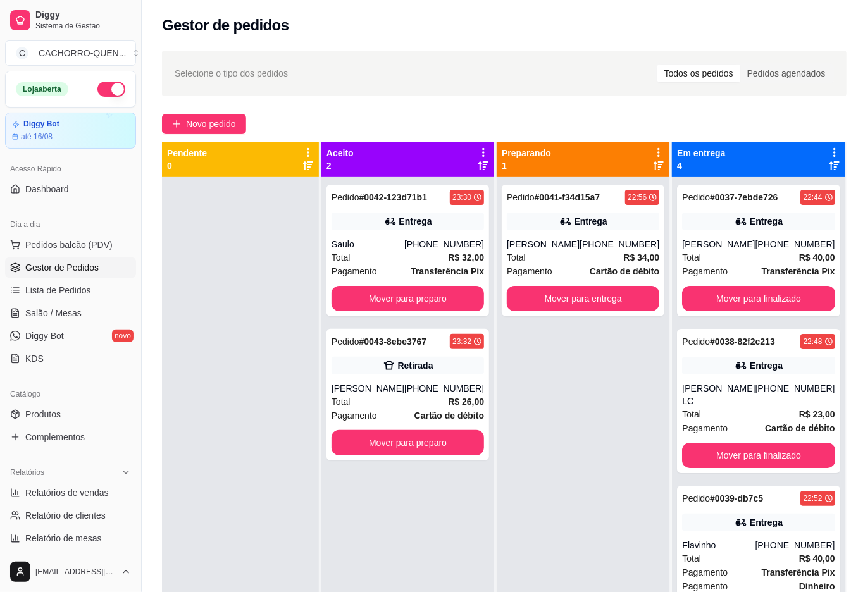
click at [575, 297] on button "Mover para entrega" at bounding box center [583, 298] width 153 height 25
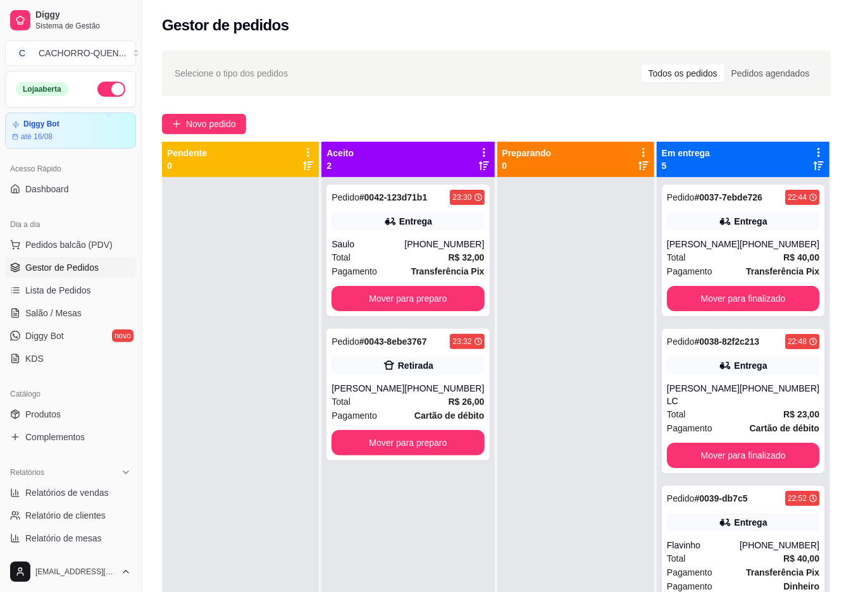
click at [424, 299] on button "Mover para preparo" at bounding box center [408, 298] width 153 height 25
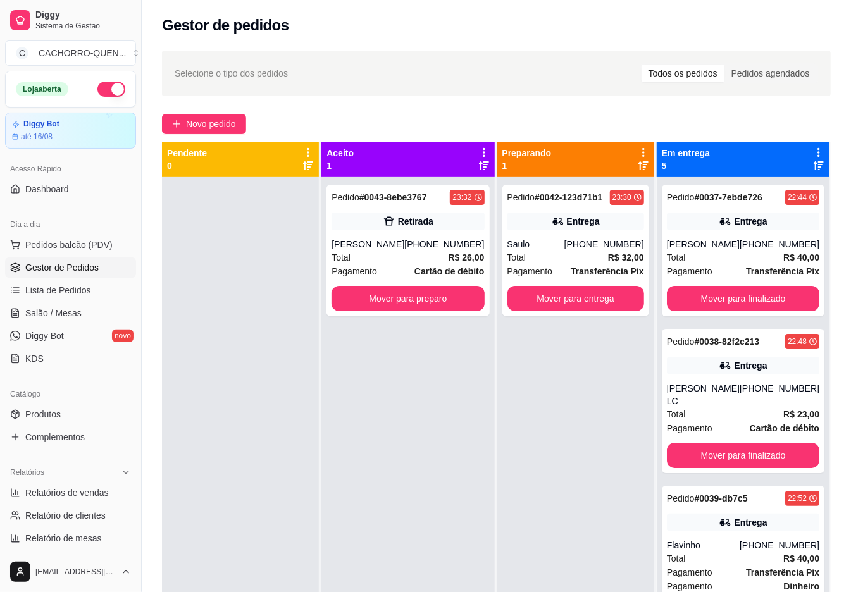
click at [418, 299] on button "Mover para preparo" at bounding box center [408, 298] width 153 height 25
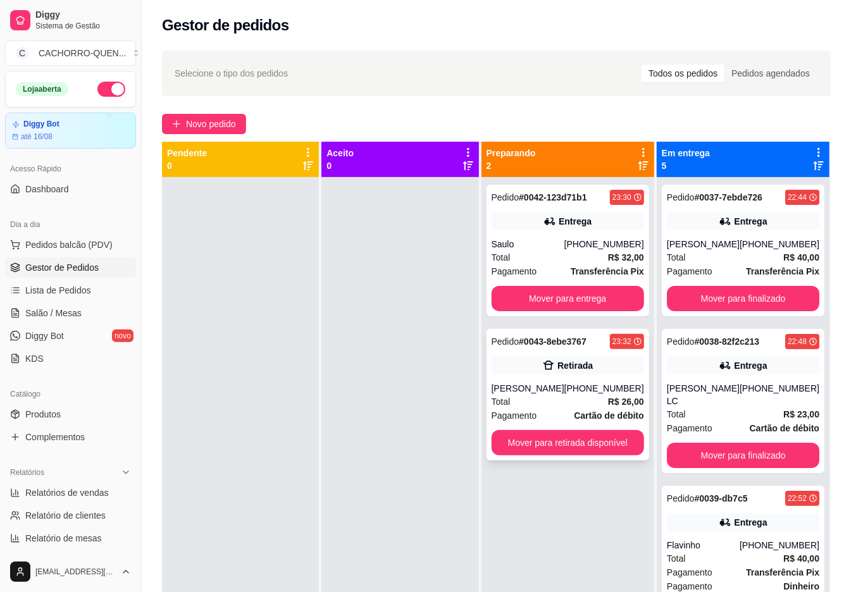
click at [535, 398] on div "Total R$ 26,00" at bounding box center [568, 402] width 153 height 14
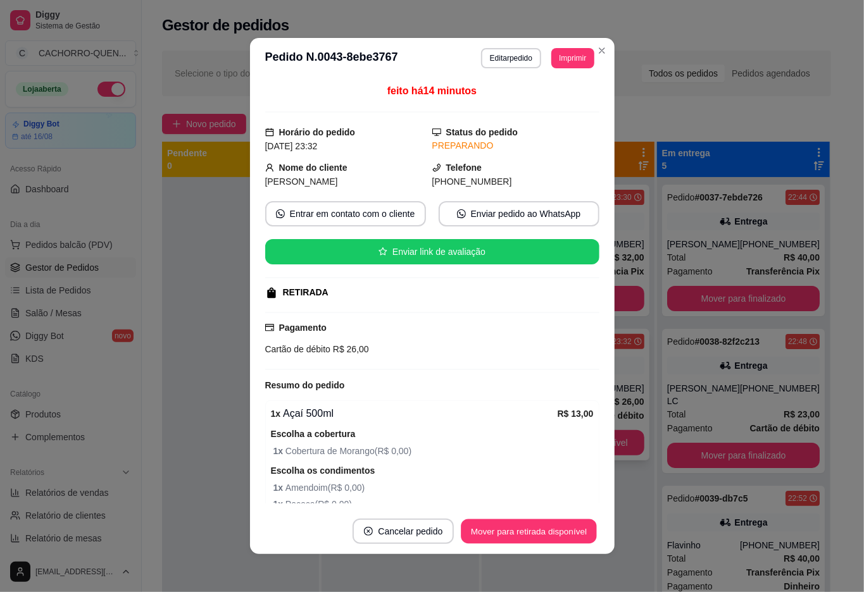
click at [560, 532] on button "Mover para retirada disponível" at bounding box center [528, 532] width 135 height 25
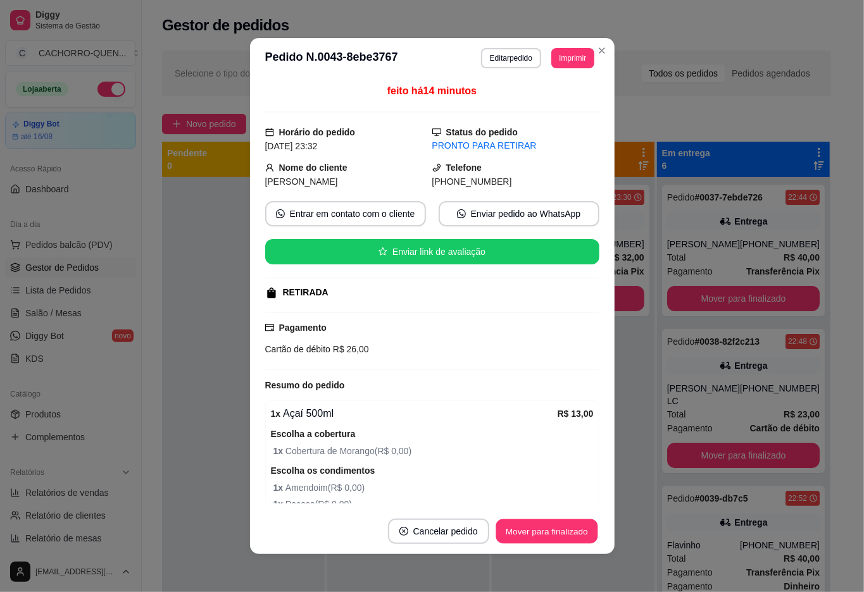
click at [530, 535] on button "Mover para finalizado" at bounding box center [547, 532] width 102 height 25
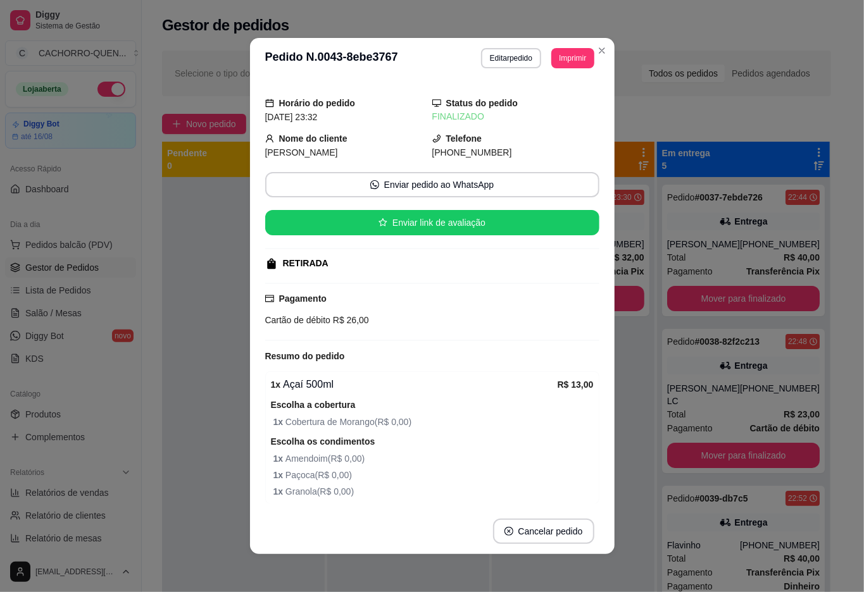
click at [175, 448] on div at bounding box center [243, 473] width 163 height 592
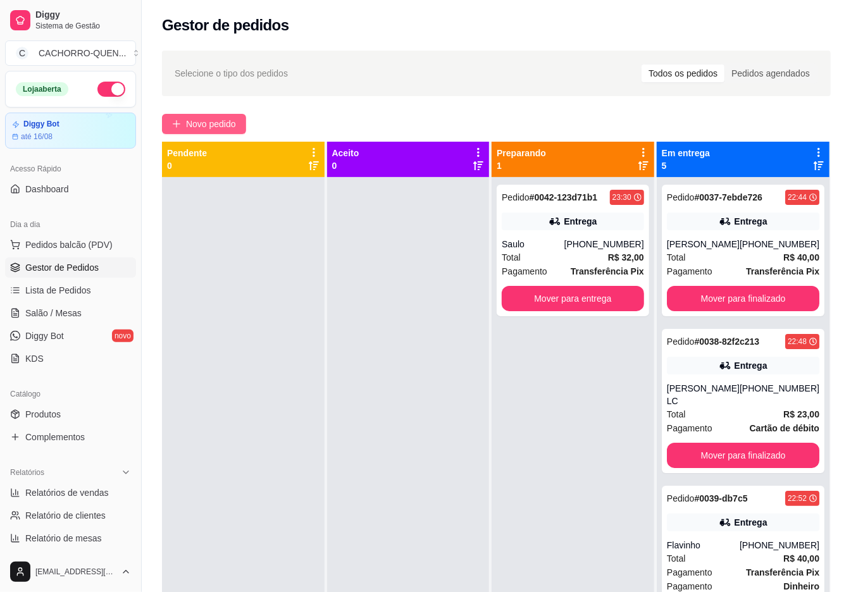
click at [213, 127] on span "Novo pedido" at bounding box center [211, 124] width 50 height 14
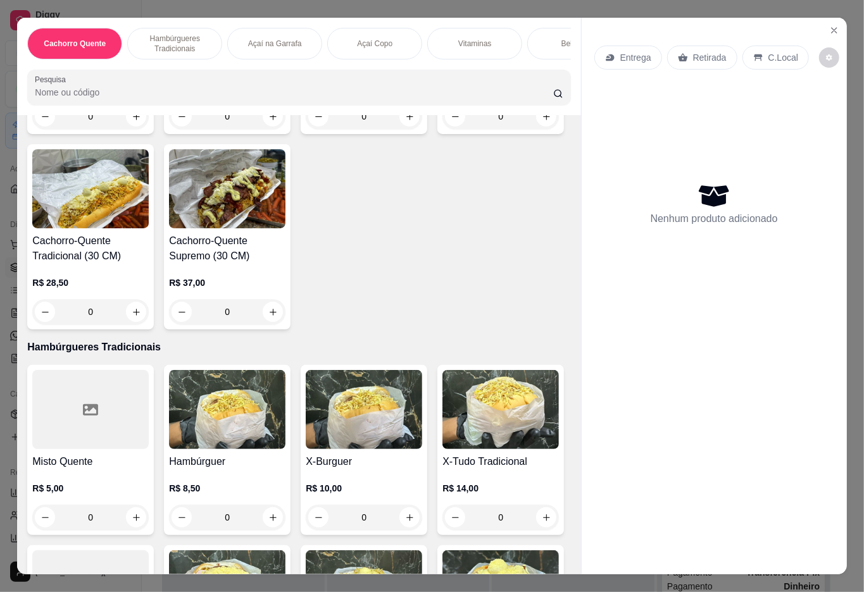
scroll to position [289, 0]
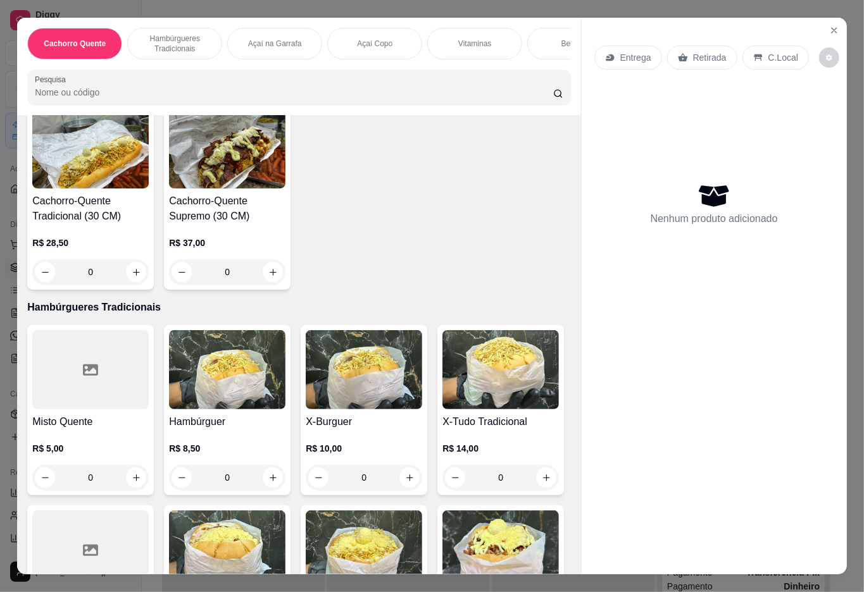
click at [442, 409] on img at bounding box center [500, 369] width 116 height 79
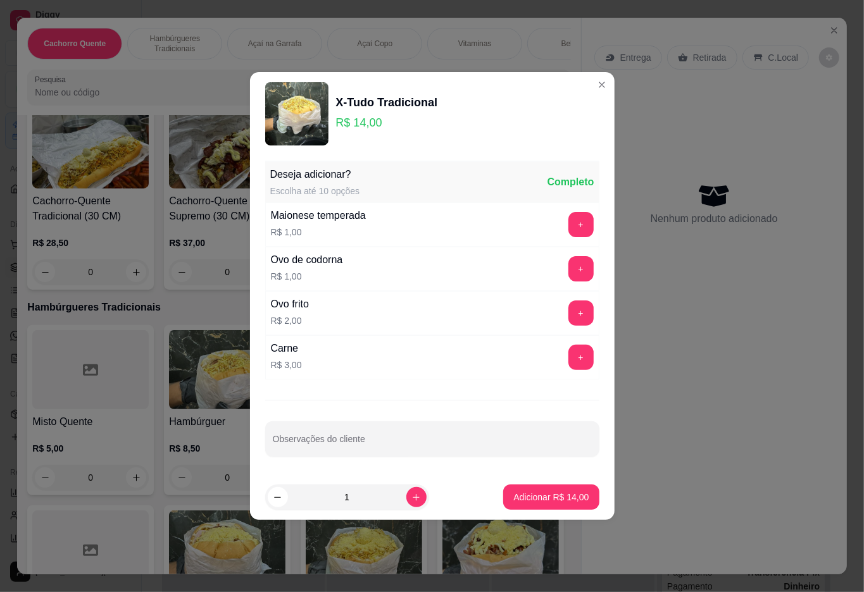
click at [529, 499] on p "Adicionar R$ 14,00" at bounding box center [550, 497] width 75 height 13
type input "1"
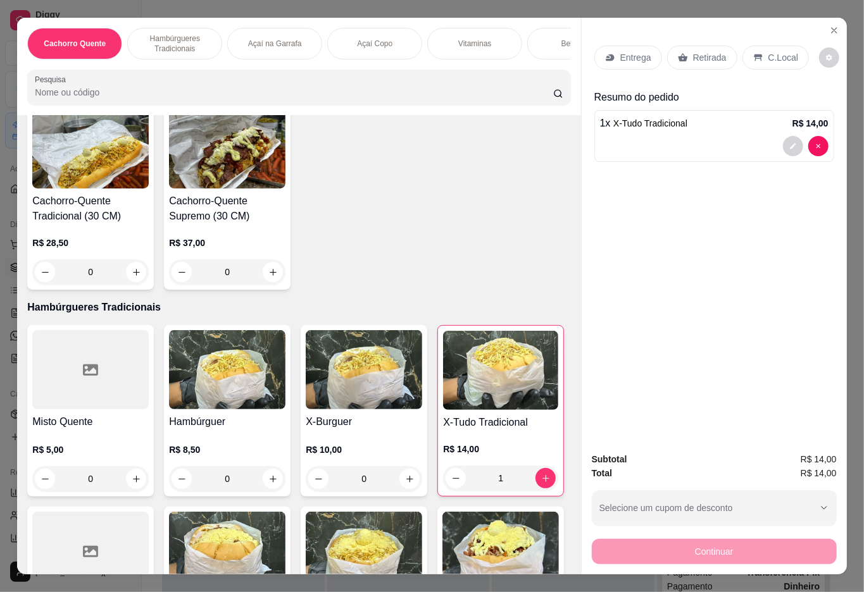
click at [692, 63] on div "Retirada" at bounding box center [702, 58] width 70 height 24
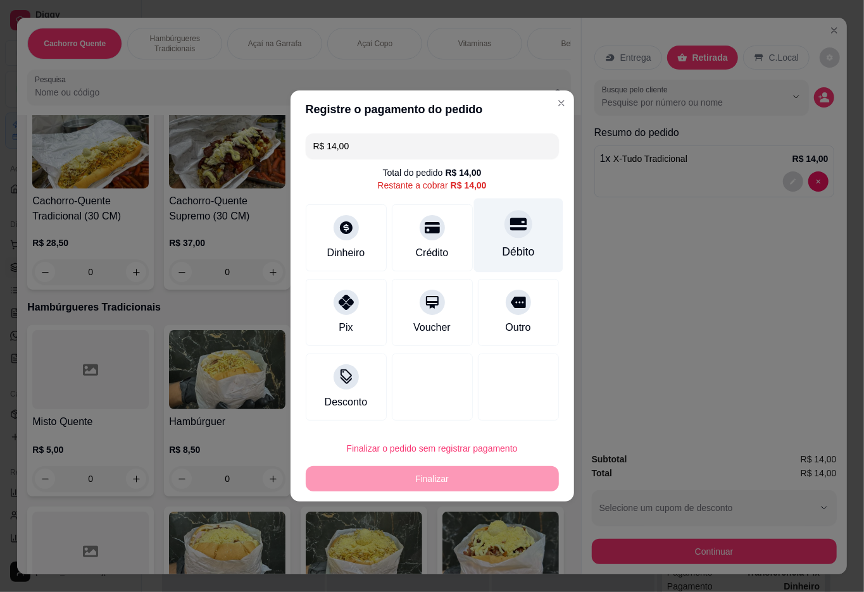
click at [494, 239] on div "Débito" at bounding box center [517, 236] width 89 height 74
type input "R$ 0,00"
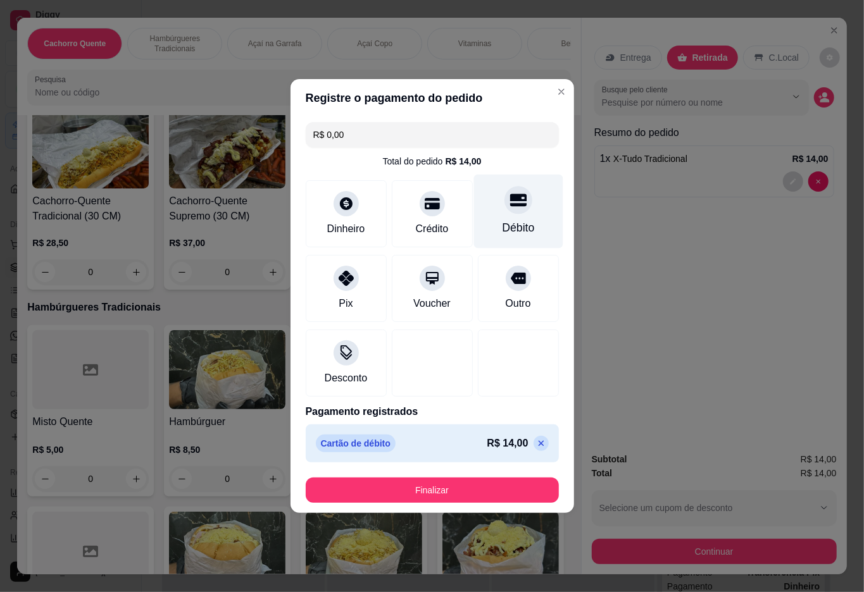
click at [399, 499] on button "Finalizar" at bounding box center [432, 490] width 253 height 25
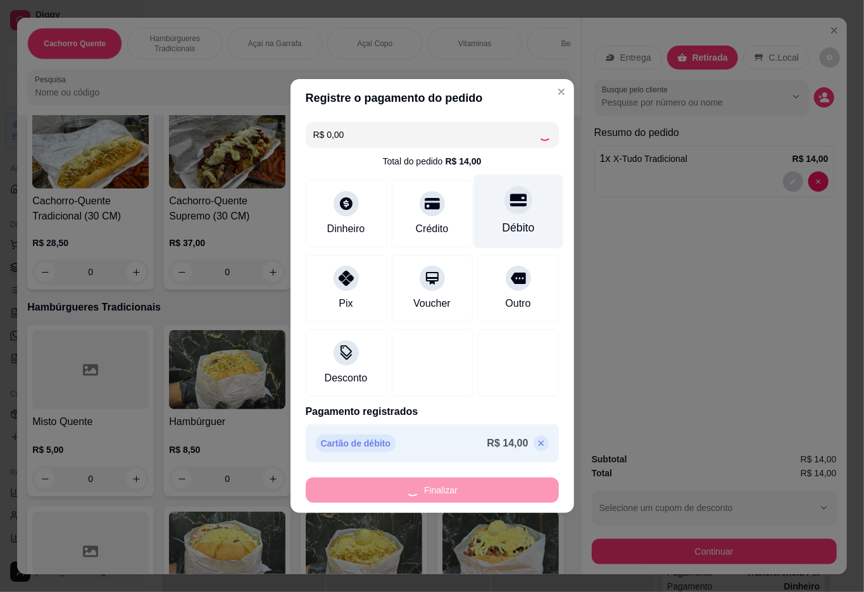
type input "0"
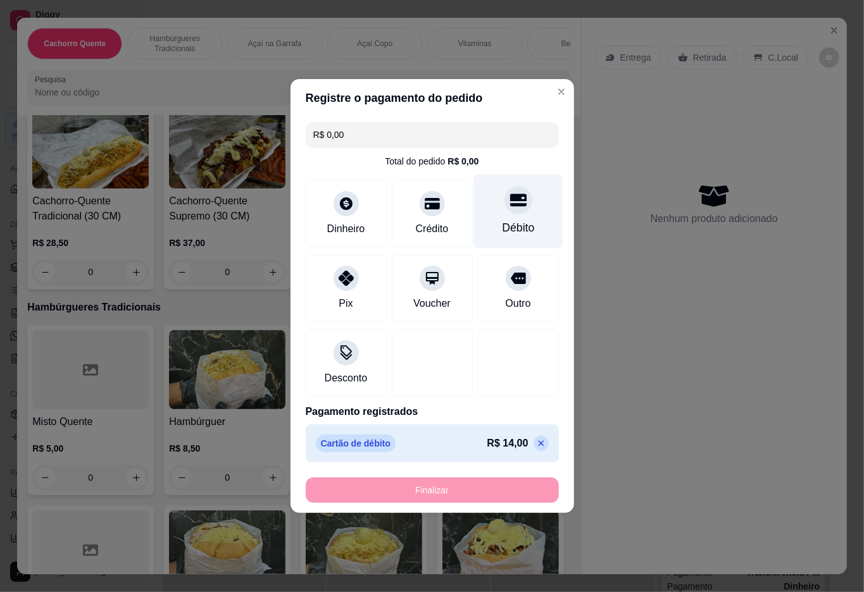
type input "-R$ 14,00"
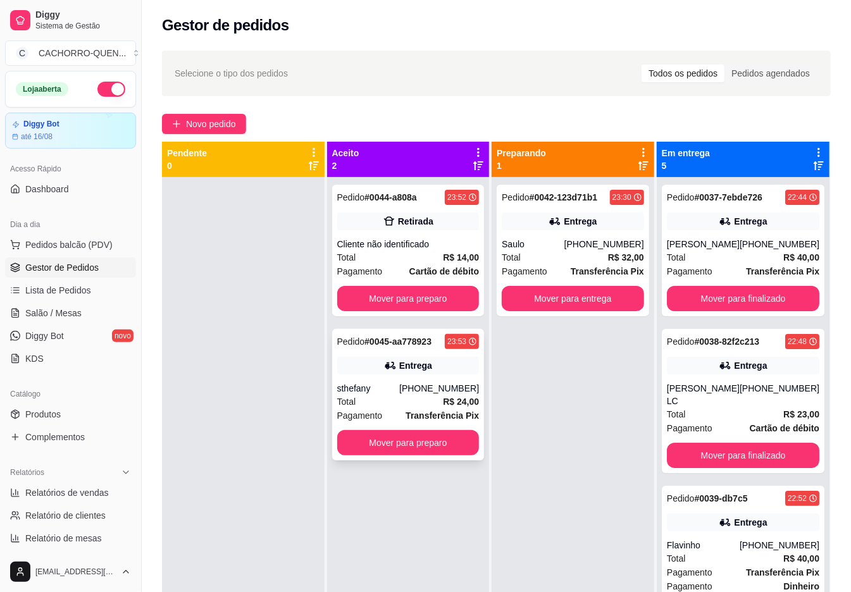
click at [408, 401] on div "Total R$ 24,00" at bounding box center [408, 402] width 142 height 14
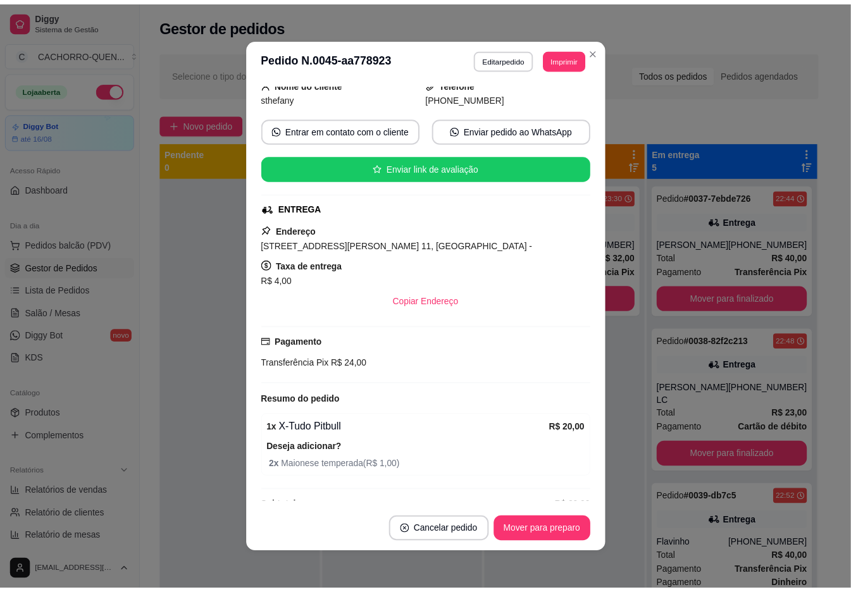
scroll to position [110, 0]
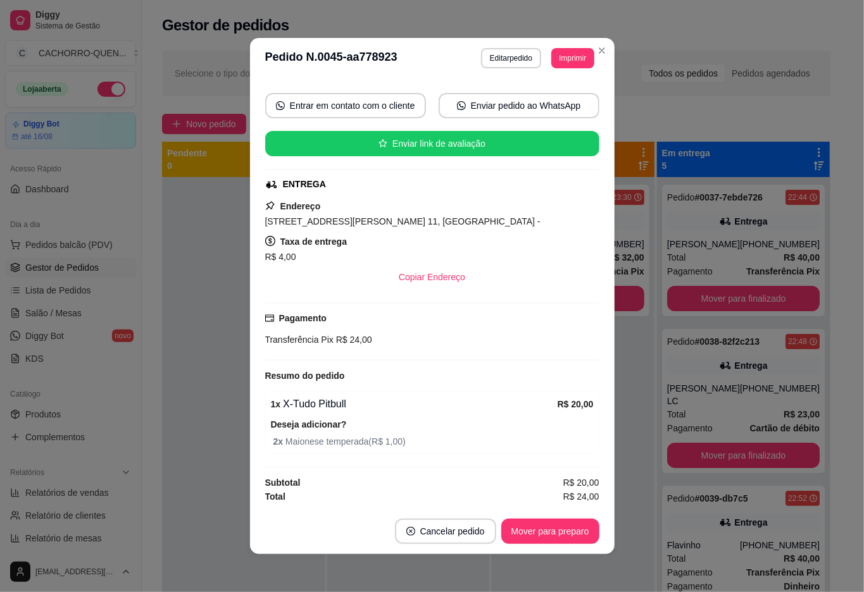
click at [213, 444] on div at bounding box center [243, 473] width 163 height 592
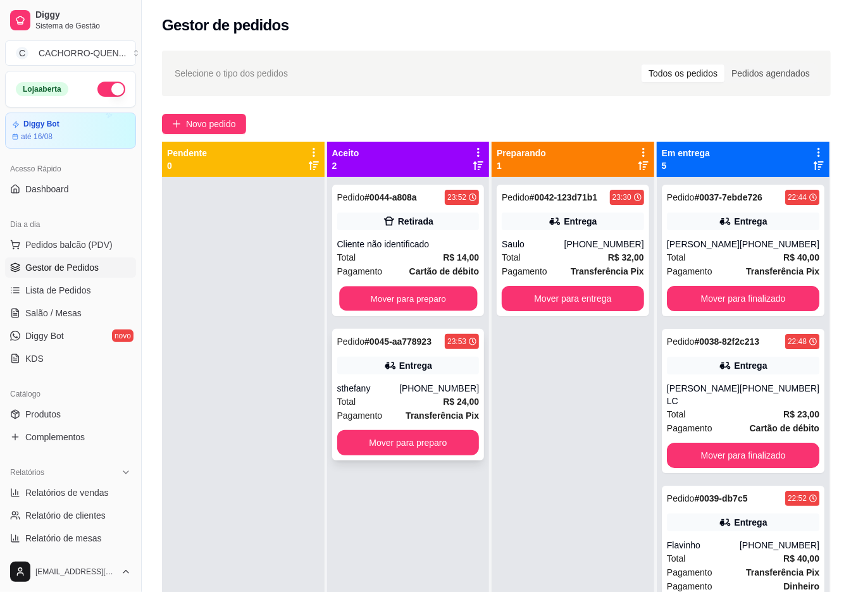
click at [409, 305] on button "Mover para preparo" at bounding box center [408, 299] width 138 height 25
click at [409, 310] on button "Mover para preparo" at bounding box center [408, 299] width 138 height 25
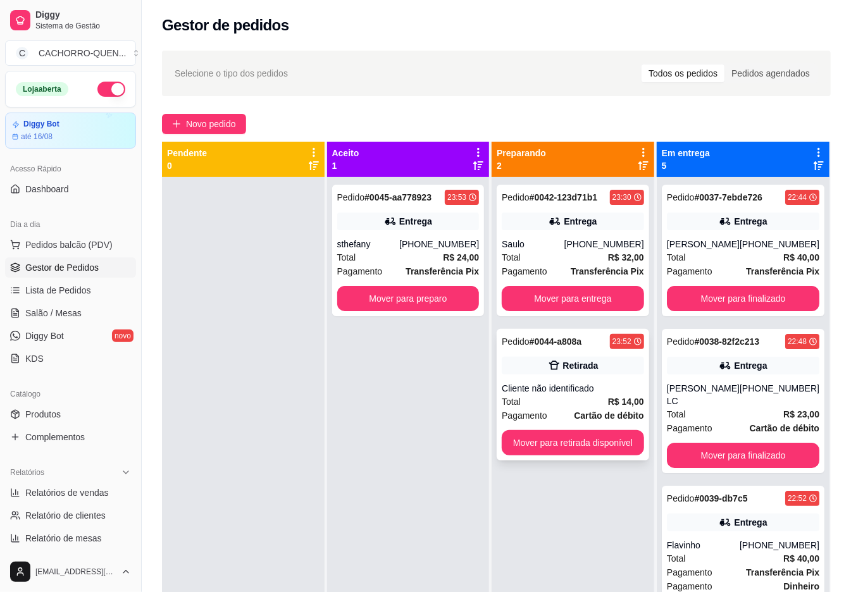
click at [554, 384] on div "Cliente não identificado" at bounding box center [573, 388] width 142 height 13
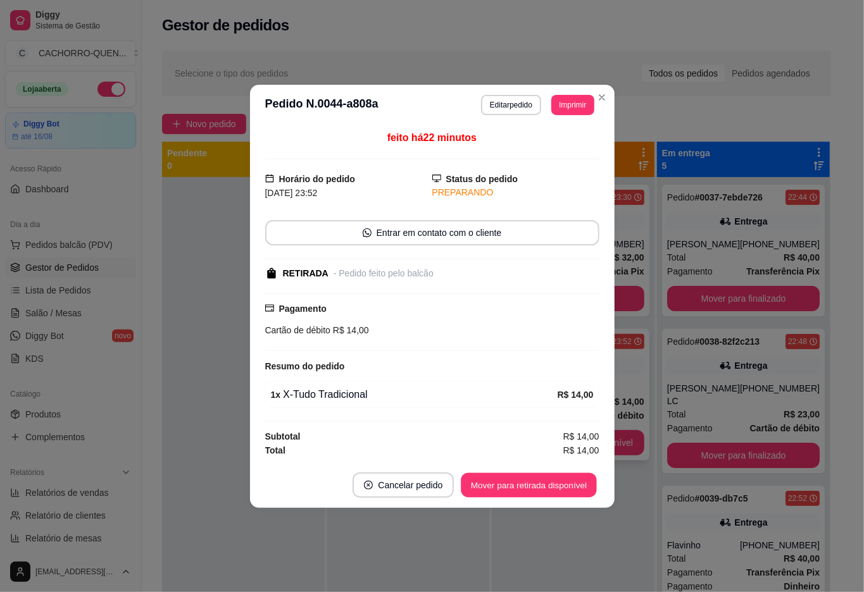
click at [537, 489] on button "Mover para retirada disponível" at bounding box center [528, 485] width 135 height 25
click at [555, 484] on div "Mover para retirada disponível" at bounding box center [520, 485] width 158 height 25
click at [567, 485] on div "Mover para retirada disponível" at bounding box center [520, 485] width 158 height 25
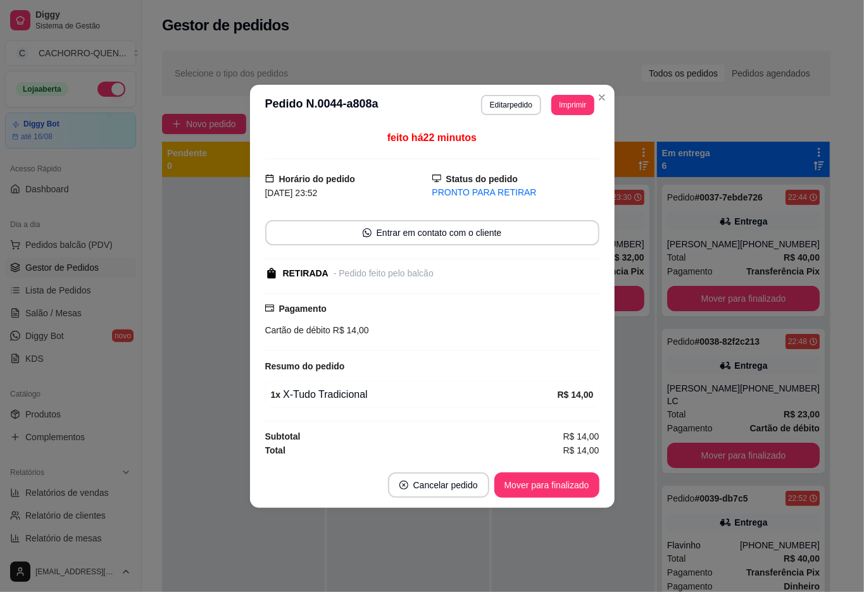
click at [573, 486] on button "Mover para finalizado" at bounding box center [546, 485] width 105 height 25
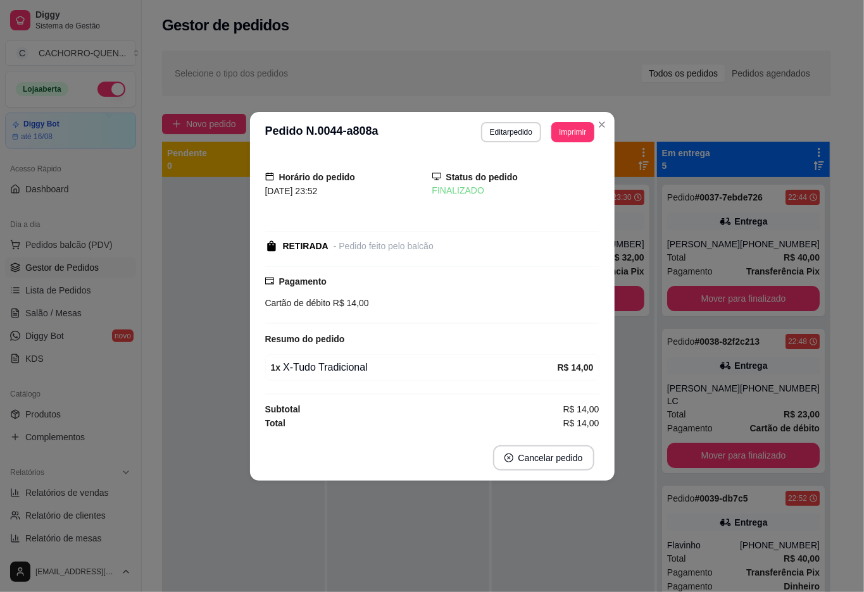
click at [532, 546] on div "Pedido # 0042-123d71b1 23:30 Entrega Saulo [PHONE_NUMBER] Total R$ 32,00 Pagame…" at bounding box center [573, 473] width 163 height 592
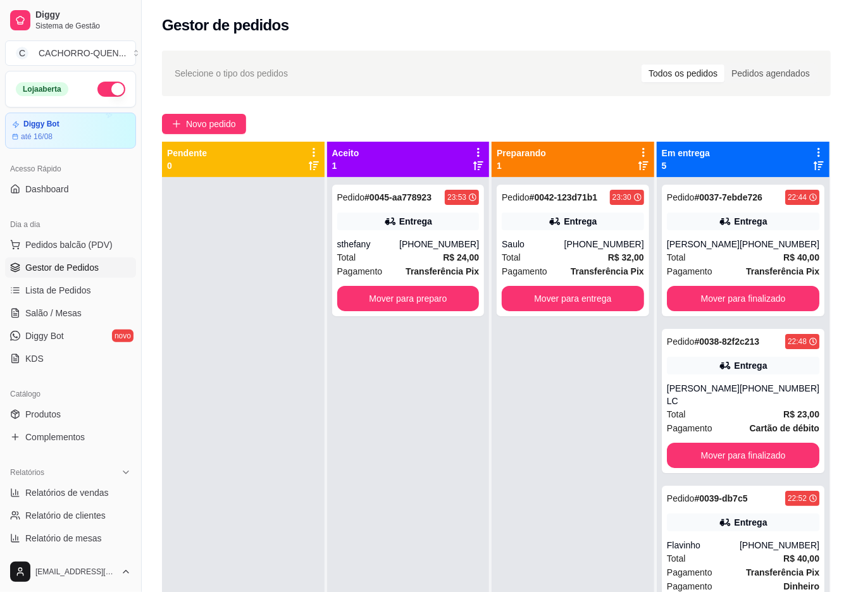
click at [433, 299] on button "Mover para preparo" at bounding box center [408, 298] width 142 height 25
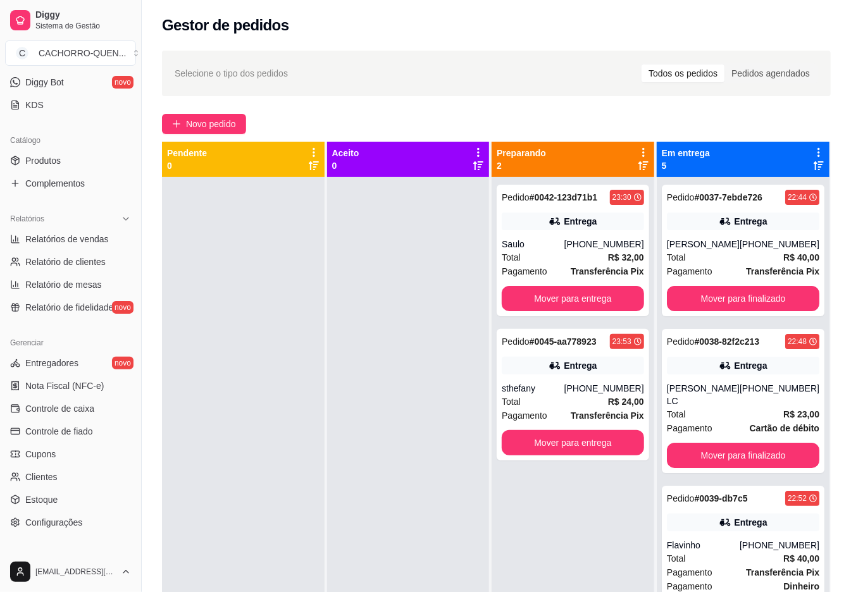
scroll to position [319, 0]
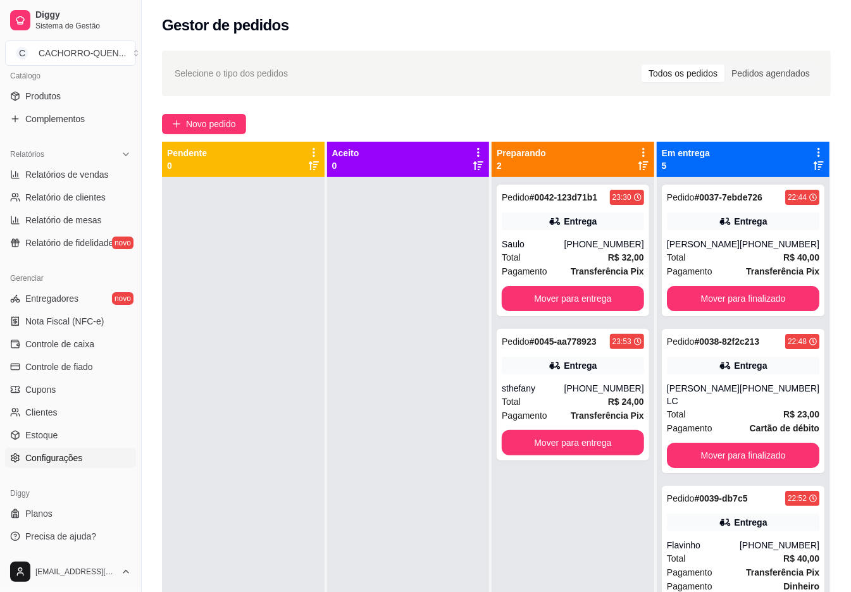
click at [61, 457] on span "Configurações" at bounding box center [53, 458] width 57 height 13
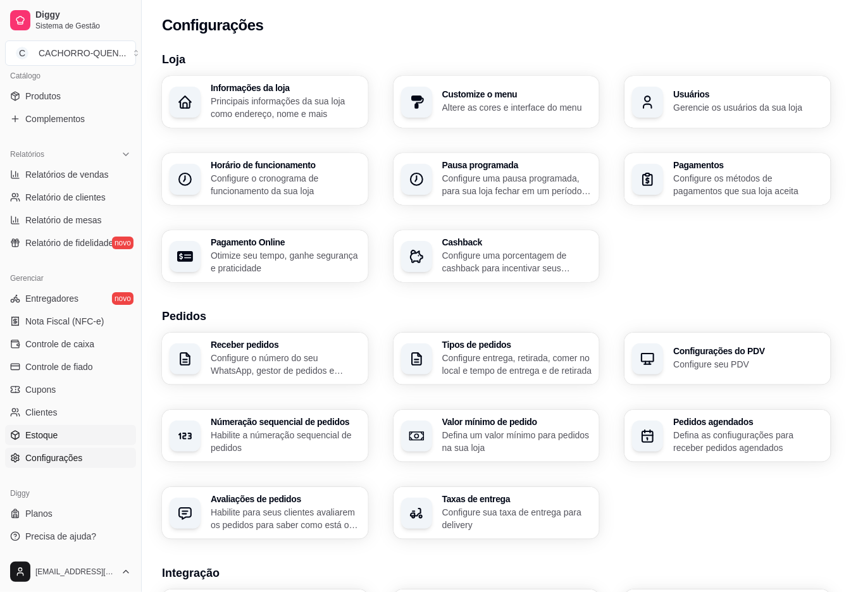
click at [44, 439] on span "Estoque" at bounding box center [41, 435] width 32 height 13
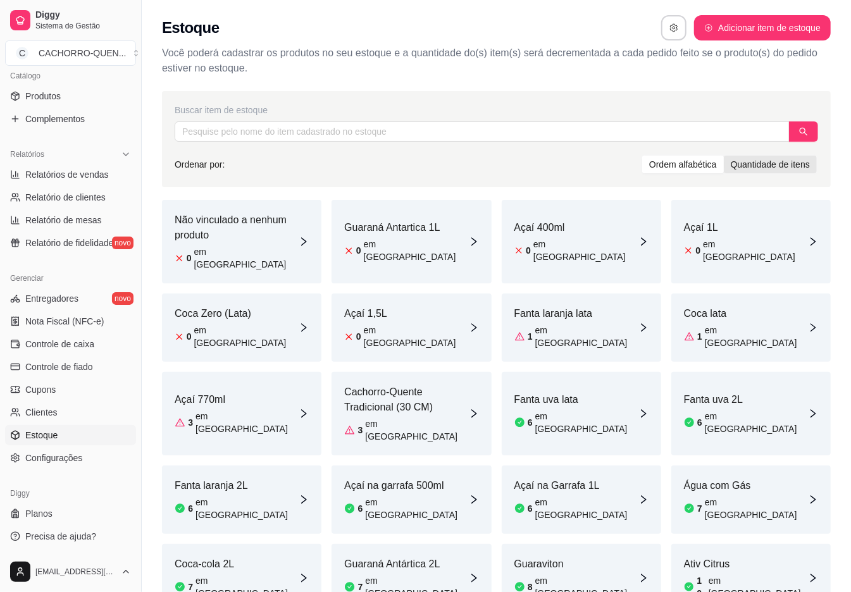
click at [761, 165] on div "Quantidade de itens" at bounding box center [770, 165] width 93 height 18
click at [724, 156] on input "Quantidade de itens" at bounding box center [724, 156] width 0 height 0
click at [684, 166] on div "Ordem alfabética" at bounding box center [683, 165] width 82 height 18
click at [642, 156] on input "Ordem alfabética" at bounding box center [642, 156] width 0 height 0
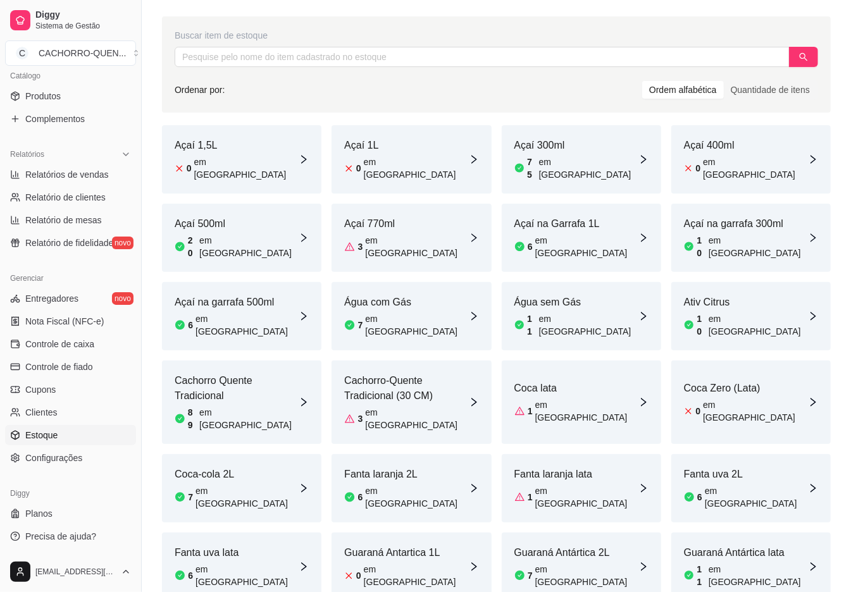
scroll to position [141, 0]
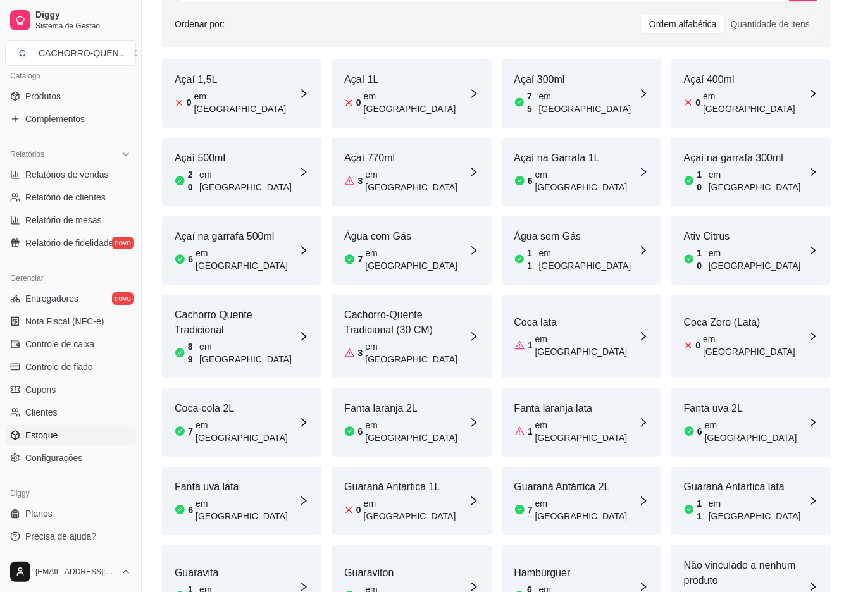
click at [756, 92] on div "Açaí 400ml 0 em [GEOGRAPHIC_DATA]" at bounding box center [750, 93] width 159 height 68
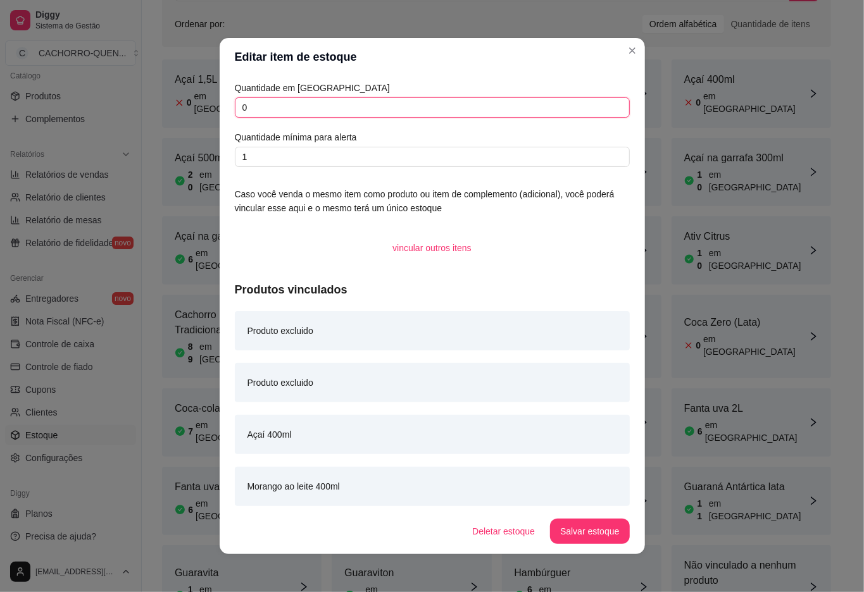
click at [439, 114] on input "0" at bounding box center [432, 107] width 395 height 20
type input "50"
click at [591, 534] on button "Salvar estoque" at bounding box center [589, 532] width 77 height 25
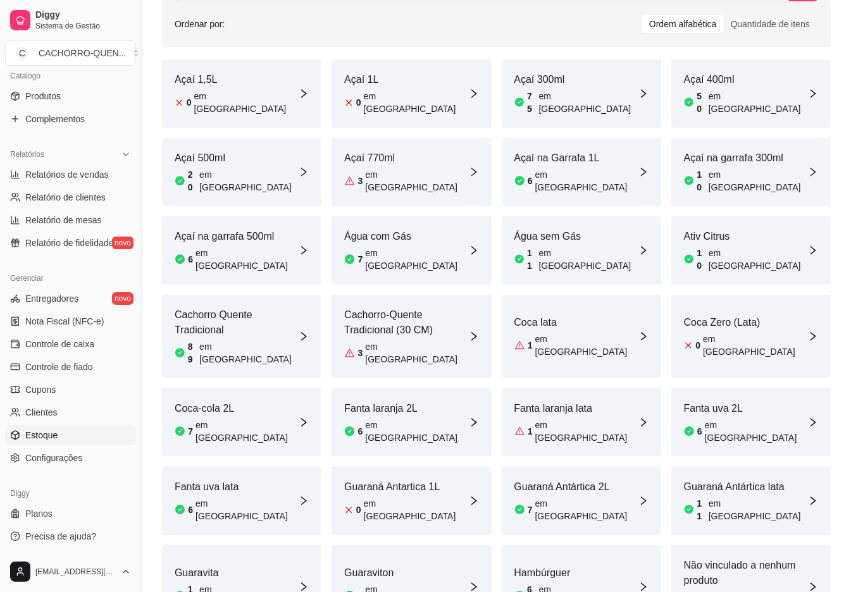
click at [240, 401] on div "Coca-cola 2L 7 em [GEOGRAPHIC_DATA]" at bounding box center [237, 422] width 124 height 43
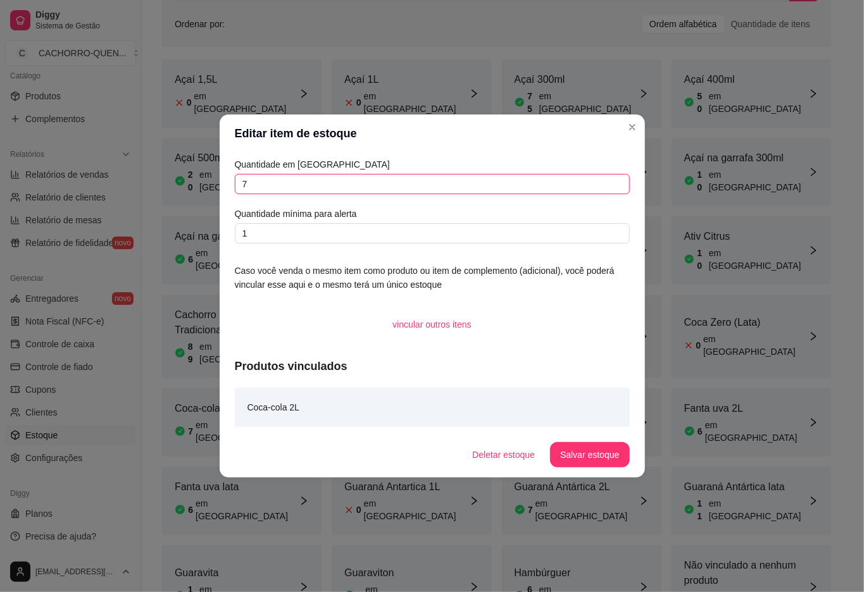
click at [394, 190] on input "7" at bounding box center [432, 184] width 395 height 20
type input "12"
click at [613, 456] on button "Salvar estoque" at bounding box center [589, 454] width 79 height 25
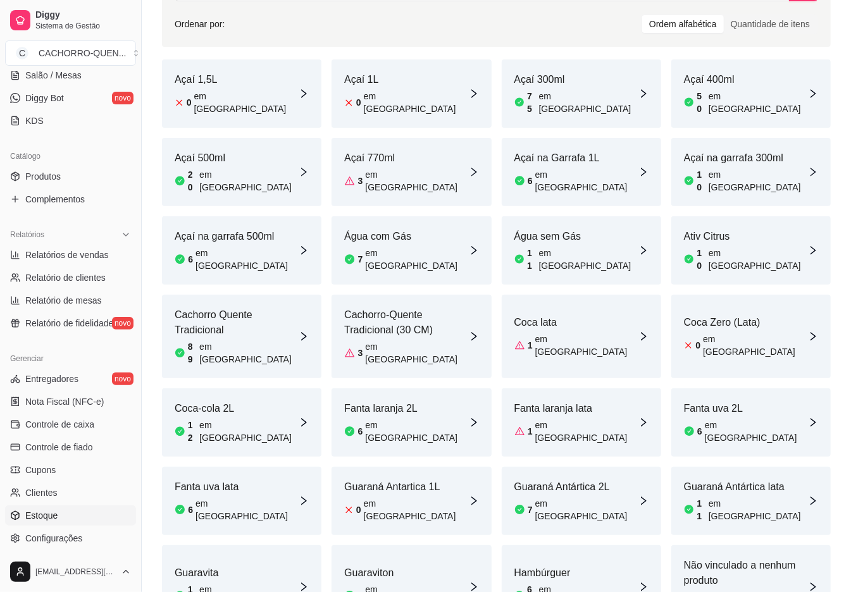
scroll to position [0, 0]
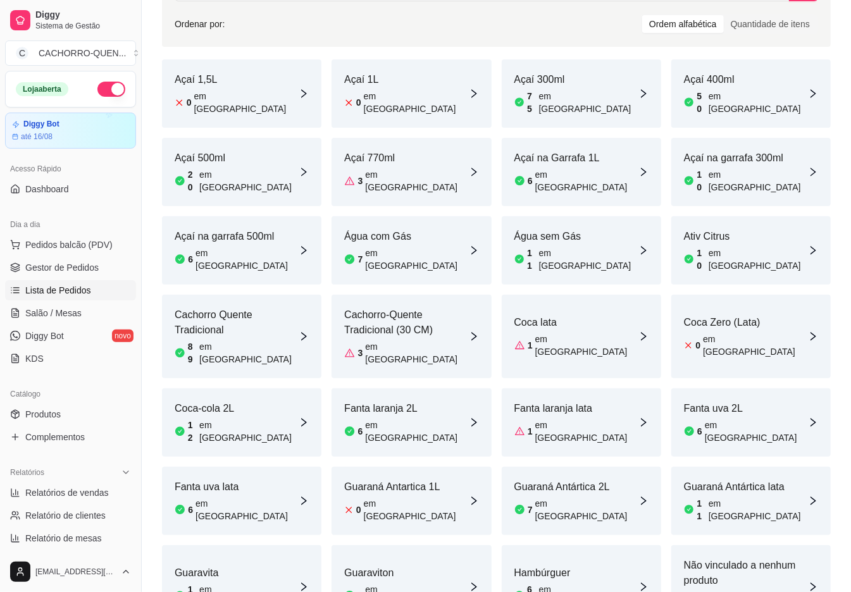
click at [89, 286] on span "Lista de Pedidos" at bounding box center [58, 290] width 66 height 13
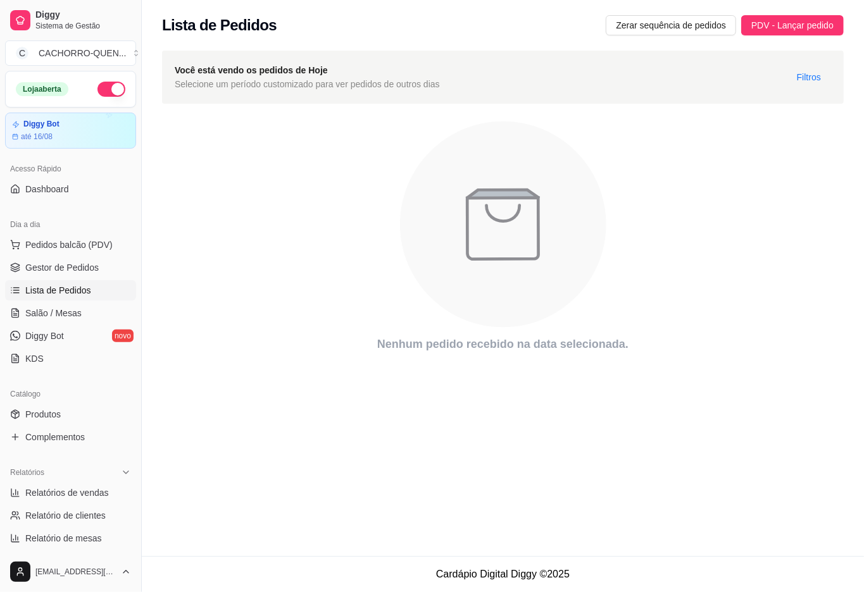
click at [90, 284] on link "Lista de Pedidos" at bounding box center [70, 290] width 131 height 20
click at [94, 272] on span "Gestor de Pedidos" at bounding box center [61, 267] width 73 height 13
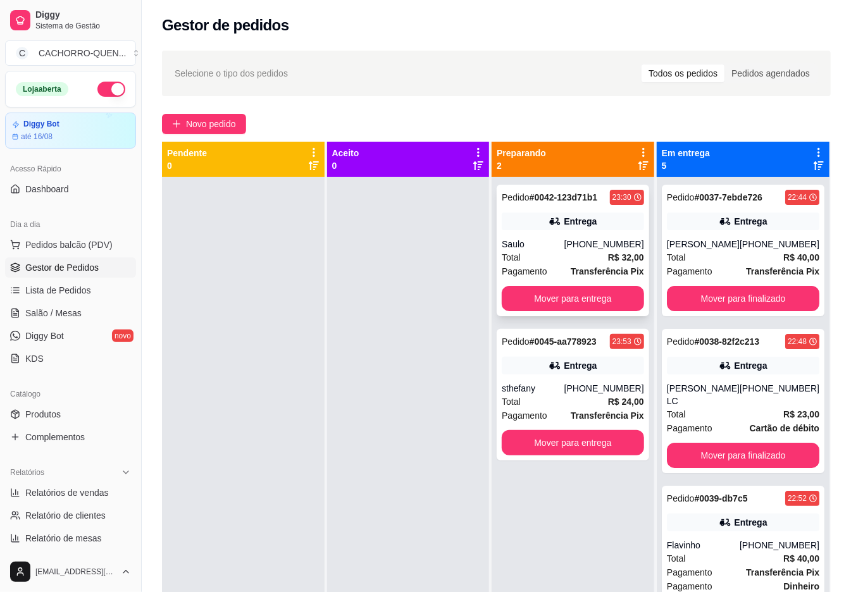
click at [537, 234] on div "Pedido # 0042-123d71b1 23:30 Entrega Saulo [PHONE_NUMBER] Total R$ 32,00 Pagame…" at bounding box center [573, 251] width 153 height 132
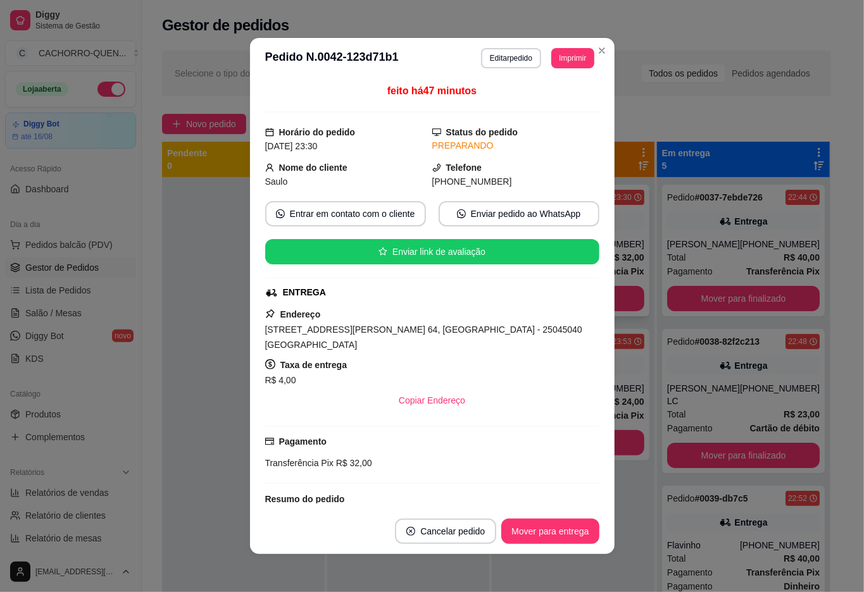
click at [162, 440] on div at bounding box center [243, 473] width 163 height 592
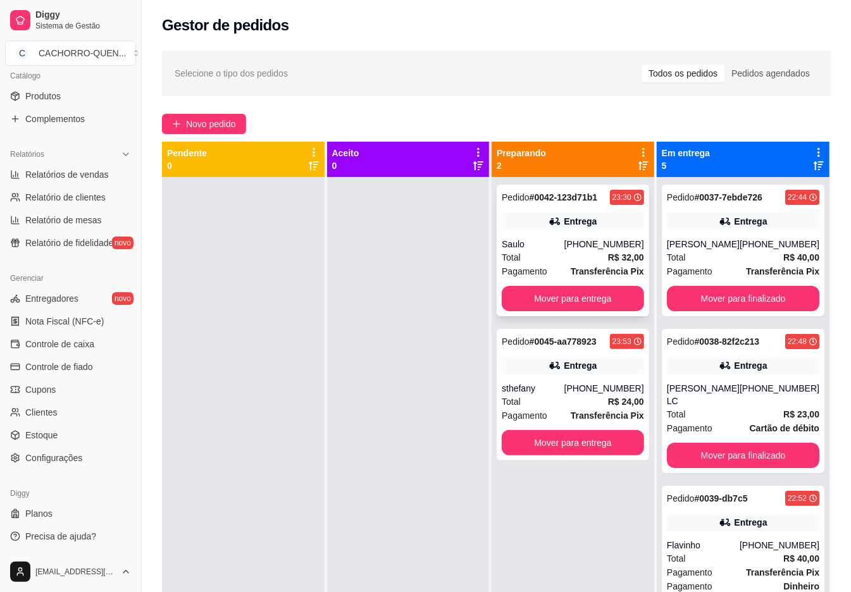
scroll to position [318, 0]
click at [97, 434] on link "Estoque" at bounding box center [70, 436] width 131 height 20
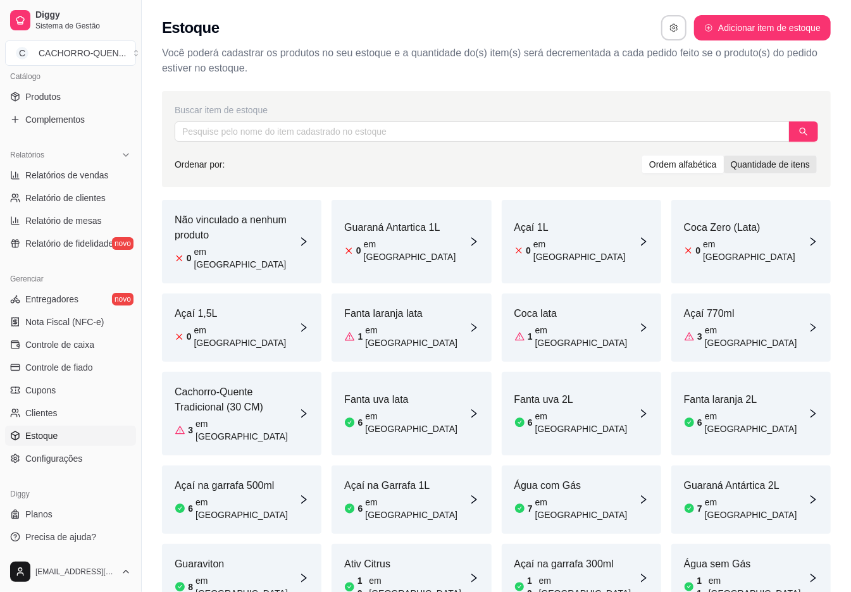
click at [785, 167] on div "Quantidade de itens" at bounding box center [770, 165] width 93 height 18
click at [724, 156] on input "Quantidade de itens" at bounding box center [724, 156] width 0 height 0
click at [705, 166] on div "Ordem alfabética" at bounding box center [683, 165] width 82 height 18
click at [642, 156] on input "Ordem alfabética" at bounding box center [642, 156] width 0 height 0
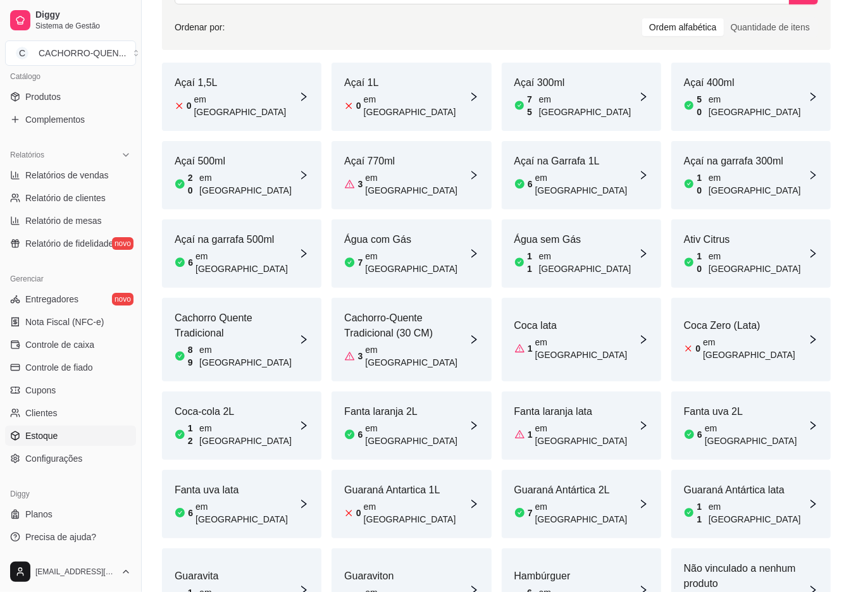
scroll to position [139, 0]
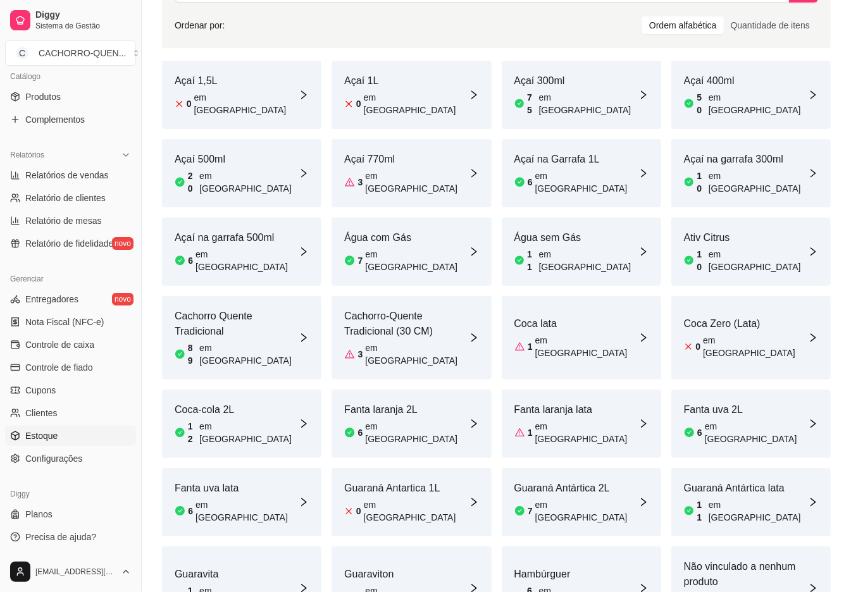
click at [566, 97] on article "em [GEOGRAPHIC_DATA]" at bounding box center [588, 103] width 99 height 25
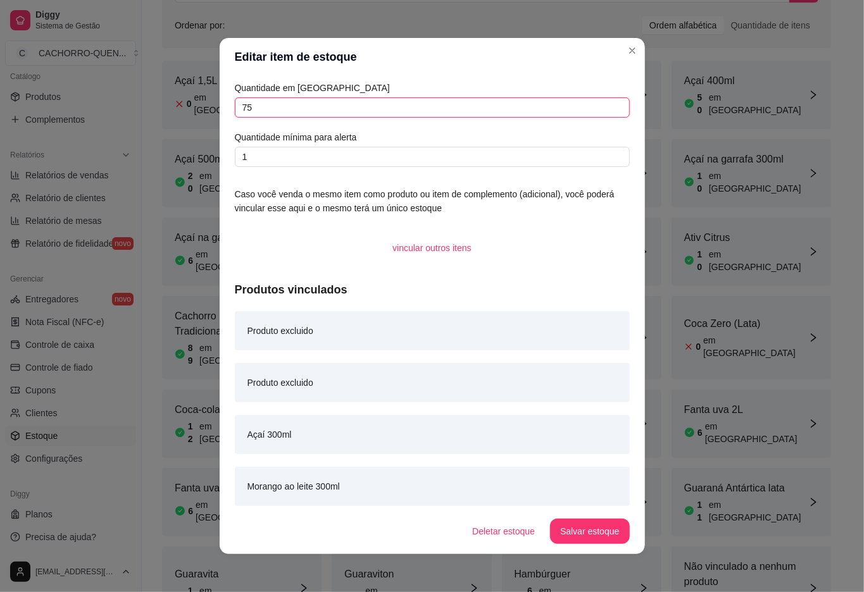
click at [416, 116] on input "75" at bounding box center [432, 107] width 395 height 20
type input "74"
click at [616, 537] on button "Salvar estoque" at bounding box center [589, 531] width 79 height 25
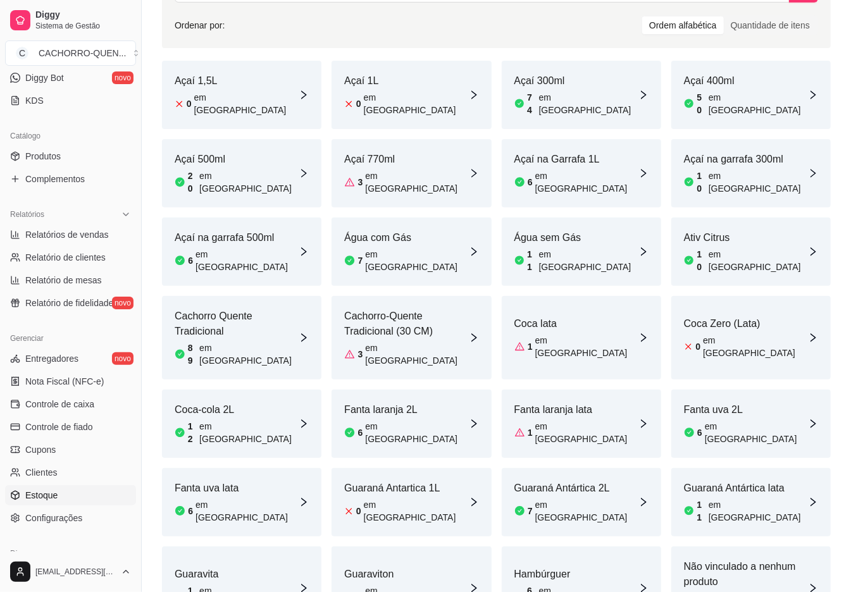
scroll to position [0, 0]
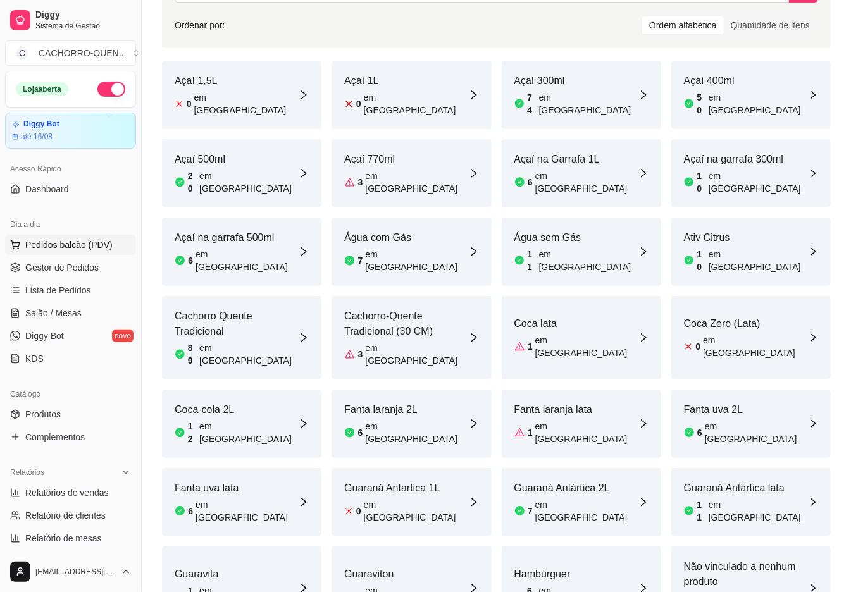
click at [72, 246] on span "Pedidos balcão (PDV)" at bounding box center [68, 245] width 87 height 13
click at [61, 265] on span "Gestor de Pedidos" at bounding box center [61, 267] width 73 height 13
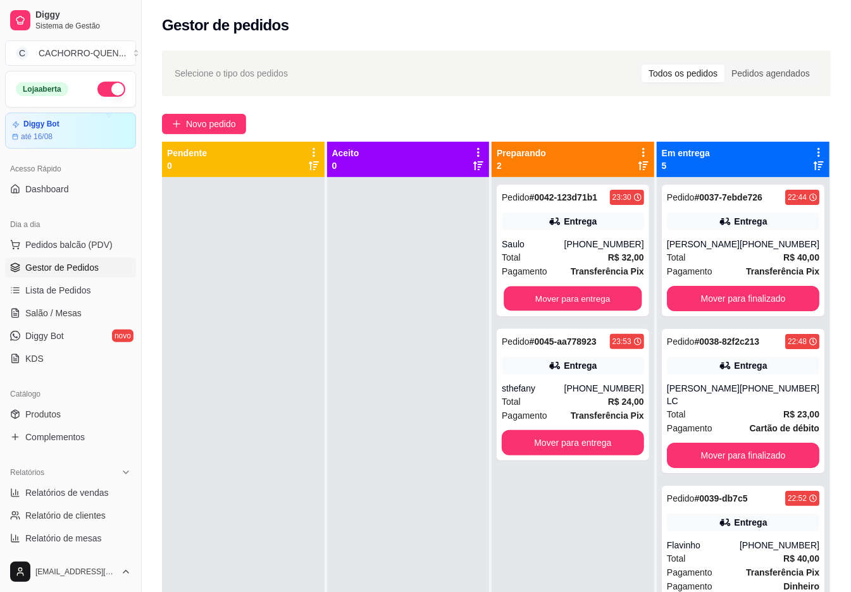
click at [563, 290] on button "Mover para entrega" at bounding box center [573, 299] width 138 height 25
click at [555, 297] on button "Mover para entrega" at bounding box center [573, 299] width 138 height 25
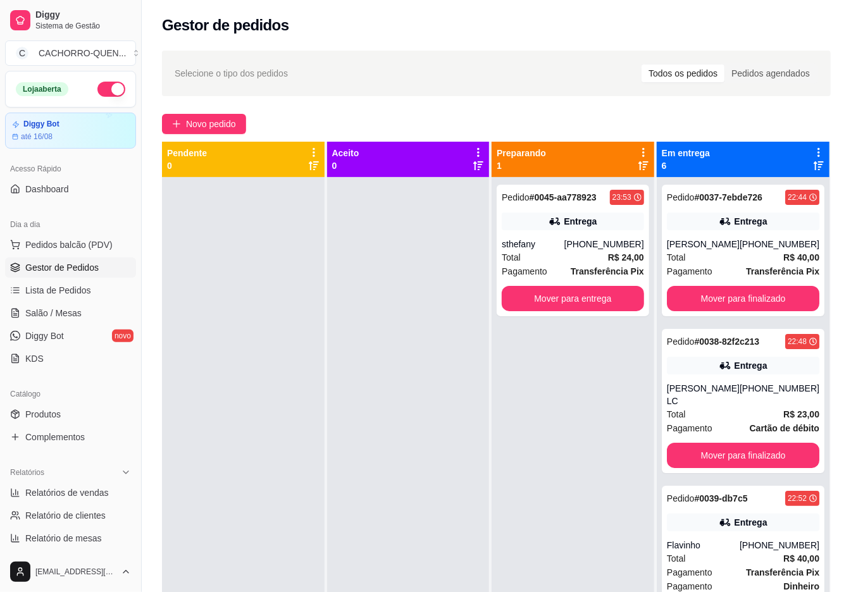
click at [556, 296] on button "Mover para entrega" at bounding box center [573, 298] width 142 height 25
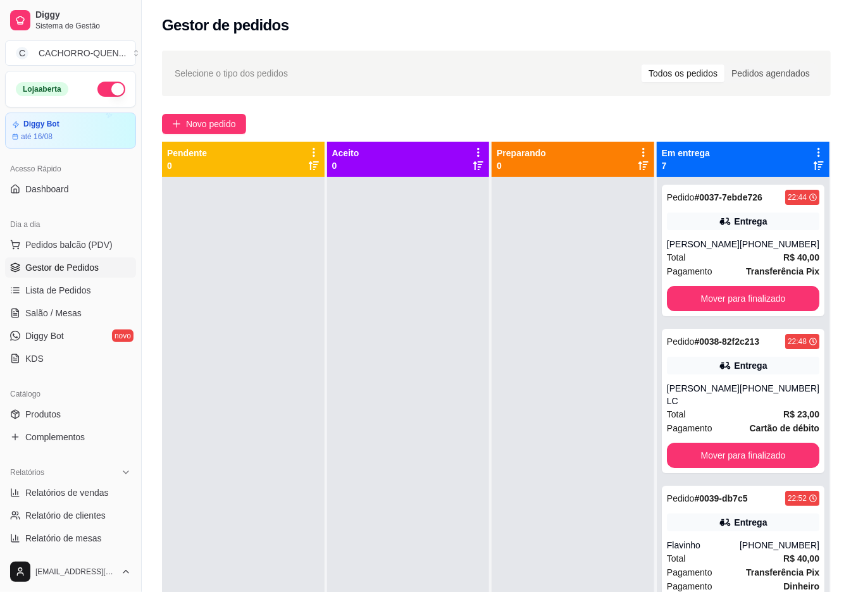
click at [765, 311] on button "Mover para finalizado" at bounding box center [743, 298] width 153 height 25
click at [783, 310] on button "Mover para finalizado" at bounding box center [743, 299] width 148 height 25
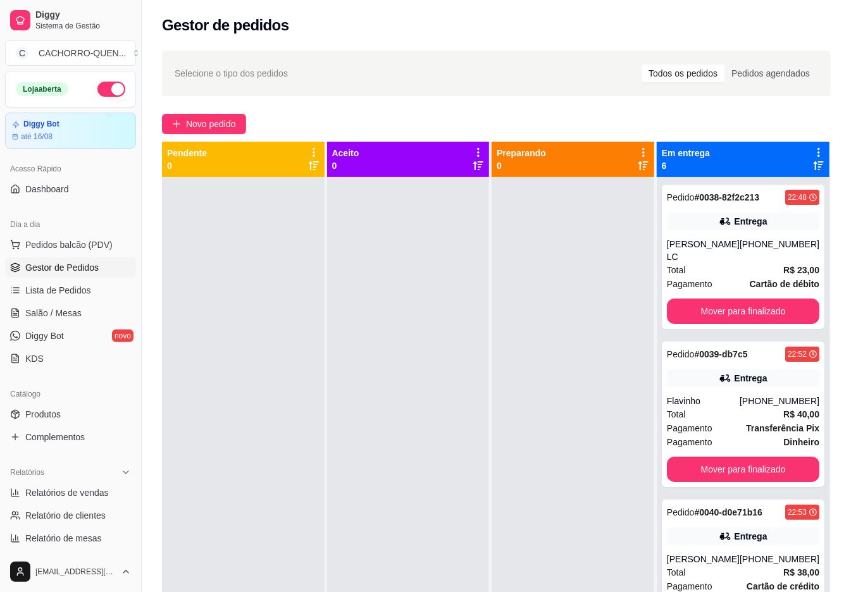
click at [782, 320] on button "Mover para finalizado" at bounding box center [743, 311] width 153 height 25
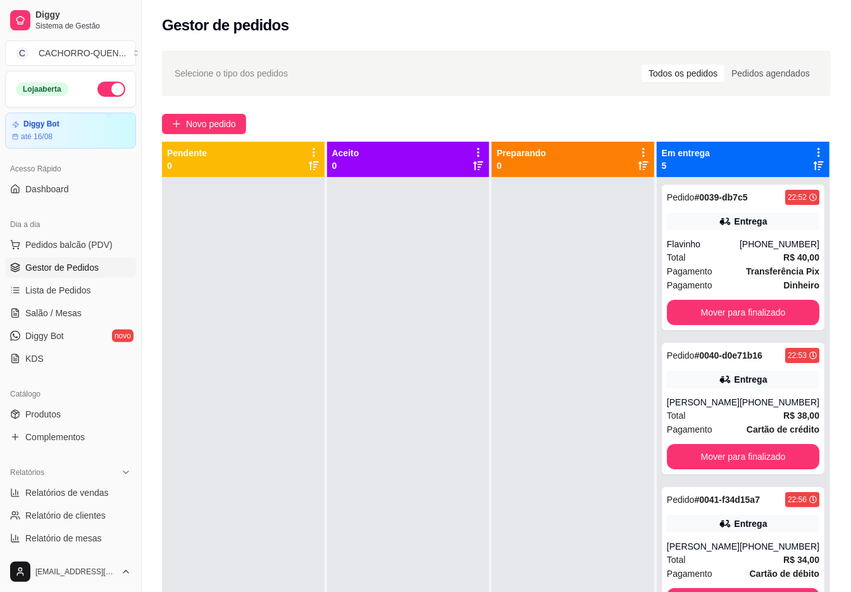
click at [771, 313] on button "Mover para finalizado" at bounding box center [743, 312] width 153 height 25
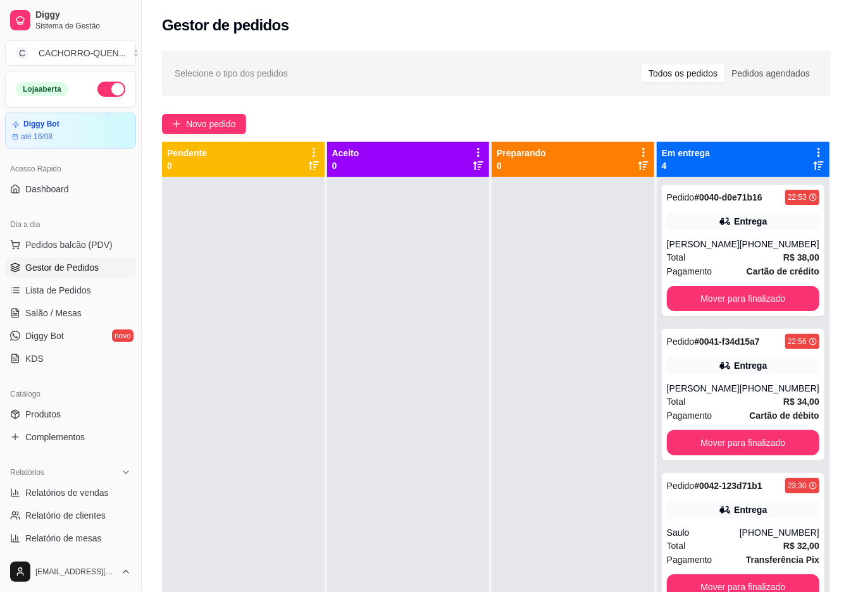
click at [786, 311] on button "Mover para finalizado" at bounding box center [743, 298] width 153 height 25
click at [758, 296] on button "Mover para finalizado" at bounding box center [743, 298] width 153 height 25
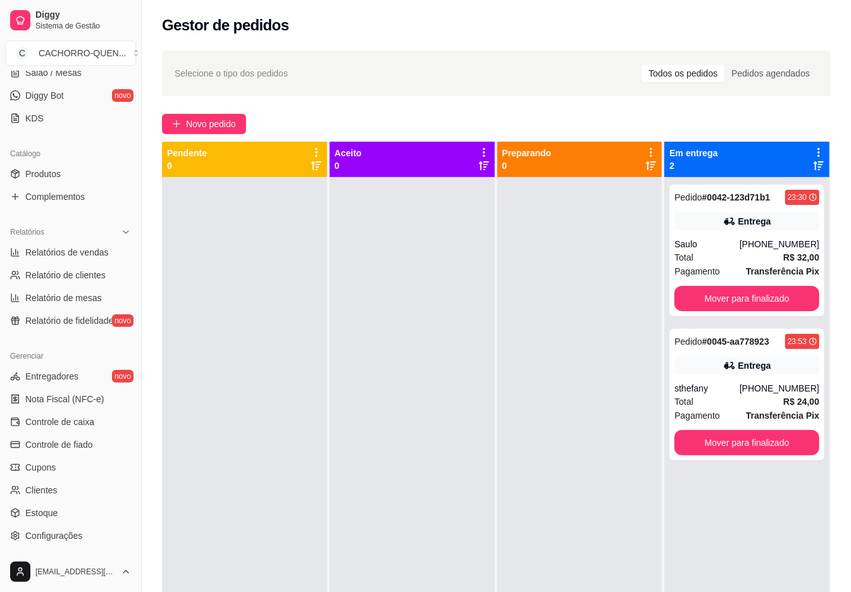
scroll to position [294, 0]
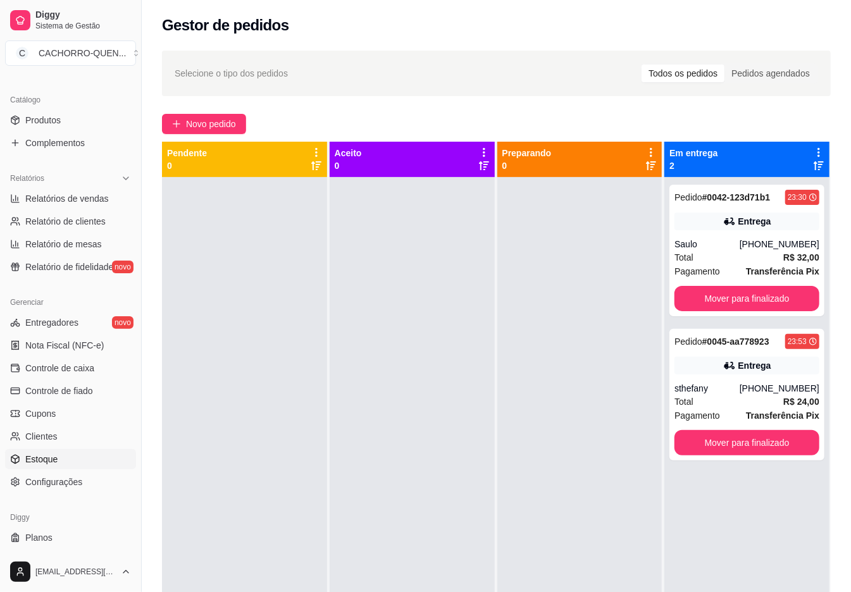
click at [76, 456] on link "Estoque" at bounding box center [70, 459] width 131 height 20
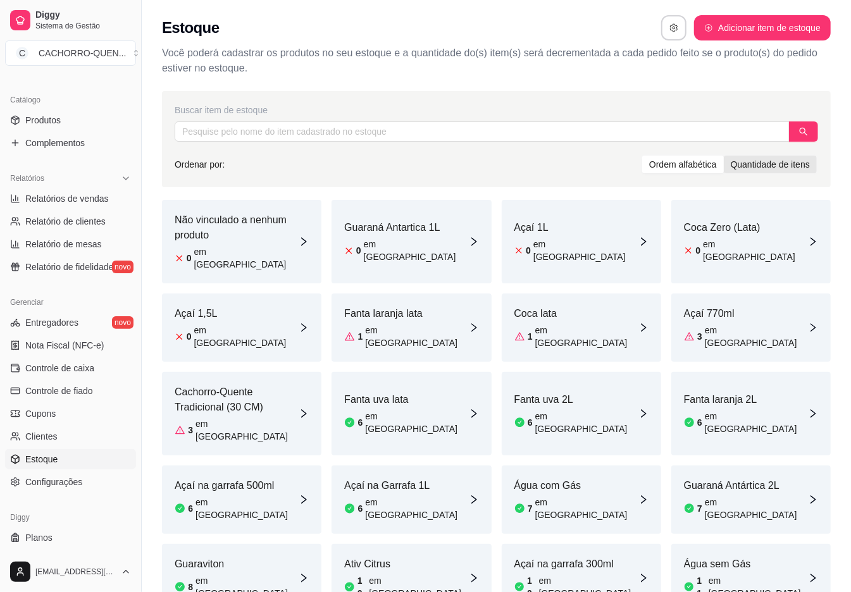
click at [770, 166] on div "Quantidade de itens" at bounding box center [770, 165] width 93 height 18
click at [724, 156] on input "Quantidade de itens" at bounding box center [724, 156] width 0 height 0
click at [701, 173] on div "Ordem alfabética" at bounding box center [683, 165] width 82 height 18
click at [642, 156] on input "Ordem alfabética" at bounding box center [642, 156] width 0 height 0
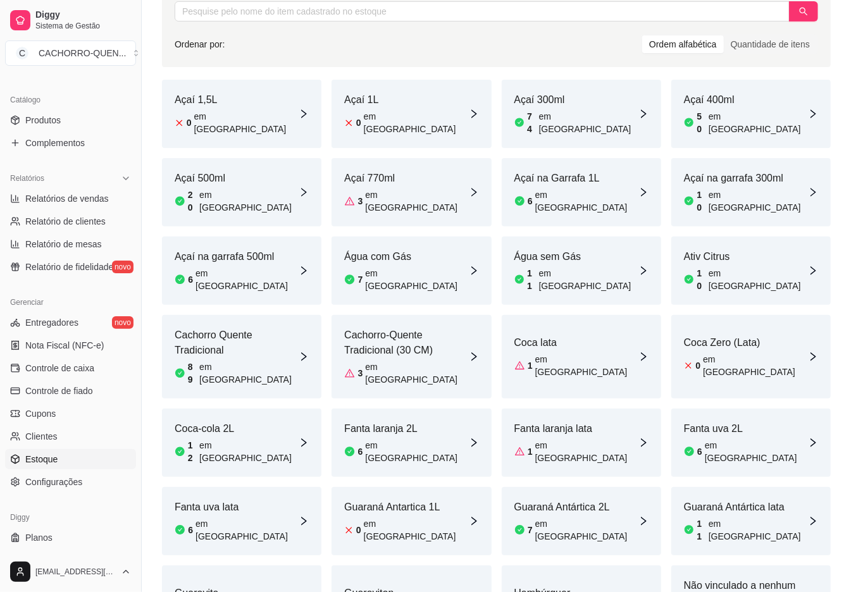
scroll to position [141, 0]
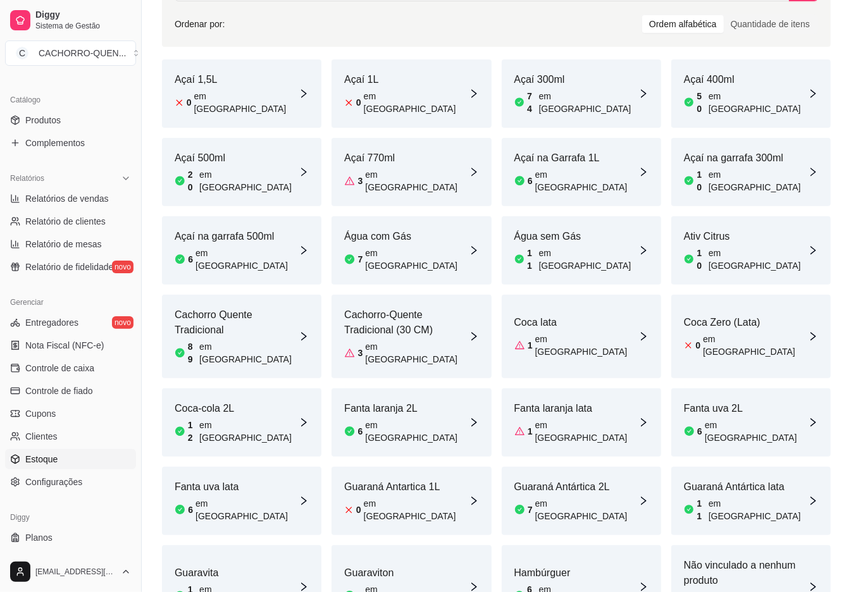
click at [603, 546] on div "Hambúrguer 60 em [GEOGRAPHIC_DATA]" at bounding box center [581, 588] width 159 height 84
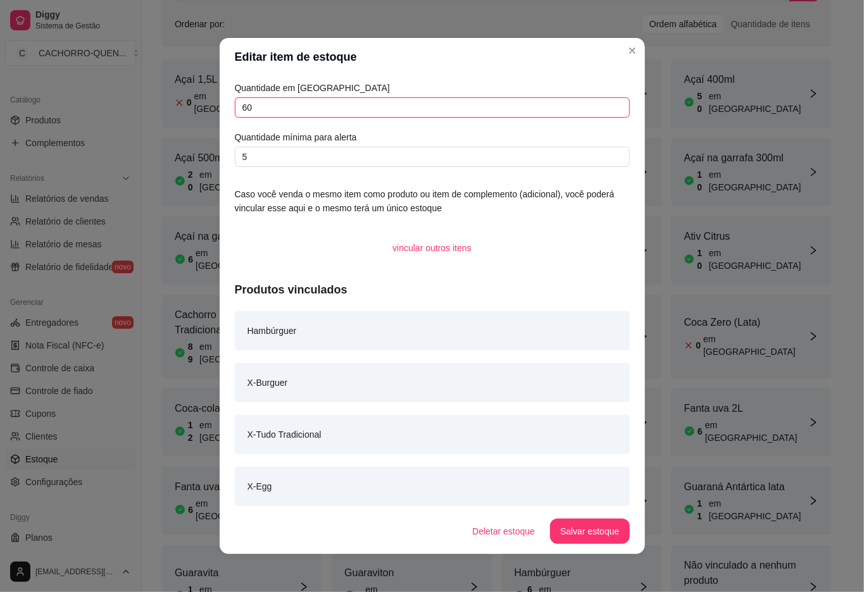
click at [414, 111] on input "60" at bounding box center [432, 107] width 395 height 20
type input "6"
type input "58"
click at [576, 537] on button "Salvar estoque" at bounding box center [589, 531] width 79 height 25
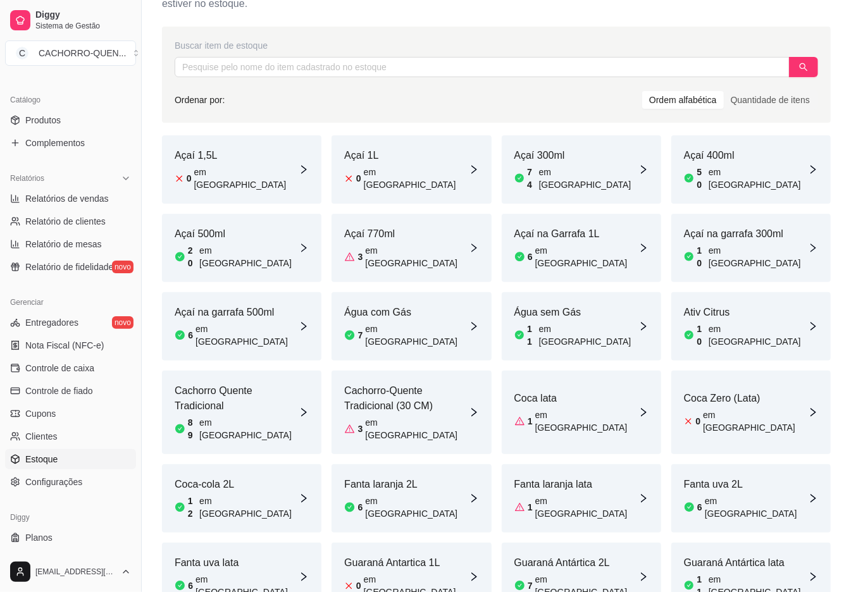
scroll to position [0, 0]
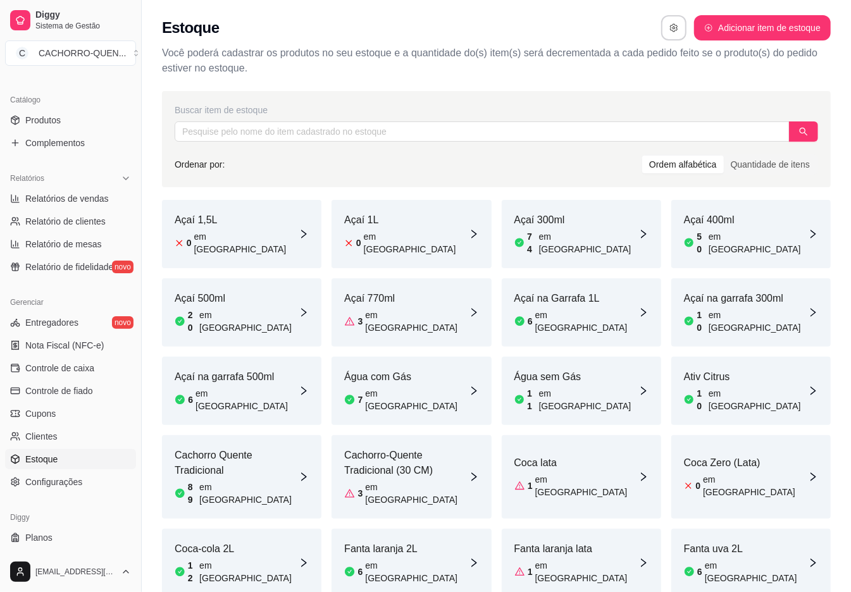
click at [409, 448] on article "Cachorro-Quente Tradicional (30 CM)" at bounding box center [406, 463] width 124 height 30
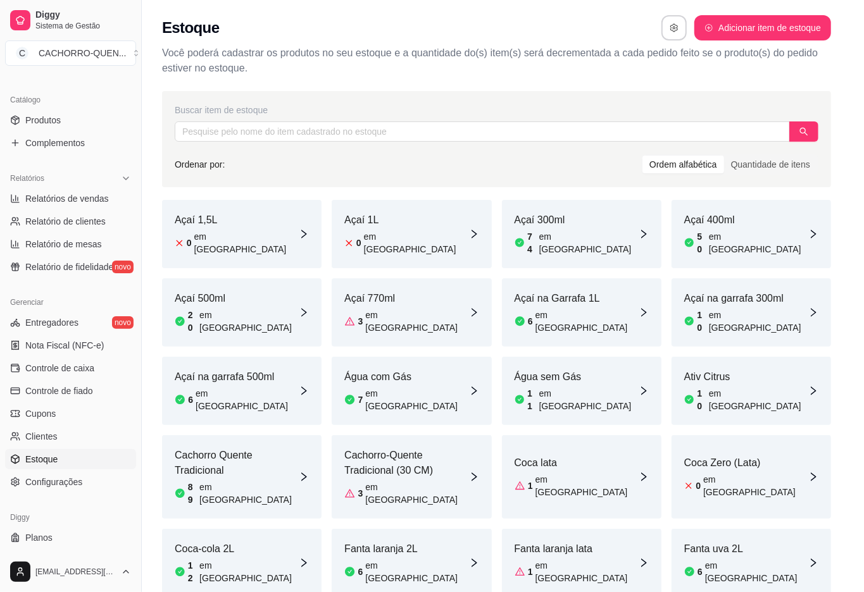
click at [378, 162] on input "3" at bounding box center [432, 158] width 395 height 20
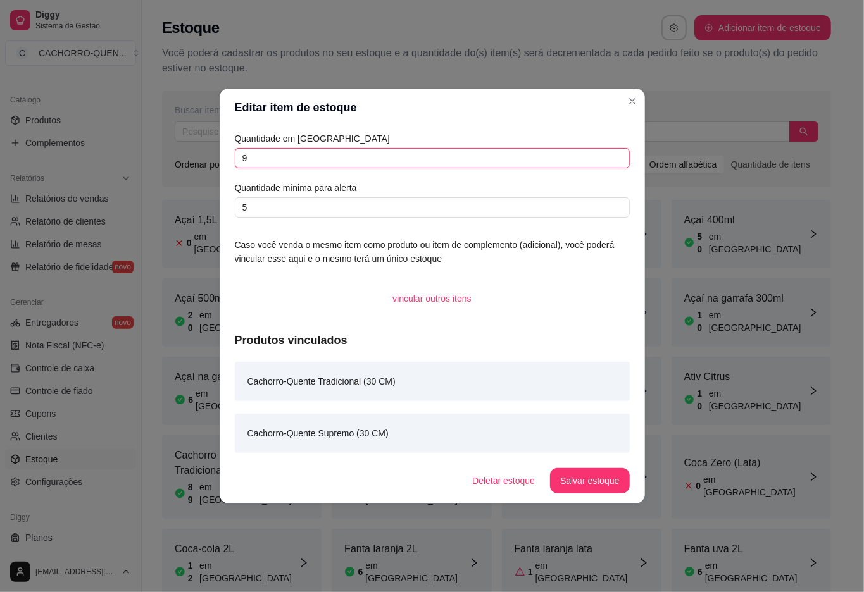
type input "9"
click at [599, 477] on button "Salvar estoque" at bounding box center [589, 481] width 77 height 25
click at [834, 447] on div "Buscar item de estoque Ordenar por: Ordem alfabética Quantidade de itens Açaí 1…" at bounding box center [496, 434] width 709 height 701
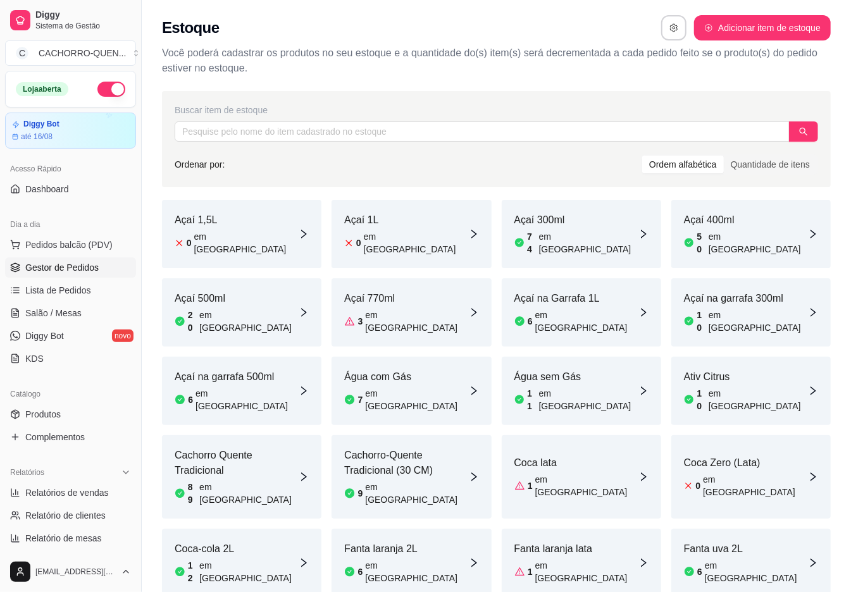
click at [80, 268] on span "Gestor de Pedidos" at bounding box center [61, 267] width 73 height 13
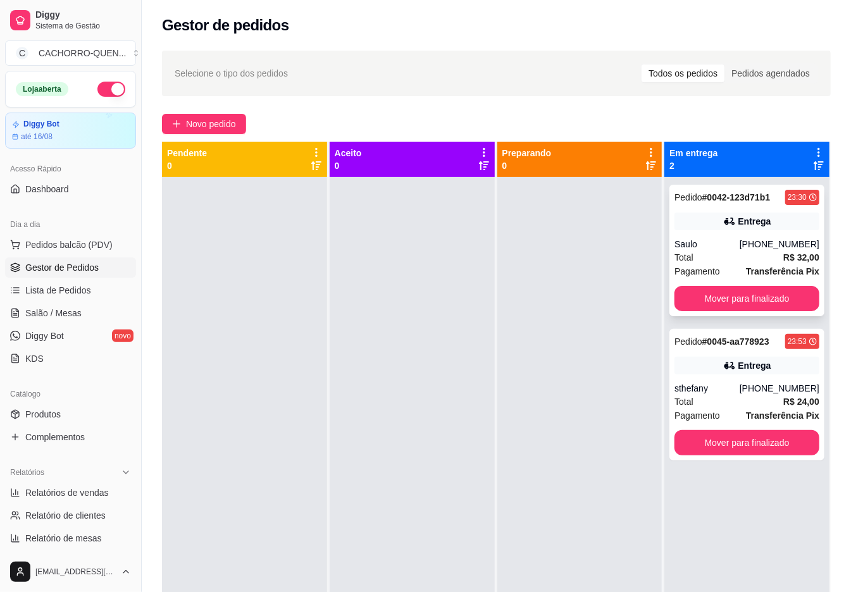
click at [694, 246] on div "Saulo" at bounding box center [707, 244] width 65 height 13
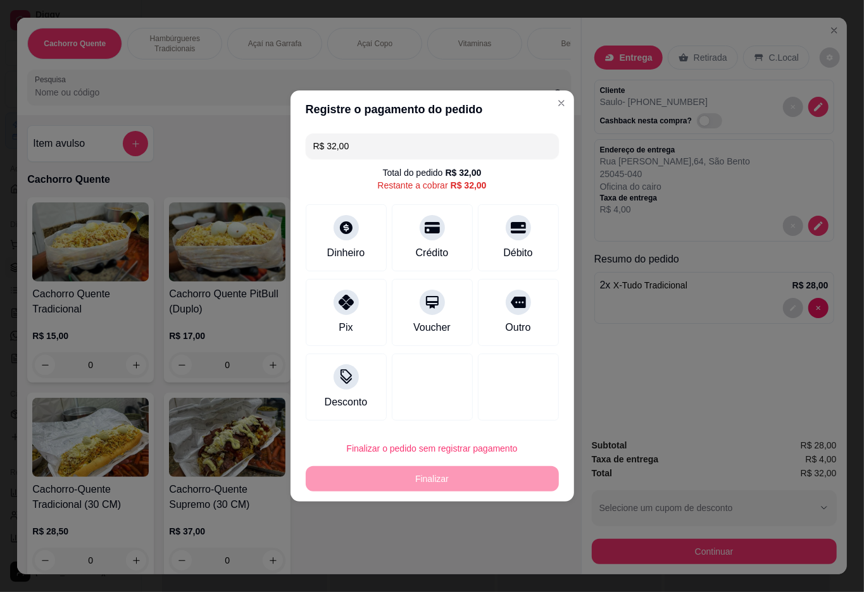
click at [434, 135] on input "R$ 32,00" at bounding box center [432, 146] width 238 height 25
click at [355, 299] on div at bounding box center [346, 299] width 28 height 28
type input "R$ 2,00"
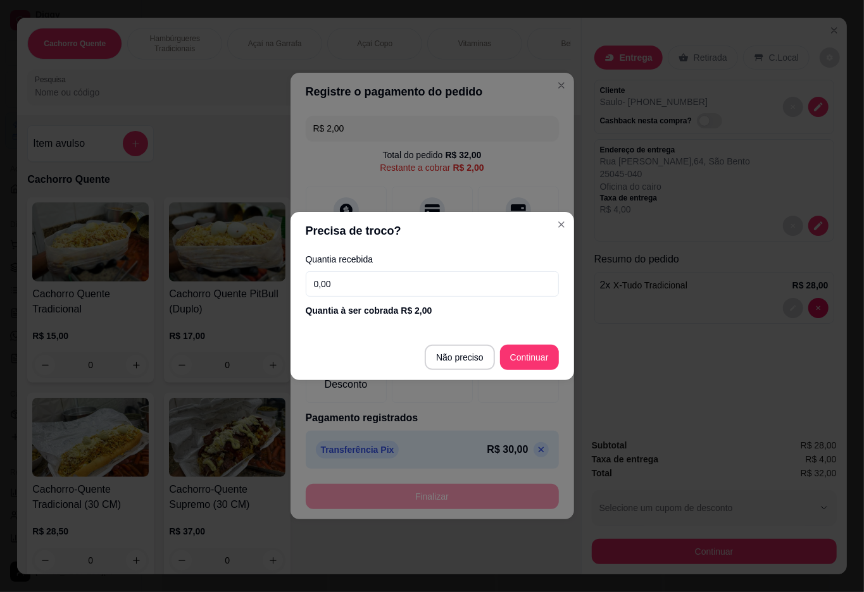
click at [442, 358] on div at bounding box center [432, 369] width 81 height 67
type input "R$ 0,00"
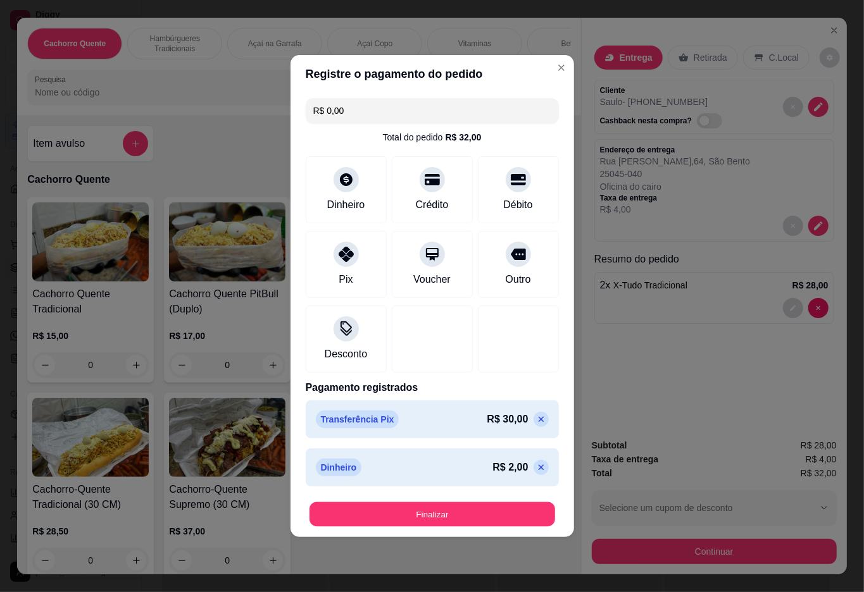
click at [434, 512] on button "Finalizar" at bounding box center [432, 515] width 246 height 25
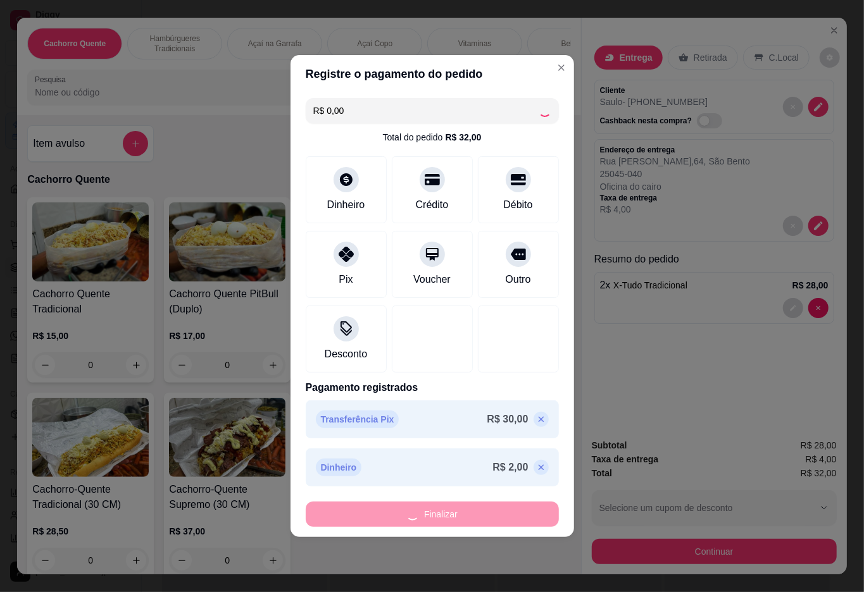
type input "0"
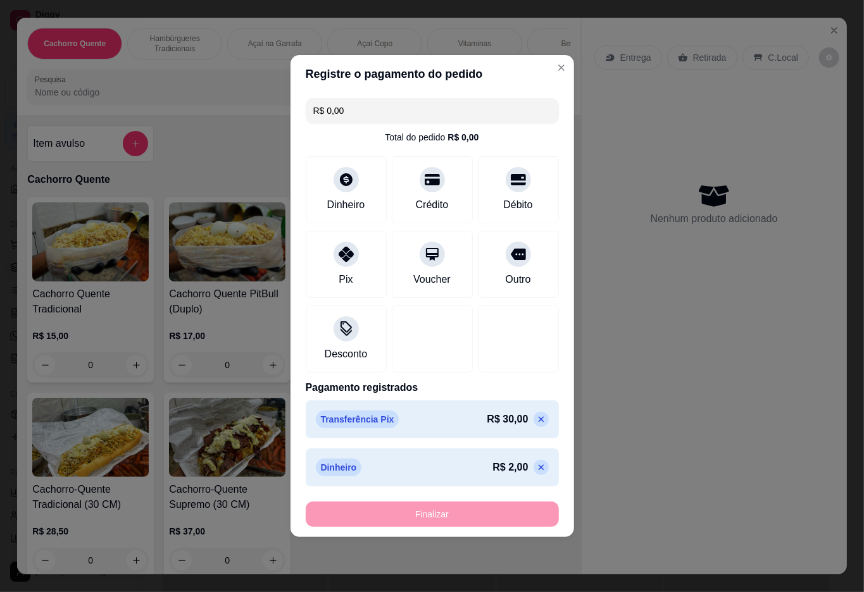
type input "-R$ 32,00"
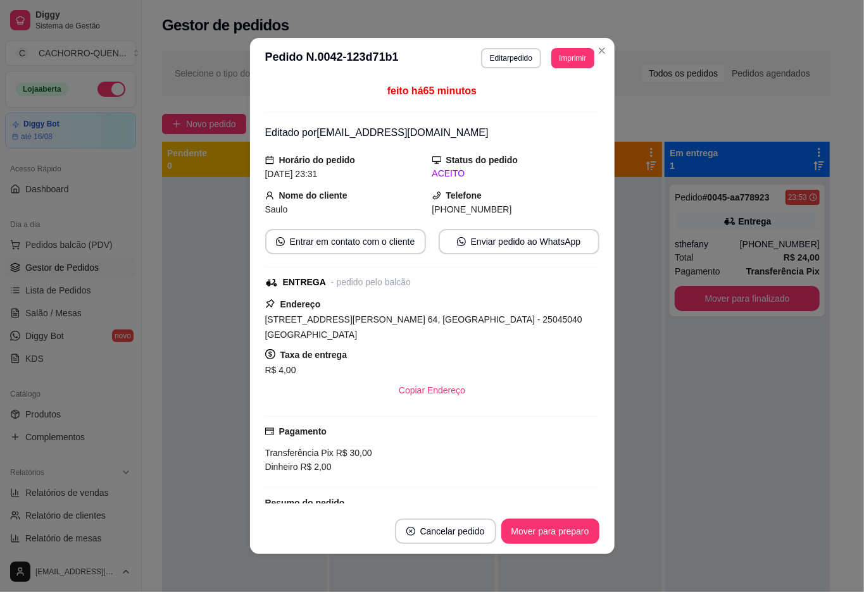
click at [677, 473] on div "Pedido # 0045-aa778923 23:53 Entrega sthefany (21) 99883-1975 Total R$ 24,00 Pa…" at bounding box center [747, 473] width 165 height 592
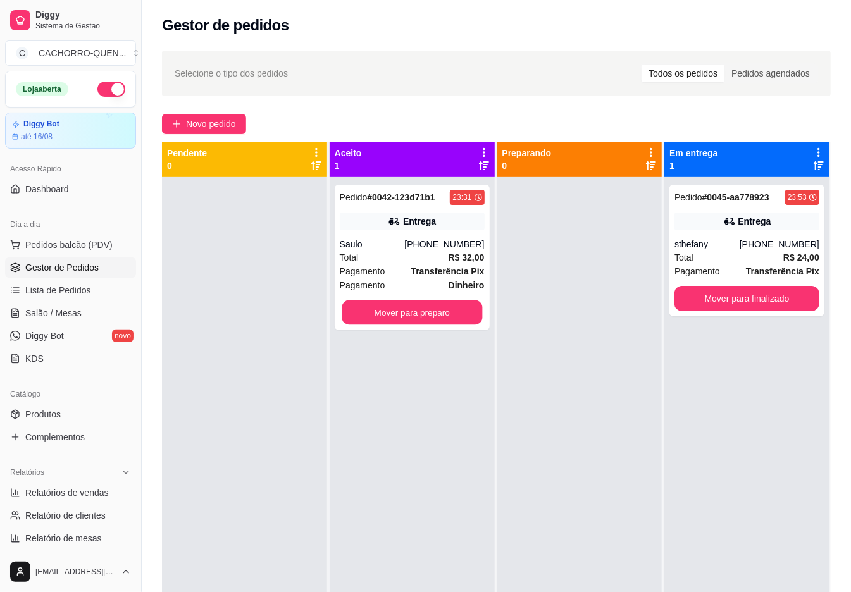
click at [459, 313] on button "Mover para preparo" at bounding box center [412, 313] width 141 height 25
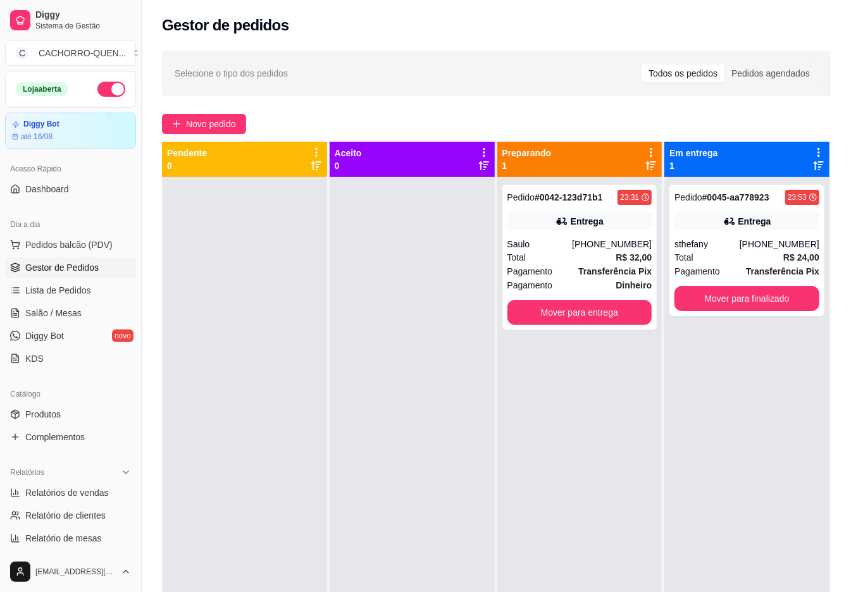
click at [575, 313] on button "Mover para entrega" at bounding box center [580, 312] width 145 height 25
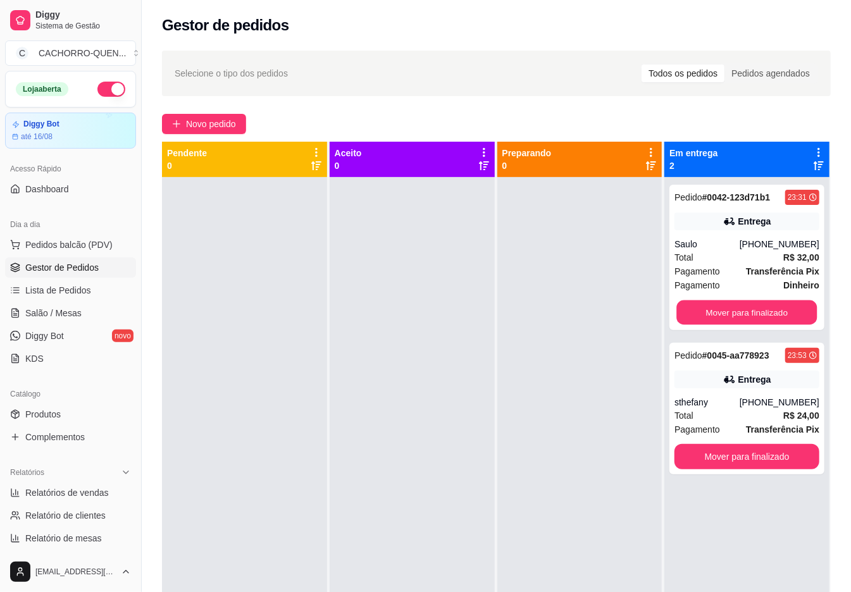
click at [753, 301] on button "Mover para finalizado" at bounding box center [747, 313] width 141 height 25
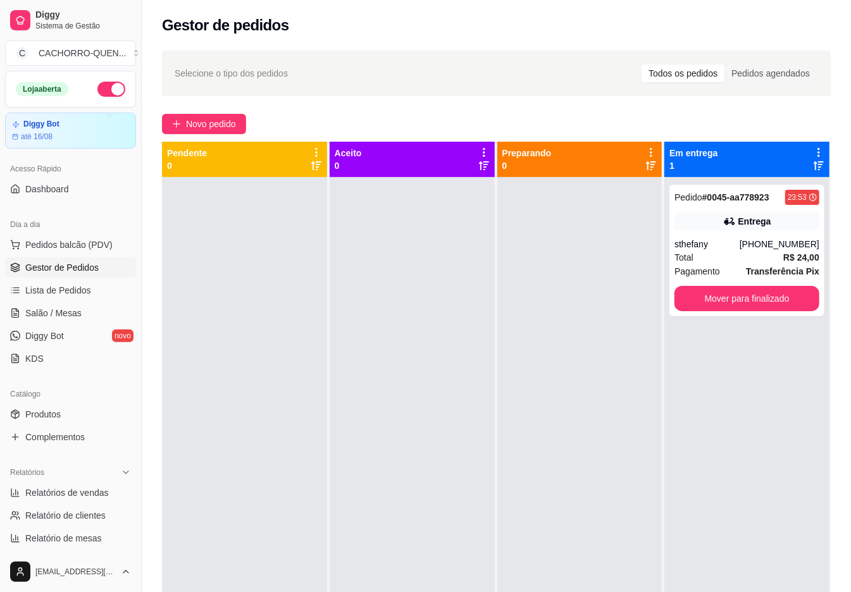
click at [758, 304] on button "Mover para finalizado" at bounding box center [747, 298] width 145 height 25
click at [732, 287] on button "Mover para finalizado" at bounding box center [747, 298] width 145 height 25
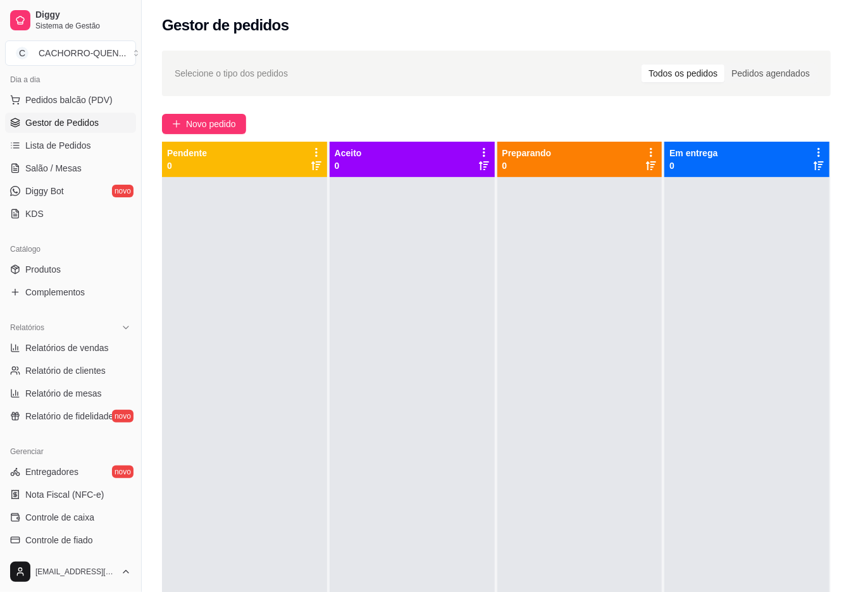
scroll to position [165, 0]
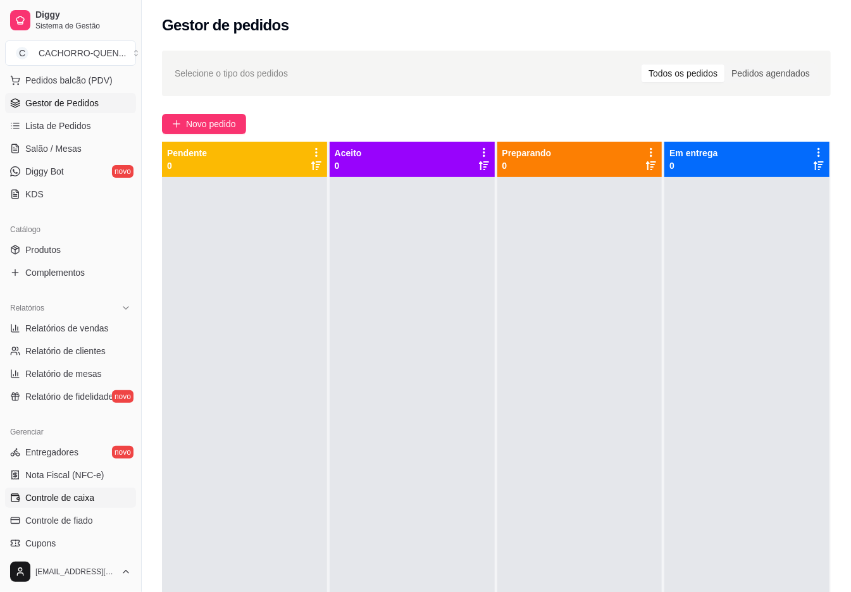
click at [81, 499] on span "Controle de caixa" at bounding box center [59, 498] width 69 height 13
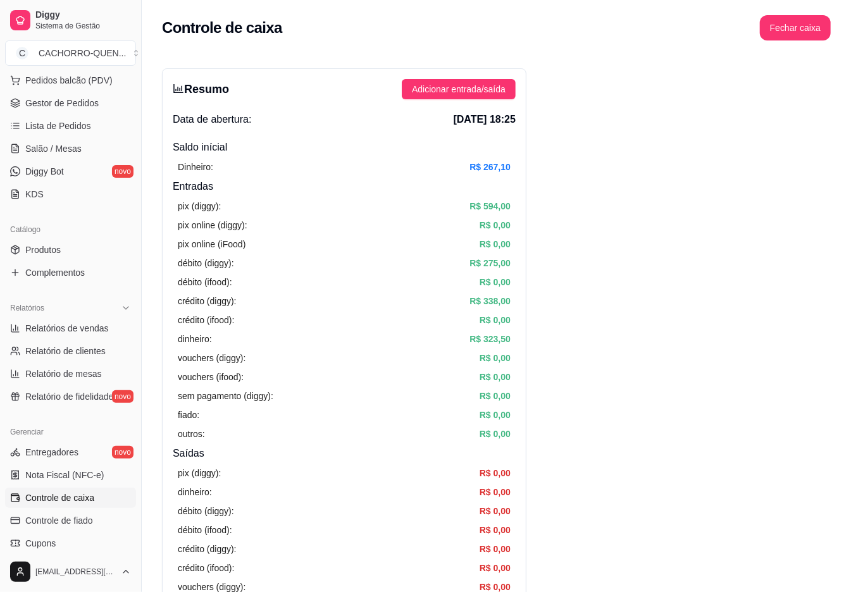
click at [786, 30] on button "Fechar caixa" at bounding box center [795, 27] width 71 height 25
click at [830, 100] on span "Sim" at bounding box center [822, 99] width 15 height 14
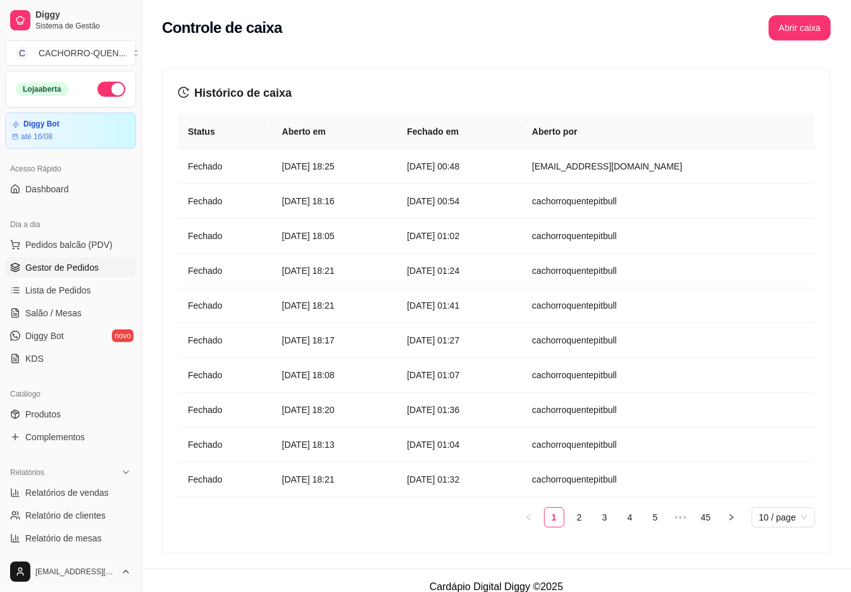
click at [81, 273] on span "Gestor de Pedidos" at bounding box center [61, 267] width 73 height 13
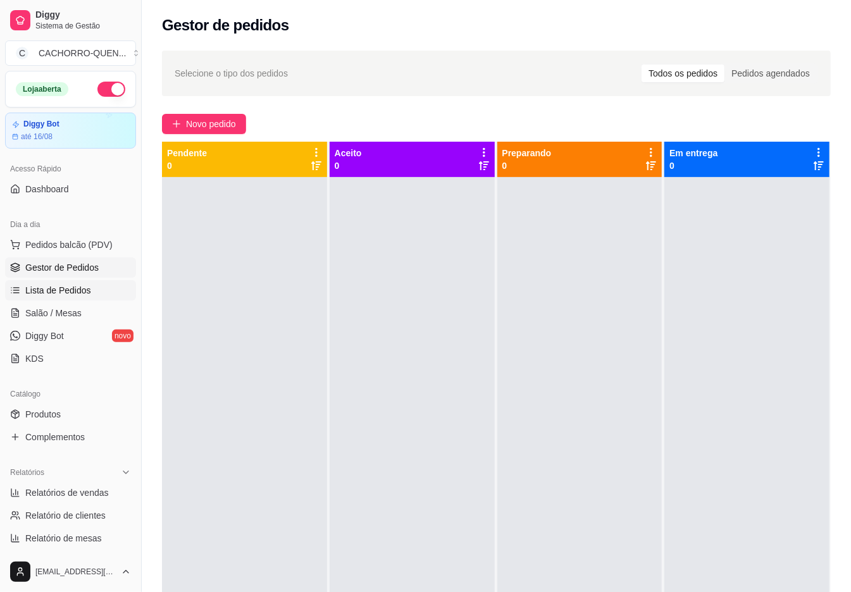
click at [59, 294] on span "Lista de Pedidos" at bounding box center [58, 290] width 66 height 13
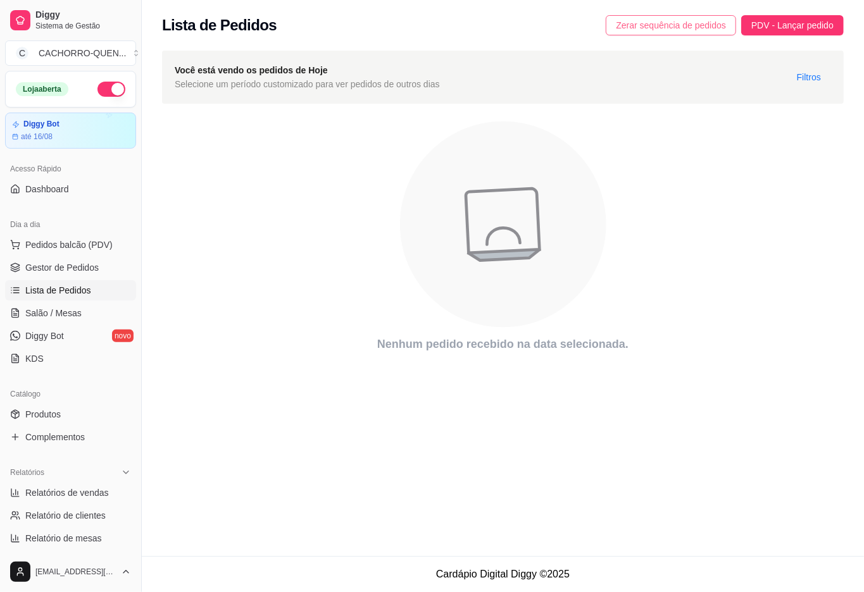
click at [646, 25] on span "Zerar sequência de pedidos" at bounding box center [671, 25] width 110 height 14
